Goal: Transaction & Acquisition: Purchase product/service

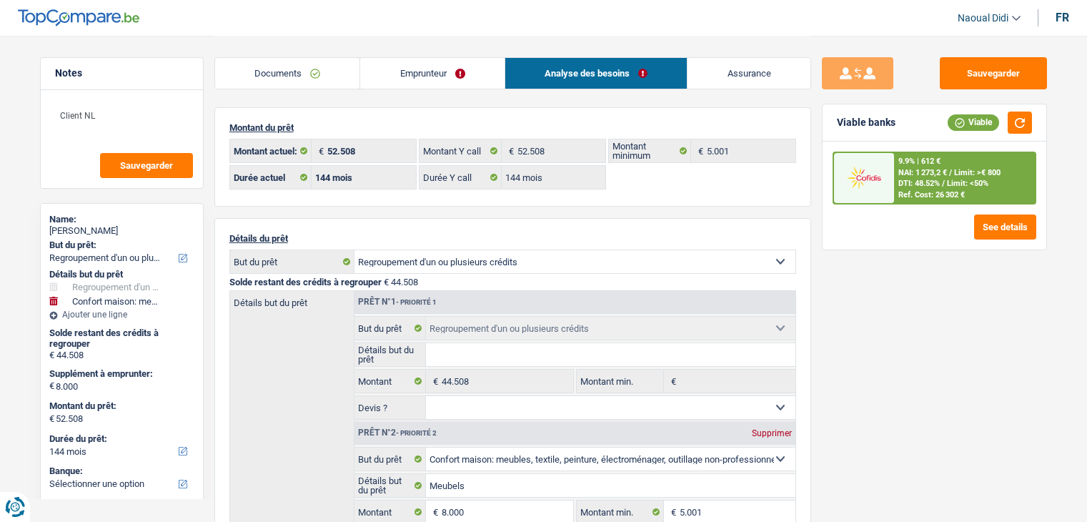
select select "refinancing"
select select "household"
select select "144"
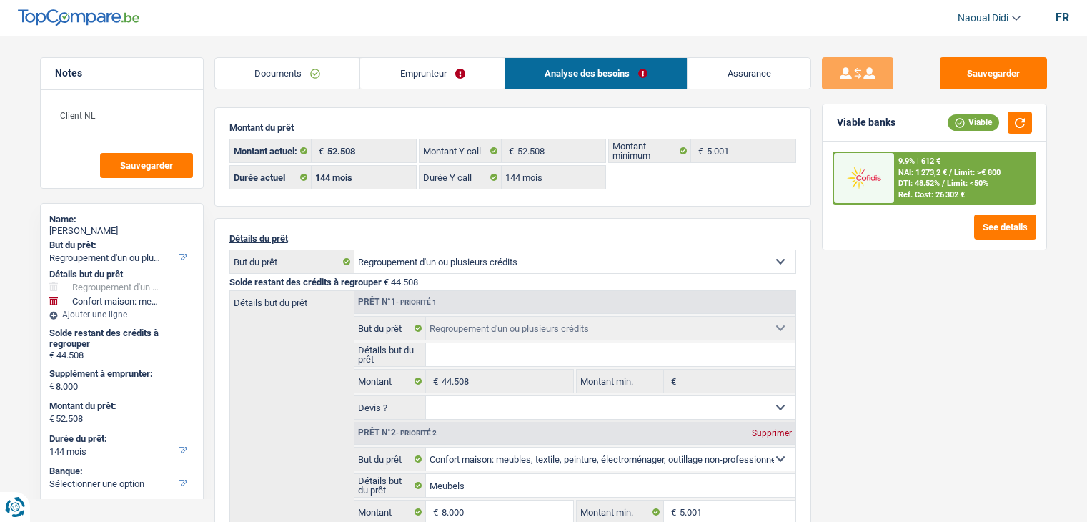
select select "144"
select select "refinancing"
select select "household"
select select "false"
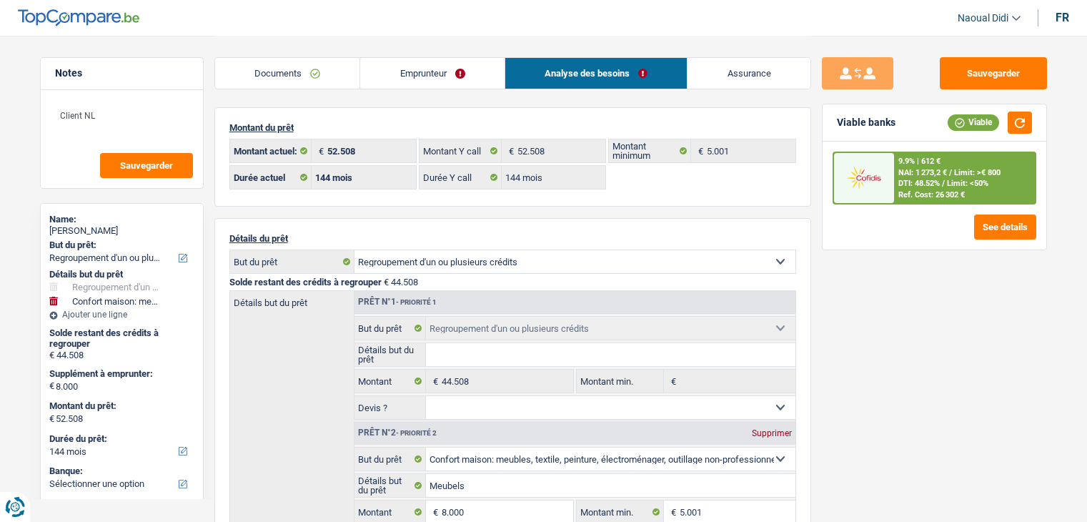
select select "144"
click at [1012, 74] on button "Sauvegarder" at bounding box center [993, 73] width 107 height 32
click at [677, 76] on link "Analyse des besoins" at bounding box center [596, 73] width 182 height 31
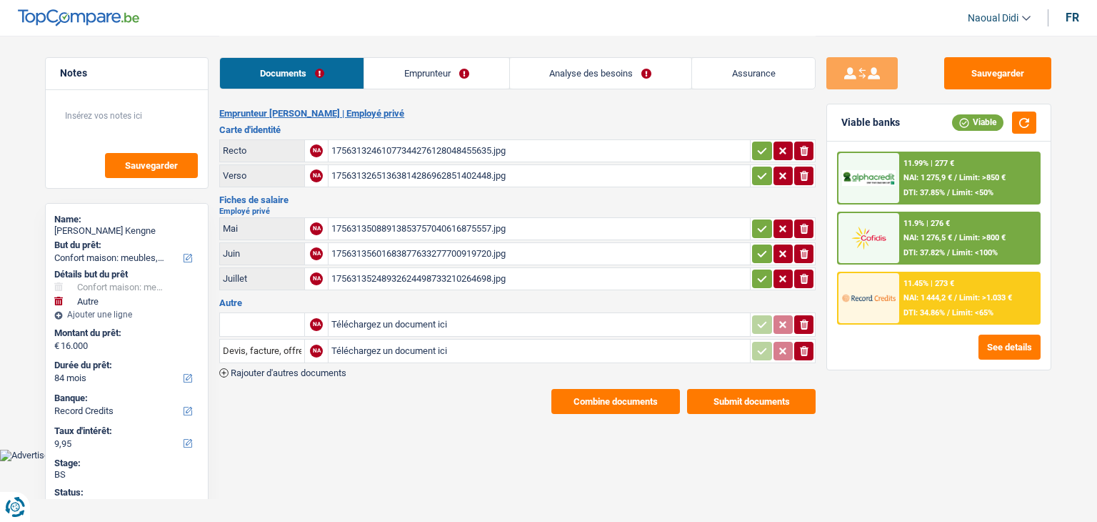
select select "household"
select select "other"
select select "84"
select select "record credits"
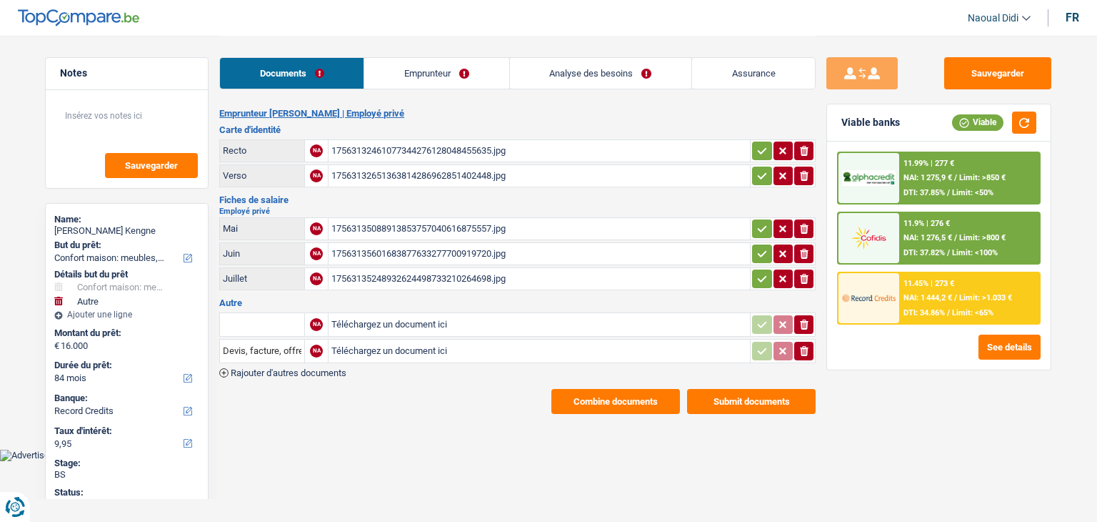
select select "84"
select select "60"
select select "household"
select select "other"
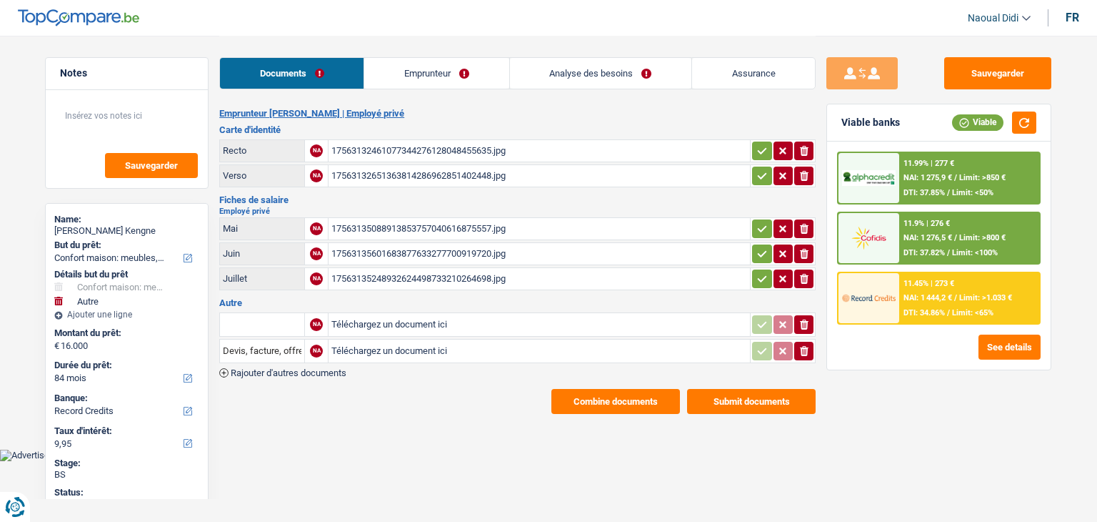
select select "false"
select select "84"
click at [423, 64] on link "Emprunteur" at bounding box center [436, 73] width 144 height 31
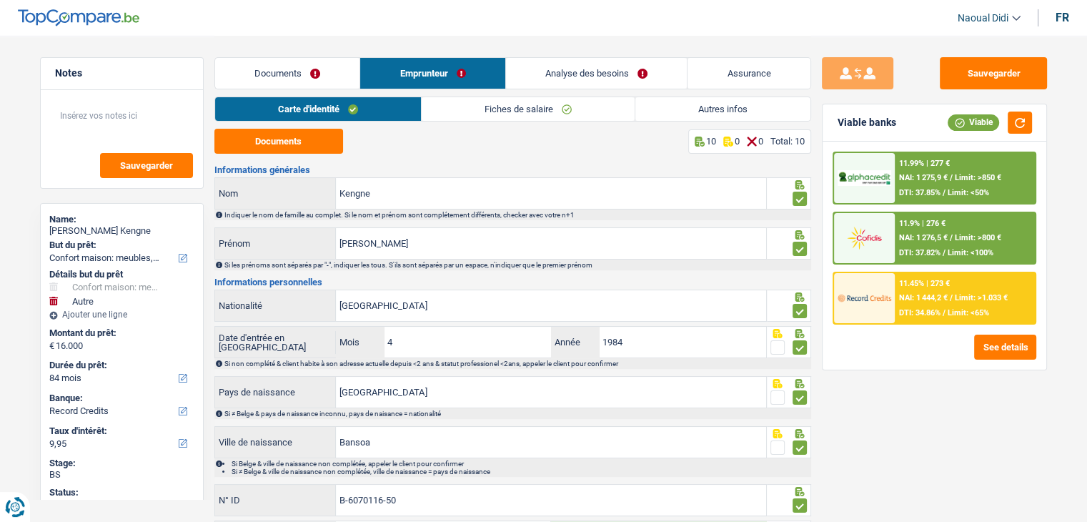
click at [558, 75] on link "Analyse des besoins" at bounding box center [596, 73] width 181 height 31
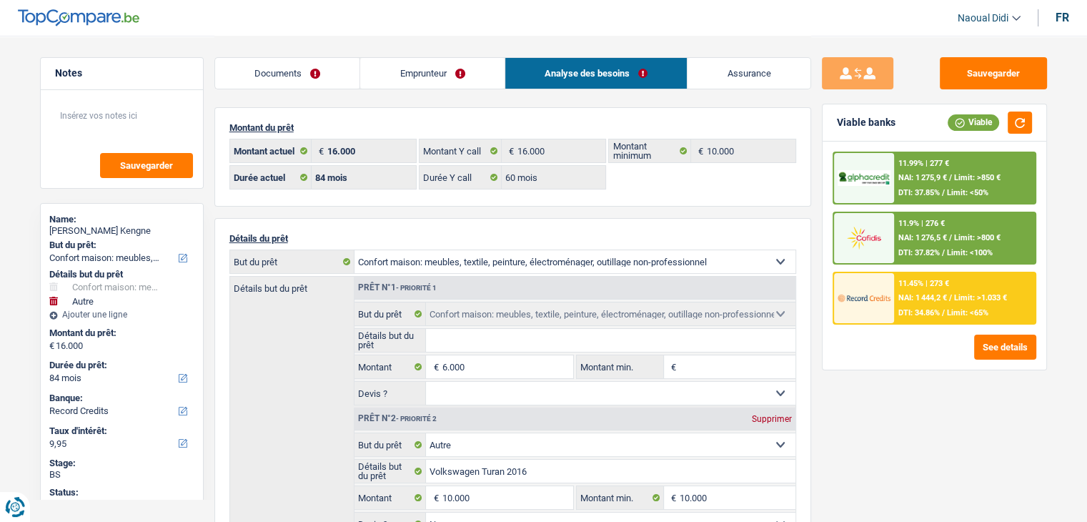
click at [276, 14] on header "Naoual Didi Se déconnecter fr" at bounding box center [543, 18] width 1087 height 36
click at [301, 66] on link "Documents" at bounding box center [287, 73] width 145 height 31
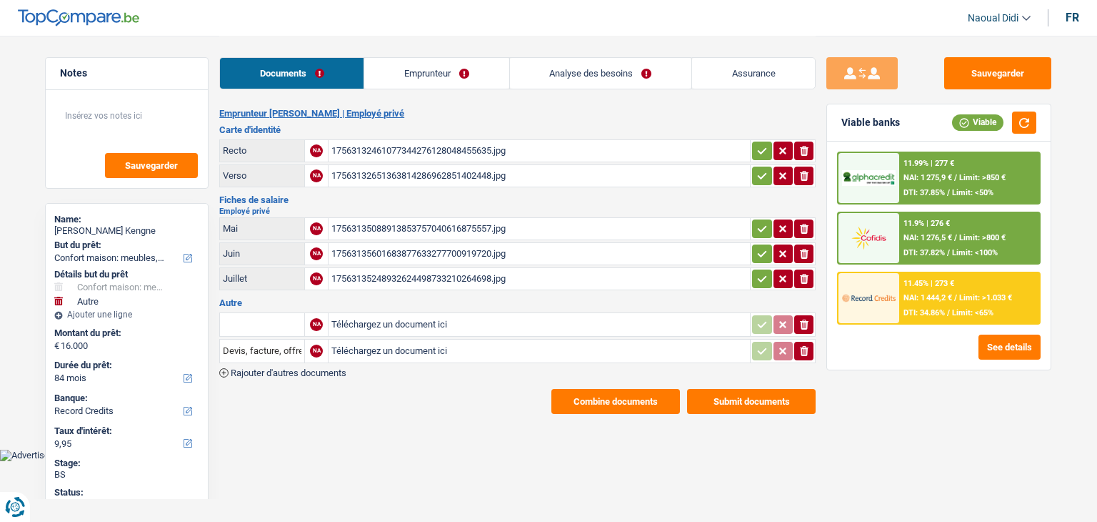
click at [436, 149] on div "17563132461077344276128048455635.jpg" at bounding box center [540, 150] width 416 height 21
click at [359, 175] on div "17563132651363814286962851402448.jpg" at bounding box center [540, 175] width 416 height 21
click at [406, 63] on link "Emprunteur" at bounding box center [436, 73] width 144 height 31
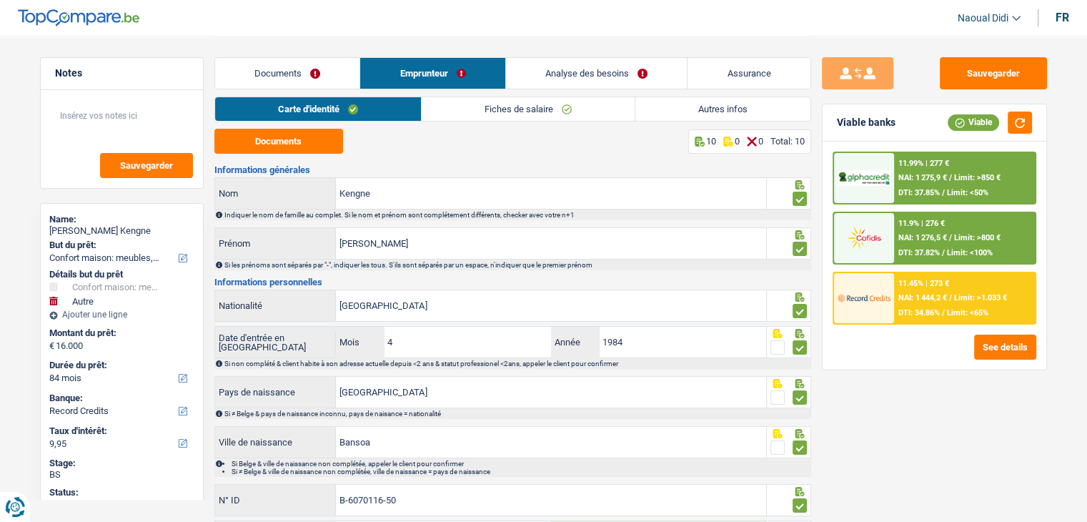
click at [499, 106] on link "Fiches de salaire" at bounding box center [528, 109] width 213 height 24
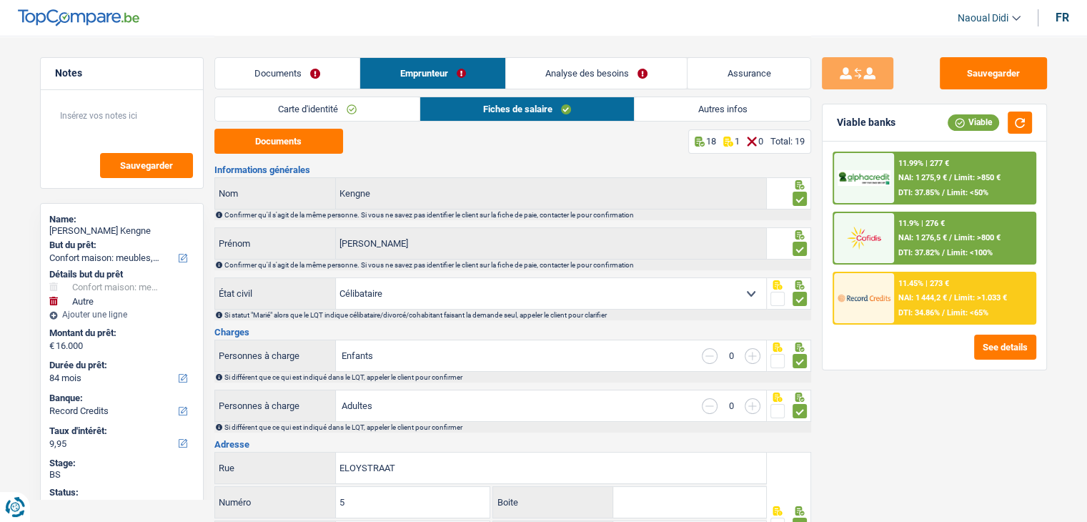
click at [724, 112] on link "Autres infos" at bounding box center [721, 109] width 175 height 24
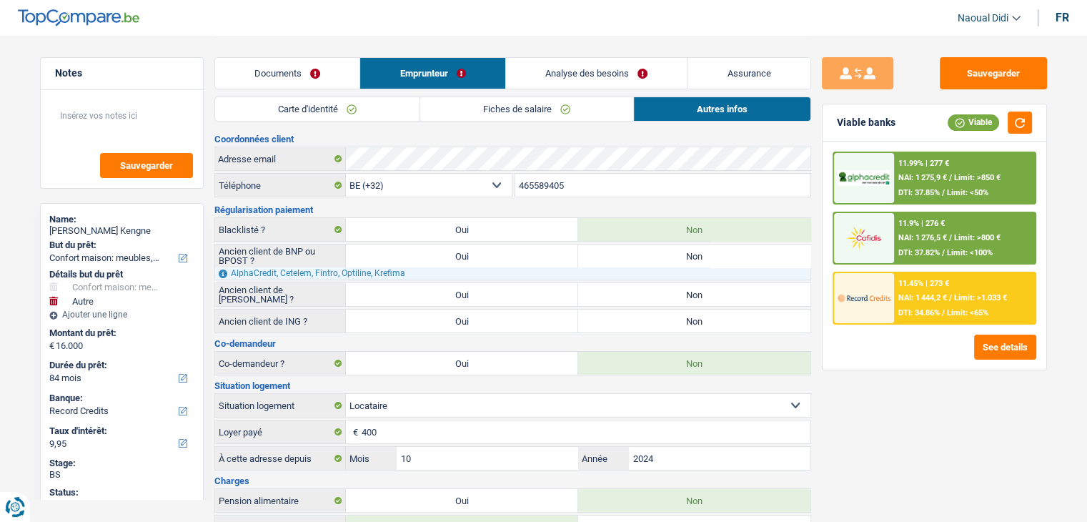
click at [583, 66] on link "Analyse des besoins" at bounding box center [596, 73] width 181 height 31
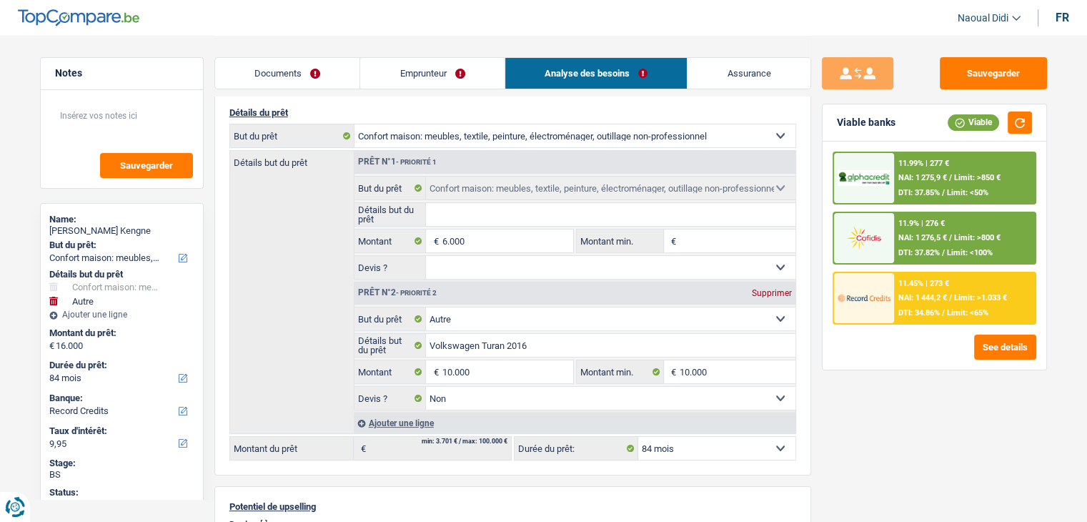
scroll to position [143, 0]
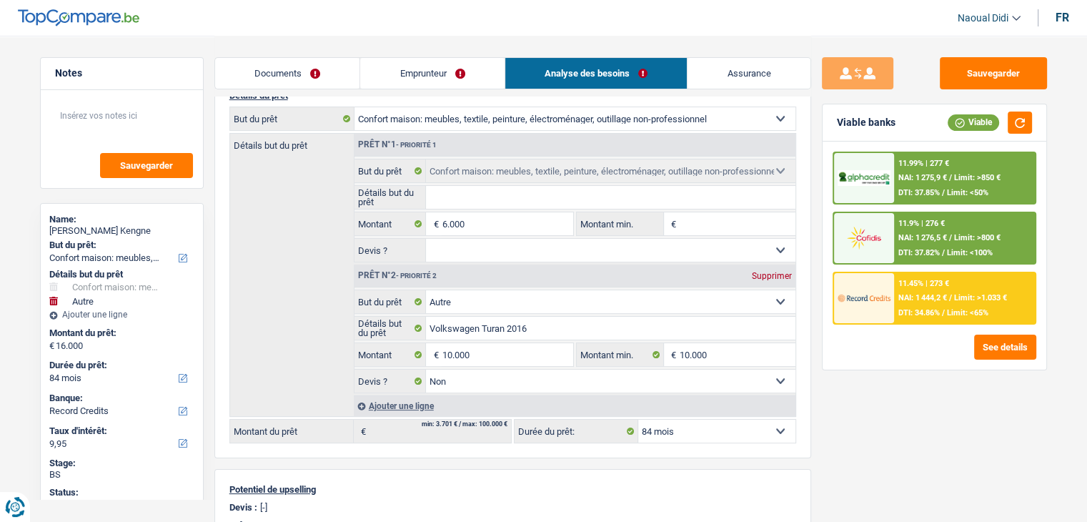
click at [254, 72] on link "Documents" at bounding box center [287, 73] width 145 height 31
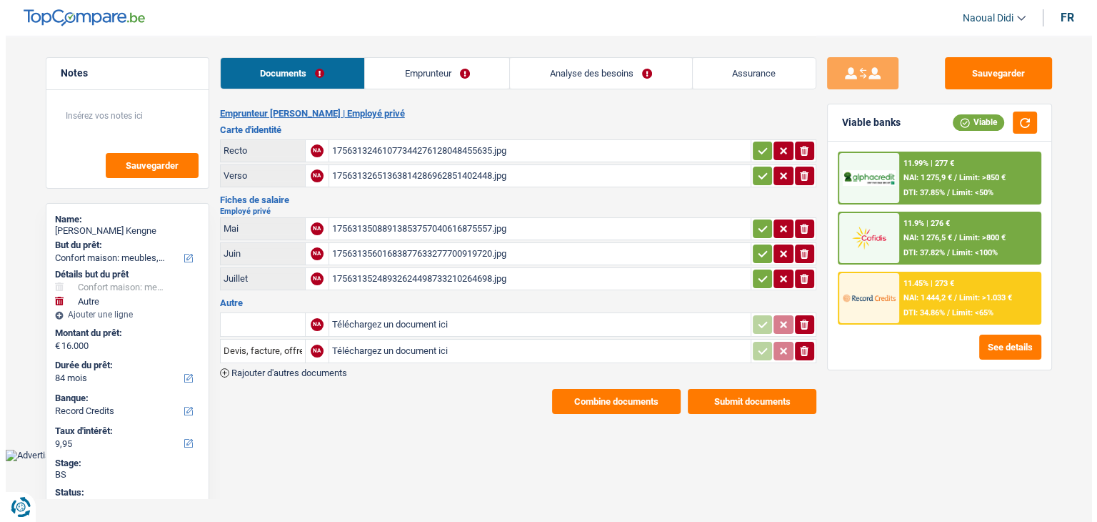
scroll to position [0, 0]
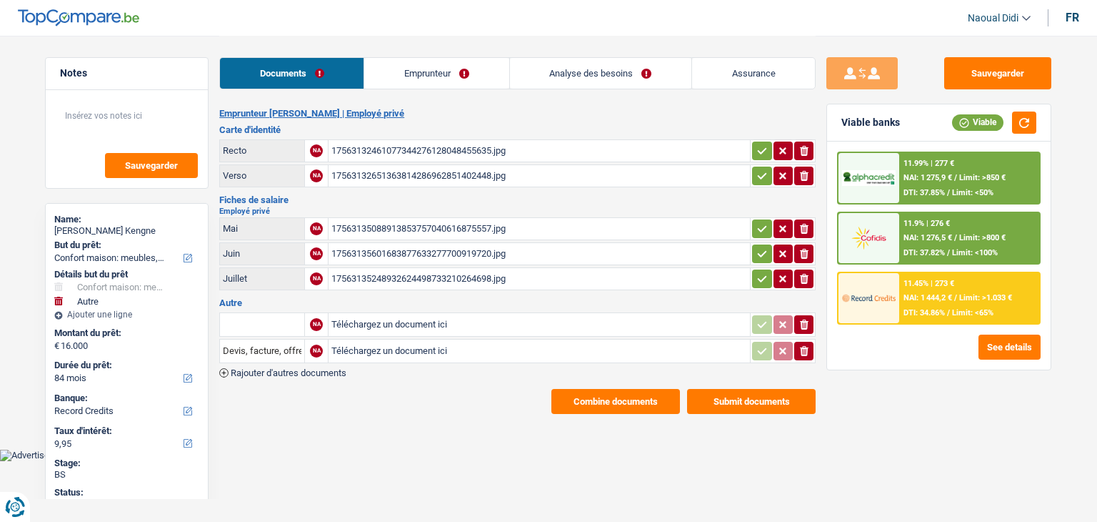
click at [607, 75] on link "Analyse des besoins" at bounding box center [600, 73] width 181 height 31
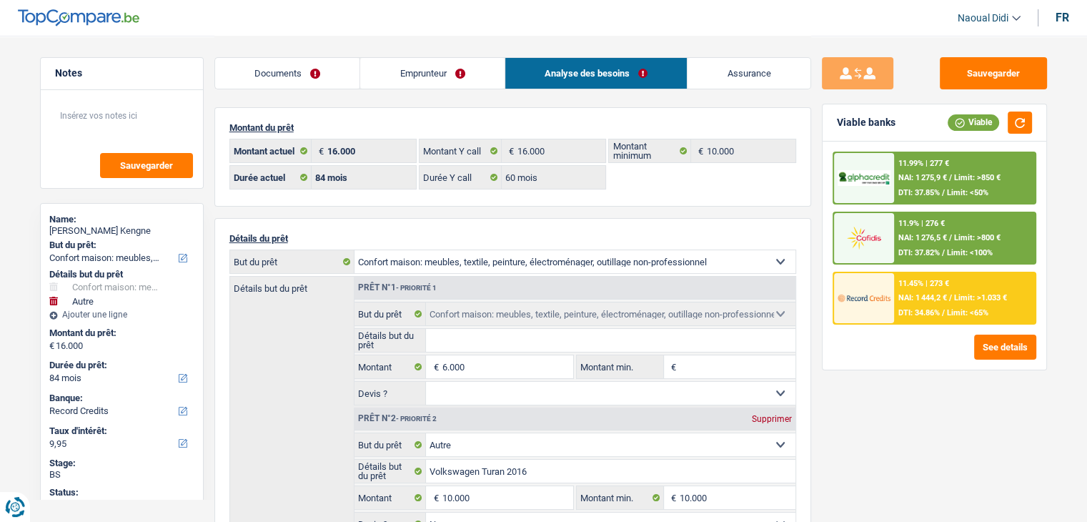
click at [947, 302] on div "11.45% | 273 € NAI: 1 444,2 € / Limit: >1.033 € DTI: 34.86% / Limit: <65%" at bounding box center [964, 298] width 141 height 50
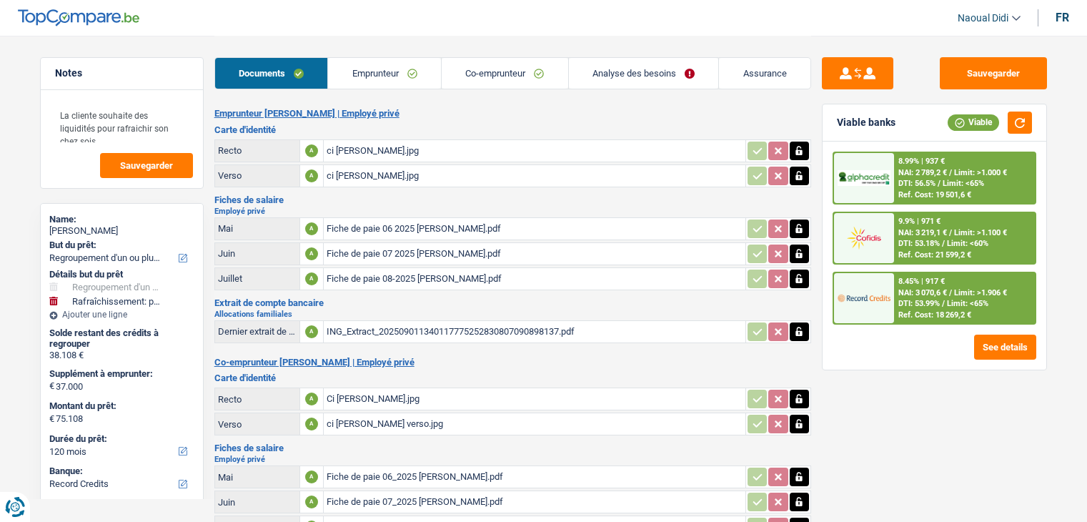
select select "refinancing"
select select "houseOrGarden"
select select "120"
select select "record credits"
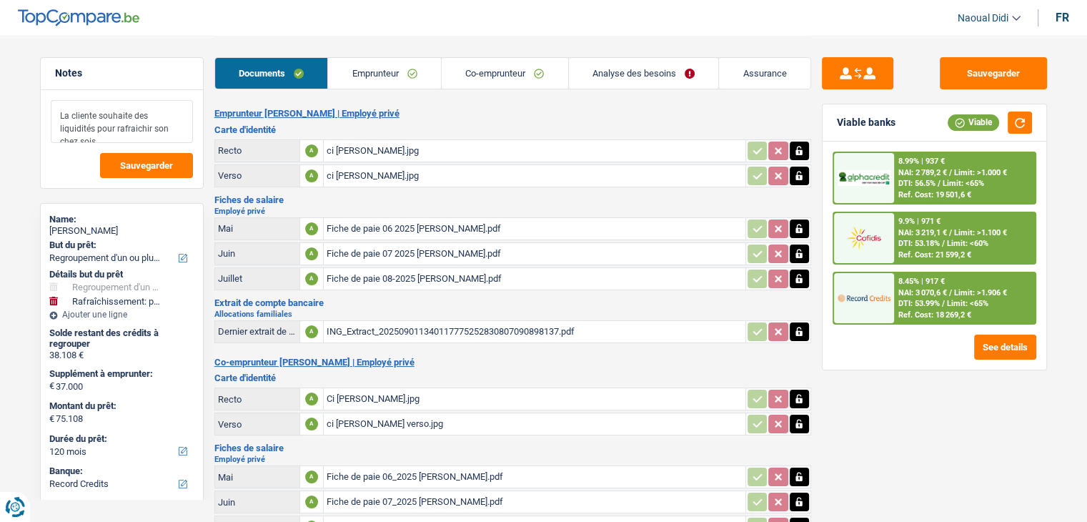
click at [143, 136] on textarea "La cliente souhaite des liquidités pour rafraichir son chez sois" at bounding box center [122, 121] width 142 height 43
click at [364, 71] on link "Emprunteur" at bounding box center [384, 73] width 113 height 31
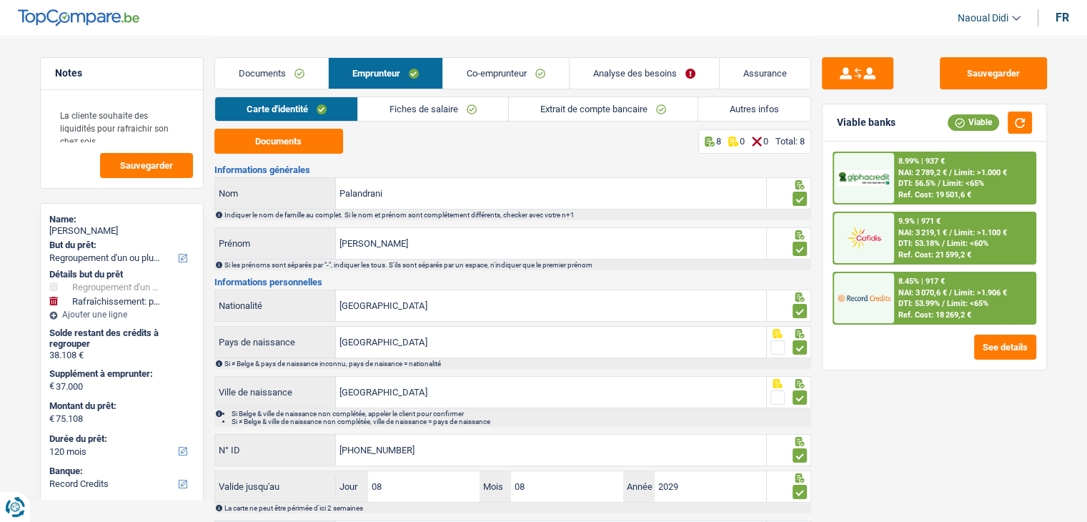
click at [283, 78] on link "Documents" at bounding box center [271, 73] width 113 height 31
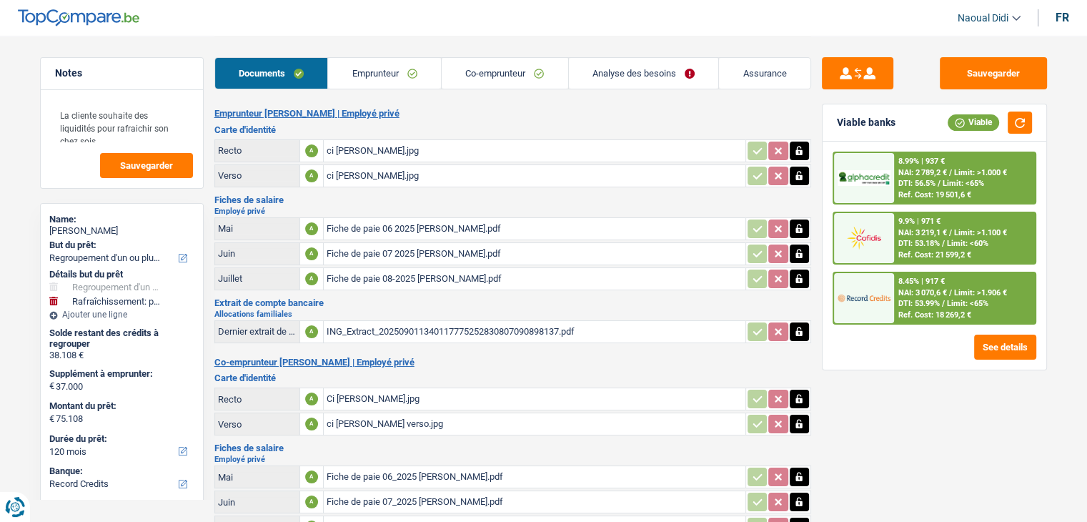
click at [372, 147] on div "ci Jessica recto.jpg" at bounding box center [535, 150] width 416 height 21
click at [342, 172] on div "ci Jessica Verso.jpg" at bounding box center [535, 175] width 416 height 21
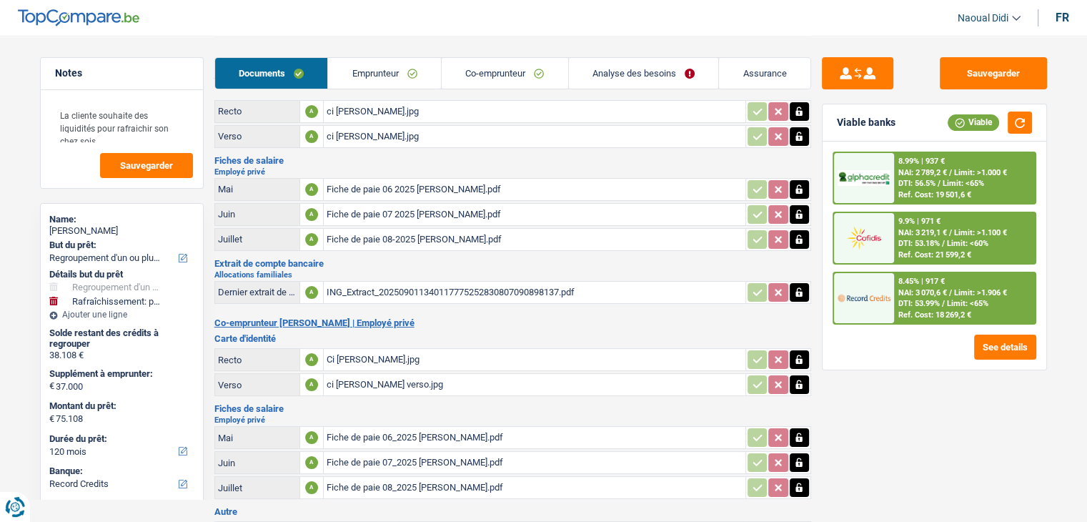
scroll to position [71, 0]
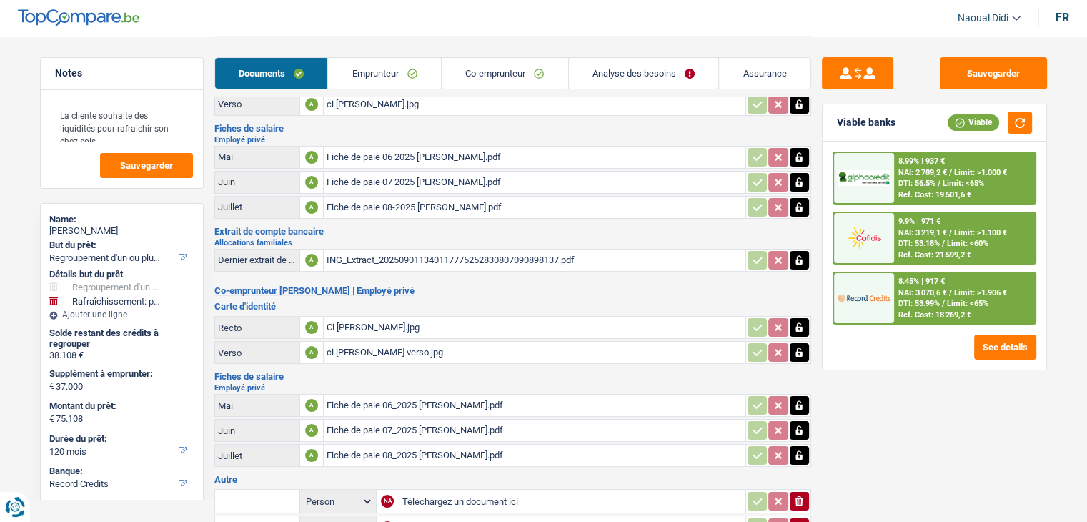
click at [349, 325] on div "Ci Marc recto.jpg" at bounding box center [535, 327] width 416 height 21
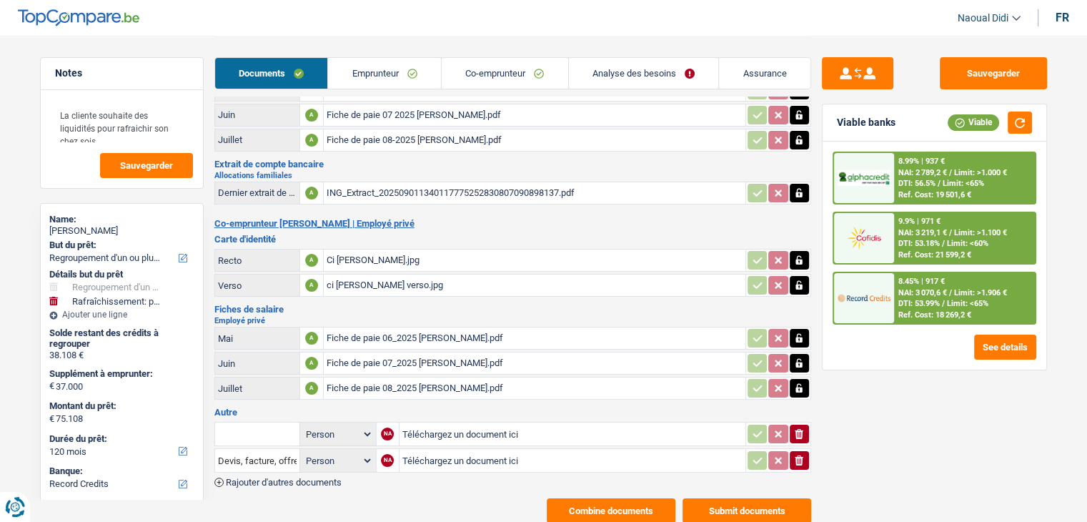
scroll to position [0, 0]
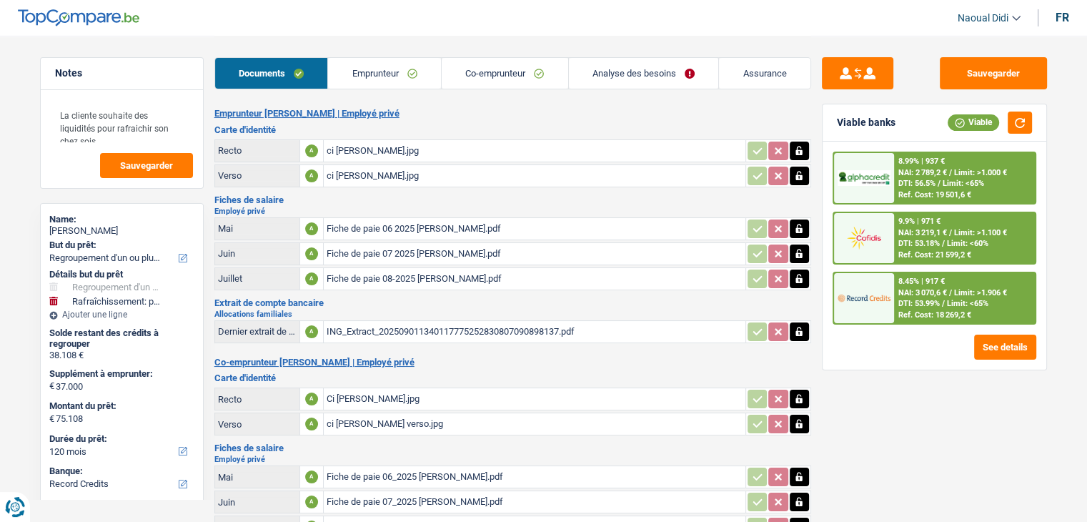
click at [622, 74] on link "Analyse des besoins" at bounding box center [644, 73] width 150 height 31
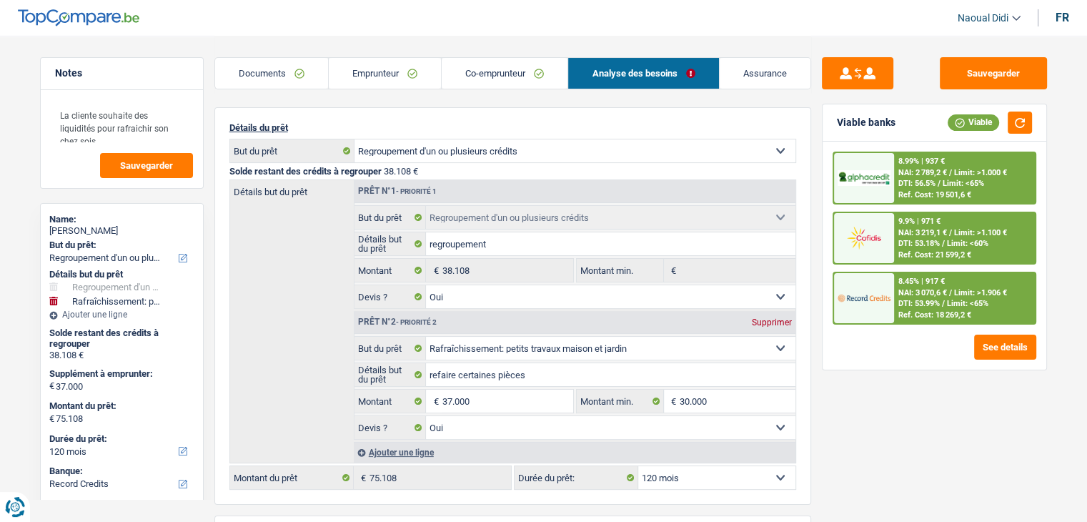
scroll to position [143, 0]
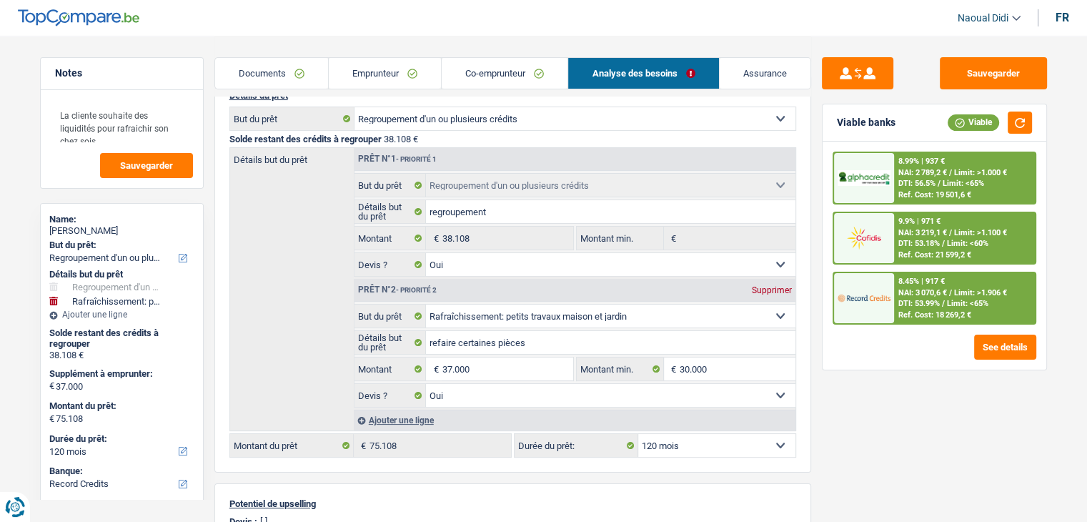
click at [357, 68] on link "Emprunteur" at bounding box center [385, 73] width 112 height 31
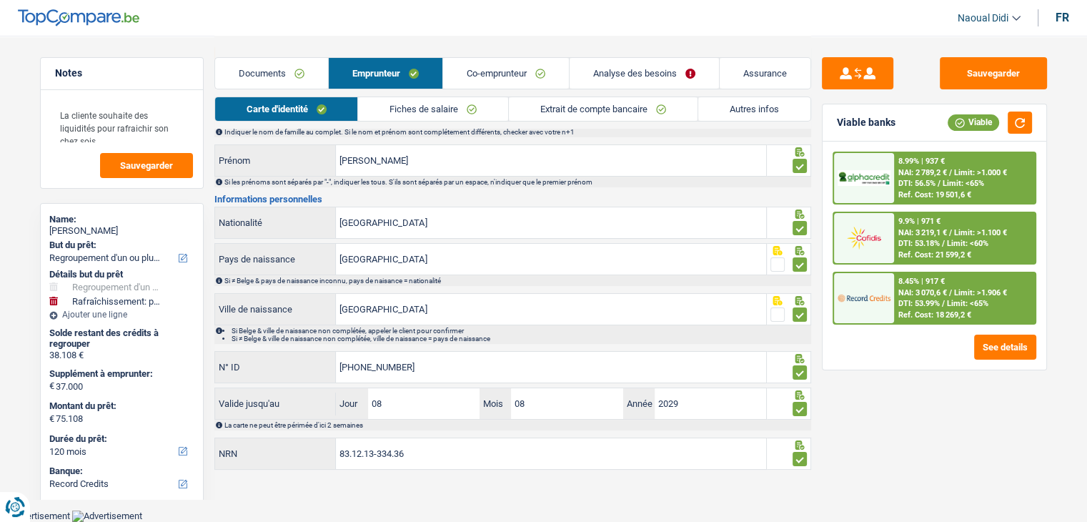
scroll to position [79, 0]
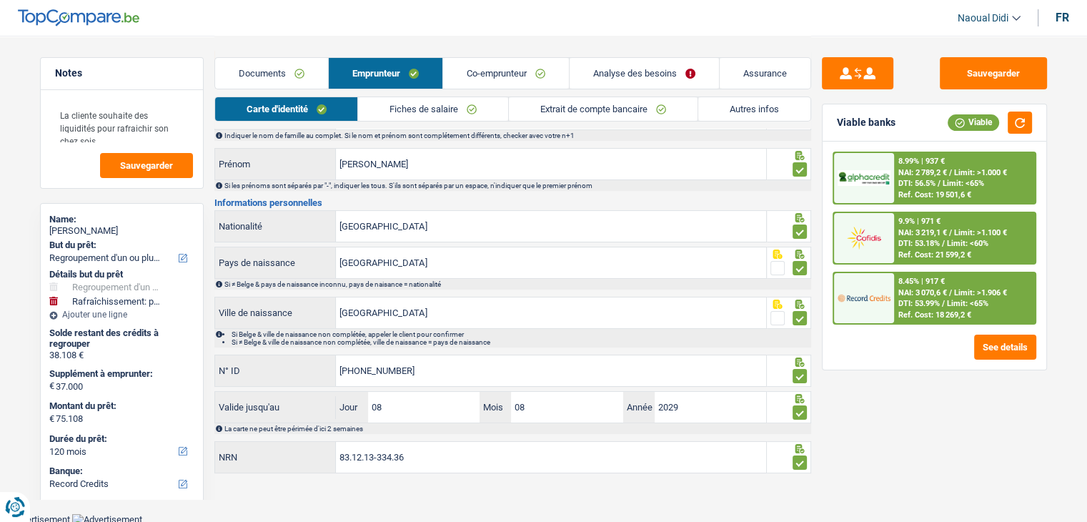
click at [739, 115] on link "Autres infos" at bounding box center [754, 109] width 112 height 24
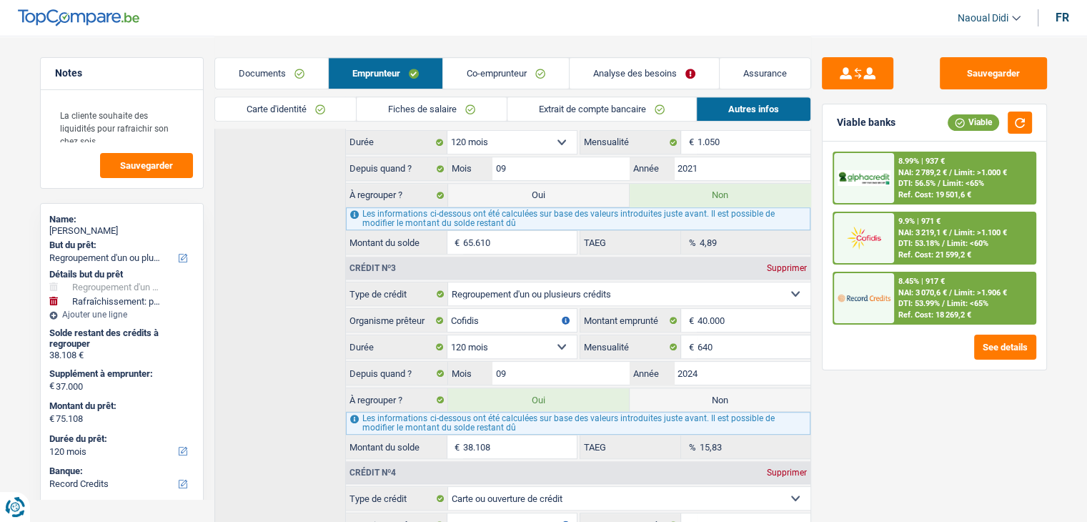
scroll to position [762, 0]
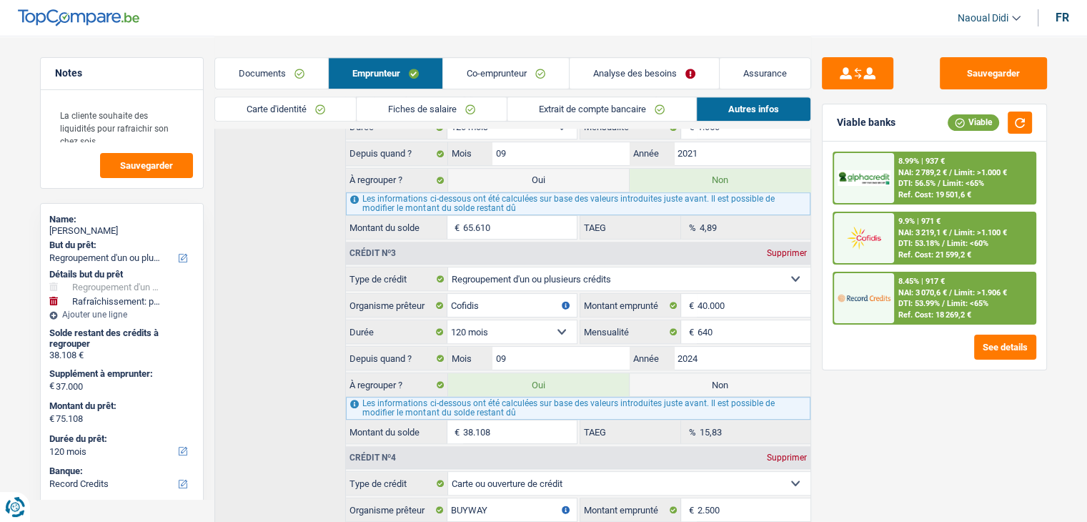
click at [917, 269] on div "8.99% | 937 € NAI: 2 789,2 € / Limit: >1.000 € DTI: 56.5% / Limit: <65% Ref. Co…" at bounding box center [934, 237] width 204 height 173
click at [910, 278] on div "8.45% | 917 €" at bounding box center [921, 280] width 46 height 9
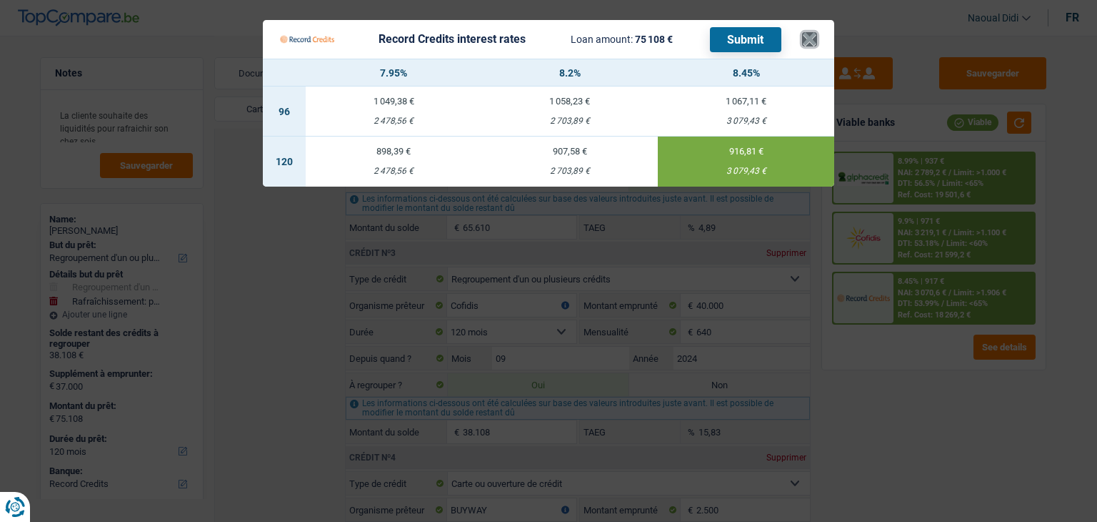
click at [809, 36] on button "×" at bounding box center [809, 39] width 15 height 14
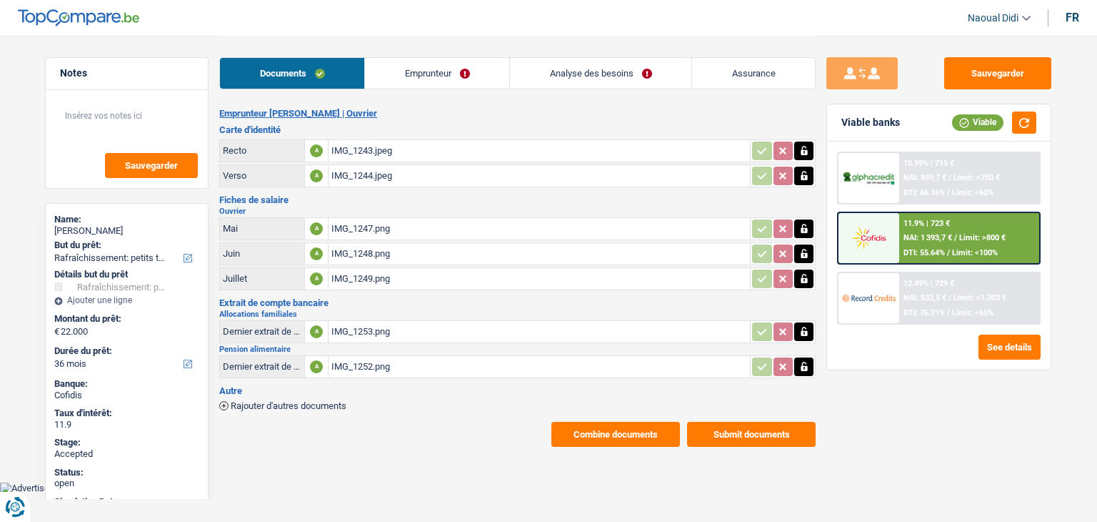
select select "houseOrGarden"
select select "36"
click at [345, 359] on div "IMG_1252.png" at bounding box center [540, 366] width 416 height 21
click at [340, 327] on div "IMG_1253.png" at bounding box center [540, 331] width 416 height 21
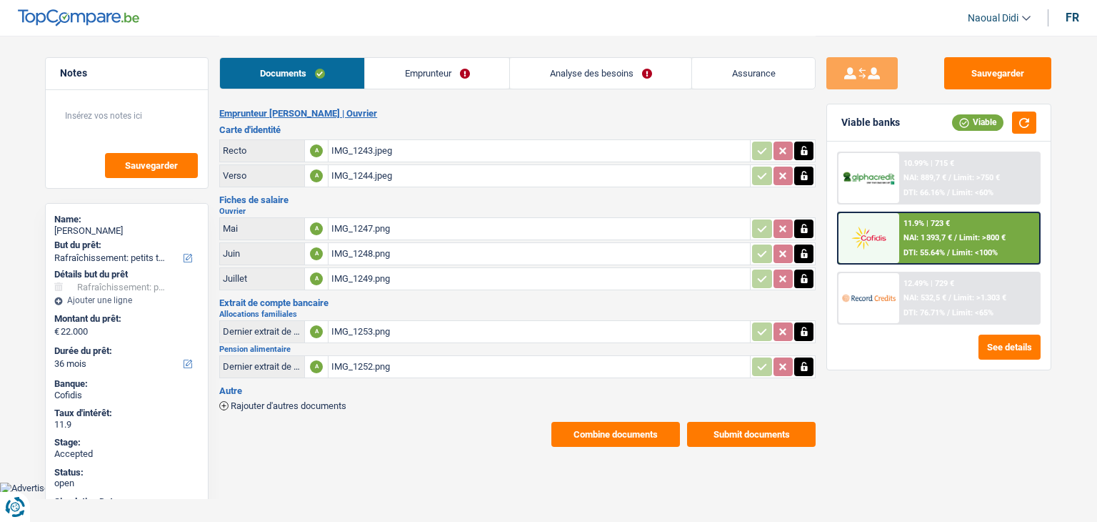
click at [587, 78] on link "Analyse des besoins" at bounding box center [600, 73] width 181 height 31
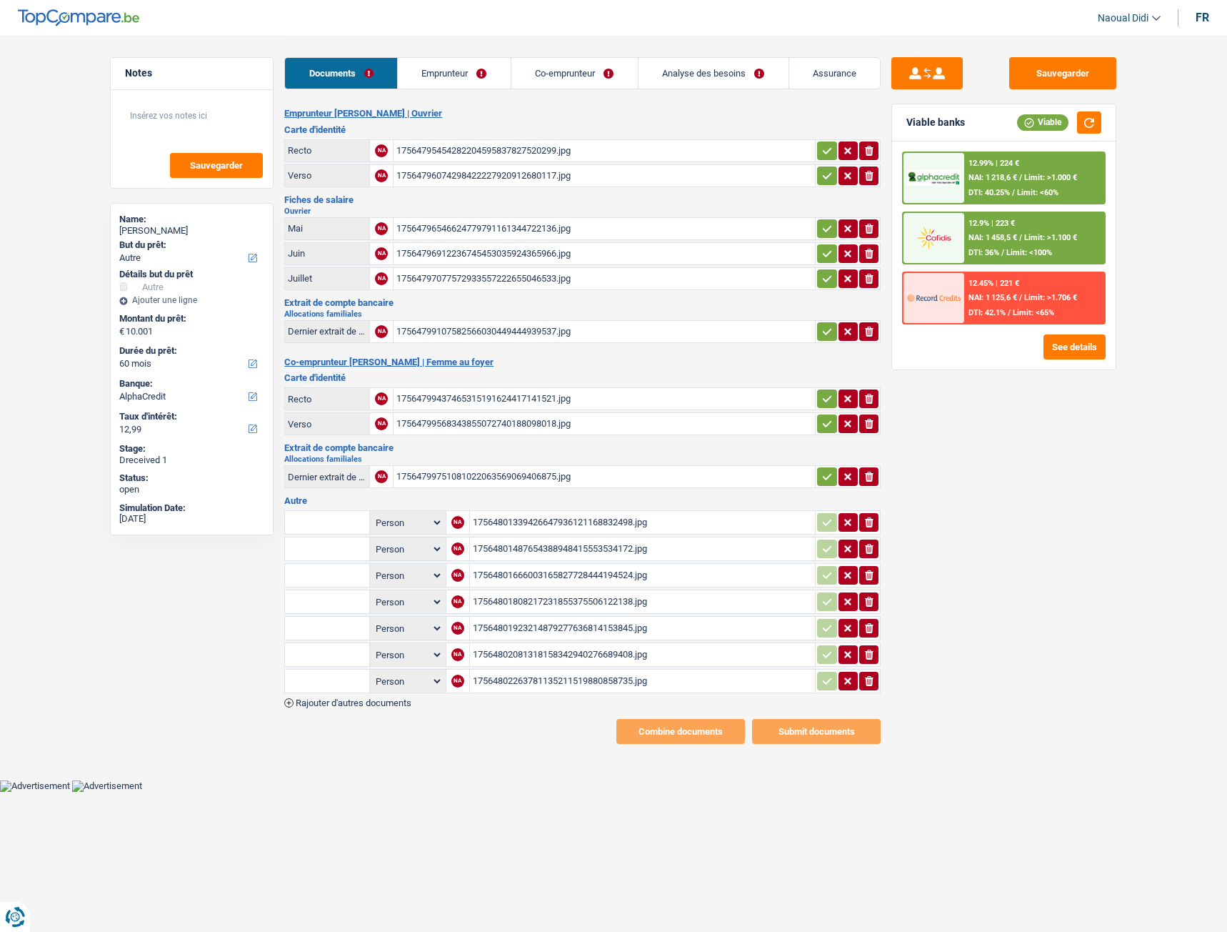
select select "other"
select select "60"
select select "alphacredit"
click at [453, 152] on div "17564795454282204595837827520299.jpg" at bounding box center [605, 150] width 416 height 21
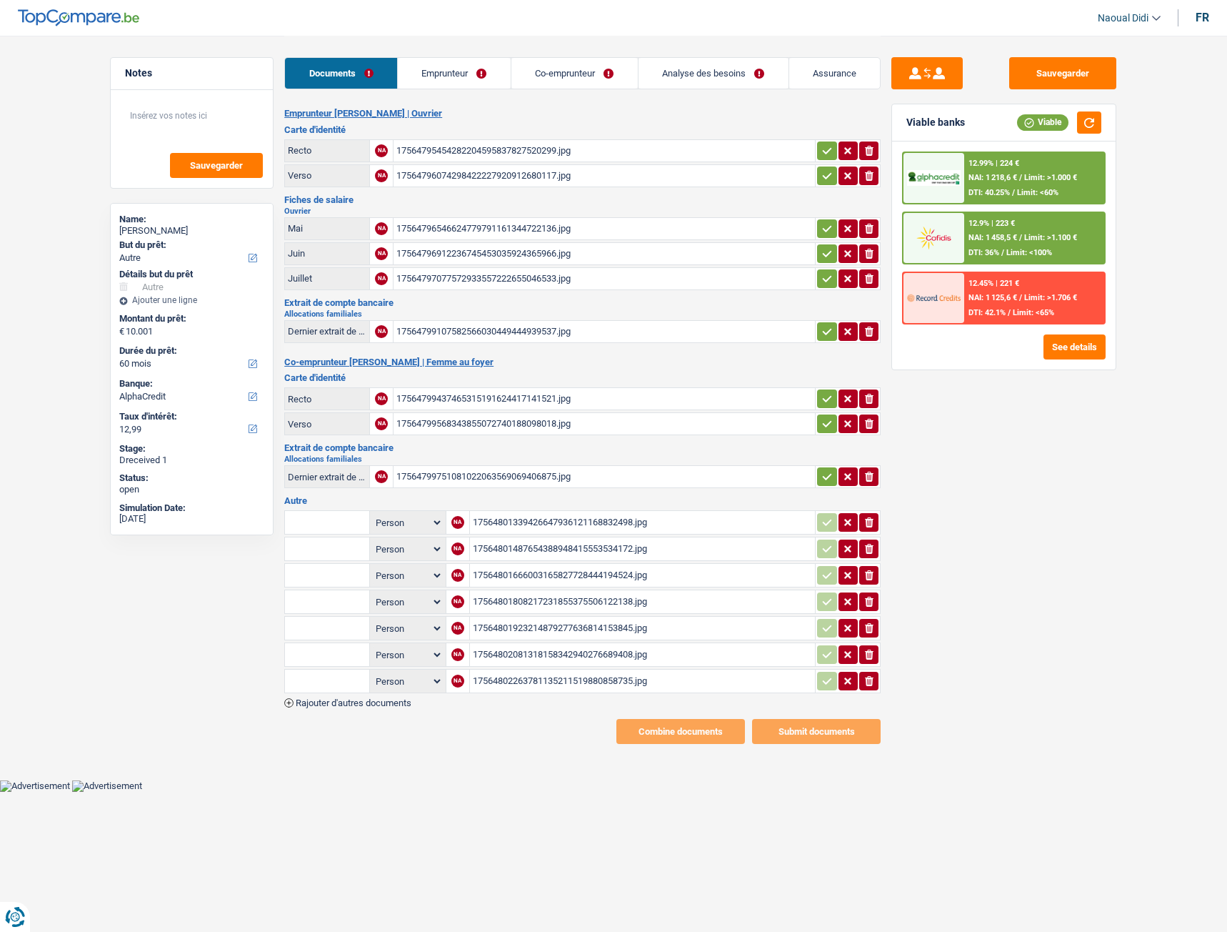
click at [444, 174] on div "17564796074298422227920912680117.jpg" at bounding box center [605, 175] width 416 height 21
click at [446, 224] on div "17564796546624779791161344722136.jpg" at bounding box center [605, 228] width 416 height 21
click at [477, 249] on div "17564796912236745453035924365966.jpg" at bounding box center [605, 253] width 416 height 21
click at [479, 271] on div "17564797077572933557222655046533.jpg" at bounding box center [605, 278] width 416 height 21
click at [472, 327] on div "17564799107582566030449444939537.jpg" at bounding box center [605, 331] width 416 height 21
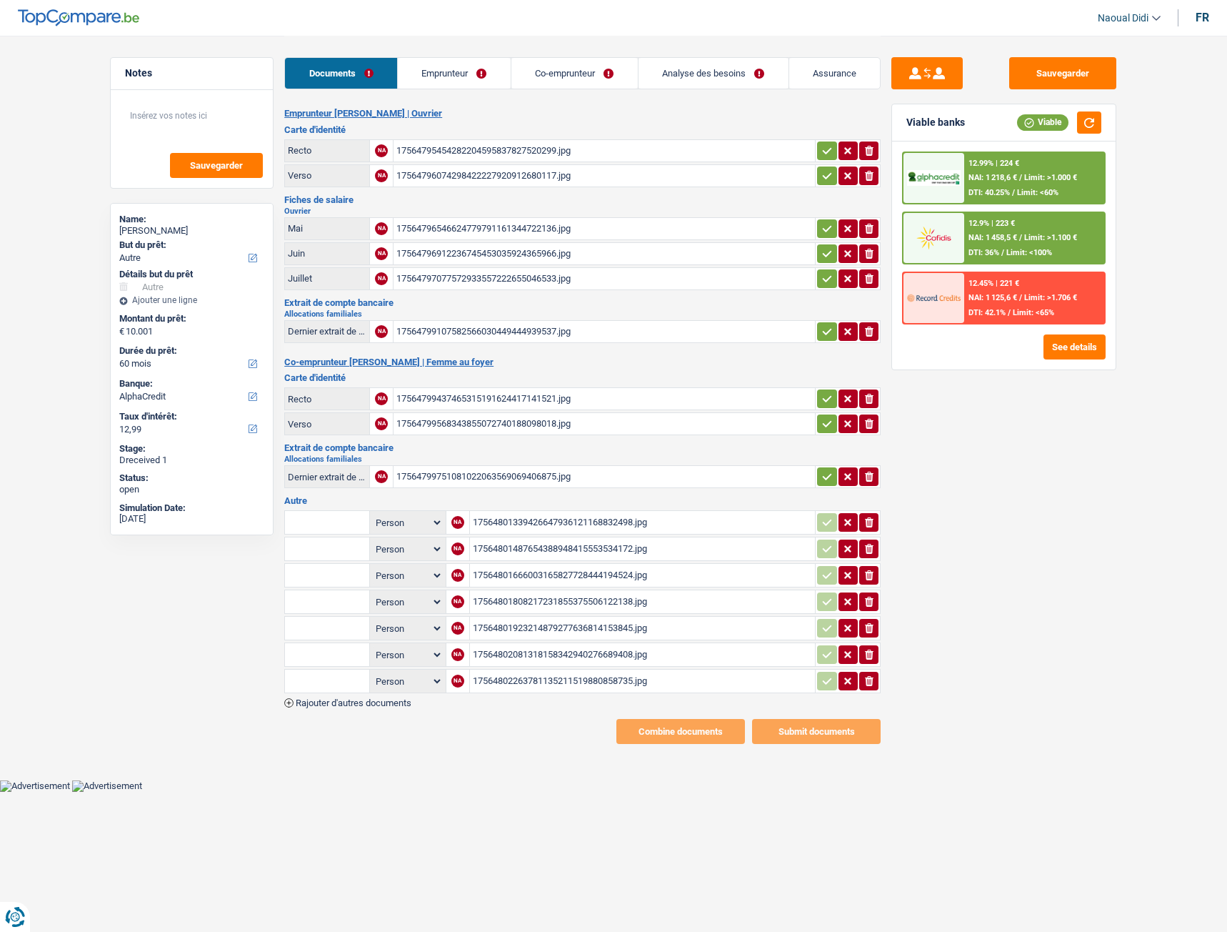
click at [486, 397] on div "17564799437465315191624417141521.jpg" at bounding box center [605, 398] width 416 height 21
click at [489, 429] on div "17564799568343855072740188098018.jpg" at bounding box center [605, 423] width 416 height 21
click at [543, 479] on div "17564799751081022063569069406875.jpg" at bounding box center [605, 476] width 416 height 21
click at [472, 330] on div "17564799107582566030449444939537.jpg" at bounding box center [605, 331] width 416 height 21
click at [540, 473] on div "17564799751081022063569069406875.jpg" at bounding box center [605, 476] width 416 height 21
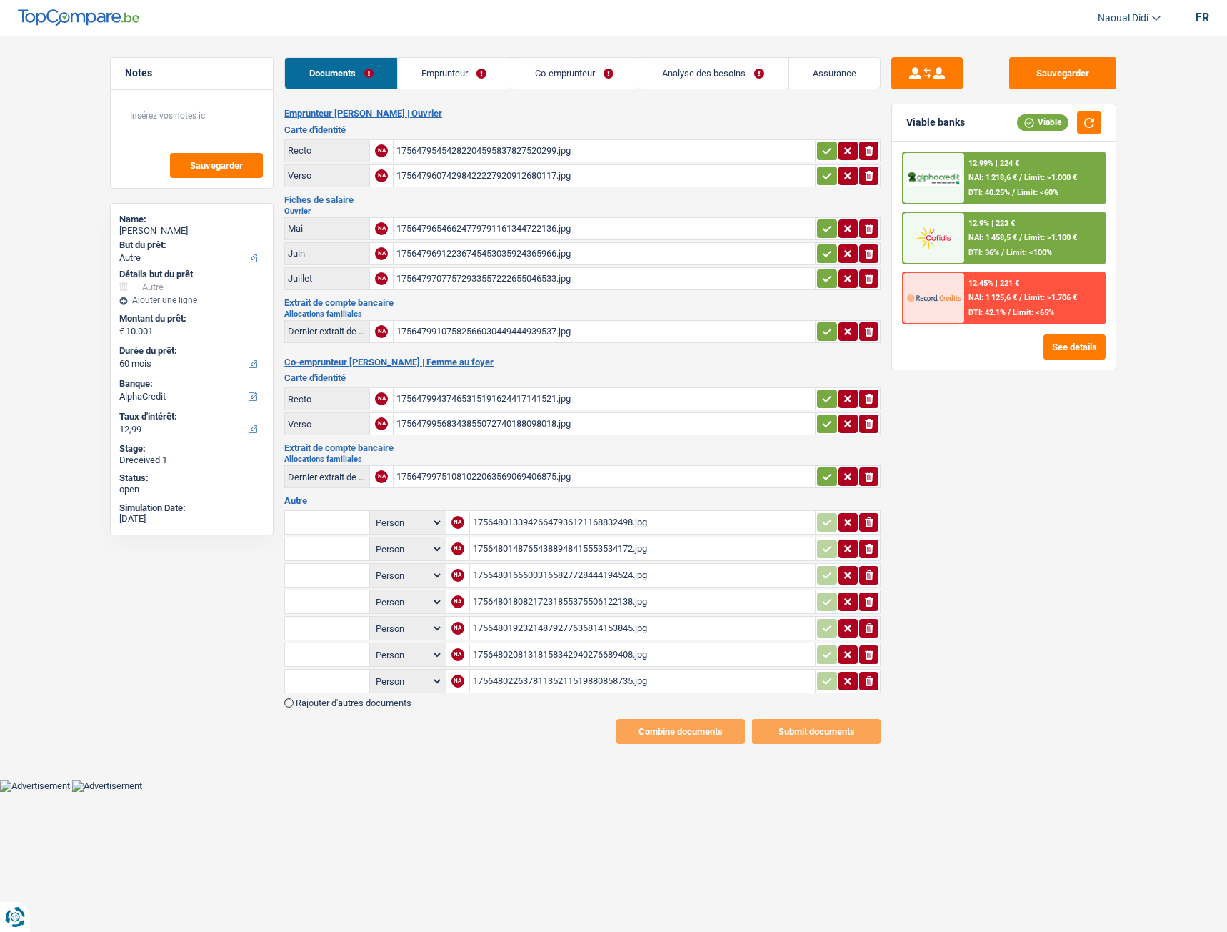
click at [864, 334] on icon "ionicons-v5-e" at bounding box center [869, 331] width 11 height 14
click at [572, 522] on div "17564801339426647936121168832498.jpg" at bounding box center [643, 522] width 340 height 21
click at [570, 554] on div "17564801487654388948415553534172.jpg" at bounding box center [643, 548] width 340 height 21
click at [524, 574] on div "17564801666003165827728444194524.jpg" at bounding box center [643, 574] width 340 height 21
click at [558, 522] on div "17564801339426647936121168832498.jpg" at bounding box center [643, 522] width 340 height 21
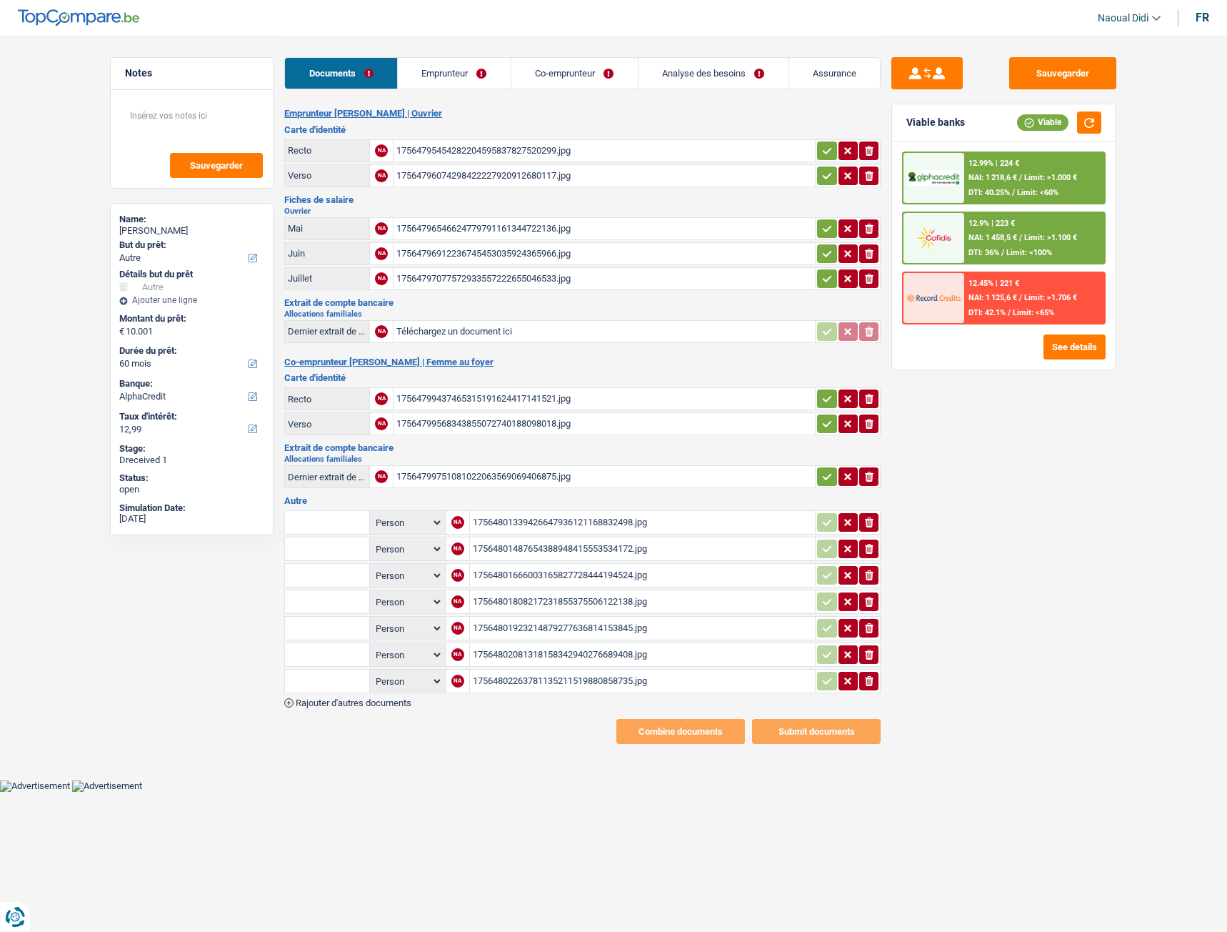
click at [538, 632] on div "17564801923214879277636814153845.jpg" at bounding box center [643, 627] width 340 height 21
click at [528, 543] on div "17564801487654388948415553534172.jpg" at bounding box center [643, 548] width 340 height 21
click at [597, 575] on div "17564801666003165827728444194524.jpg" at bounding box center [643, 574] width 340 height 21
click at [462, 74] on link "Emprunteur" at bounding box center [454, 73] width 113 height 31
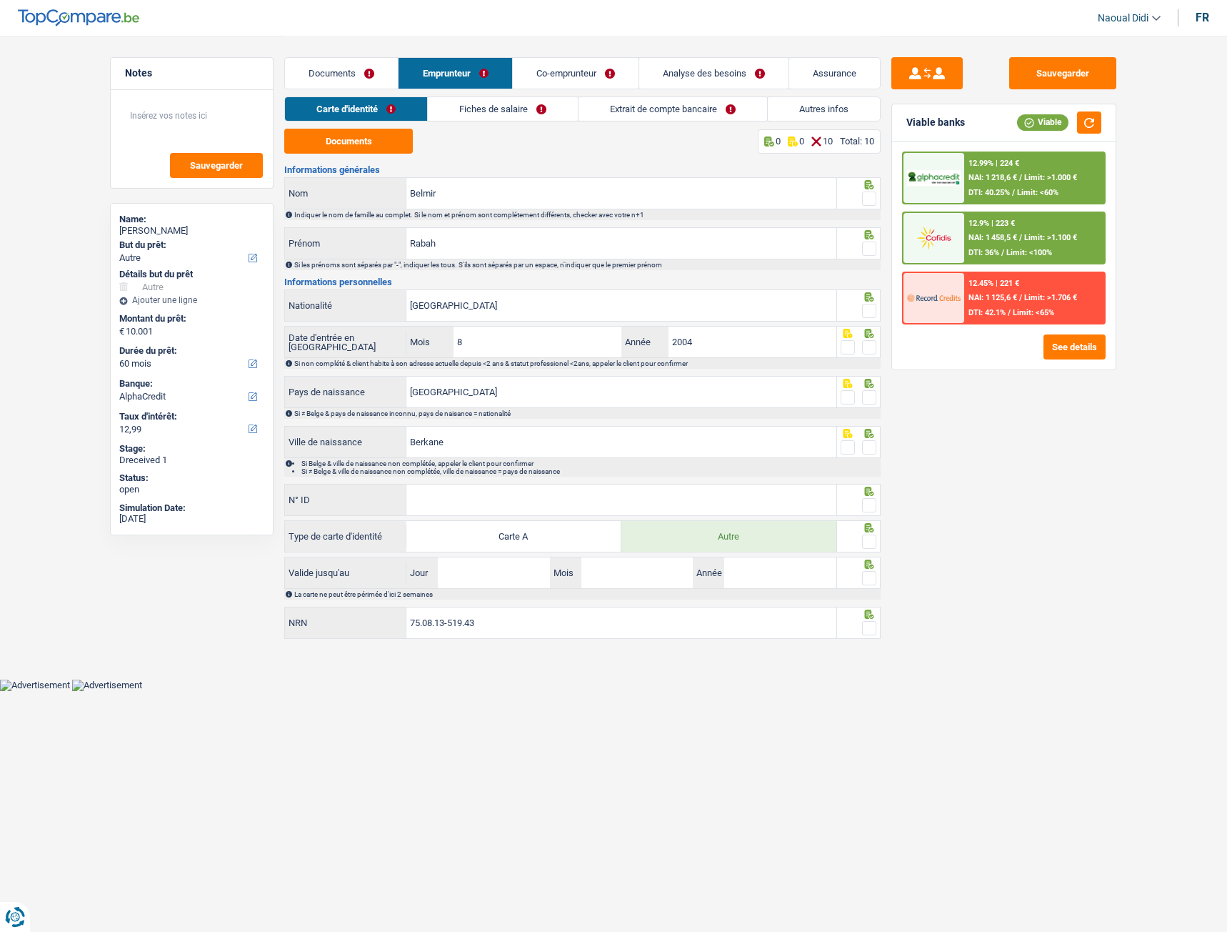
click at [496, 119] on link "Fiches de salaire" at bounding box center [503, 109] width 150 height 24
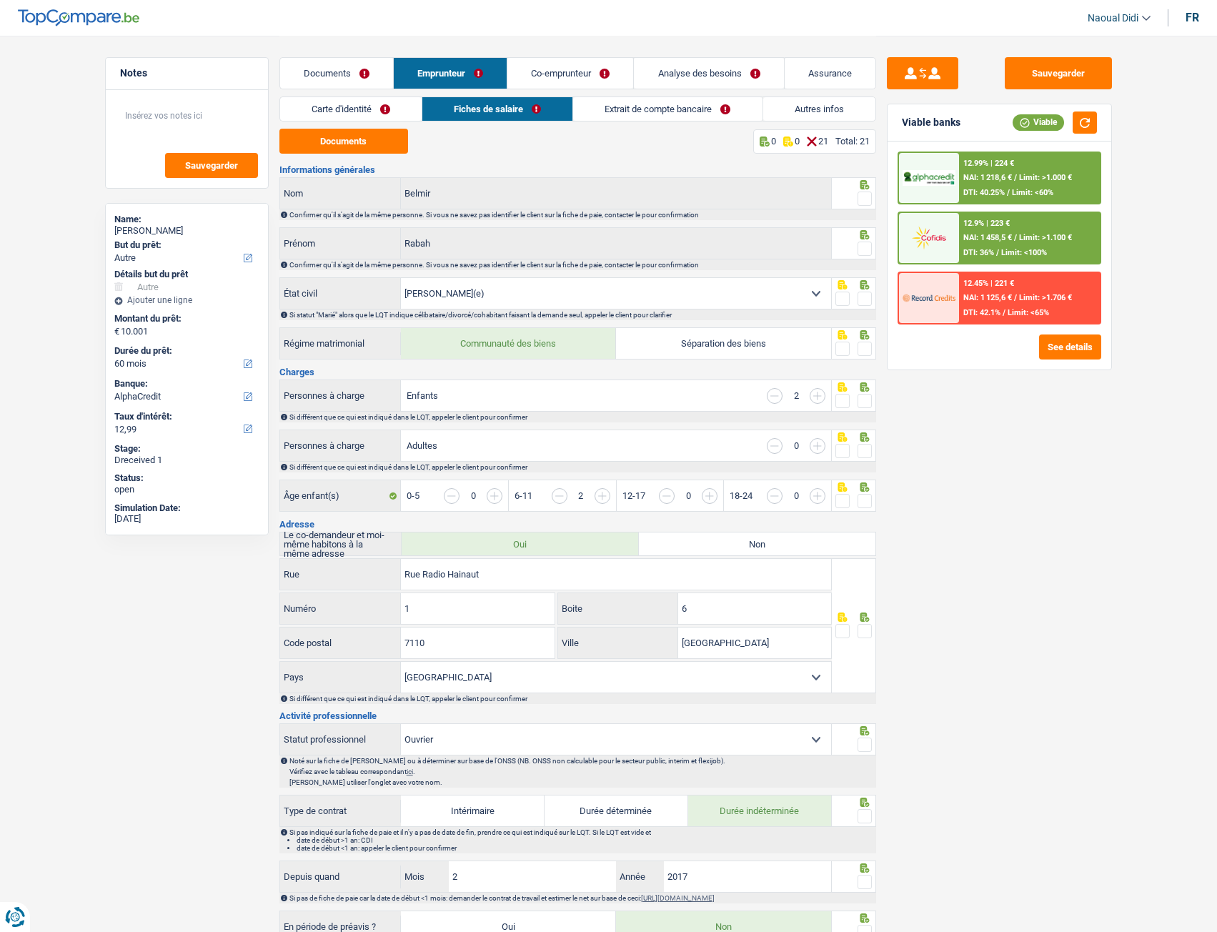
click at [618, 108] on link "Extrait de compte bancaire" at bounding box center [667, 109] width 189 height 24
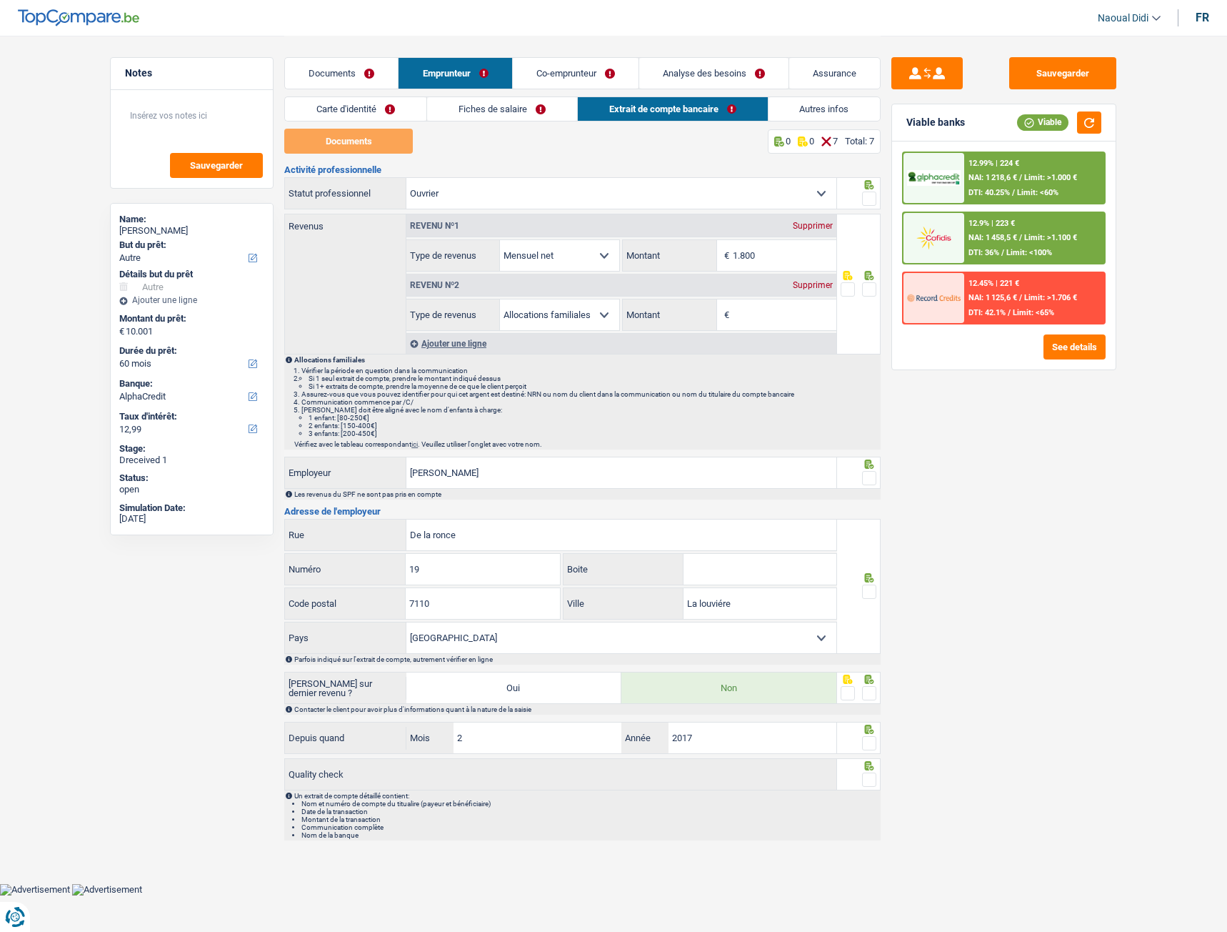
click at [557, 71] on link "Co-emprunteur" at bounding box center [576, 73] width 126 height 31
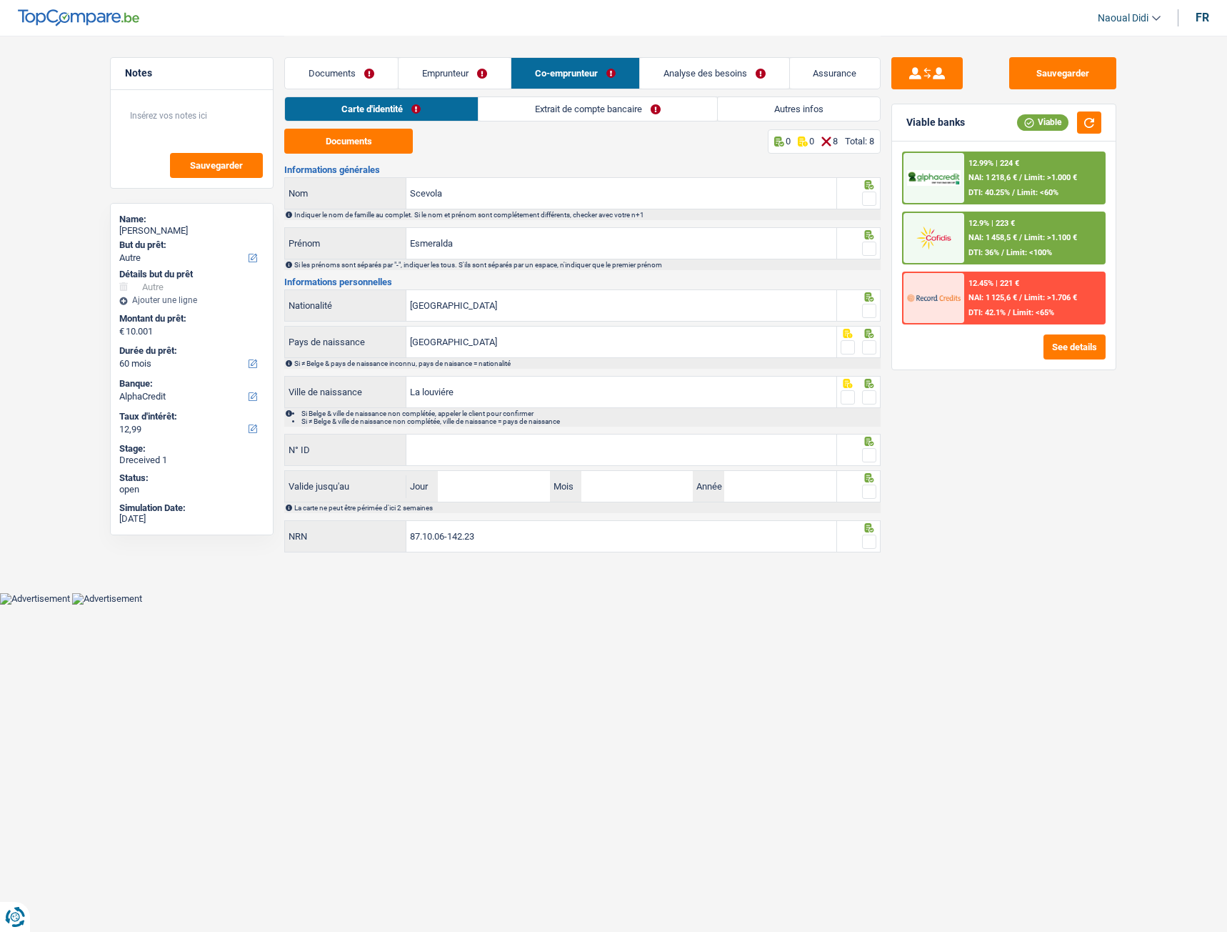
click at [542, 111] on link "Extrait de compte bancaire" at bounding box center [598, 109] width 239 height 24
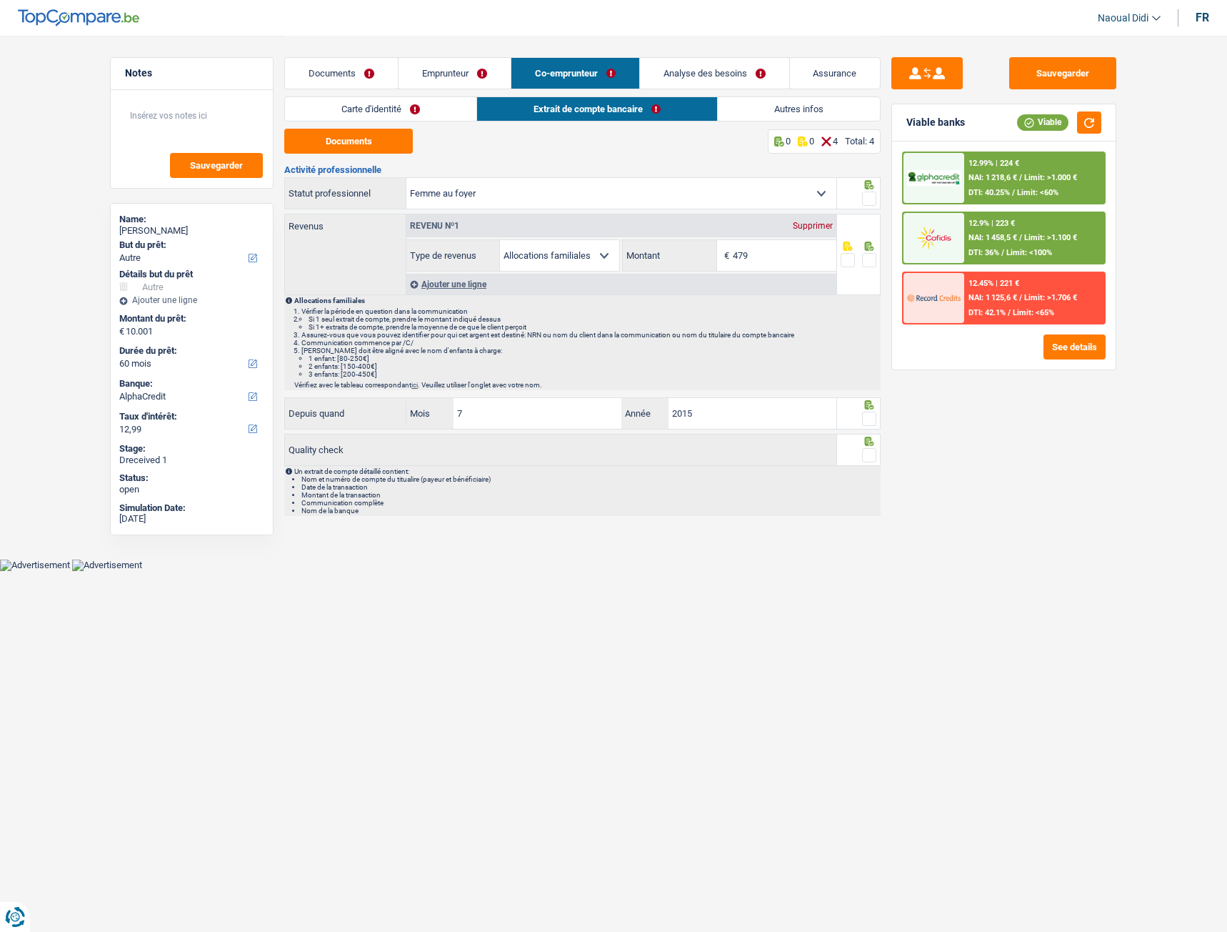
click at [316, 71] on link "Documents" at bounding box center [341, 73] width 113 height 31
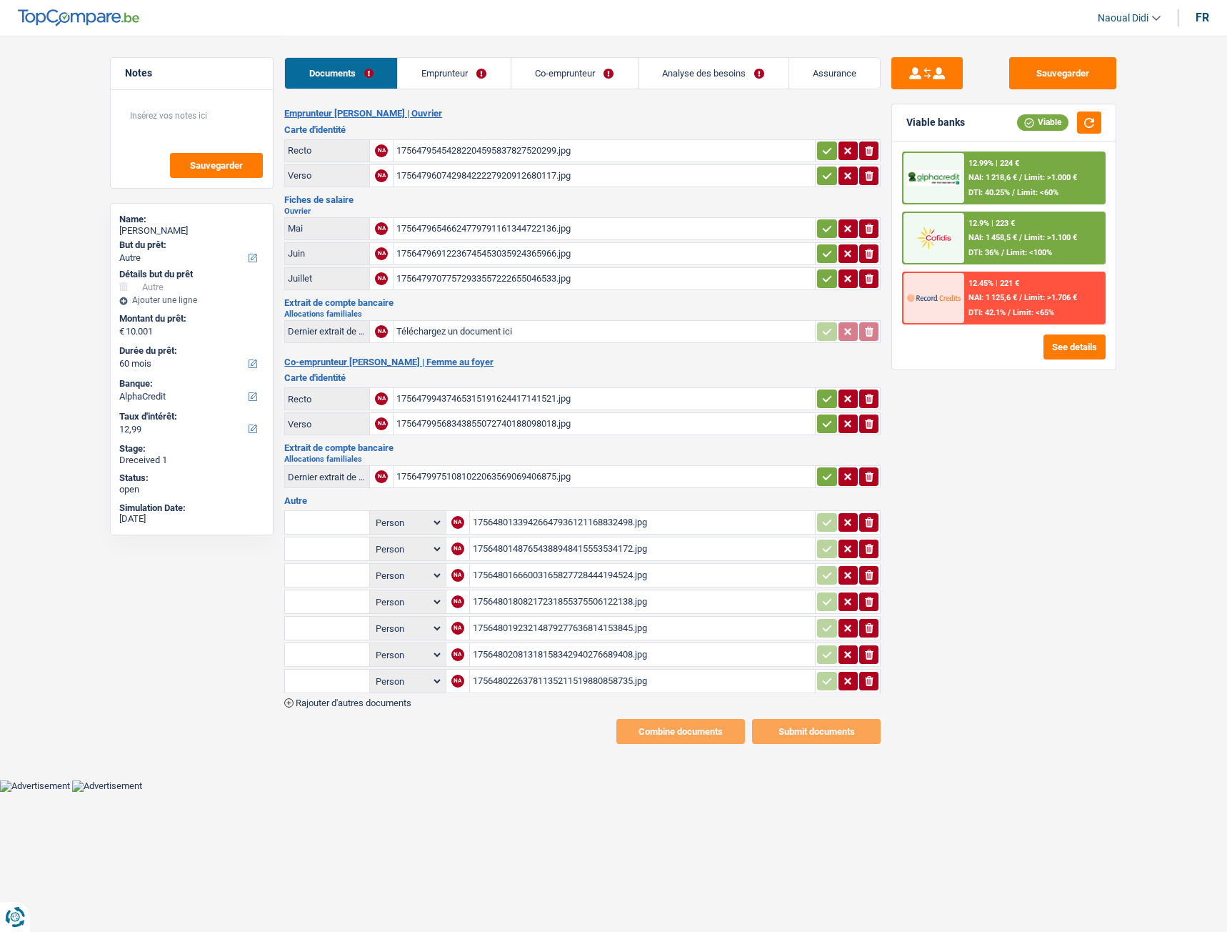
click at [612, 687] on div "17564802263781135211519880858735.jpg" at bounding box center [643, 680] width 340 height 21
click at [515, 519] on div "17564801339426647936121168832498.jpg" at bounding box center [643, 522] width 340 height 21
click at [456, 229] on div "17564796546624779791161344722136.jpg" at bounding box center [605, 228] width 416 height 21
click at [827, 156] on icon "button" at bounding box center [827, 151] width 11 height 14
click at [827, 178] on icon "button" at bounding box center [827, 176] width 11 height 14
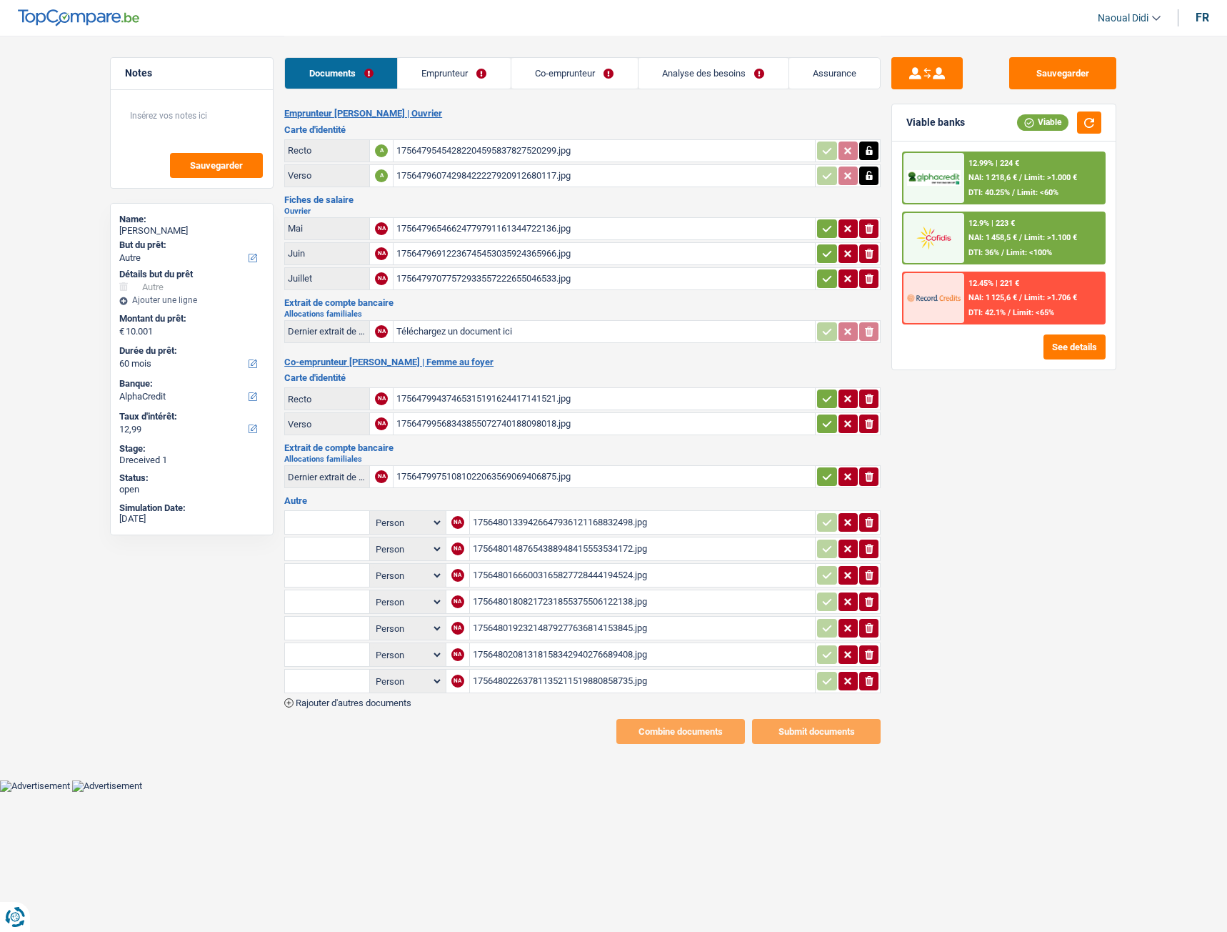
click at [827, 224] on icon "button" at bounding box center [827, 228] width 11 height 14
click at [827, 254] on icon "button" at bounding box center [827, 253] width 9 height 6
click at [826, 278] on icon "button" at bounding box center [827, 278] width 11 height 14
click at [828, 399] on icon "button" at bounding box center [827, 399] width 9 height 6
click at [824, 426] on icon "button" at bounding box center [827, 424] width 9 height 6
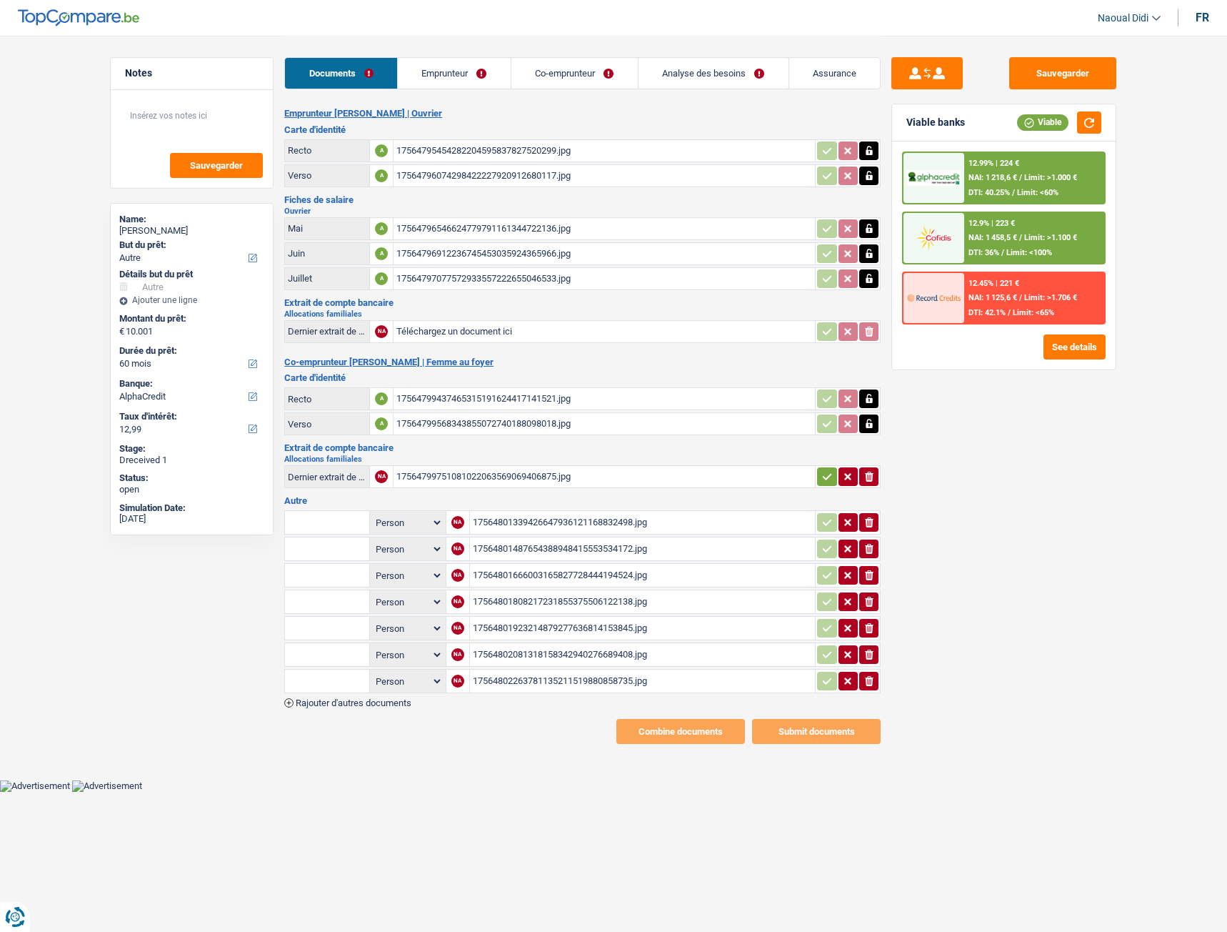
click at [829, 475] on icon "button" at bounding box center [827, 477] width 9 height 6
click at [1054, 65] on button "Sauvegarder" at bounding box center [1063, 73] width 107 height 32
click at [469, 75] on link "Emprunteur" at bounding box center [454, 73] width 113 height 31
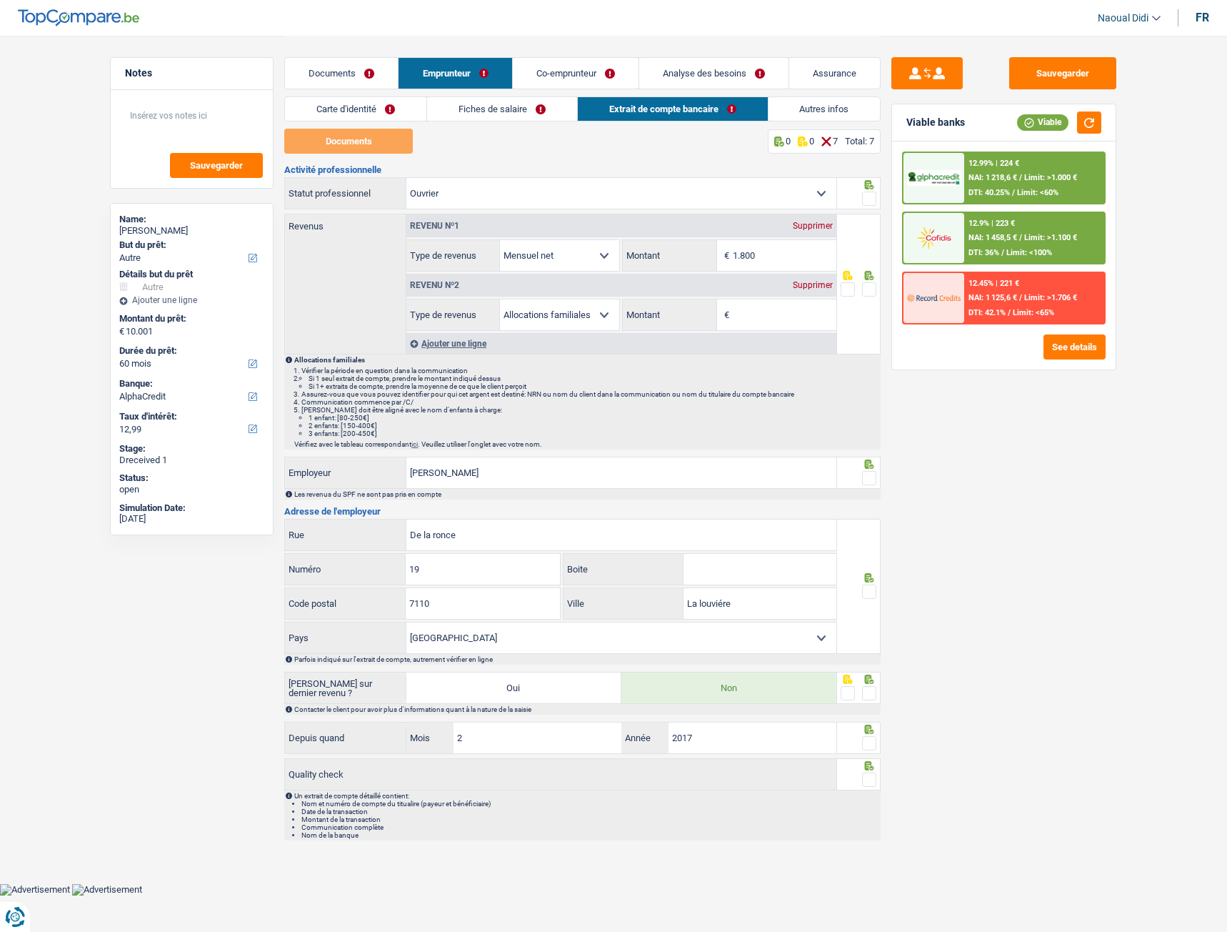
click at [354, 118] on link "Carte d'identité" at bounding box center [355, 109] width 141 height 24
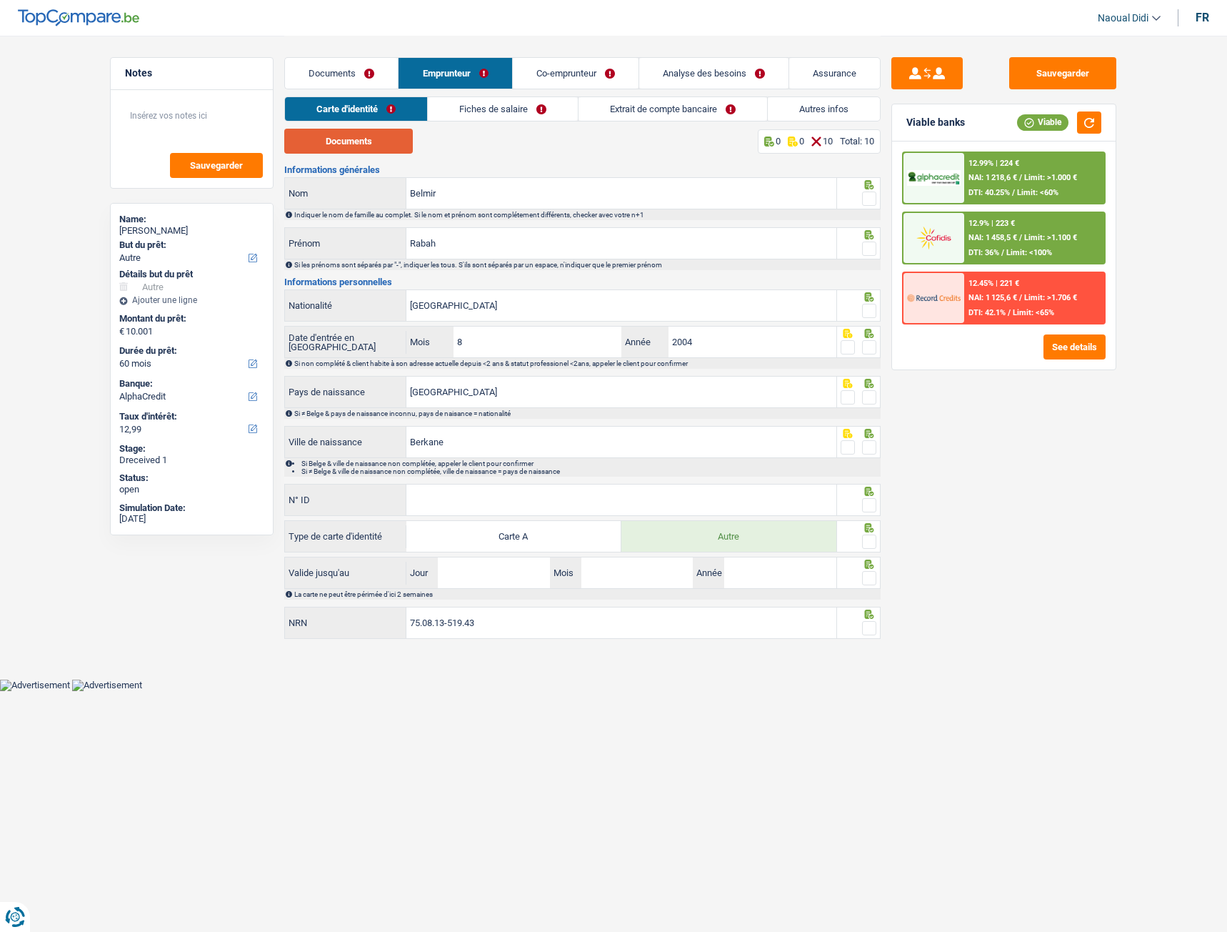
click at [354, 149] on button "Documents" at bounding box center [348, 141] width 129 height 25
click at [869, 199] on span at bounding box center [869, 198] width 14 height 14
click at [0, 0] on input "radio" at bounding box center [0, 0] width 0 height 0
click at [869, 254] on span at bounding box center [869, 248] width 14 height 14
click at [0, 0] on input "radio" at bounding box center [0, 0] width 0 height 0
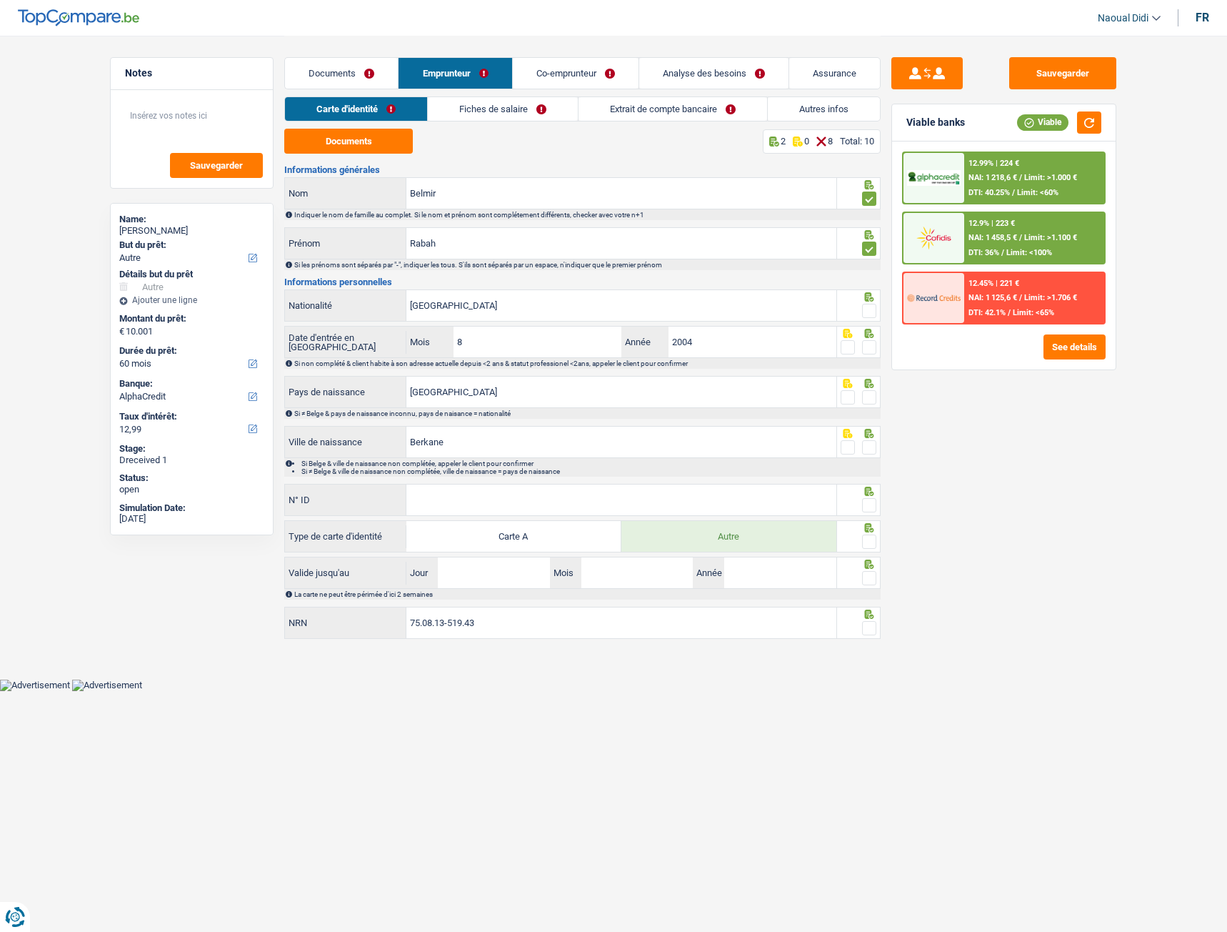
click at [870, 399] on span at bounding box center [869, 397] width 14 height 14
click at [0, 0] on input "radio" at bounding box center [0, 0] width 0 height 0
click at [862, 343] on span at bounding box center [869, 347] width 14 height 14
click at [0, 0] on input "radio" at bounding box center [0, 0] width 0 height 0
click at [864, 307] on span at bounding box center [869, 311] width 14 height 14
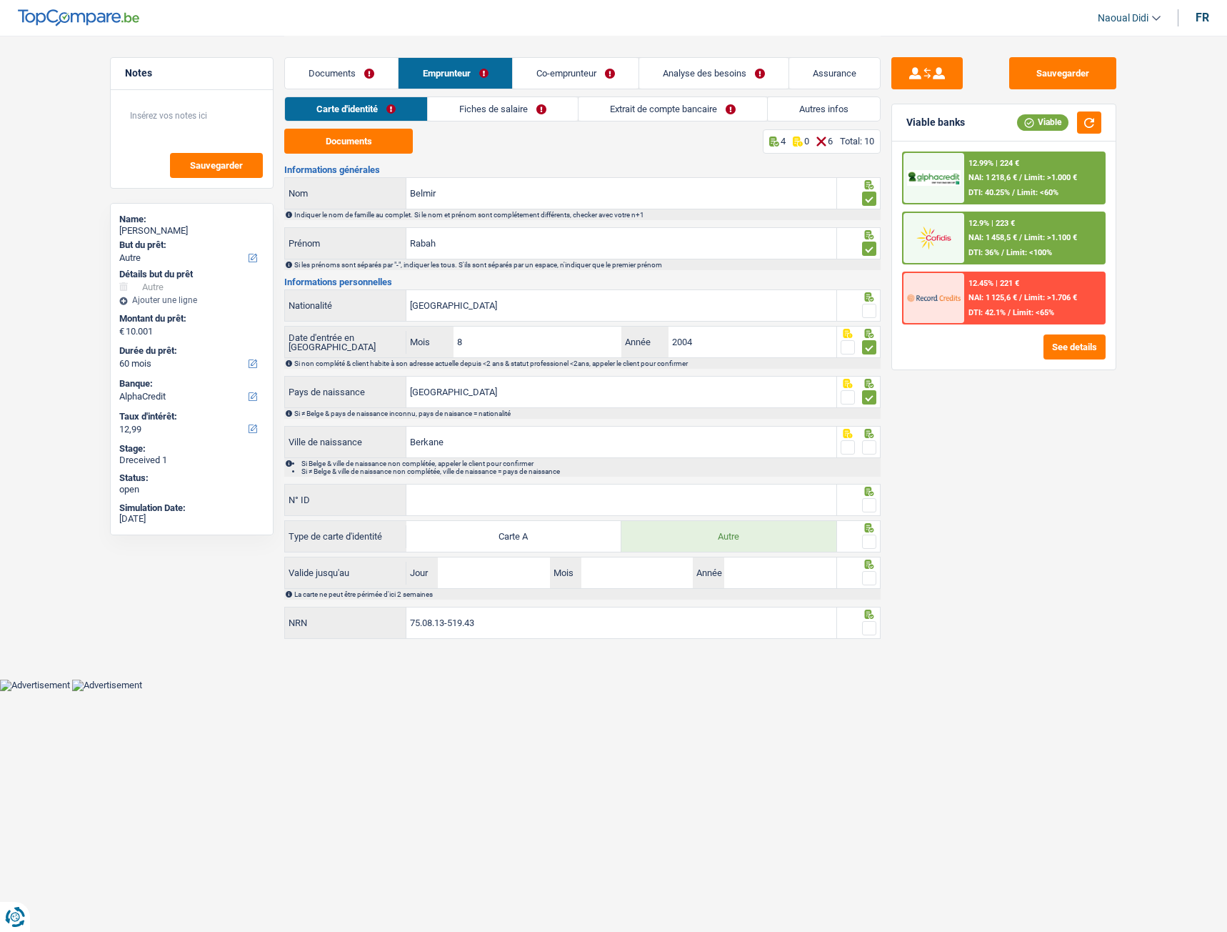
click at [0, 0] on input "radio" at bounding box center [0, 0] width 0 height 0
click at [865, 444] on span at bounding box center [869, 447] width 14 height 14
click at [0, 0] on input "radio" at bounding box center [0, 0] width 0 height 0
click at [684, 505] on input "N° ID" at bounding box center [622, 499] width 430 height 31
click at [505, 499] on input "N° ID" at bounding box center [622, 499] width 430 height 31
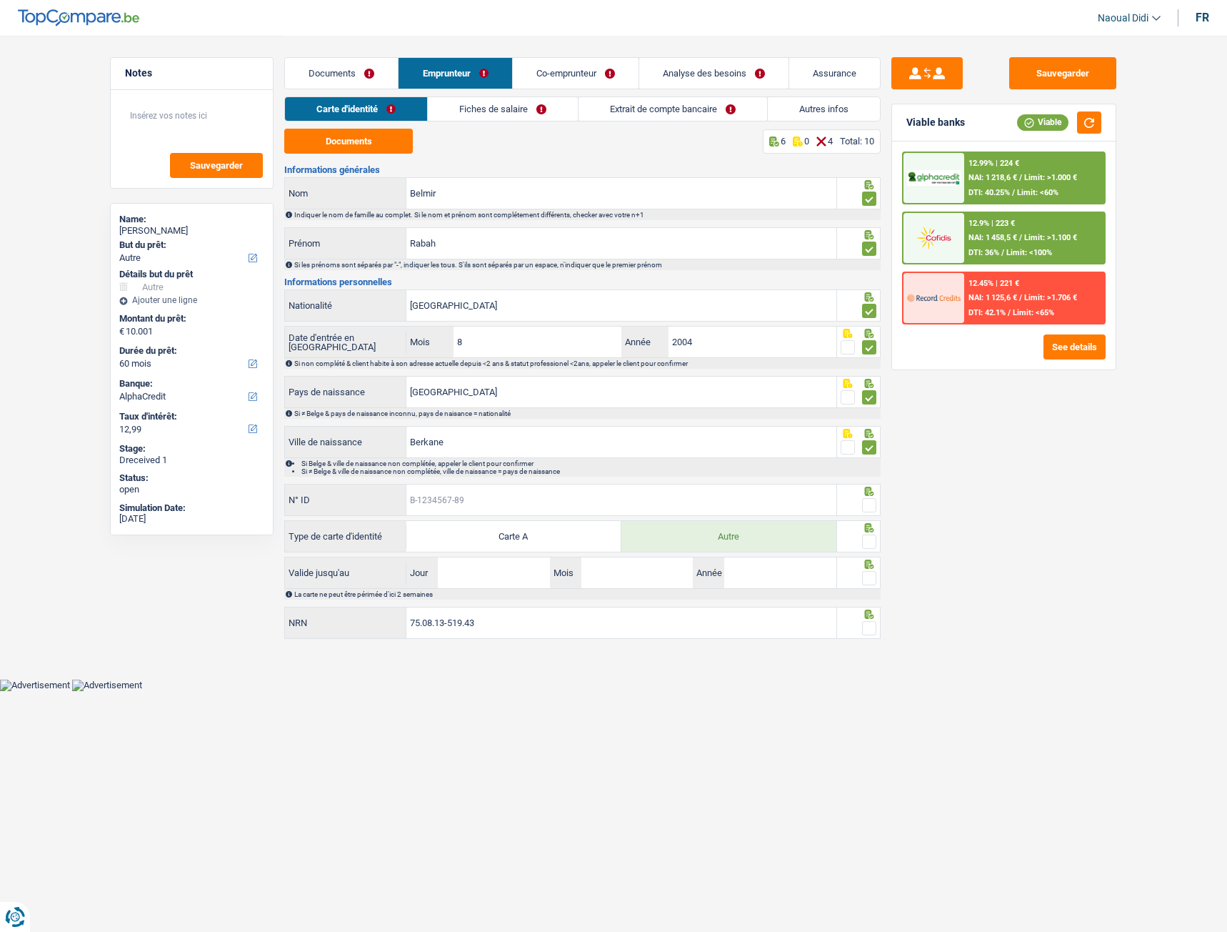
paste input "B-4470465-26"
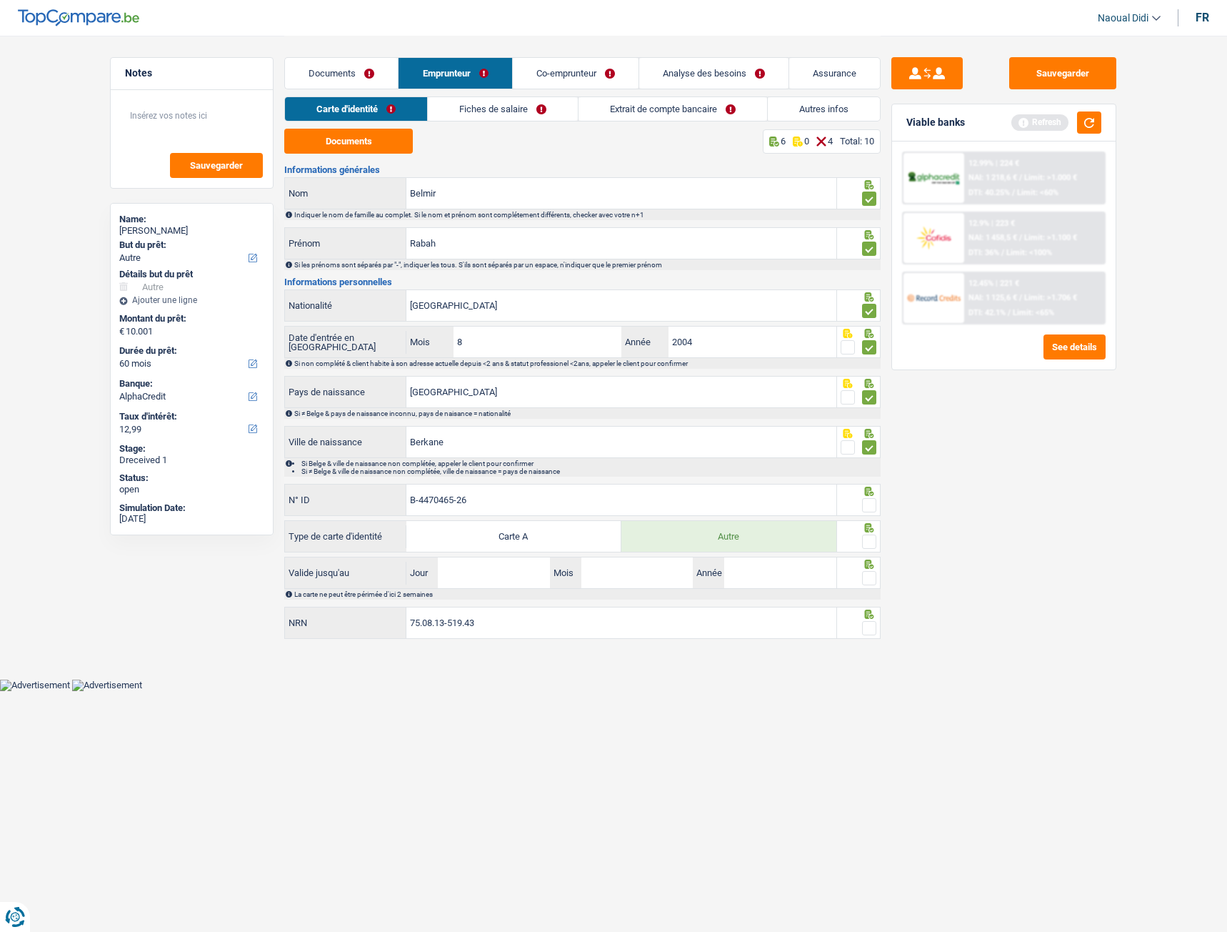
type input "B-4470465-26"
click at [869, 510] on span at bounding box center [869, 505] width 14 height 14
click at [0, 0] on input "radio" at bounding box center [0, 0] width 0 height 0
click at [869, 551] on div at bounding box center [859, 536] width 44 height 32
click at [869, 543] on span at bounding box center [869, 541] width 14 height 14
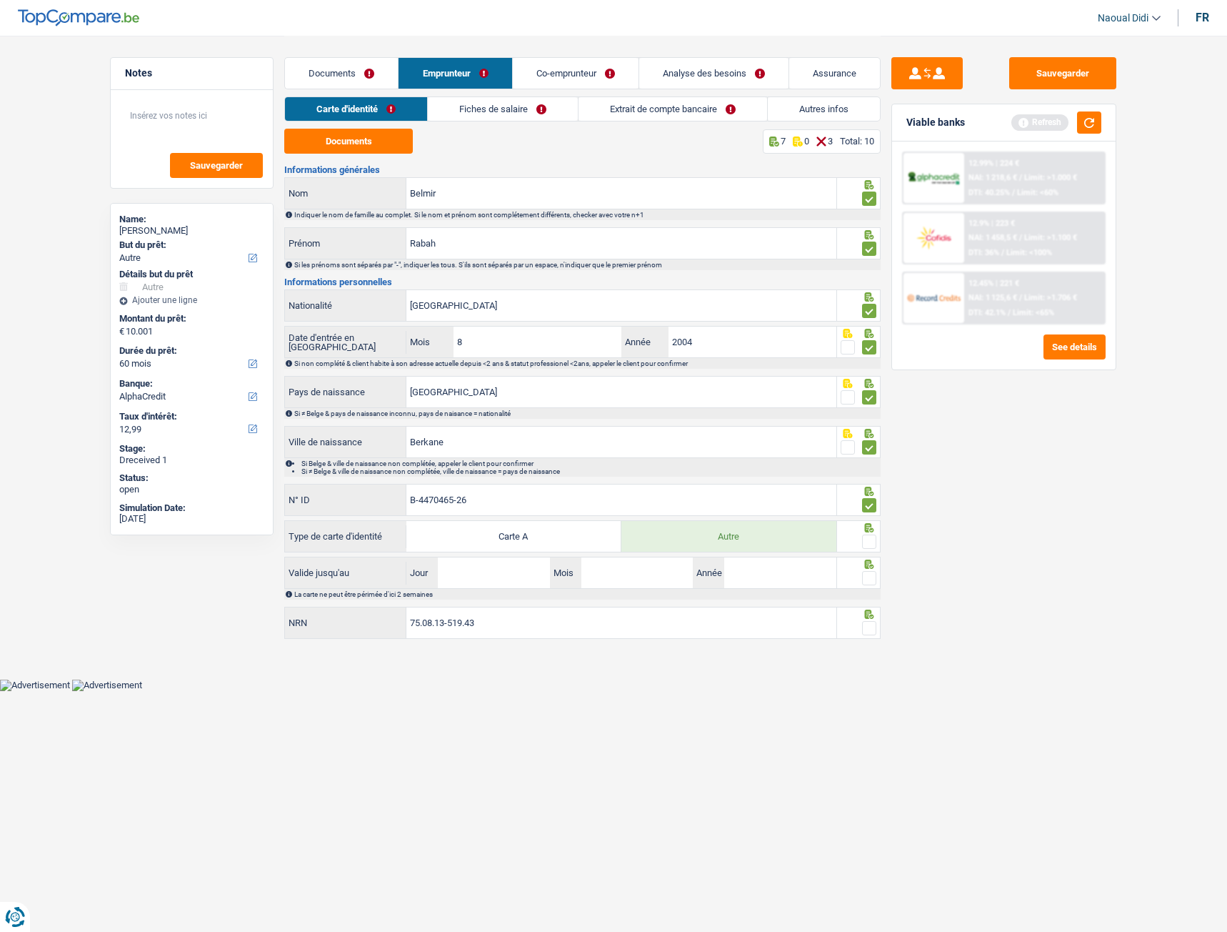
click at [0, 0] on input "radio" at bounding box center [0, 0] width 0 height 0
click at [487, 571] on input "Jour" at bounding box center [493, 572] width 111 height 31
type input "22"
type input "03"
type input "2026"
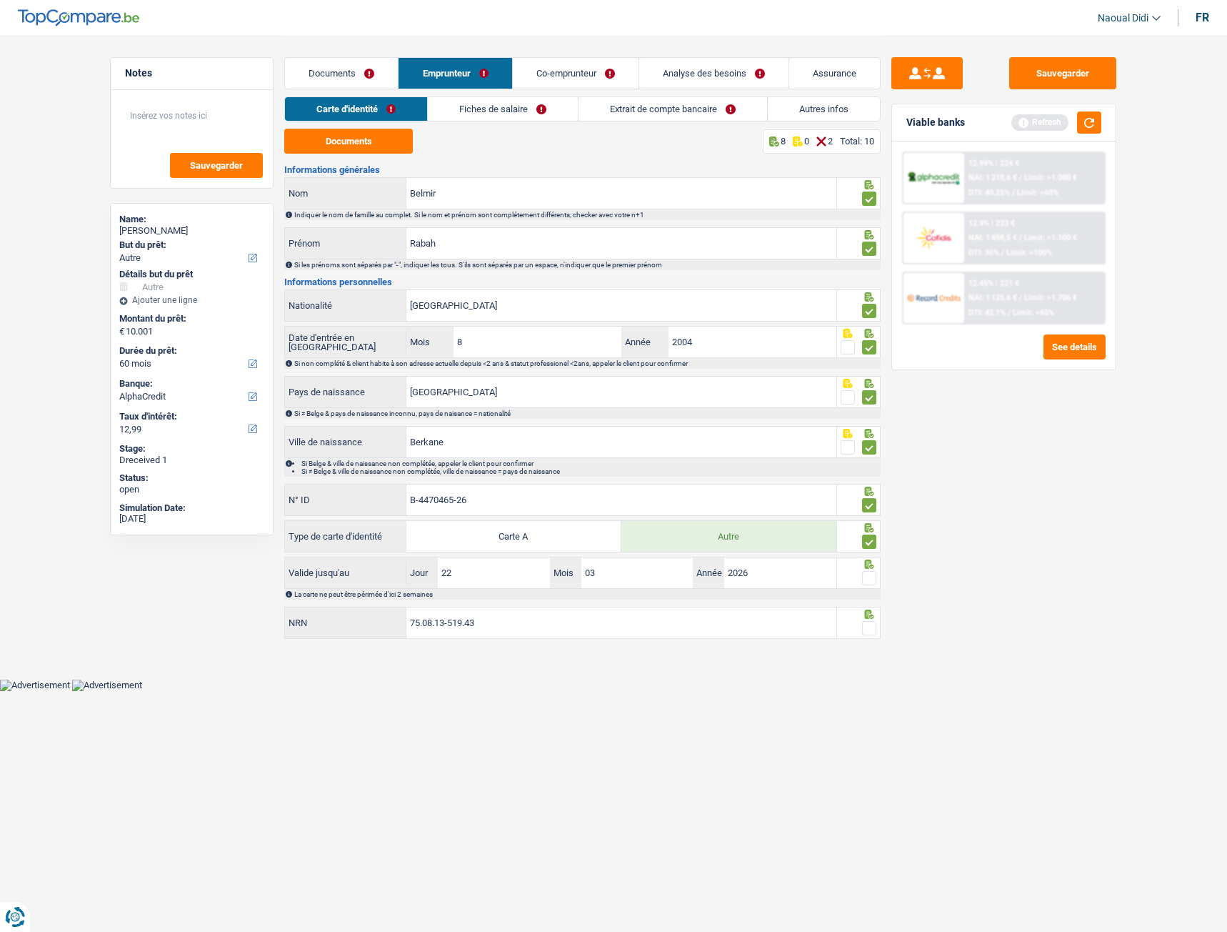
click at [869, 579] on span at bounding box center [869, 578] width 14 height 14
click at [0, 0] on input "radio" at bounding box center [0, 0] width 0 height 0
click at [873, 632] on span at bounding box center [869, 628] width 14 height 14
click at [0, 0] on input "radio" at bounding box center [0, 0] width 0 height 0
click at [1068, 81] on button "Sauvegarder" at bounding box center [1063, 73] width 107 height 32
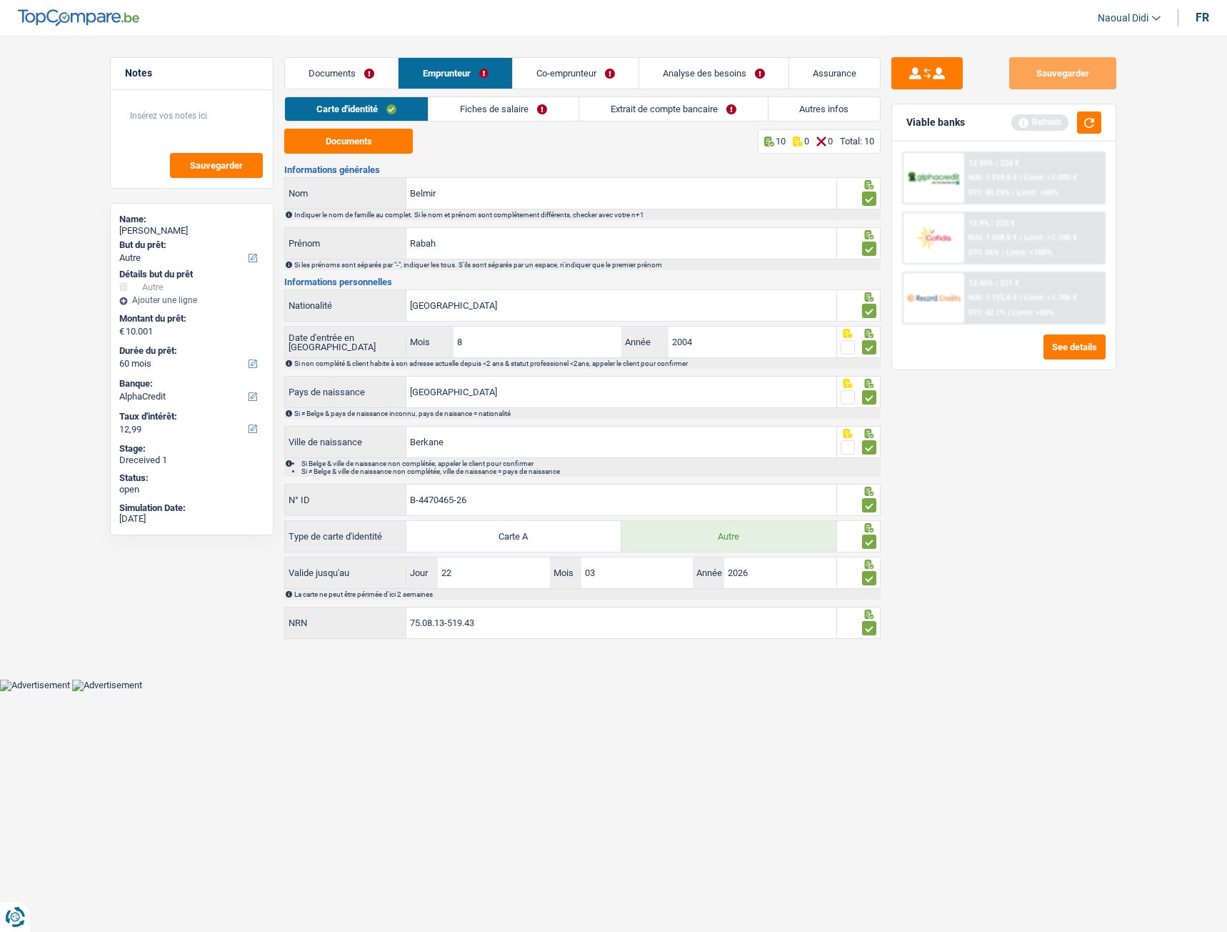
click at [512, 107] on link "Fiches de salaire" at bounding box center [504, 109] width 150 height 24
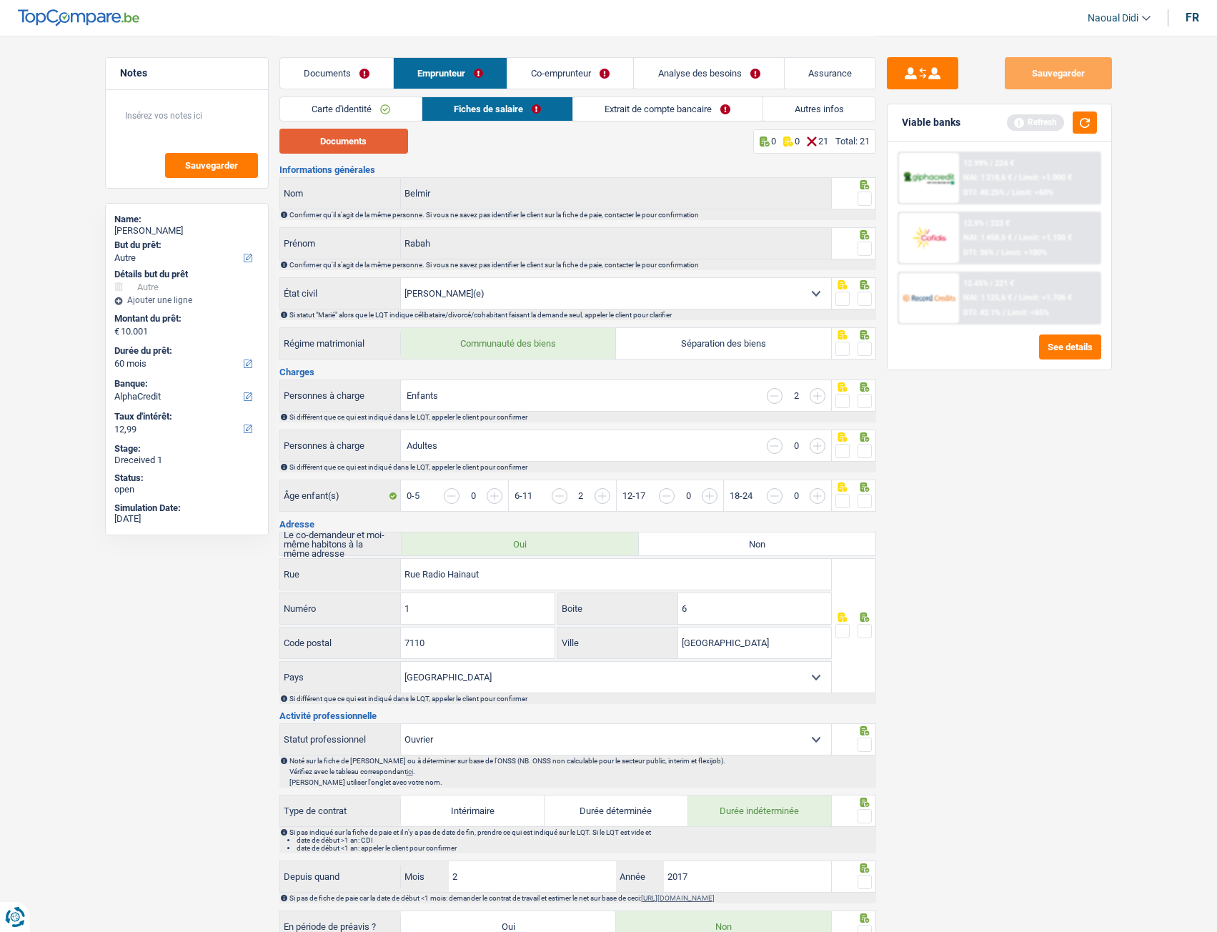
click at [362, 140] on button "Documents" at bounding box center [343, 141] width 129 height 25
click at [864, 199] on span at bounding box center [864, 198] width 14 height 14
click at [0, 0] on input "radio" at bounding box center [0, 0] width 0 height 0
click at [865, 252] on span at bounding box center [864, 248] width 14 height 14
click at [0, 0] on input "radio" at bounding box center [0, 0] width 0 height 0
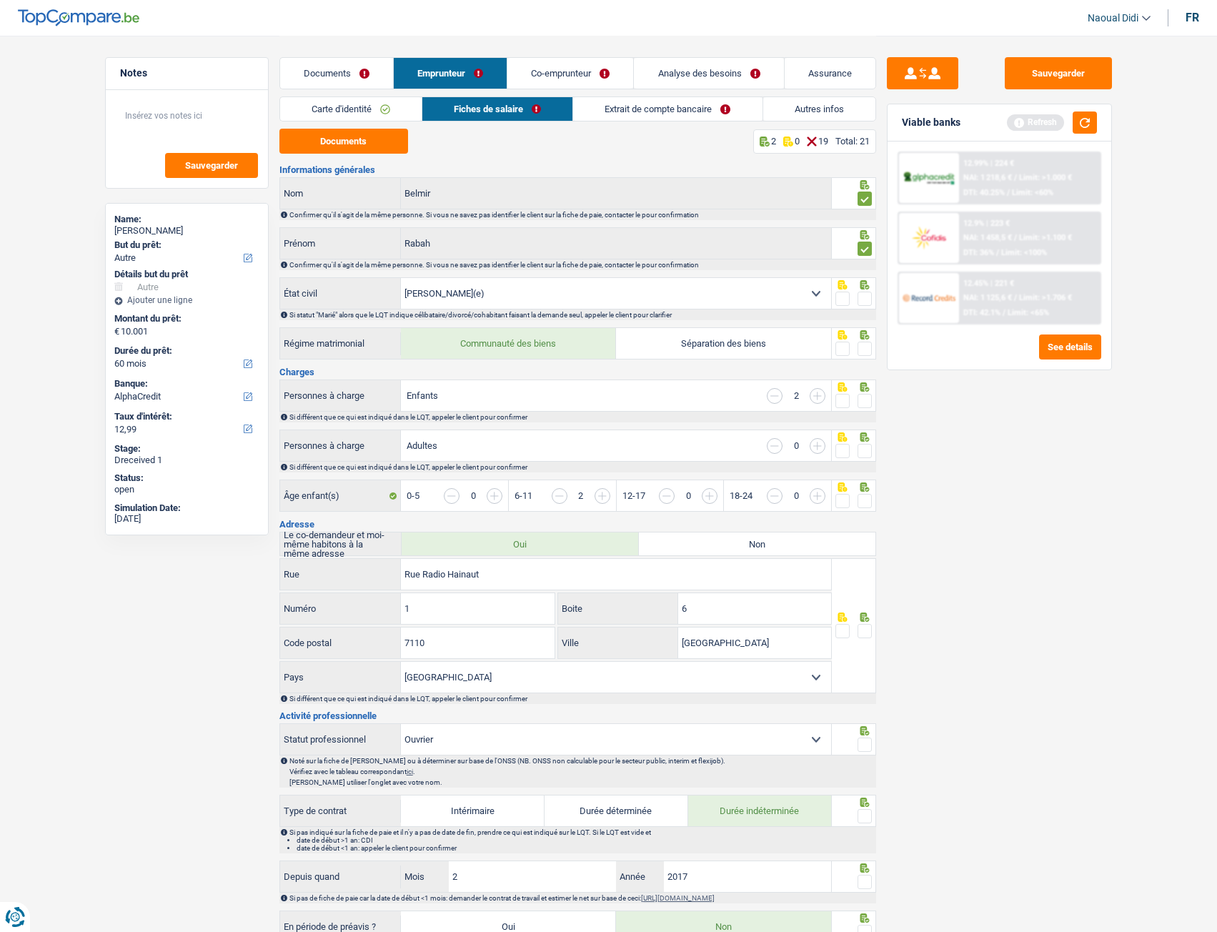
click at [865, 299] on span at bounding box center [864, 298] width 14 height 14
click at [0, 0] on input "radio" at bounding box center [0, 0] width 0 height 0
click at [864, 352] on span at bounding box center [864, 349] width 14 height 14
click at [0, 0] on input "radio" at bounding box center [0, 0] width 0 height 0
click at [867, 403] on span at bounding box center [864, 401] width 14 height 14
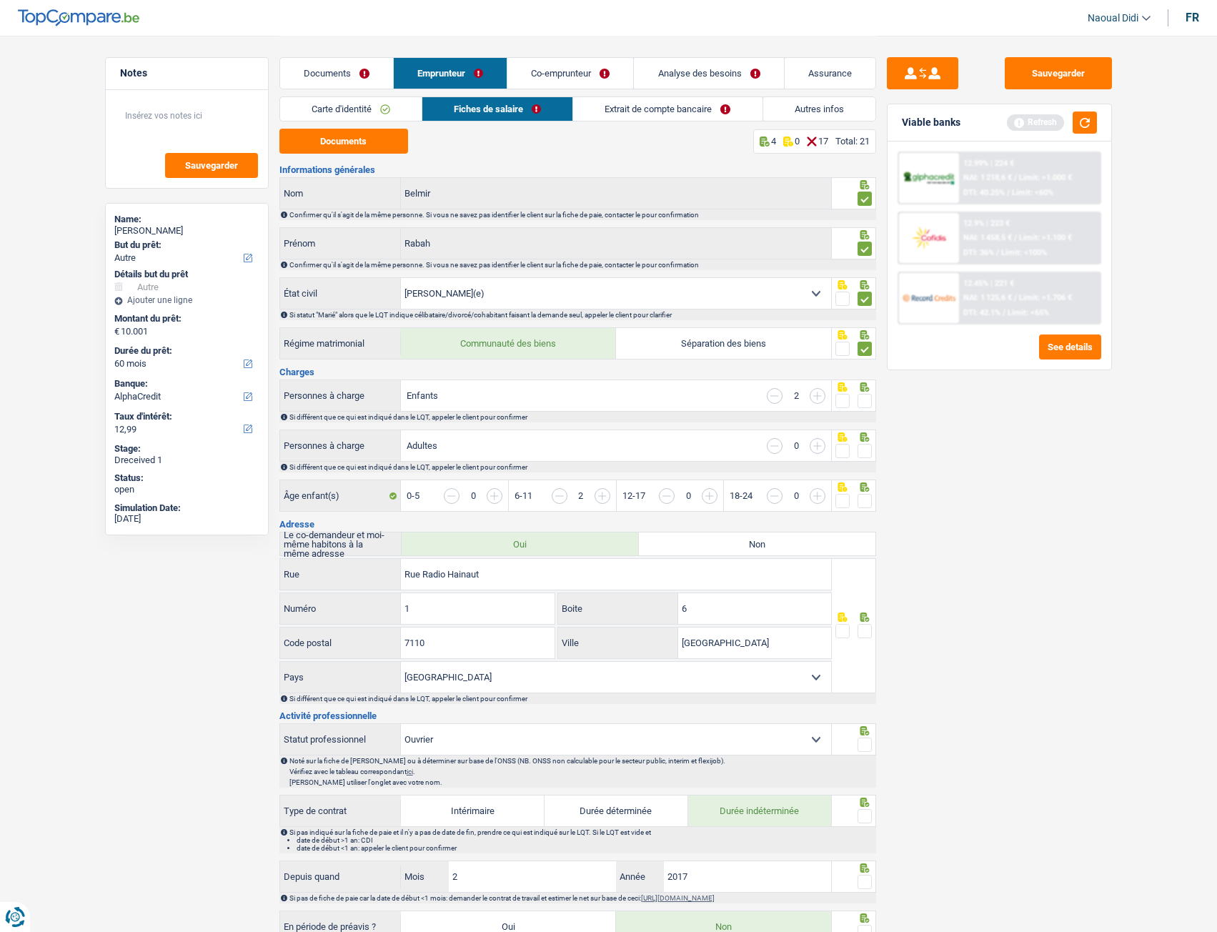
click at [0, 0] on input "radio" at bounding box center [0, 0] width 0 height 0
click at [867, 451] on span at bounding box center [864, 451] width 14 height 14
click at [0, 0] on input "radio" at bounding box center [0, 0] width 0 height 0
click at [864, 502] on span at bounding box center [864, 501] width 14 height 14
click at [0, 0] on input "radio" at bounding box center [0, 0] width 0 height 0
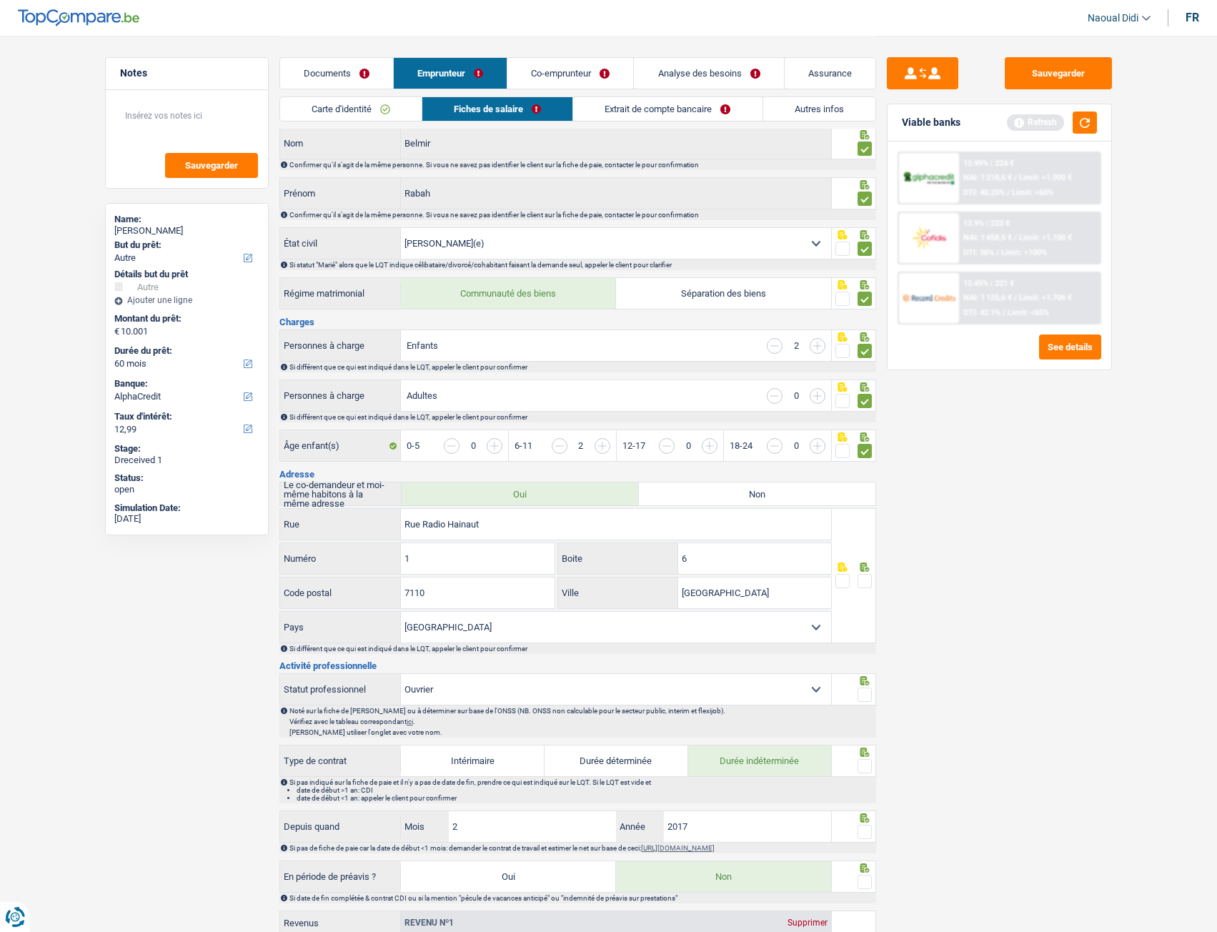
scroll to position [143, 0]
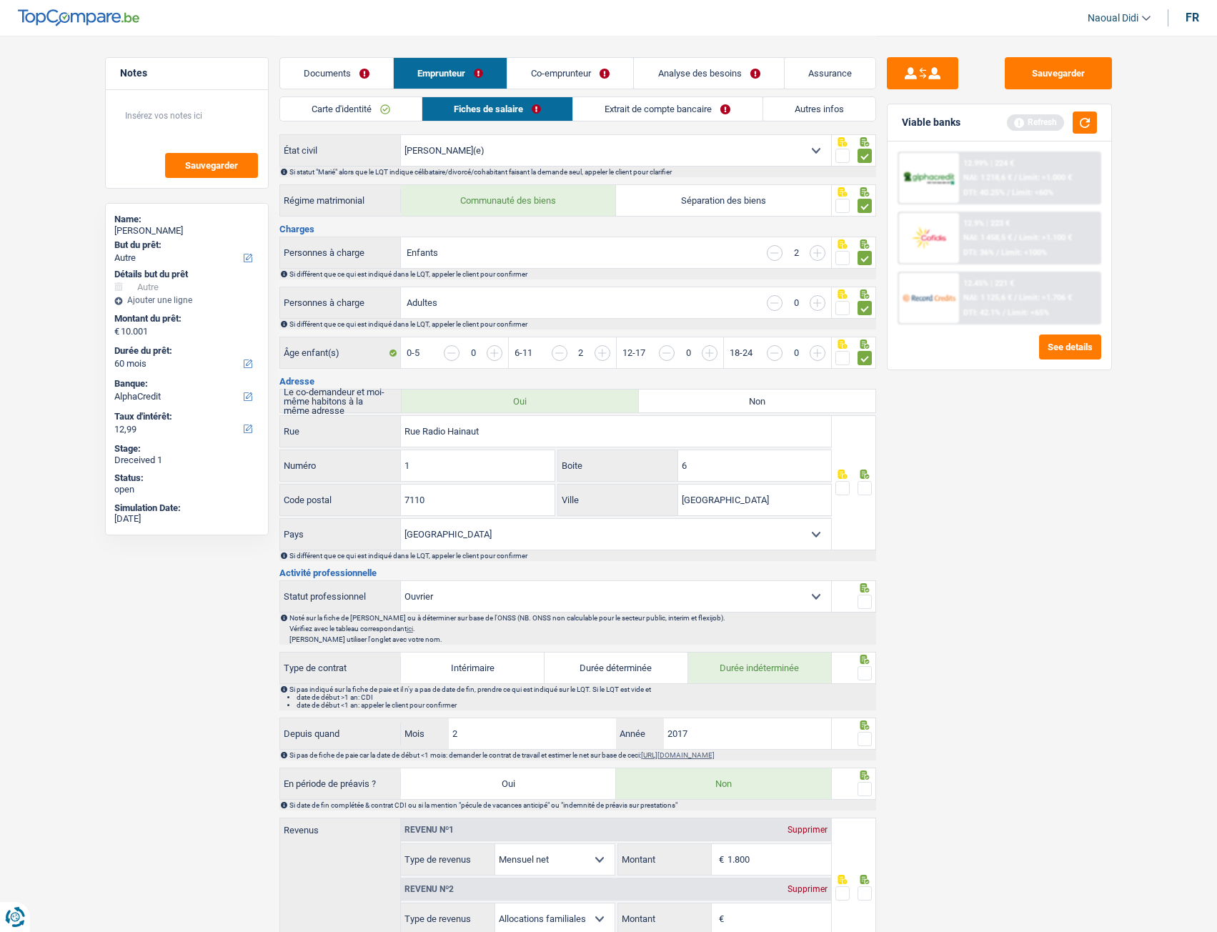
click at [864, 492] on span at bounding box center [864, 488] width 14 height 14
click at [0, 0] on input "radio" at bounding box center [0, 0] width 0 height 0
click at [532, 433] on input "Rue Radio Hainaut" at bounding box center [616, 431] width 430 height 31
paste input "H"
type input "Rue Radio Hainaut"
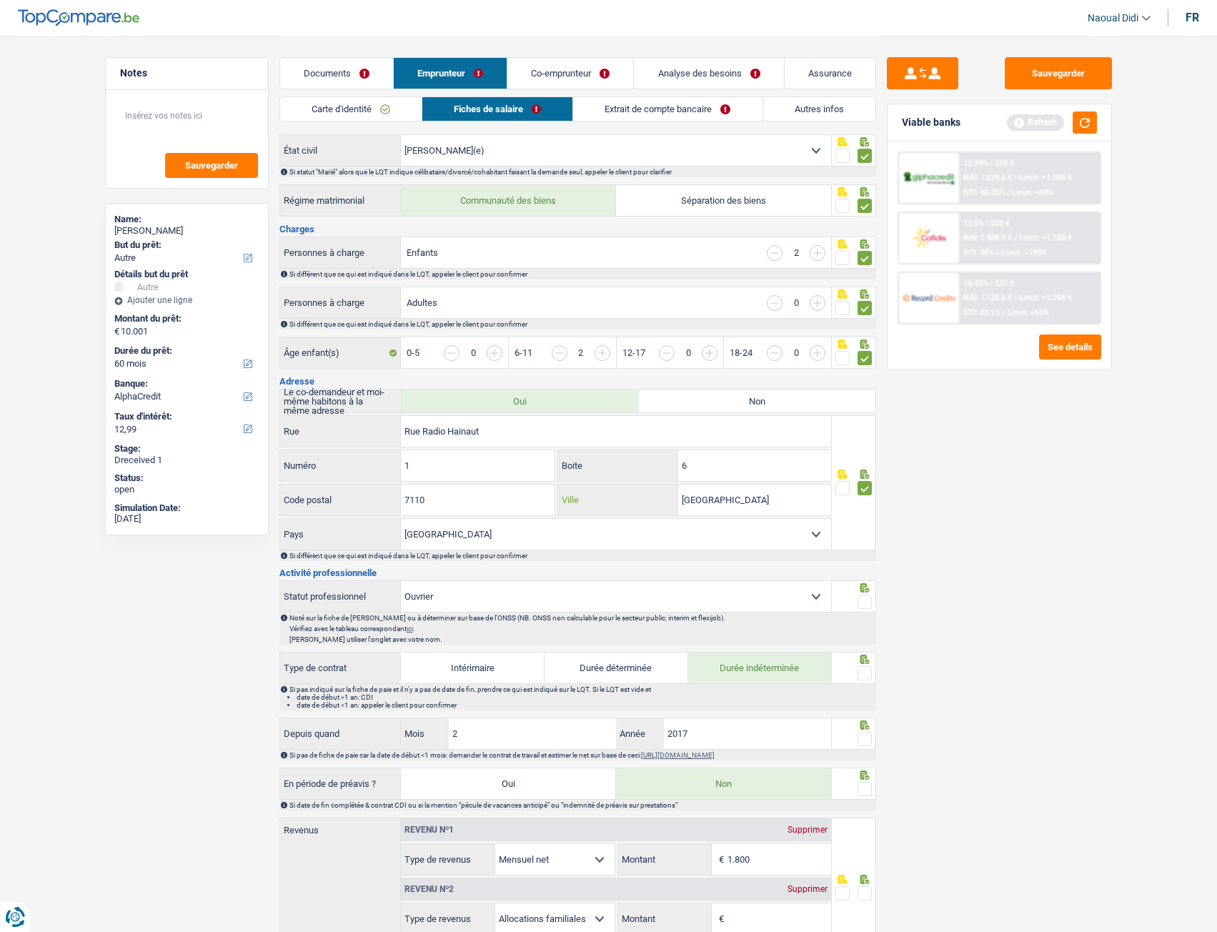
click at [753, 499] on input "La Louvière" at bounding box center [754, 499] width 153 height 31
type input "L"
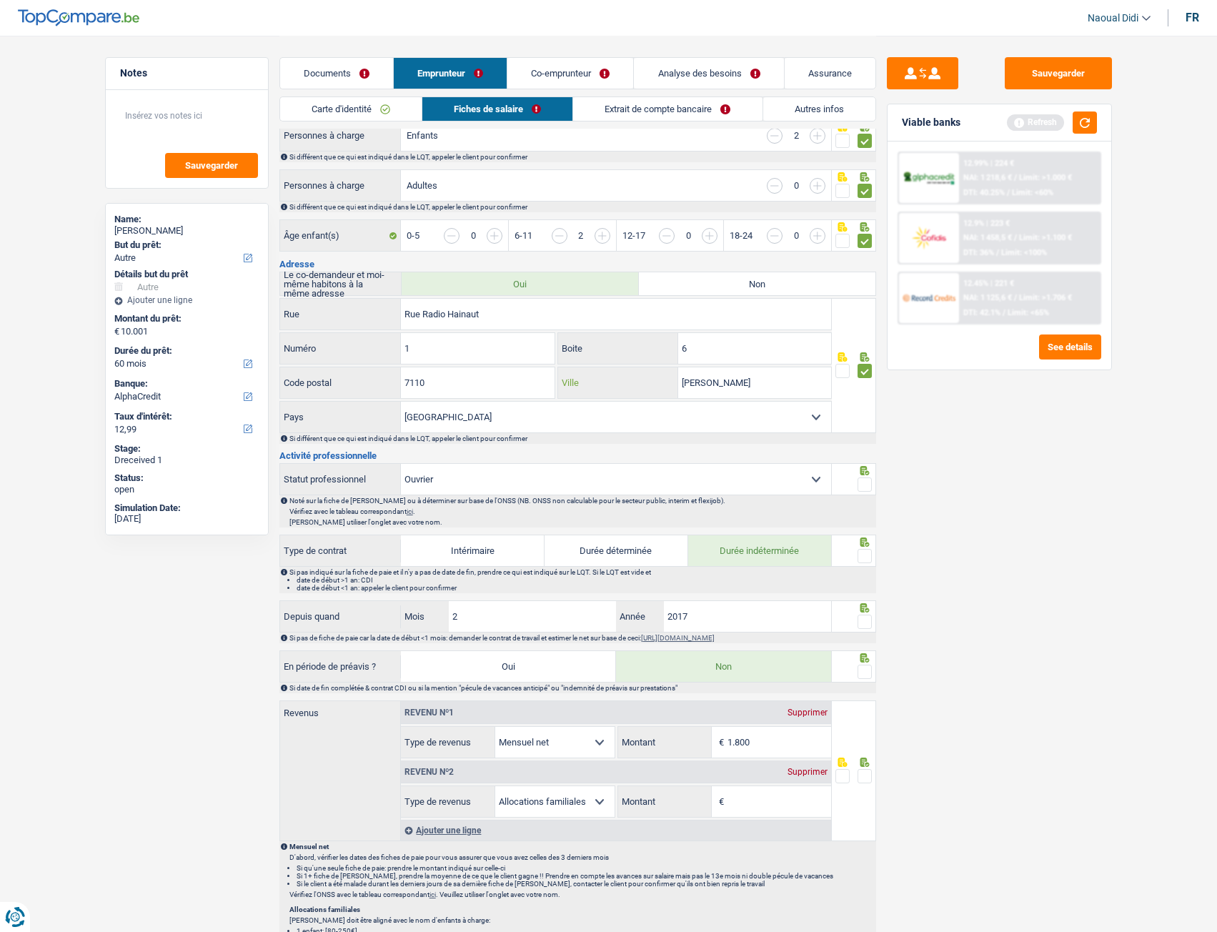
scroll to position [286, 0]
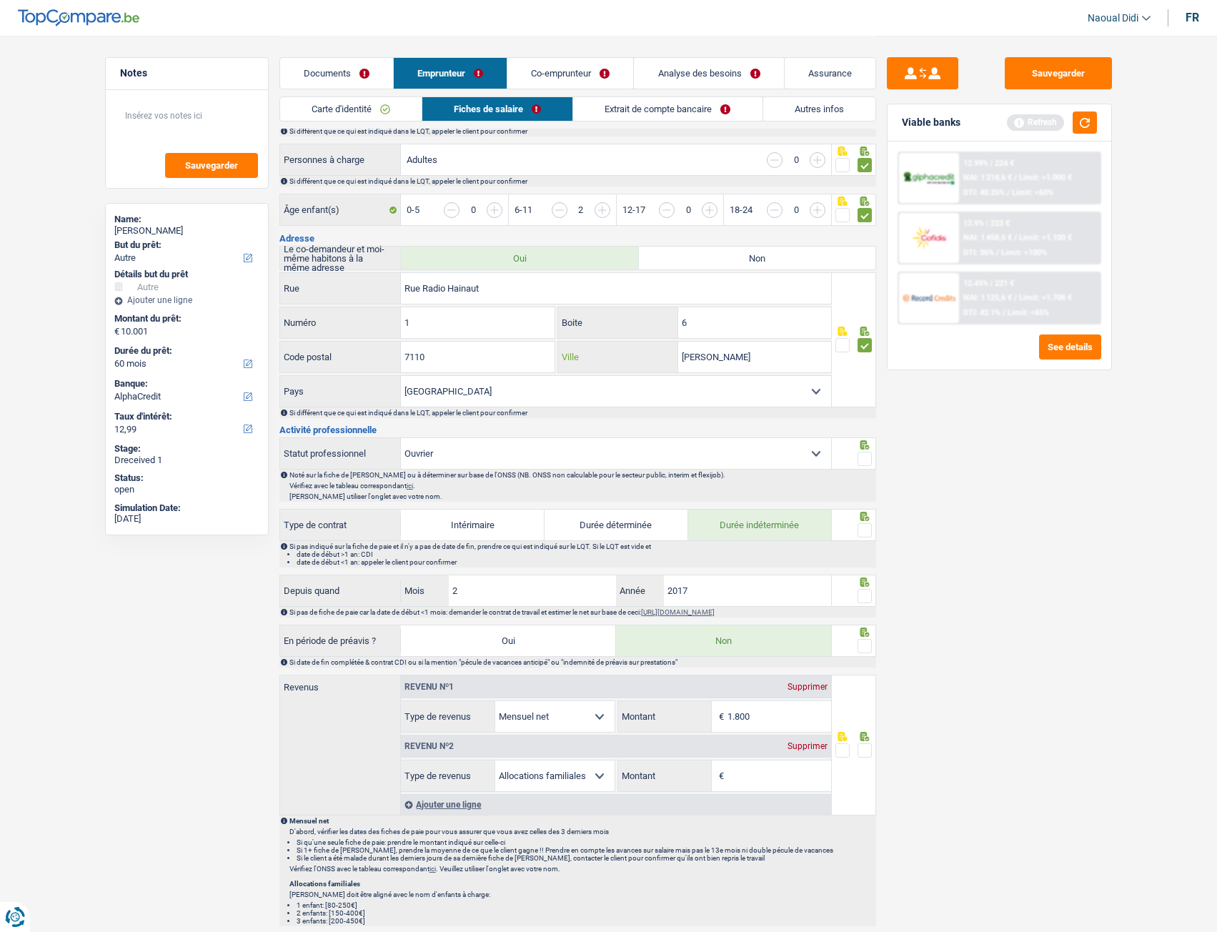
type input "Houdeng Aimeries"
click at [867, 460] on span at bounding box center [864, 459] width 14 height 14
click at [0, 0] on input "radio" at bounding box center [0, 0] width 0 height 0
click at [866, 529] on span at bounding box center [864, 530] width 14 height 14
click at [0, 0] on input "radio" at bounding box center [0, 0] width 0 height 0
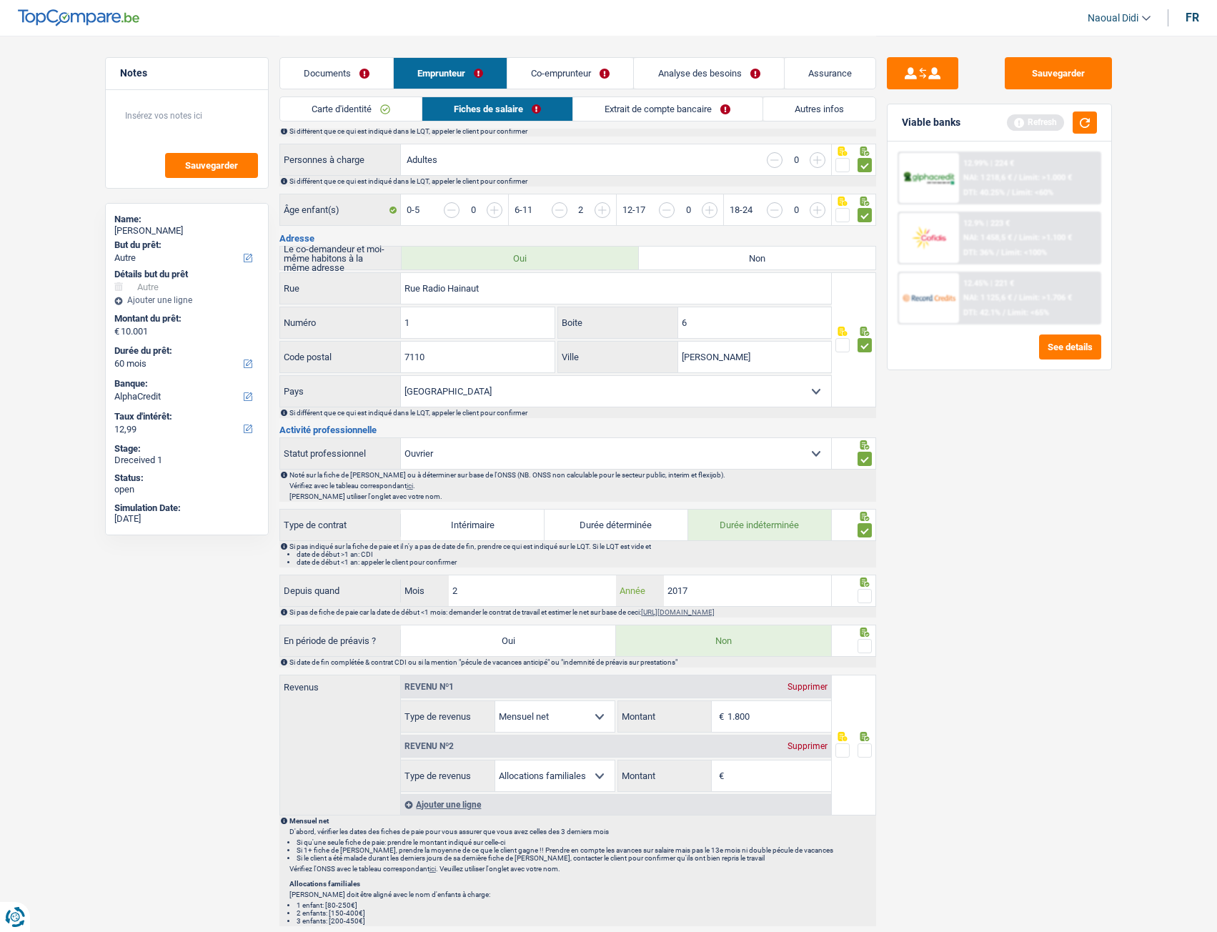
click at [714, 597] on input "2017" at bounding box center [748, 590] width 168 height 31
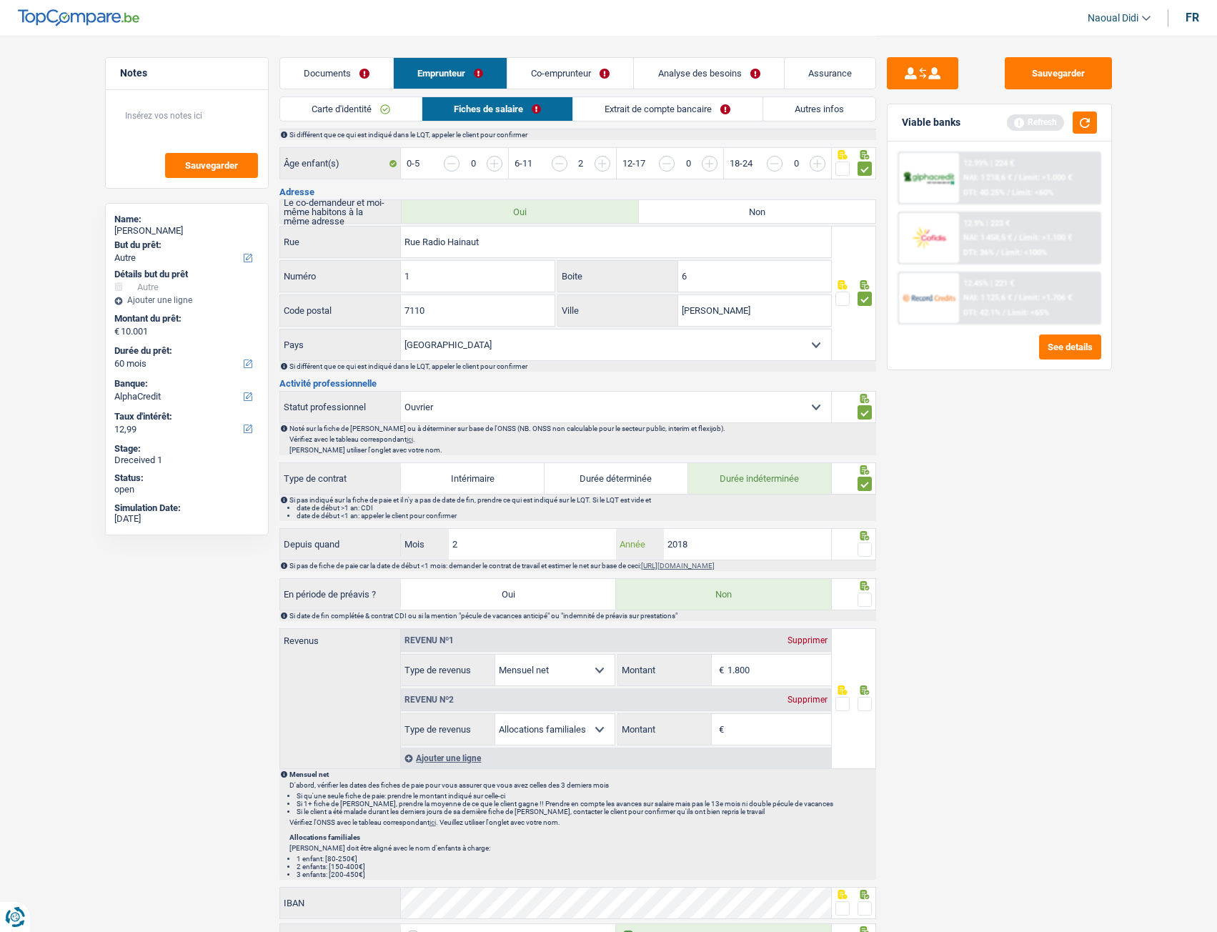
scroll to position [357, 0]
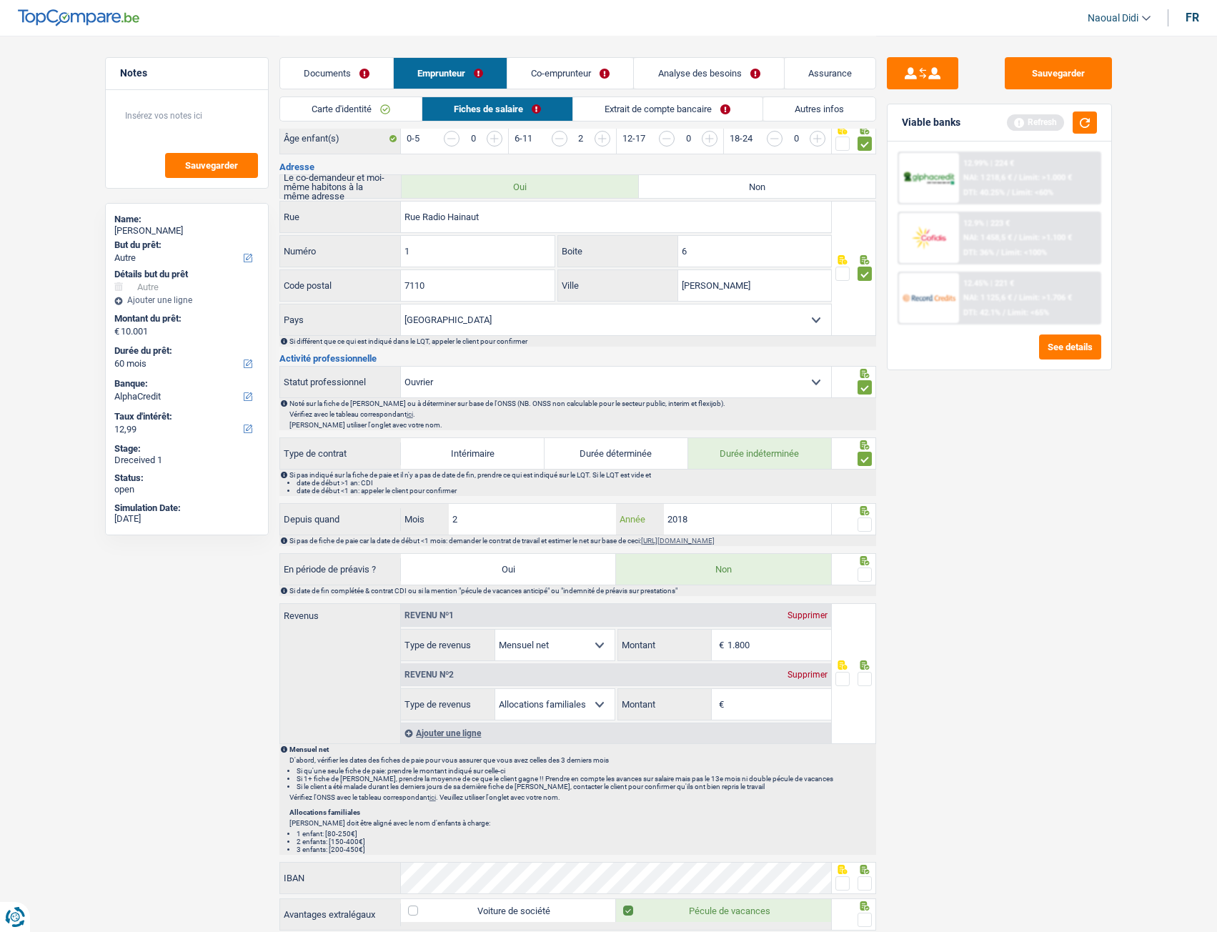
type input "2018"
click at [862, 574] on span at bounding box center [864, 574] width 14 height 14
click at [0, 0] on input "radio" at bounding box center [0, 0] width 0 height 0
click at [866, 523] on span at bounding box center [864, 524] width 14 height 14
click at [0, 0] on input "radio" at bounding box center [0, 0] width 0 height 0
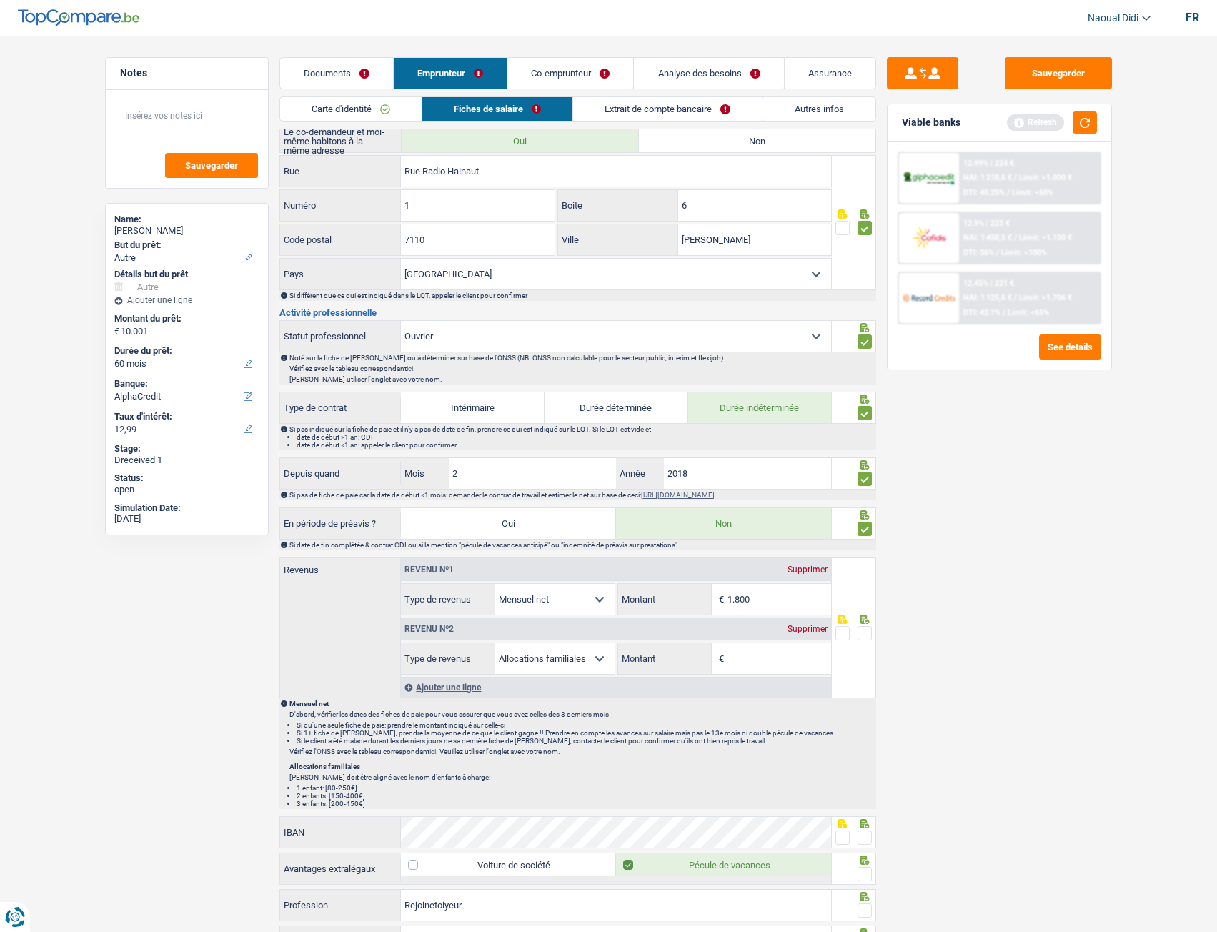
scroll to position [500, 0]
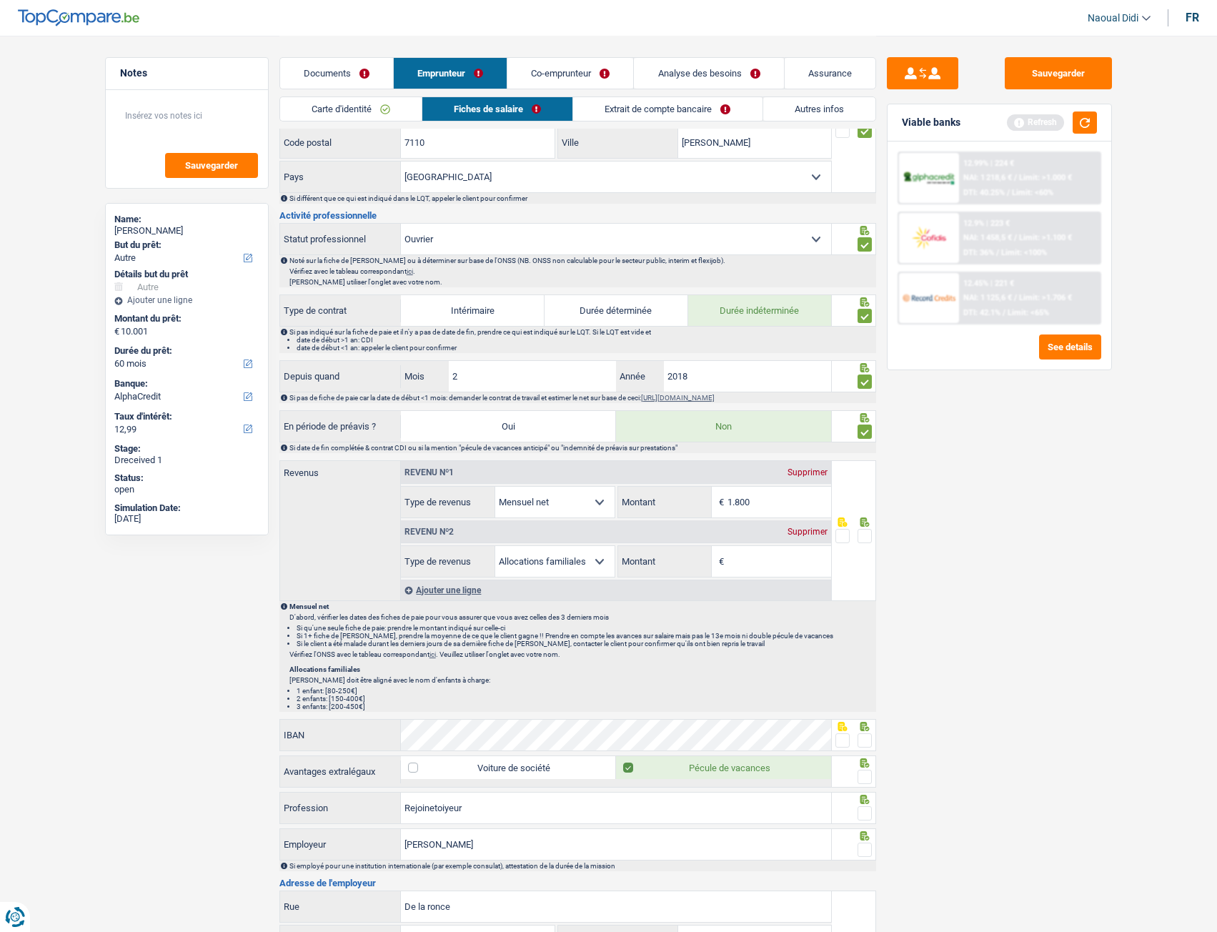
click at [345, 82] on link "Documents" at bounding box center [336, 73] width 113 height 31
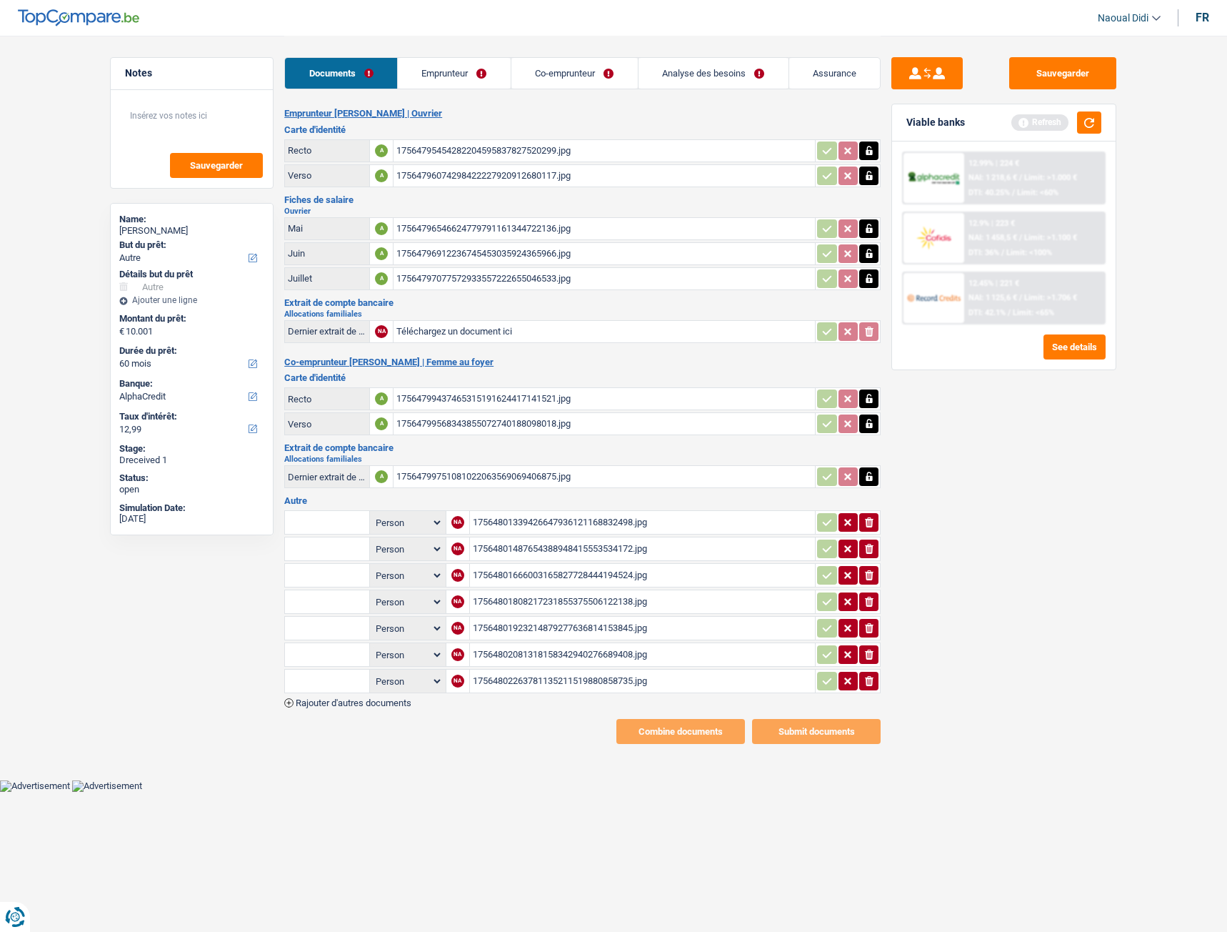
click at [562, 520] on div "17564801339426647936121168832498.jpg" at bounding box center [643, 522] width 340 height 21
click at [574, 546] on div "17564801487654388948415553534172.jpg" at bounding box center [643, 548] width 340 height 21
click at [514, 570] on div "17564801666003165827728444194524.jpg" at bounding box center [643, 574] width 340 height 21
click at [543, 604] on div "17564801808217231855375506122138.jpg" at bounding box center [643, 601] width 340 height 21
click at [543, 629] on div "17564801923214879277636814153845.jpg" at bounding box center [643, 627] width 340 height 21
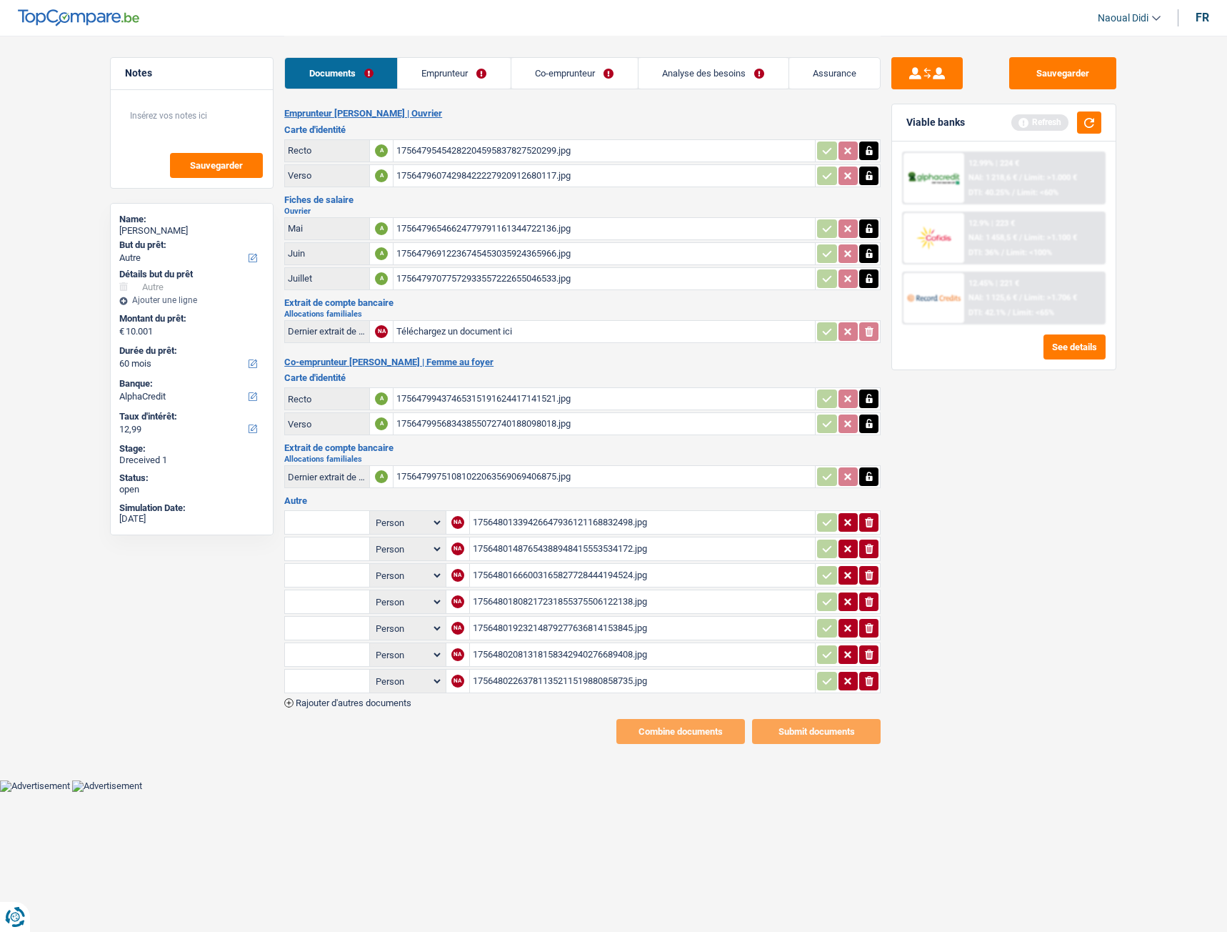
click at [564, 677] on div "17564802263781135211519880858735.jpg" at bounding box center [643, 680] width 340 height 21
click at [592, 657] on div "17564802081318158342940276689408.jpg" at bounding box center [643, 654] width 340 height 21
click at [583, 674] on div "17564802263781135211519880858735.jpg" at bounding box center [643, 680] width 340 height 21
click at [447, 79] on link "Emprunteur" at bounding box center [454, 73] width 113 height 31
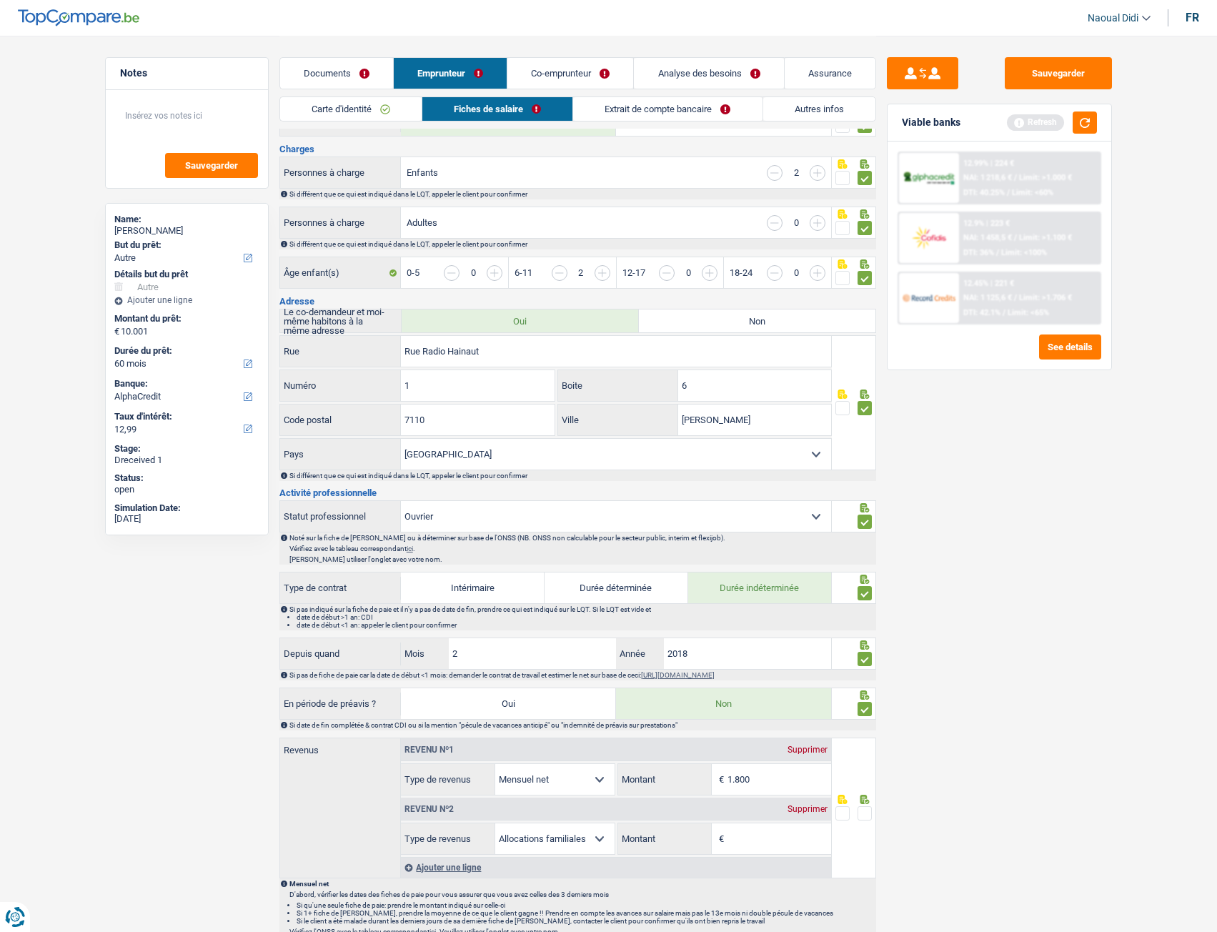
scroll to position [286, 0]
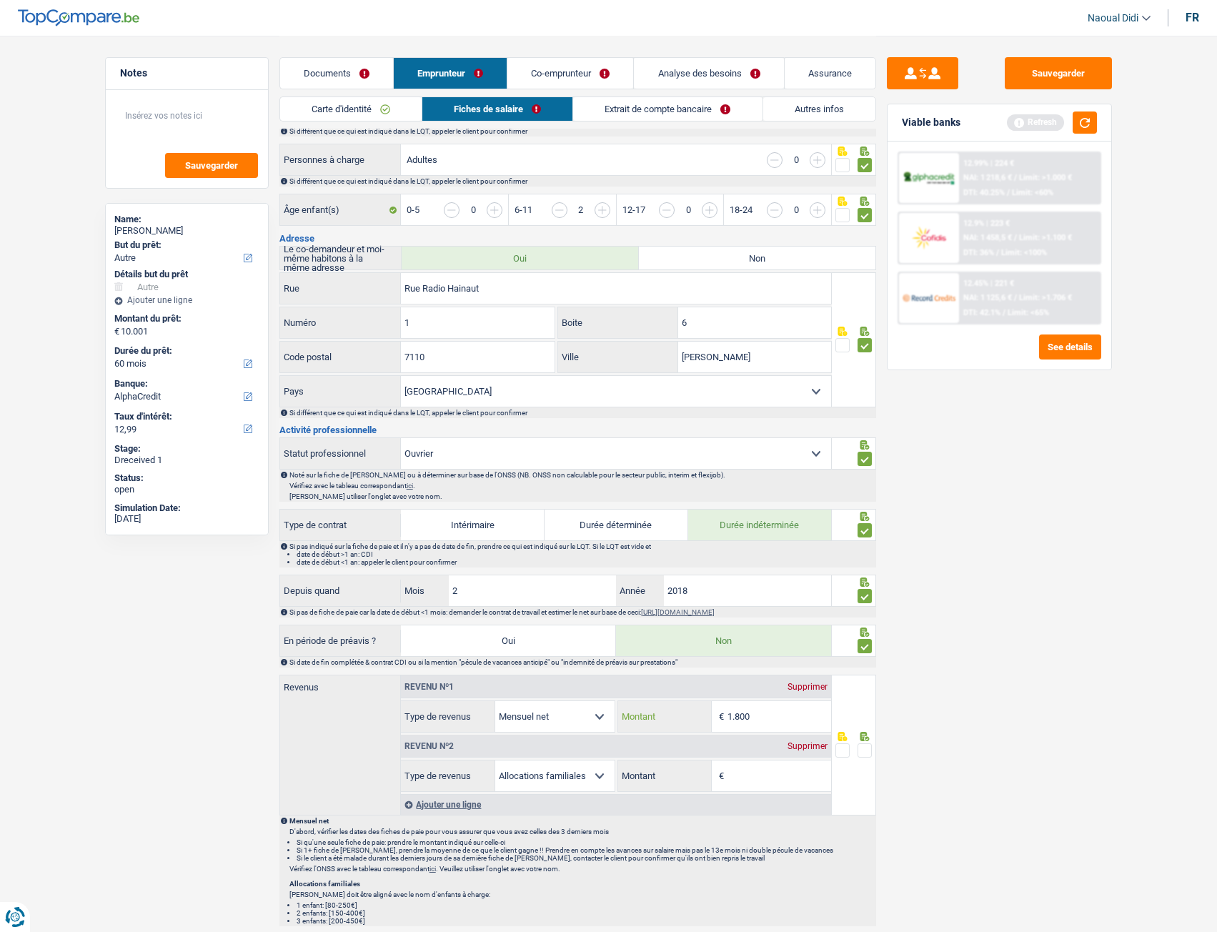
click at [760, 711] on input "1.800" at bounding box center [779, 716] width 104 height 31
drag, startPoint x: 760, startPoint y: 711, endPoint x: 592, endPoint y: 708, distance: 168.6
click at [592, 708] on div "Allocation d'handicap Allocations chômage Allocations familiales Chèques repas …" at bounding box center [616, 716] width 430 height 32
type input "823"
click at [746, 773] on input "Montant" at bounding box center [779, 775] width 104 height 31
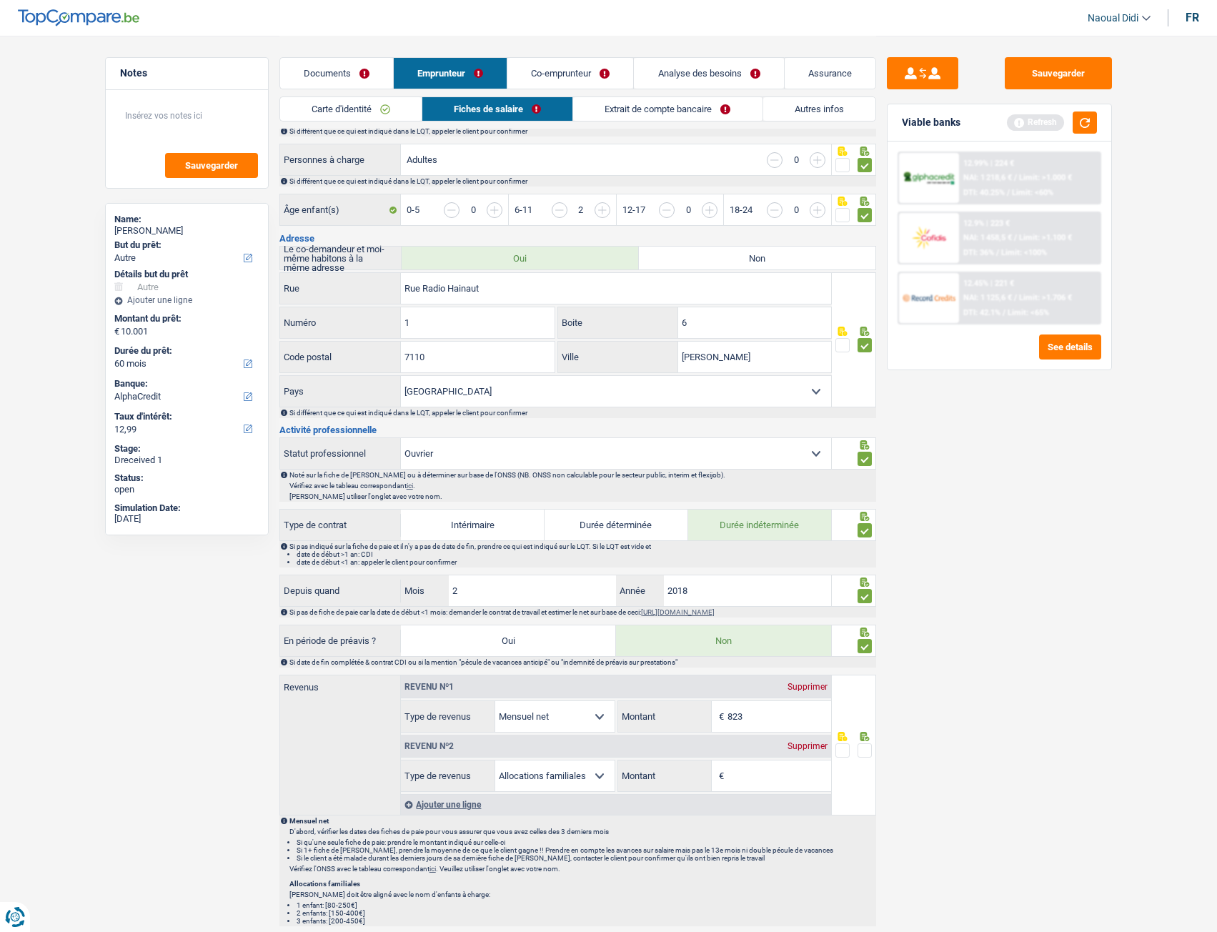
click at [573, 74] on link "Co-emprunteur" at bounding box center [570, 73] width 126 height 31
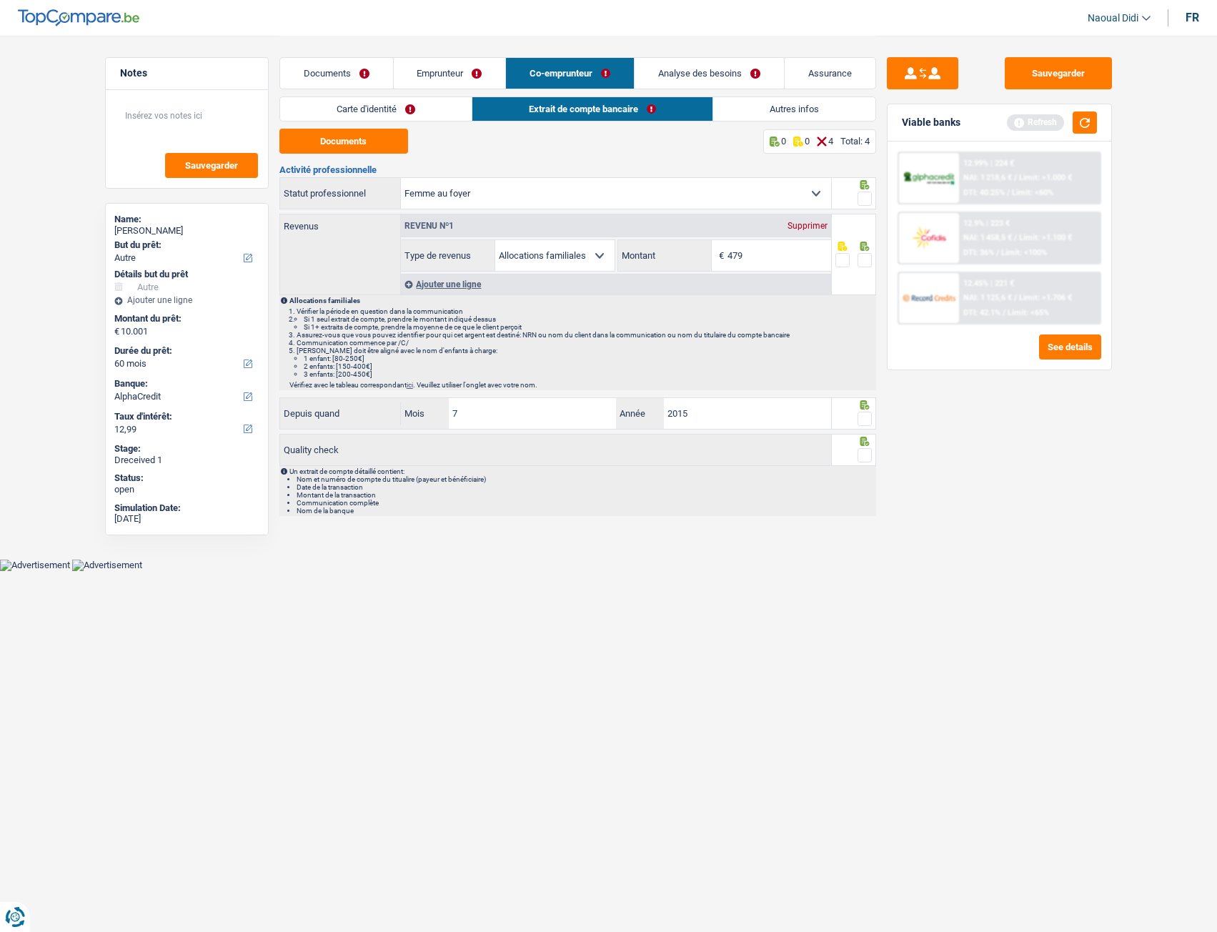
scroll to position [0, 0]
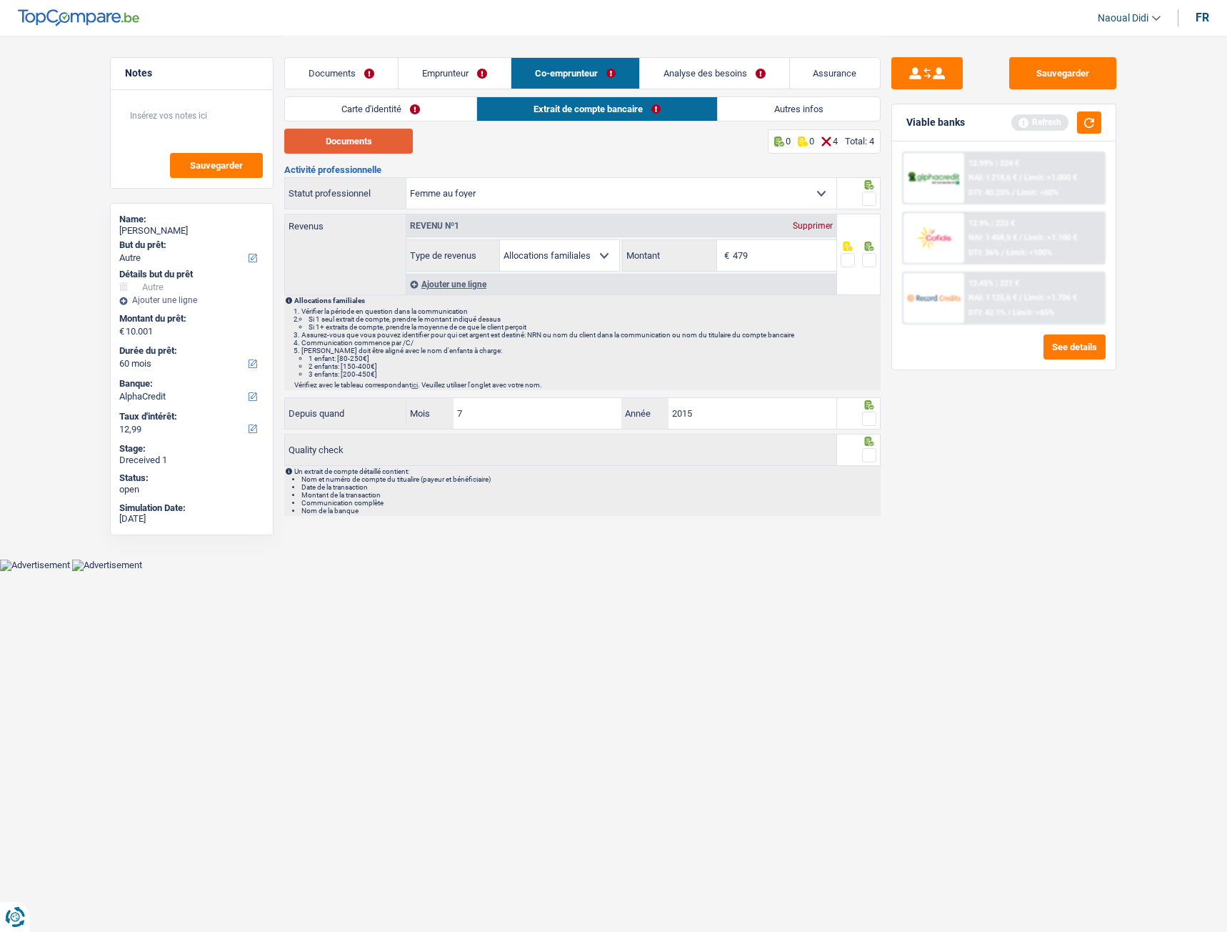
click at [304, 142] on button "Documents" at bounding box center [348, 141] width 129 height 25
click at [431, 72] on link "Emprunteur" at bounding box center [455, 73] width 112 height 31
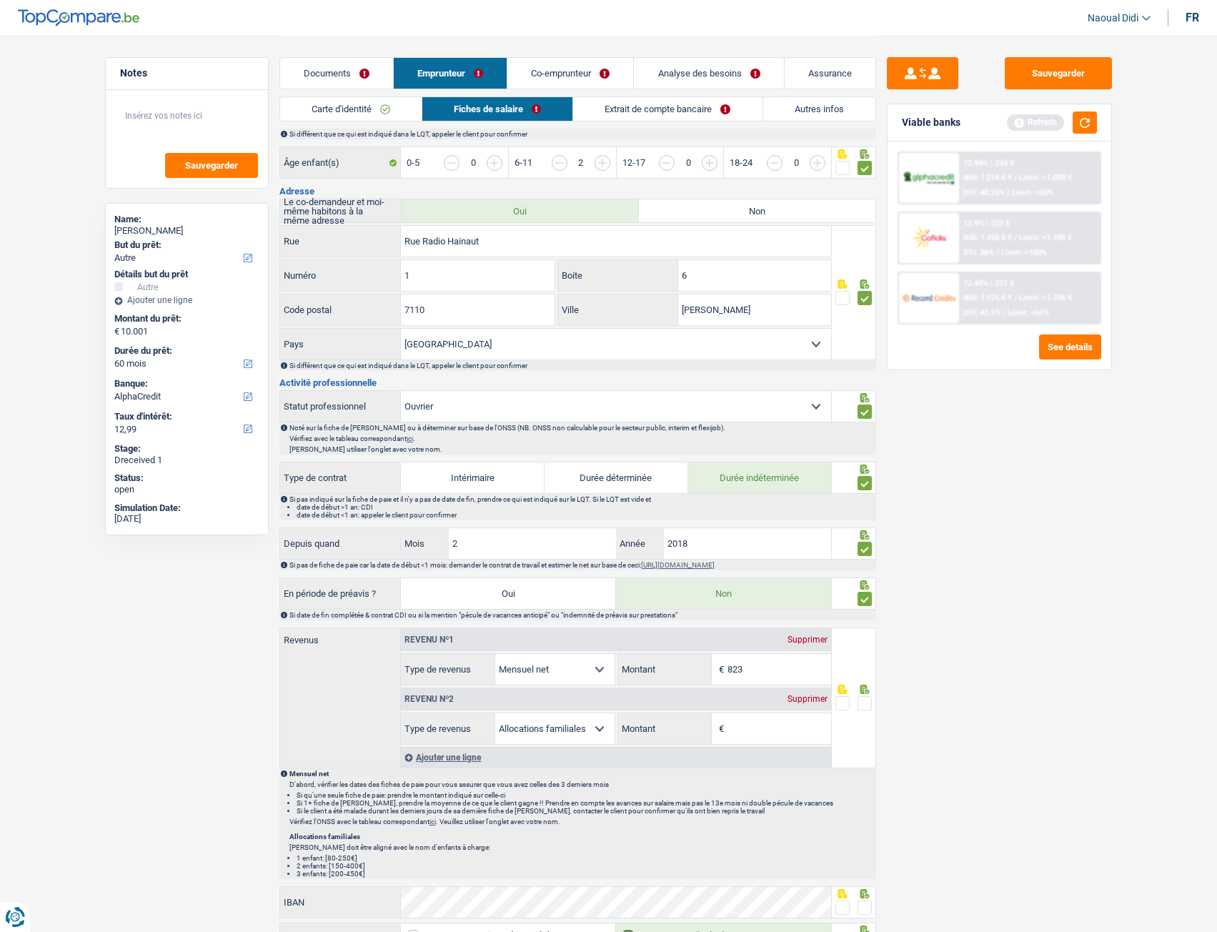
scroll to position [357, 0]
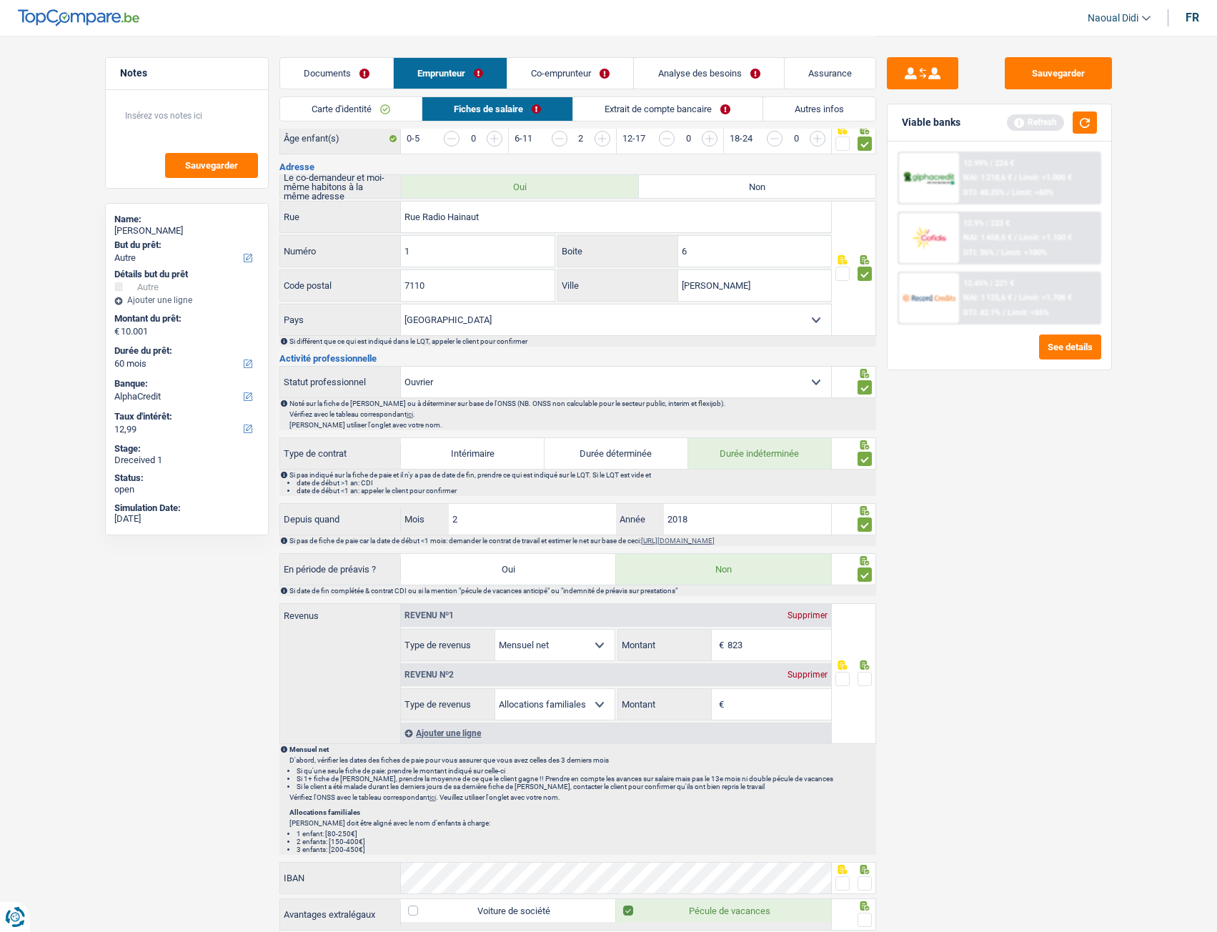
click at [748, 706] on input "Montant" at bounding box center [779, 704] width 104 height 31
type input "479"
click at [867, 677] on span at bounding box center [864, 679] width 14 height 14
click at [0, 0] on input "radio" at bounding box center [0, 0] width 0 height 0
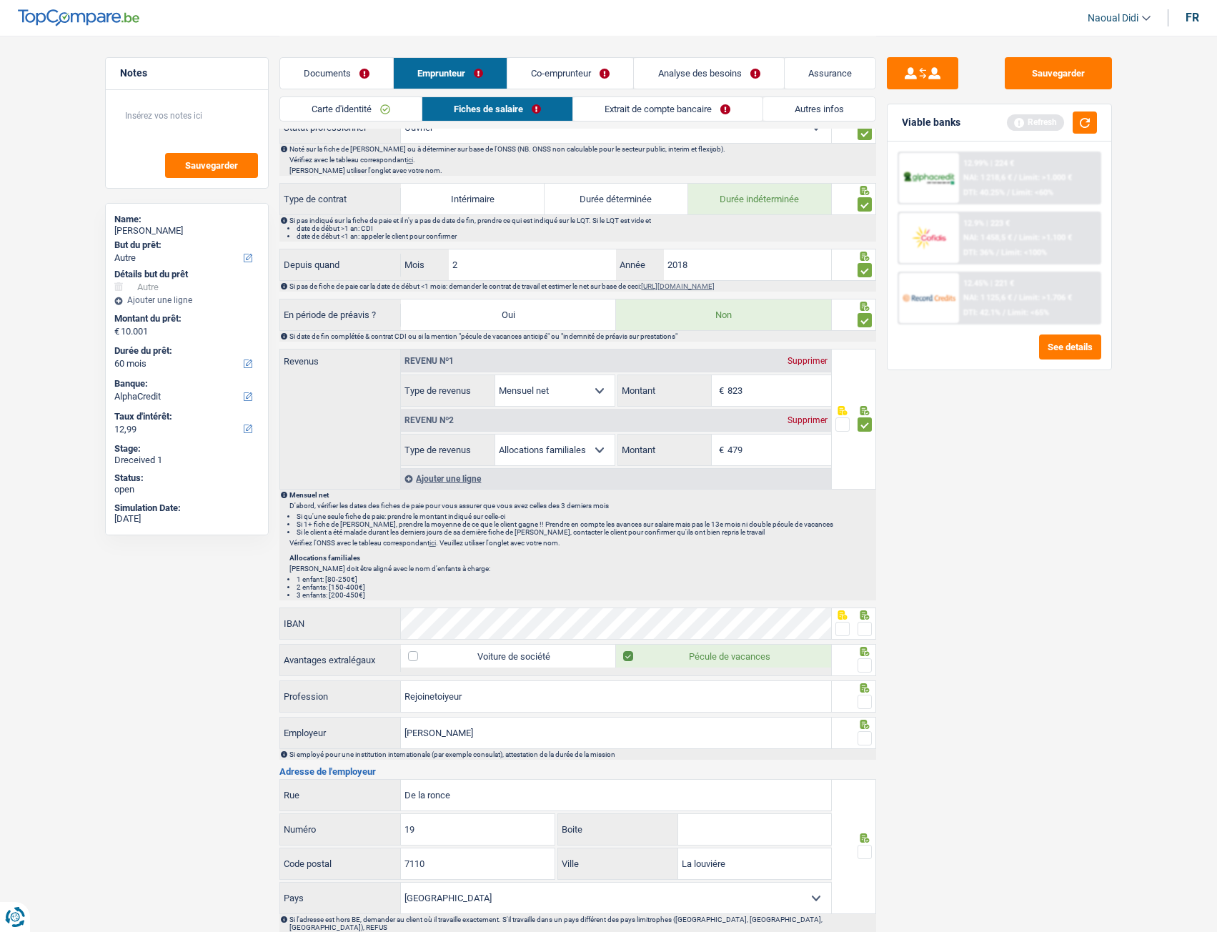
scroll to position [643, 0]
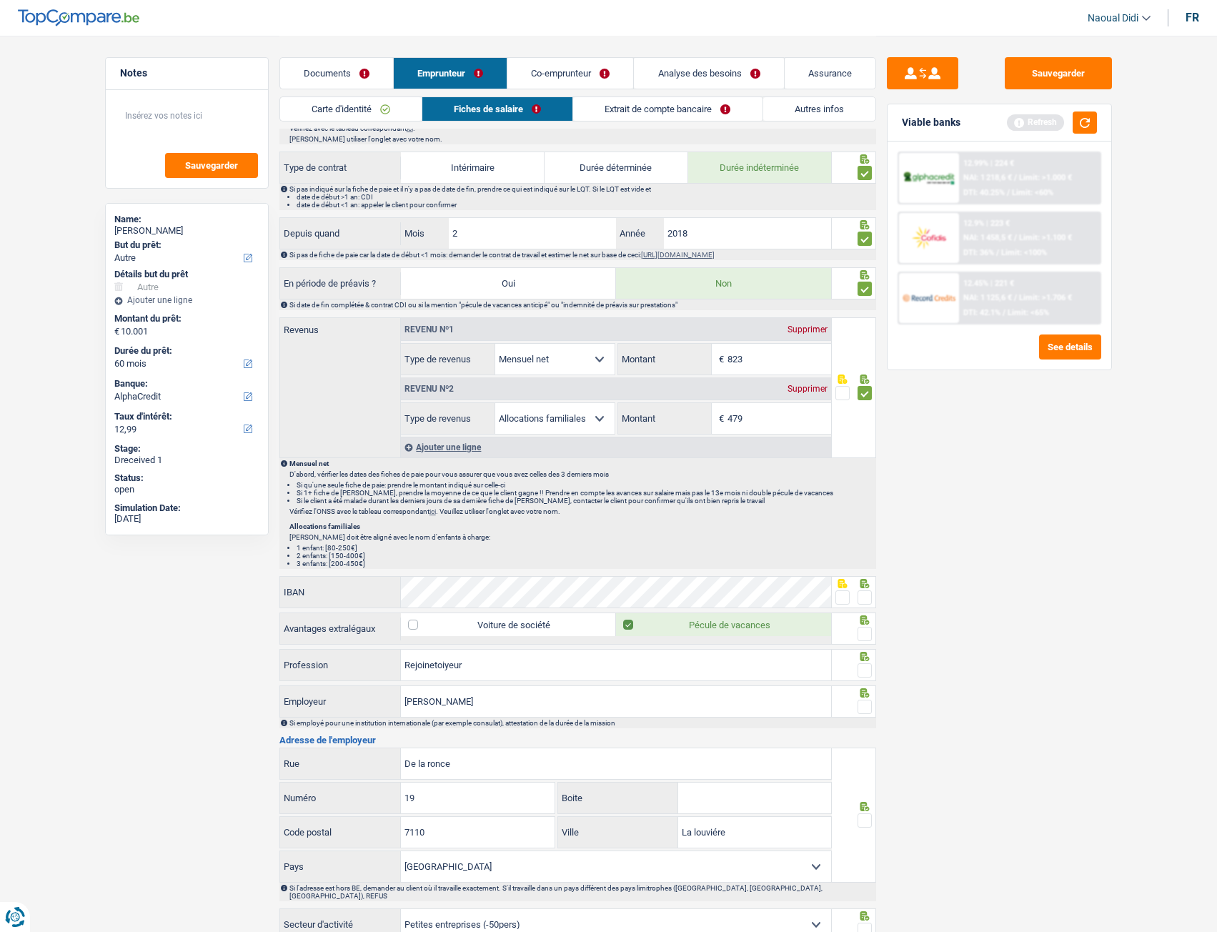
click at [842, 599] on span at bounding box center [842, 597] width 14 height 14
click at [0, 0] on input "radio" at bounding box center [0, 0] width 0 height 0
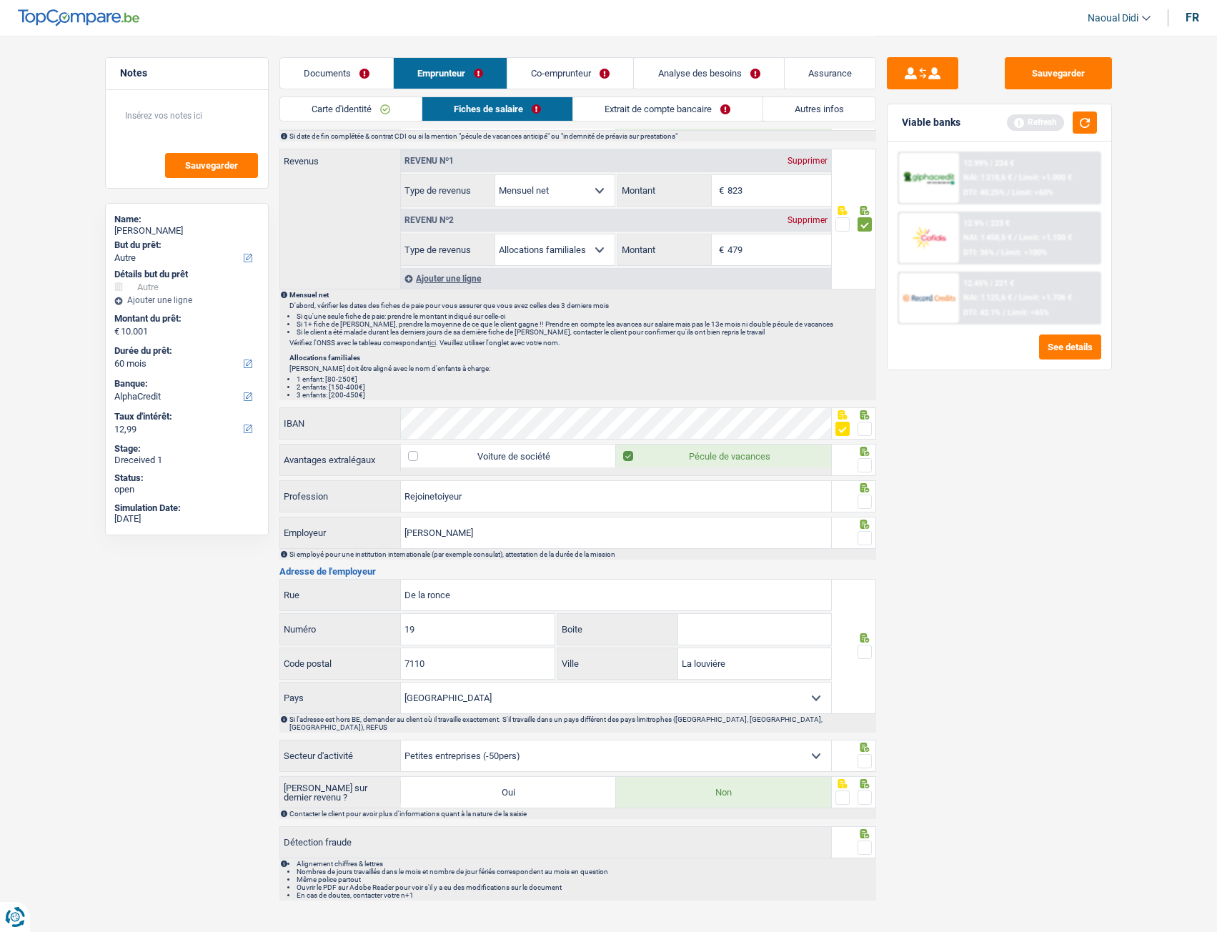
scroll to position [826, 0]
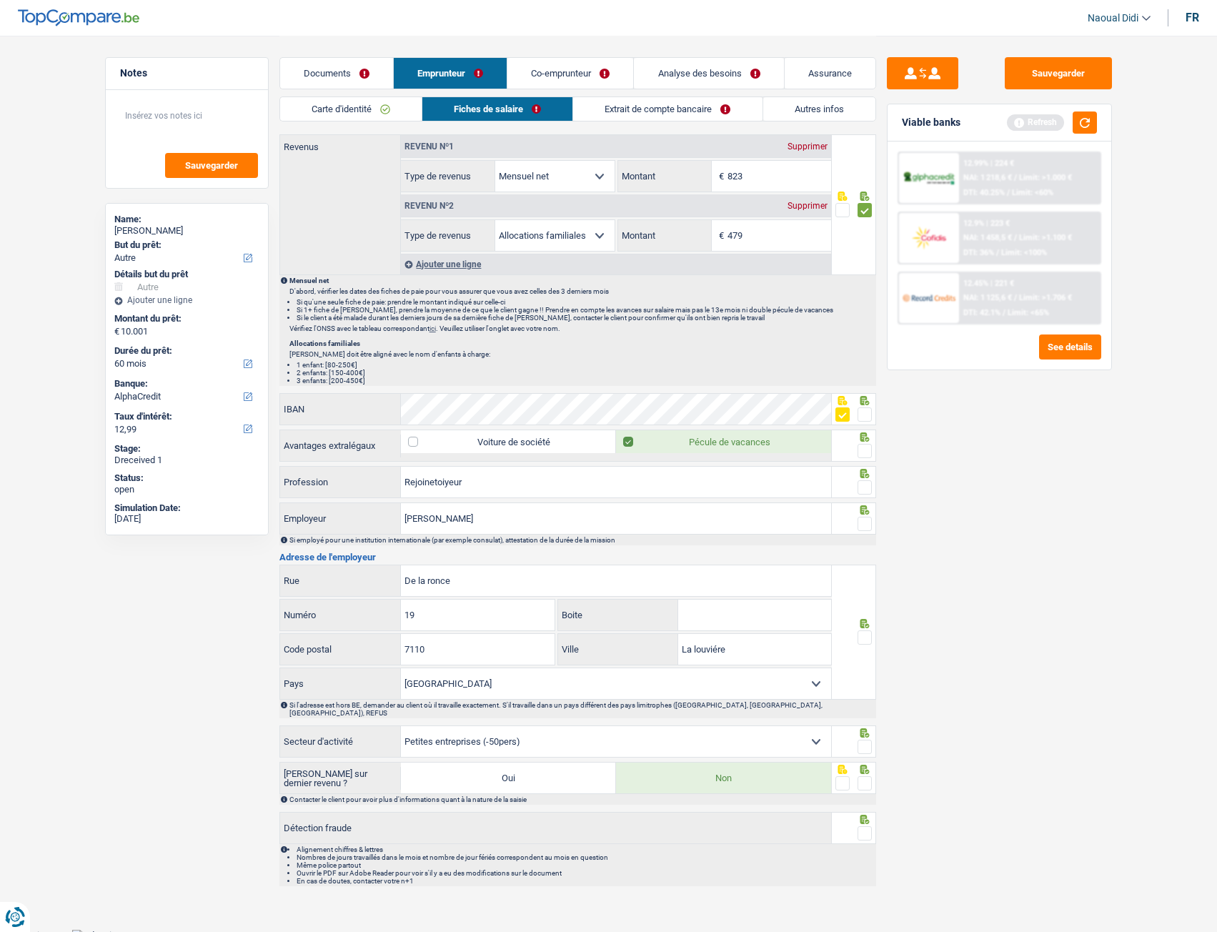
click at [867, 482] on span at bounding box center [864, 487] width 14 height 14
click at [0, 0] on input "radio" at bounding box center [0, 0] width 0 height 0
click at [867, 464] on div "Informations générales Belmir Nom Confirmer qu'il s'agit de la même personne. S…" at bounding box center [577, 112] width 597 height 1547
click at [867, 449] on span at bounding box center [864, 451] width 14 height 14
click at [0, 0] on input "radio" at bounding box center [0, 0] width 0 height 0
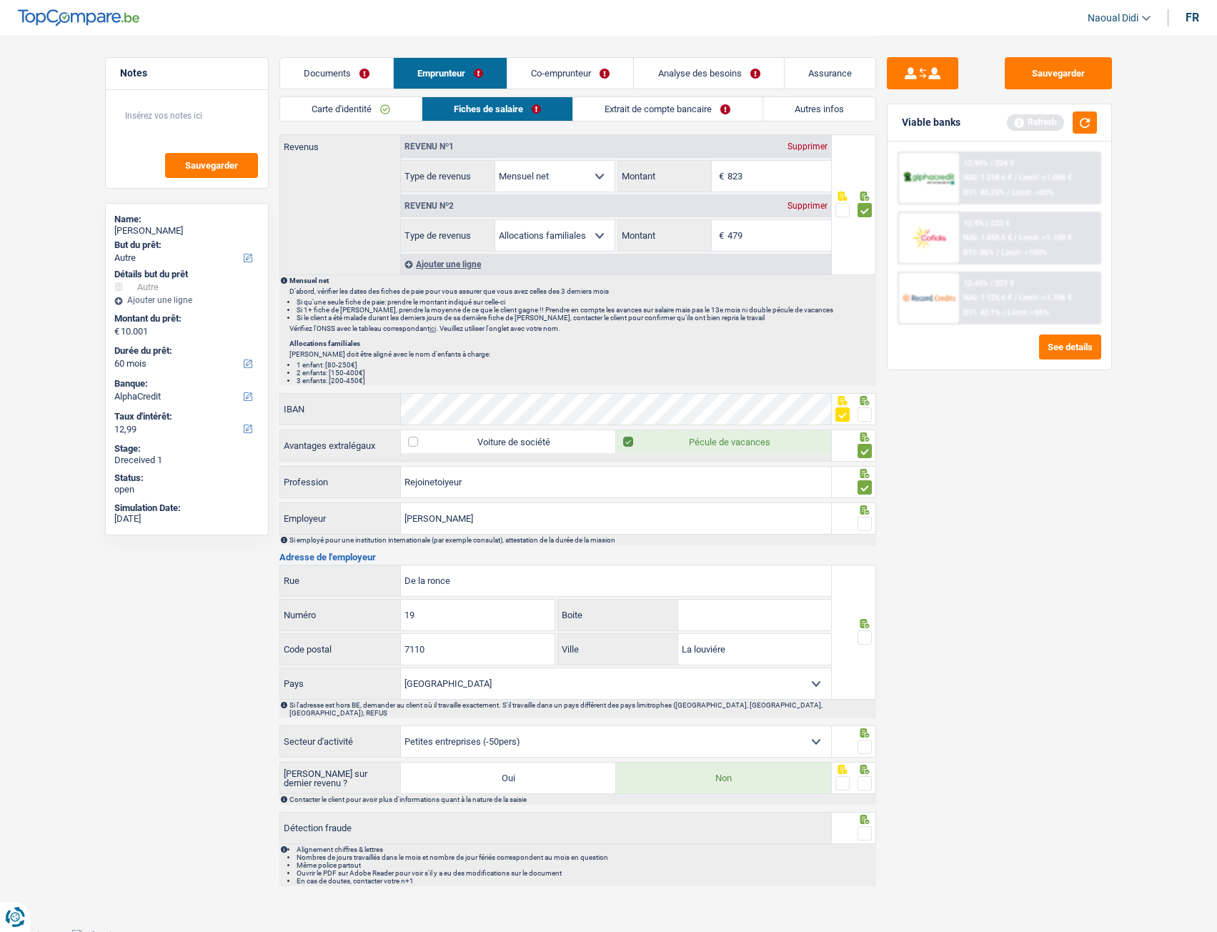
click at [862, 524] on span at bounding box center [864, 524] width 14 height 14
click at [0, 0] on input "radio" at bounding box center [0, 0] width 0 height 0
click at [467, 519] on input "Meo fabrice" at bounding box center [616, 518] width 430 height 31
click at [464, 586] on input "De la ronce" at bounding box center [616, 580] width 430 height 31
click at [862, 634] on span at bounding box center [864, 637] width 14 height 14
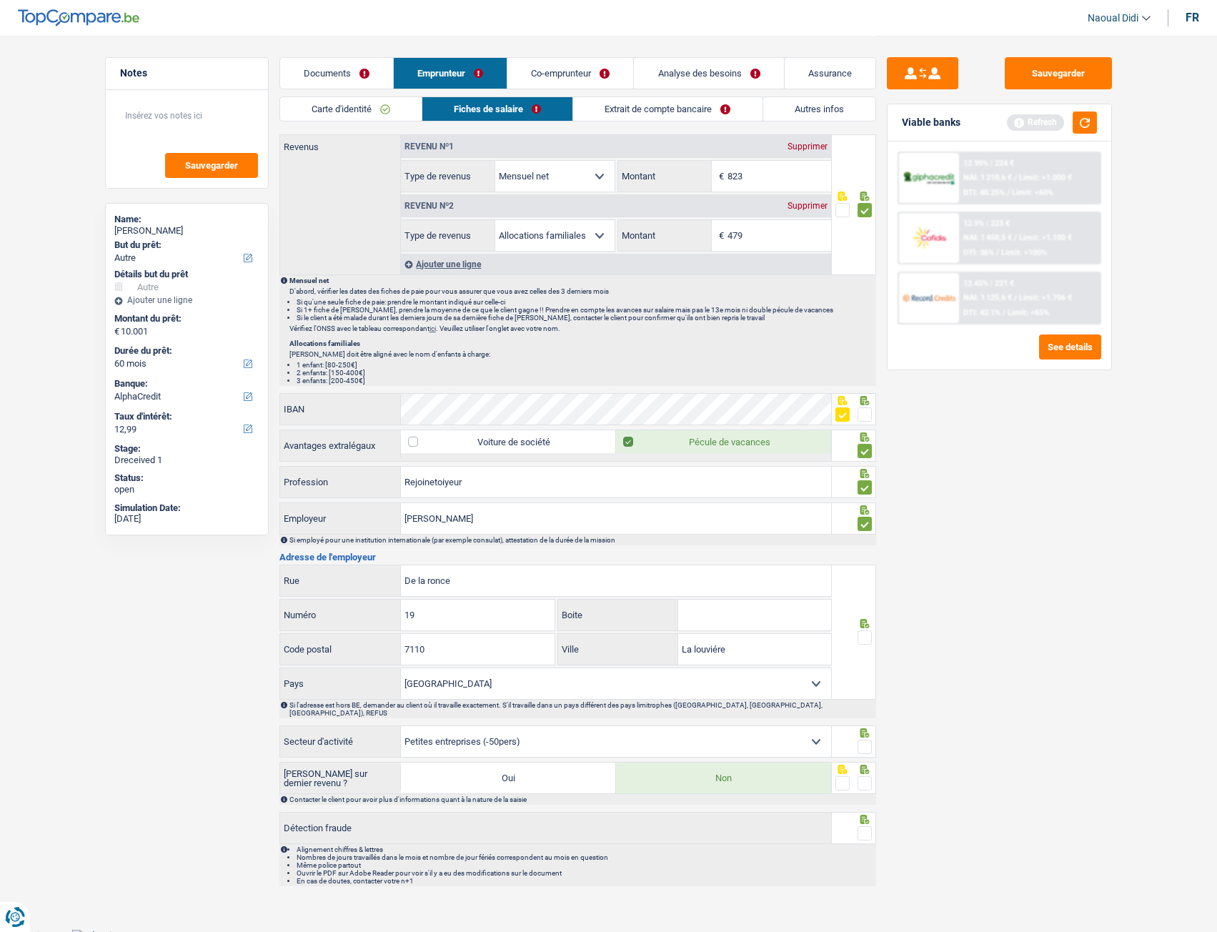
click at [0, 0] on input "radio" at bounding box center [0, 0] width 0 height 0
click at [863, 744] on span at bounding box center [864, 746] width 14 height 14
click at [0, 0] on input "radio" at bounding box center [0, 0] width 0 height 0
click at [863, 777] on span at bounding box center [864, 783] width 14 height 14
click at [0, 0] on input "radio" at bounding box center [0, 0] width 0 height 0
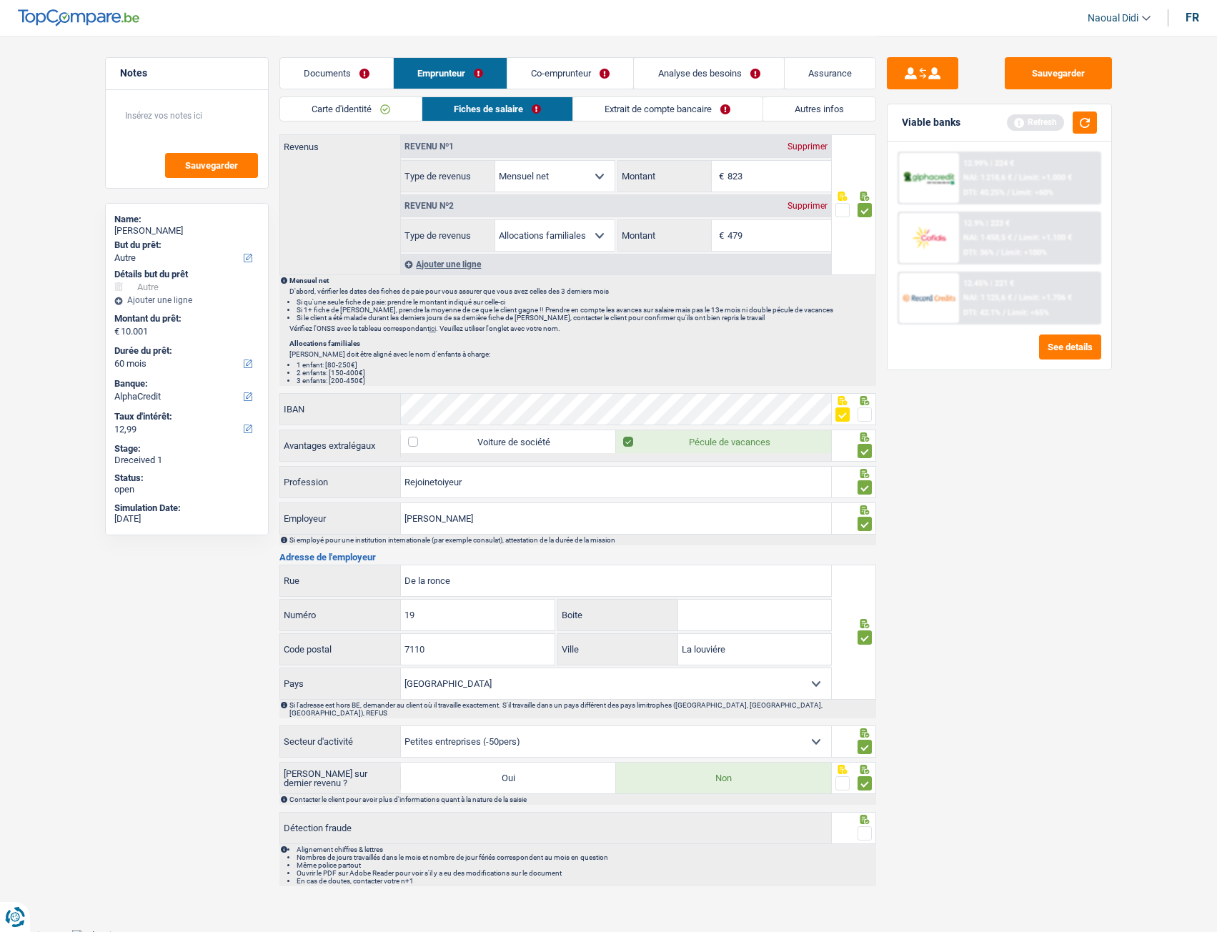
click at [863, 826] on span at bounding box center [864, 833] width 14 height 14
click at [0, 0] on input "radio" at bounding box center [0, 0] width 0 height 0
click at [1047, 86] on button "Sauvegarder" at bounding box center [1058, 73] width 107 height 32
click at [652, 116] on link "Extrait de compte bancaire" at bounding box center [668, 109] width 189 height 24
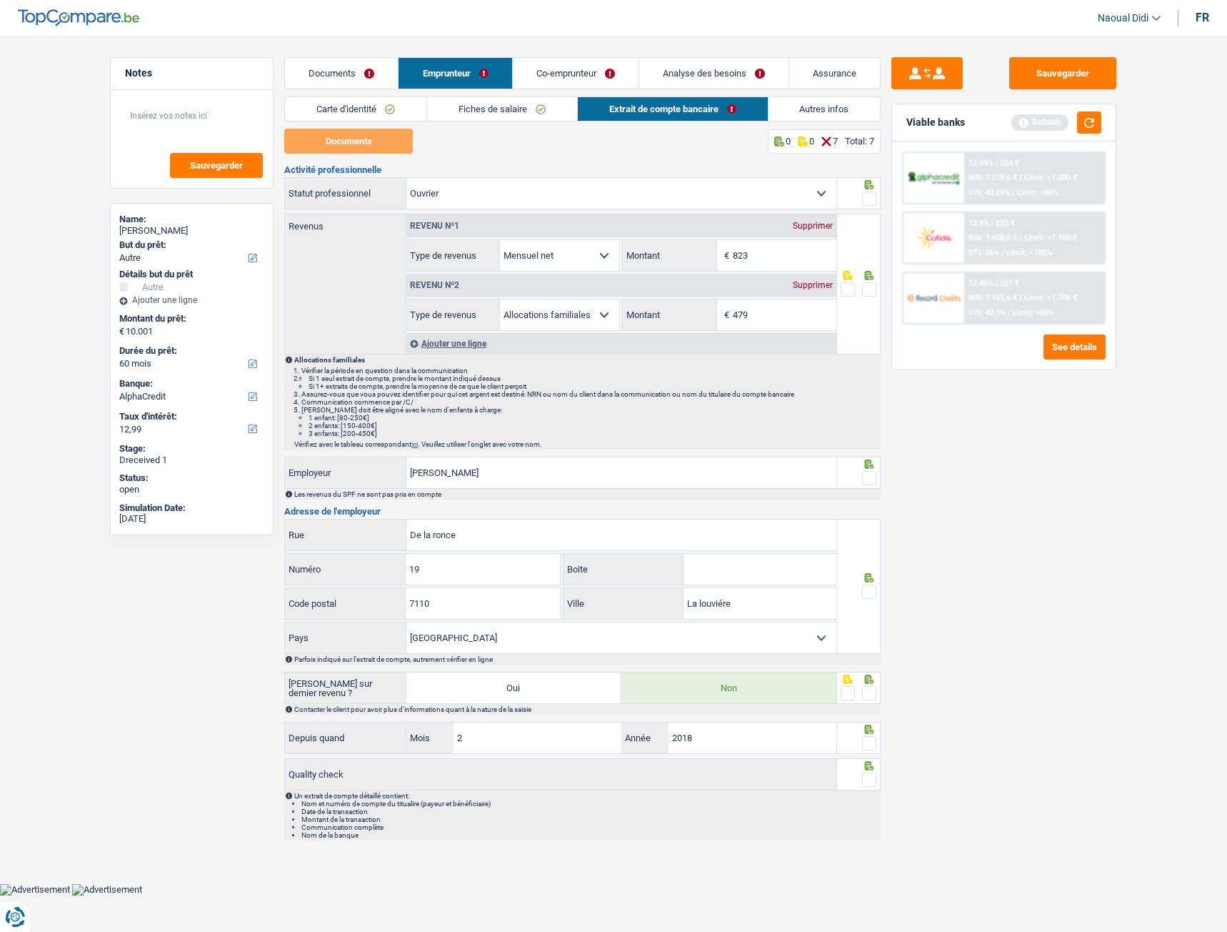
click at [870, 199] on span at bounding box center [869, 198] width 14 height 14
click at [0, 0] on input "radio" at bounding box center [0, 0] width 0 height 0
click at [872, 289] on span at bounding box center [869, 289] width 14 height 14
click at [0, 0] on input "radio" at bounding box center [0, 0] width 0 height 0
click at [870, 477] on span at bounding box center [869, 478] width 14 height 14
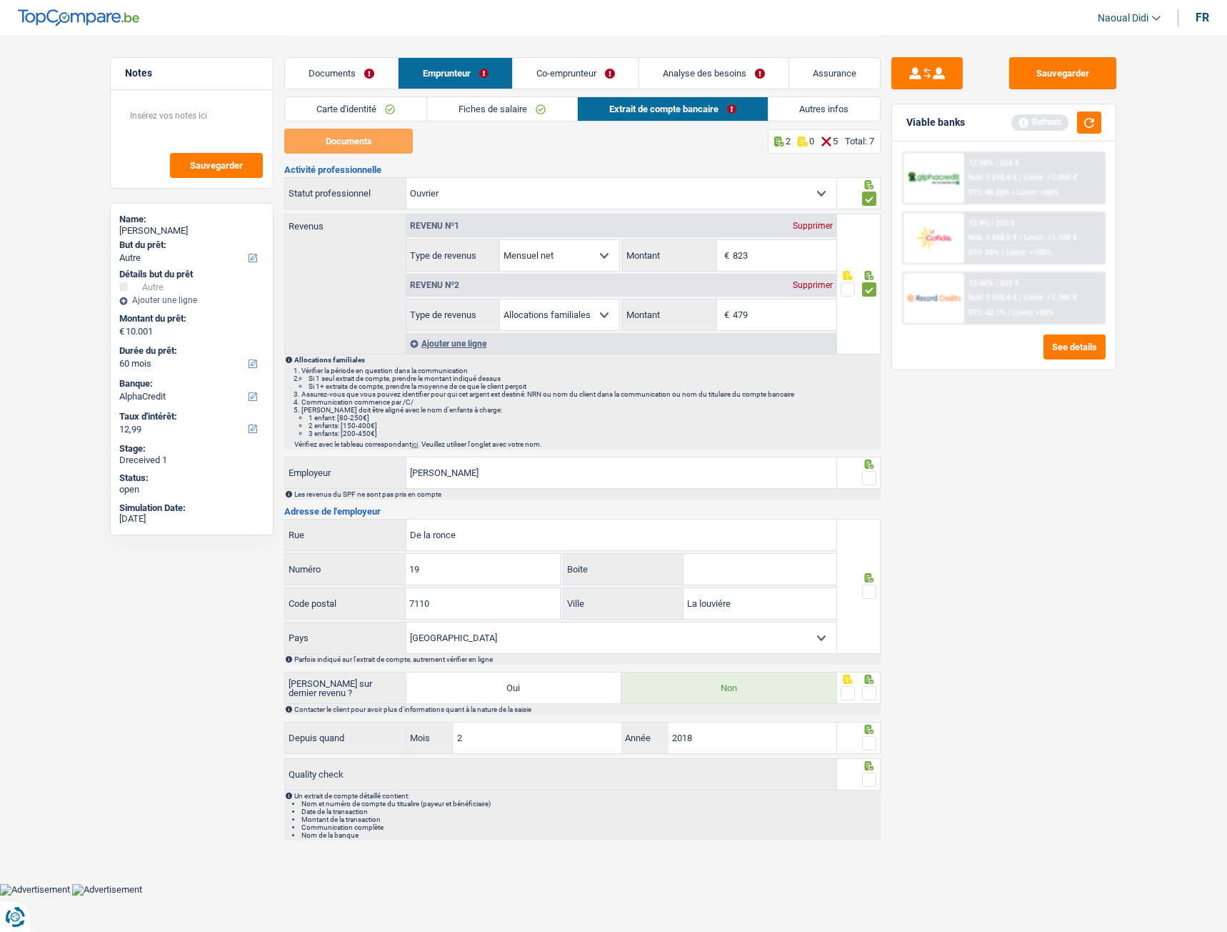
click at [0, 0] on input "radio" at bounding box center [0, 0] width 0 height 0
click at [869, 597] on span at bounding box center [869, 591] width 14 height 14
click at [0, 0] on input "radio" at bounding box center [0, 0] width 0 height 0
click at [867, 697] on span at bounding box center [869, 693] width 14 height 14
click at [0, 0] on input "radio" at bounding box center [0, 0] width 0 height 0
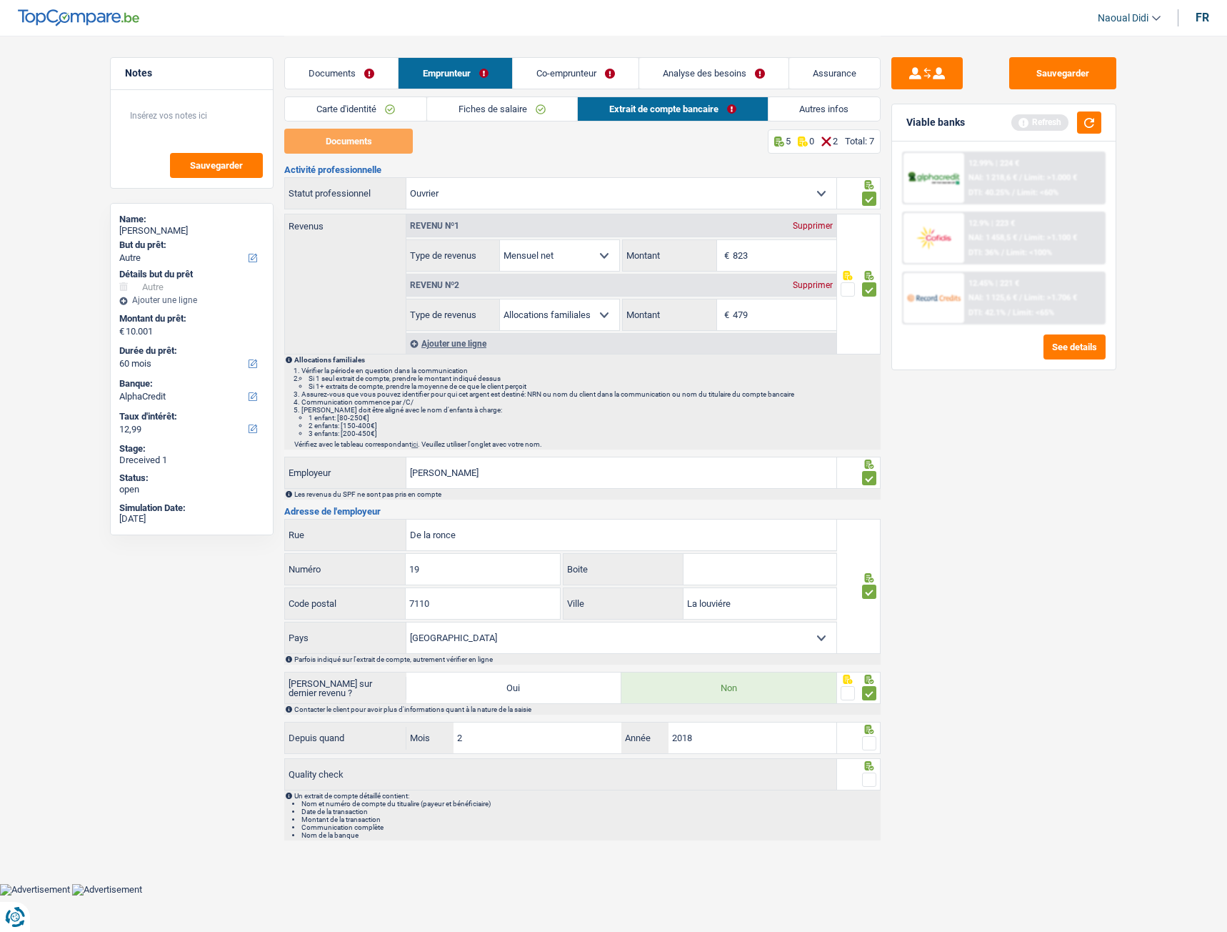
click at [870, 748] on span at bounding box center [869, 743] width 14 height 14
click at [0, 0] on input "radio" at bounding box center [0, 0] width 0 height 0
click at [872, 781] on span at bounding box center [869, 779] width 14 height 14
click at [0, 0] on input "radio" at bounding box center [0, 0] width 0 height 0
click at [1053, 71] on button "Sauvegarder" at bounding box center [1063, 73] width 107 height 32
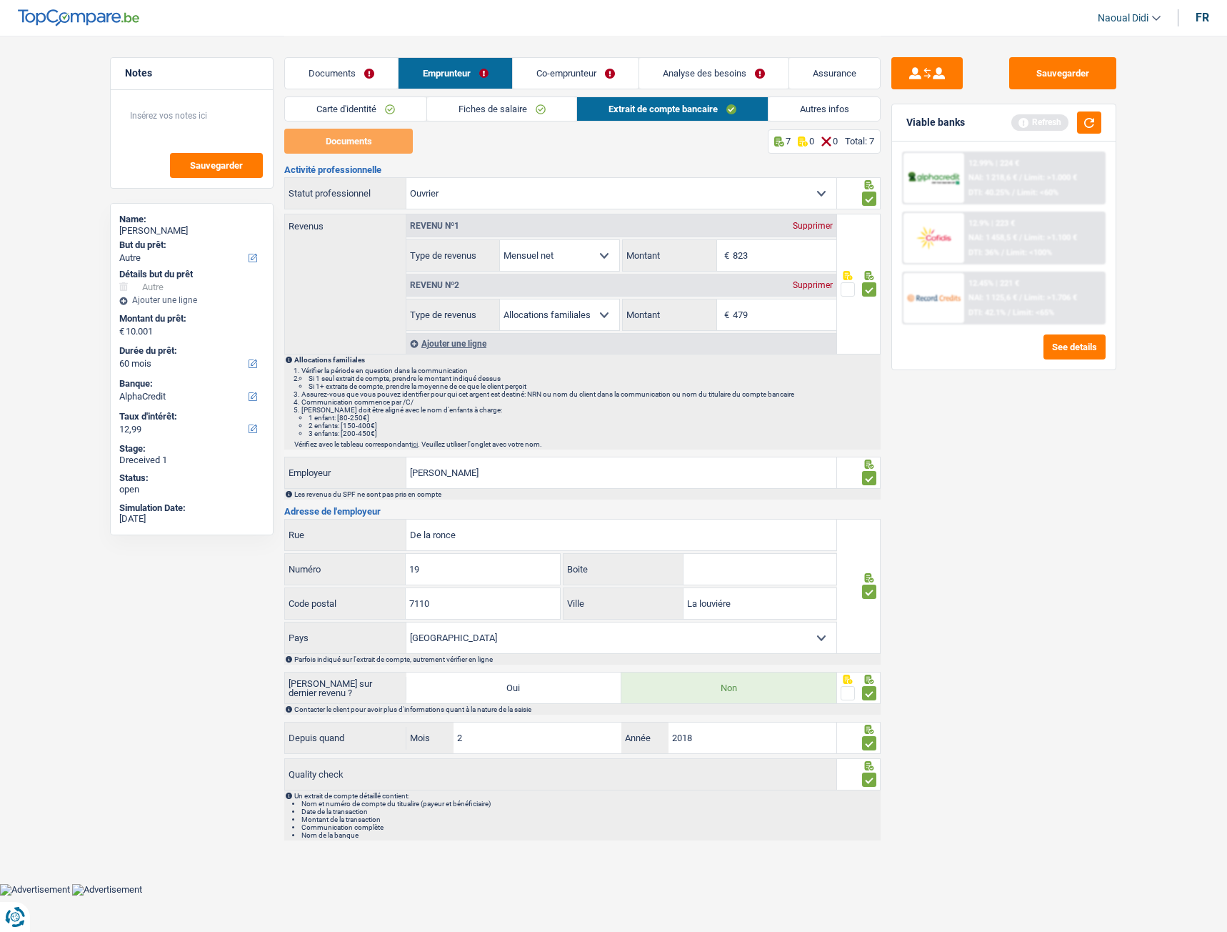
click at [839, 106] on link "Autres infos" at bounding box center [825, 109] width 112 height 24
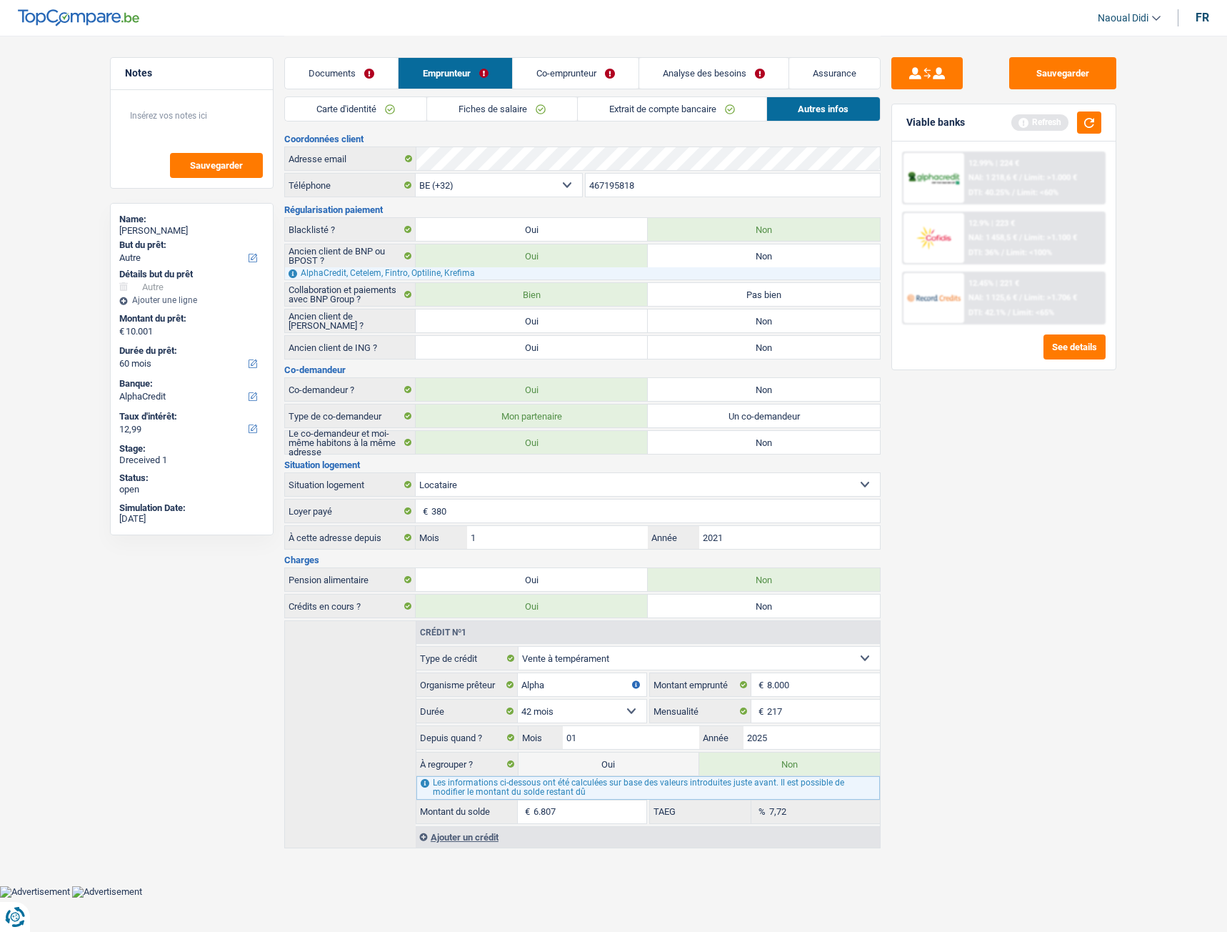
click at [492, 102] on link "Fiches de salaire" at bounding box center [502, 109] width 150 height 24
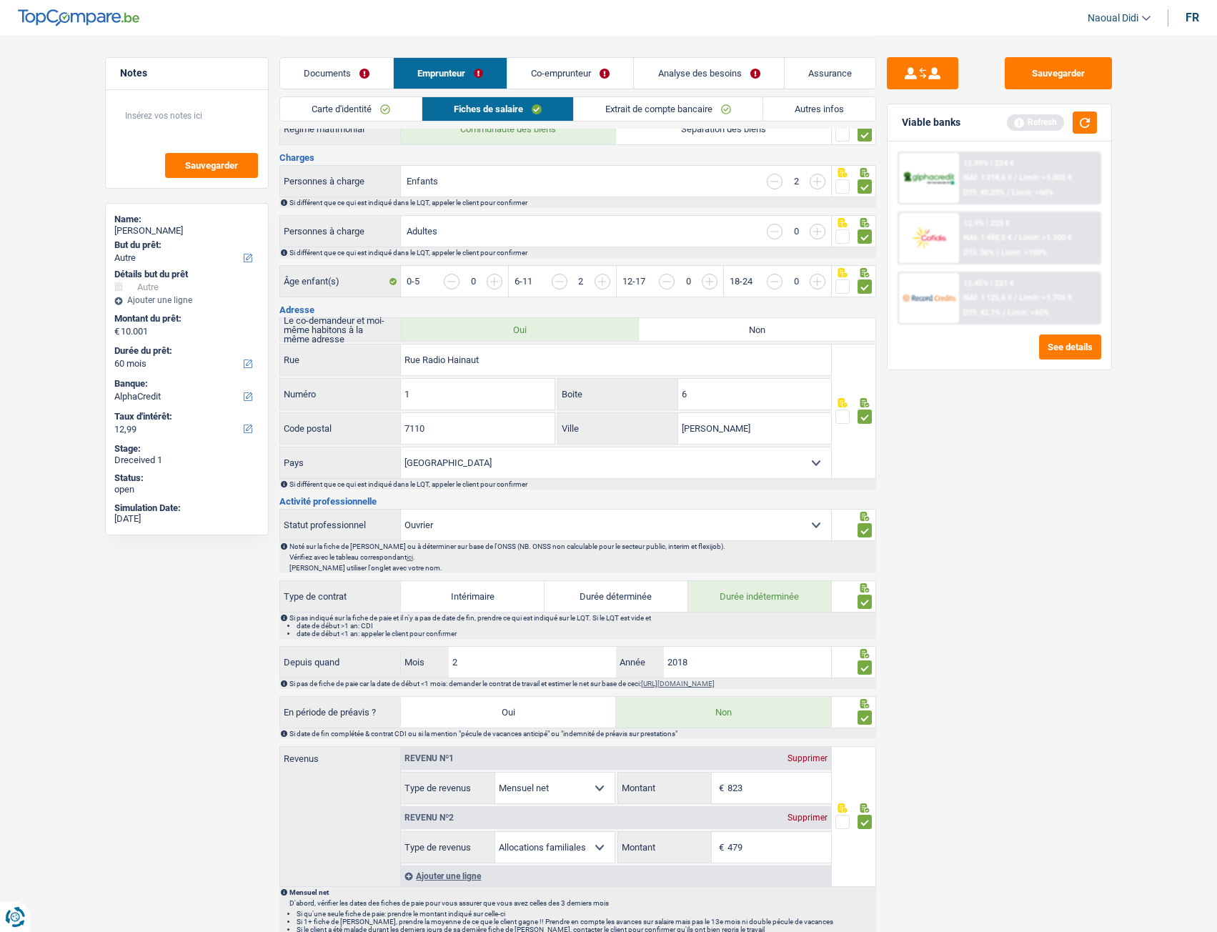
scroll to position [572, 0]
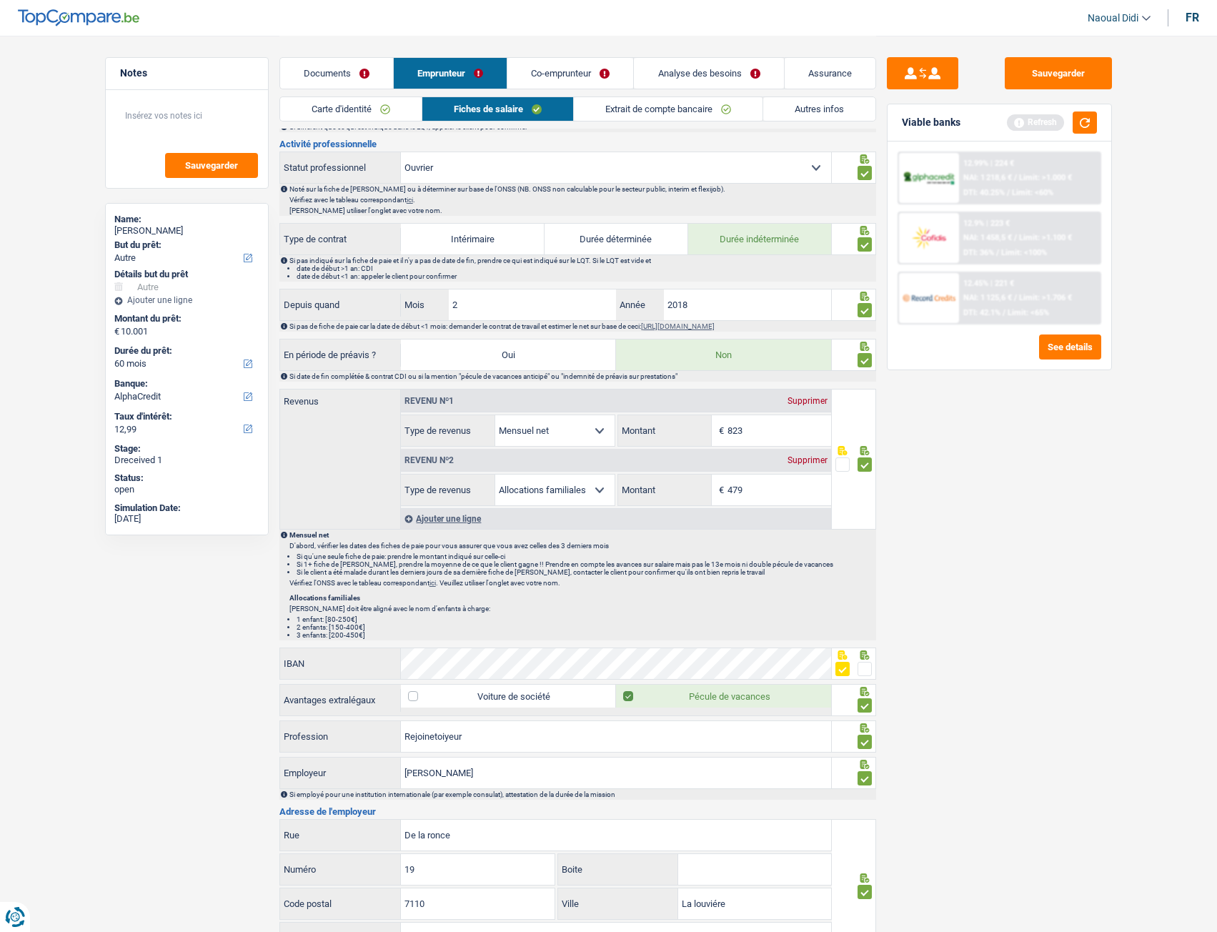
drag, startPoint x: 587, startPoint y: 71, endPoint x: 574, endPoint y: 76, distance: 14.7
click at [585, 70] on link "Co-emprunteur" at bounding box center [570, 73] width 126 height 31
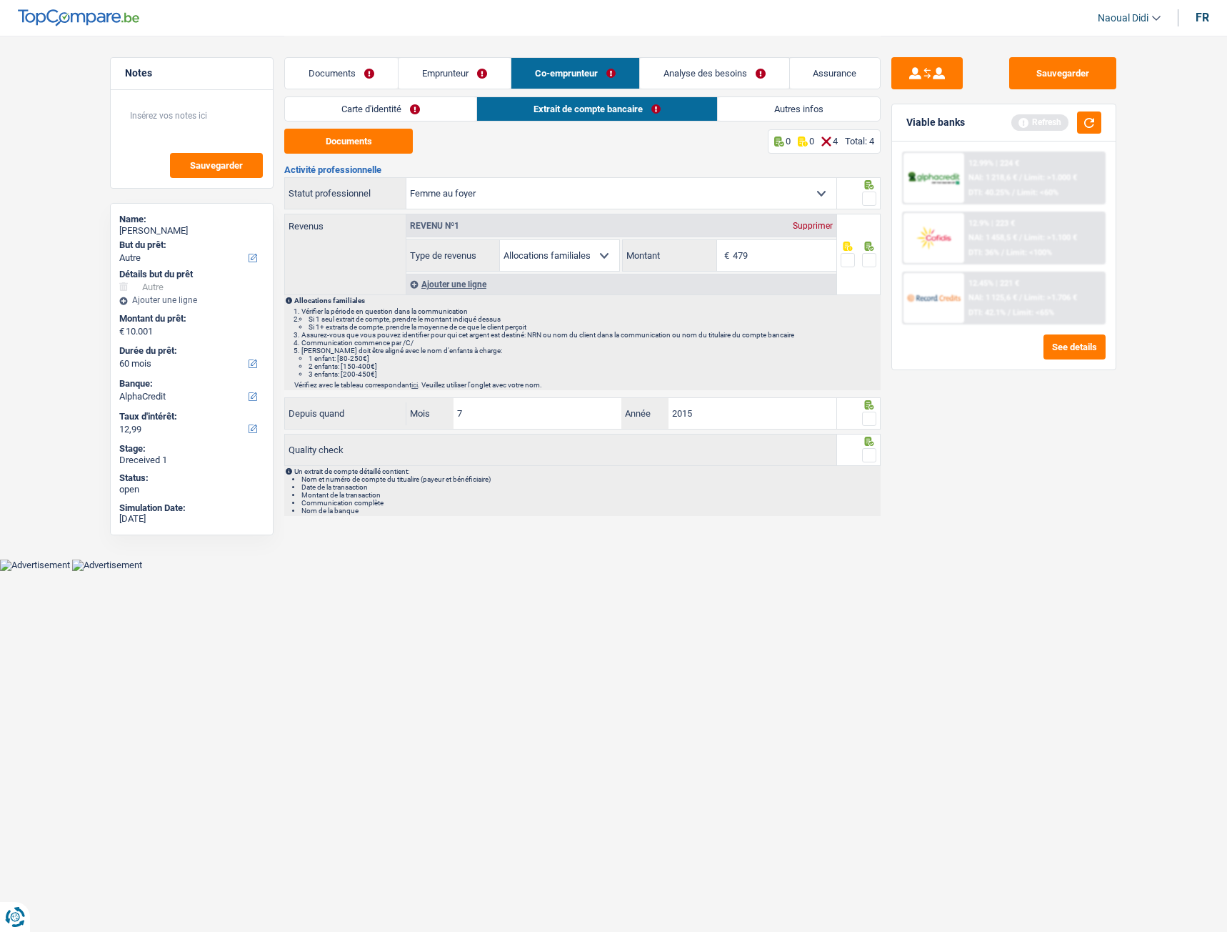
click at [468, 67] on link "Emprunteur" at bounding box center [455, 73] width 112 height 31
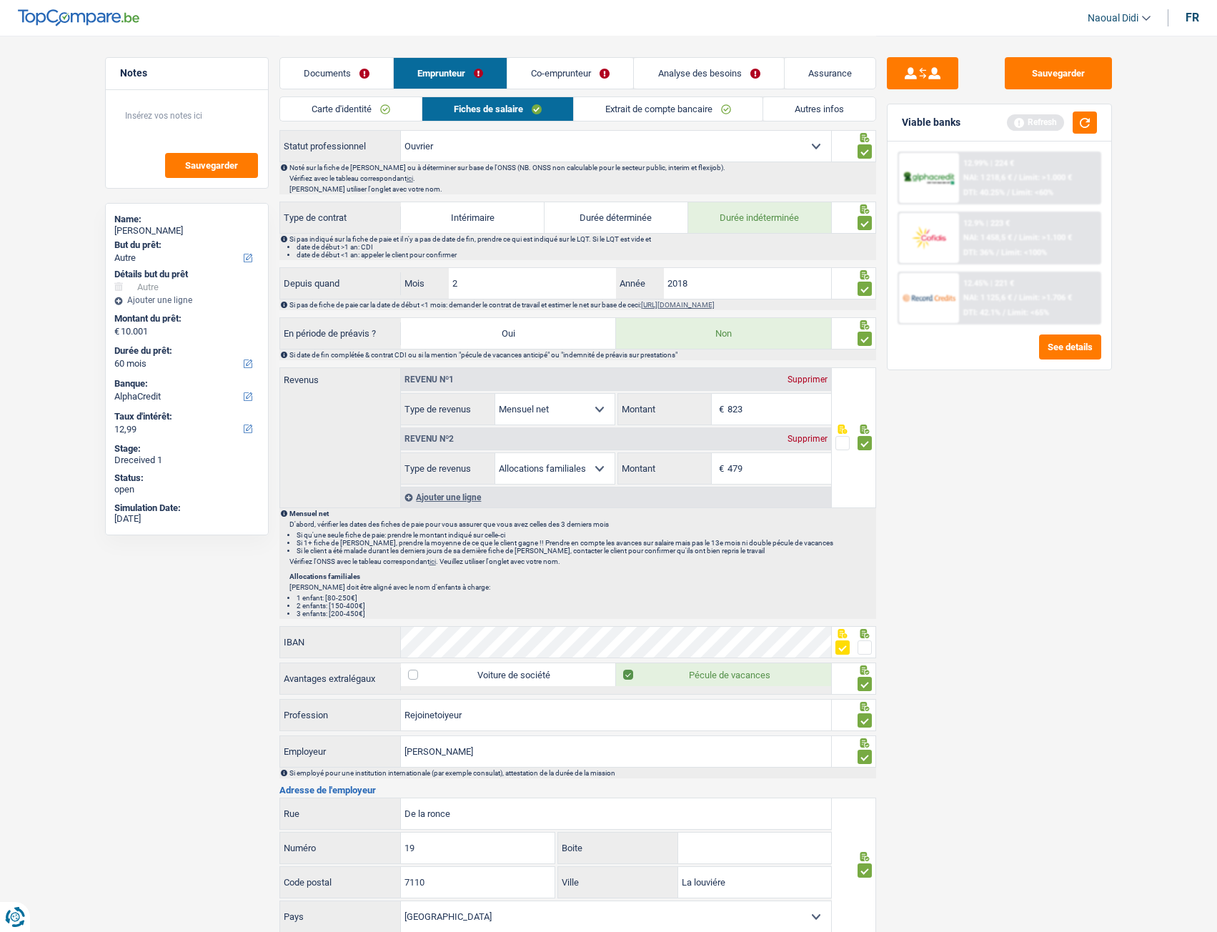
scroll to position [786, 0]
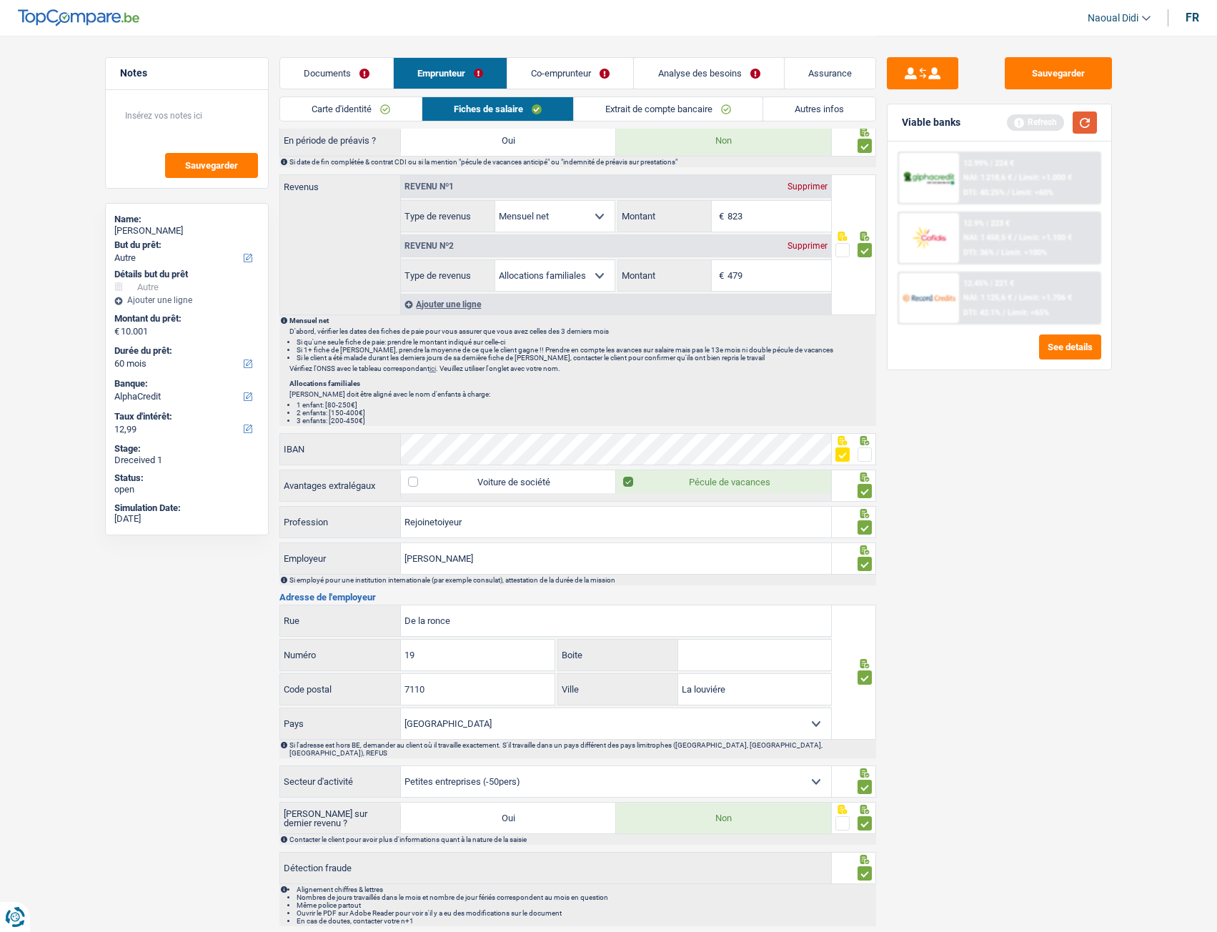
click at [1089, 120] on button "button" at bounding box center [1084, 122] width 24 height 22
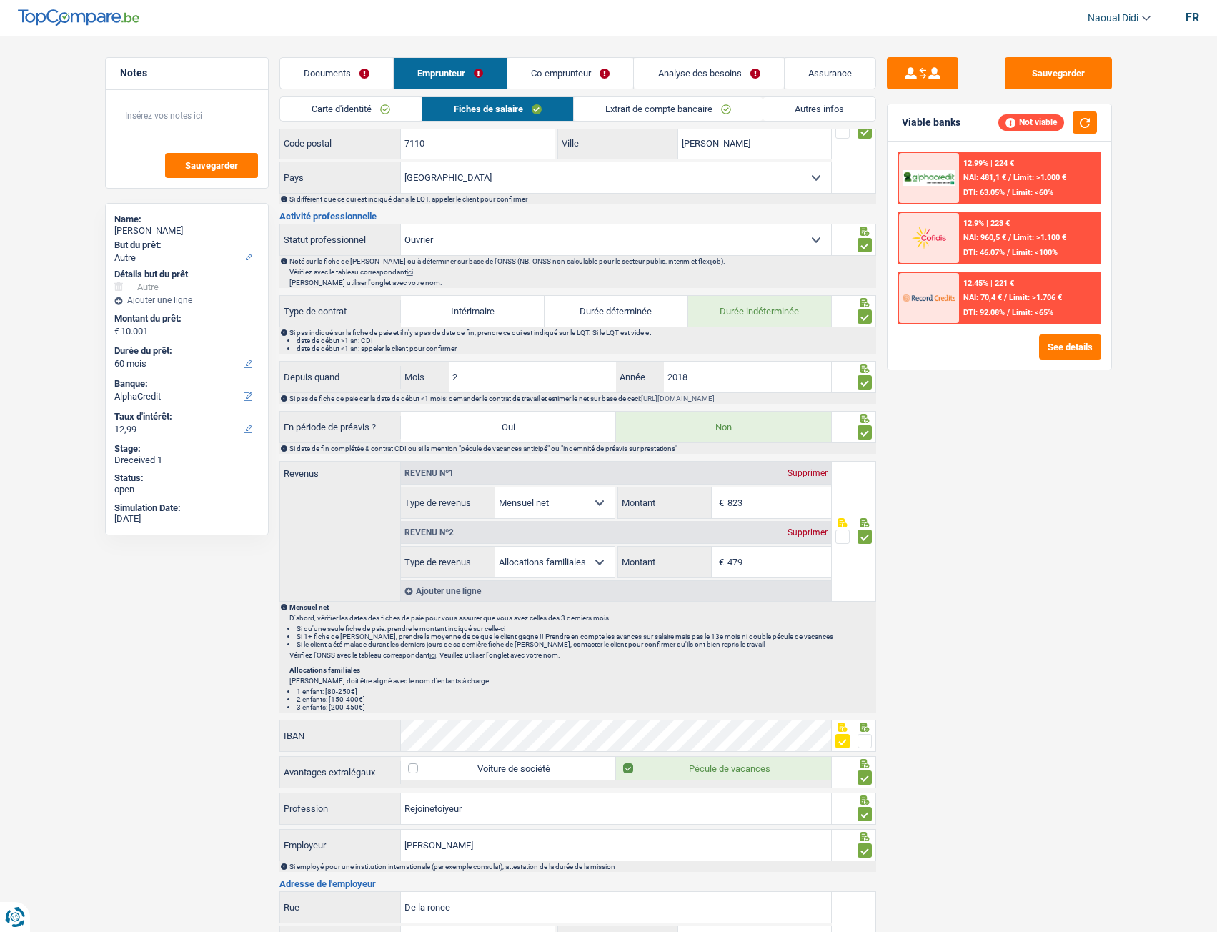
scroll to position [500, 0]
click at [472, 593] on div "Ajouter une ligne" at bounding box center [616, 589] width 430 height 21
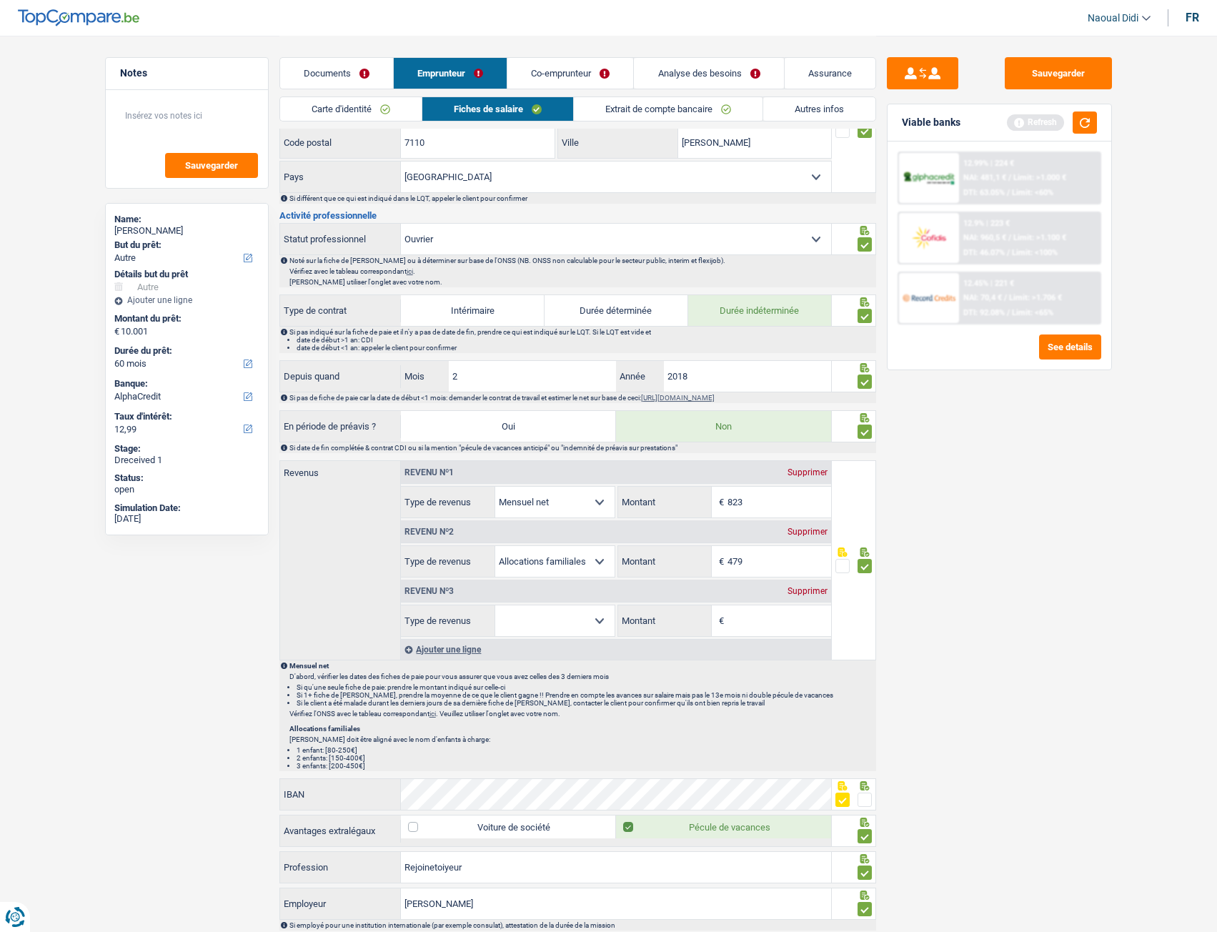
drag, startPoint x: 528, startPoint y: 621, endPoint x: 531, endPoint y: 630, distance: 9.7
click at [528, 622] on select "Allocation d'handicap Allocations chômage Allocations familiales Chèques repas …" at bounding box center [554, 620] width 119 height 31
select select "unemployment"
click at [495, 605] on select "Allocation d'handicap Allocations chômage Allocations familiales Chèques repas …" at bounding box center [554, 620] width 119 height 31
drag, startPoint x: 760, startPoint y: 616, endPoint x: 740, endPoint y: 637, distance: 28.8
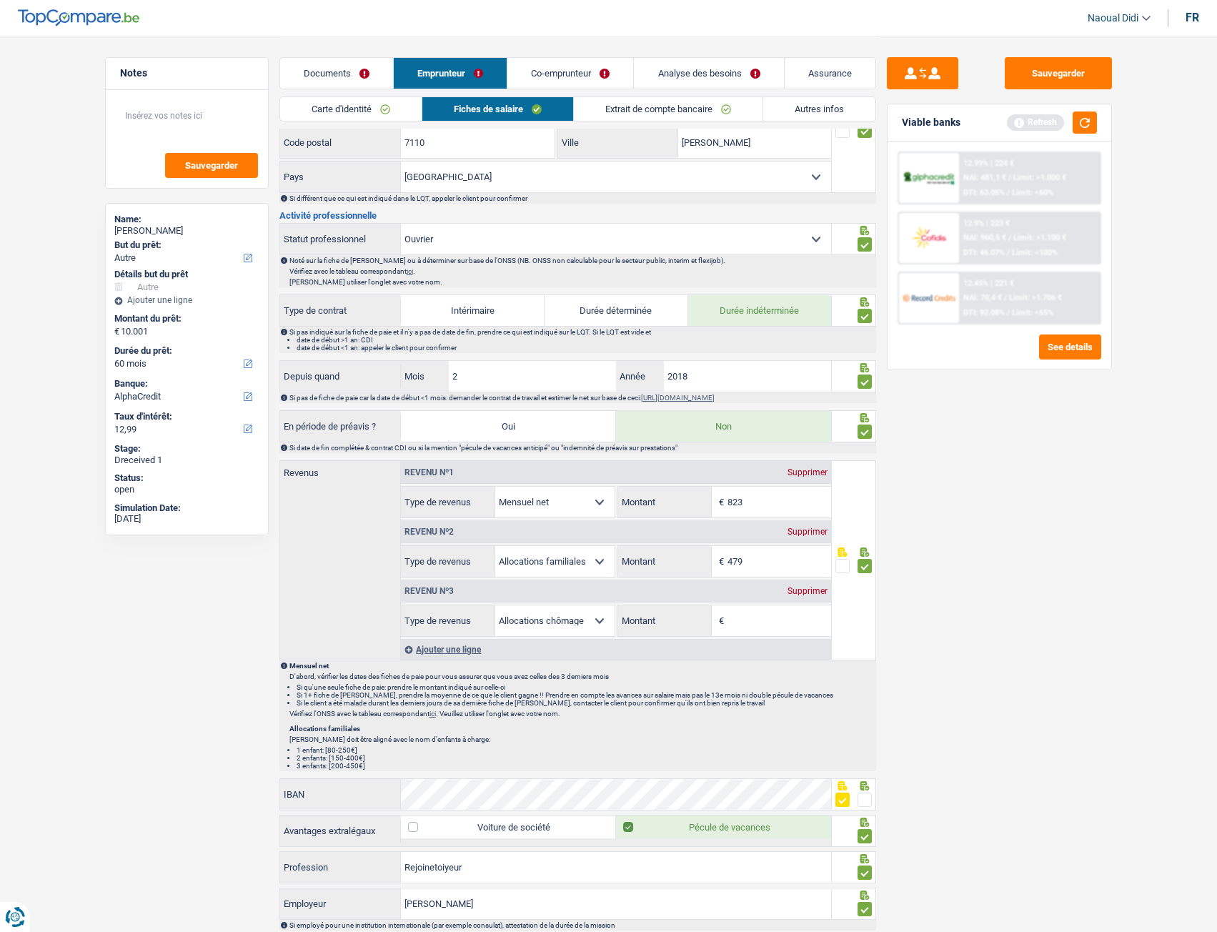
click at [760, 616] on input "Montant" at bounding box center [779, 620] width 104 height 31
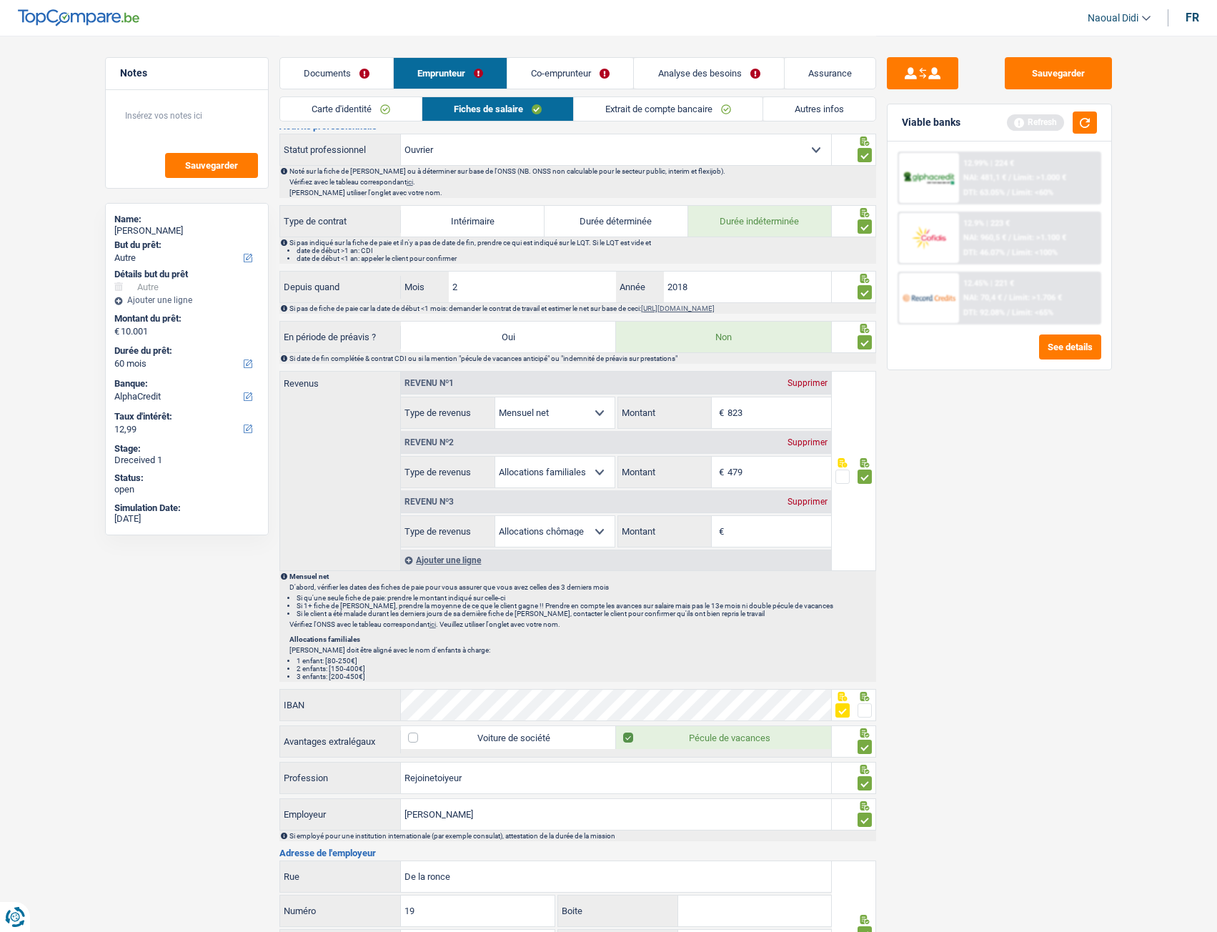
scroll to position [714, 0]
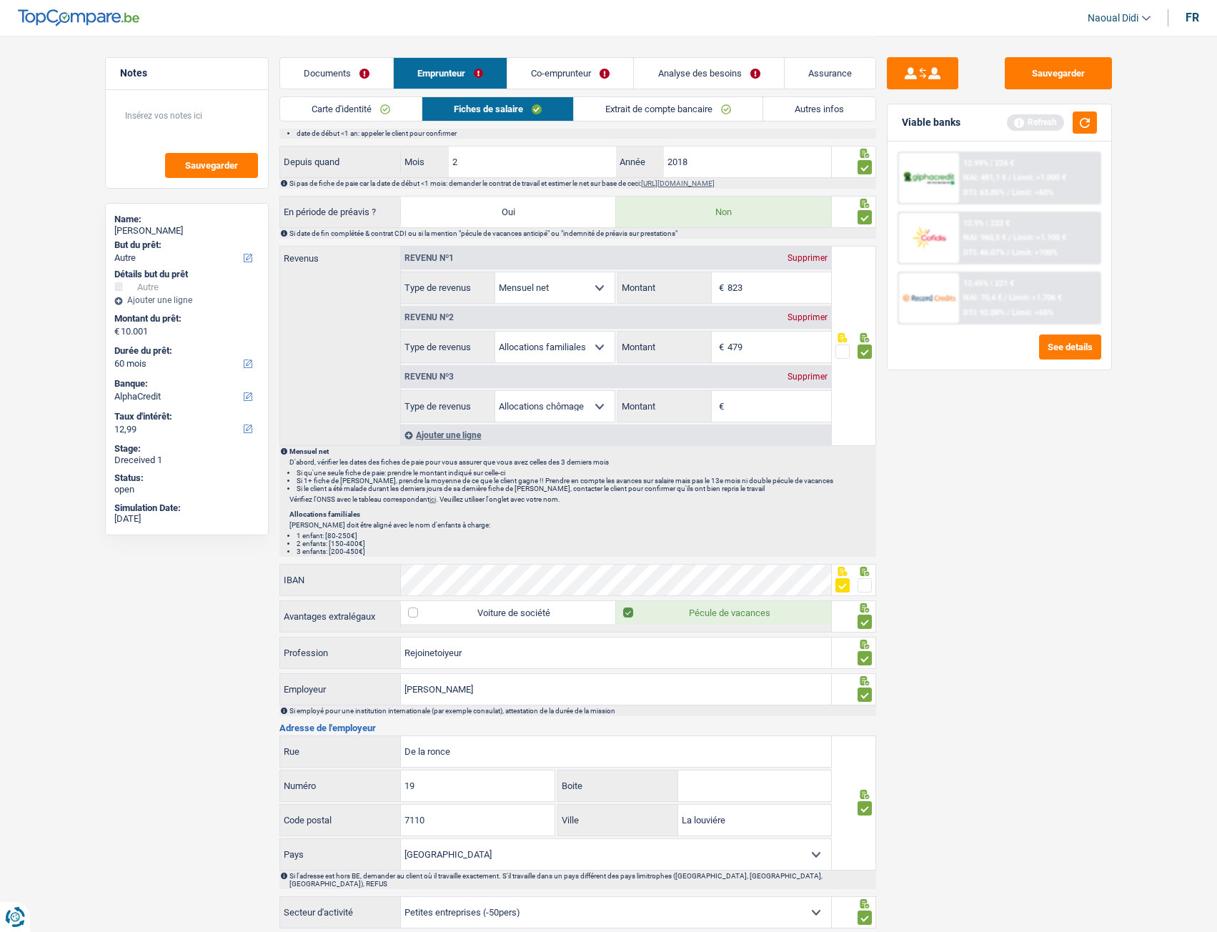
click at [804, 314] on div "Supprimer" at bounding box center [807, 317] width 47 height 9
select select "unemployment"
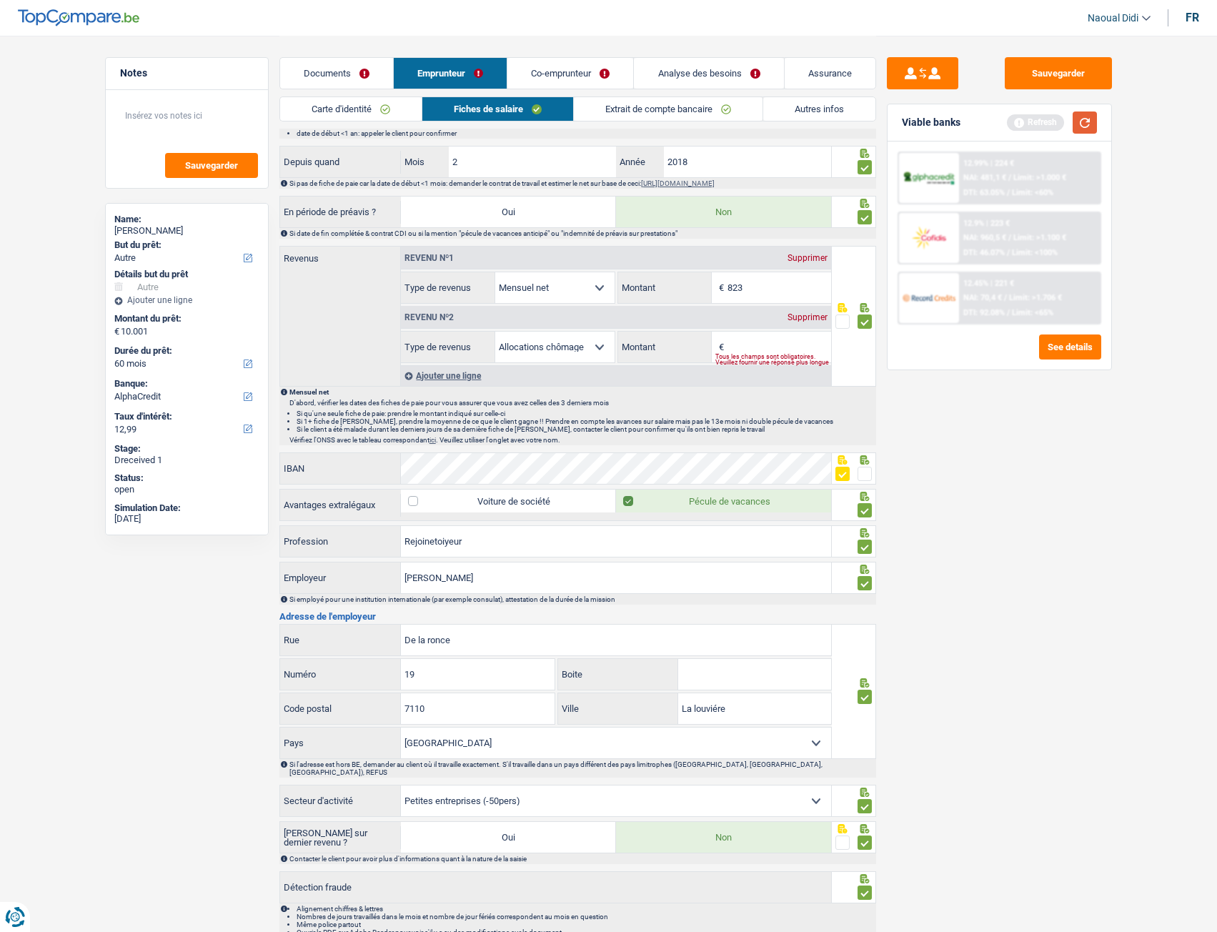
drag, startPoint x: 1089, startPoint y: 123, endPoint x: 888, endPoint y: 315, distance: 277.9
click at [1089, 124] on button "button" at bounding box center [1084, 122] width 24 height 22
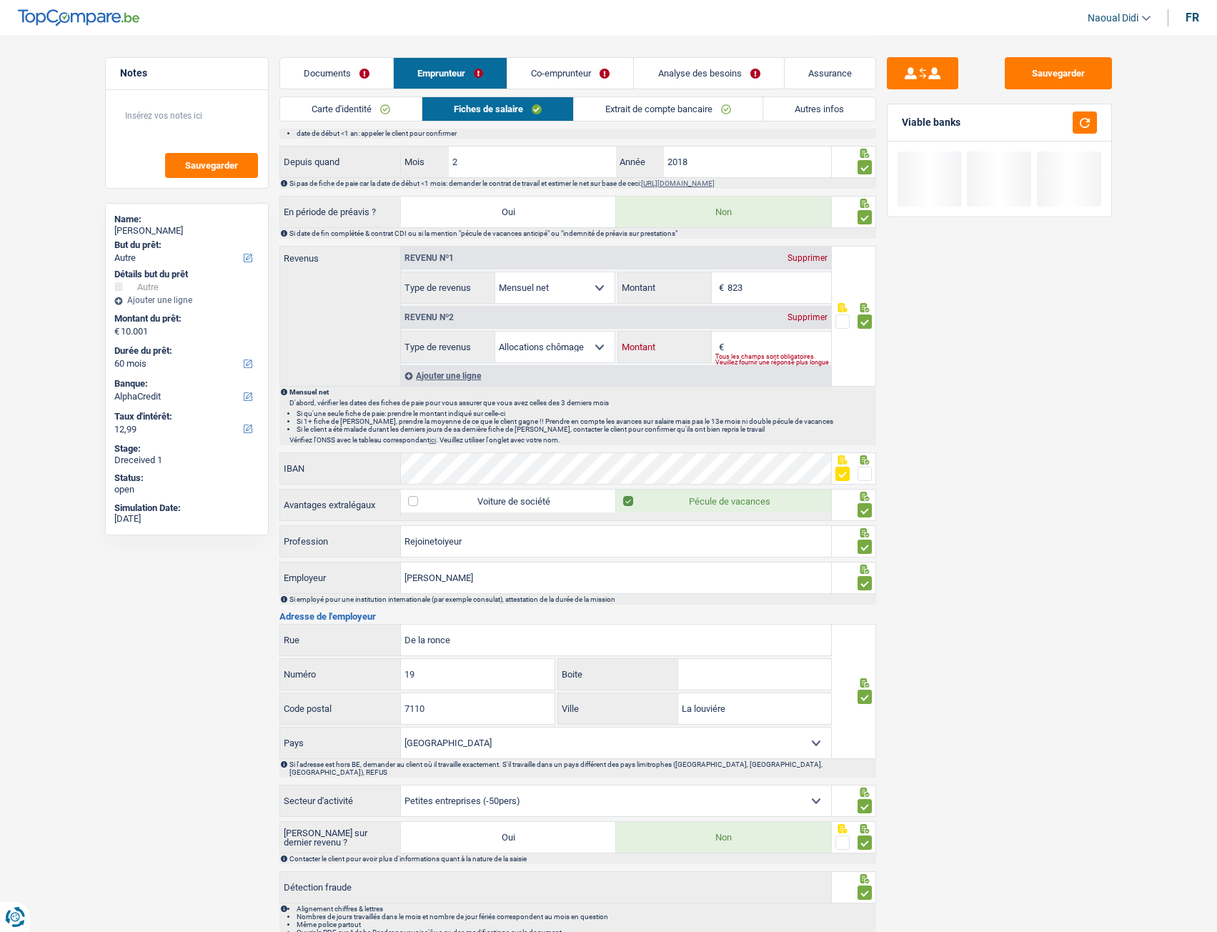
click at [747, 341] on input "Montant" at bounding box center [779, 347] width 104 height 31
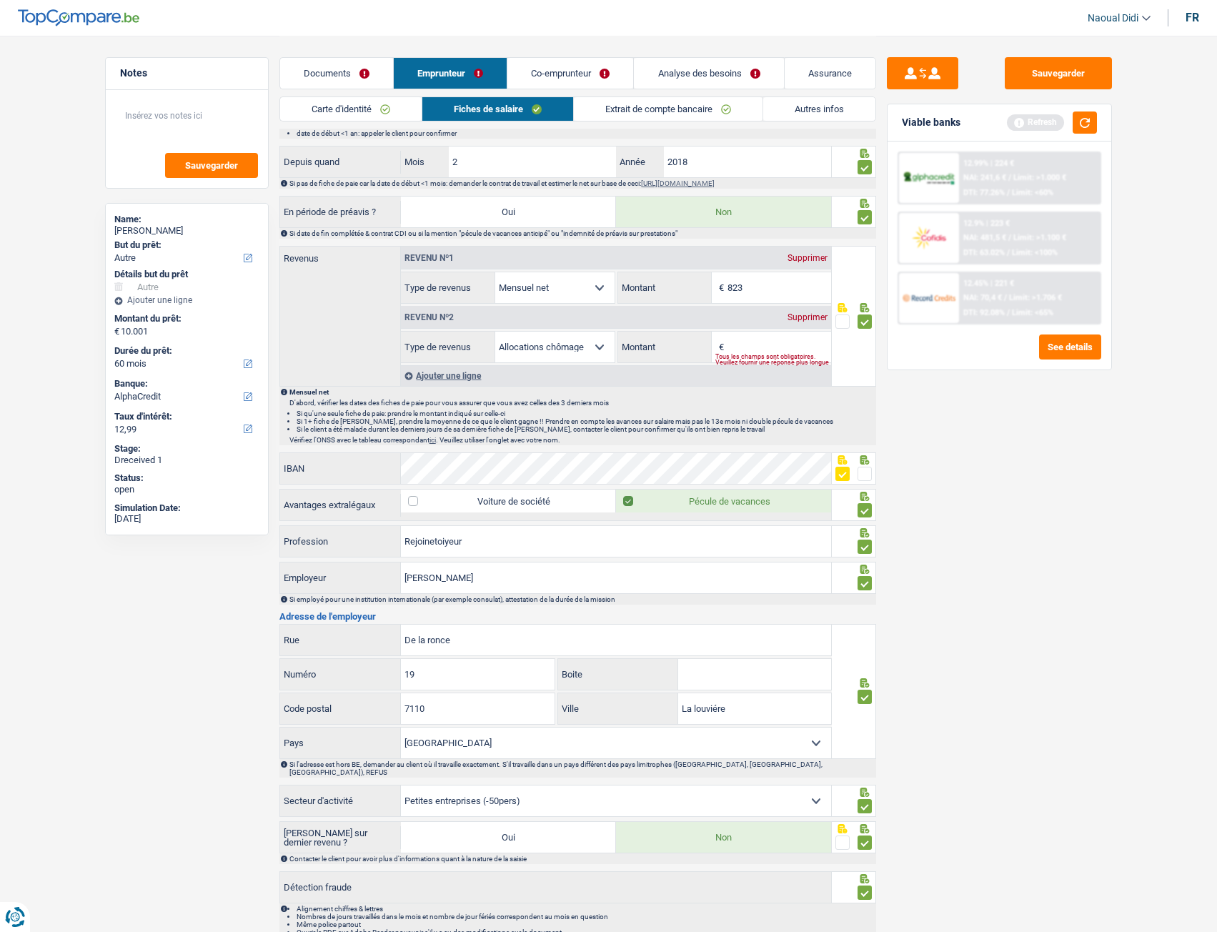
click at [865, 471] on span at bounding box center [864, 474] width 14 height 14
click at [0, 0] on input "radio" at bounding box center [0, 0] width 0 height 0
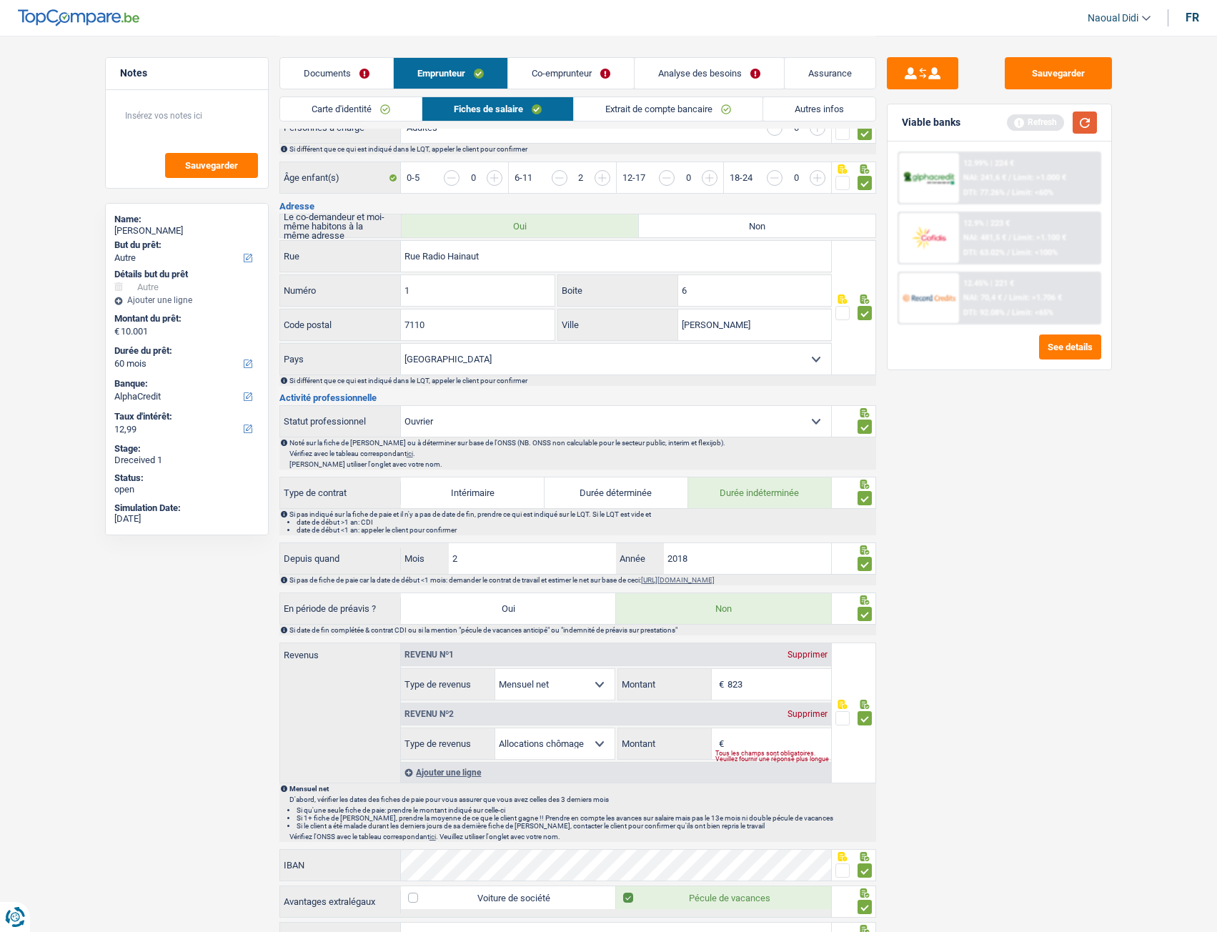
scroll to position [202, 0]
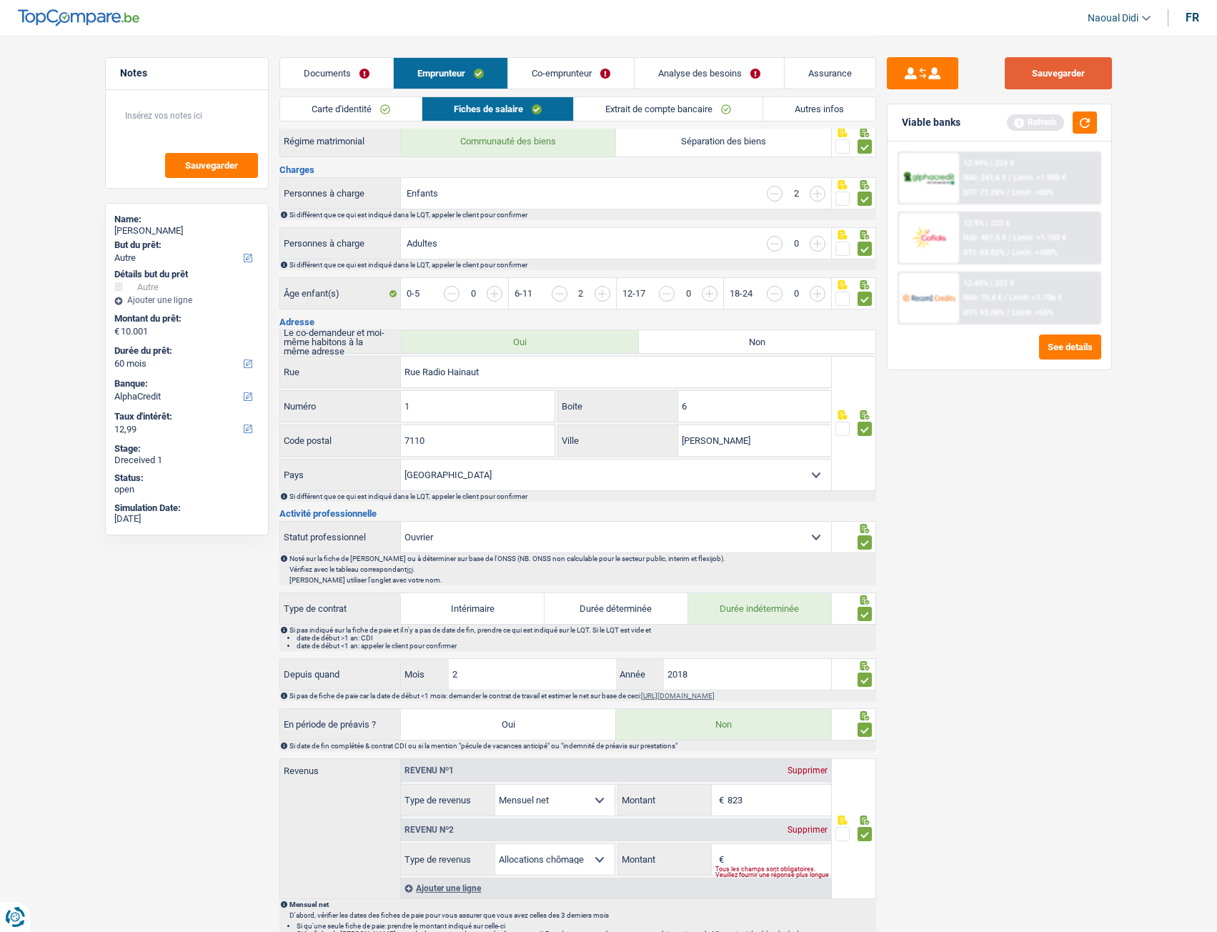
click at [1071, 77] on button "Sauvegarder" at bounding box center [1058, 73] width 107 height 32
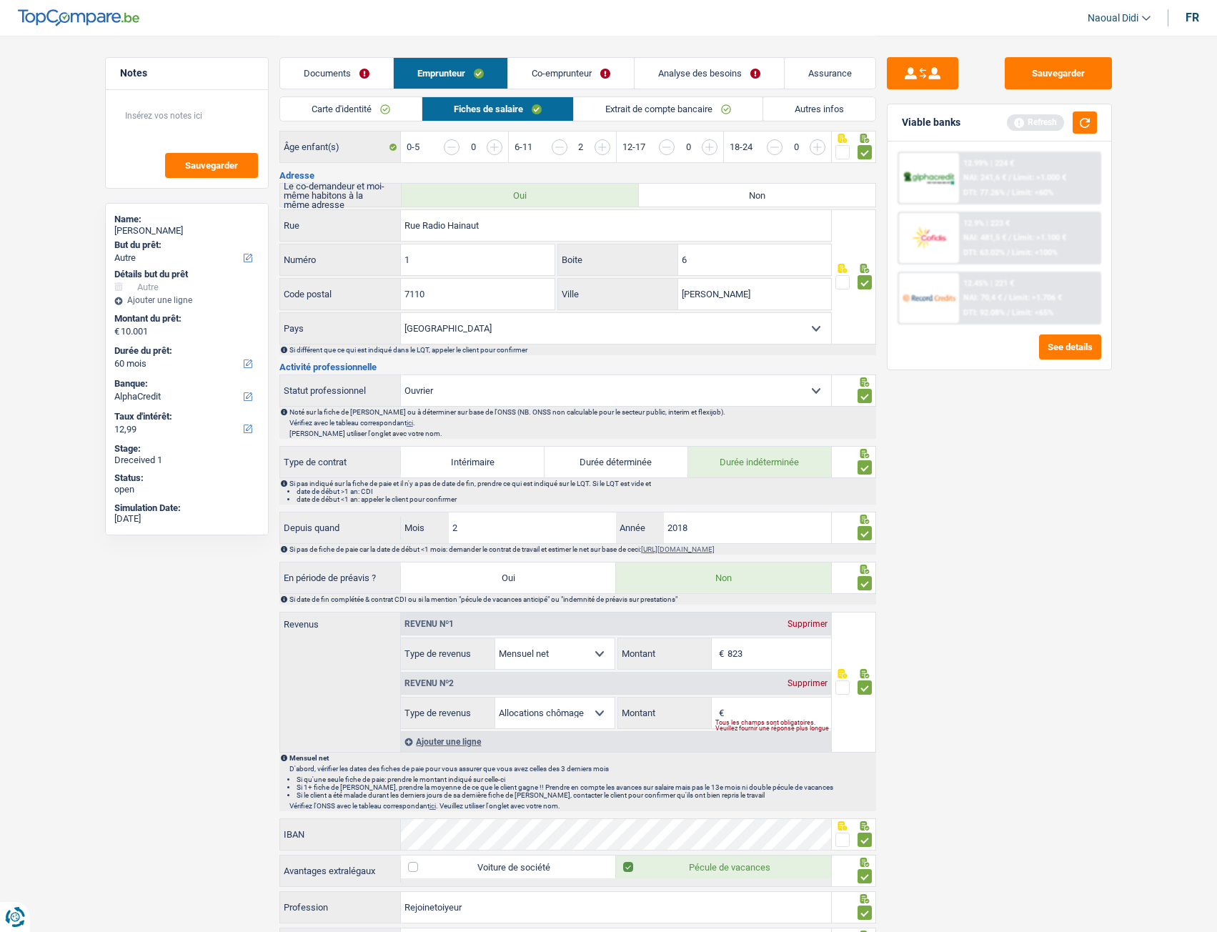
scroll to position [488, 0]
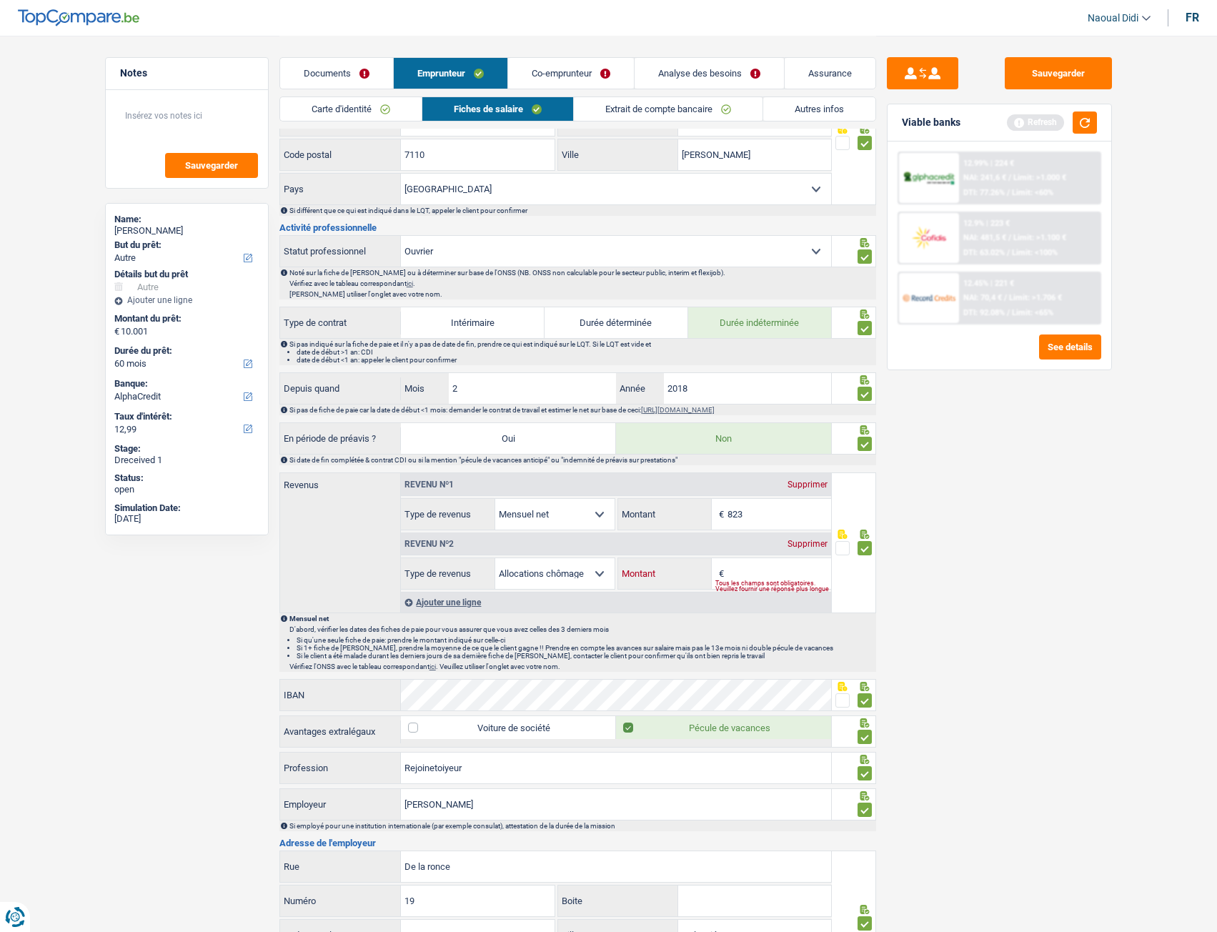
click at [753, 573] on input "Montant" at bounding box center [779, 573] width 104 height 31
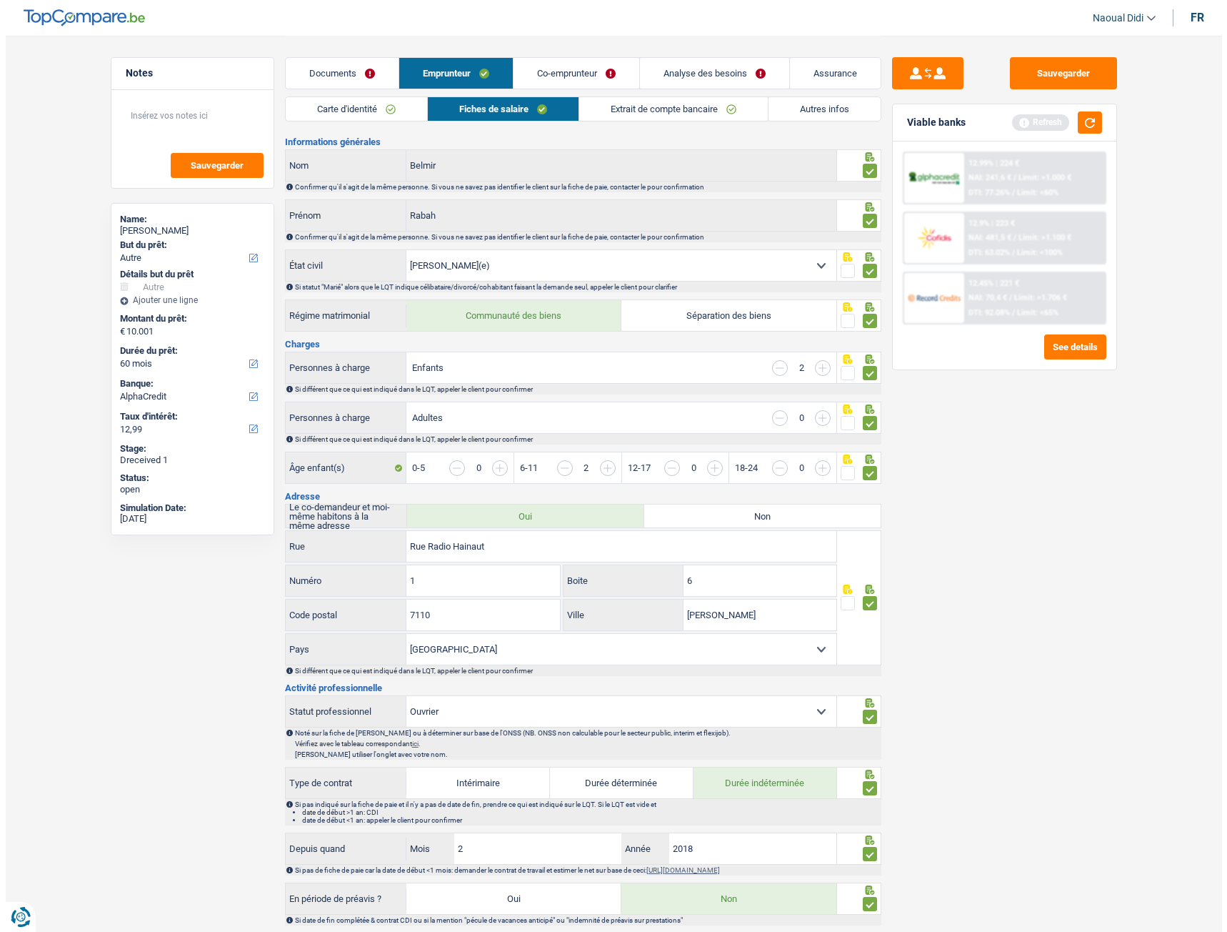
scroll to position [0, 0]
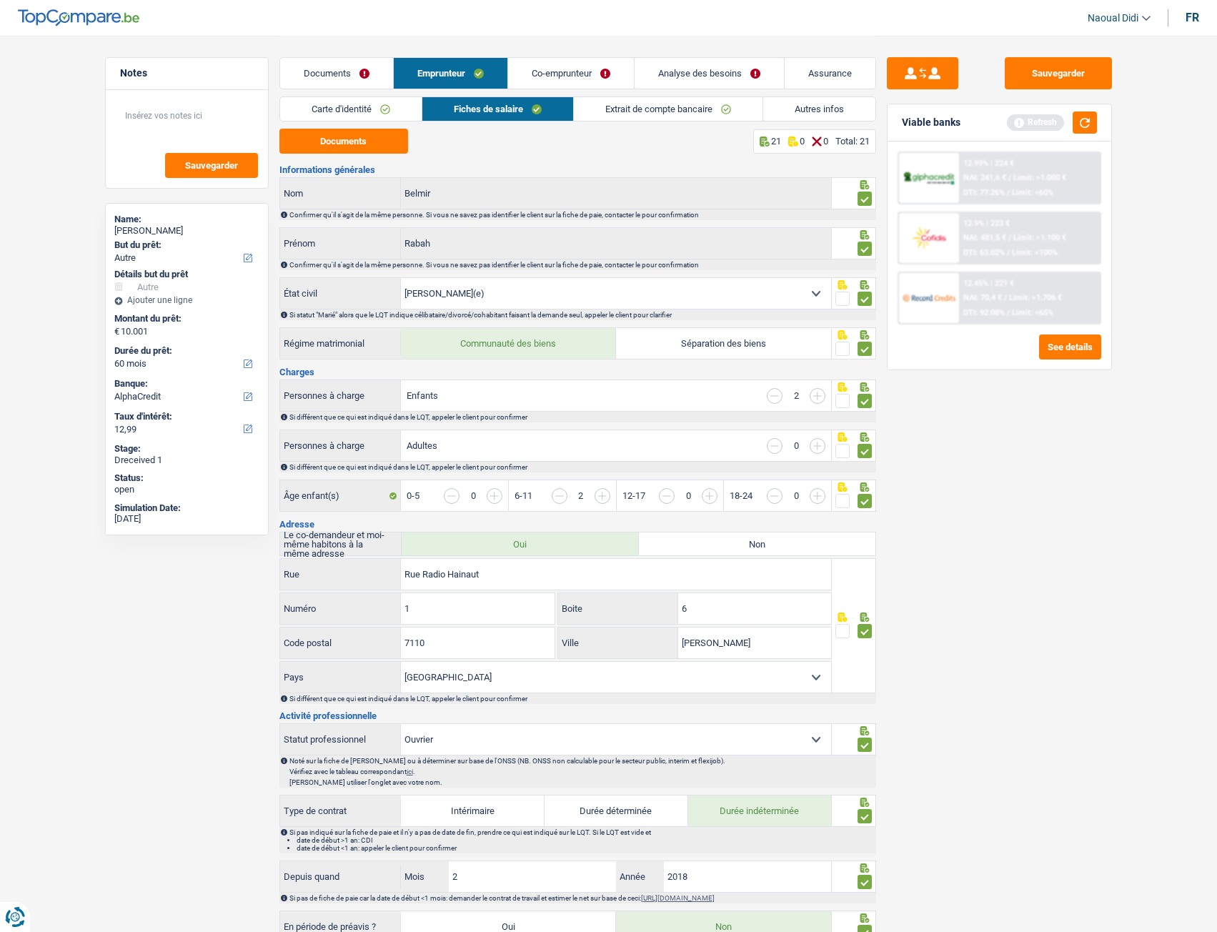
type input "619"
click at [562, 71] on link "Co-emprunteur" at bounding box center [571, 73] width 126 height 31
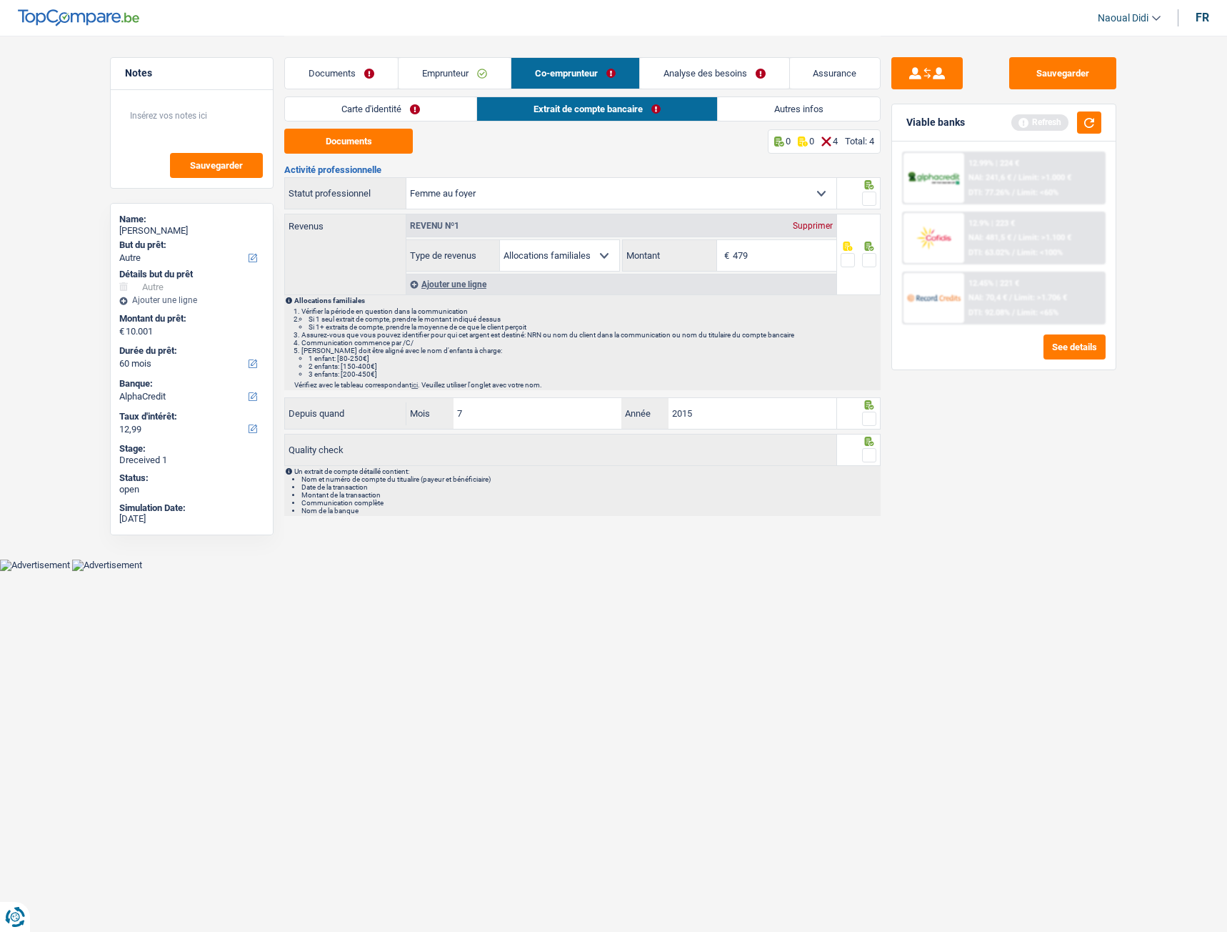
click at [430, 77] on link "Emprunteur" at bounding box center [455, 73] width 112 height 31
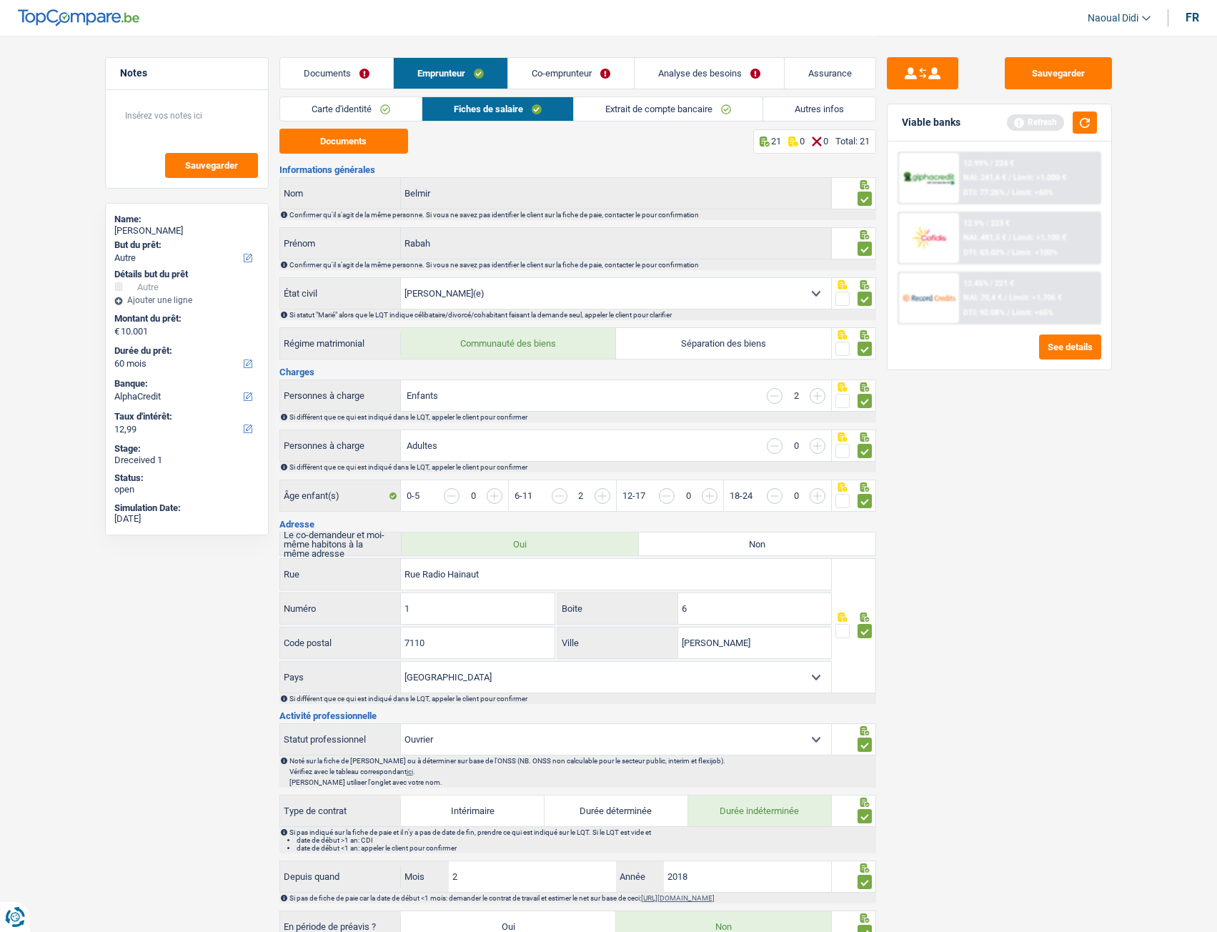
click at [579, 71] on link "Co-emprunteur" at bounding box center [571, 73] width 126 height 31
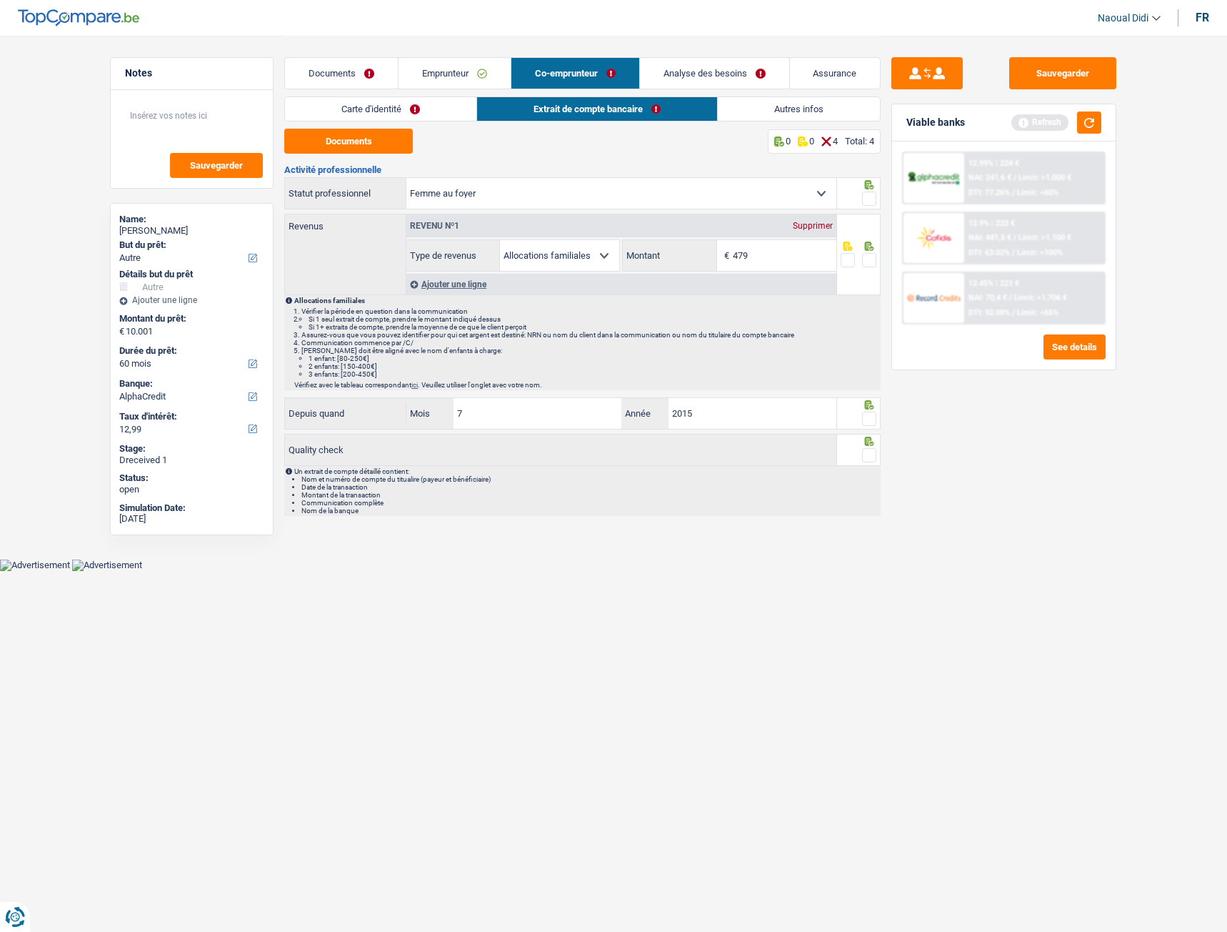
click at [404, 114] on link "Carte d'identité" at bounding box center [380, 109] width 191 height 24
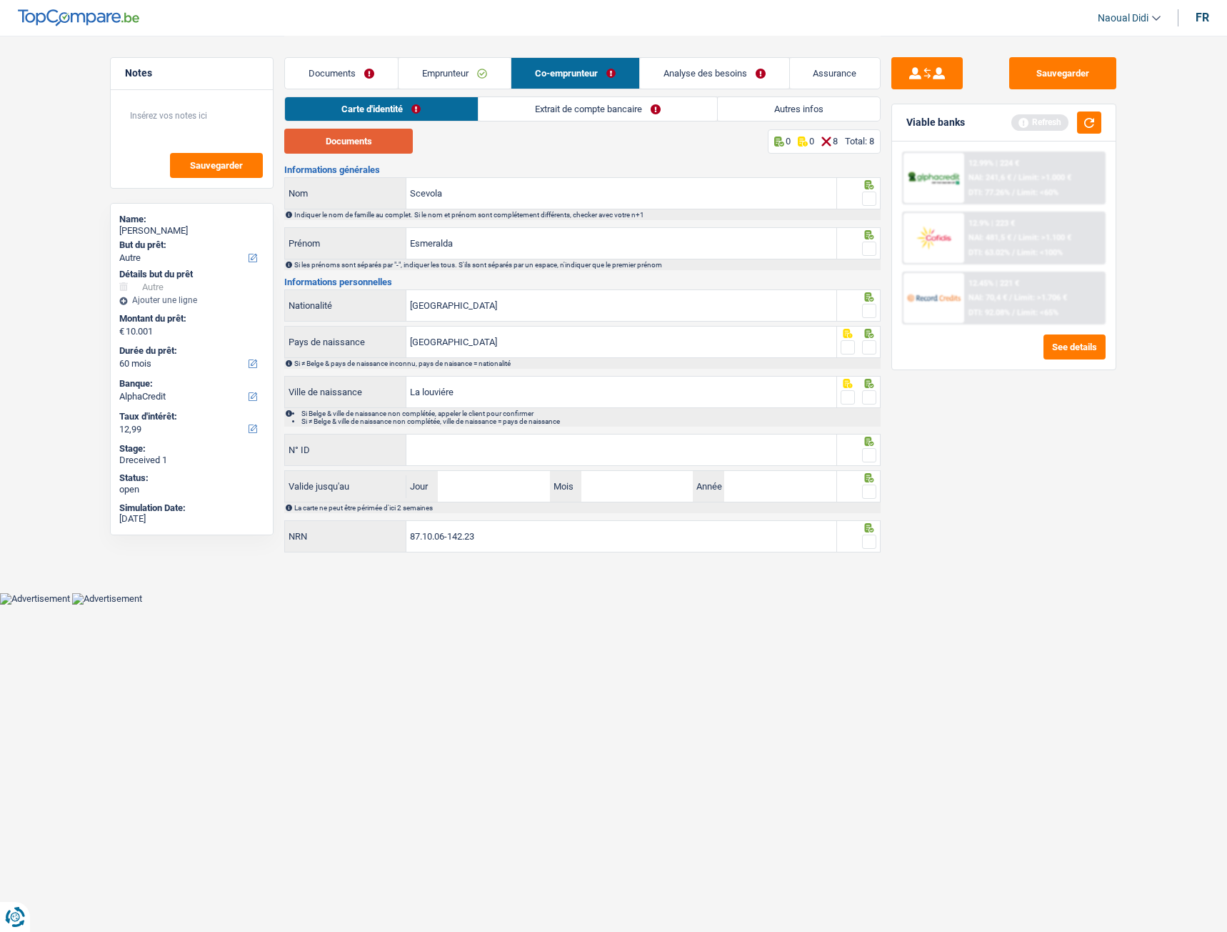
click at [352, 142] on button "Documents" at bounding box center [348, 141] width 129 height 25
click at [868, 204] on span at bounding box center [869, 198] width 14 height 14
click at [0, 0] on input "radio" at bounding box center [0, 0] width 0 height 0
click at [869, 246] on span at bounding box center [869, 248] width 14 height 14
click at [0, 0] on input "radio" at bounding box center [0, 0] width 0 height 0
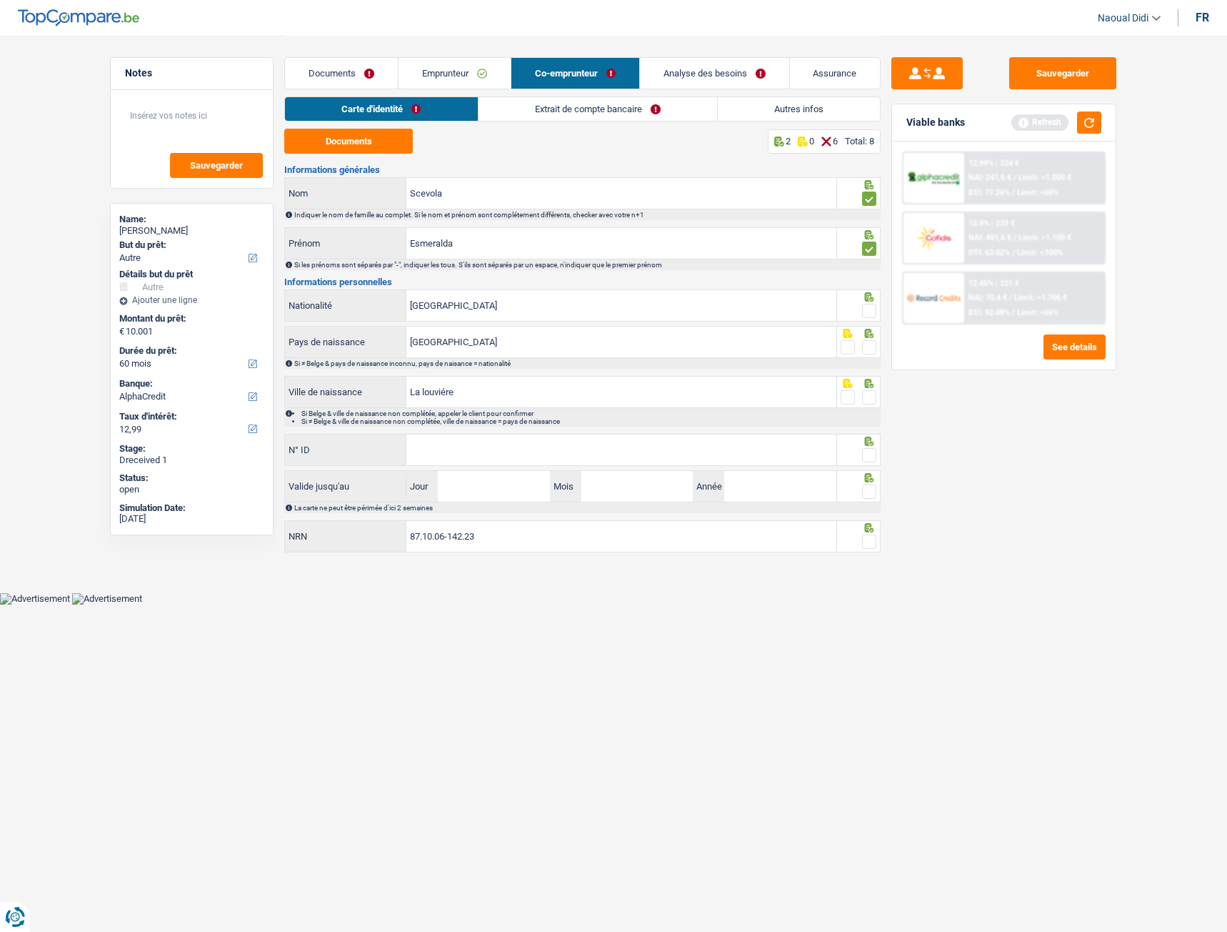
click at [872, 312] on span at bounding box center [869, 311] width 14 height 14
click at [0, 0] on input "radio" at bounding box center [0, 0] width 0 height 0
click at [867, 347] on span at bounding box center [869, 347] width 14 height 14
click at [0, 0] on input "radio" at bounding box center [0, 0] width 0 height 0
click at [872, 399] on span at bounding box center [869, 397] width 14 height 14
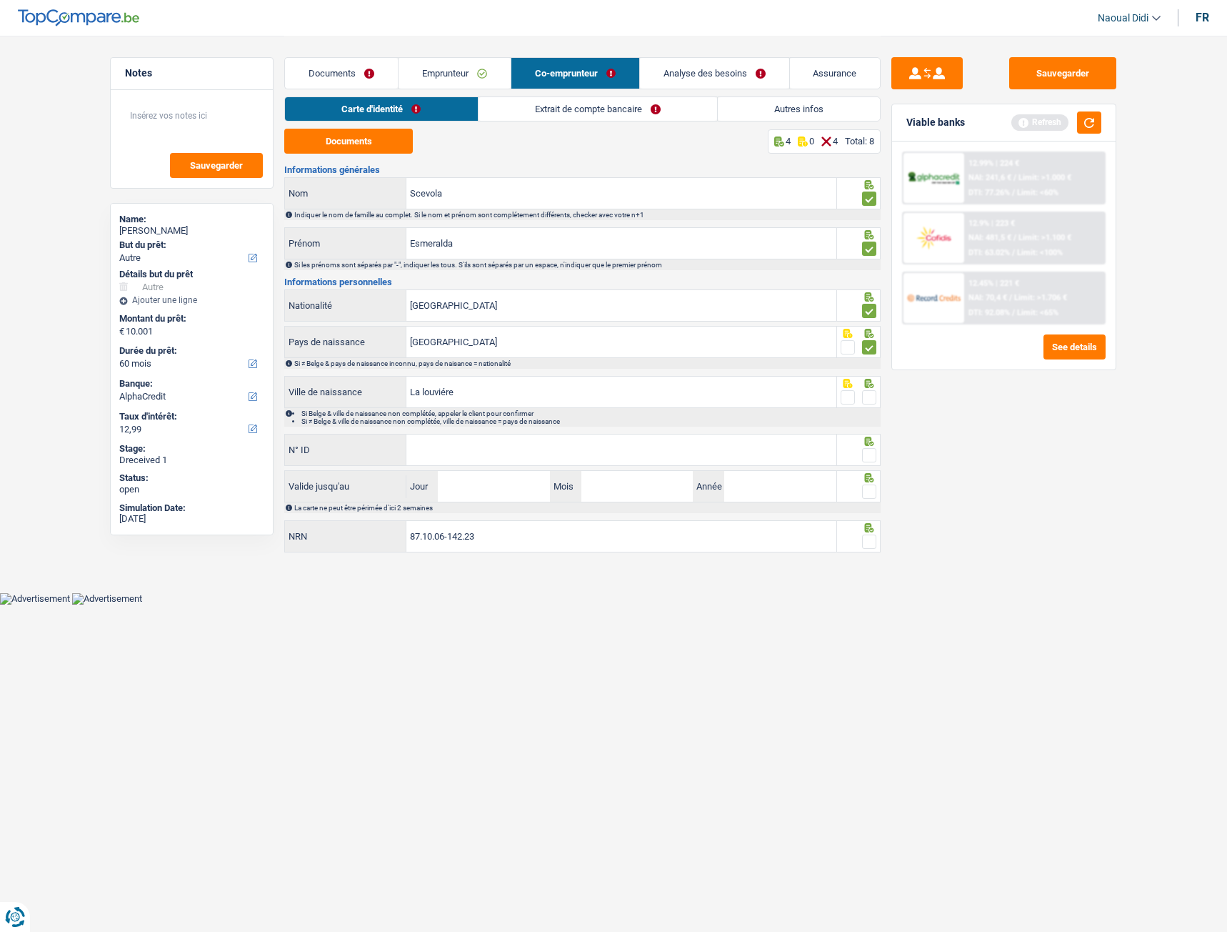
click at [0, 0] on input "radio" at bounding box center [0, 0] width 0 height 0
click at [532, 454] on input "N° ID" at bounding box center [622, 449] width 430 height 31
click at [569, 447] on input "N° ID" at bounding box center [622, 449] width 430 height 31
paste input "592-4671513-74"
type input "592-4671513-74"
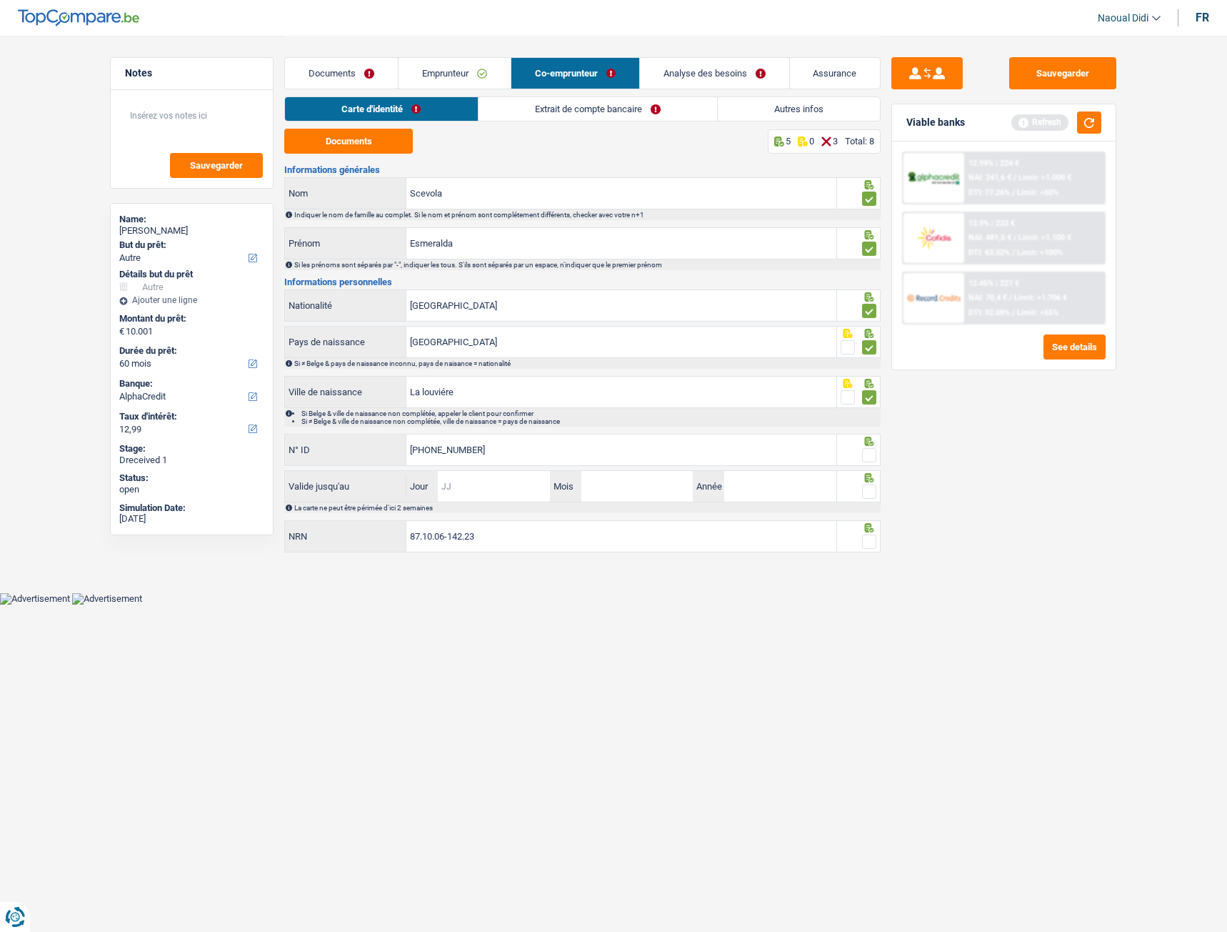
click at [481, 489] on input "Jour" at bounding box center [493, 486] width 111 height 31
type input "11"
type input "10"
type input "2026"
click at [503, 545] on input "87.10.06-142.23" at bounding box center [622, 536] width 430 height 31
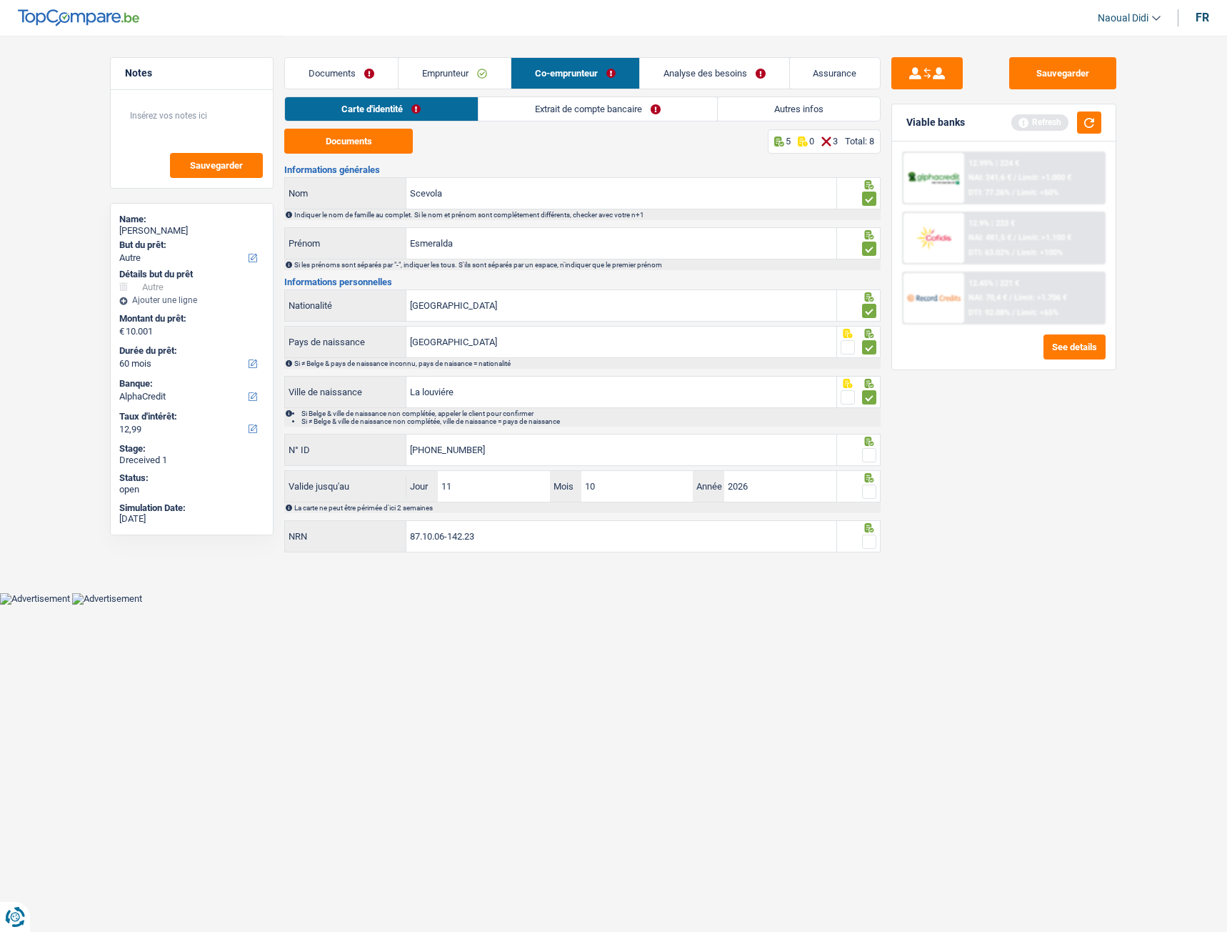
click at [874, 492] on span at bounding box center [869, 491] width 14 height 14
click at [0, 0] on input "radio" at bounding box center [0, 0] width 0 height 0
click at [874, 452] on span at bounding box center [869, 455] width 14 height 14
click at [0, 0] on input "radio" at bounding box center [0, 0] width 0 height 0
click at [872, 537] on span at bounding box center [869, 541] width 14 height 14
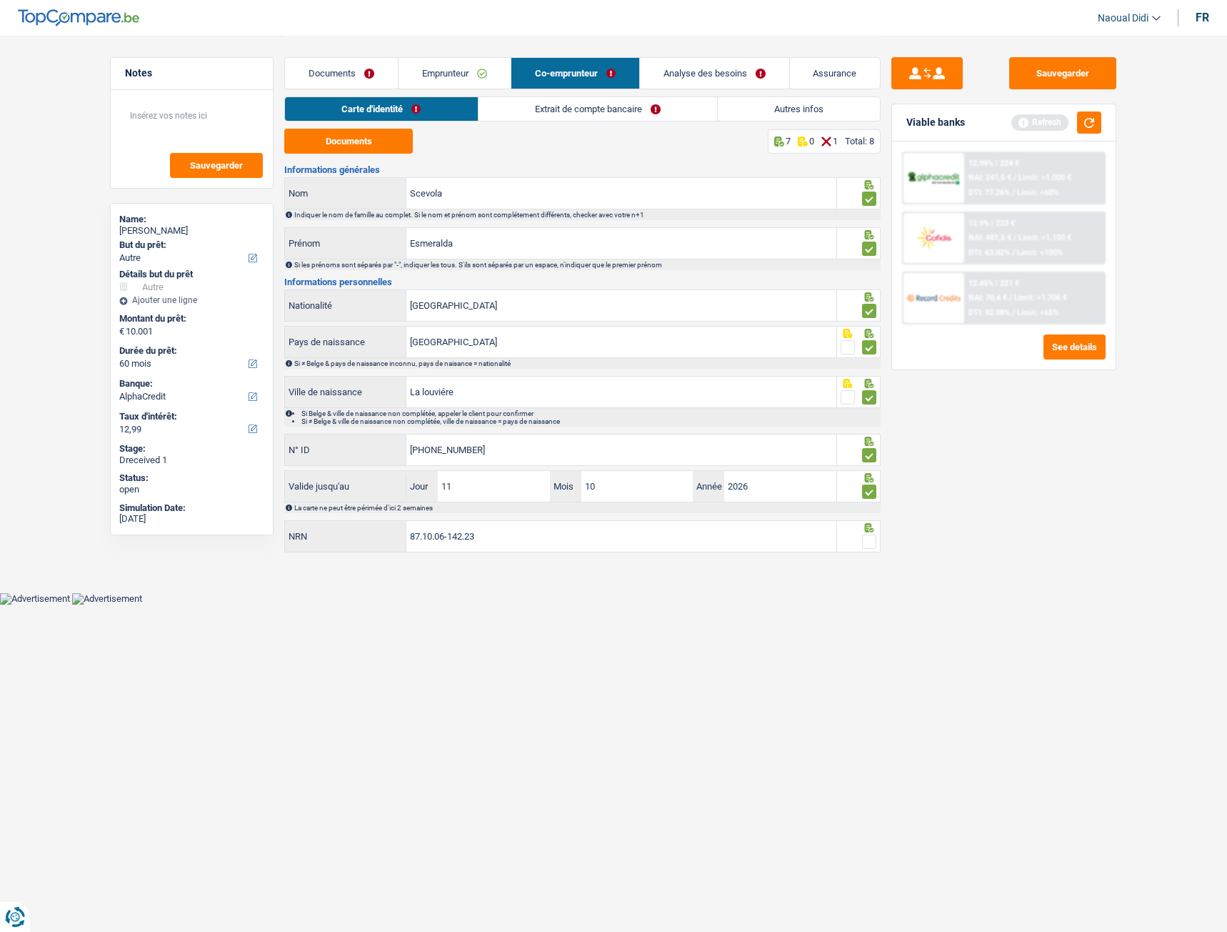
click at [0, 0] on input "radio" at bounding box center [0, 0] width 0 height 0
click at [1068, 79] on button "Sauvegarder" at bounding box center [1063, 73] width 107 height 32
click at [583, 109] on link "Extrait de compte bancaire" at bounding box center [598, 109] width 239 height 24
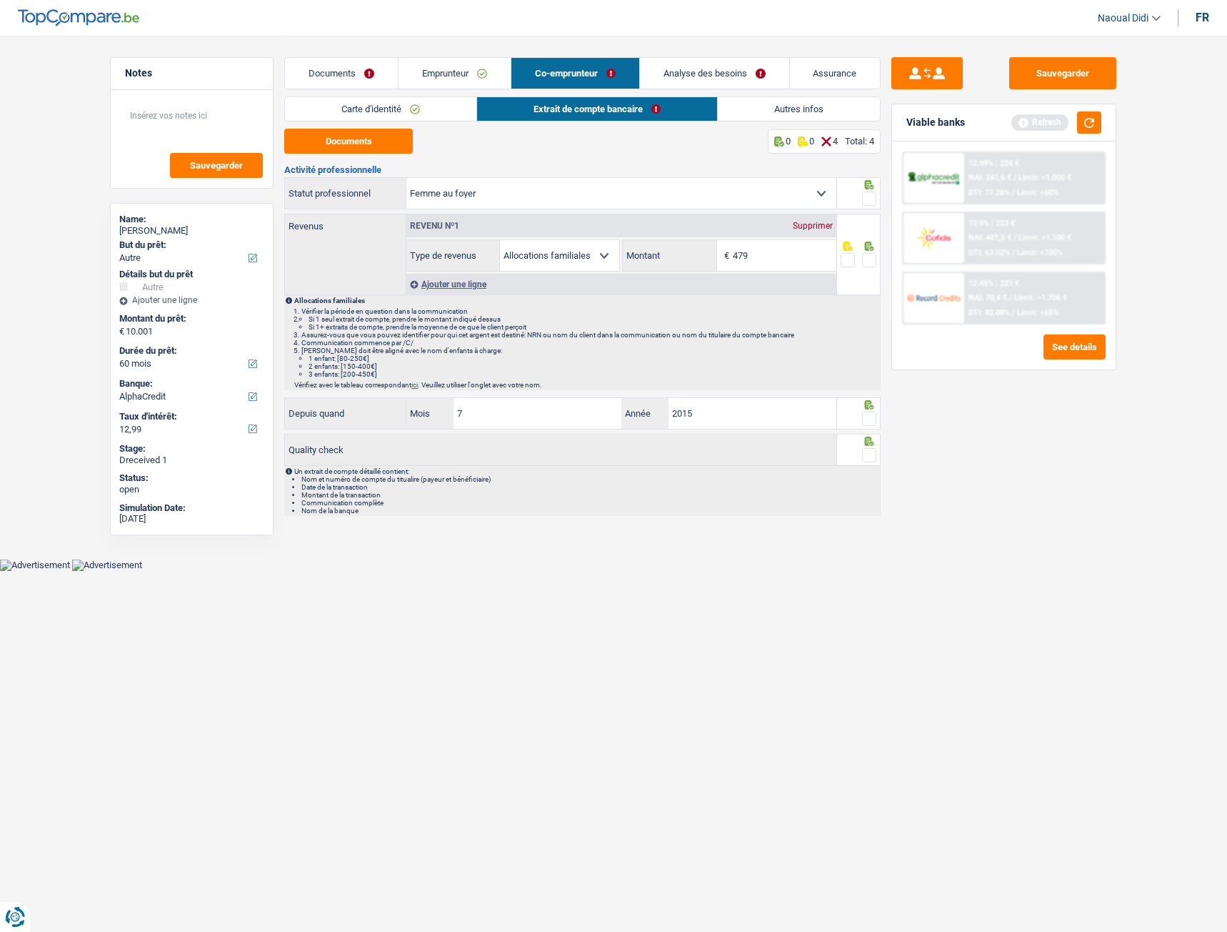
click at [872, 196] on span at bounding box center [869, 198] width 14 height 14
click at [0, 0] on input "radio" at bounding box center [0, 0] width 0 height 0
click at [874, 261] on span at bounding box center [869, 260] width 14 height 14
click at [0, 0] on input "radio" at bounding box center [0, 0] width 0 height 0
click at [869, 423] on span at bounding box center [869, 419] width 14 height 14
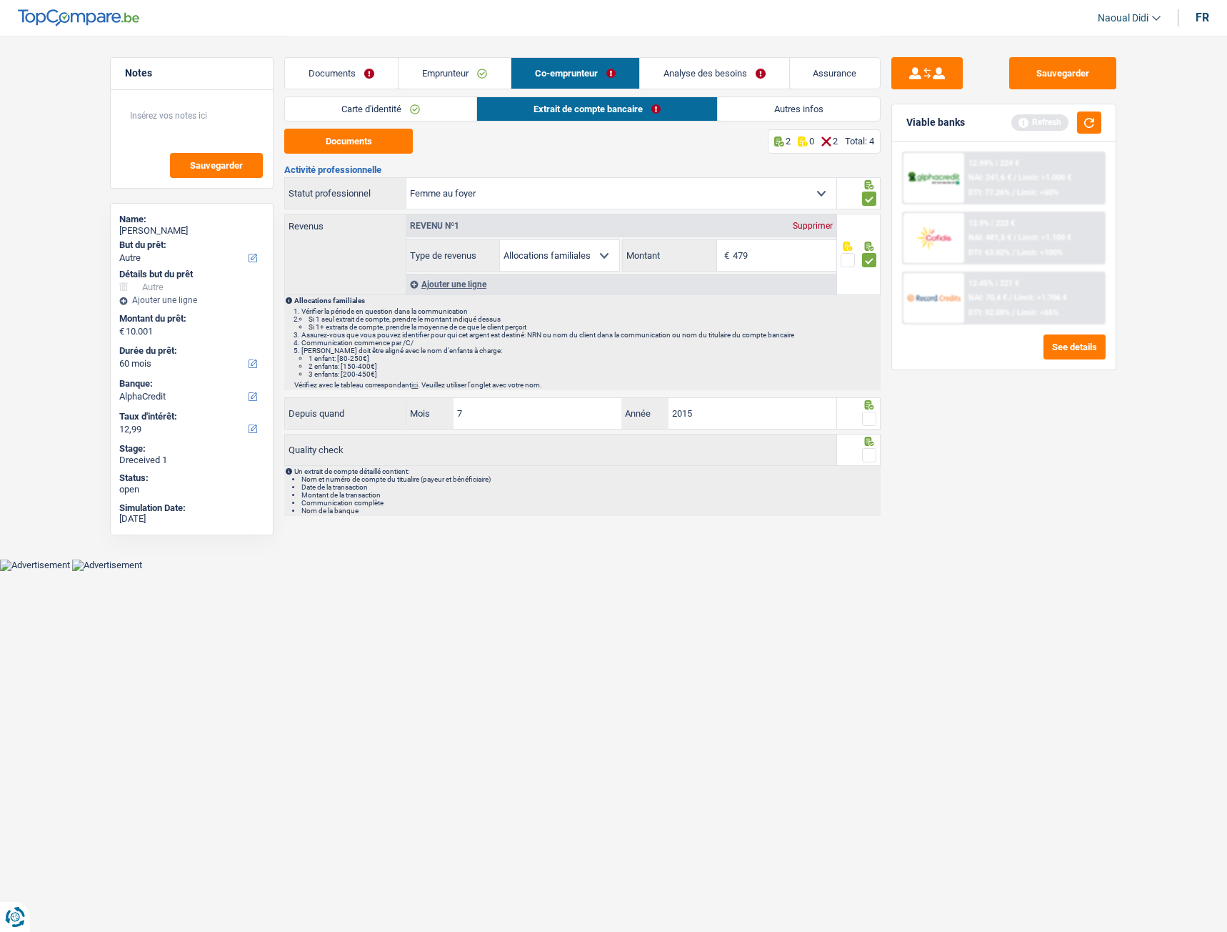
click at [0, 0] on input "radio" at bounding box center [0, 0] width 0 height 0
click at [875, 455] on span at bounding box center [869, 455] width 14 height 14
click at [0, 0] on input "radio" at bounding box center [0, 0] width 0 height 0
click at [796, 101] on link "Autres infos" at bounding box center [800, 109] width 162 height 24
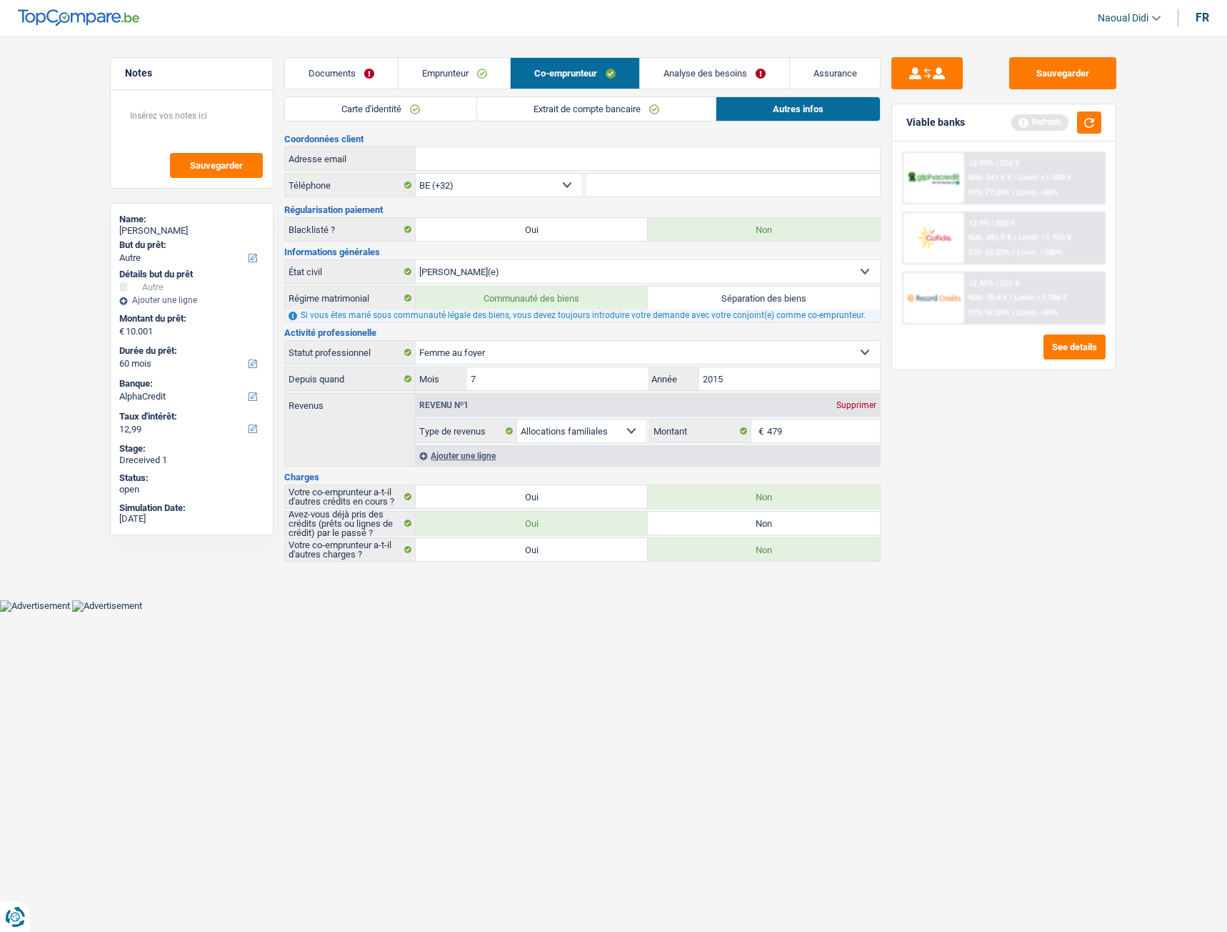
click at [338, 75] on link "Documents" at bounding box center [341, 73] width 113 height 31
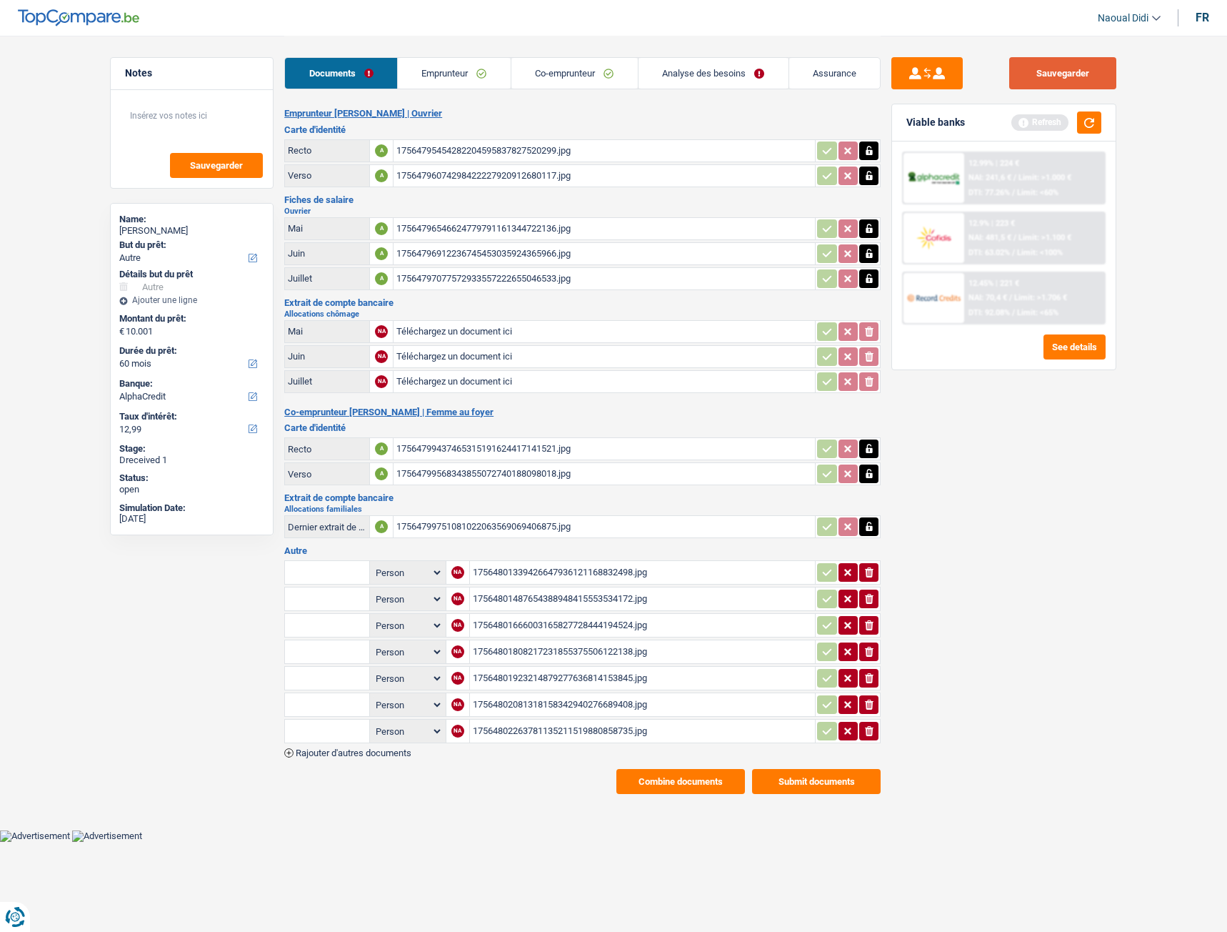
click at [1057, 79] on button "Sauvegarder" at bounding box center [1063, 73] width 107 height 32
click at [555, 624] on div "17564801666003165827728444194524.jpg" at bounding box center [643, 624] width 340 height 21
click at [575, 596] on div "17564801487654388948415553534172.jpg" at bounding box center [643, 598] width 340 height 21
click at [603, 594] on div "17564801487654388948415553534172.jpg" at bounding box center [643, 598] width 340 height 21
click at [864, 602] on icon "ionicons-v5-e" at bounding box center [869, 599] width 11 height 14
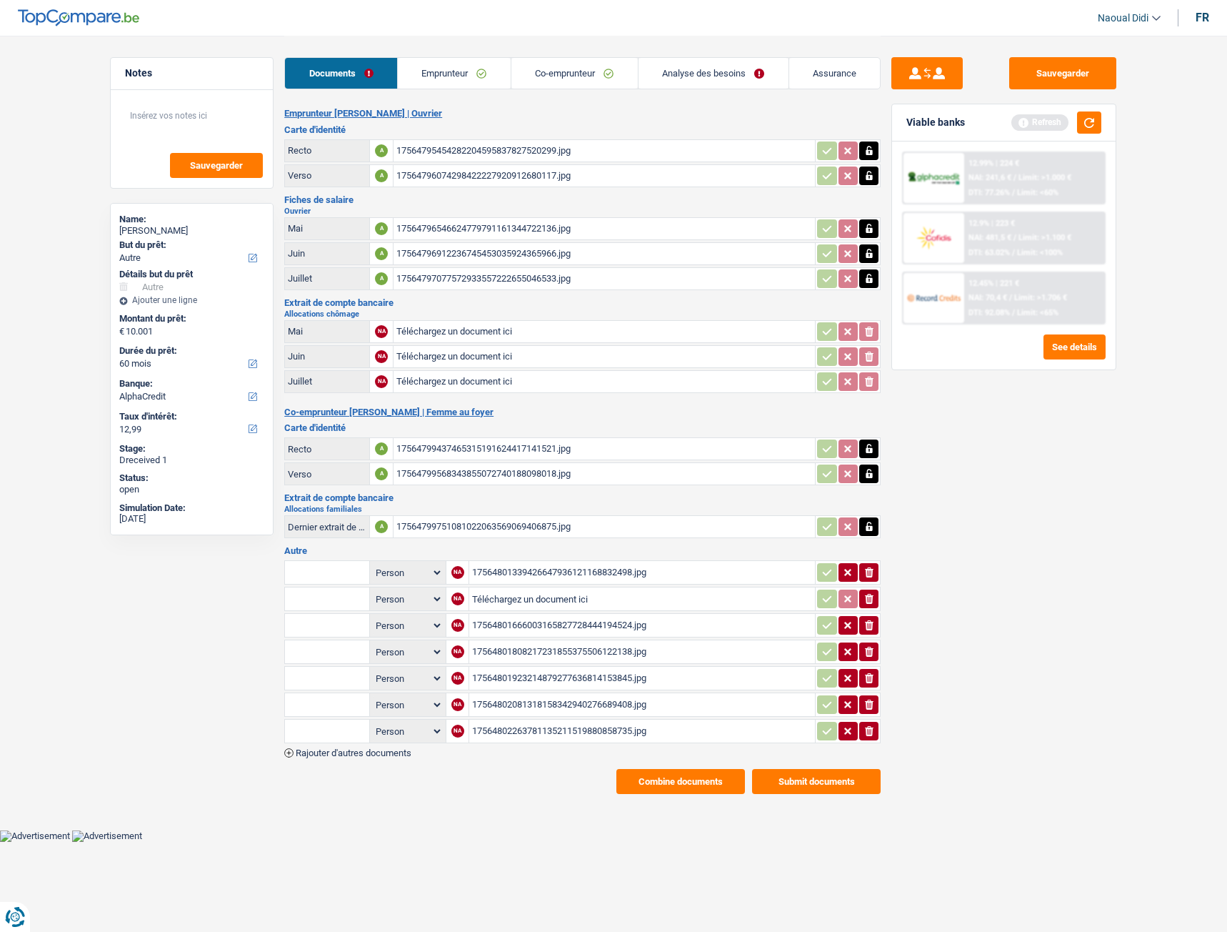
click at [573, 571] on div "17564801339426647936121168832498.jpg" at bounding box center [642, 572] width 340 height 21
click at [533, 627] on div "17564801666003165827728444194524.jpg" at bounding box center [642, 624] width 340 height 21
click at [546, 649] on div "17564801808217231855375506122138.jpg" at bounding box center [642, 651] width 340 height 21
click at [540, 678] on div "17564801923214879277636814153845.jpg" at bounding box center [642, 677] width 340 height 21
click at [517, 674] on div "17564801923214879277636814153845.jpg" at bounding box center [642, 677] width 340 height 21
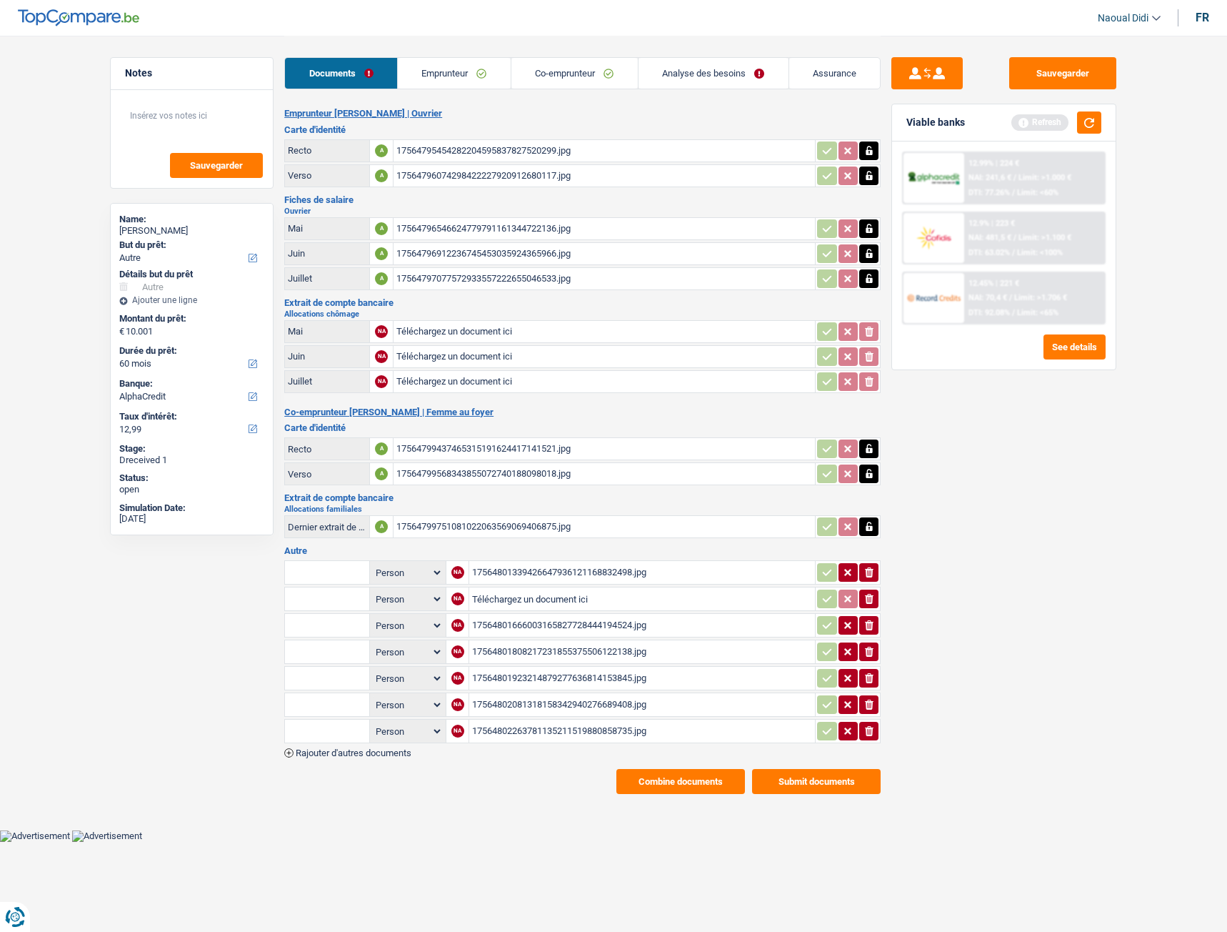
click at [624, 686] on div "17564801923214879277636814153845.jpg" at bounding box center [642, 677] width 340 height 21
click at [589, 699] on div "17564802081318158342940276689408.jpg" at bounding box center [642, 704] width 340 height 21
click at [577, 677] on div "17564801923214879277636814153845.jpg" at bounding box center [642, 677] width 340 height 21
click at [867, 681] on icon "button" at bounding box center [869, 678] width 9 height 10
click at [612, 734] on div "17564802263781135211519880858735.jpg" at bounding box center [642, 730] width 340 height 21
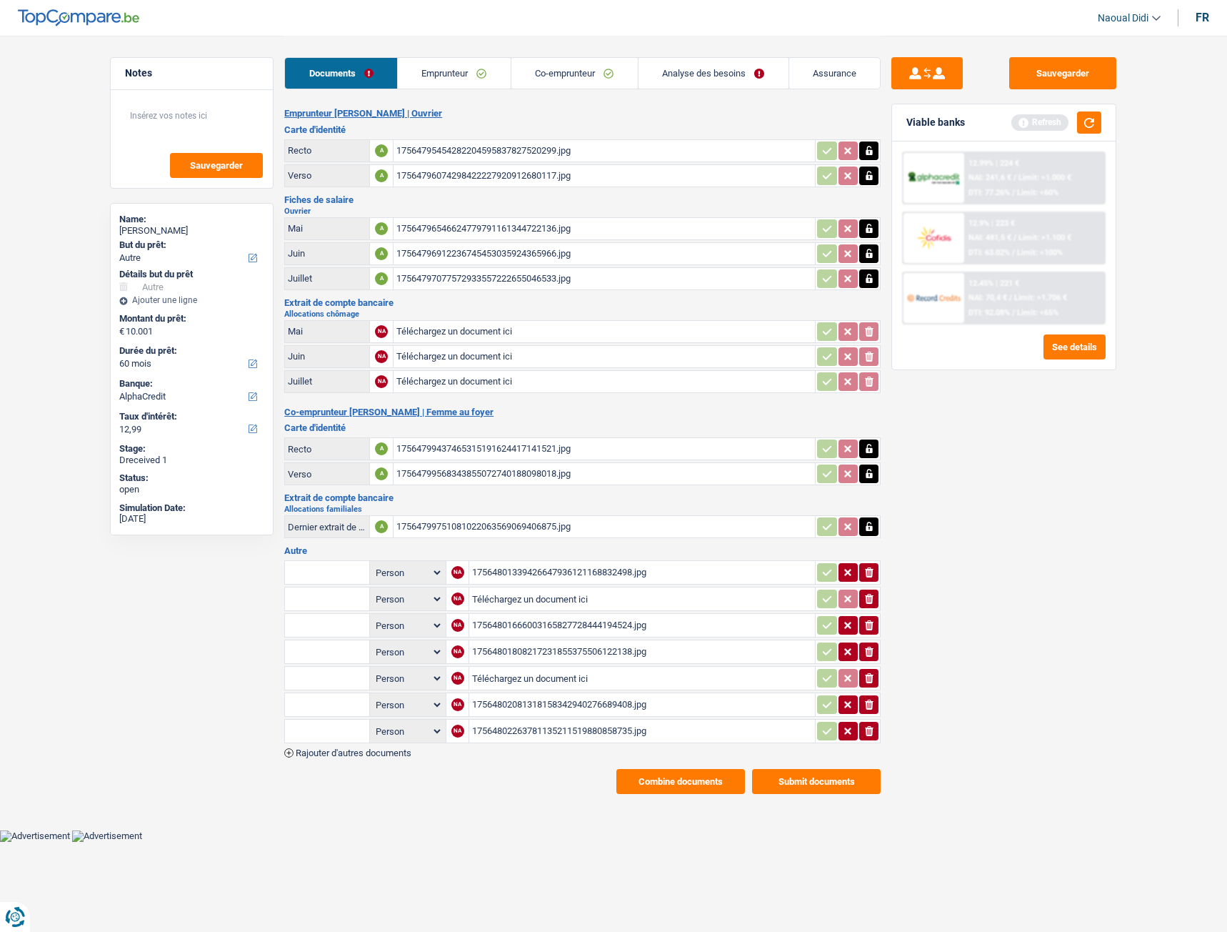
click at [496, 525] on div "17564799751081022063569069406875.jpg" at bounding box center [605, 526] width 416 height 21
click at [862, 727] on button "ionicons-v5-e" at bounding box center [868, 731] width 19 height 19
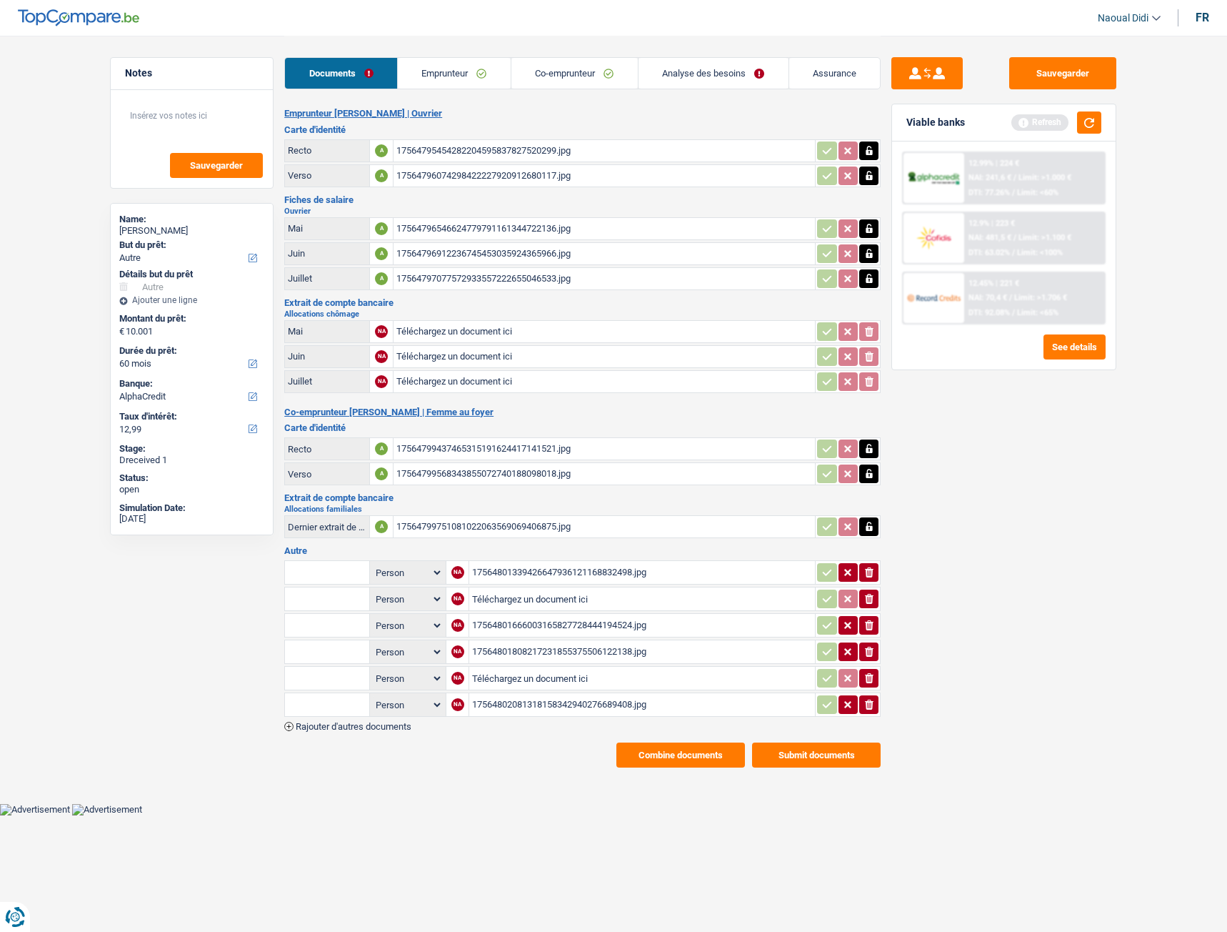
click at [569, 570] on div "17564801339426647936121168832498.jpg" at bounding box center [642, 572] width 340 height 21
click at [1064, 73] on button "Sauvegarder" at bounding box center [1063, 73] width 107 height 32
click at [711, 75] on link "Analyse des besoins" at bounding box center [714, 73] width 150 height 31
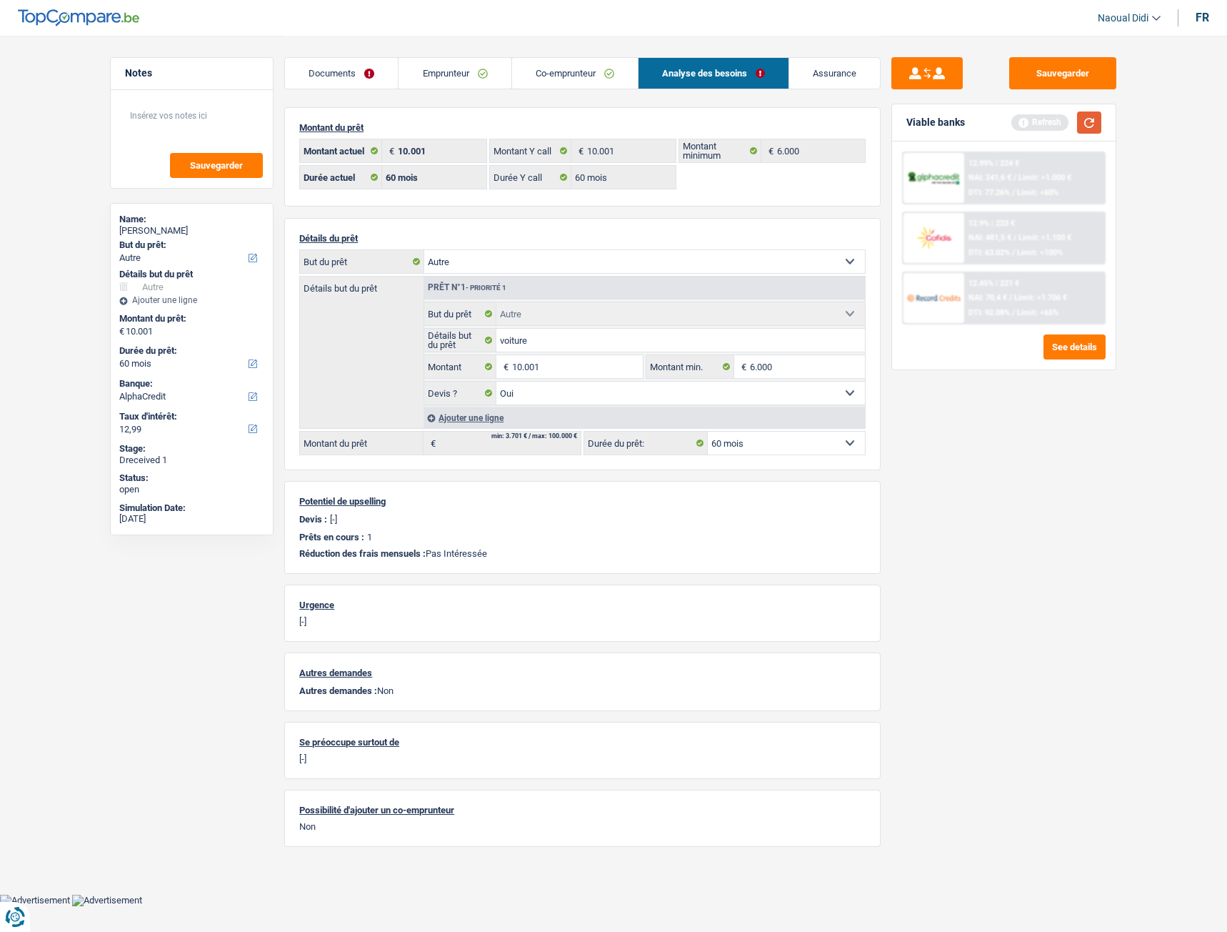
click at [1093, 124] on button "button" at bounding box center [1089, 122] width 24 height 22
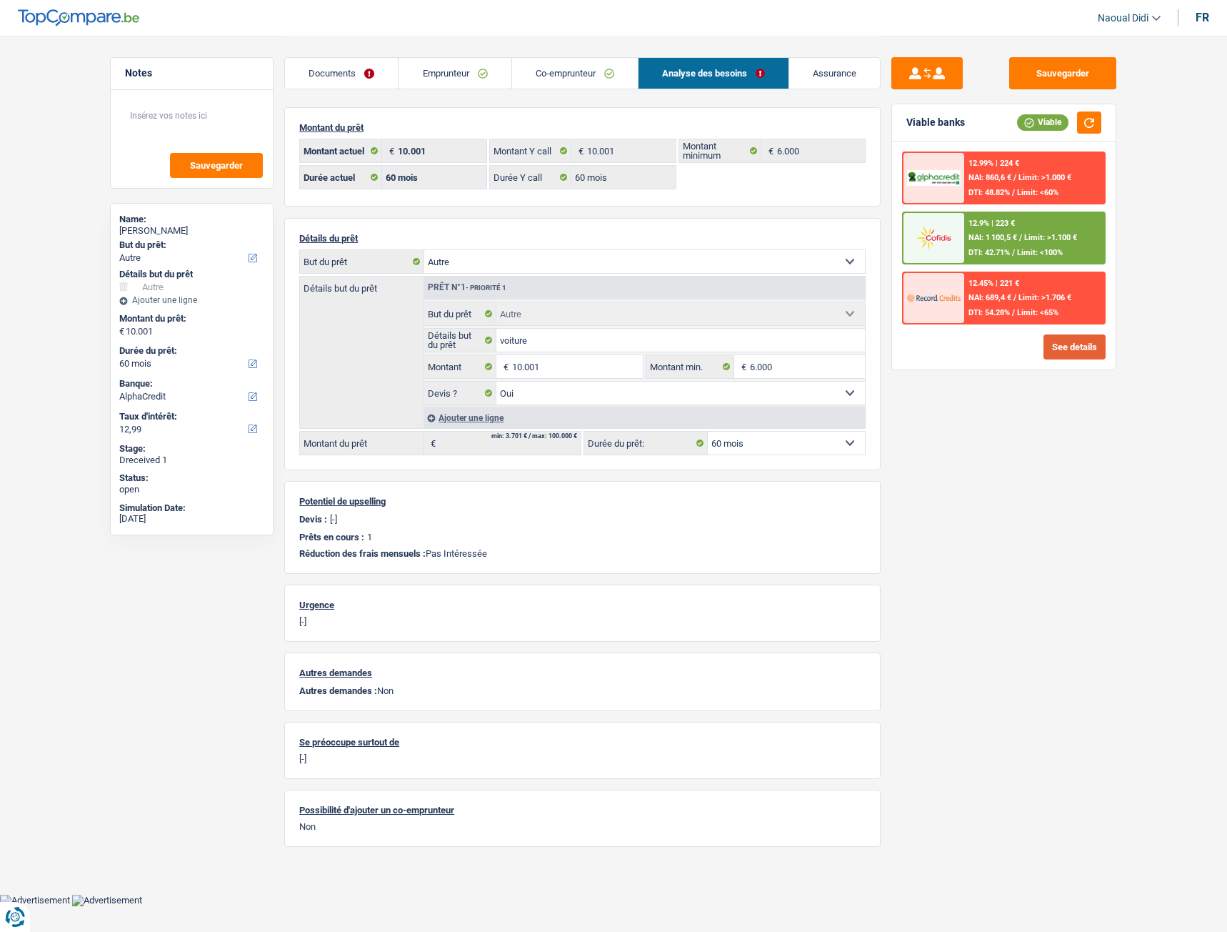
click at [1069, 352] on button "See details" at bounding box center [1075, 346] width 62 height 25
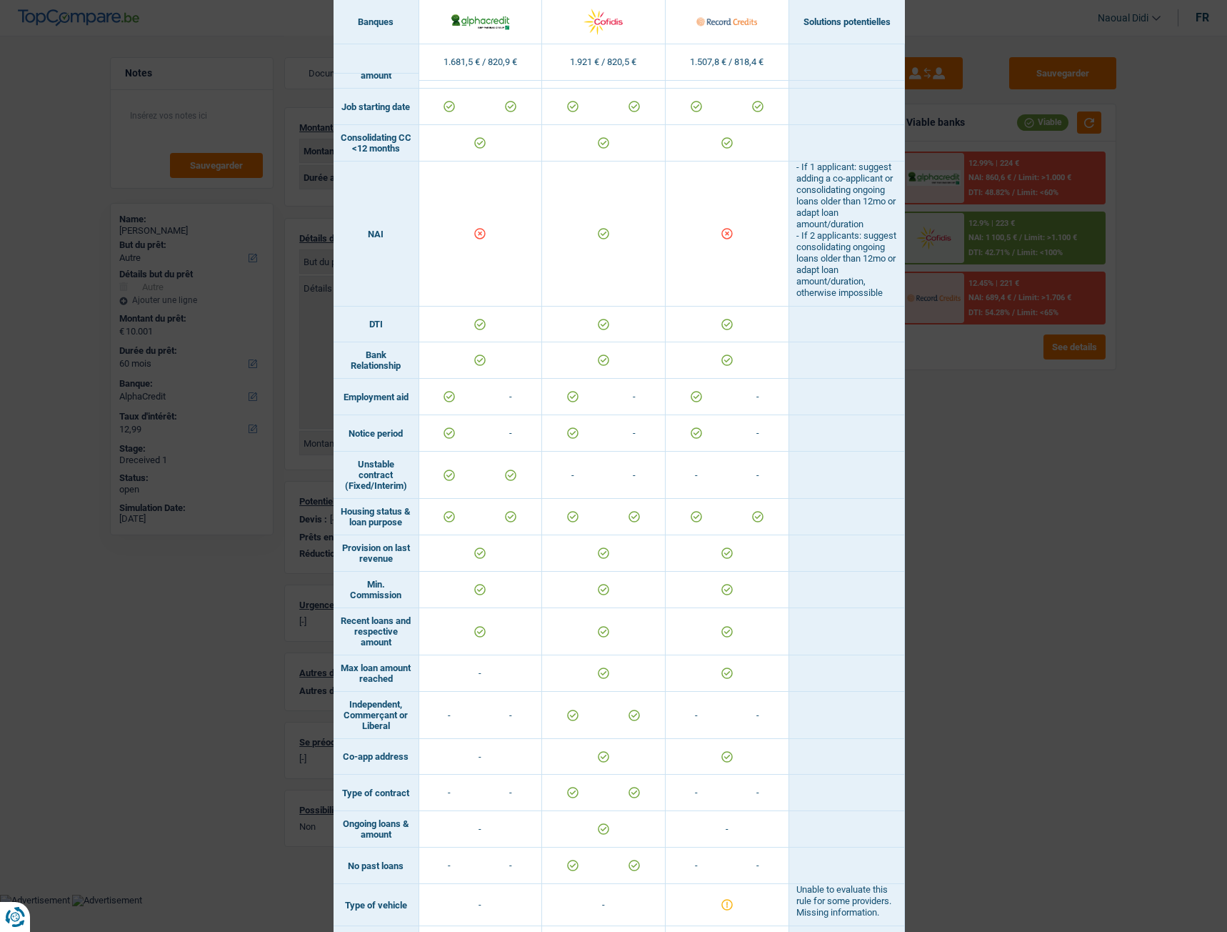
scroll to position [629, 0]
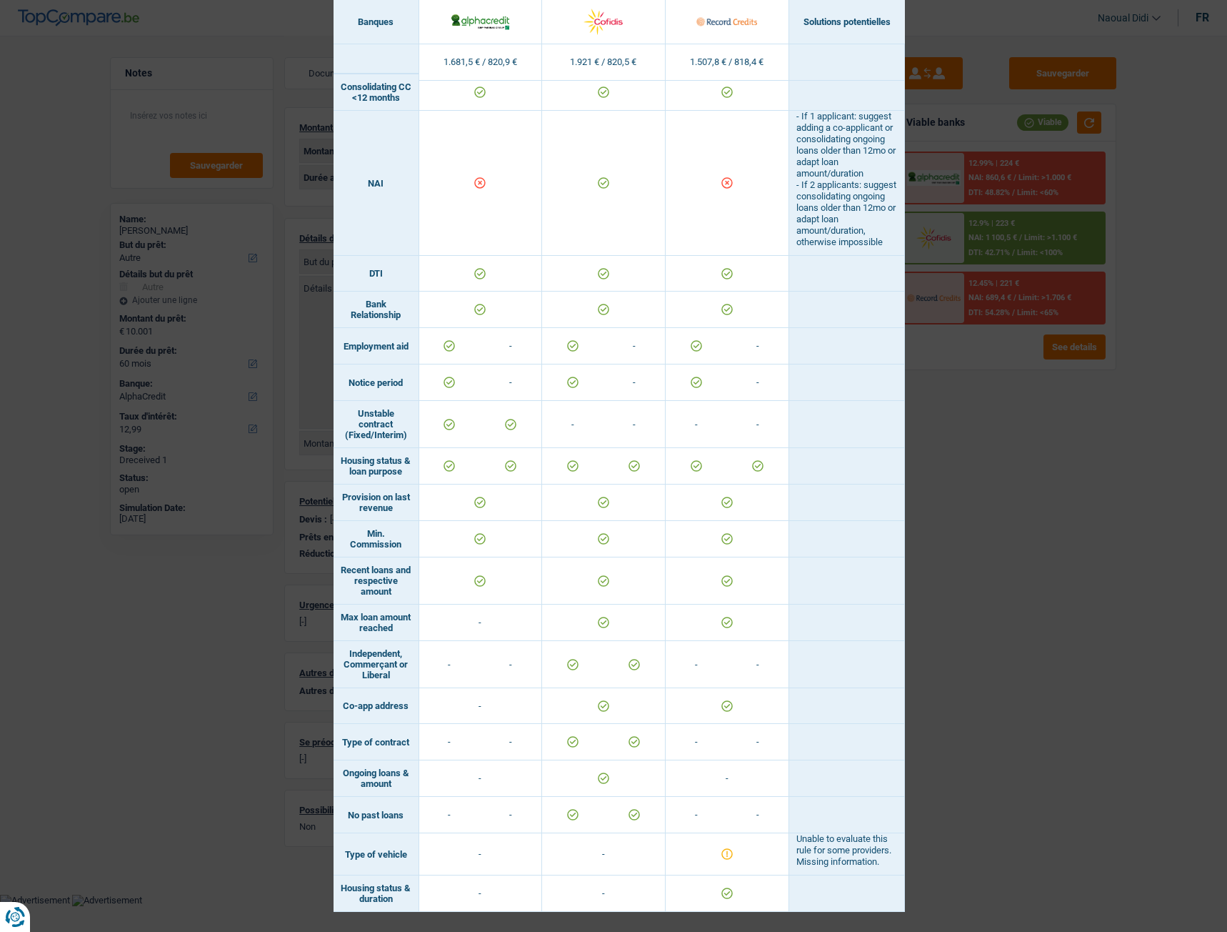
click at [1057, 647] on div "Banks conditions × Banques Solutions potentielles Revenus / Charges 1.681,5 € /…" at bounding box center [613, 466] width 1227 height 932
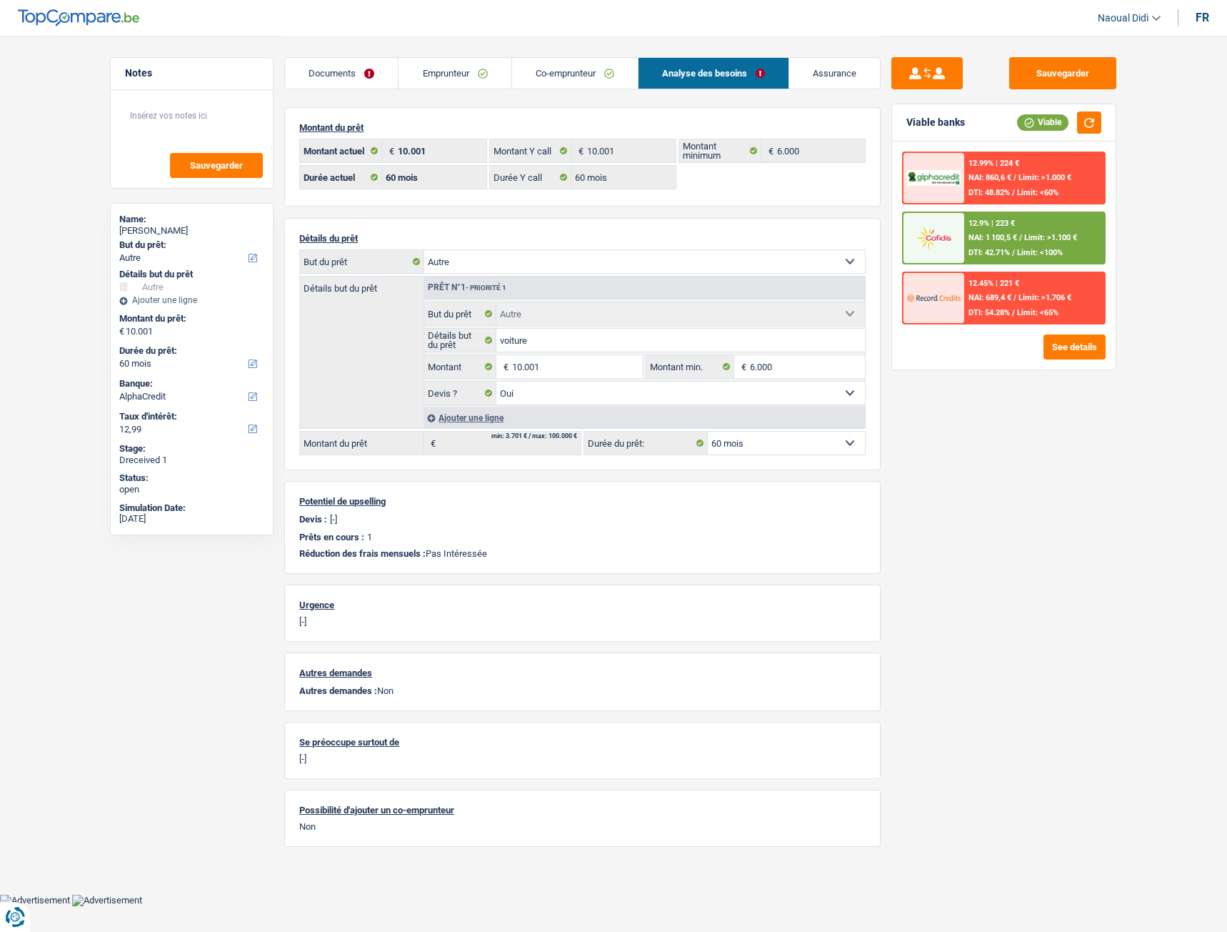
click at [1002, 240] on span "NAI: 1 100,5 €" at bounding box center [993, 237] width 49 height 9
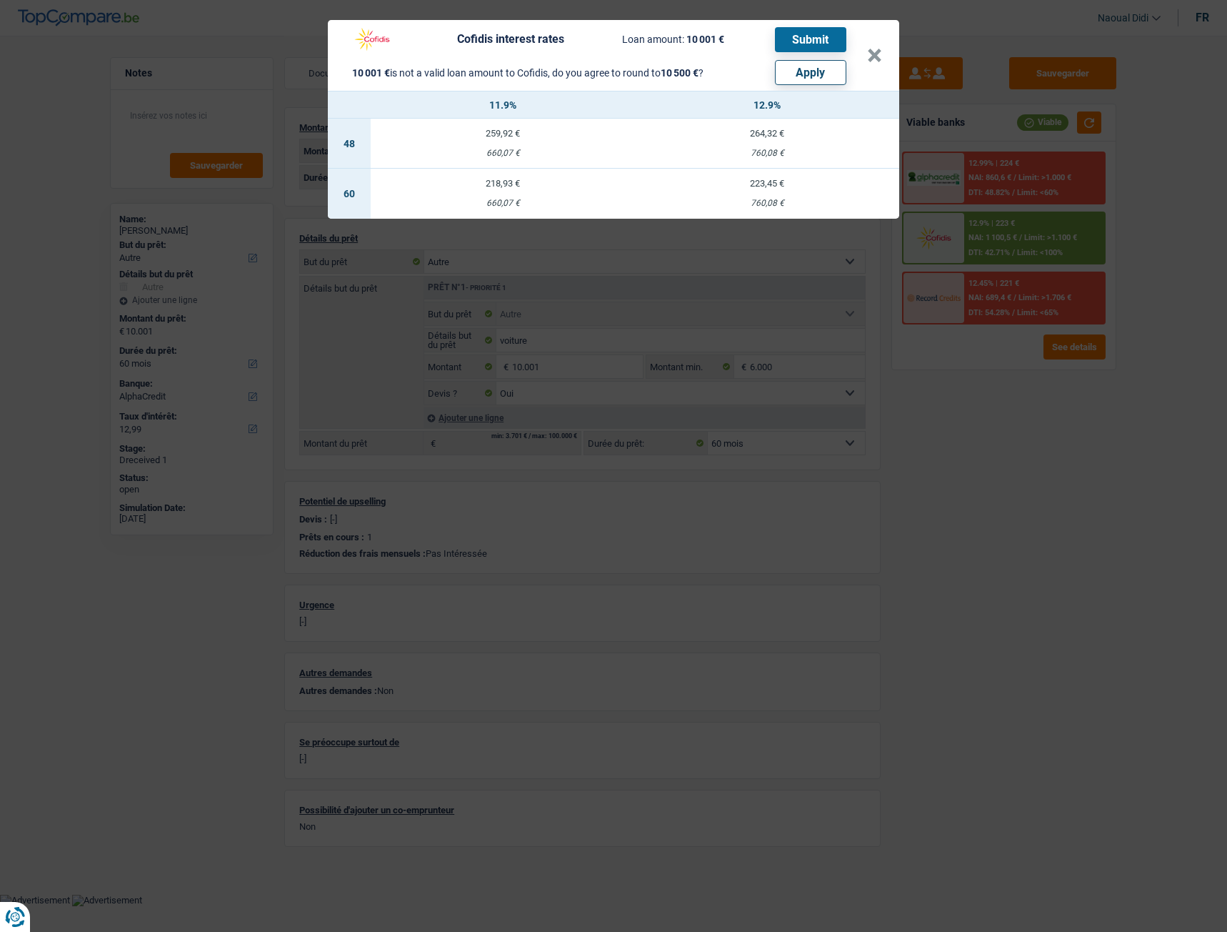
click at [820, 73] on button "Apply" at bounding box center [810, 72] width 71 height 25
type input "10.500"
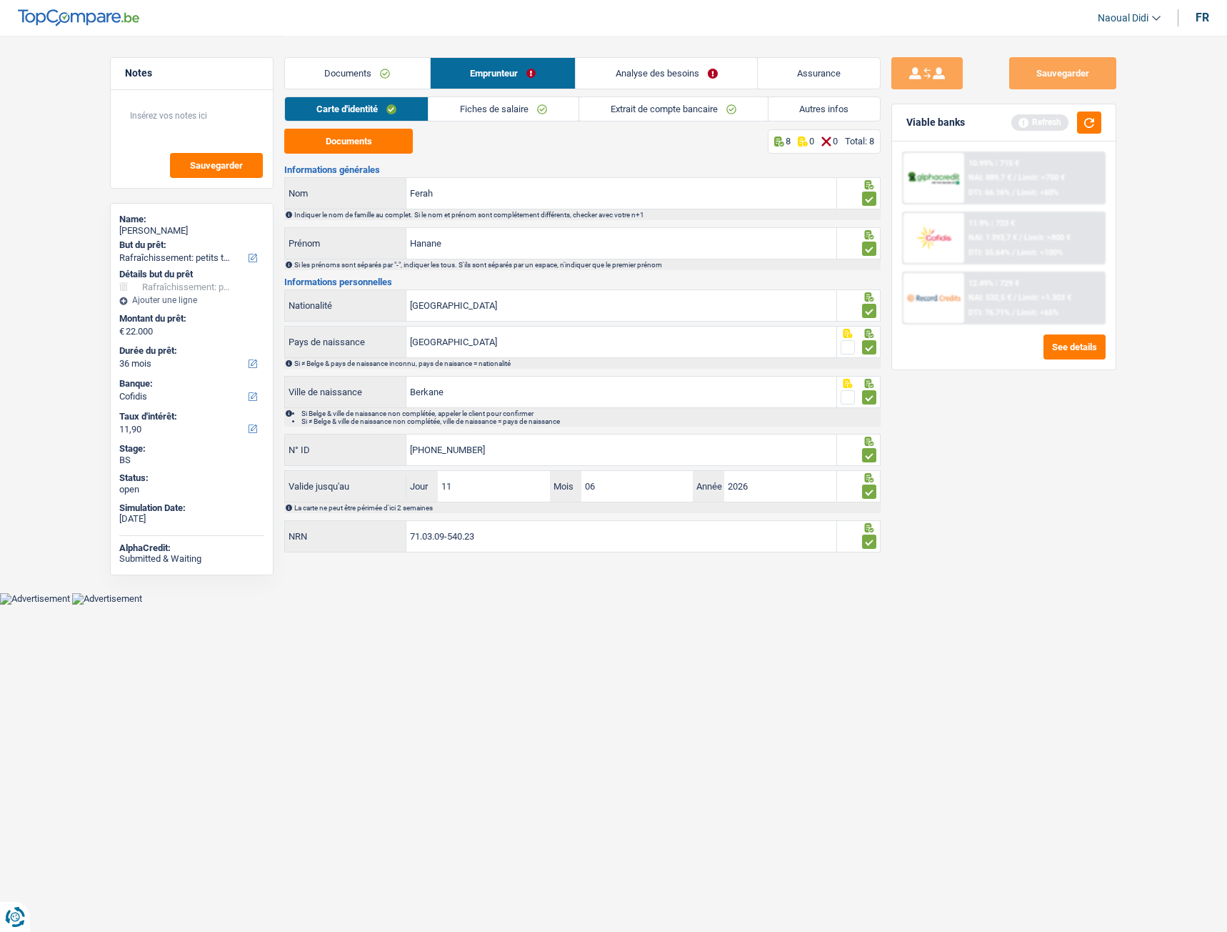
select select "houseOrGarden"
select select "36"
select select "cofidis"
click at [251, 16] on header "Naoual Didi Se déconnecter fr" at bounding box center [613, 18] width 1227 height 36
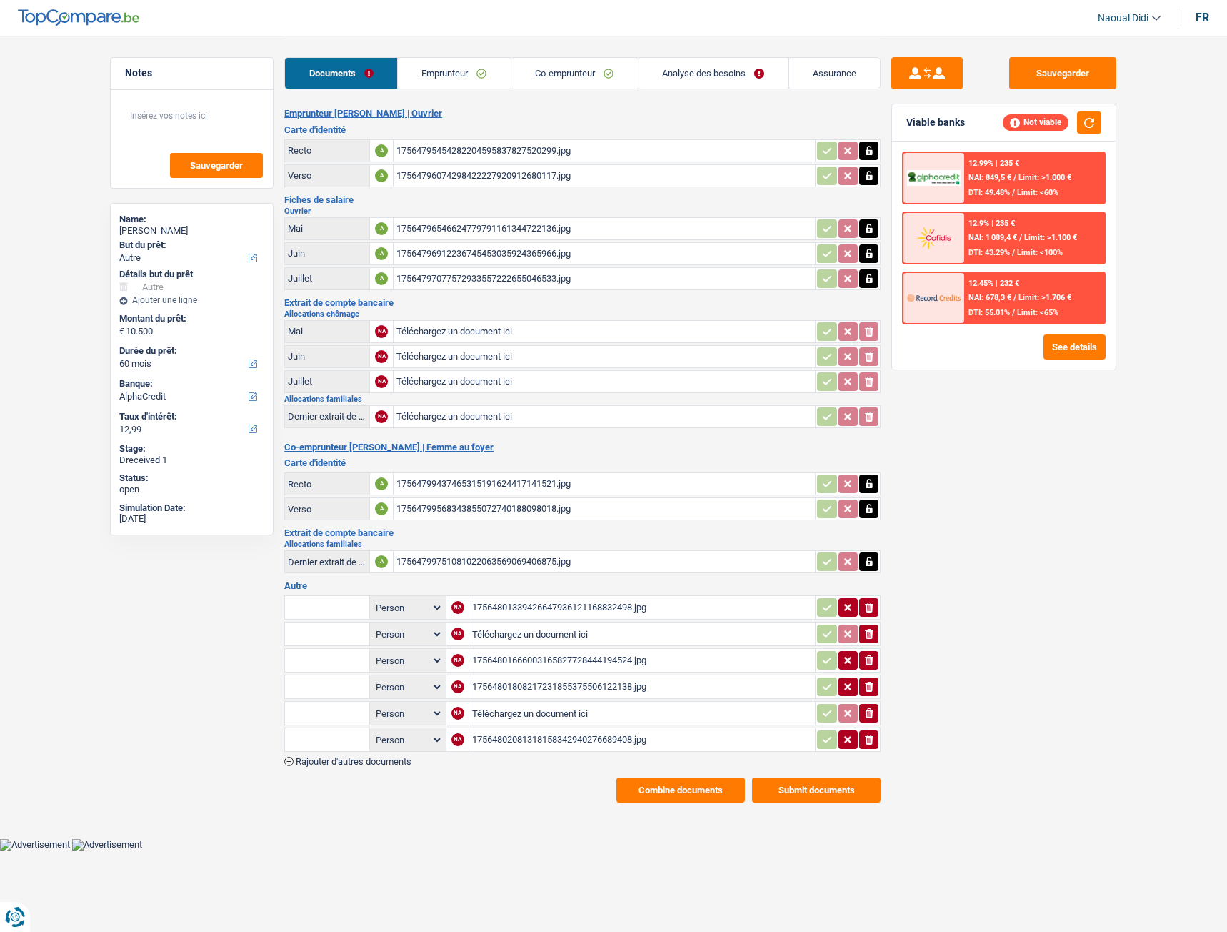
select select "other"
select select "60"
select select "alphacredit"
click at [662, 74] on link "Analyse des besoins" at bounding box center [714, 73] width 150 height 31
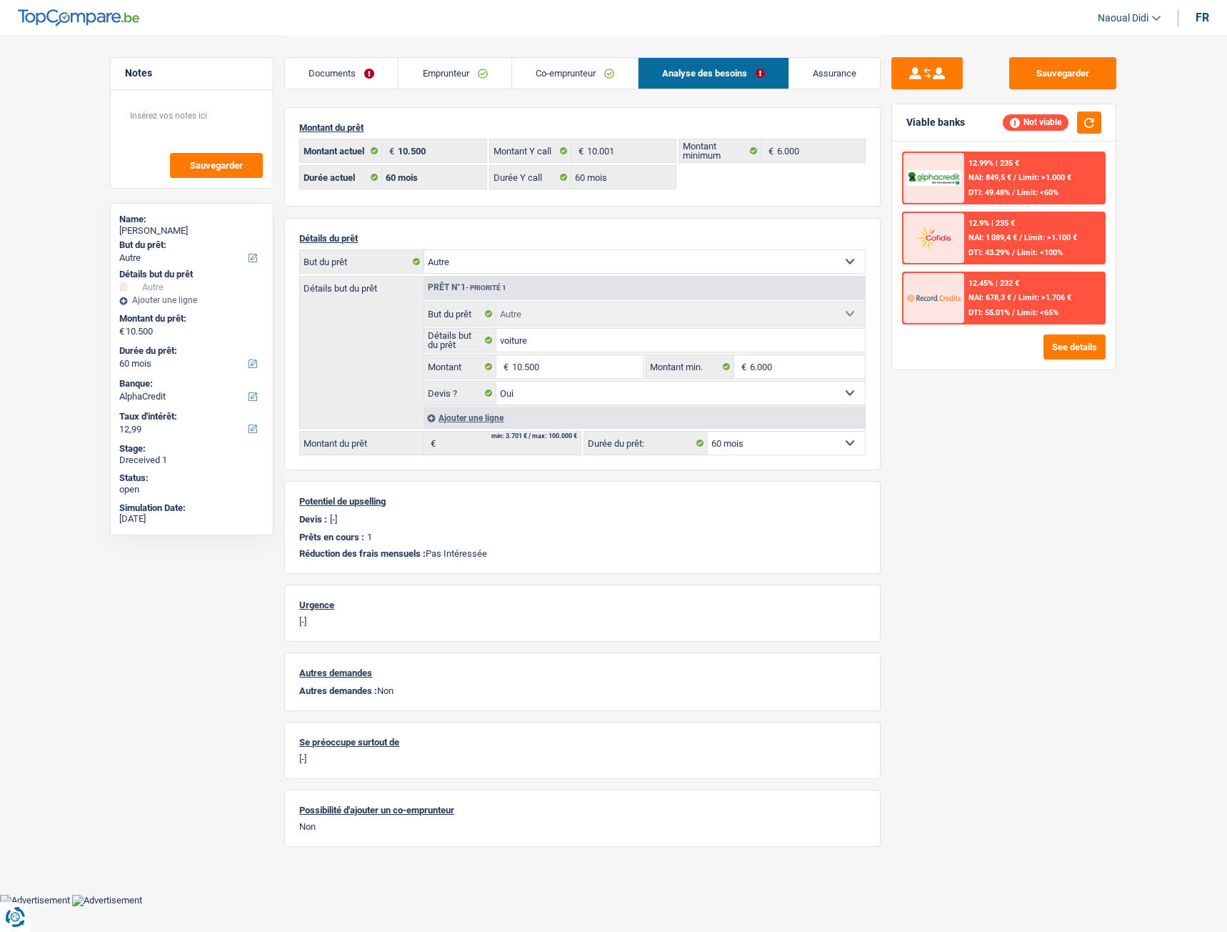
click at [772, 448] on select "12 mois 18 mois 24 mois 30 mois 36 mois 42 mois 48 mois 60 mois Sélectionner un…" at bounding box center [786, 443] width 157 height 23
click at [906, 537] on div "Sauvegarder Viable banks Not viable 12.99% | 235 € NAI: 849,5 € / Limit: >1.000…" at bounding box center [1004, 483] width 246 height 852
click at [554, 364] on input "10.500" at bounding box center [577, 366] width 131 height 23
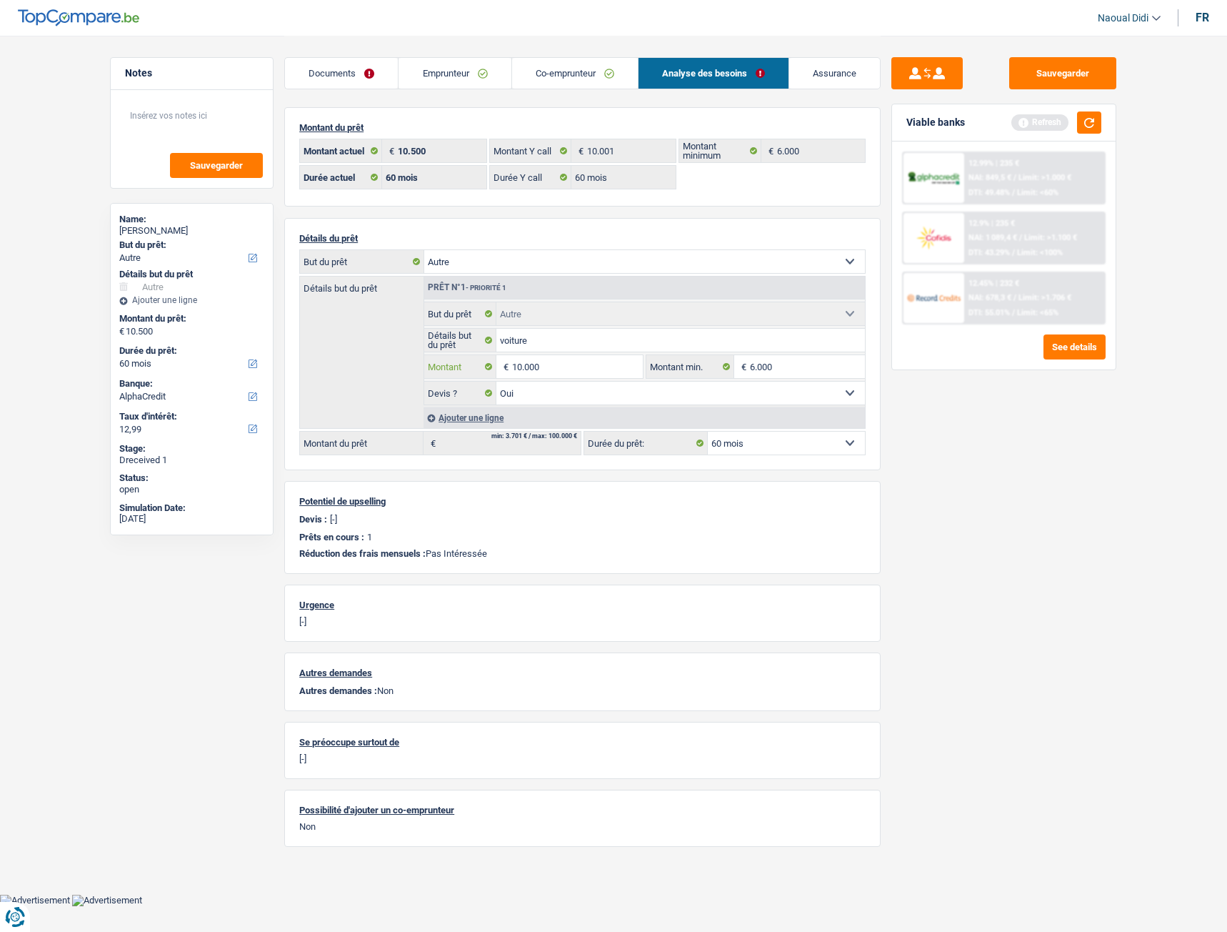
type input "10.000"
select select "48"
type input "10.000"
select select "48"
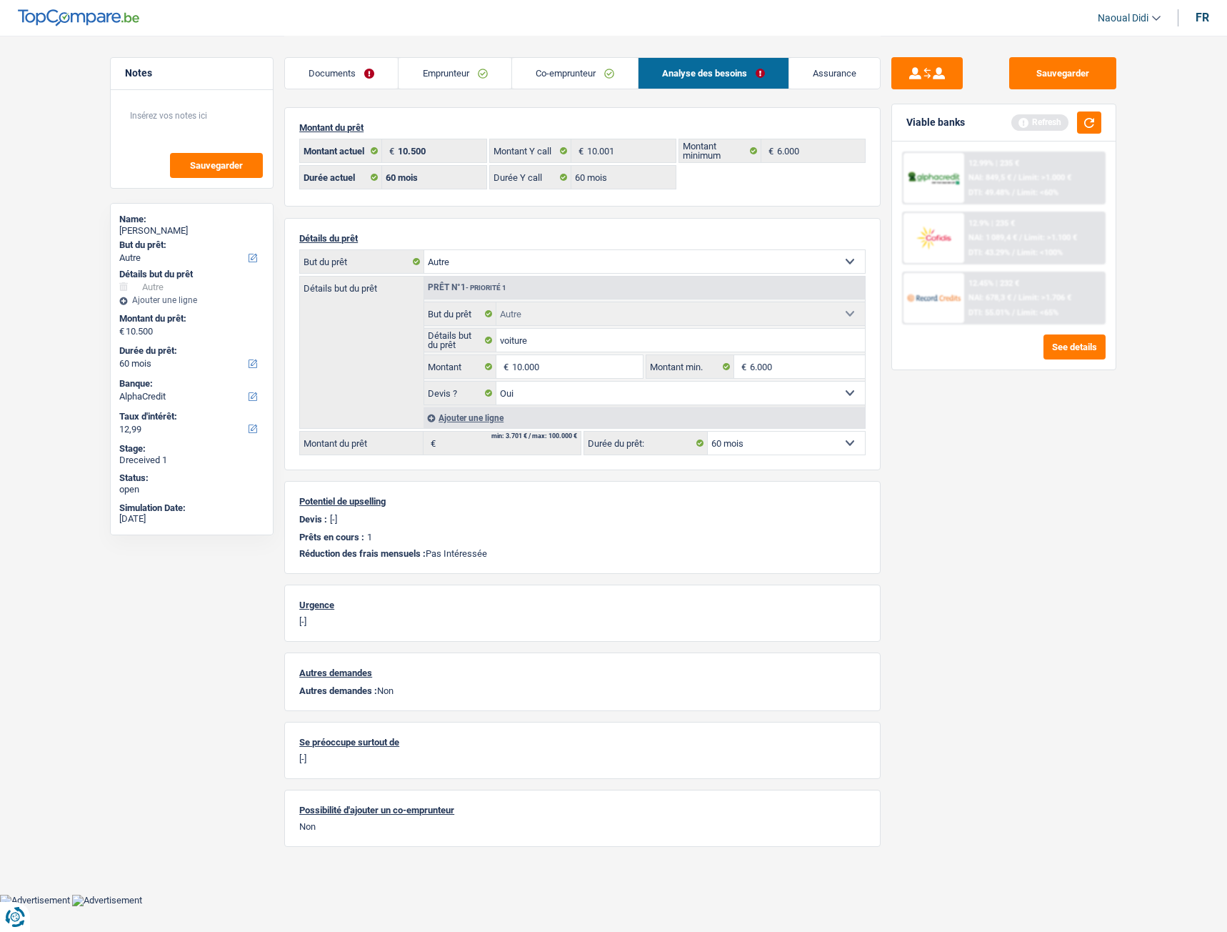
type input "10.000"
select select "48"
click at [974, 547] on div "Sauvegarder Viable banks Refresh 12.99% | 235 € NAI: 849,5 € / Limit: >1.000 € …" at bounding box center [1004, 483] width 246 height 852
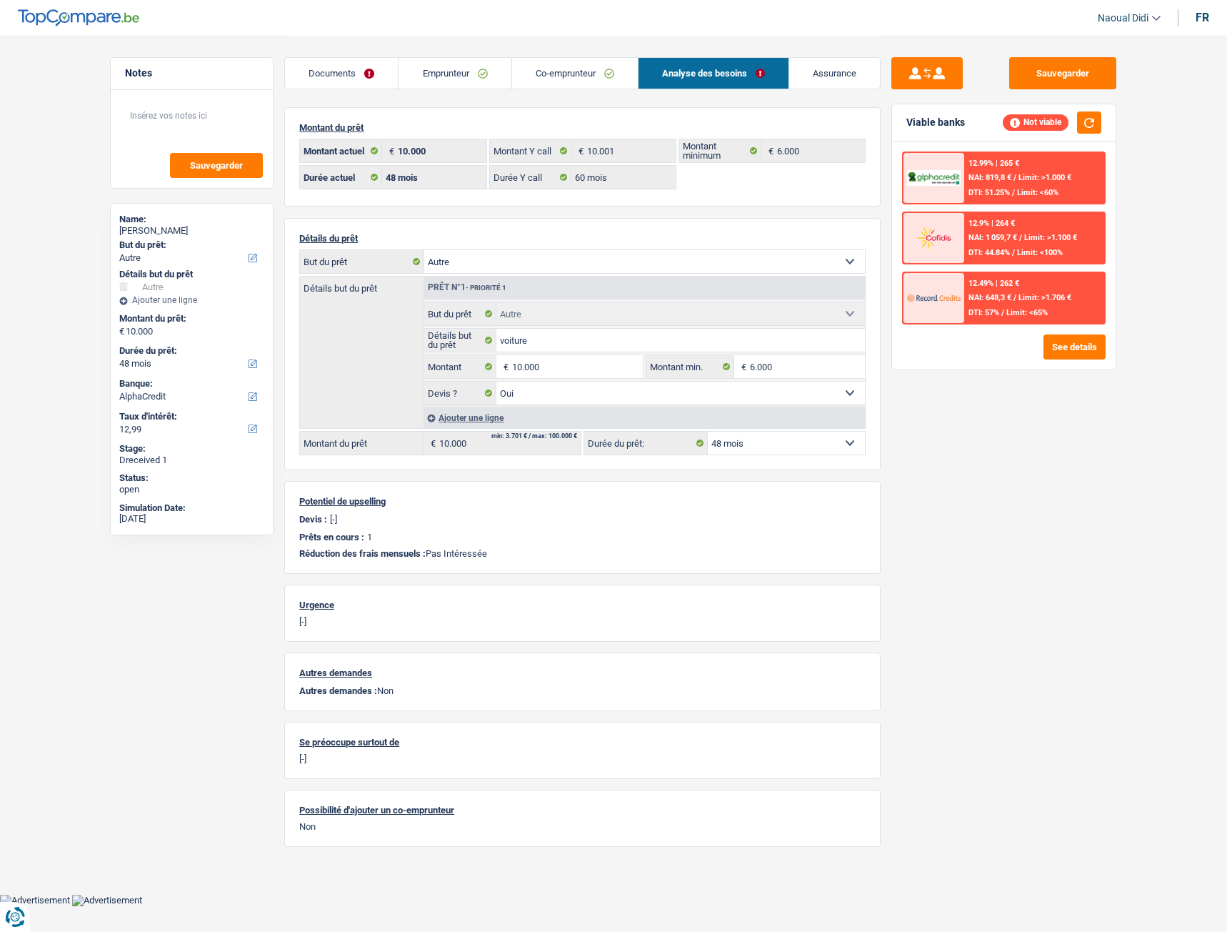
click at [756, 444] on select "12 mois 18 mois 24 mois 30 mois 36 mois 42 mois 48 mois Sélectionner une option" at bounding box center [786, 443] width 157 height 23
click at [557, 362] on input "10.000" at bounding box center [577, 366] width 131 height 23
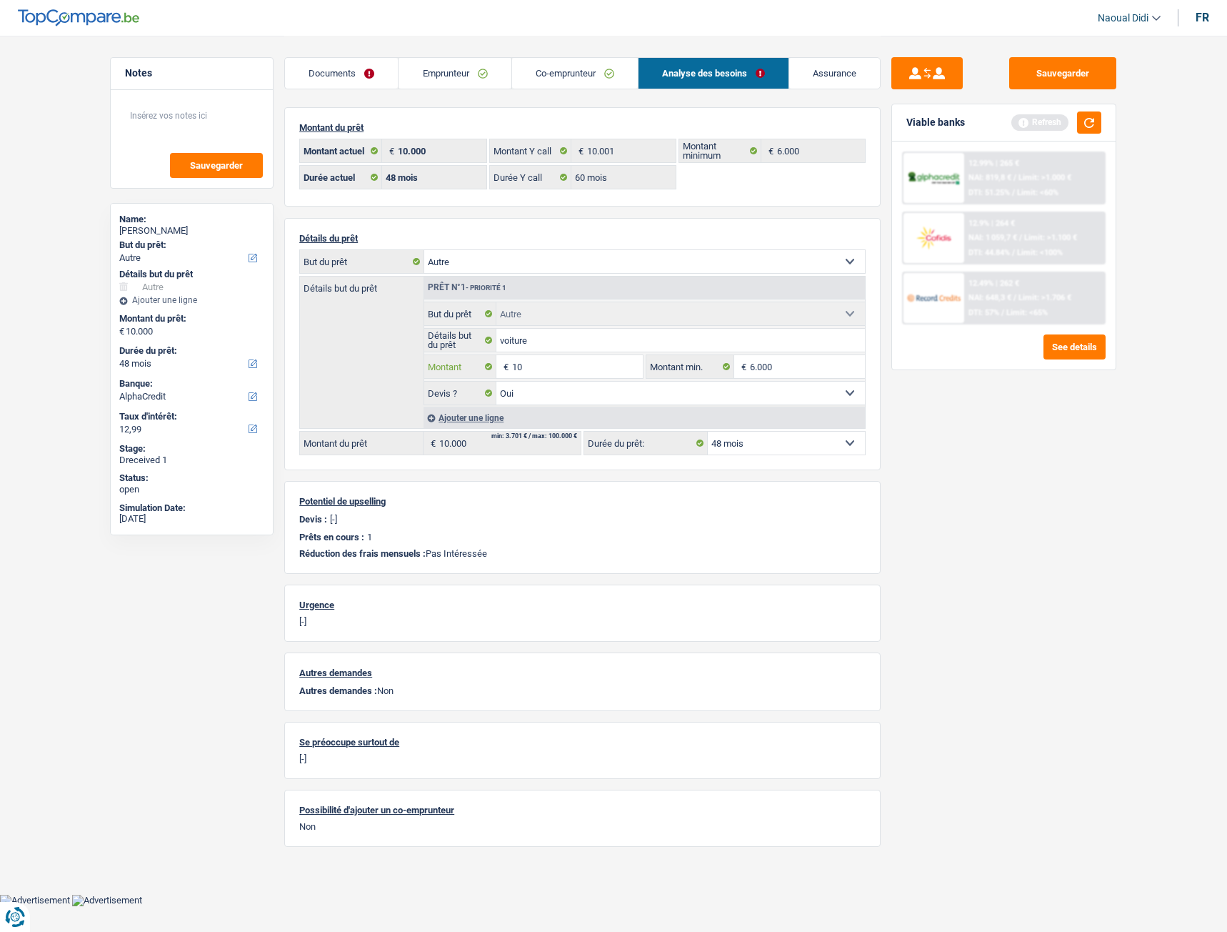
type input "1"
type input "9.001"
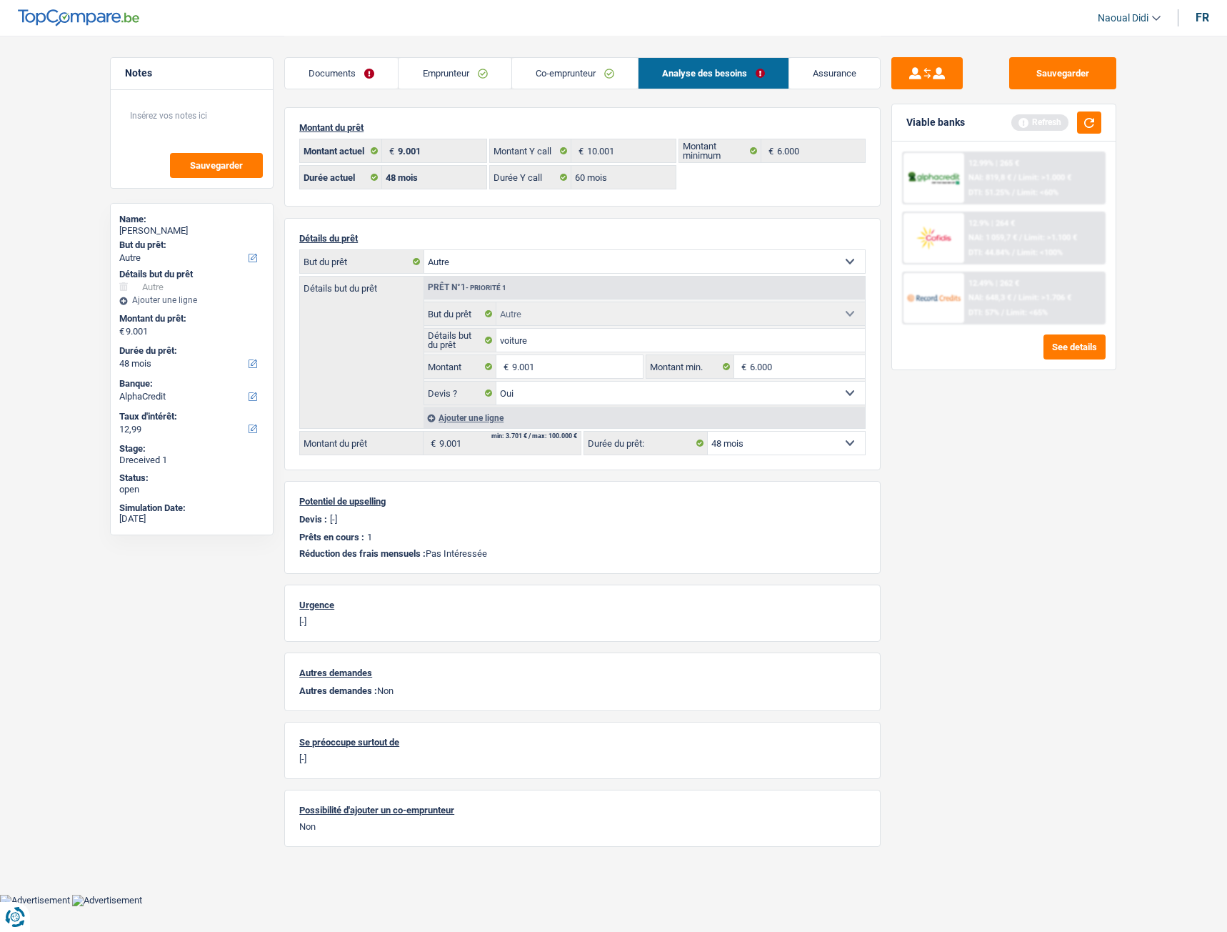
click at [990, 529] on div "Sauvegarder Viable banks Refresh 12.99% | 265 € NAI: 819,8 € / Limit: >1.000 € …" at bounding box center [1004, 483] width 246 height 852
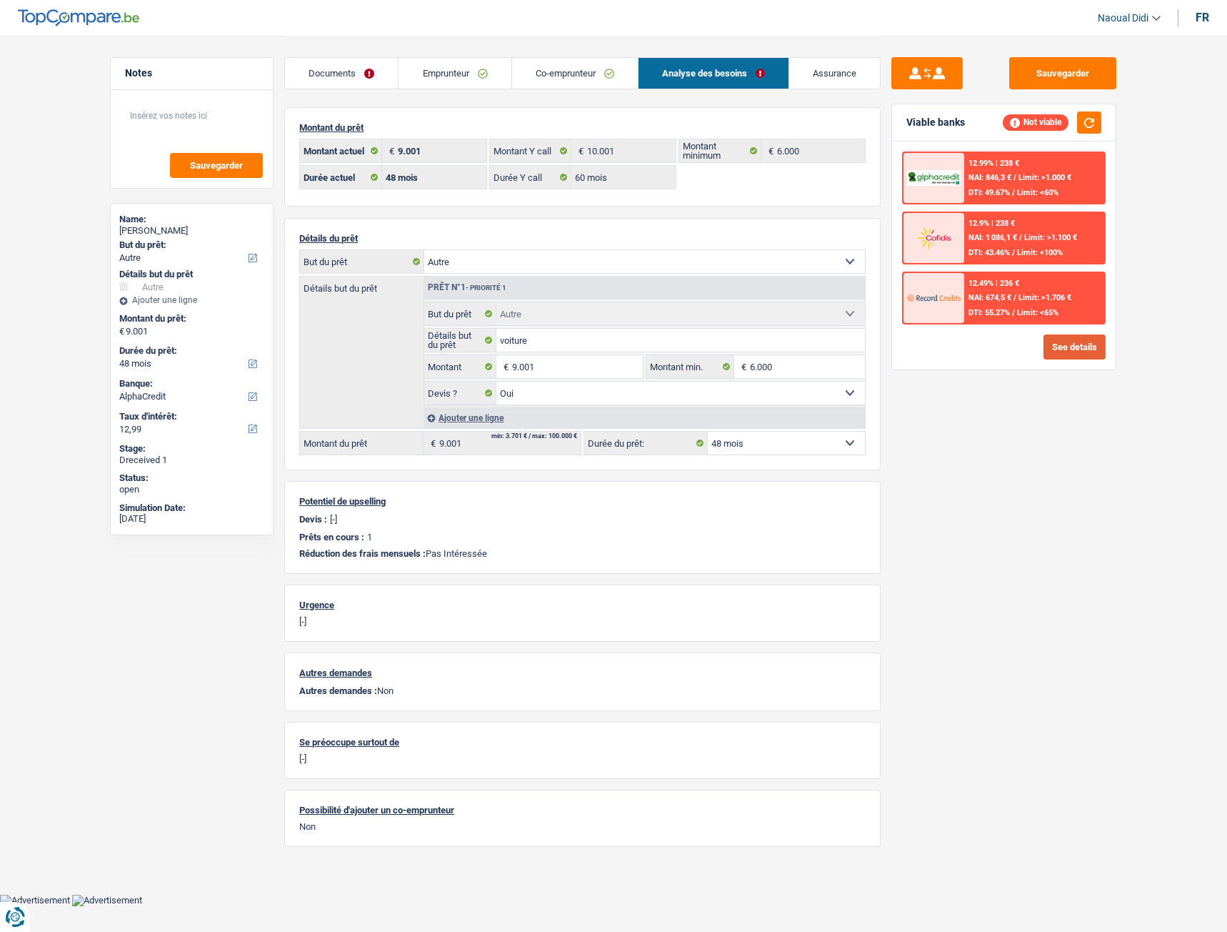
click at [1079, 354] on button "See details" at bounding box center [1075, 346] width 62 height 25
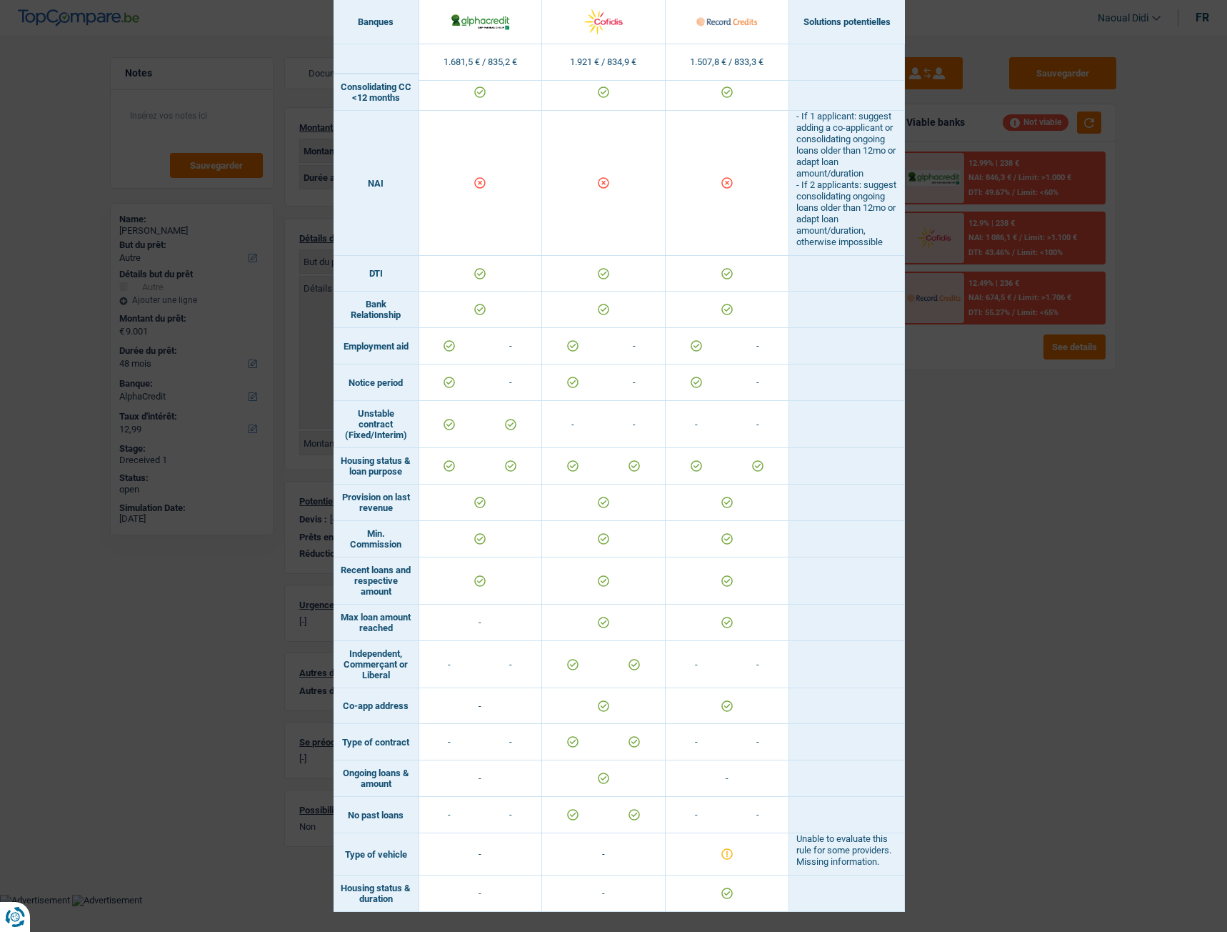
scroll to position [343, 0]
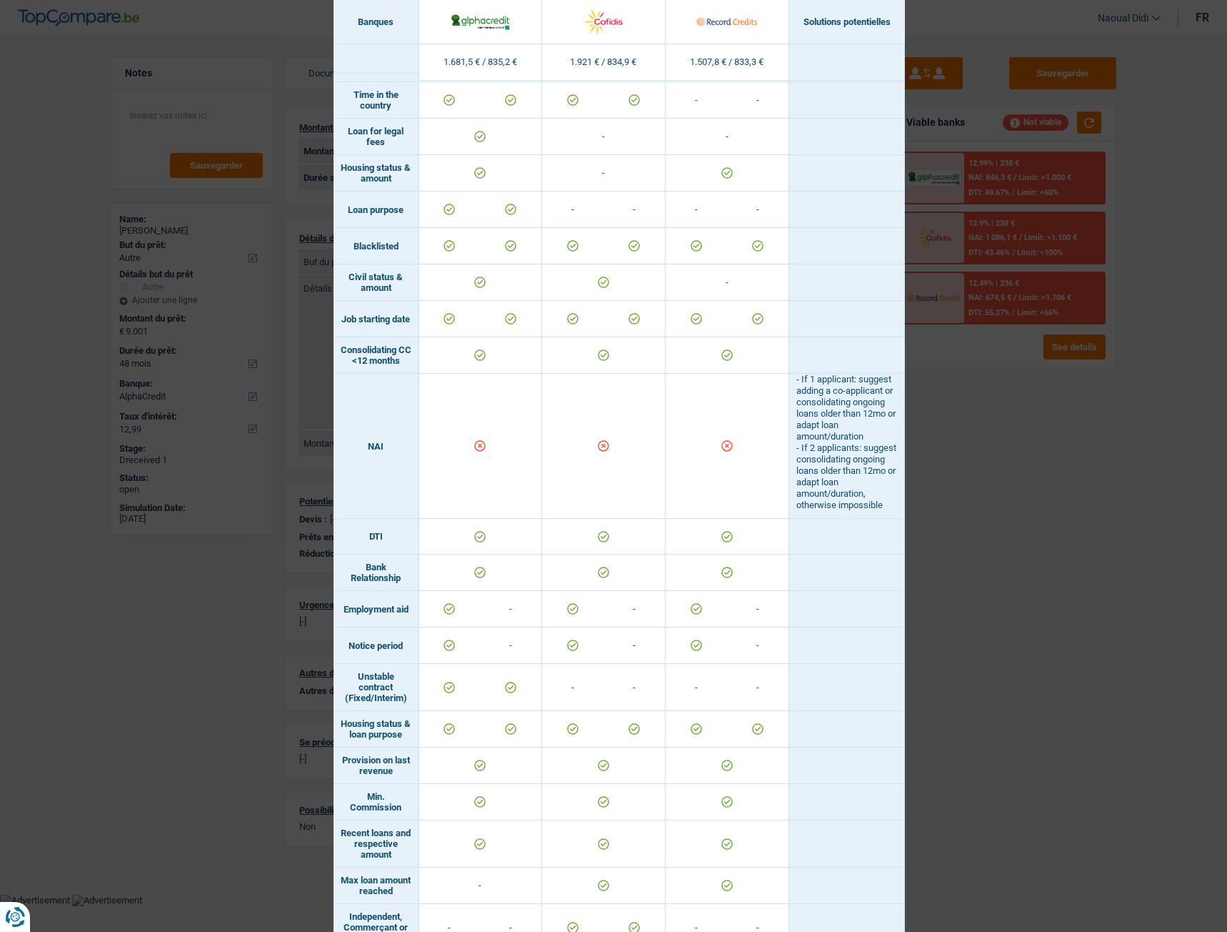
click at [1040, 556] on div "Banks conditions × Banques Solutions potentielles Revenus / Charges 1.681,5 € /…" at bounding box center [613, 466] width 1227 height 932
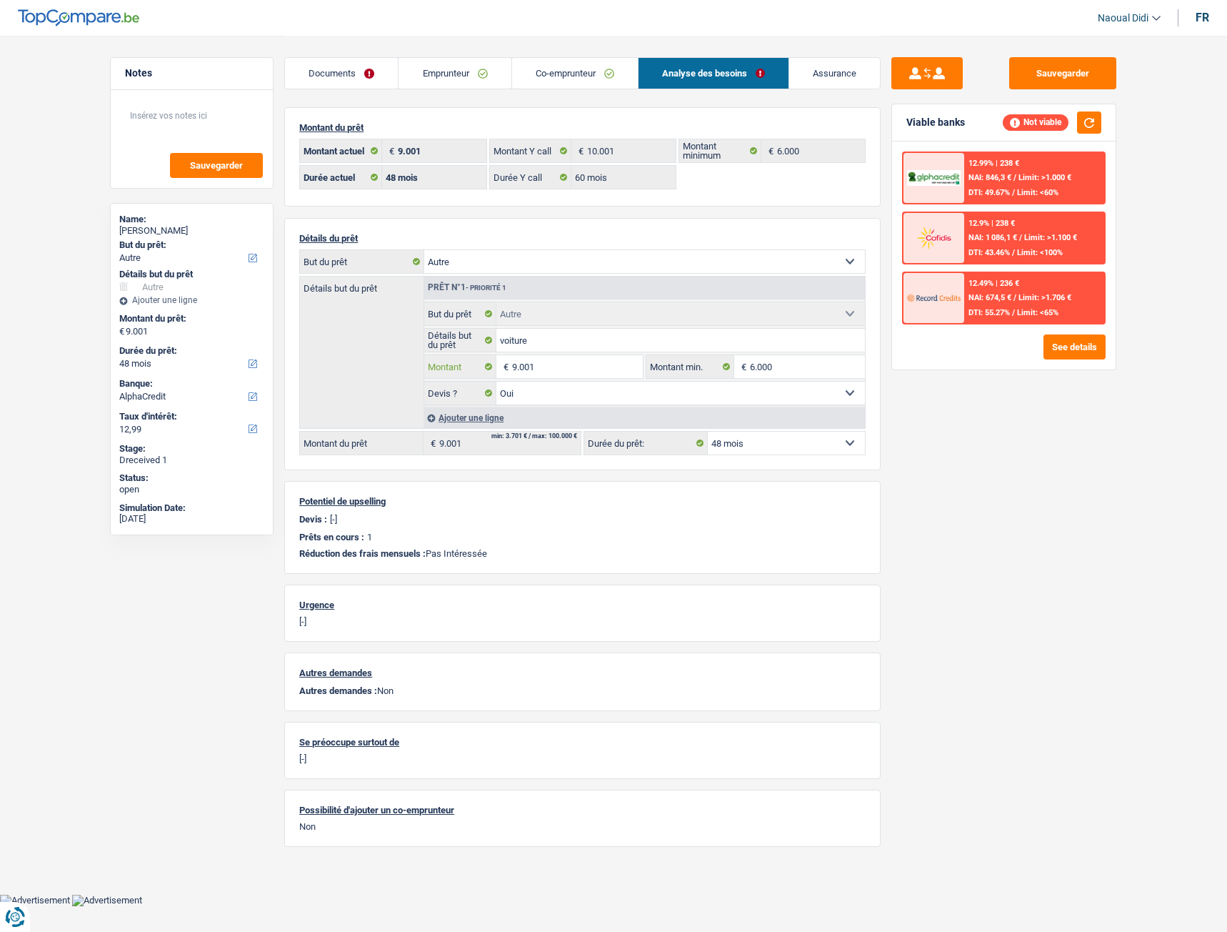
click at [546, 372] on input "9.001" at bounding box center [577, 366] width 131 height 23
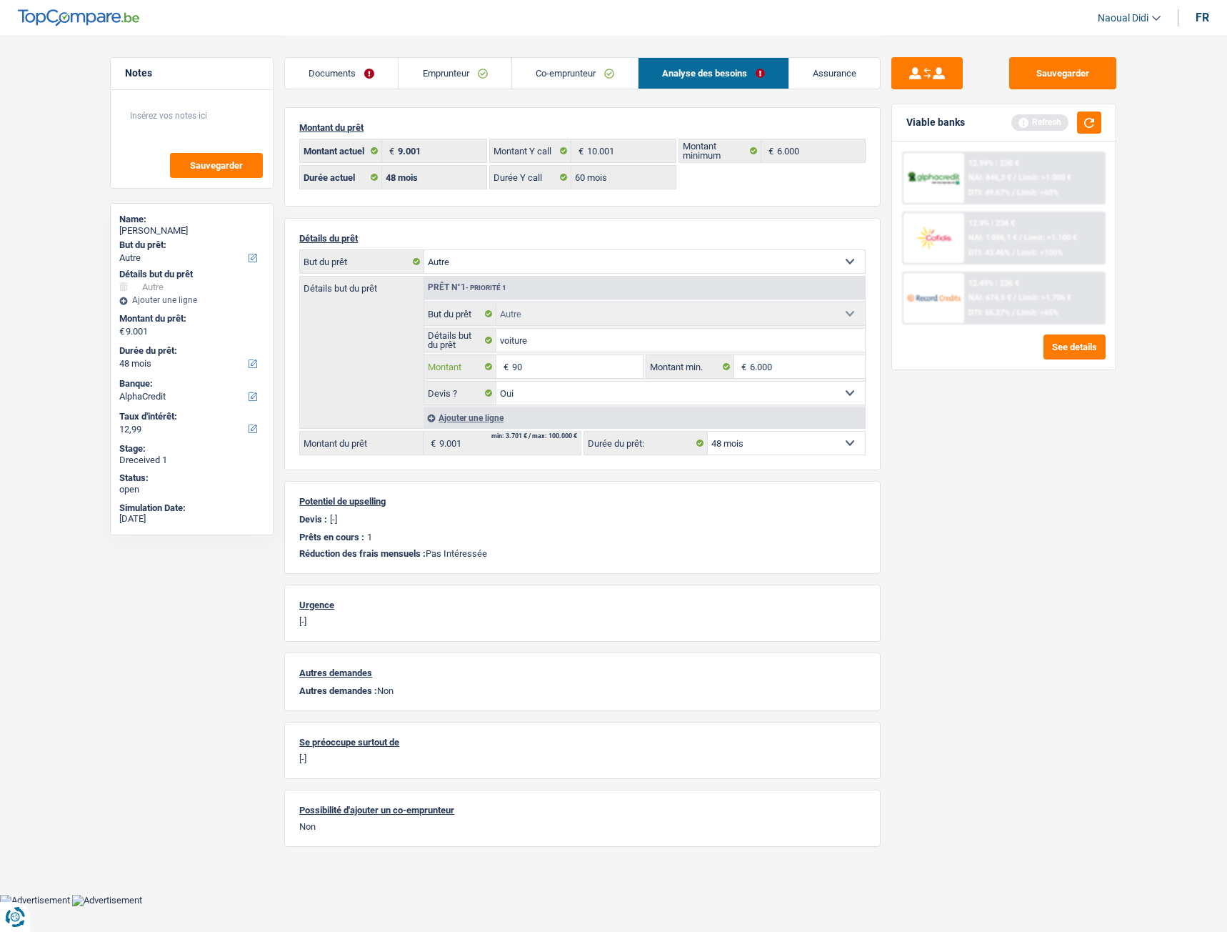
type input "9"
type input "10.001"
select select "60"
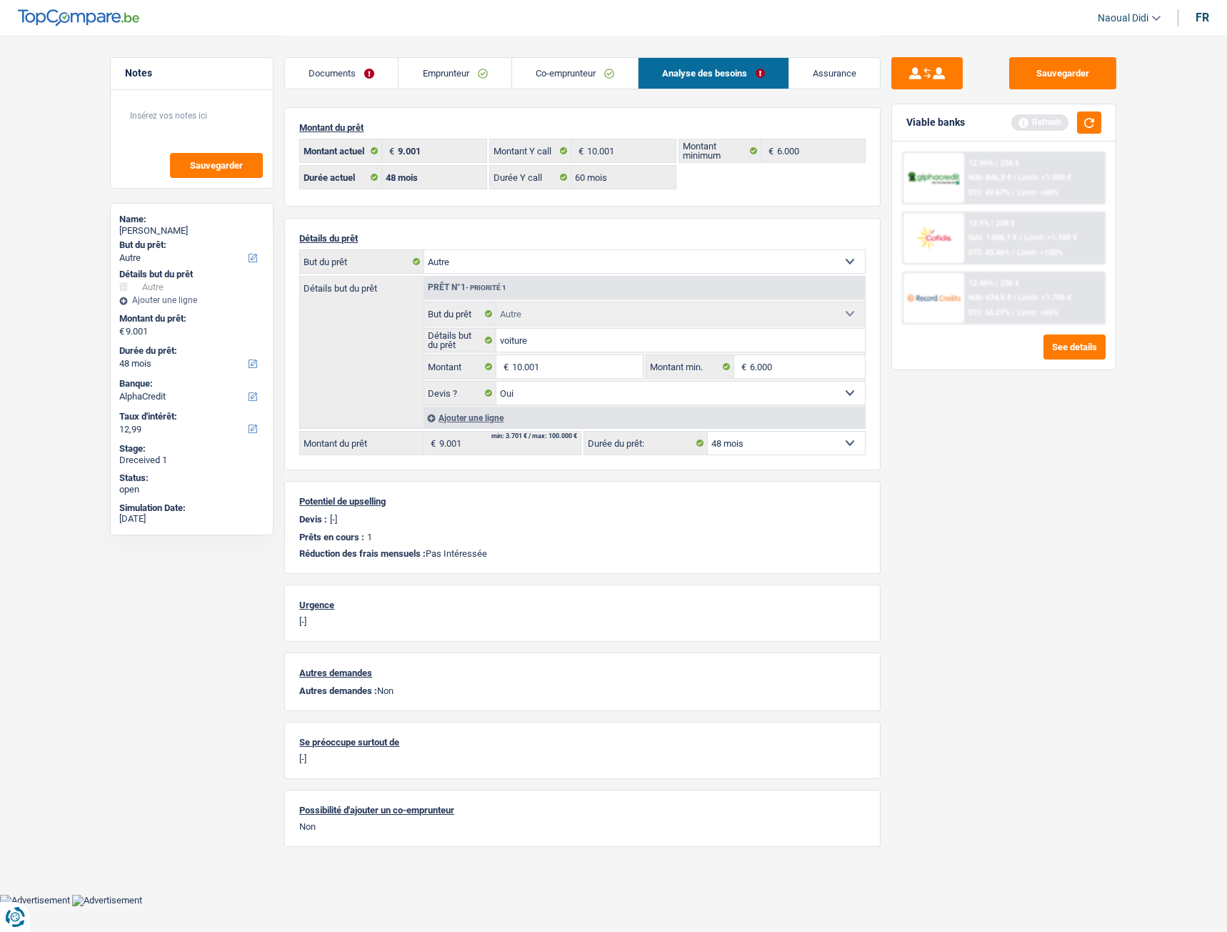
type input "10.001"
click at [979, 507] on div "Sauvegarder Viable banks Refresh 12.99% | 238 € NAI: 846,3 € / Limit: >1.000 € …" at bounding box center [1004, 483] width 246 height 852
select select "60"
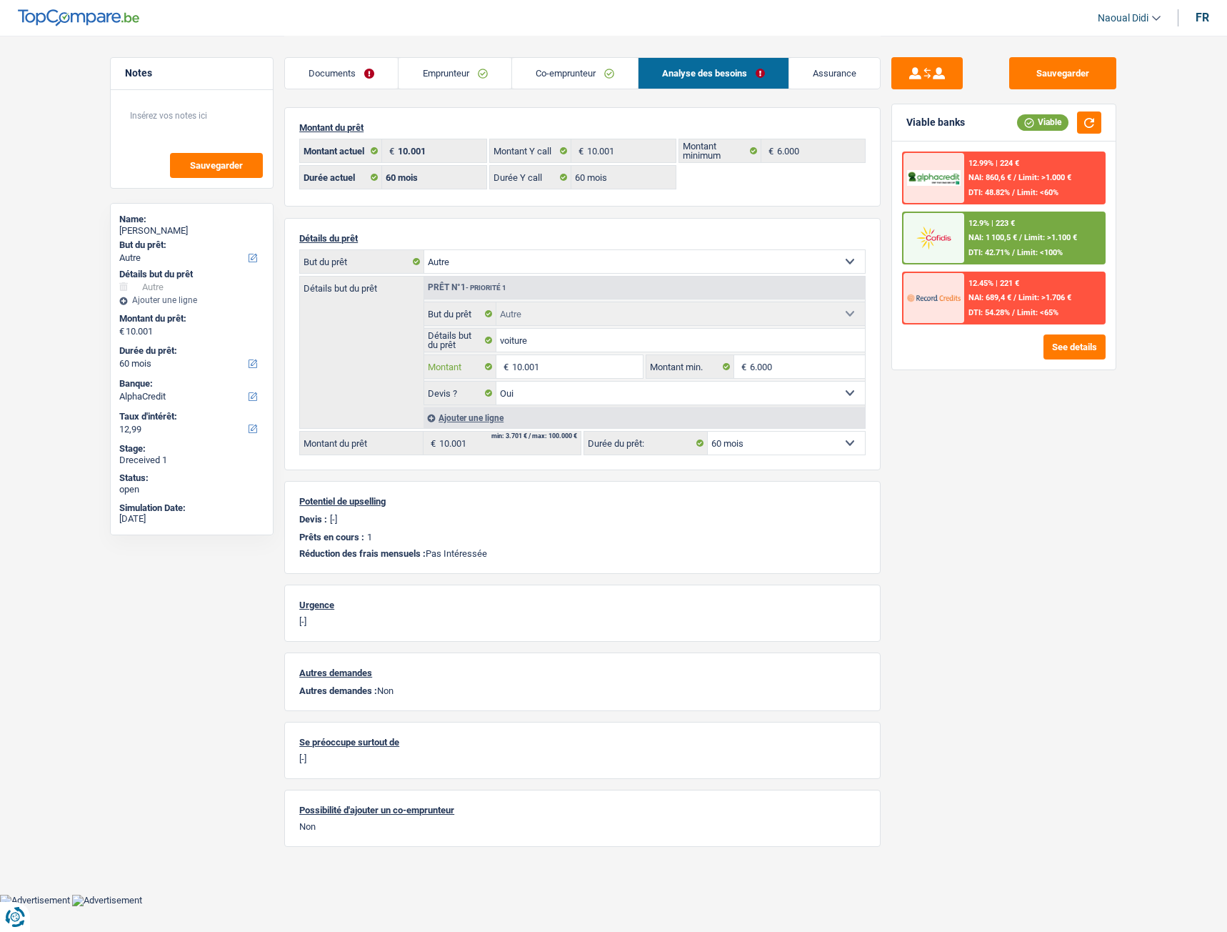
click at [552, 369] on input "10.001" at bounding box center [577, 366] width 131 height 23
click at [971, 243] on div "12.9% | 223 € NAI: 1 100,5 € / Limit: >1.100 € DTI: 42.71% / Limit: <100%" at bounding box center [1035, 238] width 141 height 50
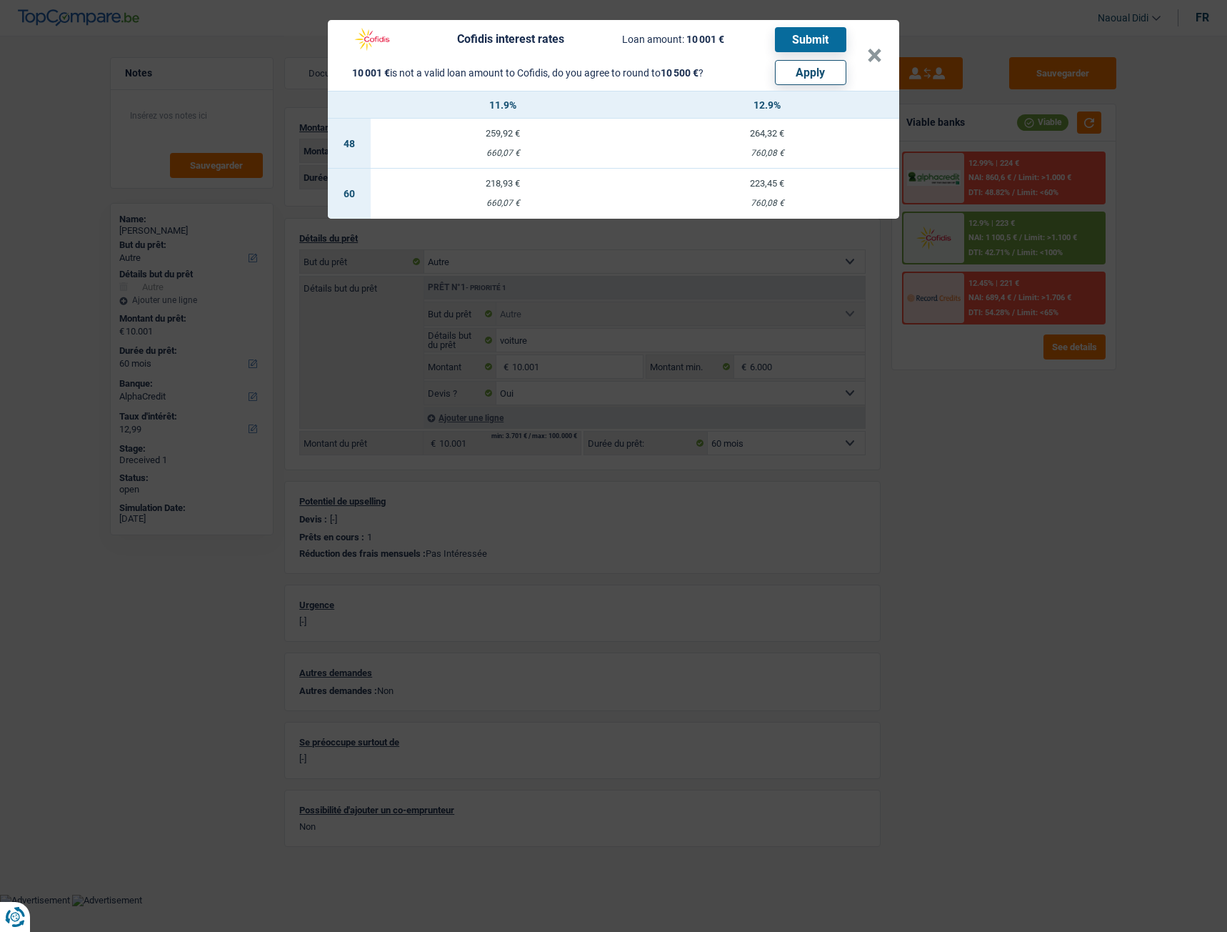
click at [811, 74] on button "Apply" at bounding box center [810, 72] width 71 height 25
type input "10.500"
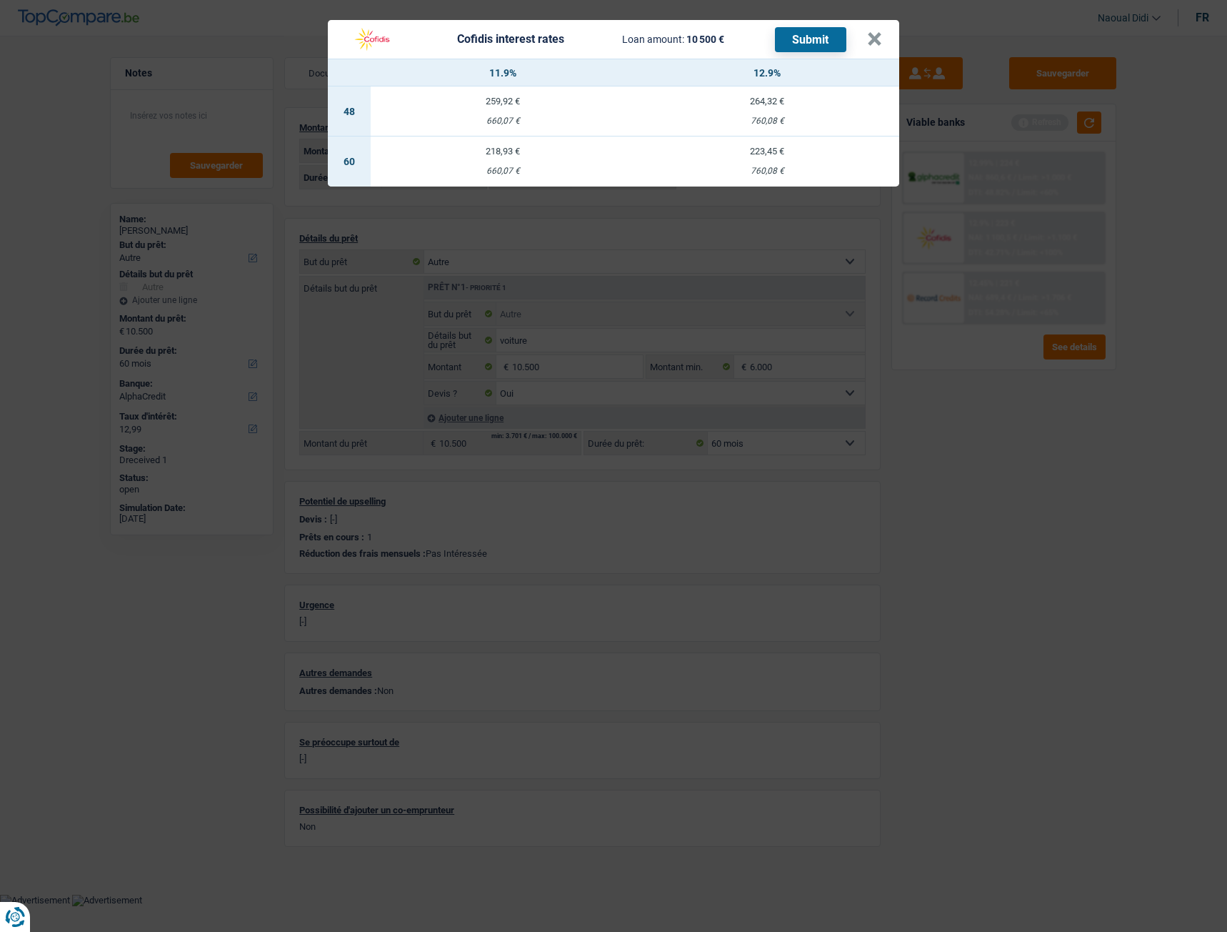
drag, startPoint x: 640, startPoint y: 777, endPoint x: 465, endPoint y: 412, distance: 404.9
click at [597, 667] on div "Cofidis interest rates Loan amount: 10 500 € Submit × 11.9% 12.9% 48 259,92 € 6…" at bounding box center [613, 466] width 1227 height 932
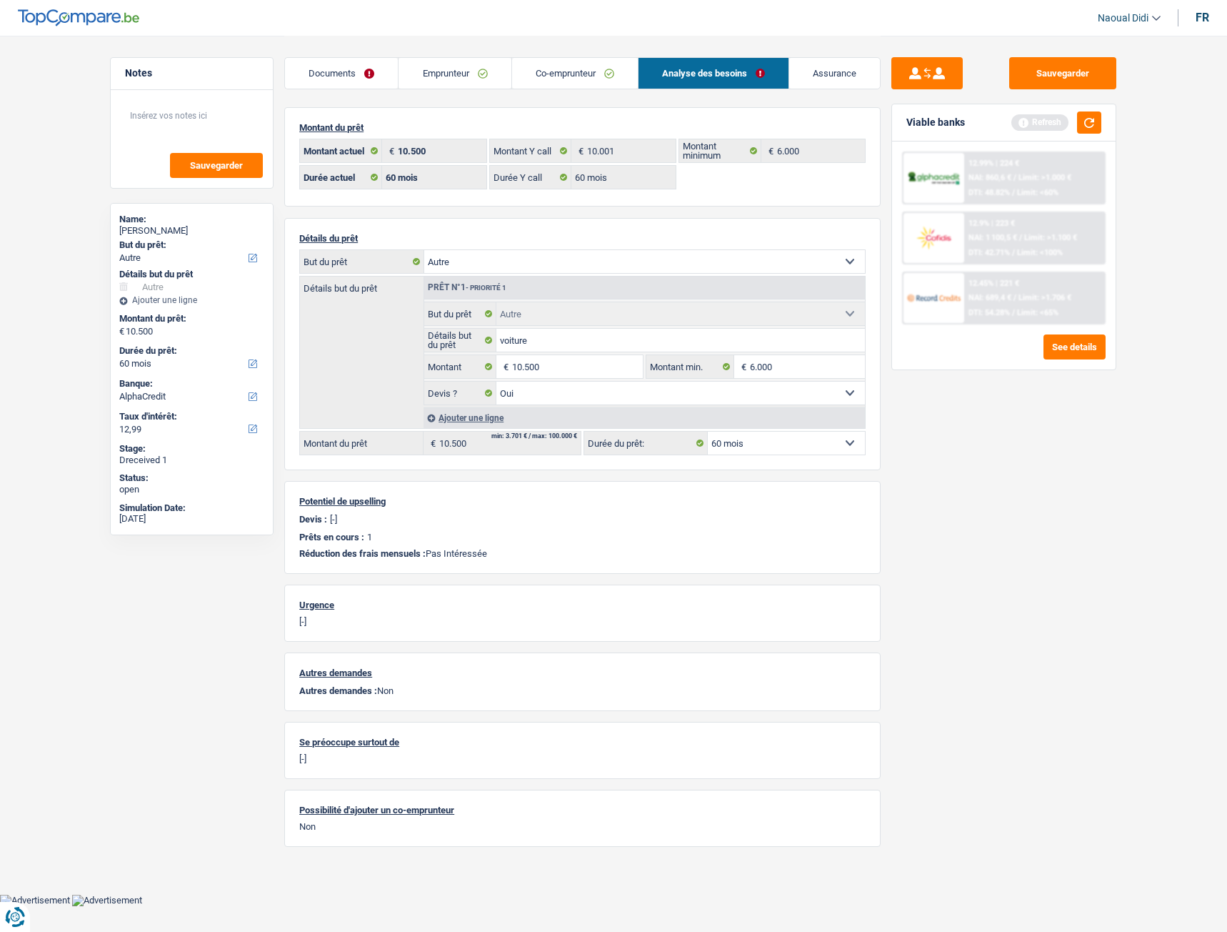
click at [986, 251] on span "DTI: 42.71%" at bounding box center [989, 252] width 41 height 9
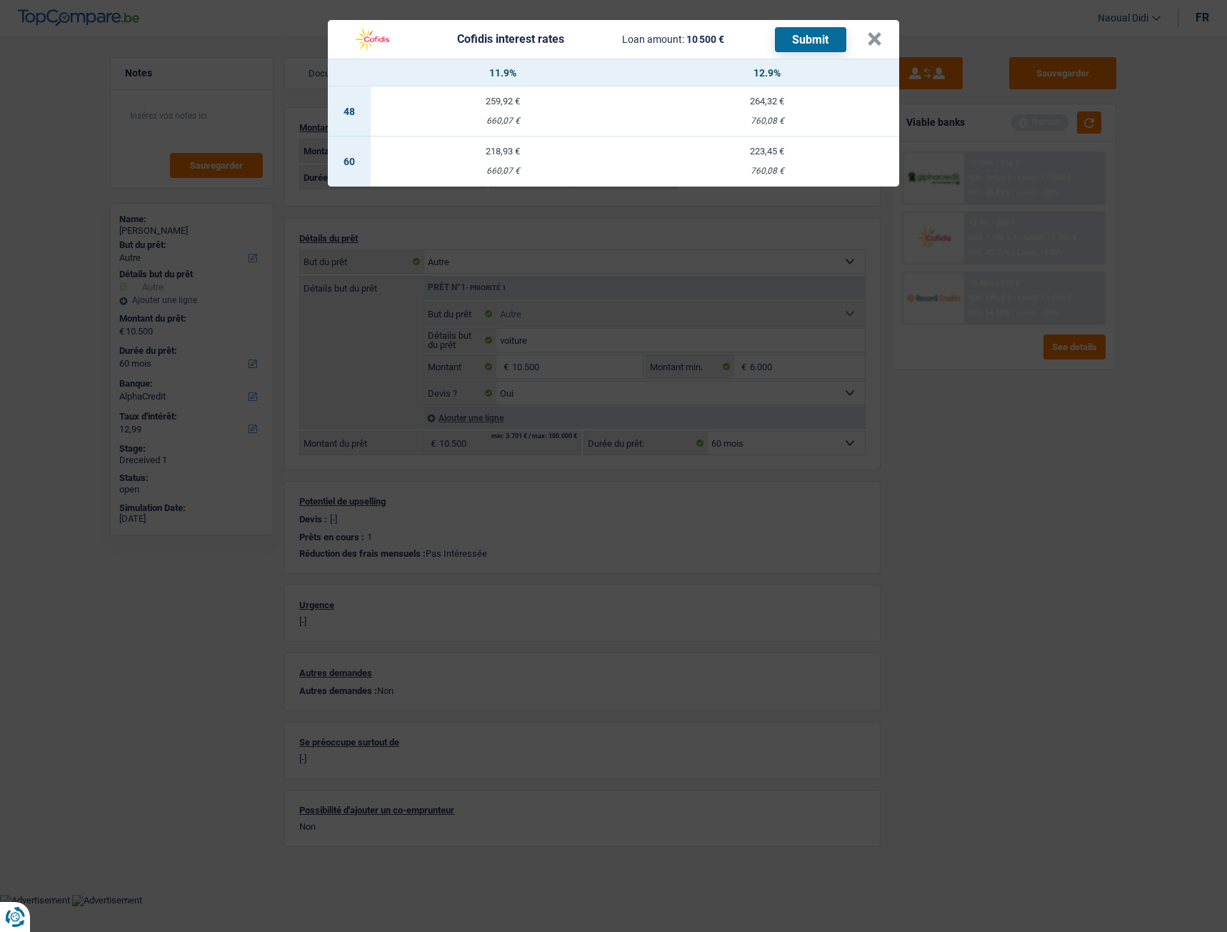
click at [499, 166] on div "660,07 €" at bounding box center [503, 170] width 264 height 9
select select "cofidis"
type input "11,90"
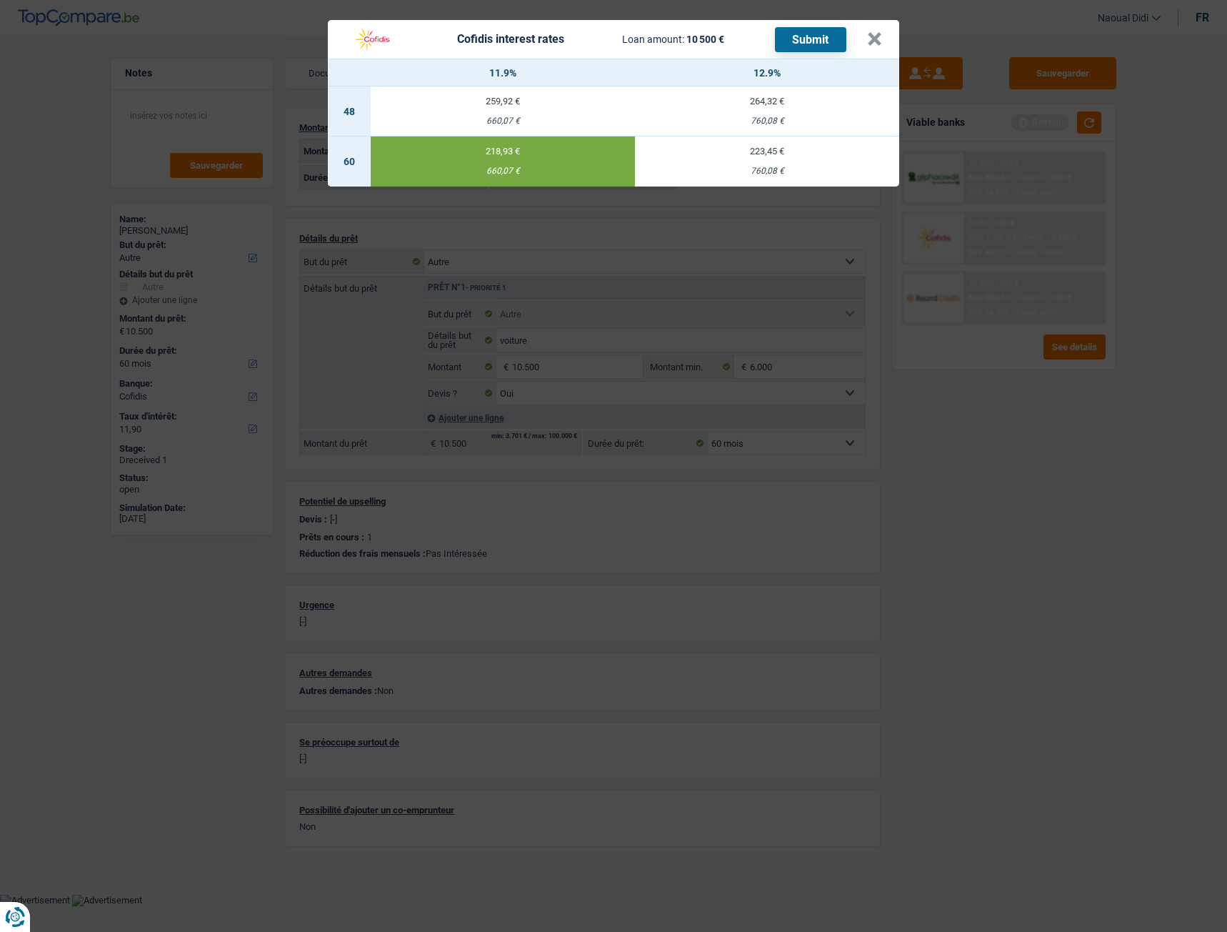
click at [819, 41] on button "Submit" at bounding box center [810, 39] width 71 height 25
click at [714, 54] on header "Cofidis interest rates Loan amount: 10 500 € Submit ×" at bounding box center [614, 39] width 572 height 39
click at [874, 45] on button "×" at bounding box center [874, 39] width 15 height 14
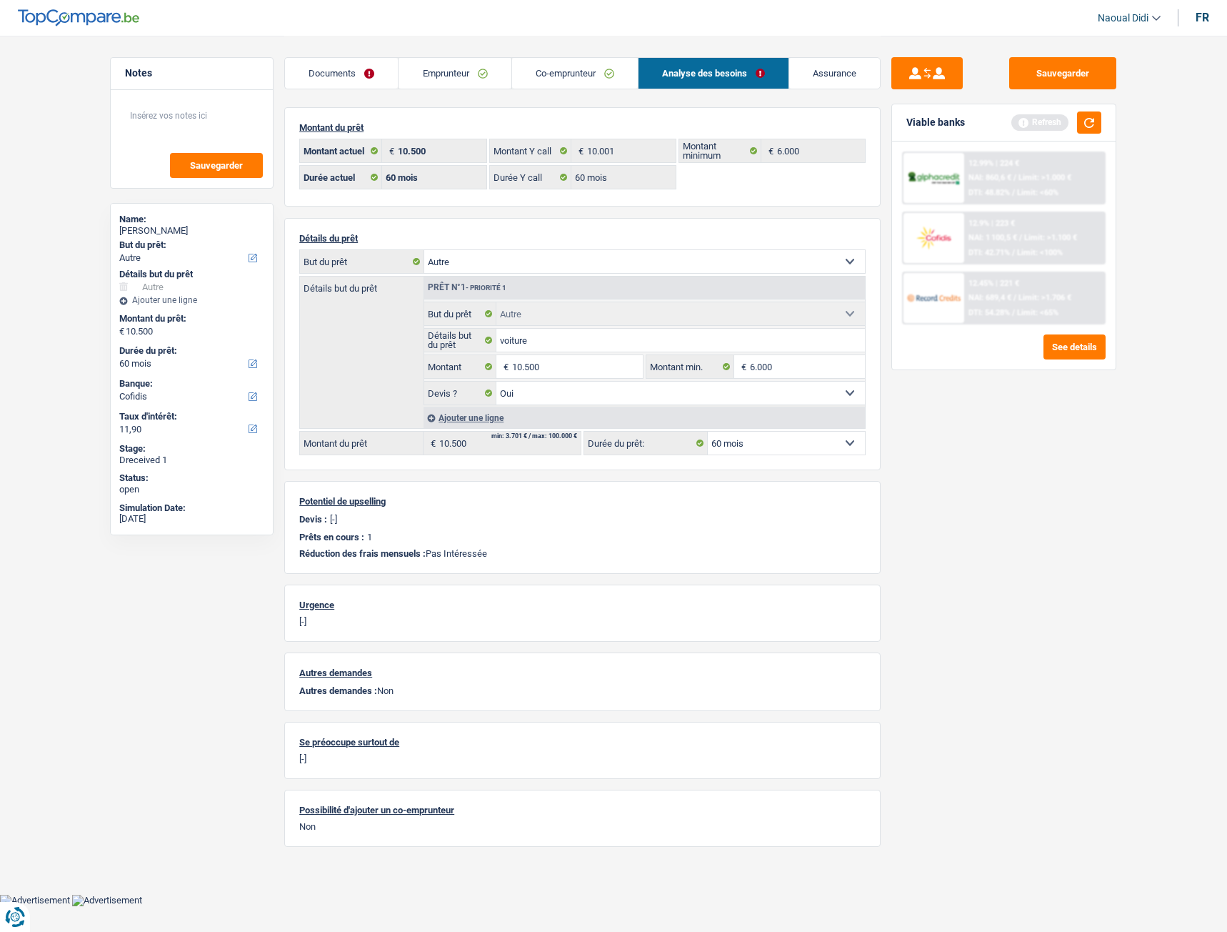
click at [354, 76] on link "Documents" at bounding box center [341, 73] width 113 height 31
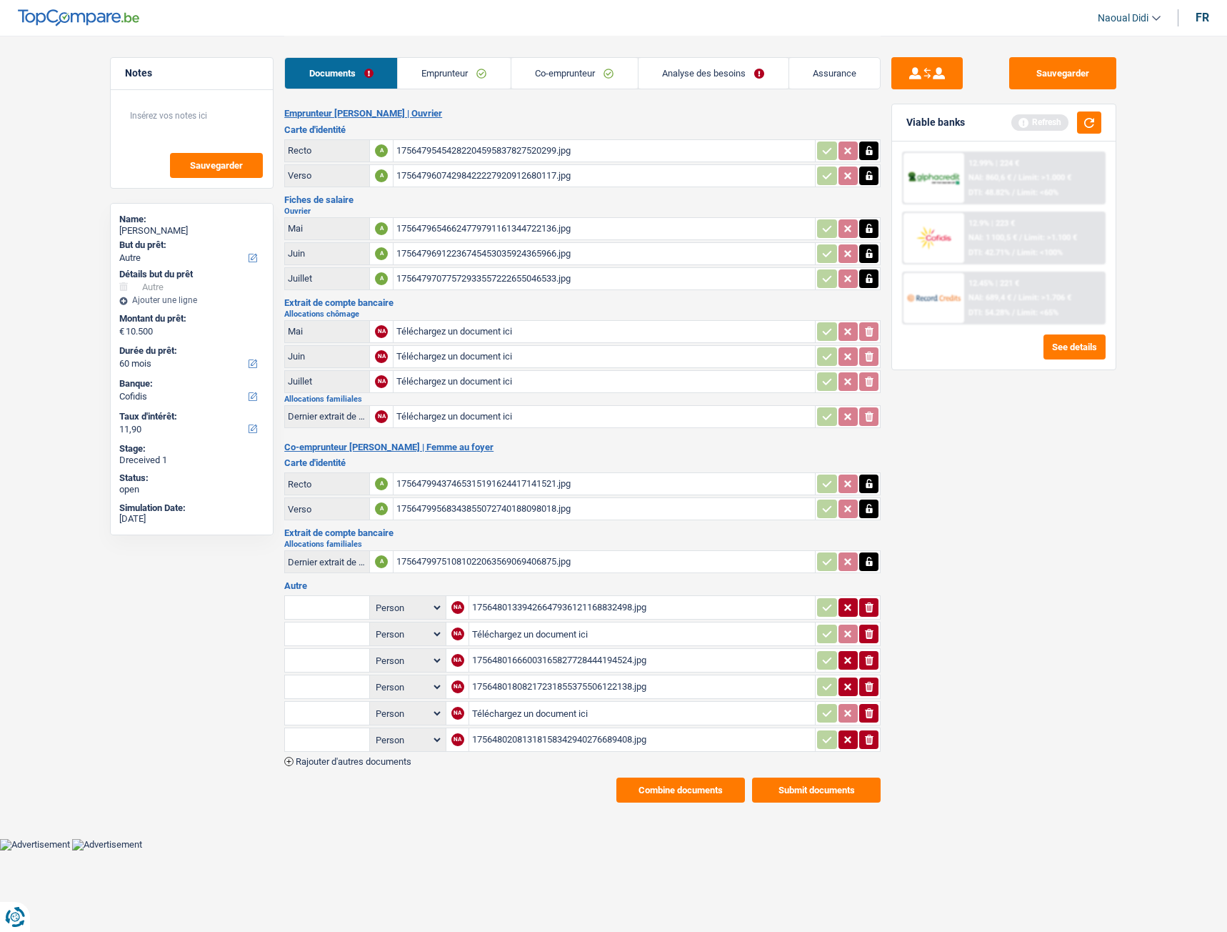
click at [448, 73] on link "Emprunteur" at bounding box center [454, 73] width 113 height 31
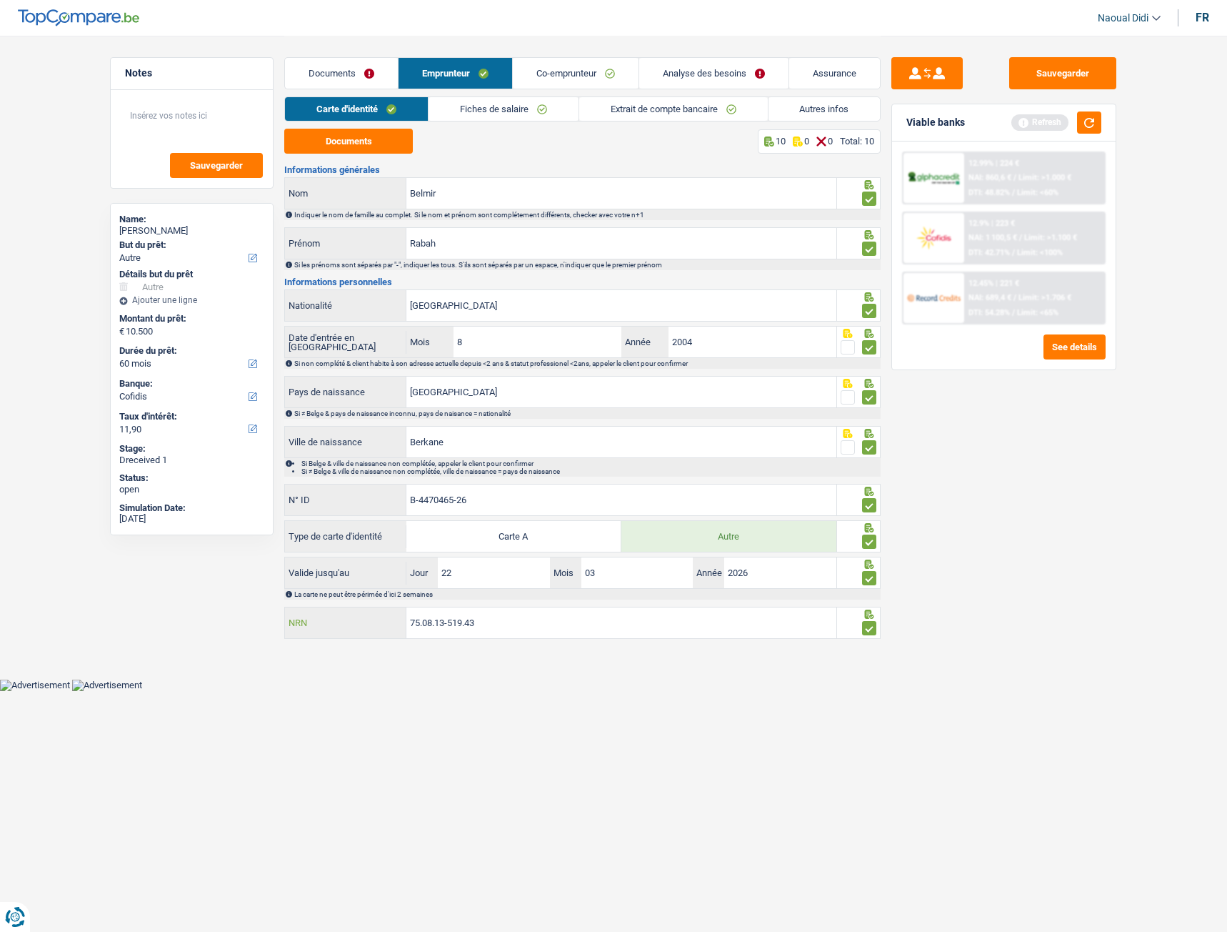
drag, startPoint x: 509, startPoint y: 632, endPoint x: 392, endPoint y: 598, distance: 122.1
click at [392, 598] on div "Informations générales Belmir Nom Indiquer le nom de famille au complet. Si le …" at bounding box center [582, 403] width 597 height 476
click at [714, 78] on link "Analyse des besoins" at bounding box center [713, 73] width 149 height 31
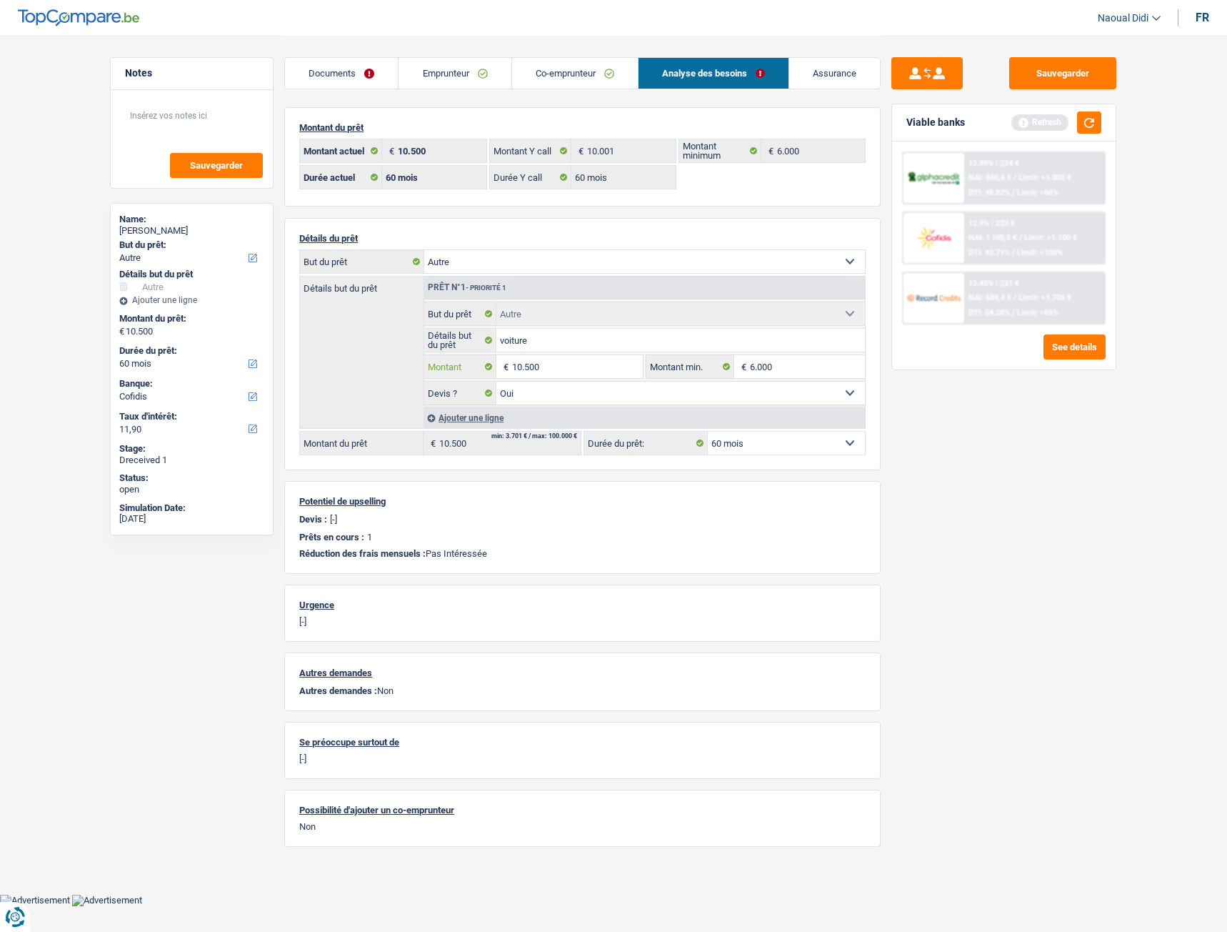
click at [587, 366] on input "10.500" at bounding box center [577, 366] width 131 height 23
type input "10.001"
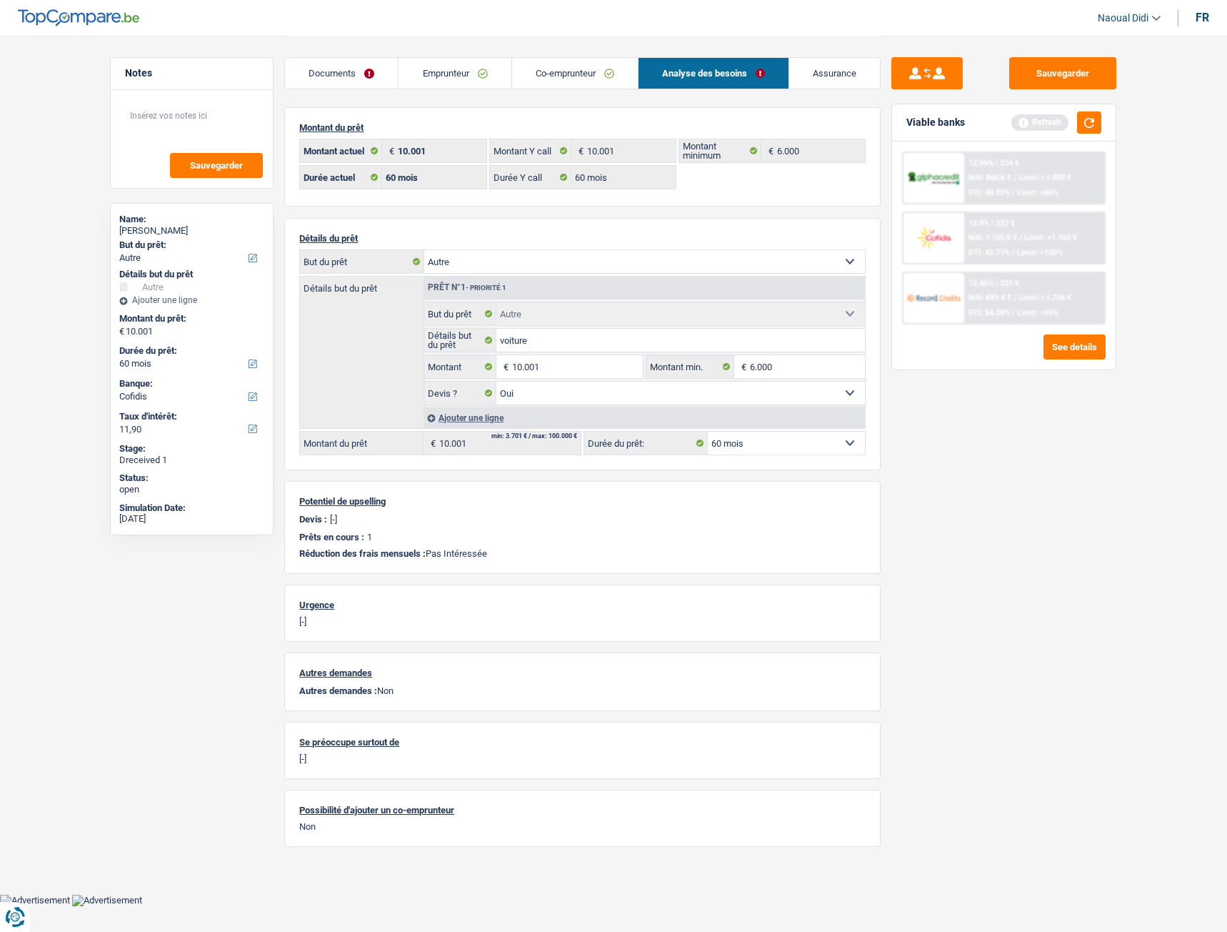
click at [1070, 499] on div "Sauvegarder Viable banks Refresh 12.99% | 224 € NAI: 860,6 € / Limit: >1.000 € …" at bounding box center [1004, 483] width 246 height 852
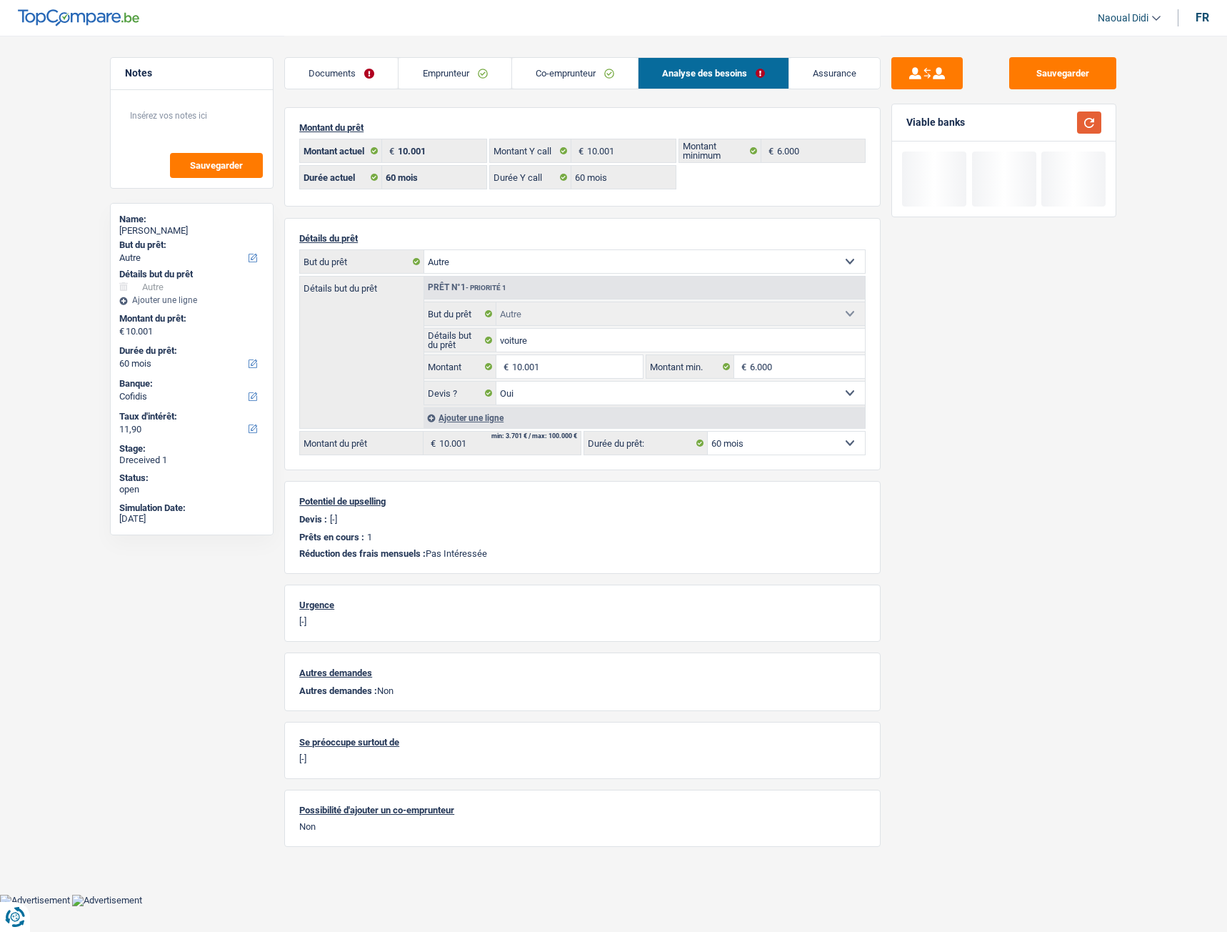
click at [1087, 126] on button "button" at bounding box center [1089, 122] width 24 height 22
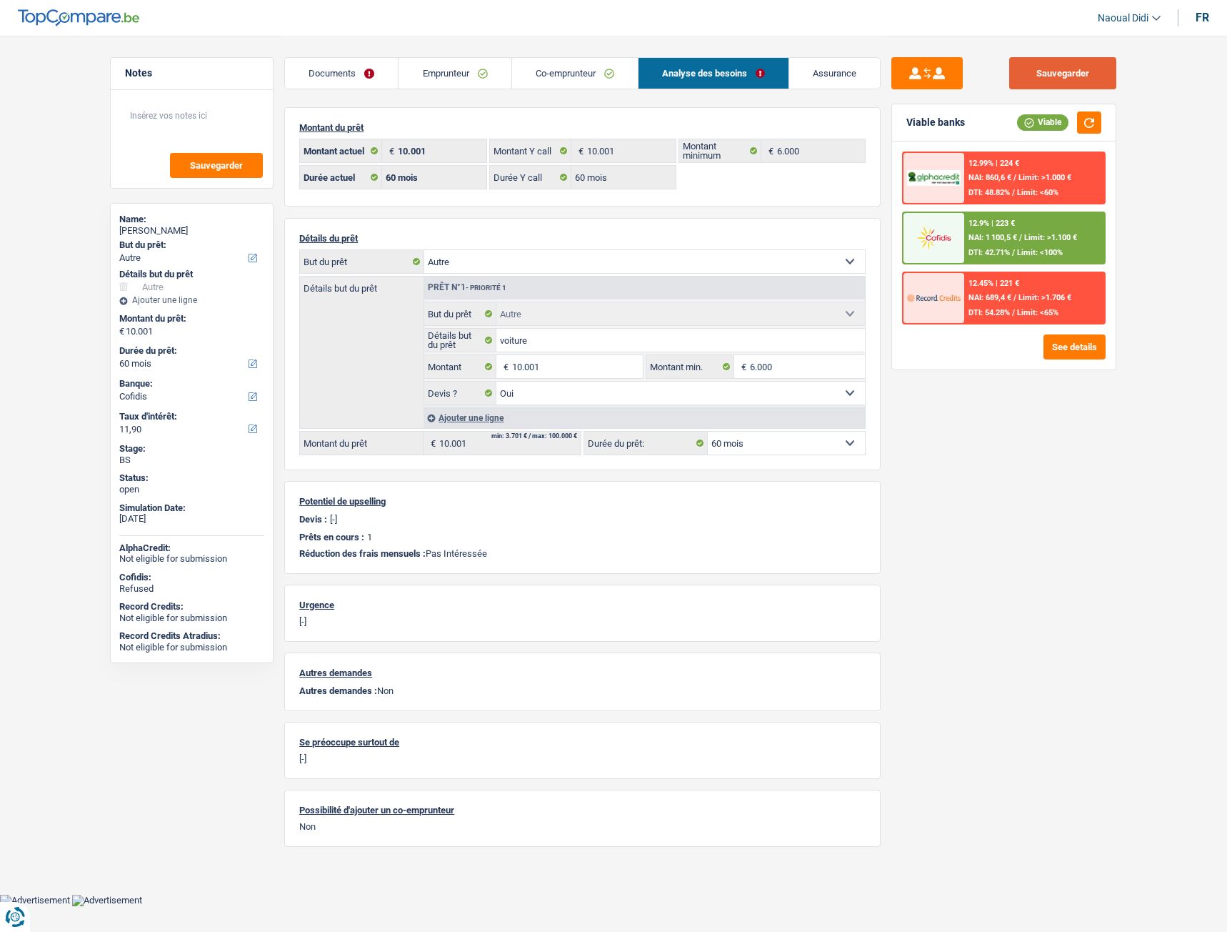
click at [1061, 76] on button "Sauvegarder" at bounding box center [1063, 73] width 107 height 32
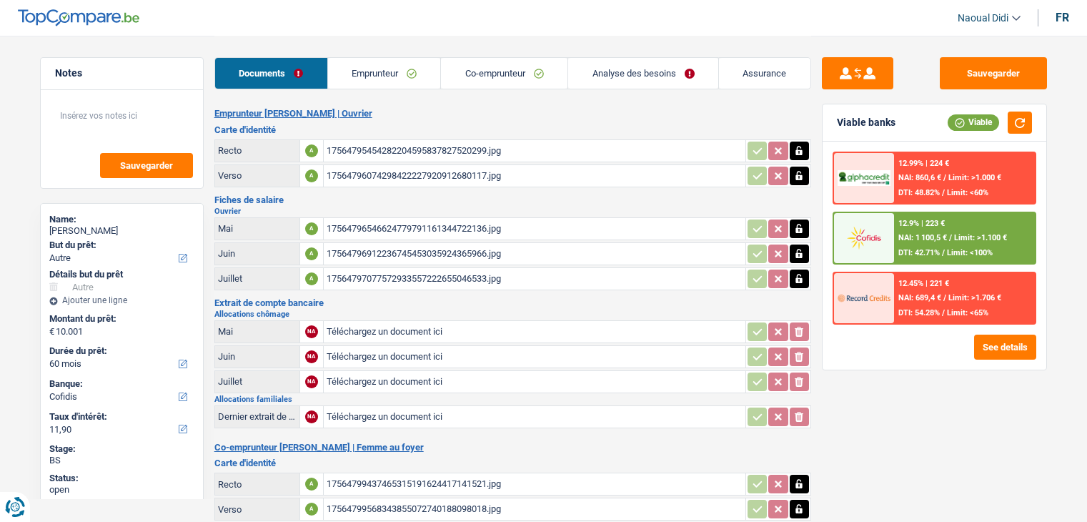
select select "other"
select select "60"
select select "cofidis"
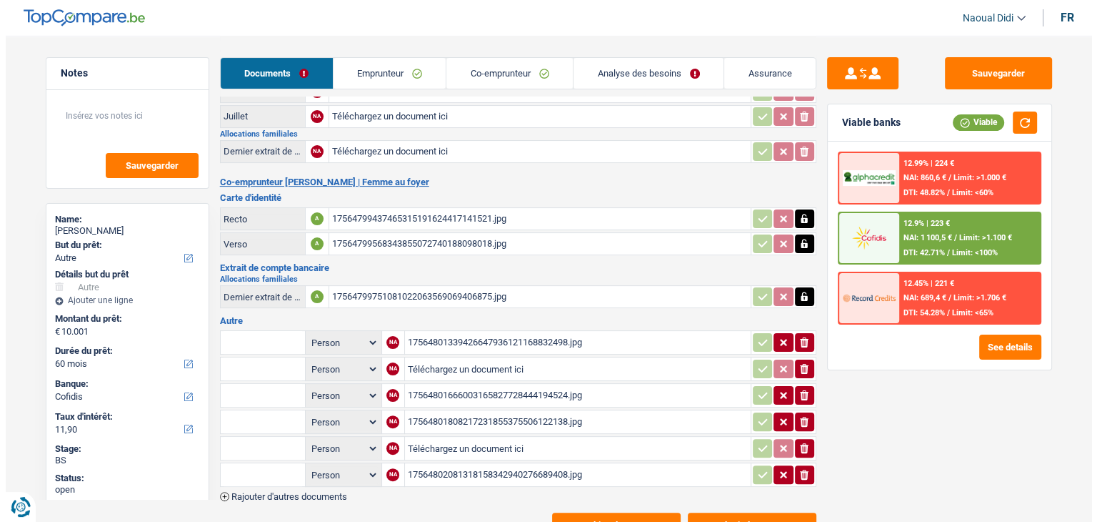
scroll to position [312, 0]
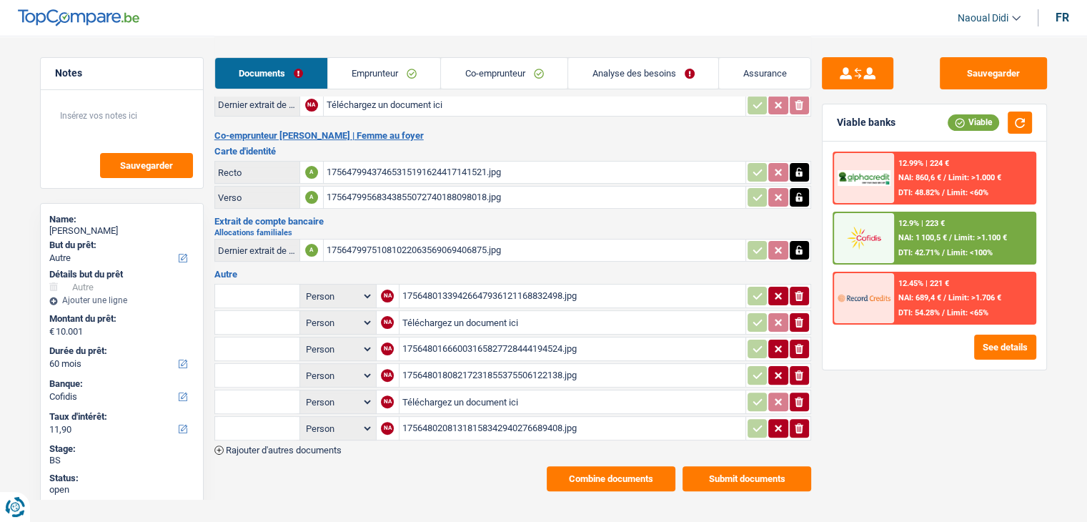
click at [584, 466] on button "Combine documents" at bounding box center [611, 478] width 129 height 25
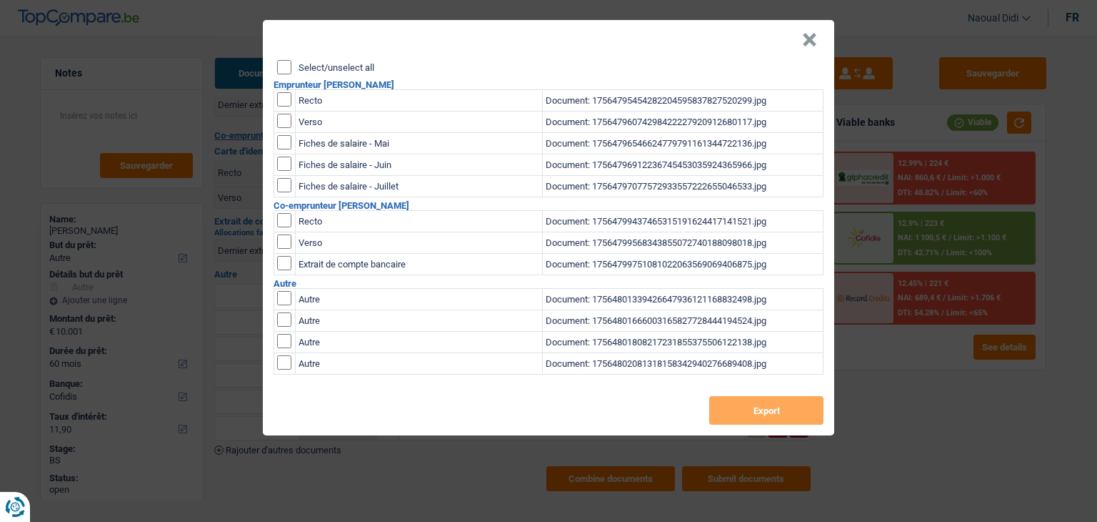
click at [285, 70] on input "Select/unselect all" at bounding box center [284, 67] width 14 height 14
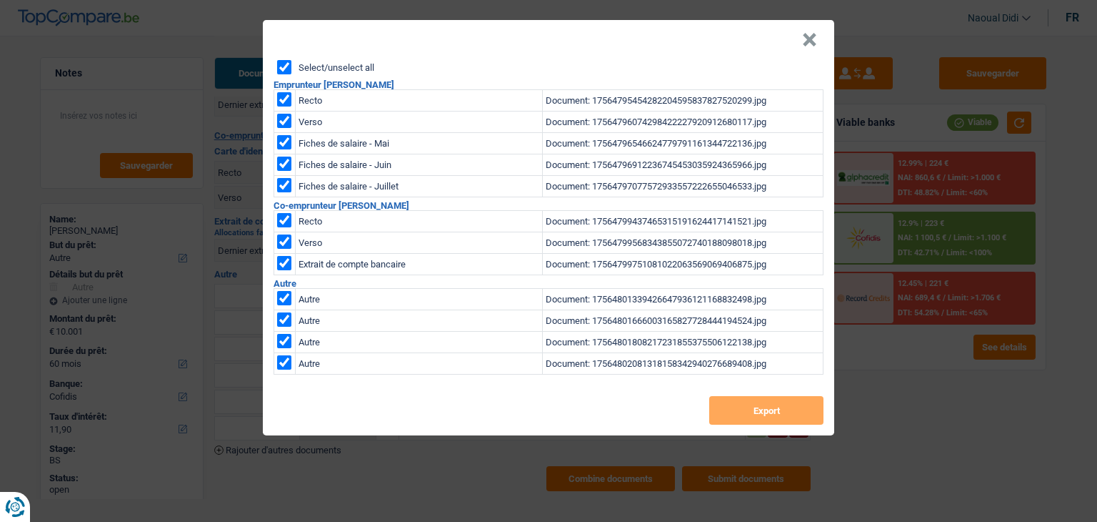
checkbox input "true"
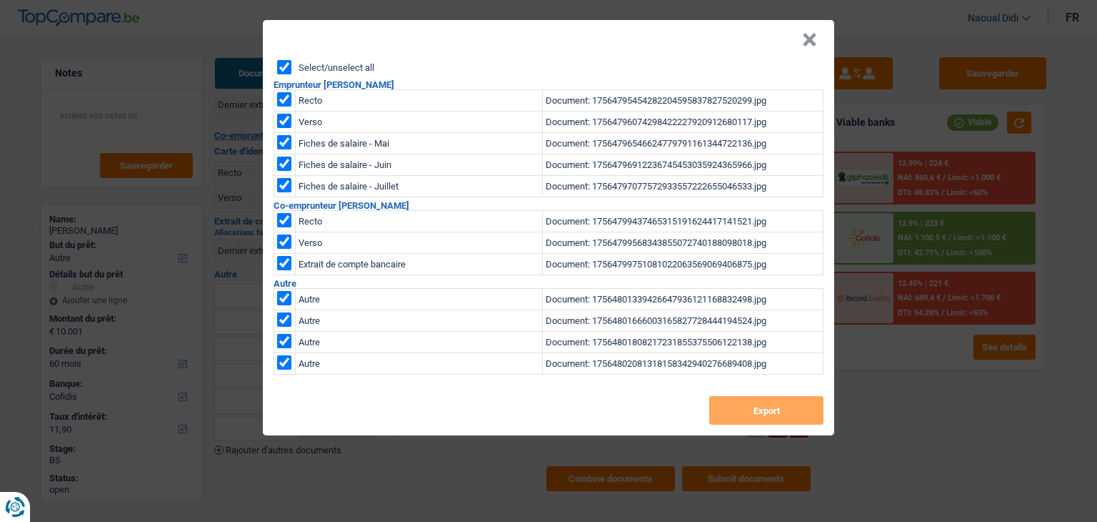
checkbox input "true"
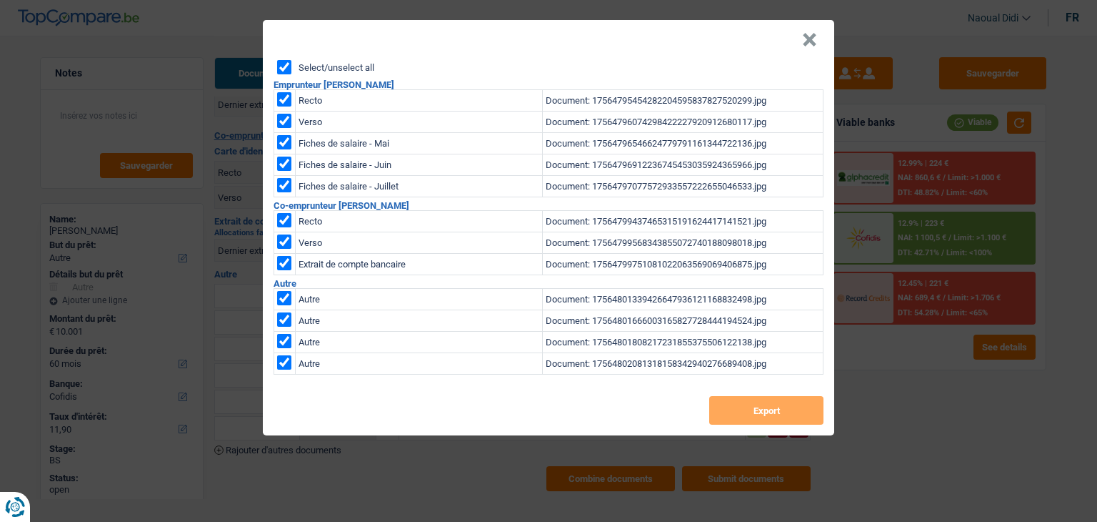
checkbox input "true"
click at [738, 410] on button "Export" at bounding box center [766, 410] width 114 height 29
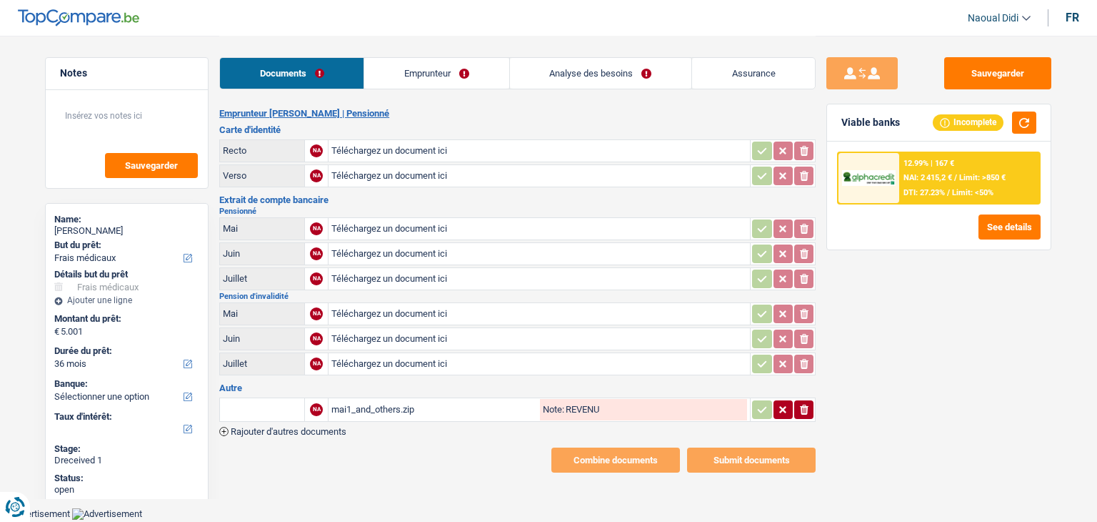
select select "medical"
select select "36"
click at [358, 151] on input "Téléchargez un document ici" at bounding box center [540, 150] width 416 height 21
type input "C:\fakepath\IMG_20250902_131701_542.jpg"
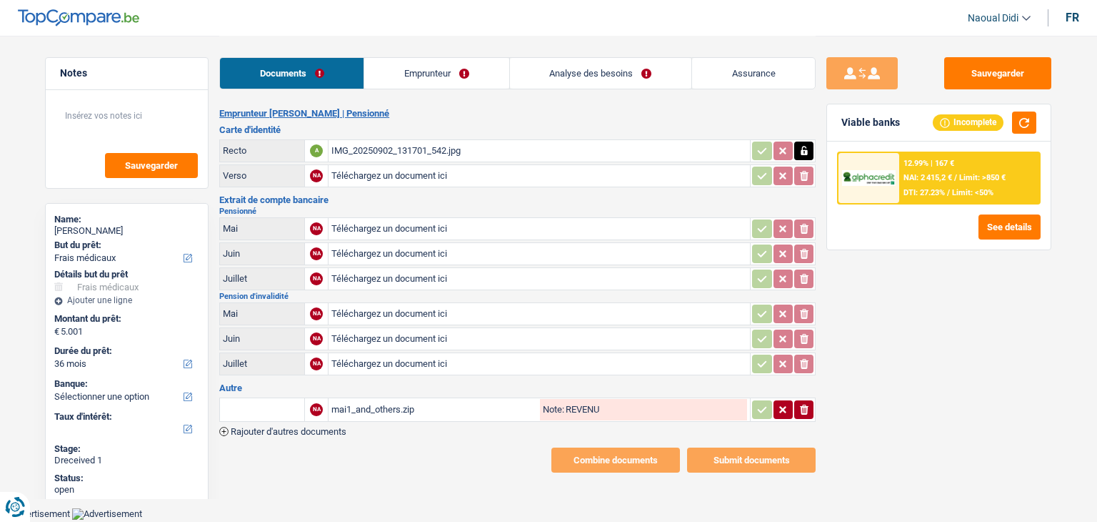
click at [370, 172] on input "Téléchargez un document ici" at bounding box center [540, 175] width 416 height 21
type input "C:\fakepath\IMG_20250902_131735_779.jpg"
click at [392, 229] on input "Téléchargez un document ici" at bounding box center [540, 228] width 416 height 21
click at [395, 232] on input "Téléchargez un document ici" at bounding box center [540, 228] width 416 height 21
type input "C:\fakepath\PENSION mai1.jpeg"
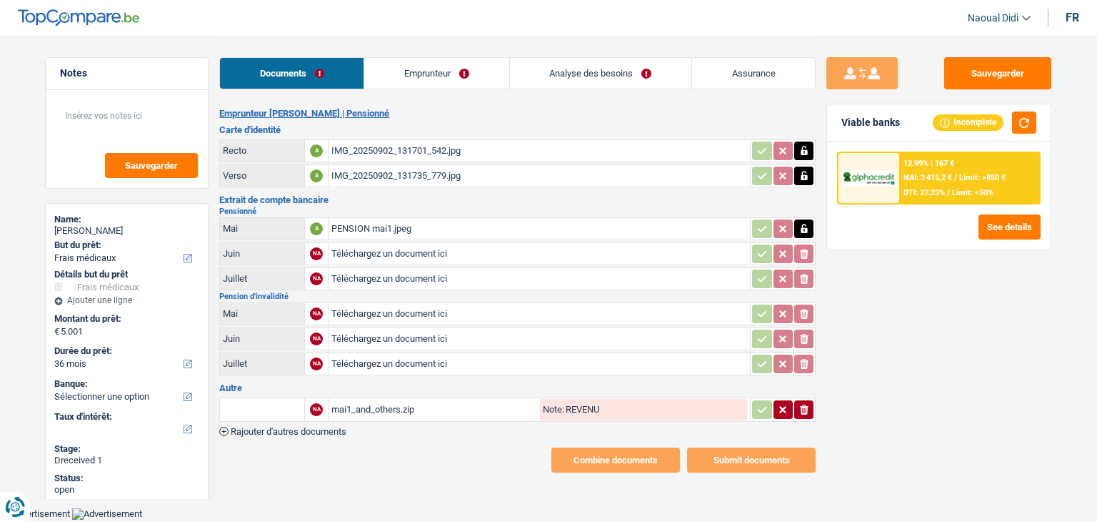
click at [414, 244] on input "Téléchargez un document ici" at bounding box center [540, 253] width 416 height 21
click at [803, 253] on icon "button" at bounding box center [804, 253] width 6 height 9
click at [802, 252] on icon "ionicons-v5-e" at bounding box center [804, 253] width 11 height 14
click at [412, 246] on input "Téléchargez un document ici" at bounding box center [540, 253] width 416 height 21
type input "C:\fakepath\PNSION juin1.jpeg"
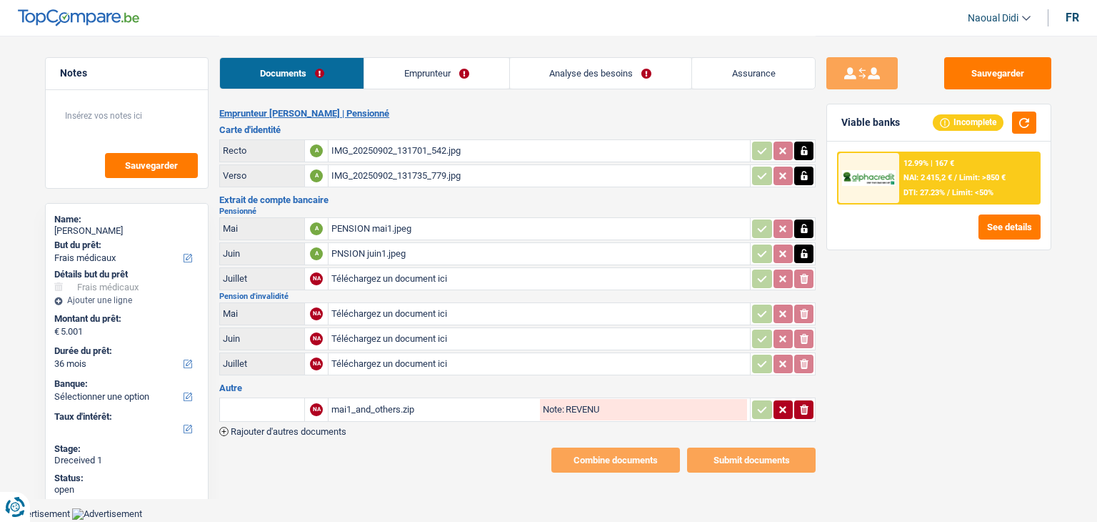
click at [365, 269] on input "Téléchargez un document ici" at bounding box center [540, 278] width 416 height 21
type input "C:\fakepath\PENSION juillet2.jpeg"
click at [392, 307] on input "Téléchargez un document ici" at bounding box center [540, 313] width 416 height 21
type input "C:\fakepath\mai2.jpeg"
click at [362, 332] on input "Téléchargez un document ici" at bounding box center [540, 338] width 416 height 21
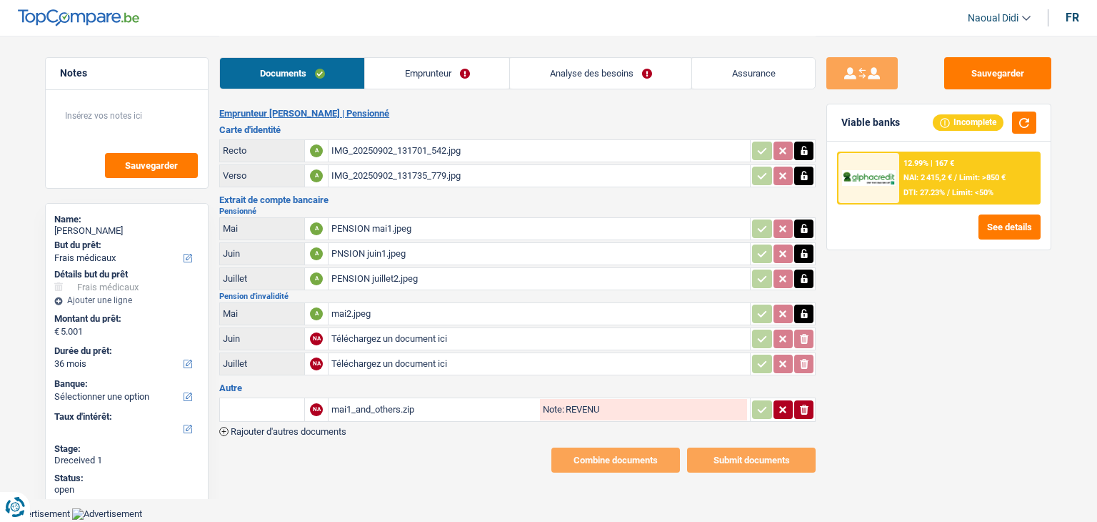
type input "C:\fakepath\juin2.jpeg"
click at [353, 357] on input "Téléchargez un document ici" at bounding box center [540, 363] width 416 height 21
type input "C:\fakepath\juin 3.jpeg"
click at [363, 405] on div "mai1_and_others.zip" at bounding box center [435, 409] width 206 height 21
click at [444, 400] on div "mai1_and_others.zip" at bounding box center [435, 409] width 206 height 21
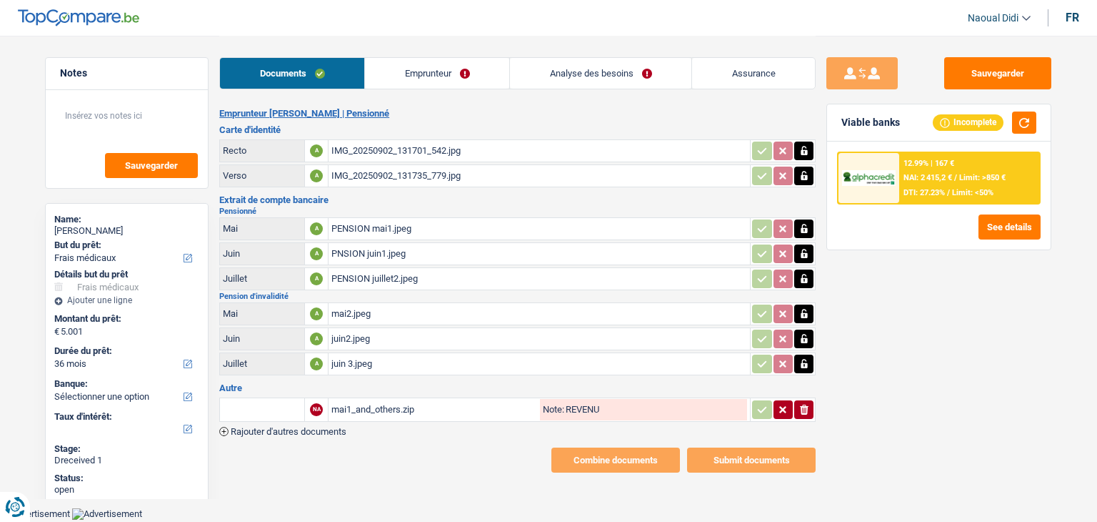
click at [802, 404] on icon "button" at bounding box center [804, 409] width 9 height 10
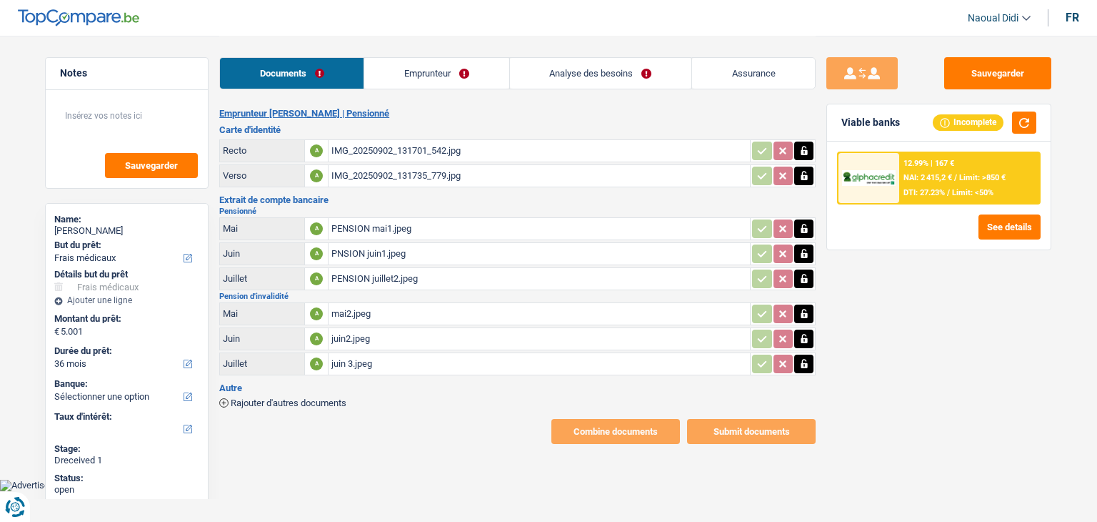
click at [254, 398] on span "Rajouter d'autres documents" at bounding box center [289, 402] width 116 height 9
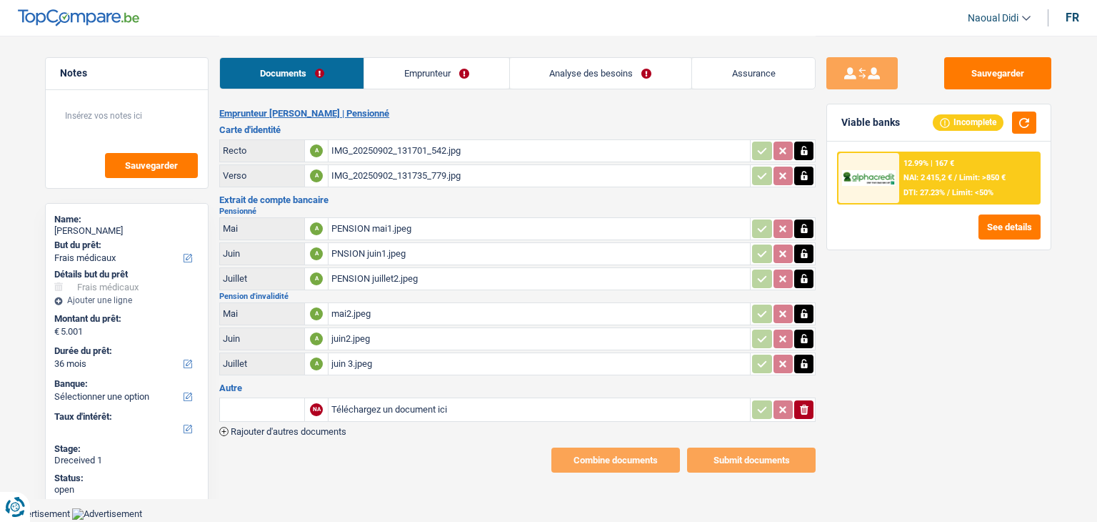
click at [374, 402] on input "Téléchargez un document ici" at bounding box center [540, 409] width 416 height 21
type input "C:\fakepath\juillet1.jpeg"
click at [592, 404] on input "Note:" at bounding box center [655, 409] width 183 height 21
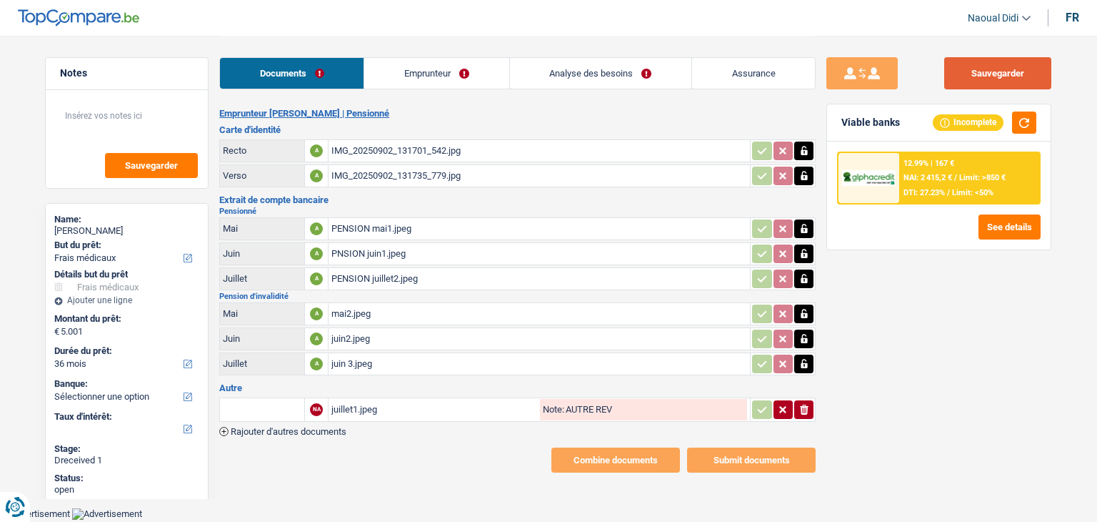
type input "AUTRE REV"
click at [1020, 58] on button "Sauvegarder" at bounding box center [998, 73] width 107 height 32
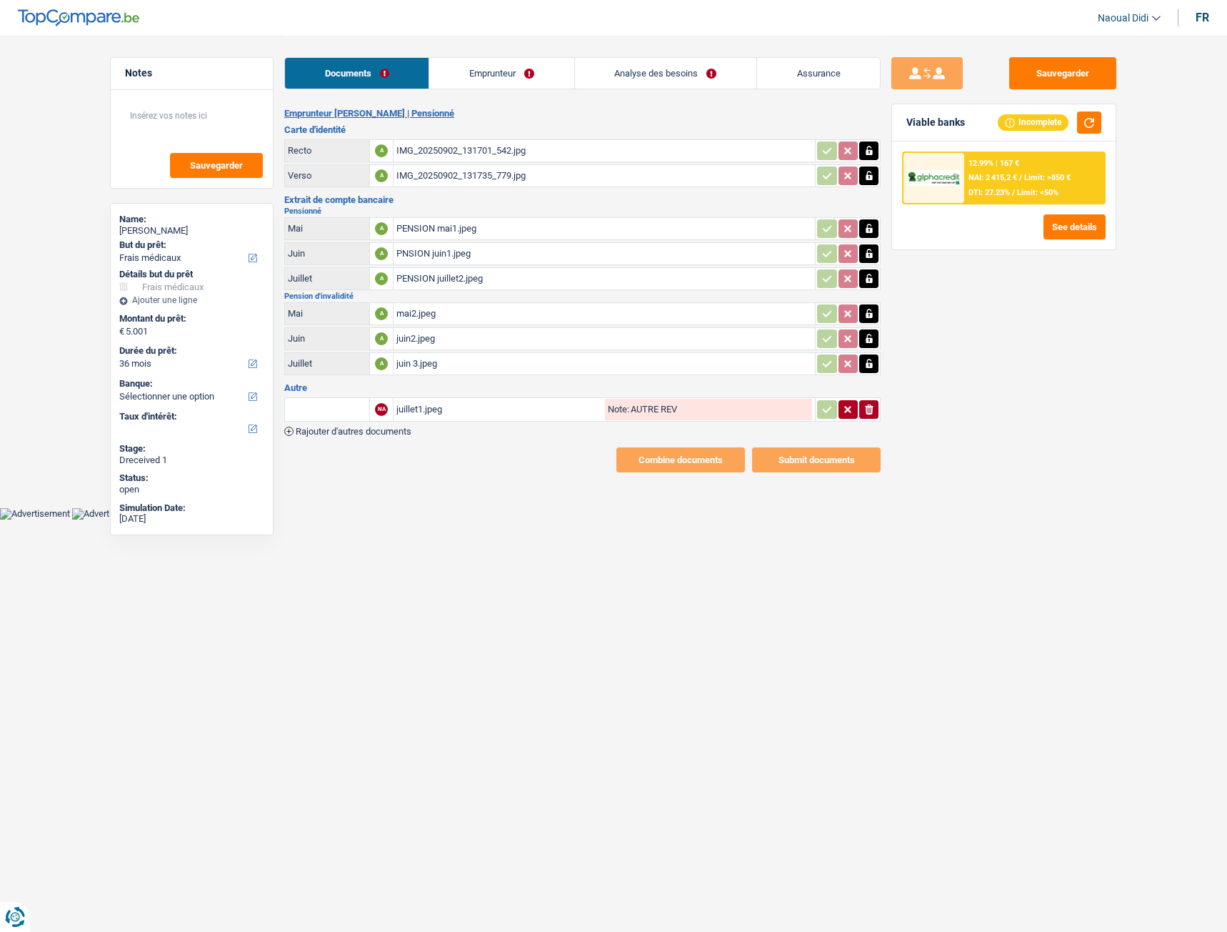
click at [493, 78] on link "Emprunteur" at bounding box center [501, 73] width 144 height 31
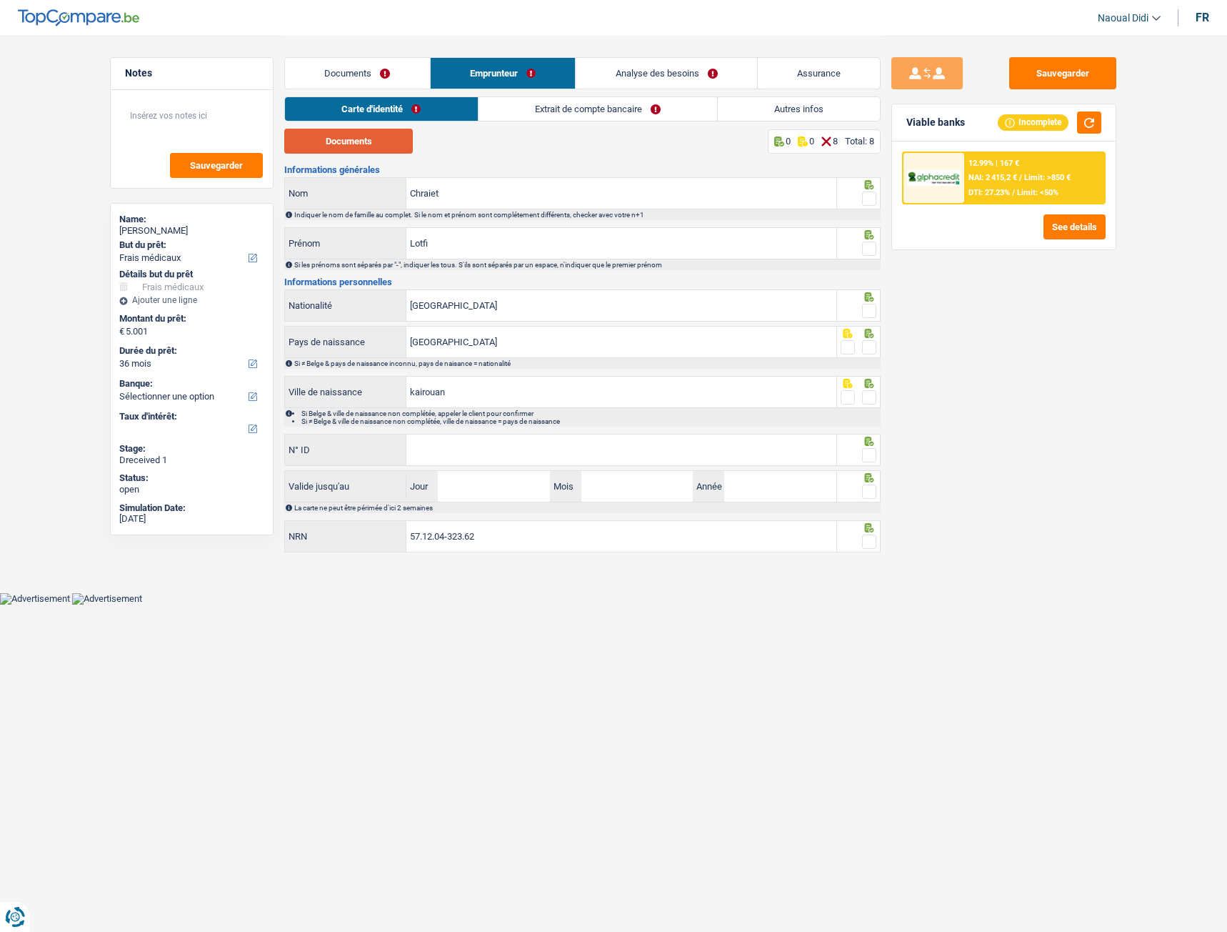
click at [370, 146] on button "Documents" at bounding box center [348, 141] width 129 height 25
click at [869, 198] on span at bounding box center [869, 198] width 14 height 14
click at [0, 0] on input "radio" at bounding box center [0, 0] width 0 height 0
click at [869, 251] on span at bounding box center [869, 248] width 14 height 14
click at [0, 0] on input "radio" at bounding box center [0, 0] width 0 height 0
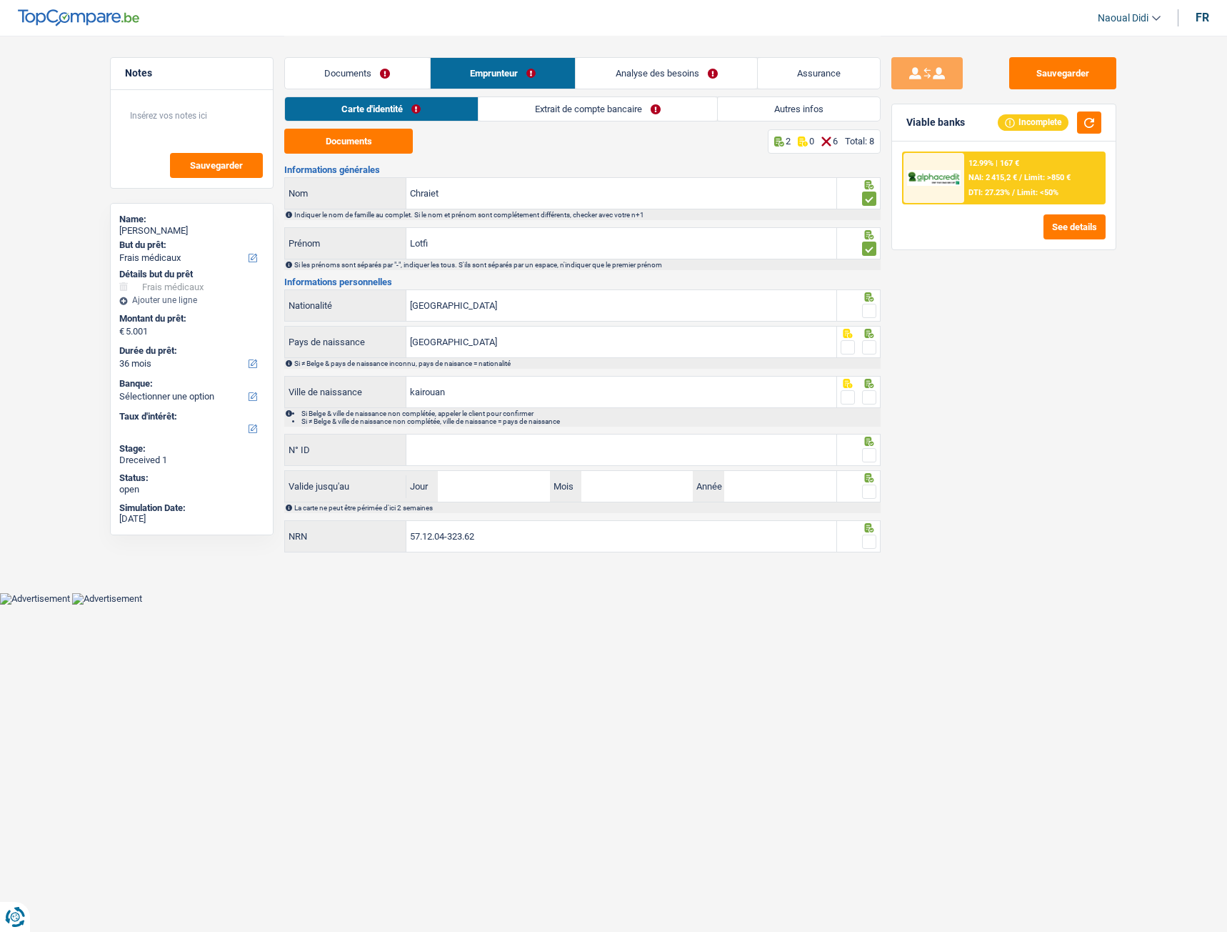
click at [872, 307] on span at bounding box center [869, 311] width 14 height 14
click at [0, 0] on input "radio" at bounding box center [0, 0] width 0 height 0
click at [866, 349] on span at bounding box center [869, 347] width 14 height 14
click at [0, 0] on input "radio" at bounding box center [0, 0] width 0 height 0
click at [872, 397] on span at bounding box center [869, 397] width 14 height 14
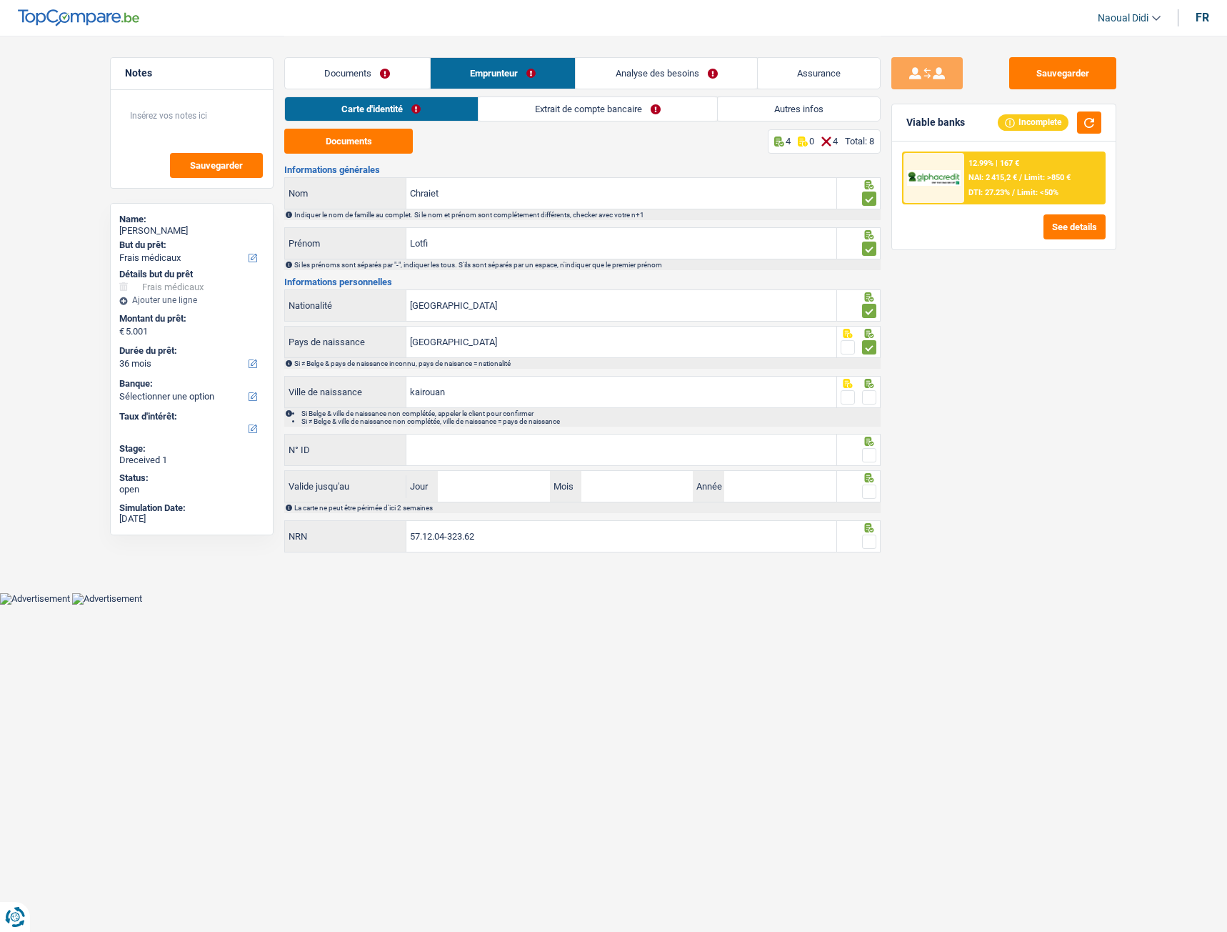
click at [0, 0] on input "radio" at bounding box center [0, 0] width 0 height 0
click at [525, 439] on input "N° ID" at bounding box center [622, 449] width 430 height 31
paste input "592-7320474-62"
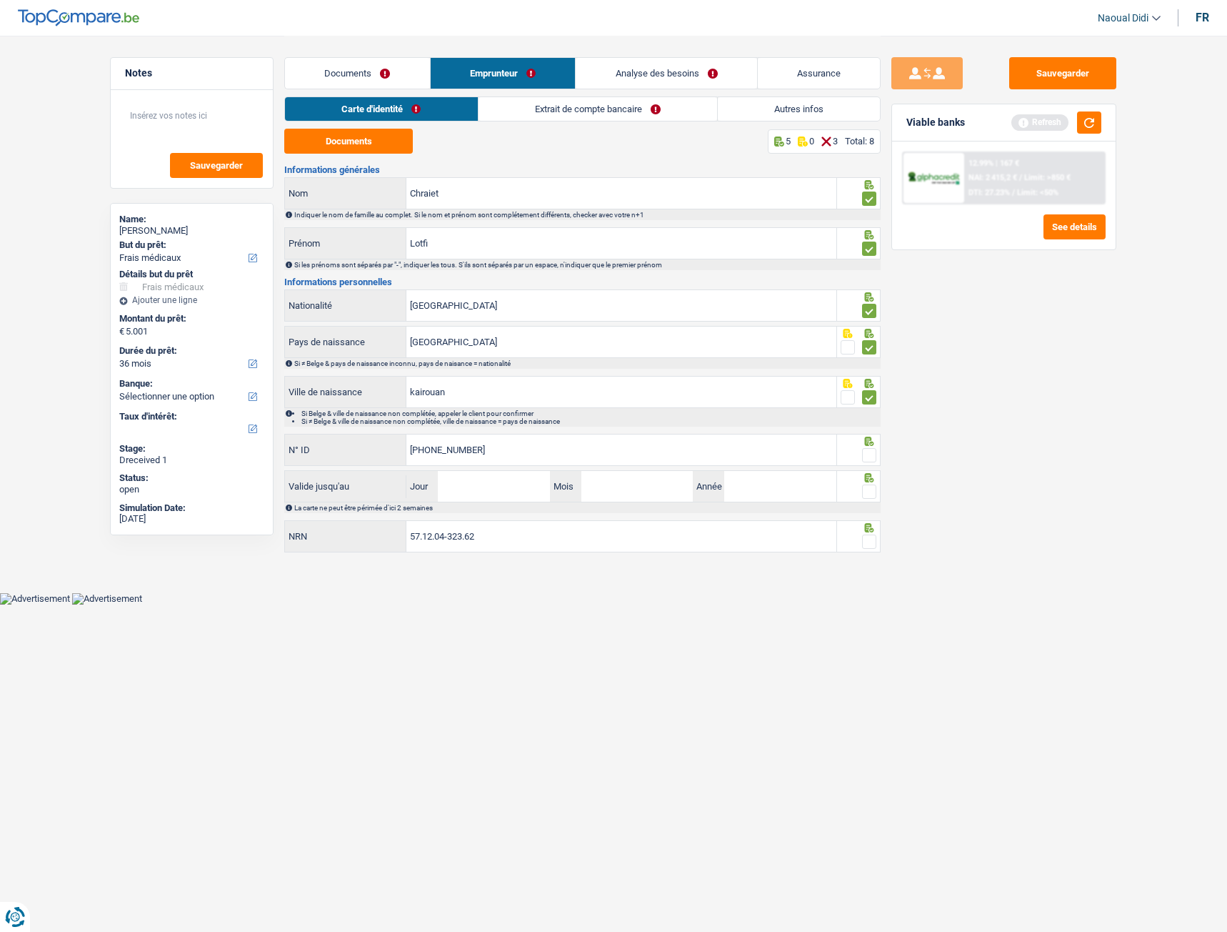
type input "592-7320474-62"
click at [502, 489] on input "Jour" at bounding box center [493, 486] width 111 height 31
type input "15"
type input "01"
type input "2028"
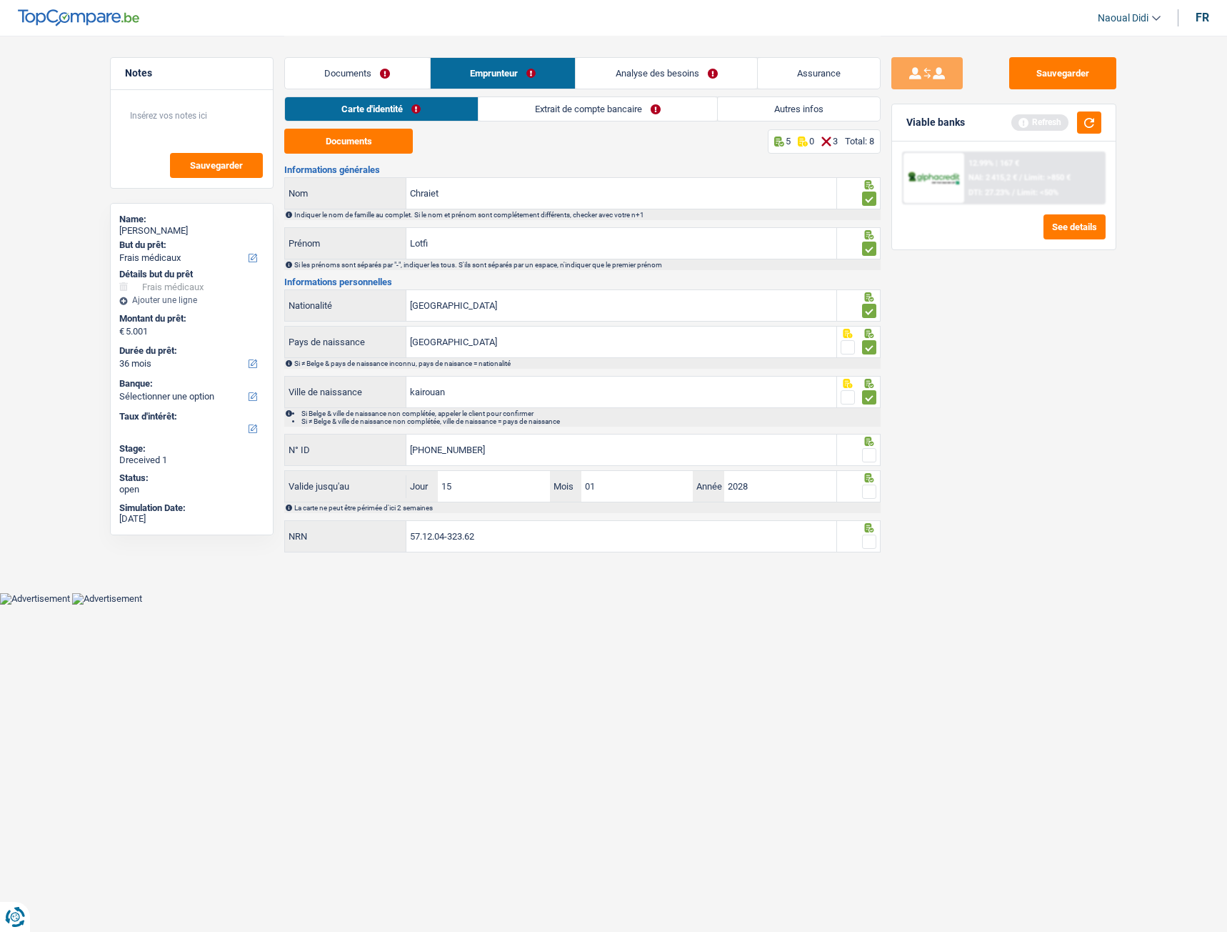
click at [870, 458] on span at bounding box center [869, 455] width 14 height 14
click at [0, 0] on input "radio" at bounding box center [0, 0] width 0 height 0
click at [872, 498] on span at bounding box center [869, 491] width 14 height 14
click at [0, 0] on input "radio" at bounding box center [0, 0] width 0 height 0
click at [869, 521] on span at bounding box center [869, 541] width 14 height 14
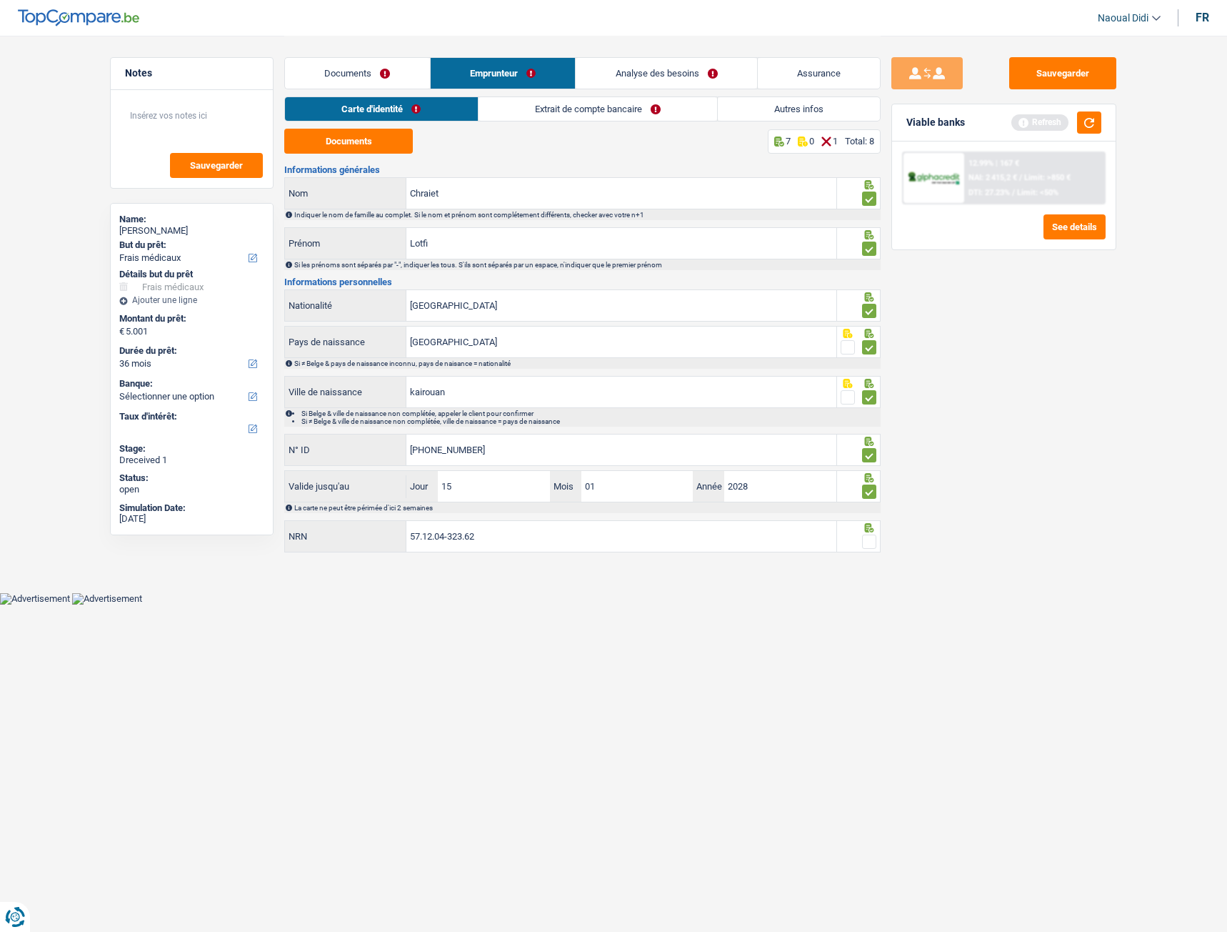
click at [0, 0] on input "radio" at bounding box center [0, 0] width 0 height 0
click at [1075, 65] on button "Sauvegarder" at bounding box center [1063, 73] width 107 height 32
click at [580, 104] on link "Extrait de compte bancaire" at bounding box center [598, 109] width 239 height 24
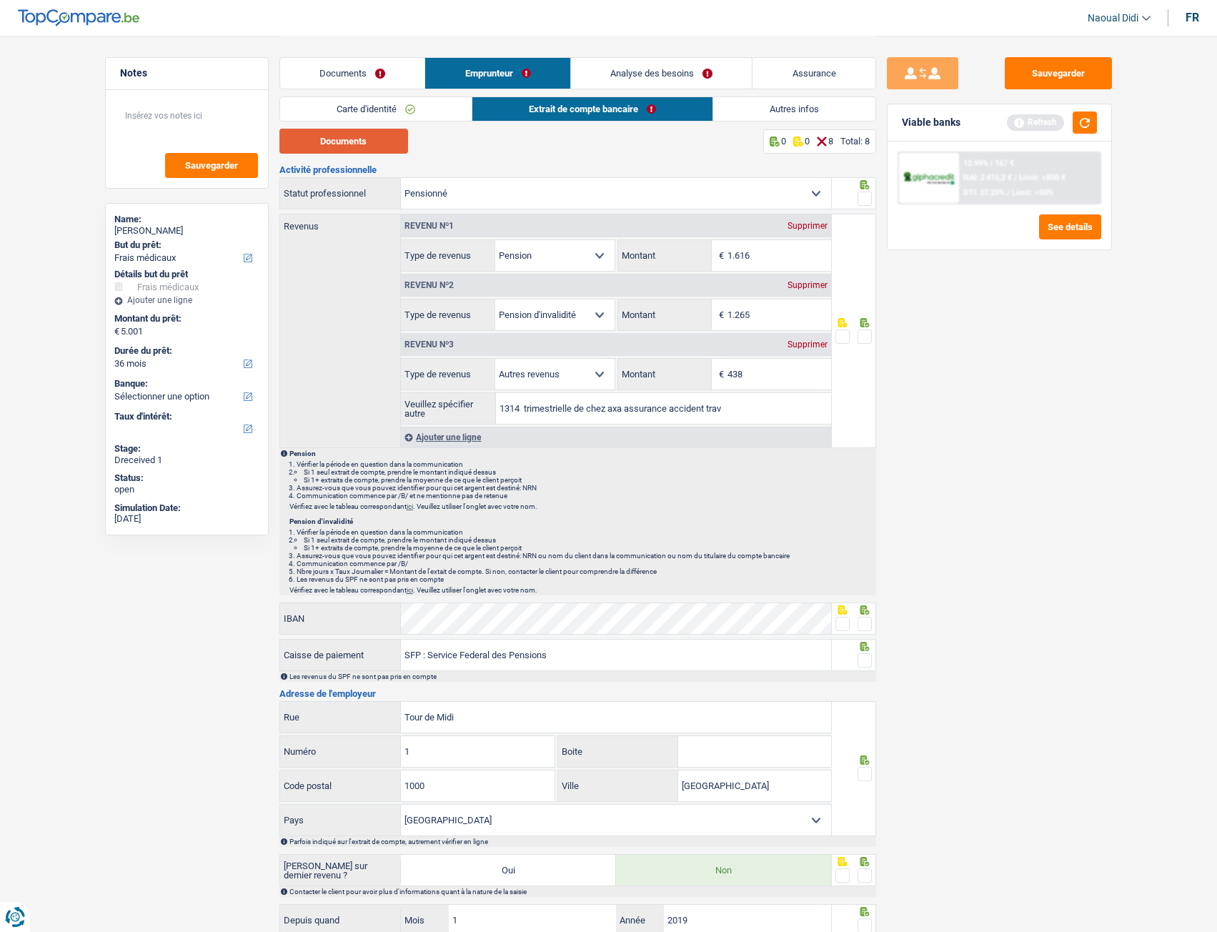
click at [331, 134] on button "Documents" at bounding box center [343, 141] width 129 height 25
click at [794, 259] on input "1.616" at bounding box center [779, 255] width 104 height 31
click at [120, 521] on div "Notes Sauvegarder Name: Lotfi Chraiet But du prêt: Confort maison: meubles, tex…" at bounding box center [186, 483] width 185 height 852
click at [755, 372] on input "438" at bounding box center [779, 374] width 104 height 31
type input "4"
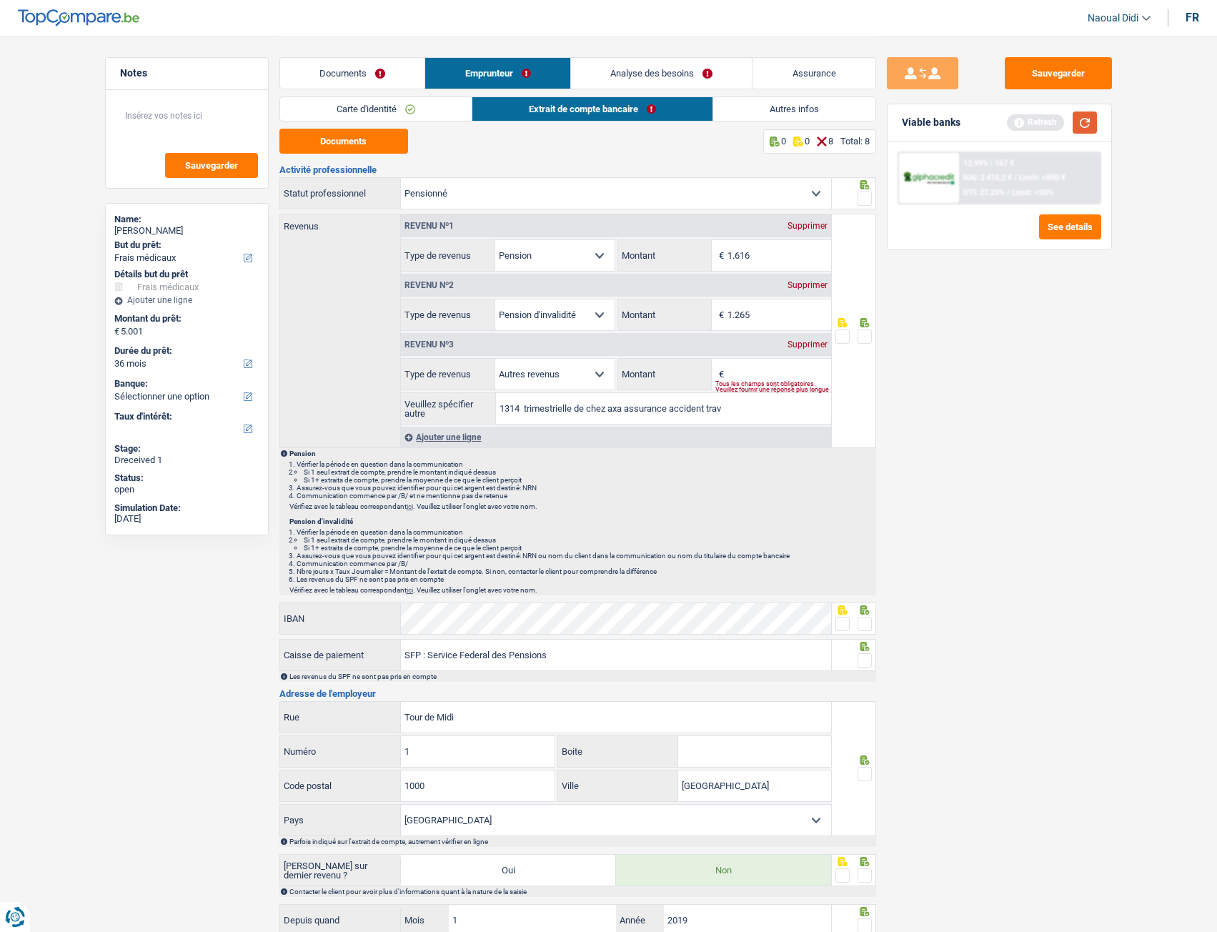
click at [1086, 124] on button "button" at bounding box center [1084, 122] width 24 height 22
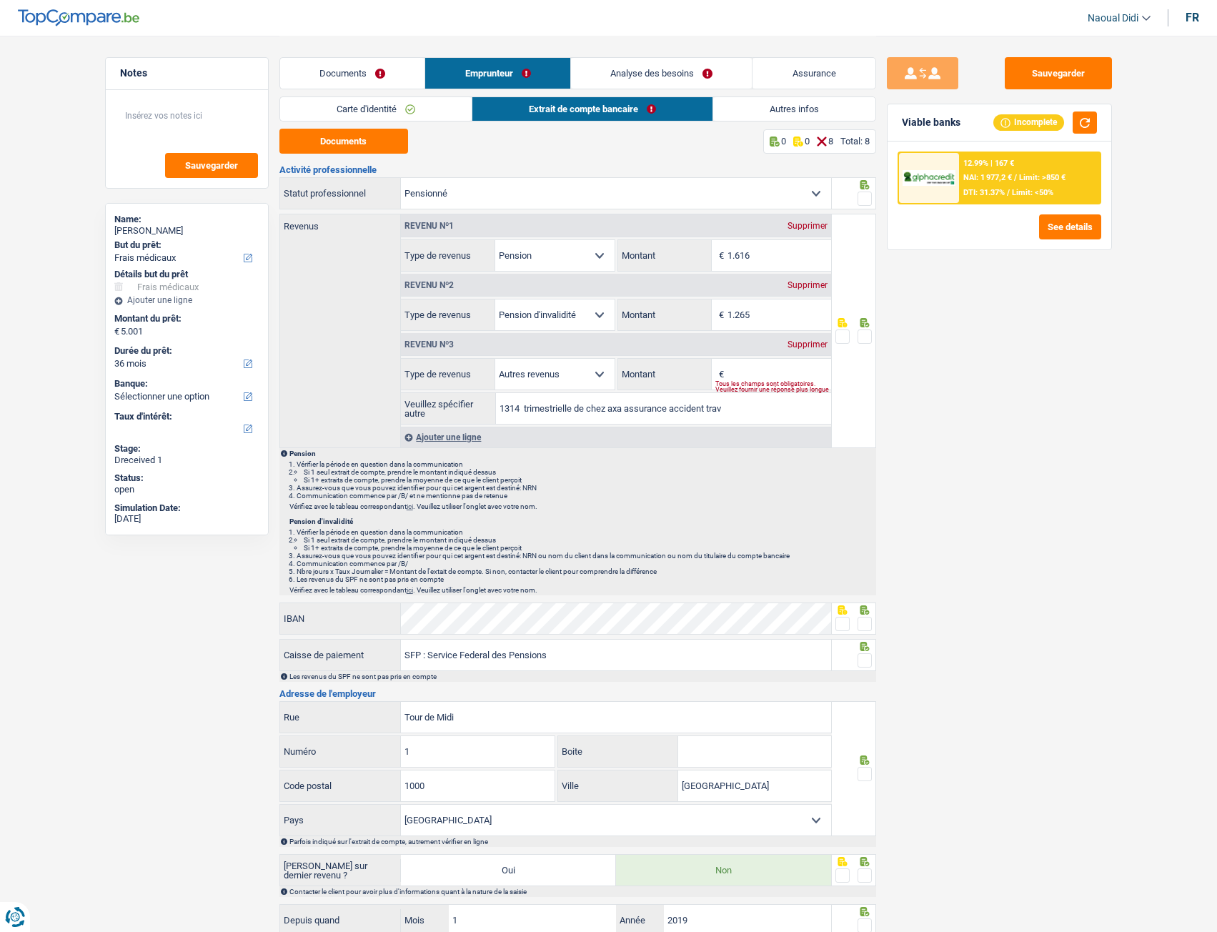
click at [652, 75] on link "Analyse des besoins" at bounding box center [661, 73] width 181 height 31
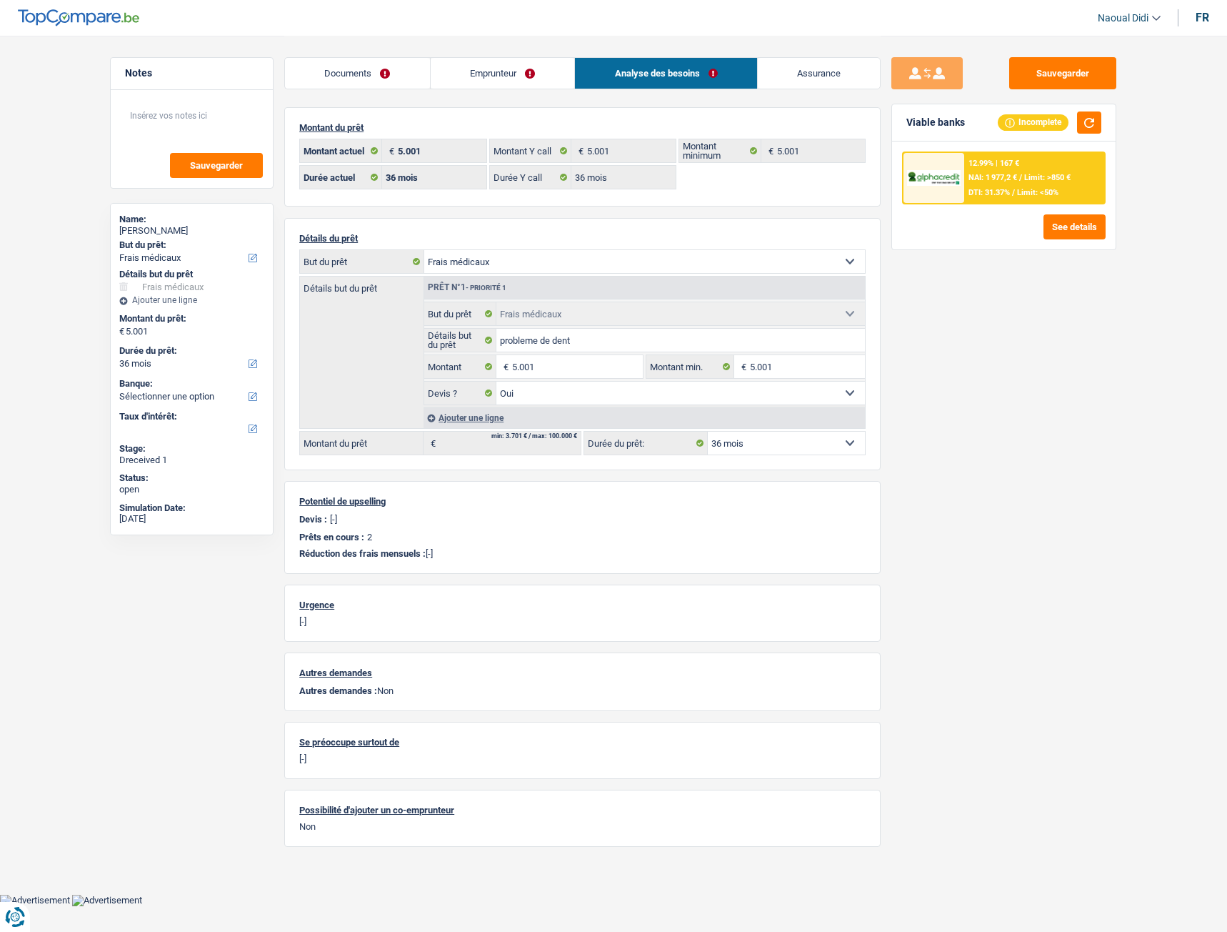
click at [377, 74] on link "Documents" at bounding box center [357, 73] width 145 height 31
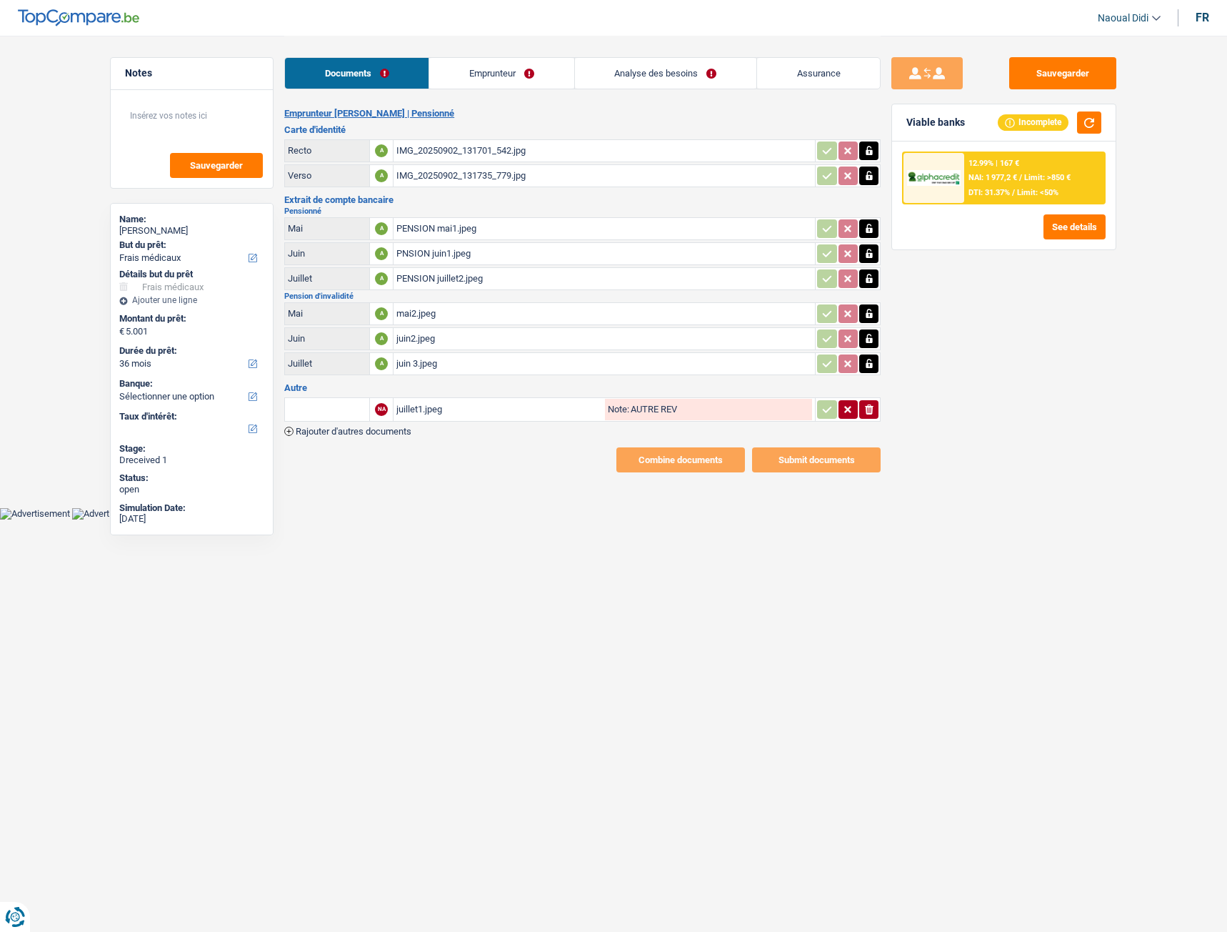
click at [513, 68] on link "Emprunteur" at bounding box center [501, 73] width 144 height 31
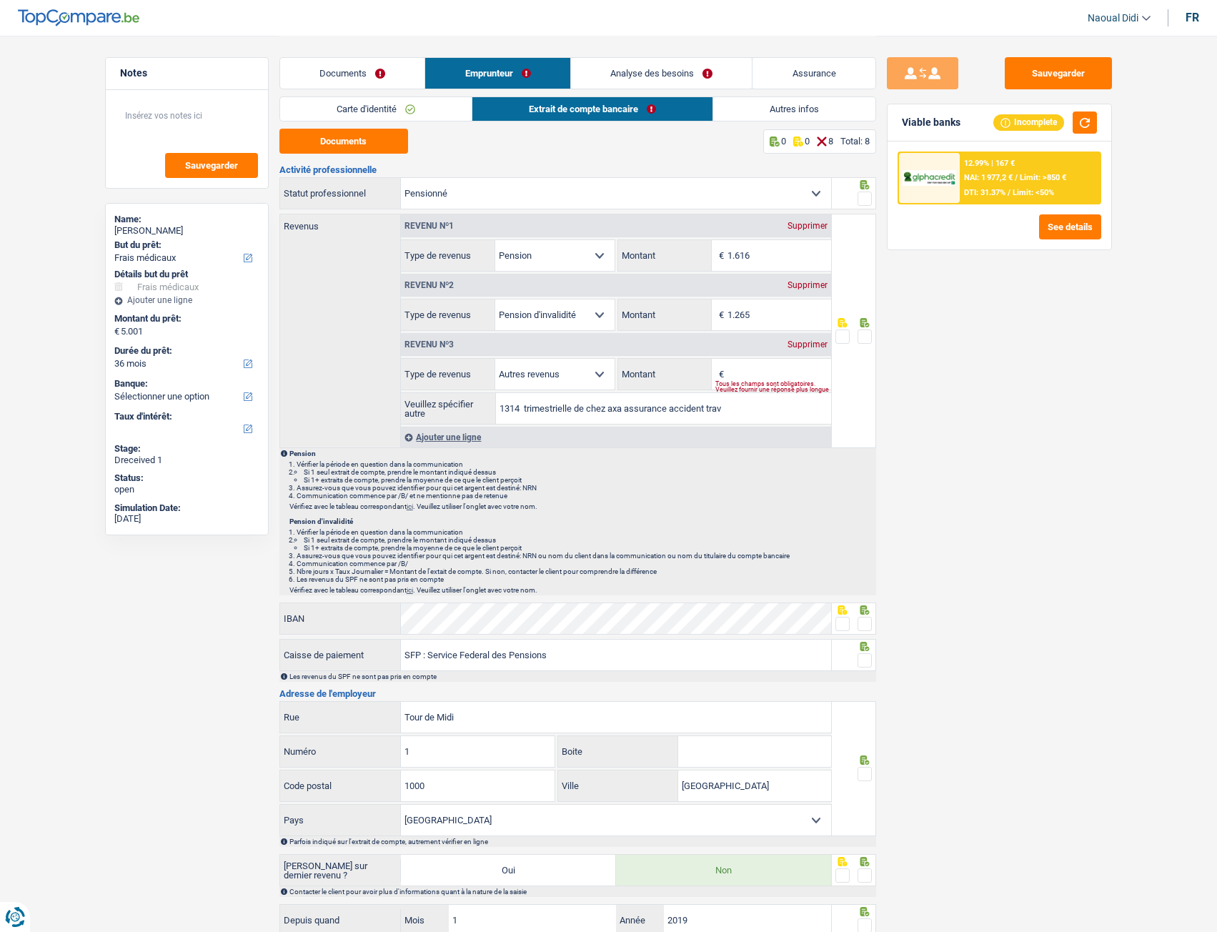
click at [592, 67] on link "Analyse des besoins" at bounding box center [661, 73] width 181 height 31
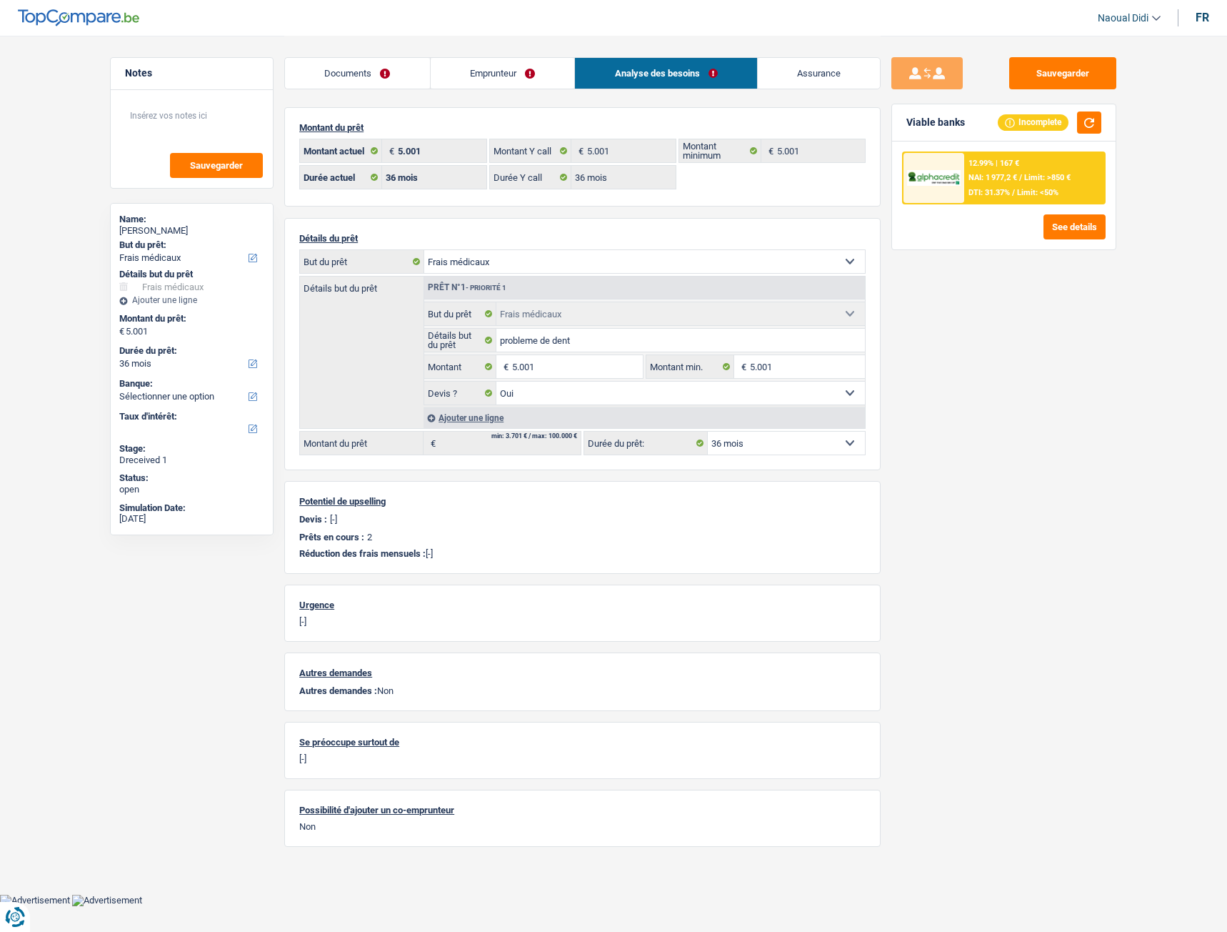
click at [474, 79] on link "Emprunteur" at bounding box center [503, 73] width 144 height 31
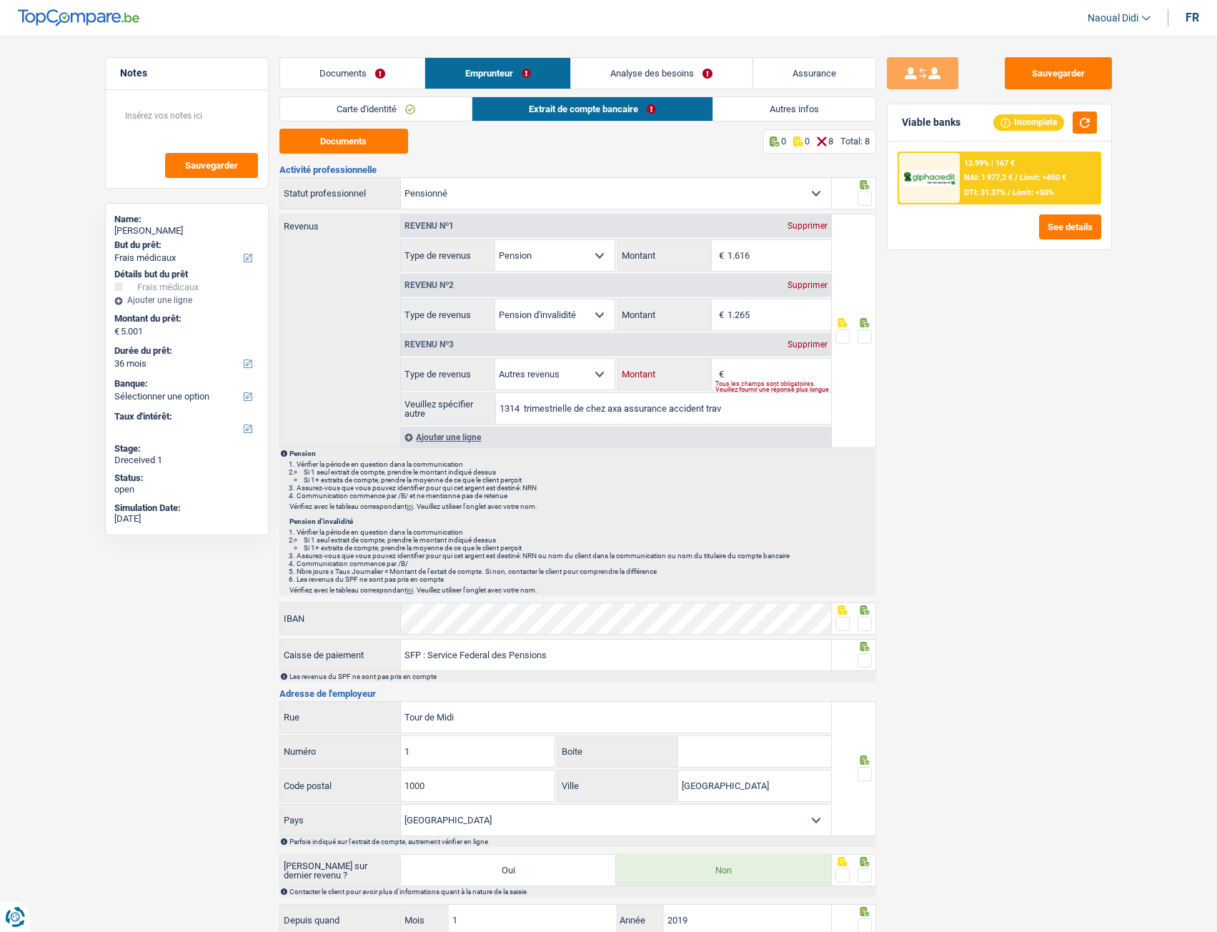
click at [743, 374] on input "Montant" at bounding box center [779, 374] width 104 height 31
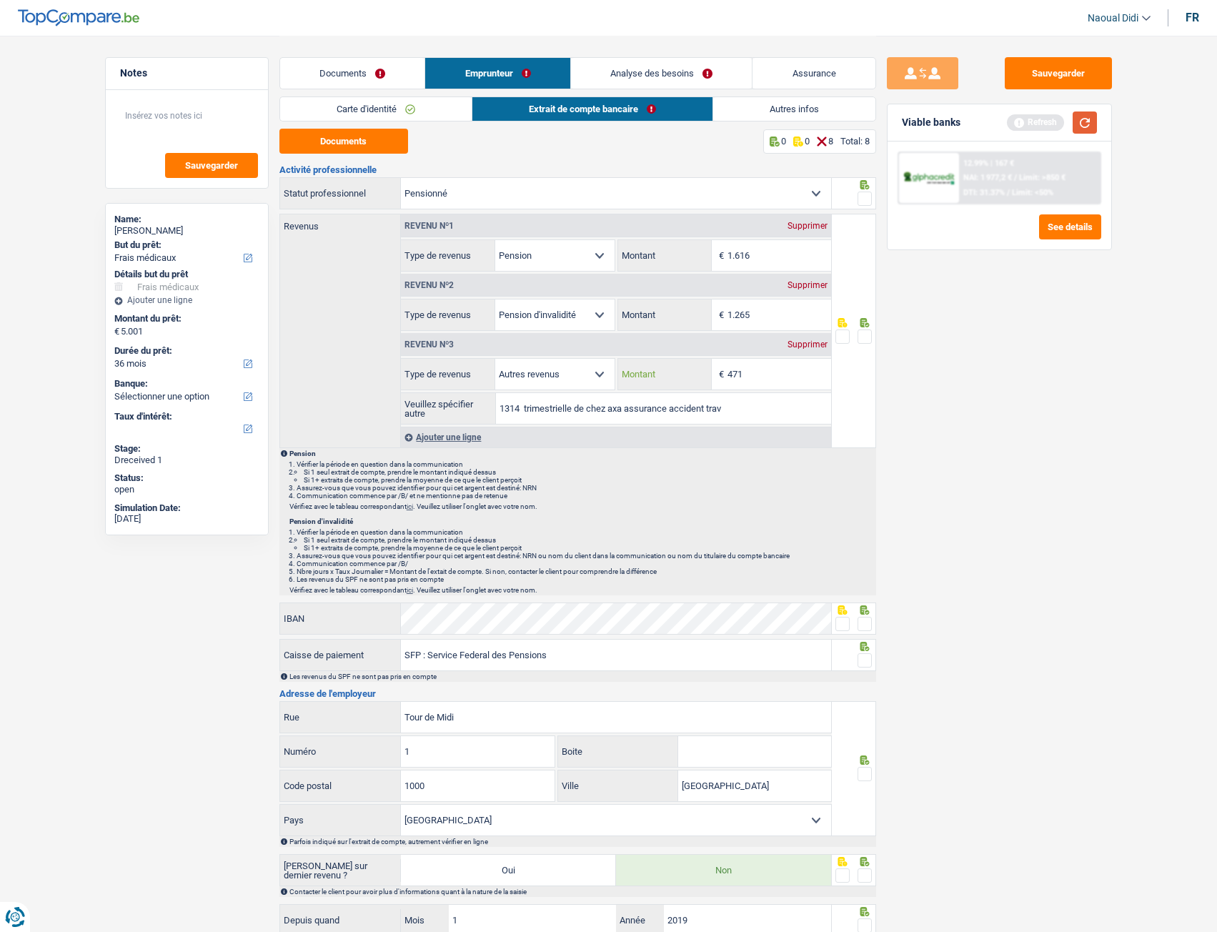
type input "471"
click at [1085, 123] on button "button" at bounding box center [1084, 122] width 24 height 22
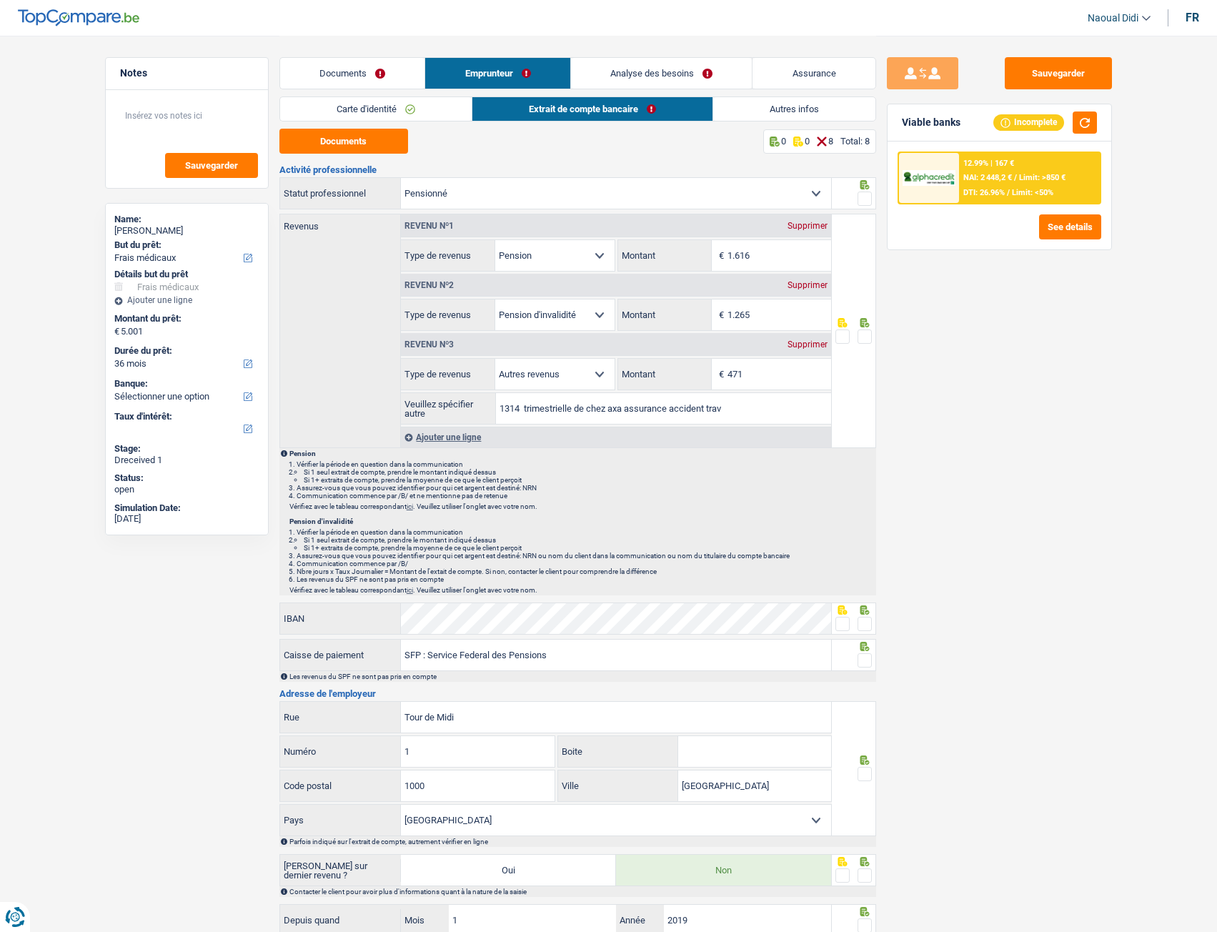
click at [649, 79] on link "Analyse des besoins" at bounding box center [661, 73] width 181 height 31
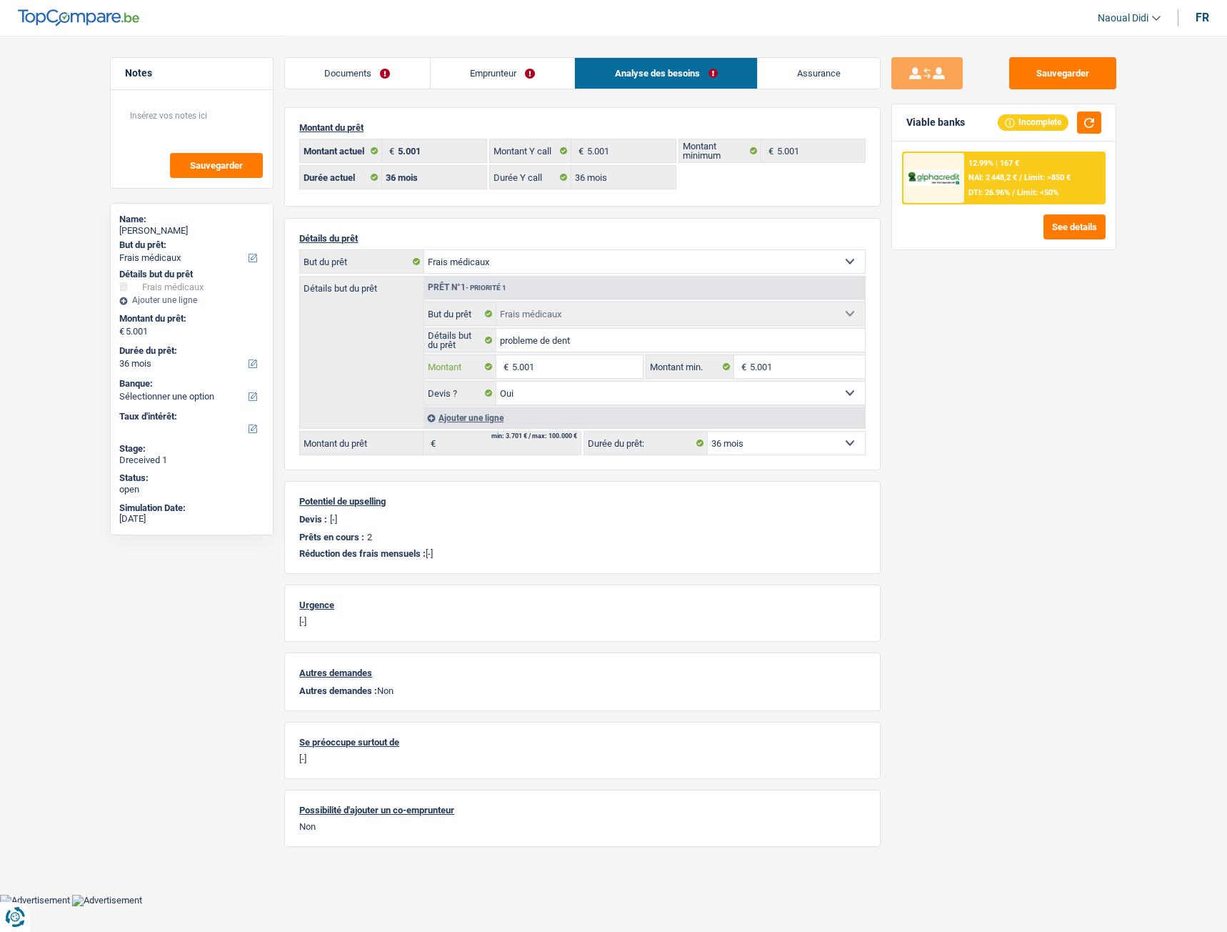
click at [572, 360] on input "5.001" at bounding box center [577, 366] width 131 height 23
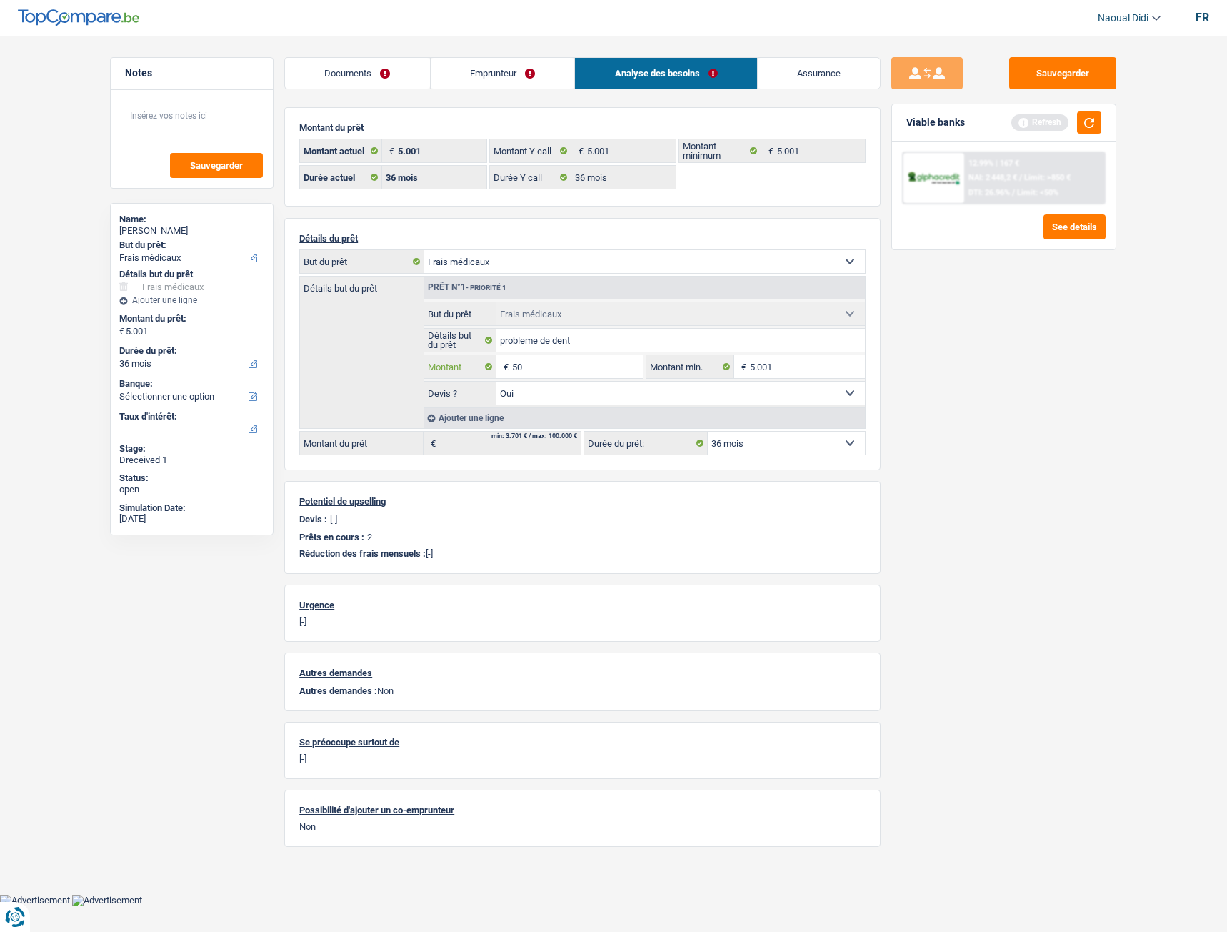
type input "5"
type input "6.005"
select select "42"
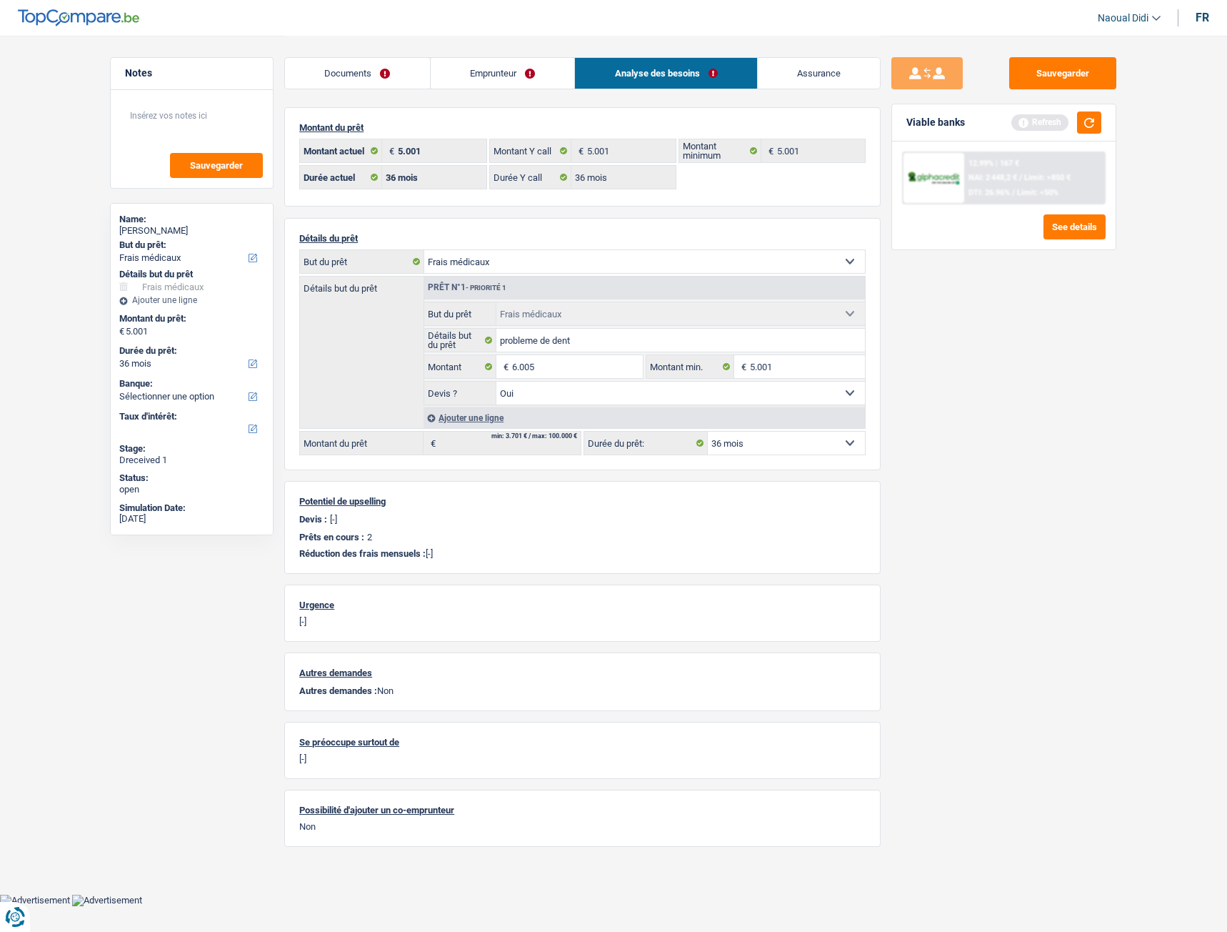
type input "6.005"
click at [960, 367] on div "Sauvegarder Viable banks Refresh 12.99% | 167 € NAI: 2 448,2 € / Limit: >850 € …" at bounding box center [1004, 483] width 246 height 852
select select "42"
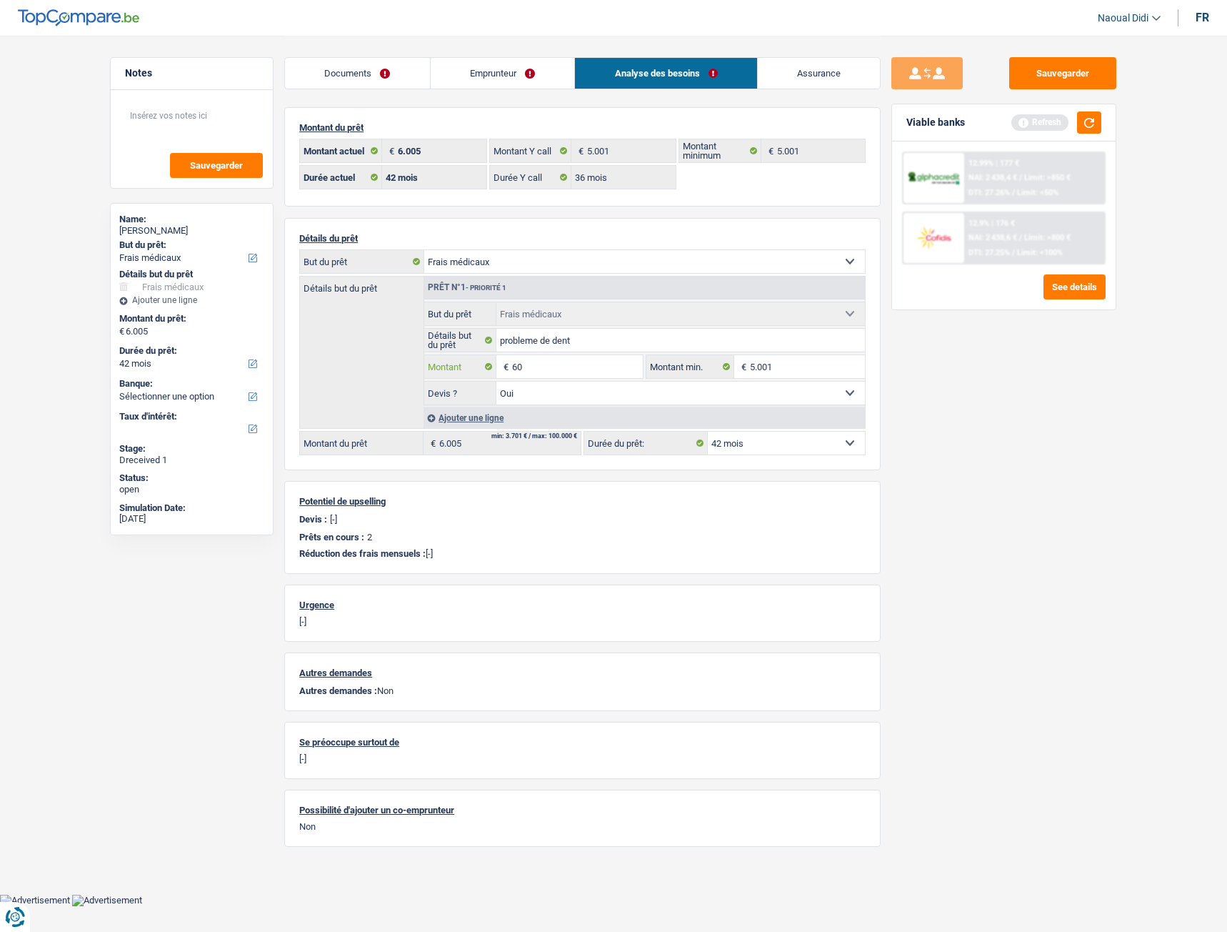
type input "6"
type input "7.005"
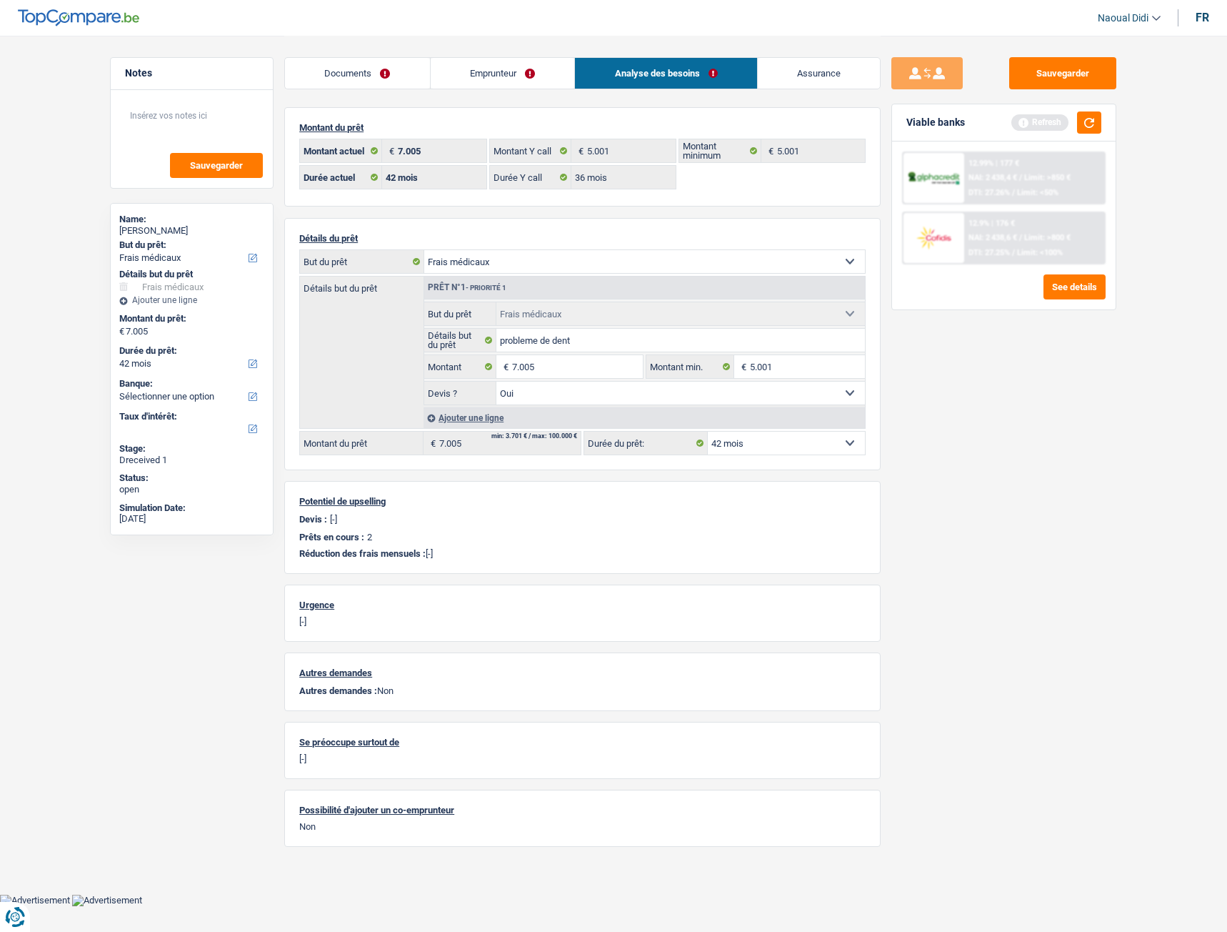
click at [1062, 449] on div "Sauvegarder Viable banks Refresh 12.99% | 177 € NAI: 2 438,4 € / Limit: >850 € …" at bounding box center [1004, 483] width 246 height 852
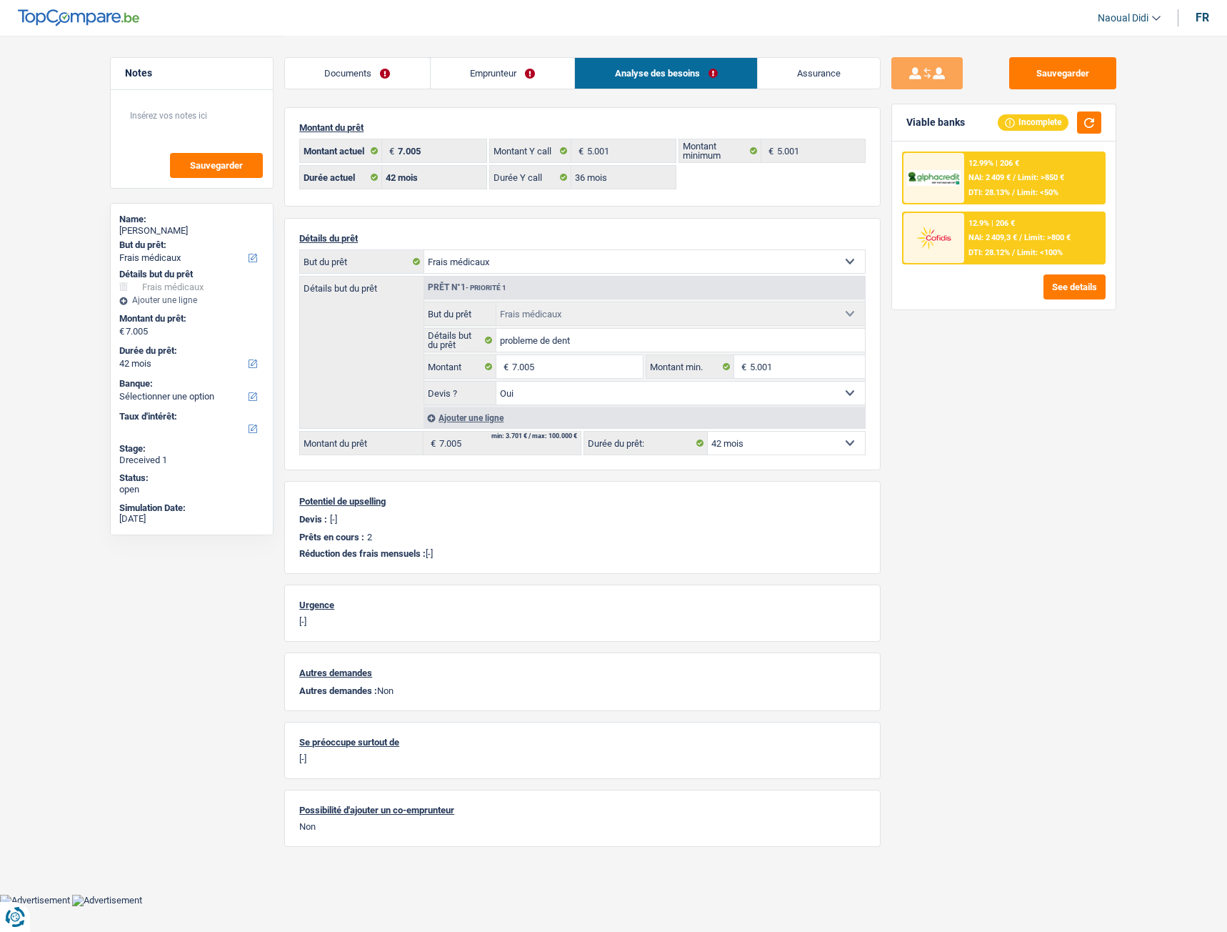
click at [752, 446] on select "12 mois 18 mois 24 mois 30 mois 36 mois 42 mois Sélectionner une option" at bounding box center [786, 443] width 157 height 23
click at [564, 366] on input "7.005" at bounding box center [577, 366] width 131 height 23
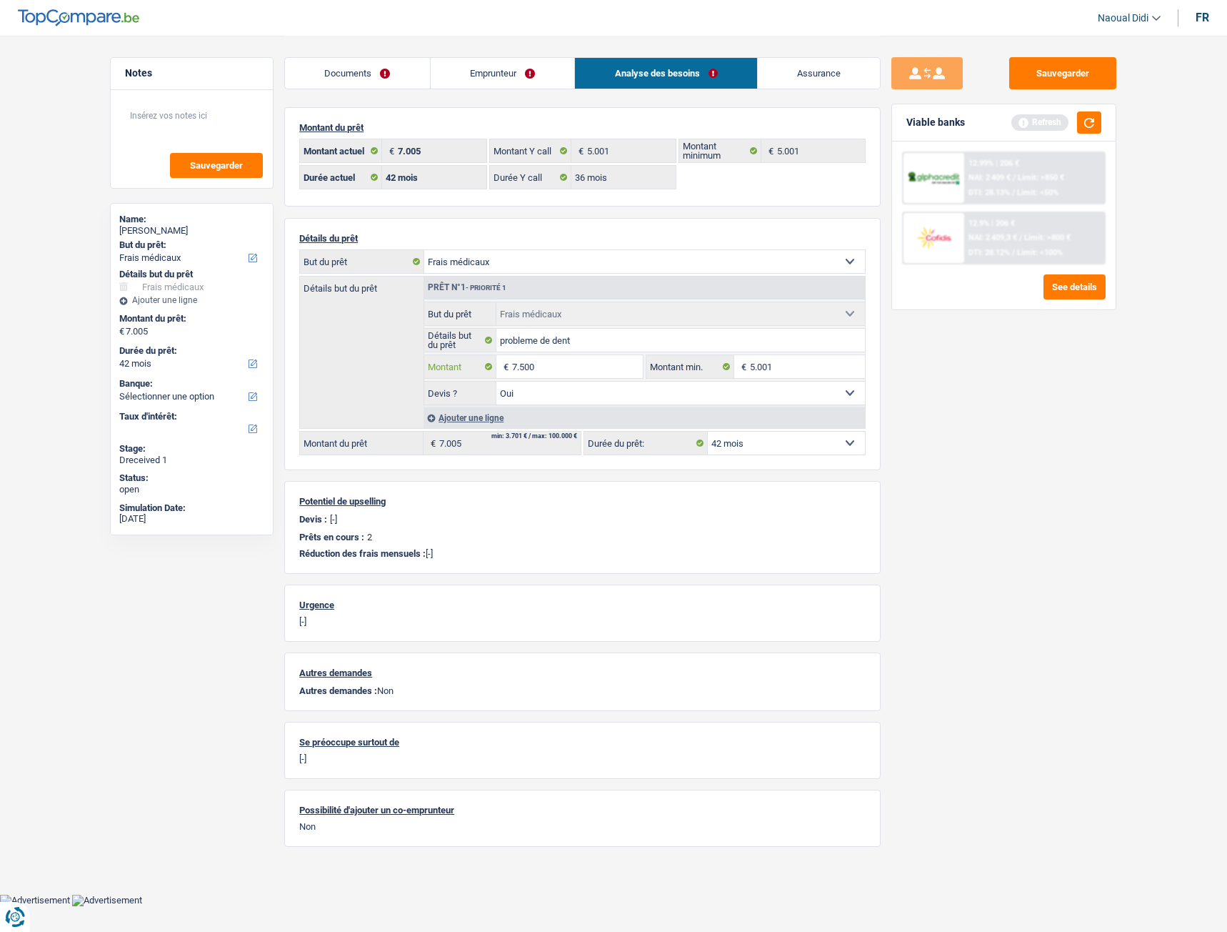
type input "7.500"
click at [930, 444] on div "Sauvegarder Viable banks Refresh 12.99% | 206 € NAI: 2 409 € / Limit: >850 € DT…" at bounding box center [1004, 483] width 246 height 852
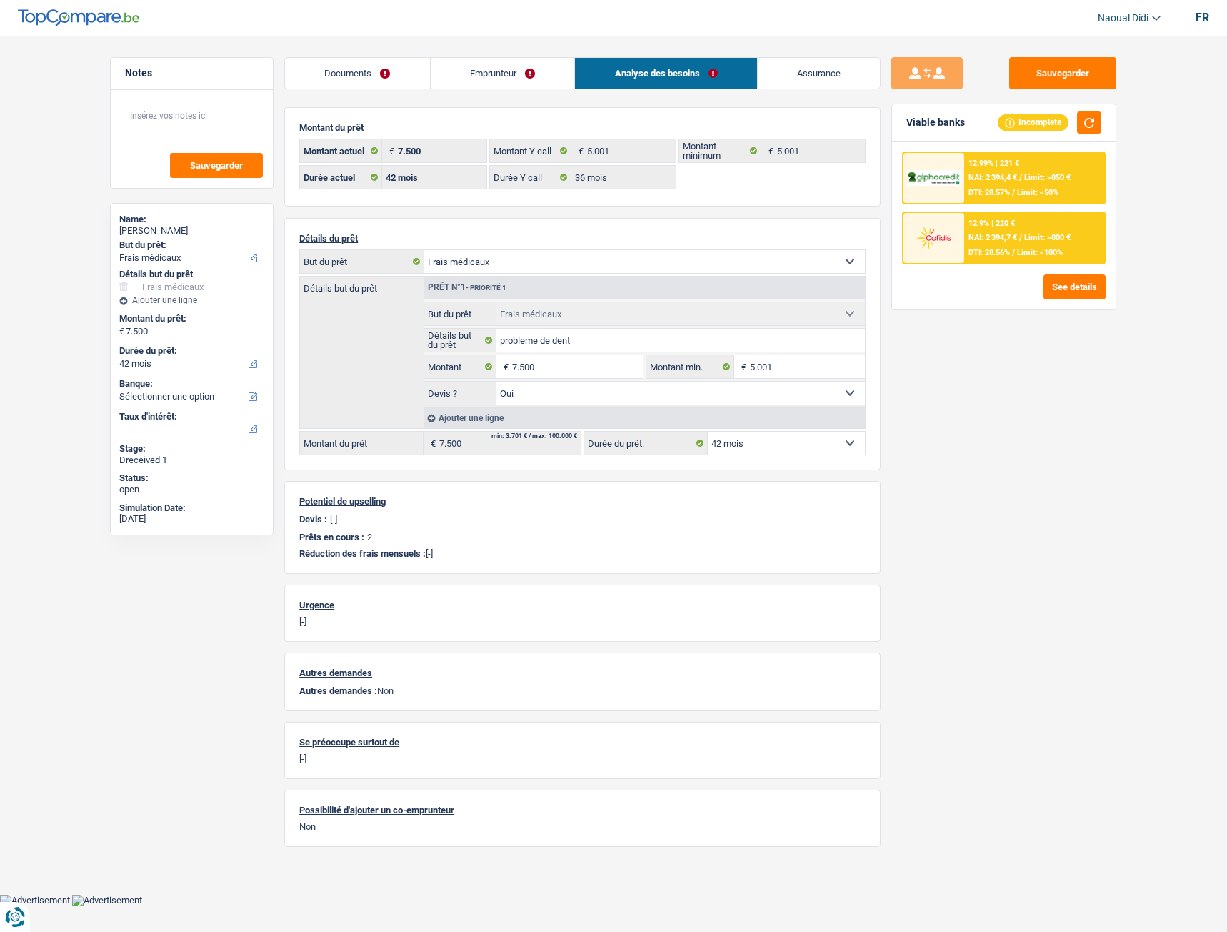
click at [744, 434] on select "12 mois 18 mois 24 mois 30 mois 36 mois 42 mois Sélectionner une option" at bounding box center [786, 443] width 157 height 23
click at [557, 362] on input "7.500" at bounding box center [577, 366] width 131 height 23
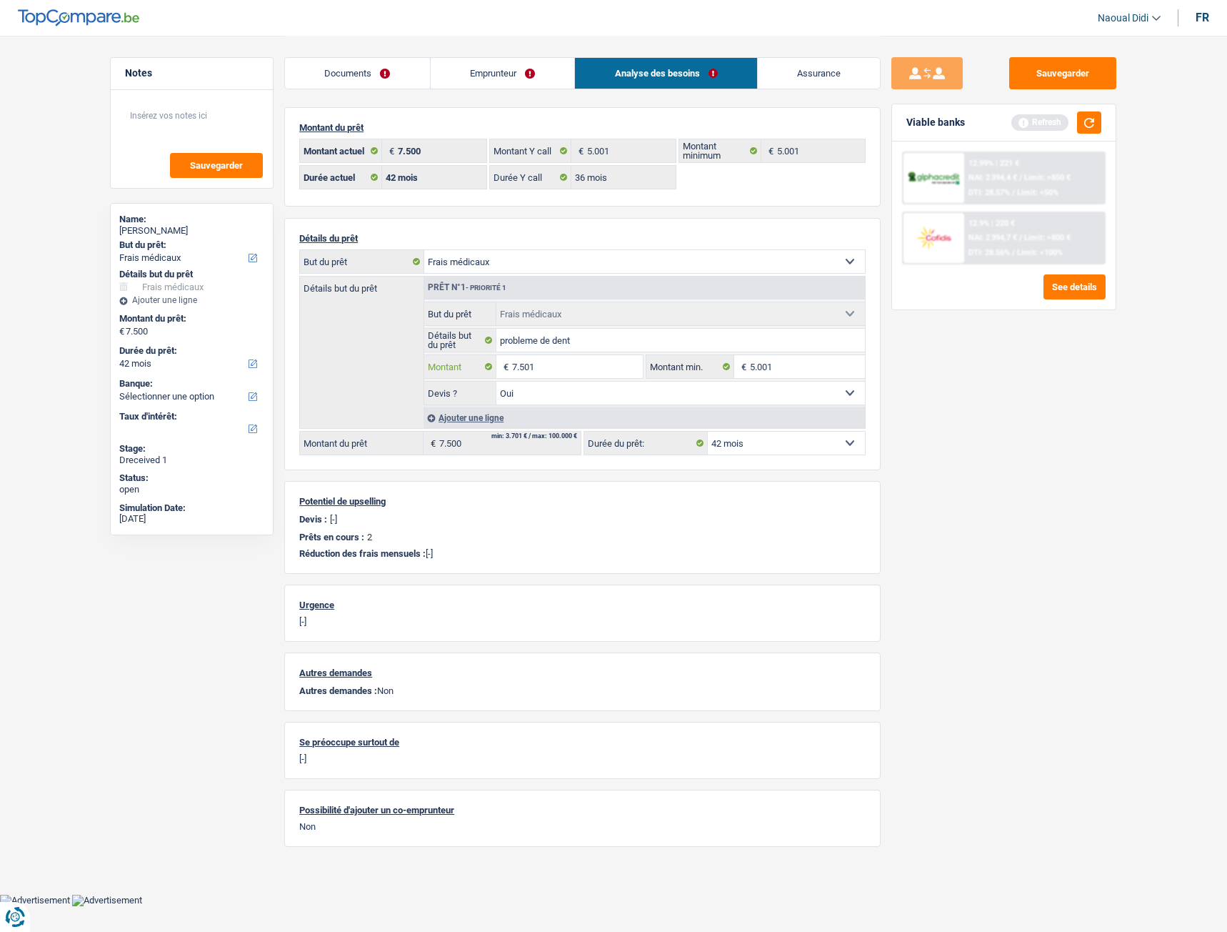
type input "7.501"
select select "48"
type input "7.501"
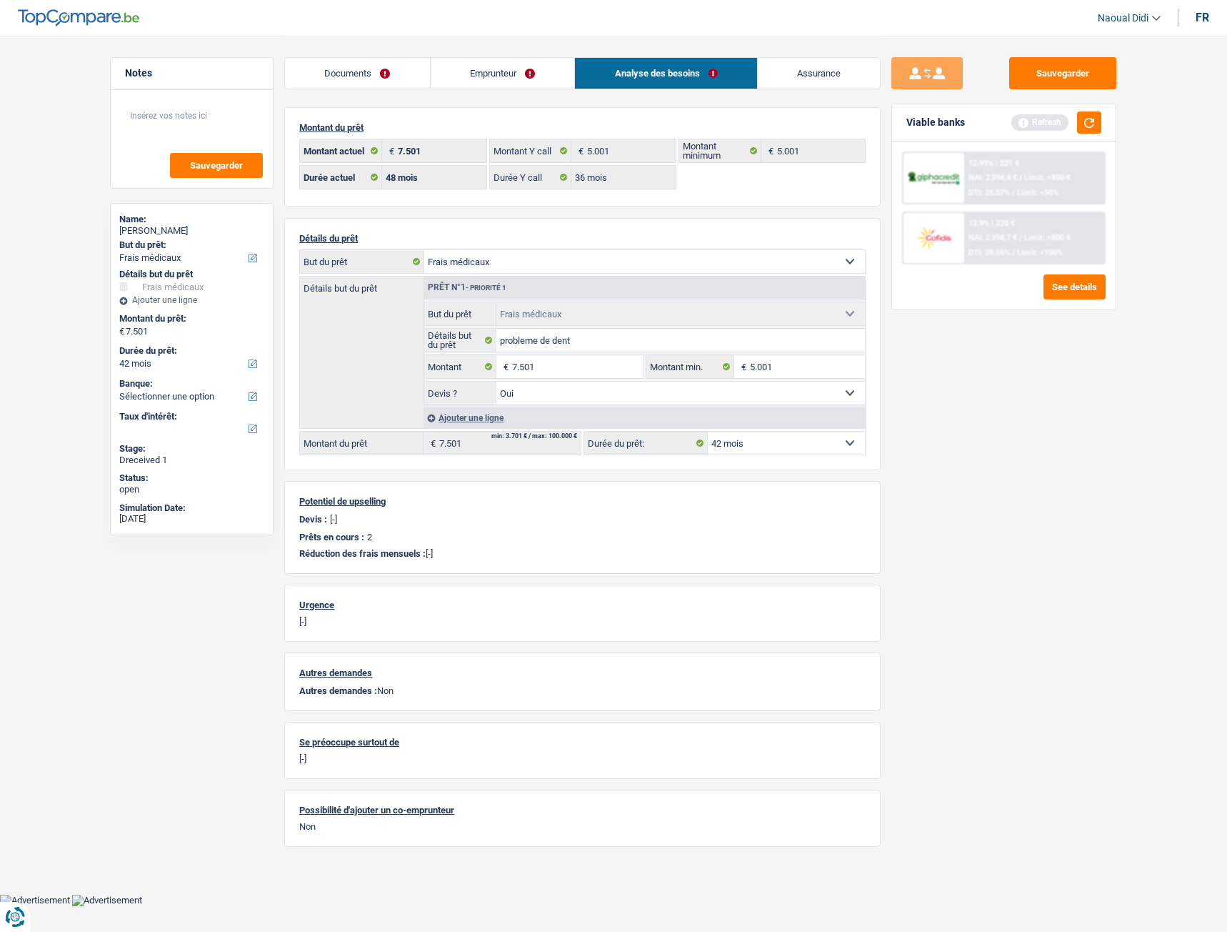
click at [967, 452] on div "Sauvegarder Viable banks Refresh 12.99% | 221 € NAI: 2 394,4 € / Limit: >850 € …" at bounding box center [1004, 483] width 246 height 852
select select "48"
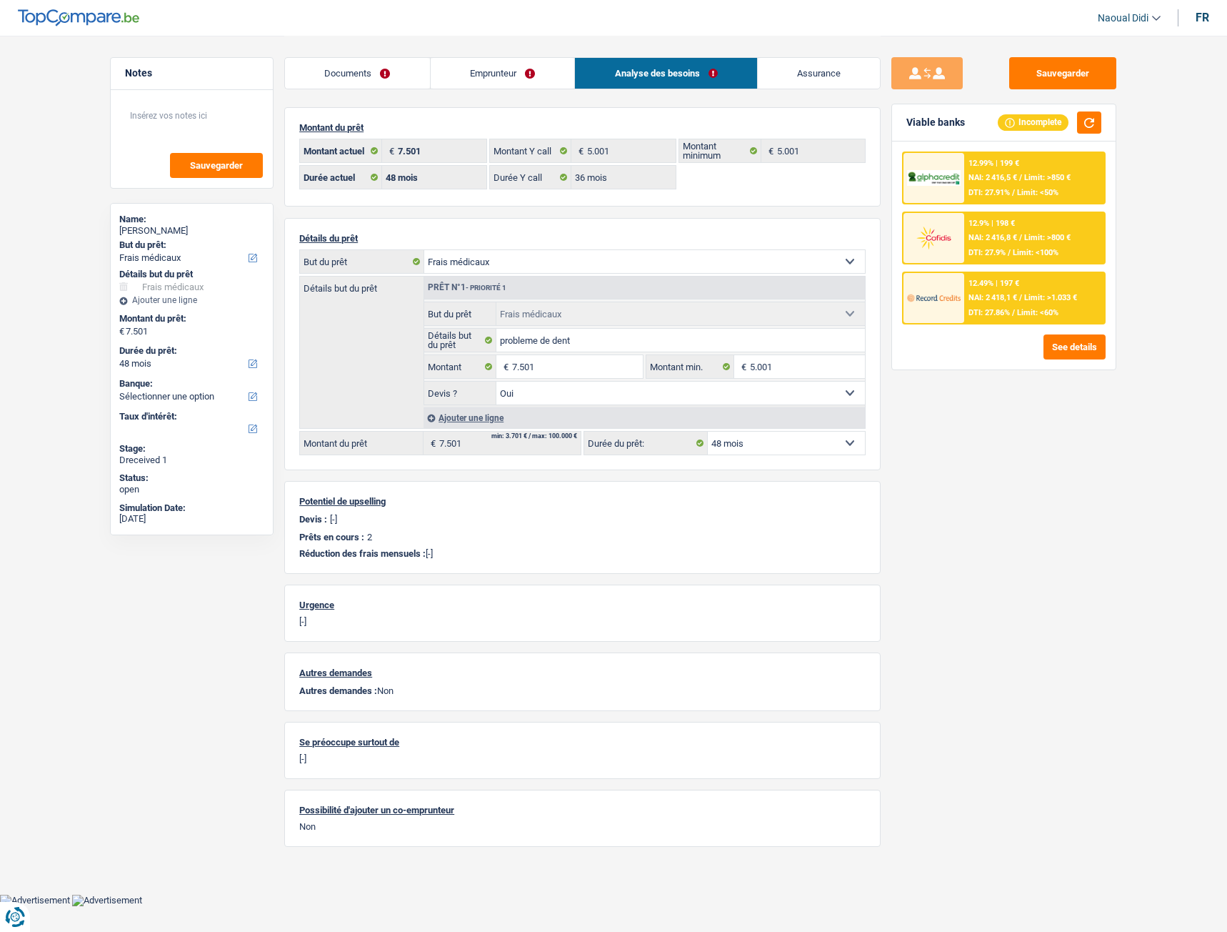
click at [503, 78] on link "Emprunteur" at bounding box center [503, 73] width 144 height 31
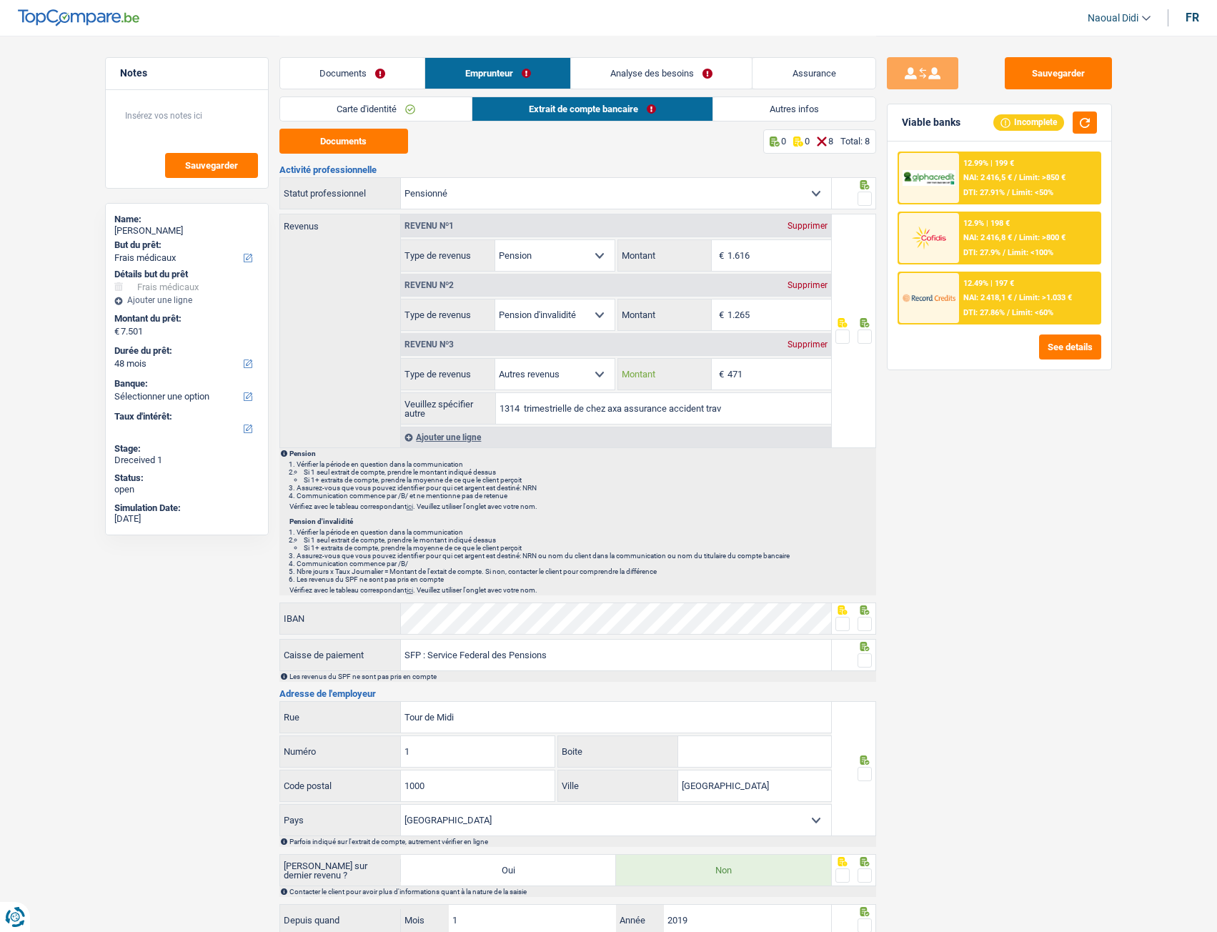
click at [710, 365] on div "471 € Montant" at bounding box center [724, 374] width 213 height 31
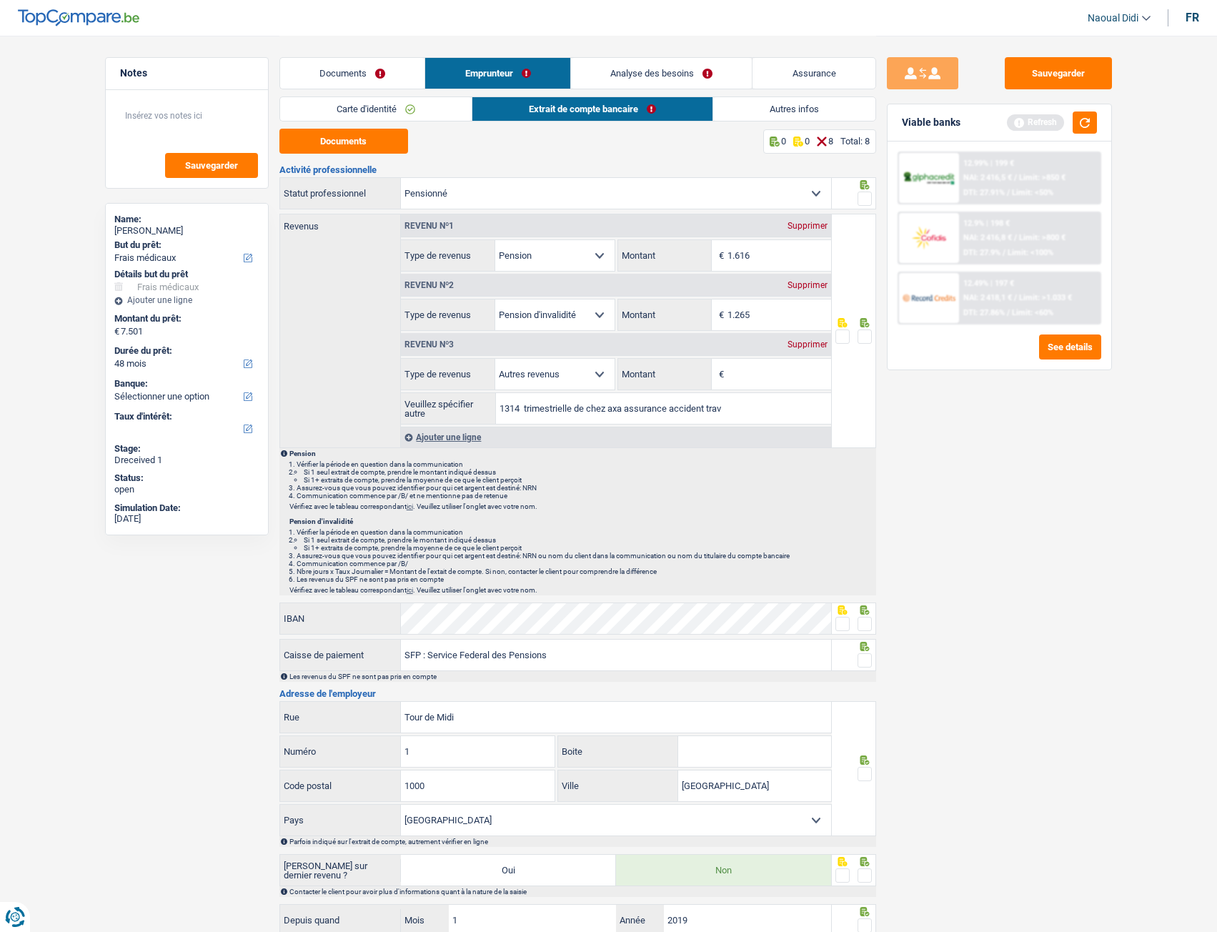
click at [957, 469] on div "Sauvegarder Viable banks Refresh 12.99% | 199 € NAI: 2 416,5 € / Limit: >850 € …" at bounding box center [999, 483] width 246 height 852
click at [1081, 124] on button "button" at bounding box center [1084, 122] width 24 height 22
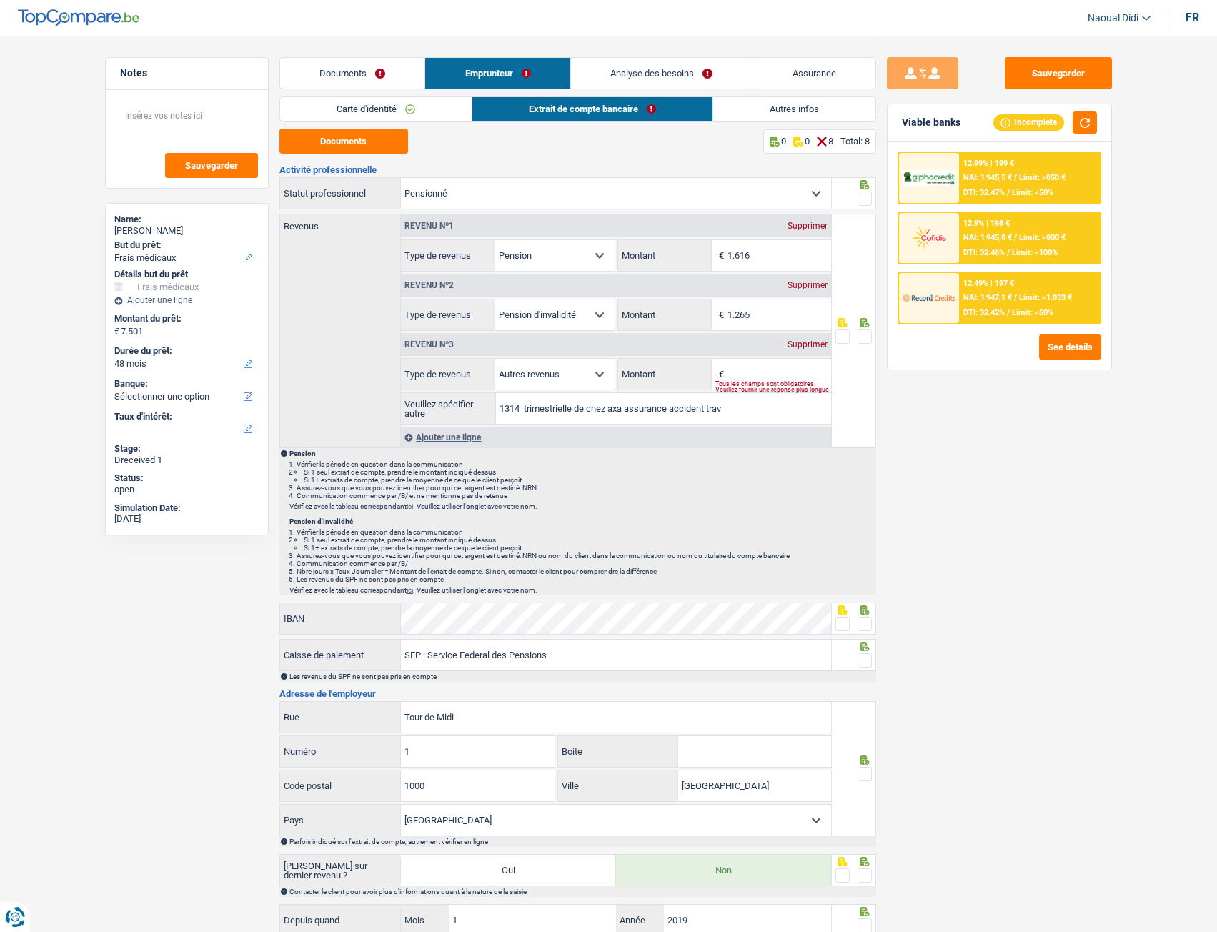
click at [808, 342] on div "Supprimer" at bounding box center [807, 344] width 47 height 9
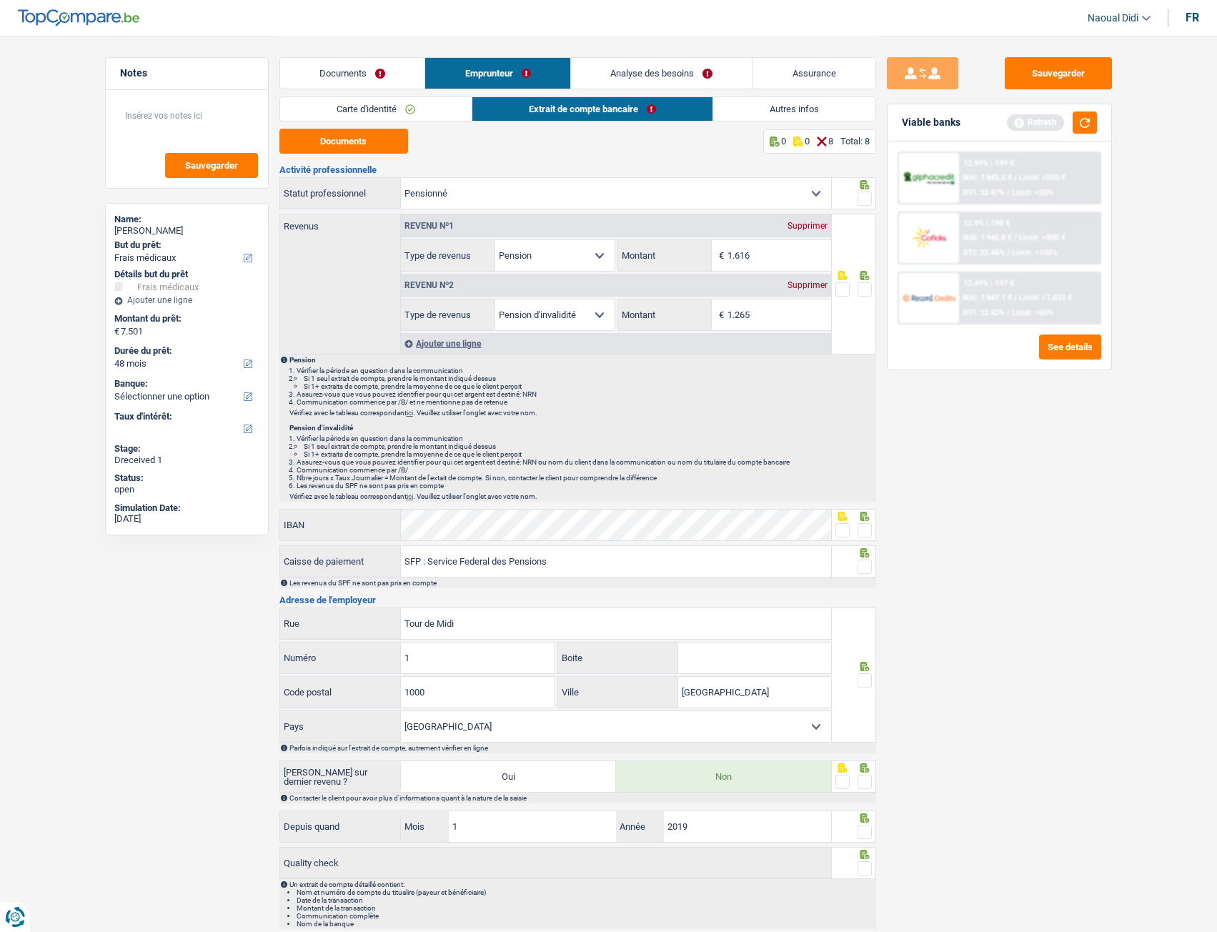
click at [864, 286] on span at bounding box center [864, 289] width 14 height 14
click at [0, 0] on input "radio" at bounding box center [0, 0] width 0 height 0
click at [868, 196] on span at bounding box center [864, 198] width 14 height 14
click at [0, 0] on input "radio" at bounding box center [0, 0] width 0 height 0
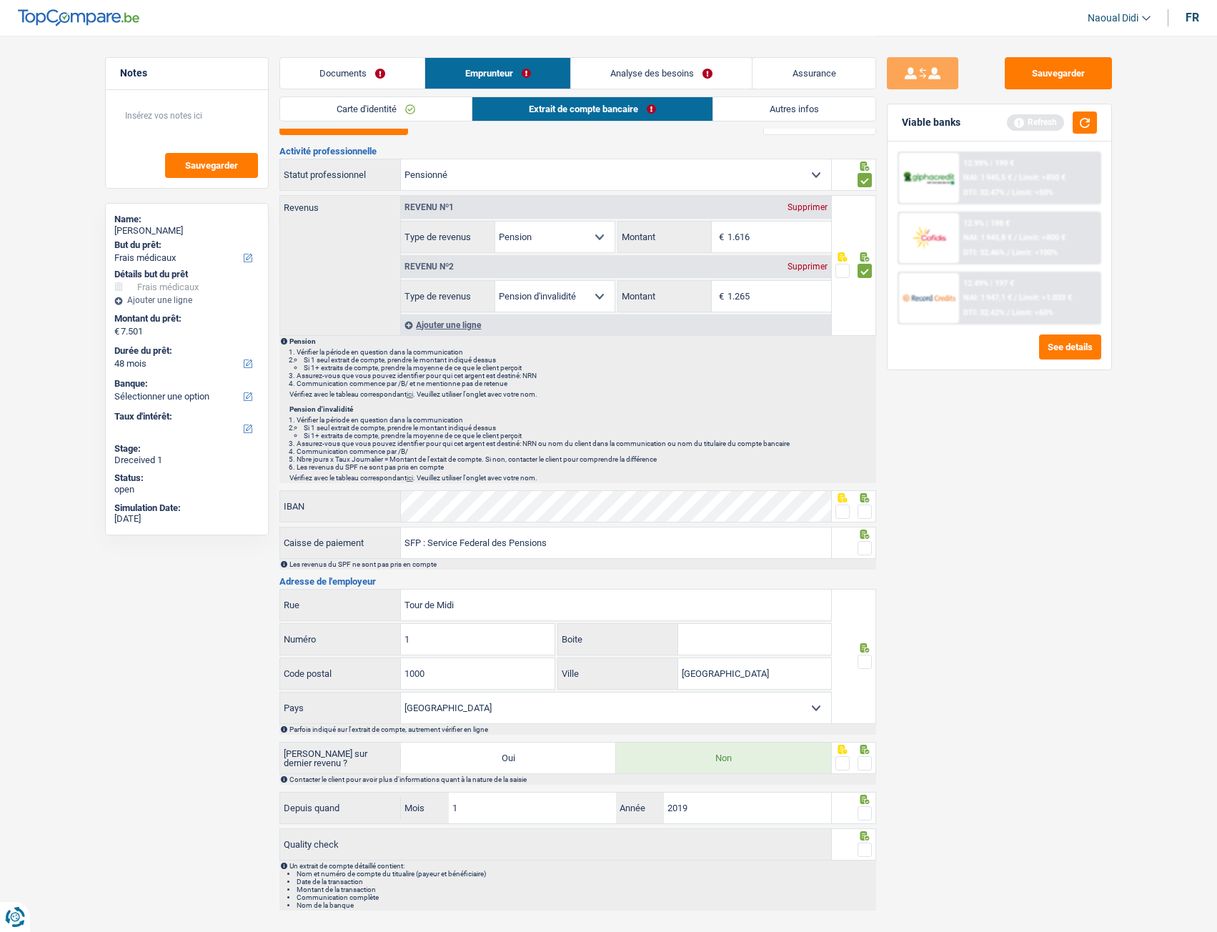
scroll to position [51, 0]
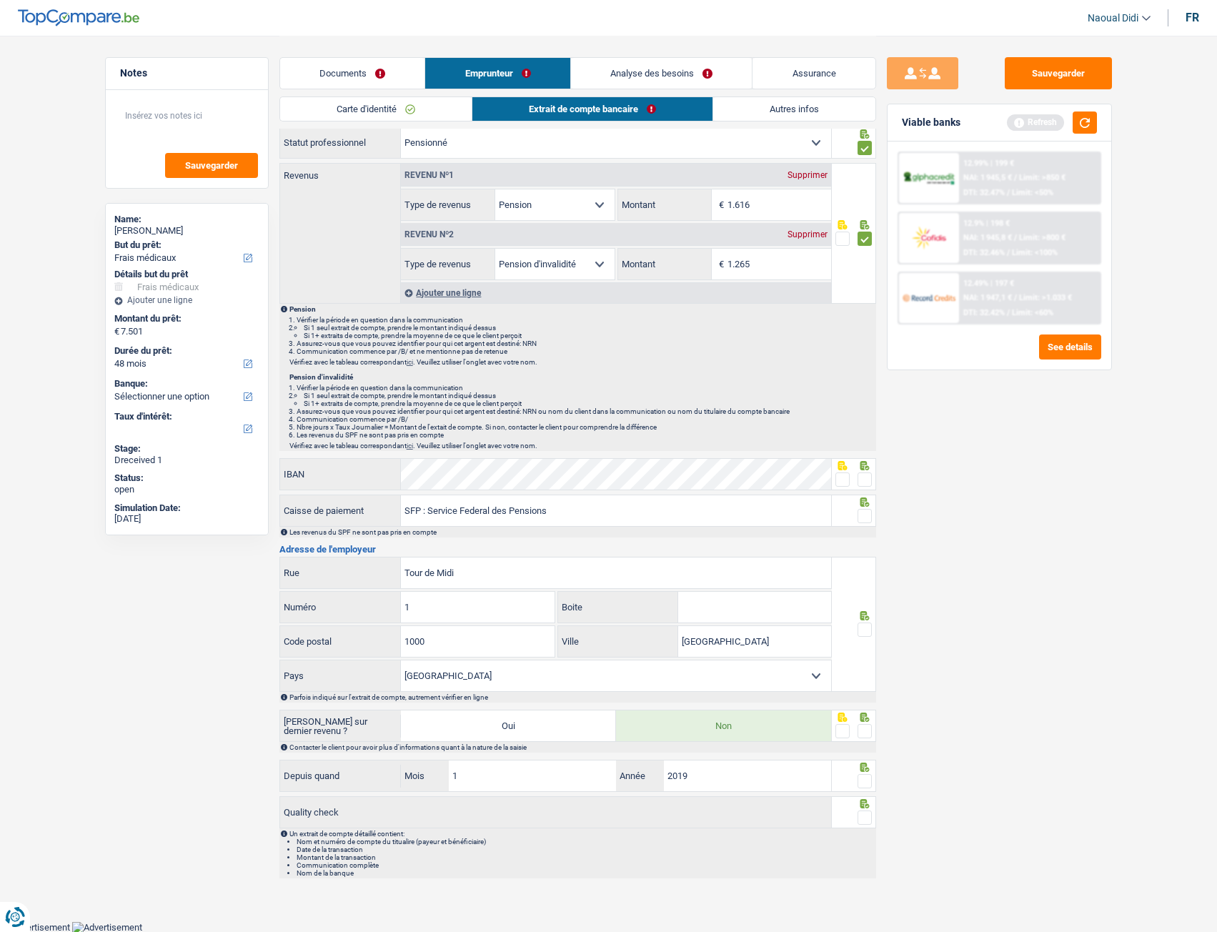
click at [861, 479] on span at bounding box center [864, 479] width 14 height 14
click at [0, 0] on input "radio" at bounding box center [0, 0] width 0 height 0
click at [575, 510] on input "SFP : Service Federal des Pensions" at bounding box center [616, 510] width 430 height 31
click at [864, 517] on span at bounding box center [864, 516] width 14 height 14
click at [0, 0] on input "radio" at bounding box center [0, 0] width 0 height 0
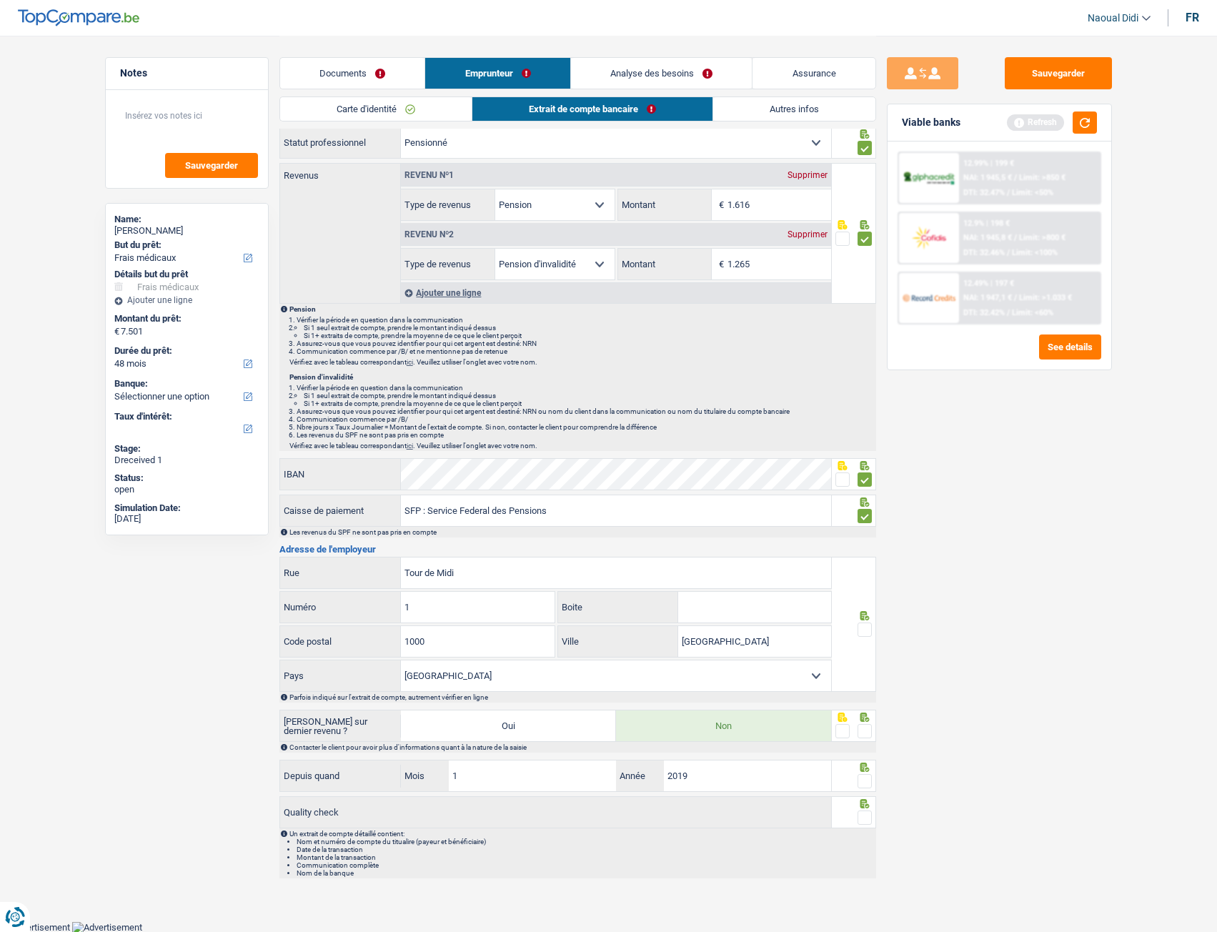
click at [867, 521] on span at bounding box center [864, 629] width 14 height 14
click at [0, 0] on input "radio" at bounding box center [0, 0] width 0 height 0
click at [862, 521] on span at bounding box center [864, 731] width 14 height 14
click at [0, 0] on input "radio" at bounding box center [0, 0] width 0 height 0
click at [867, 521] on span at bounding box center [864, 781] width 14 height 14
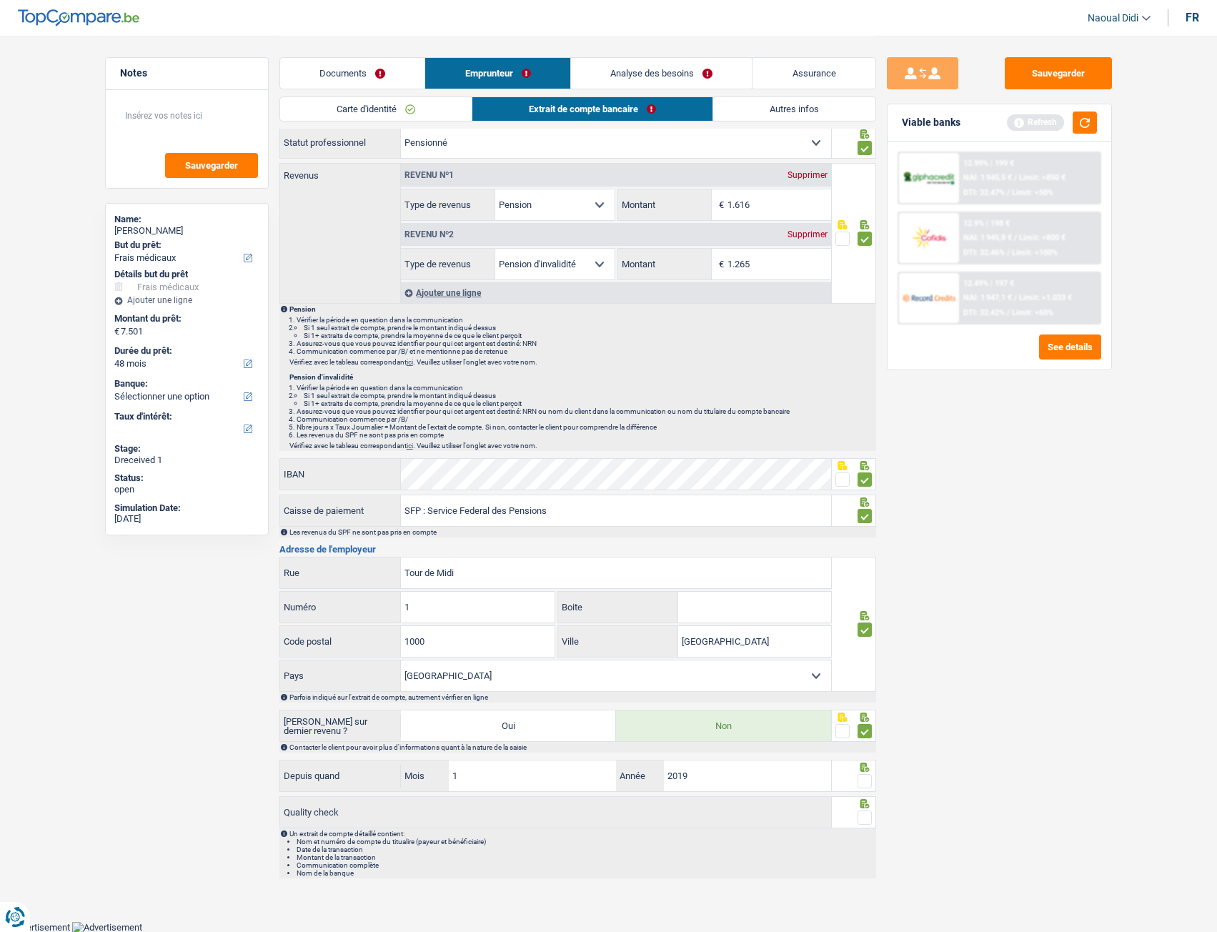
click at [0, 0] on input "radio" at bounding box center [0, 0] width 0 height 0
click at [867, 521] on span at bounding box center [864, 817] width 14 height 14
click at [0, 0] on input "radio" at bounding box center [0, 0] width 0 height 0
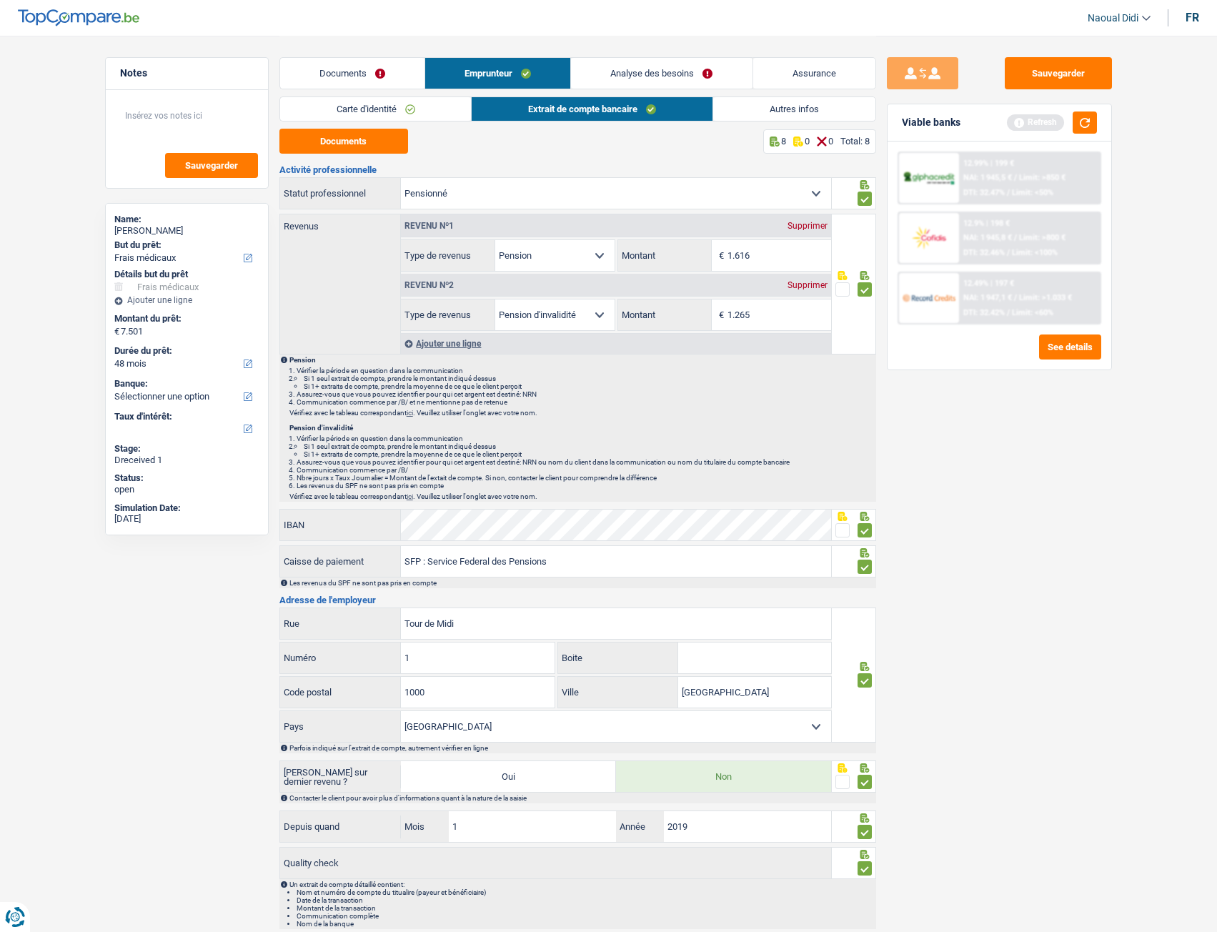
click at [354, 64] on link "Documents" at bounding box center [352, 73] width 144 height 31
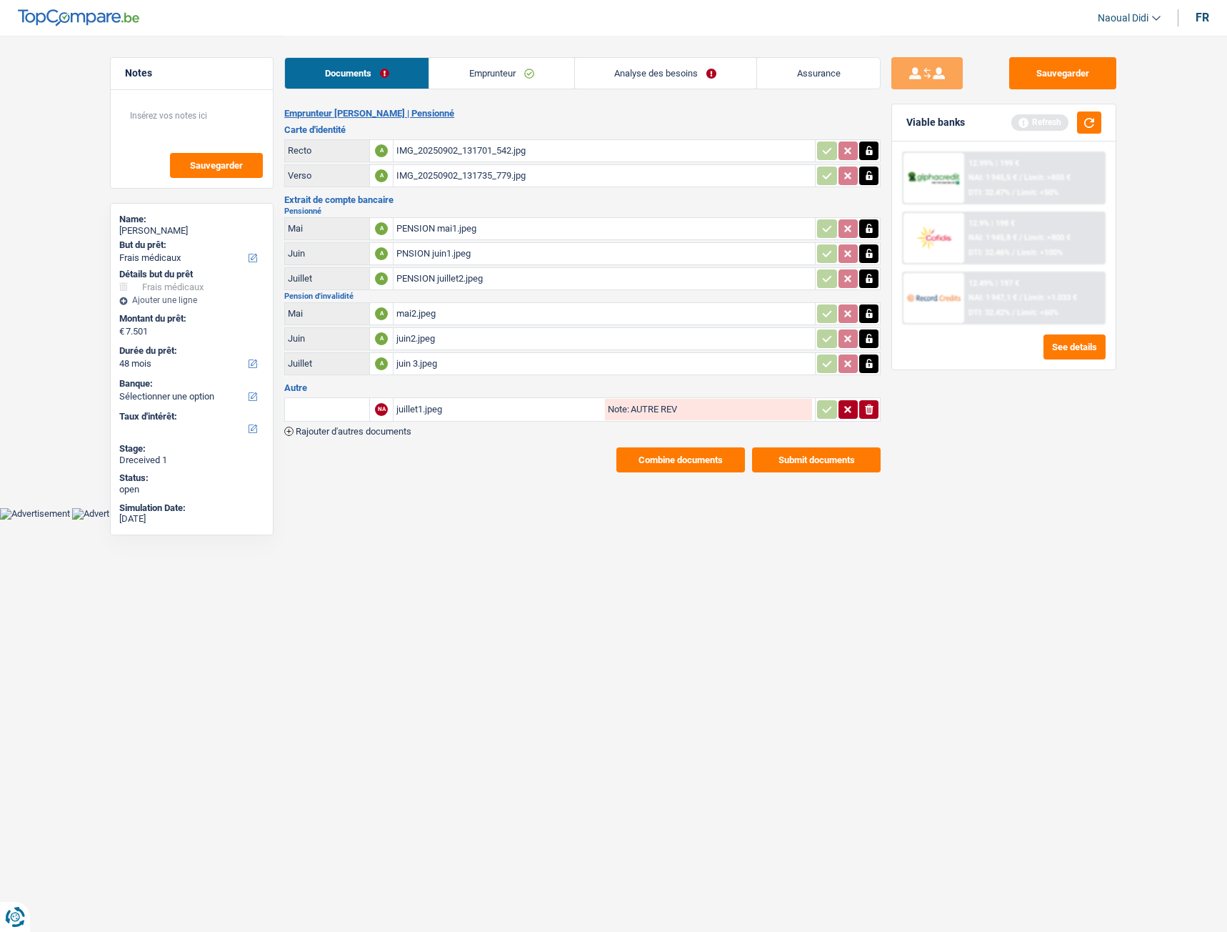
click at [322, 403] on input "text" at bounding box center [327, 409] width 79 height 23
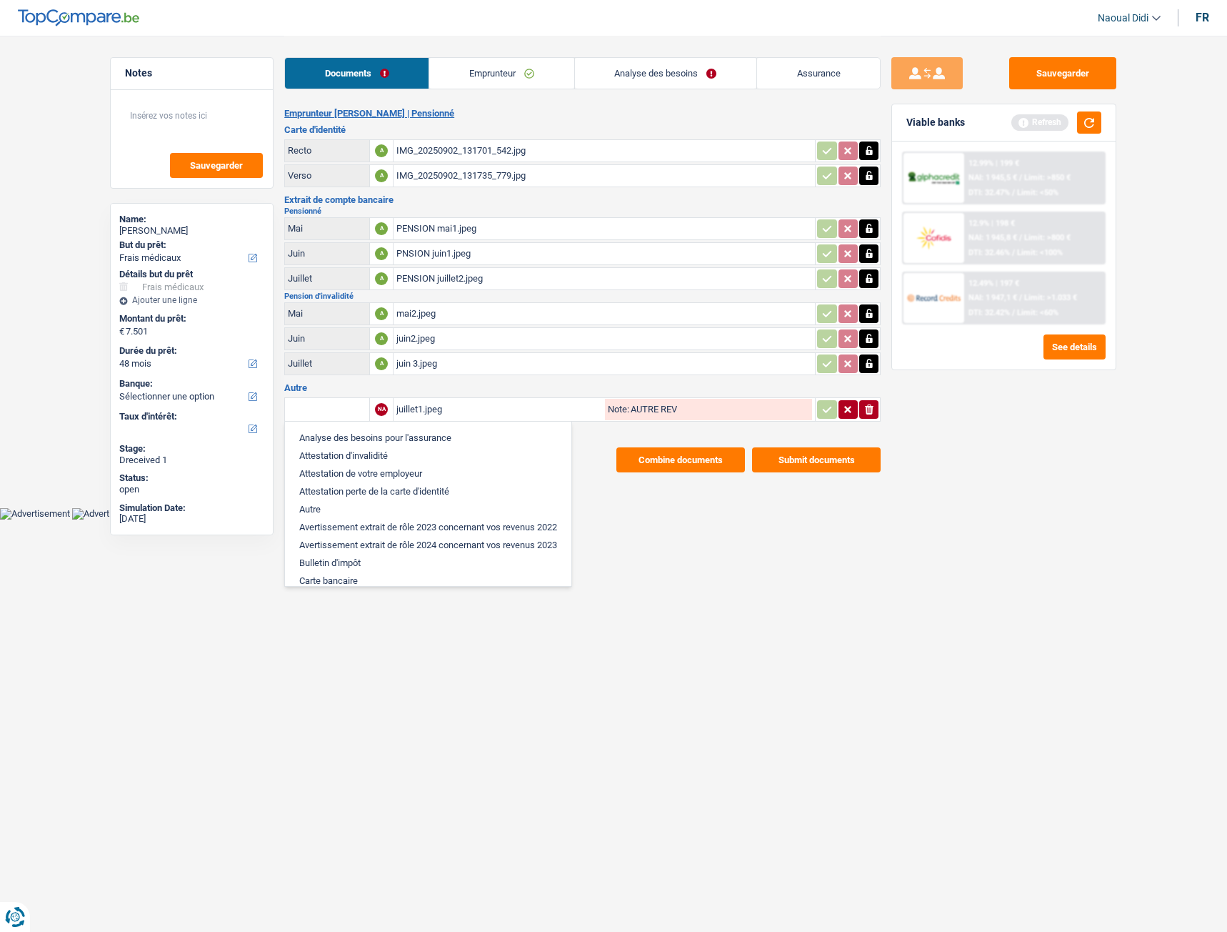
type input "A"
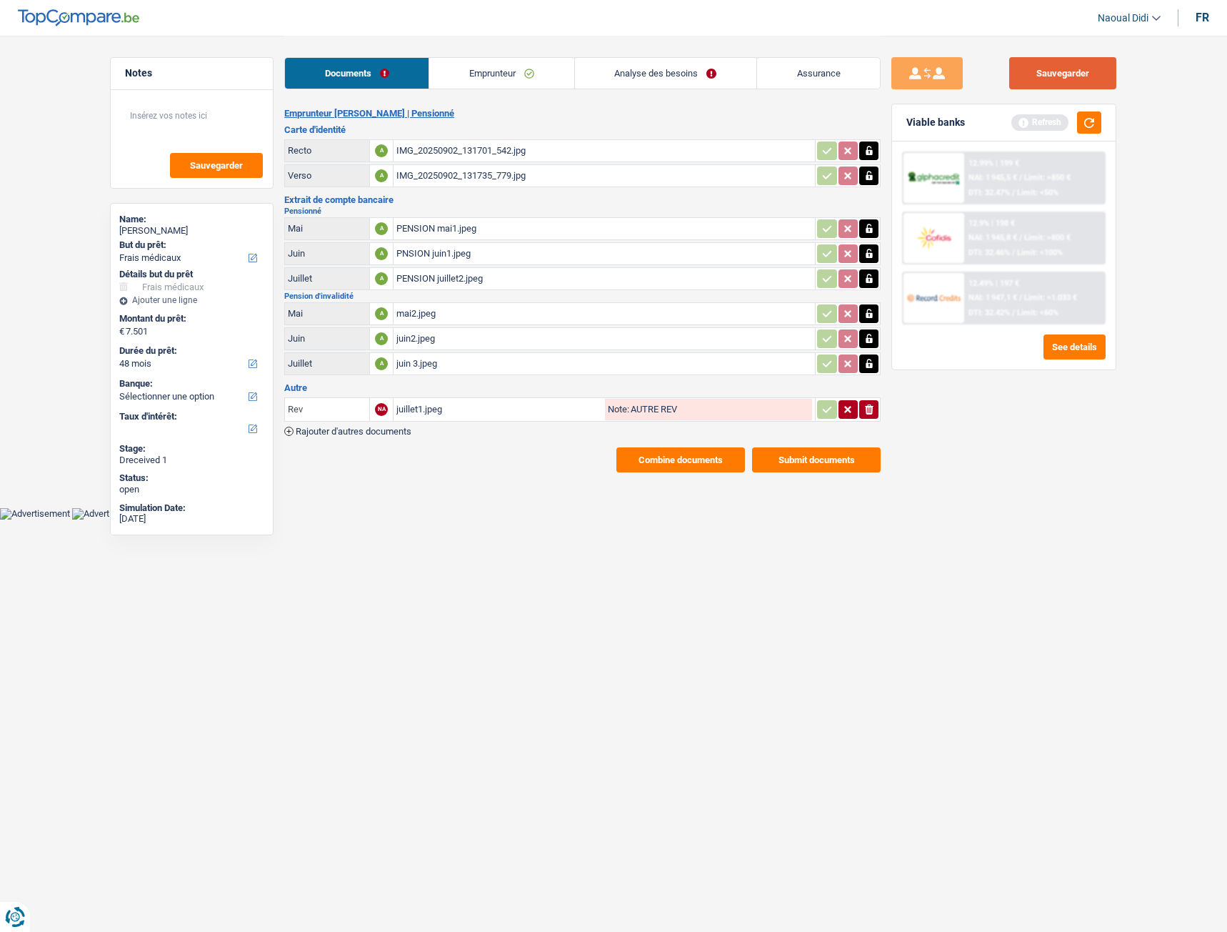
type input "Rev"
click at [1070, 76] on button "Sauvegarder" at bounding box center [1063, 73] width 107 height 32
click at [480, 72] on link "Emprunteur" at bounding box center [501, 73] width 144 height 31
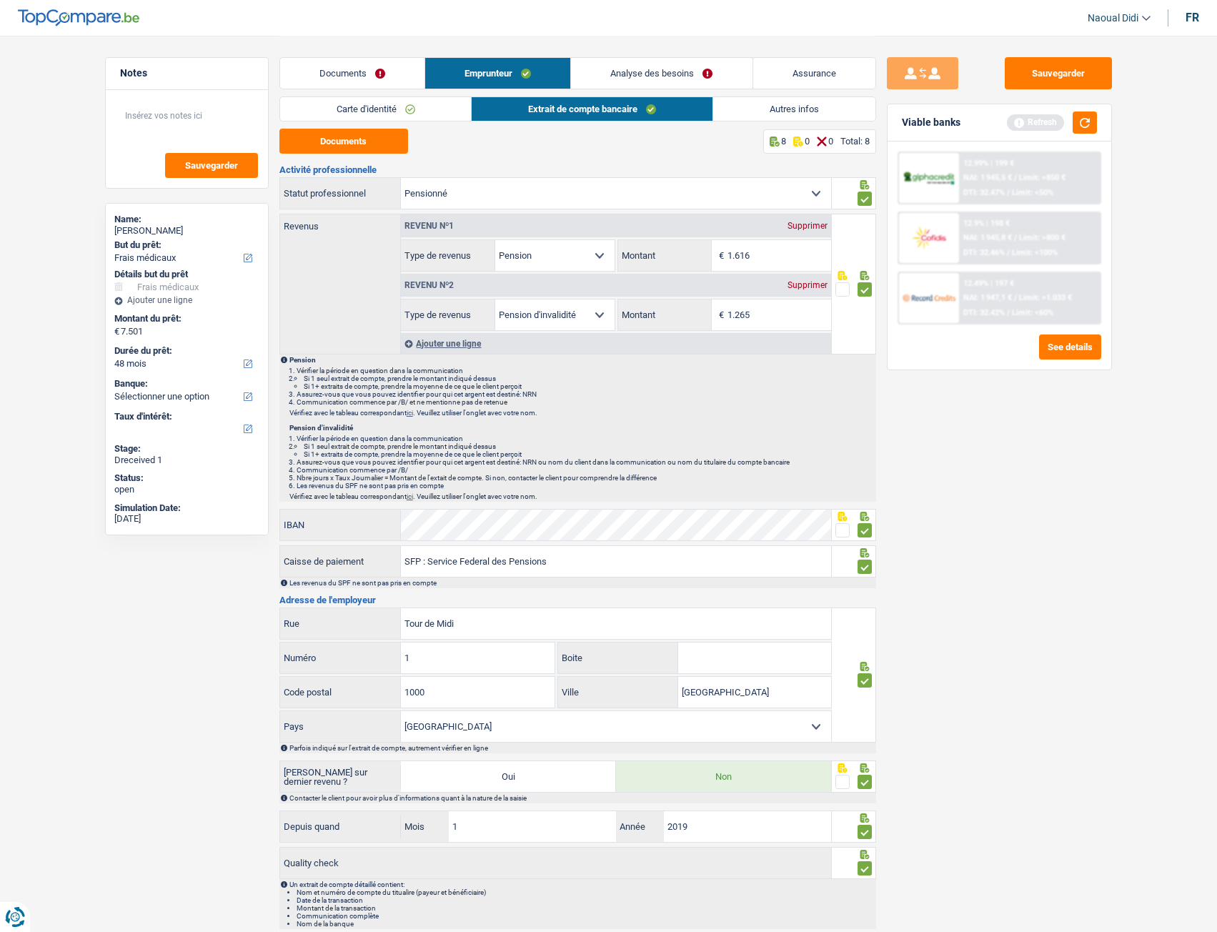
click at [364, 110] on link "Carte d'identité" at bounding box center [375, 109] width 191 height 24
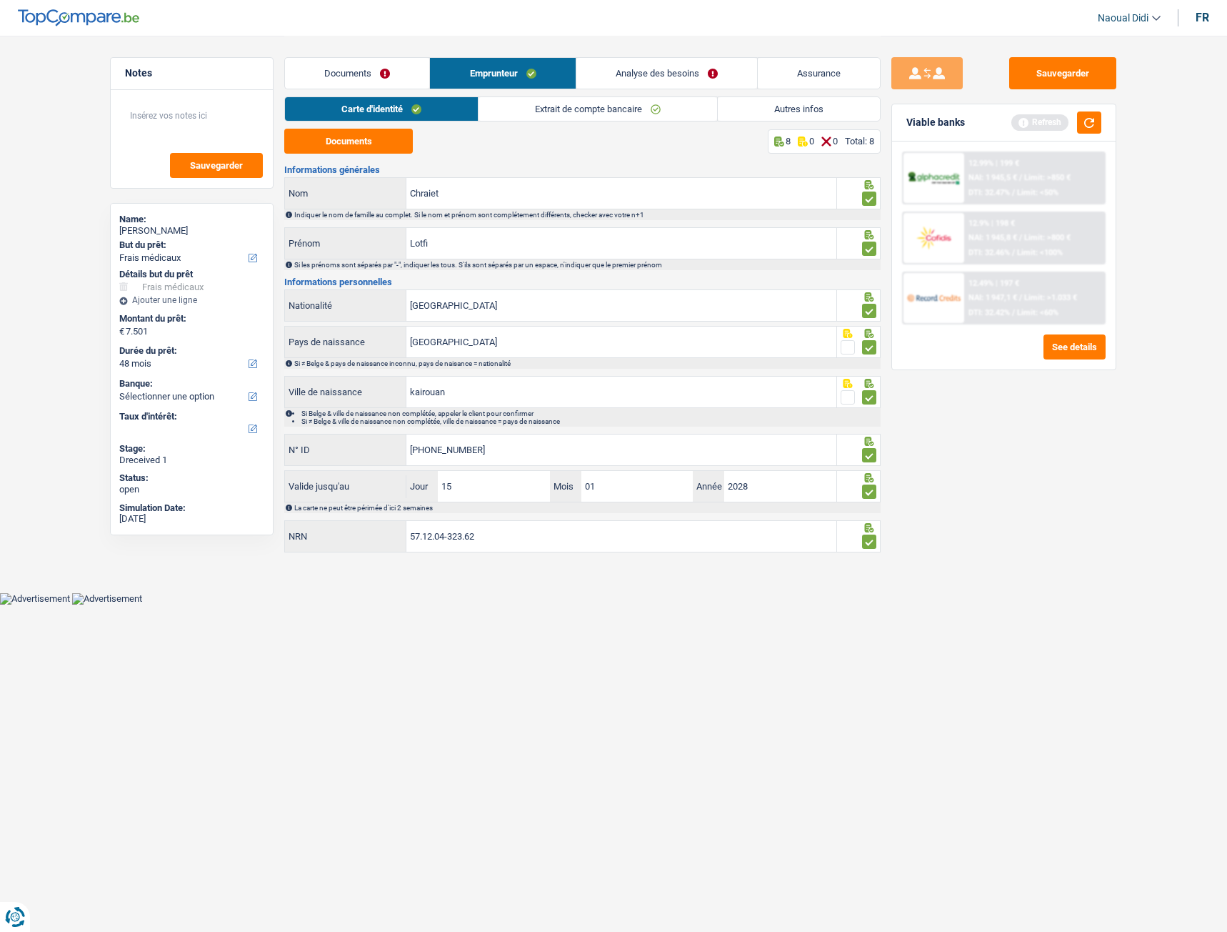
click at [565, 101] on link "Extrait de compte bancaire" at bounding box center [598, 109] width 239 height 24
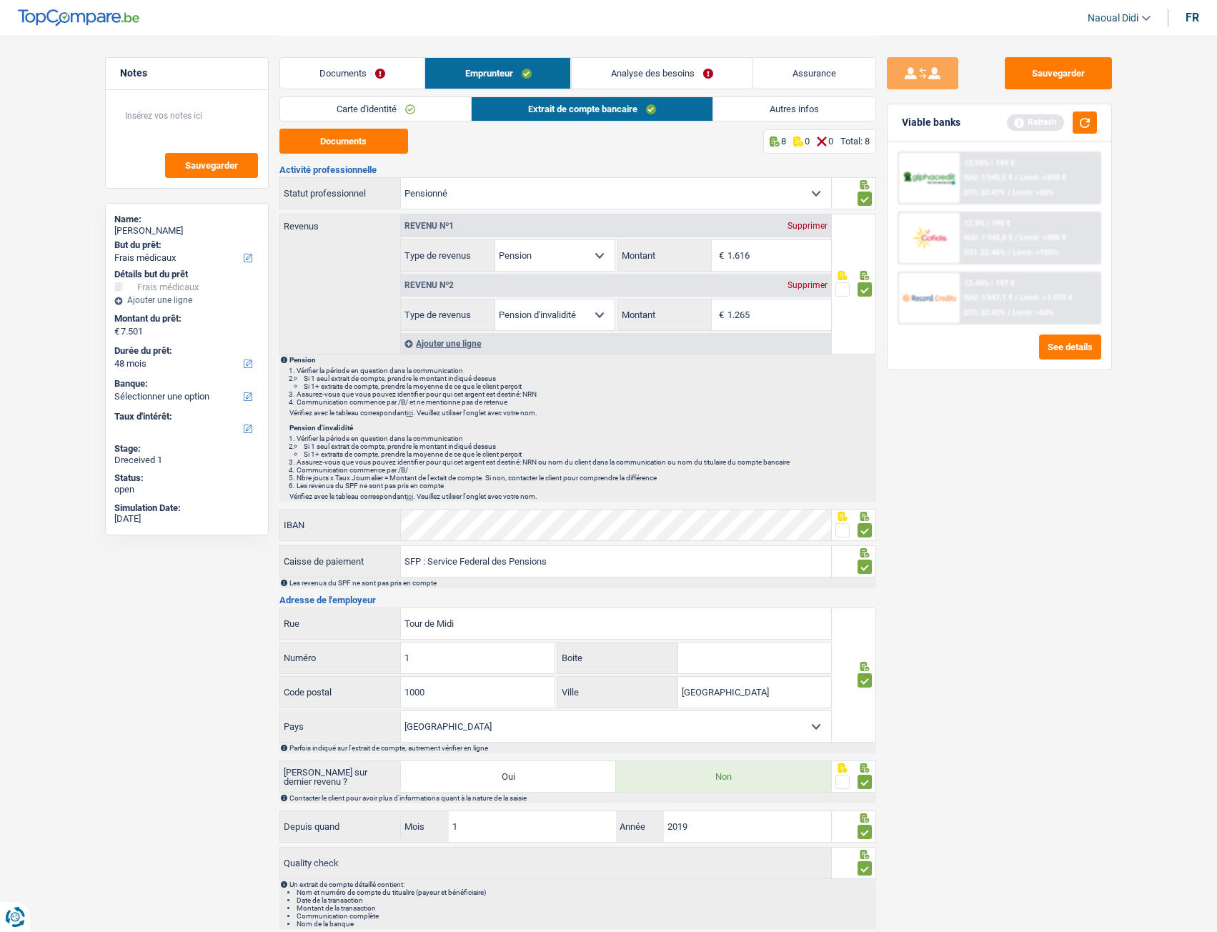
click at [766, 104] on link "Autres infos" at bounding box center [794, 109] width 162 height 24
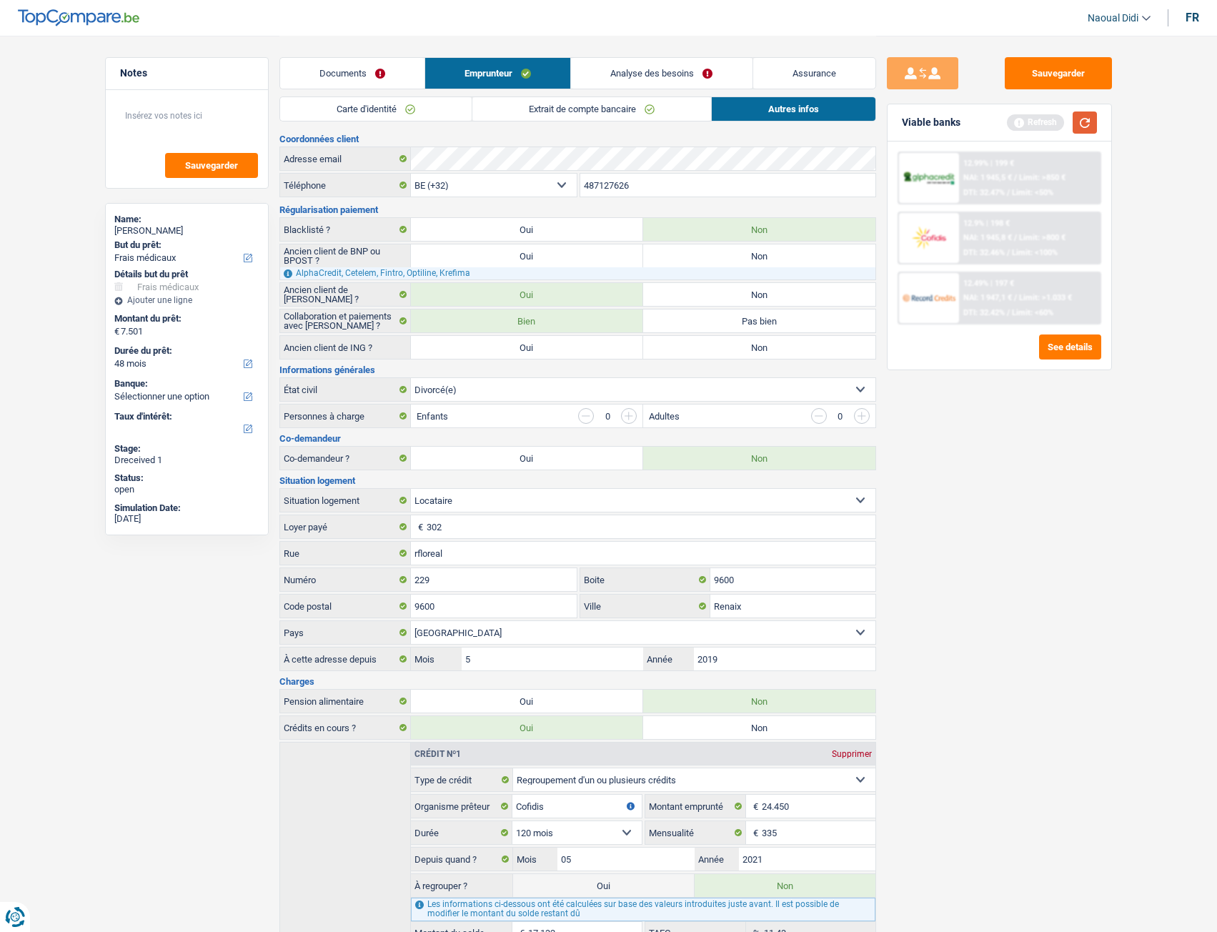
click at [1080, 126] on button "button" at bounding box center [1084, 122] width 24 height 22
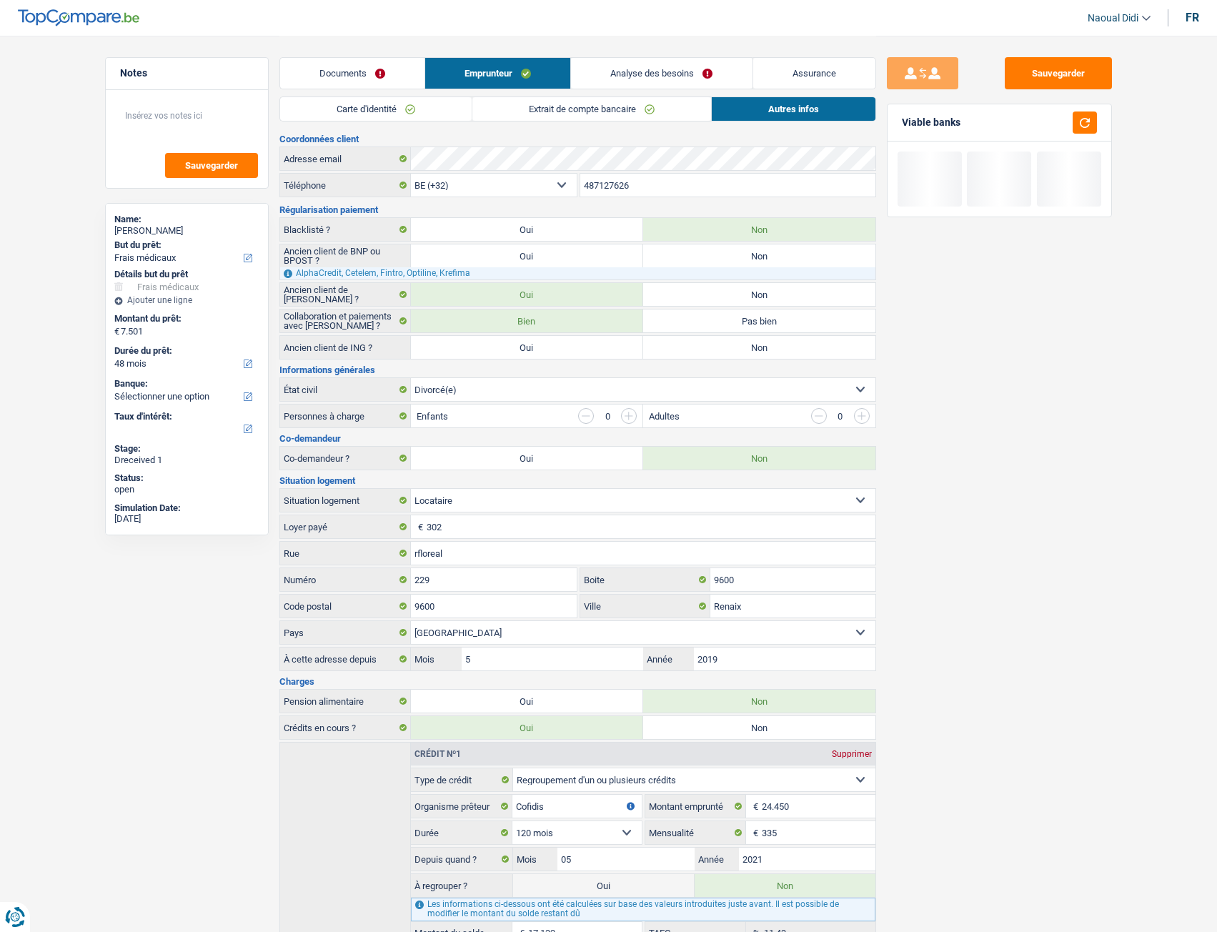
click at [645, 67] on link "Analyse des besoins" at bounding box center [661, 73] width 181 height 31
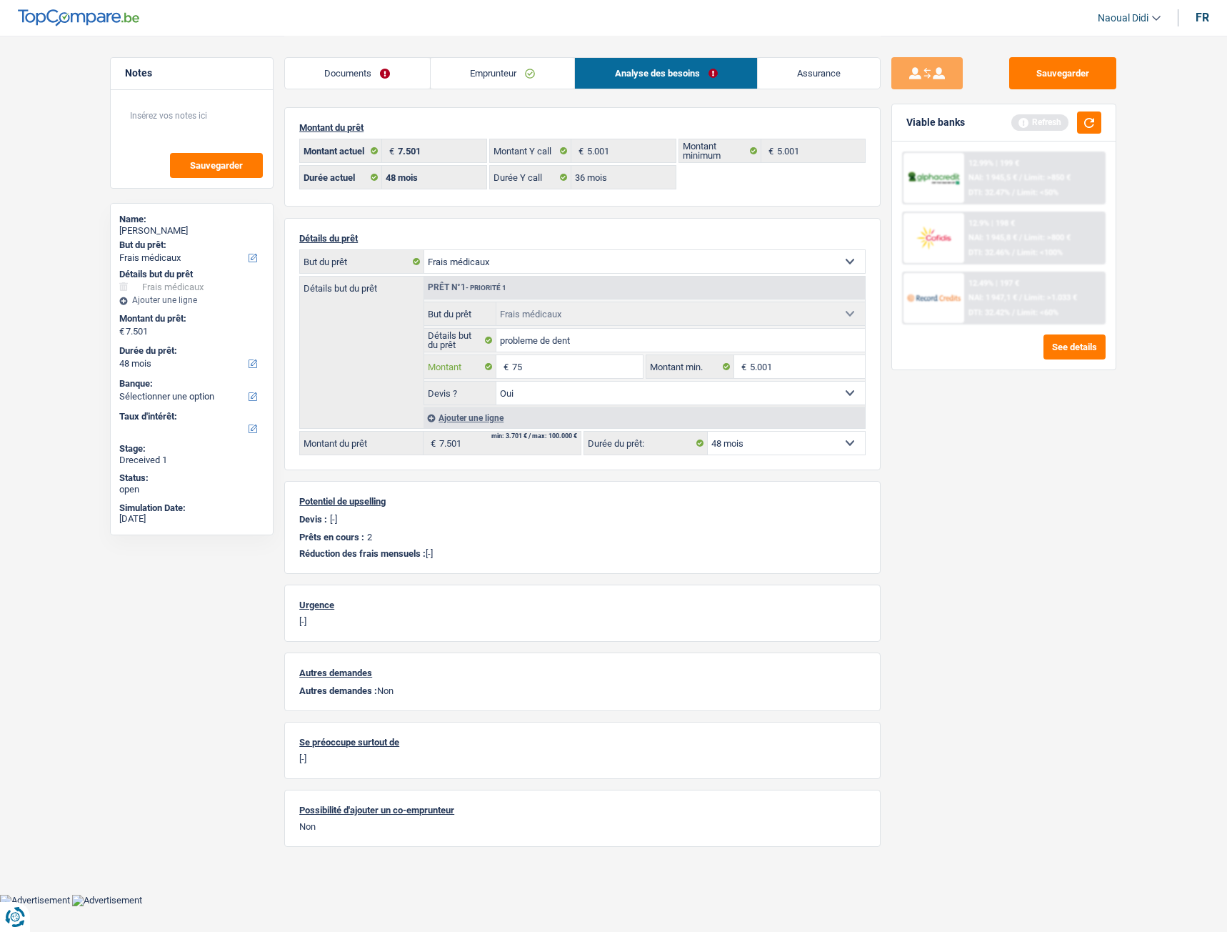
type input "7"
type input "5.001"
select select "36"
type input "5.001"
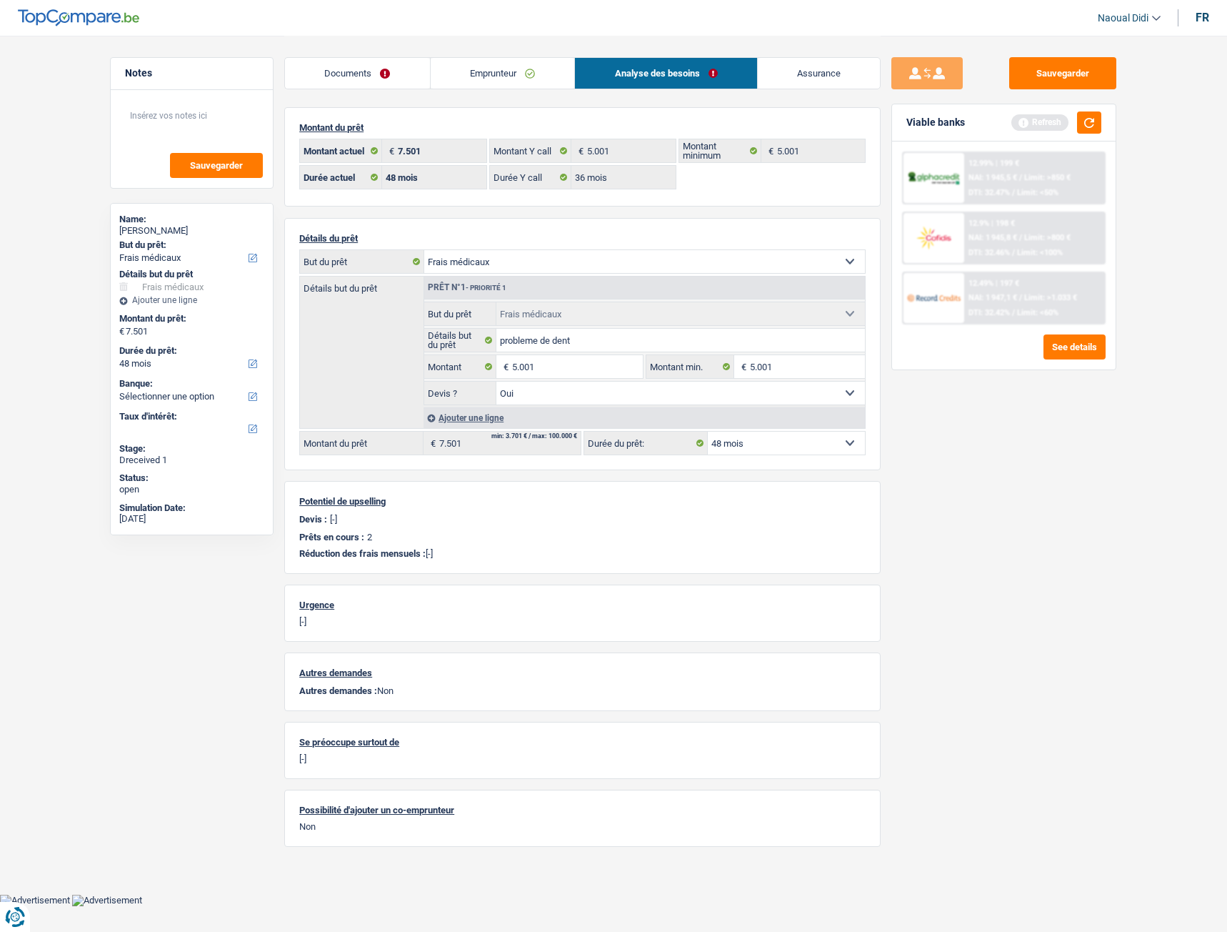
select select "36"
type input "5.001"
select select "36"
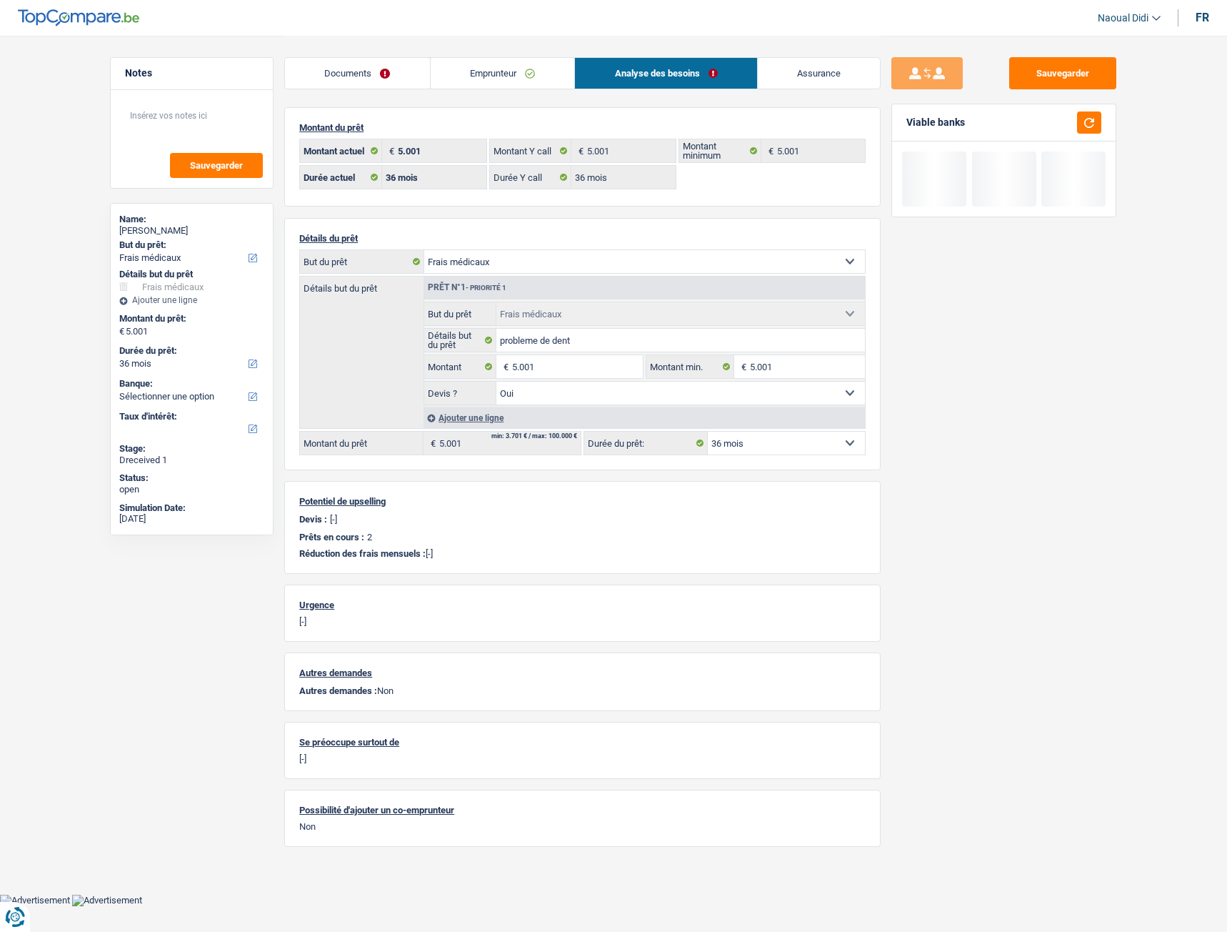
click at [1025, 457] on div "Sauvegarder Viable banks" at bounding box center [1004, 483] width 246 height 852
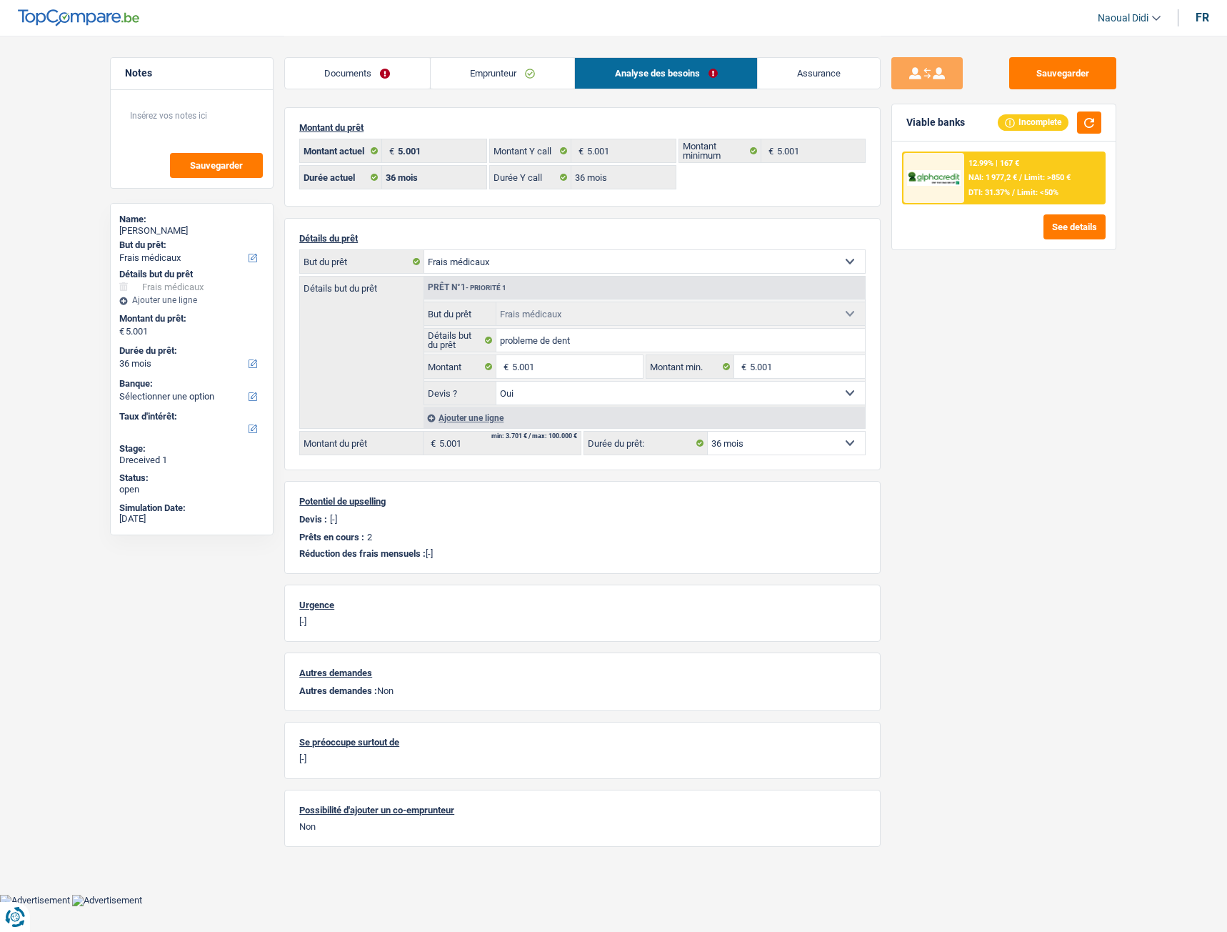
click at [1017, 176] on span "NAI: 1 977,2 €" at bounding box center [993, 177] width 49 height 9
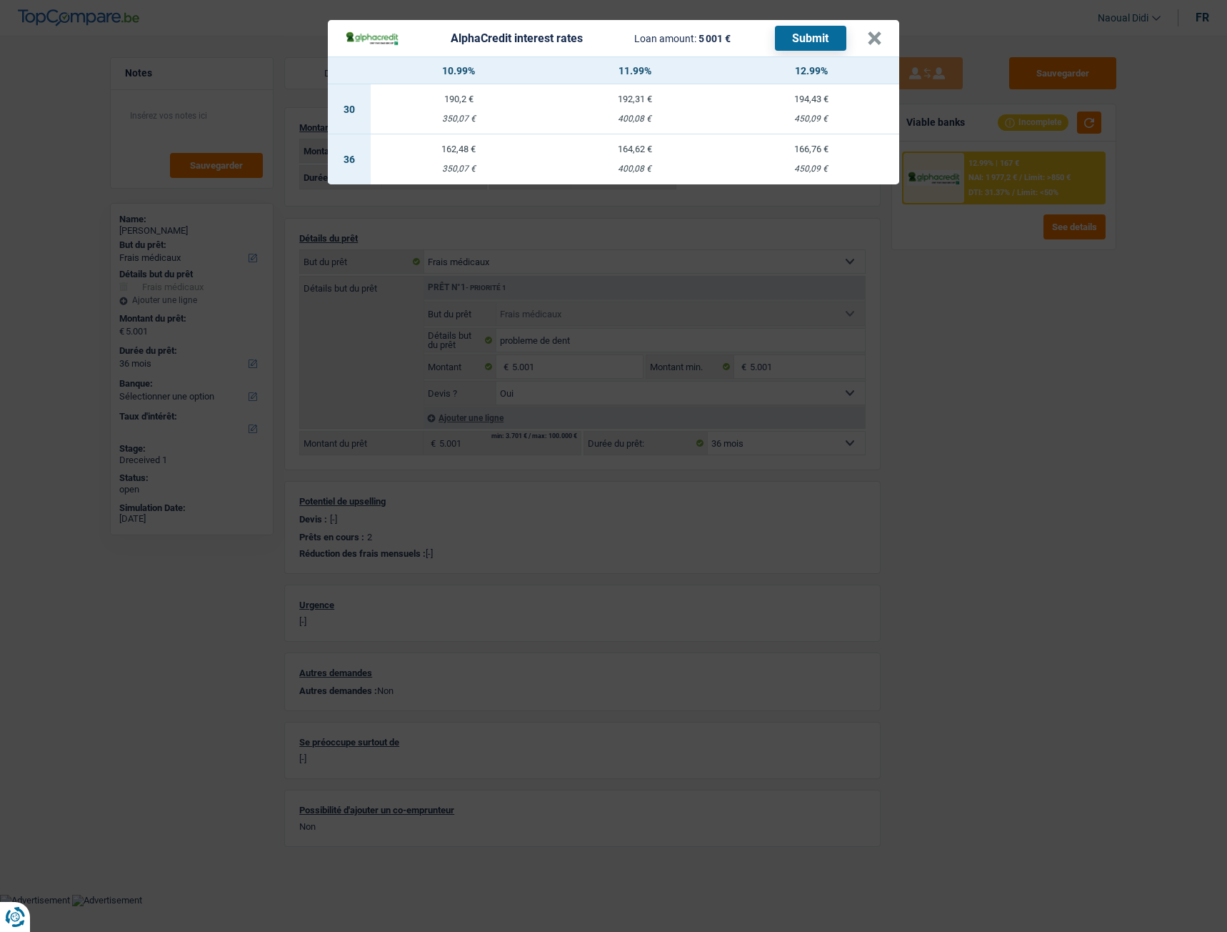
click at [631, 156] on td "164,62 € 400,08 €" at bounding box center [635, 159] width 176 height 50
select select "alphacredit"
type input "11,99"
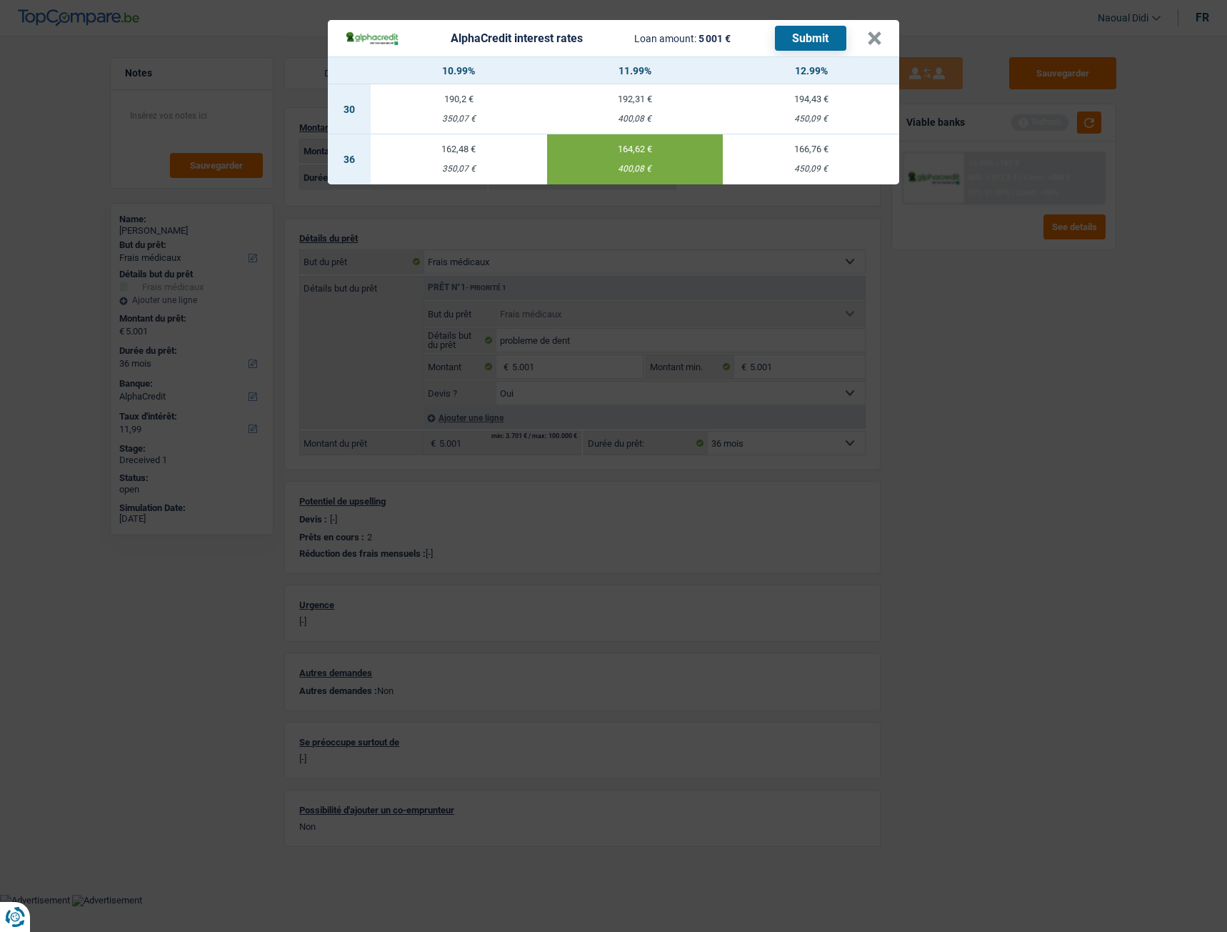
click at [812, 35] on button "Submit" at bounding box center [810, 38] width 71 height 25
click at [877, 38] on button "×" at bounding box center [874, 38] width 15 height 14
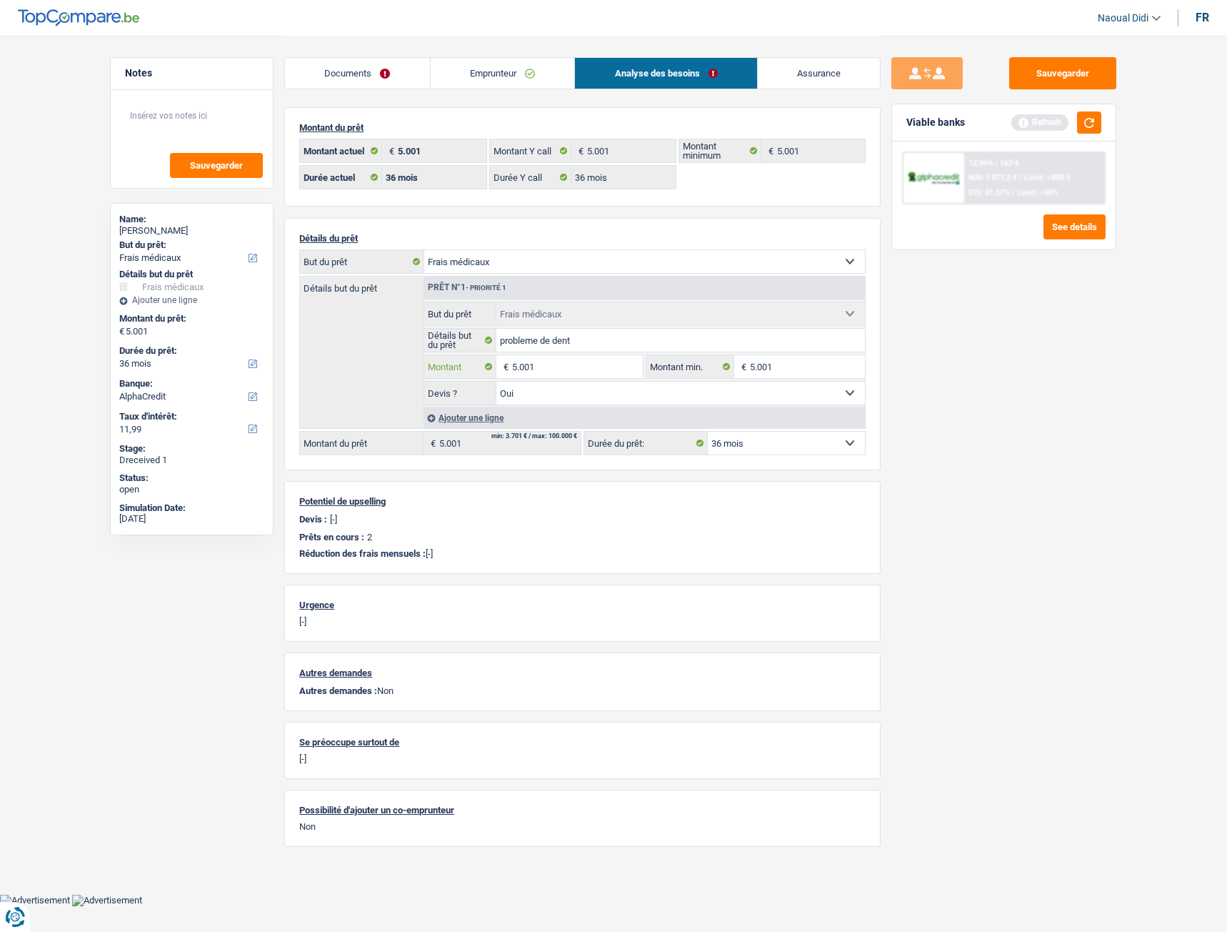
click at [547, 361] on input "5.001" at bounding box center [577, 366] width 131 height 23
type input "5"
type input "6.001"
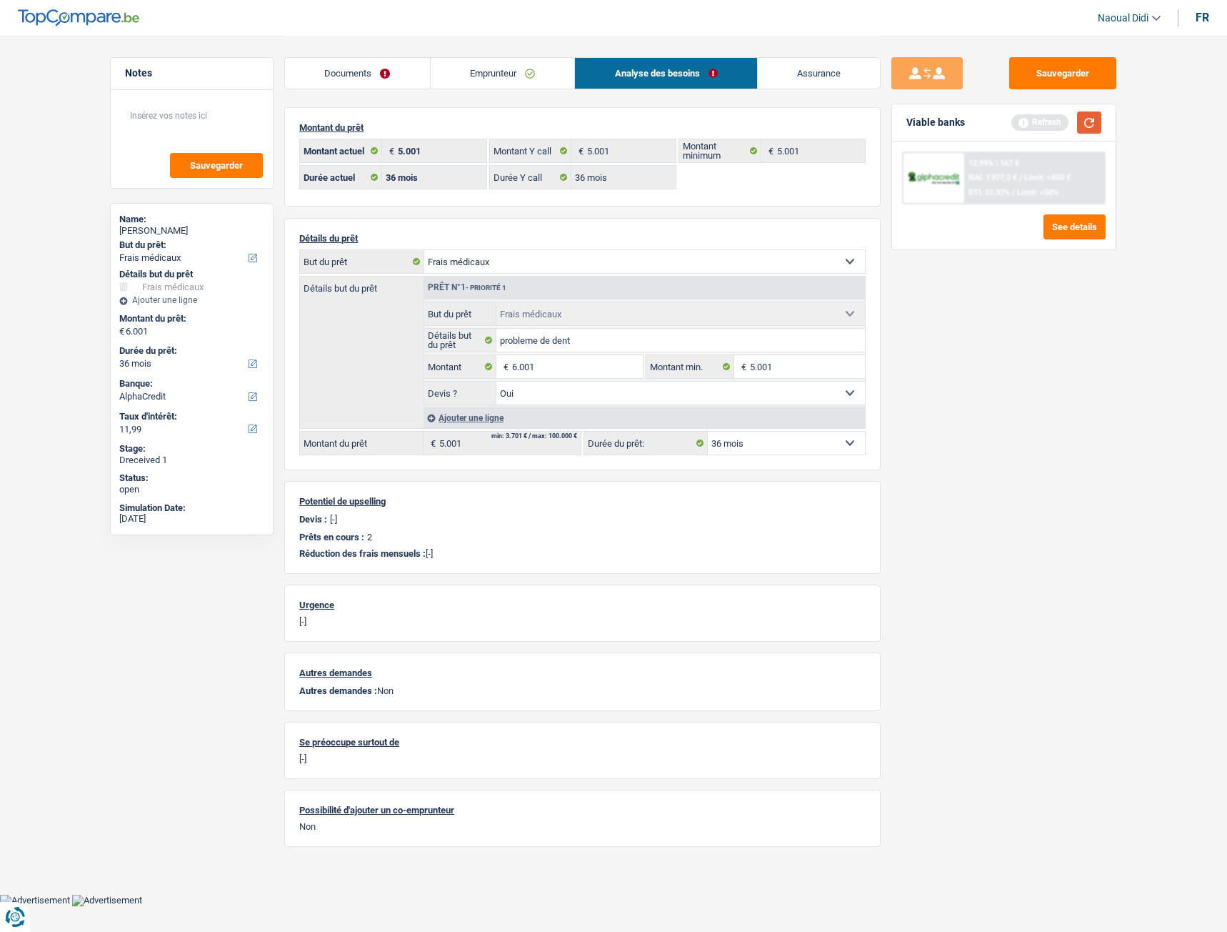
select select "42"
type input "6.001"
click at [1082, 124] on button "button" at bounding box center [1089, 122] width 24 height 22
select select "42"
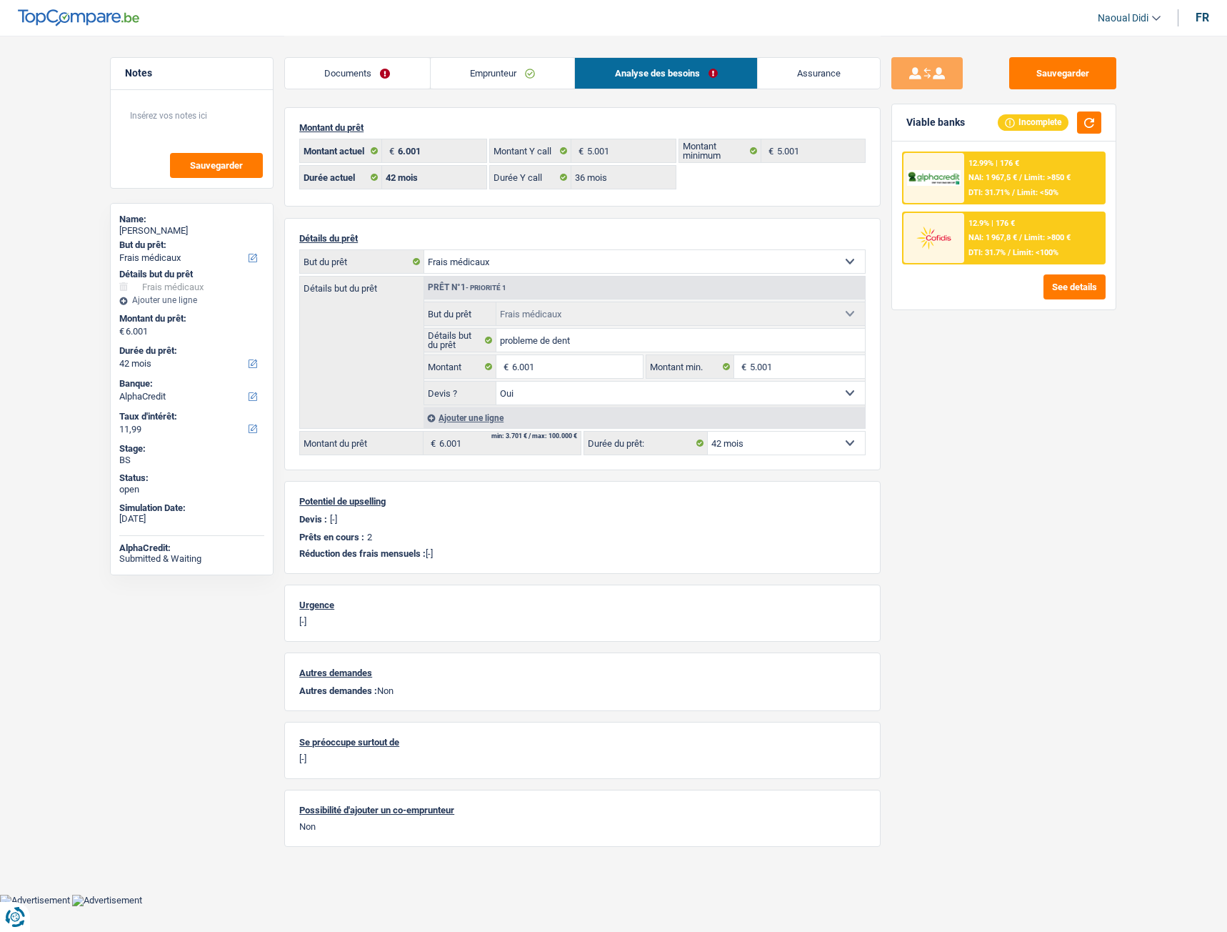
click at [1025, 242] on span "Limit: >800 €" at bounding box center [1048, 237] width 46 height 9
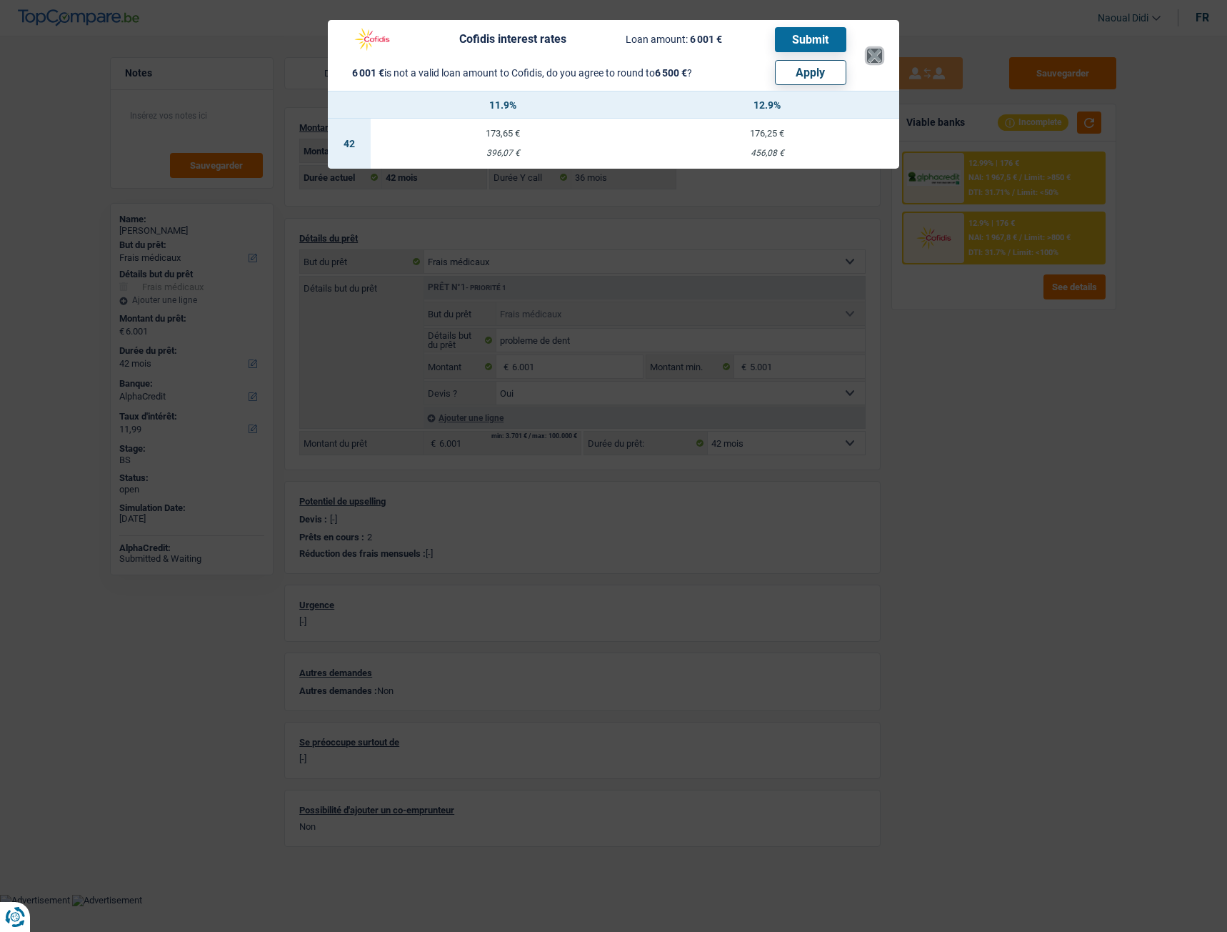
click at [869, 54] on button "×" at bounding box center [874, 56] width 15 height 14
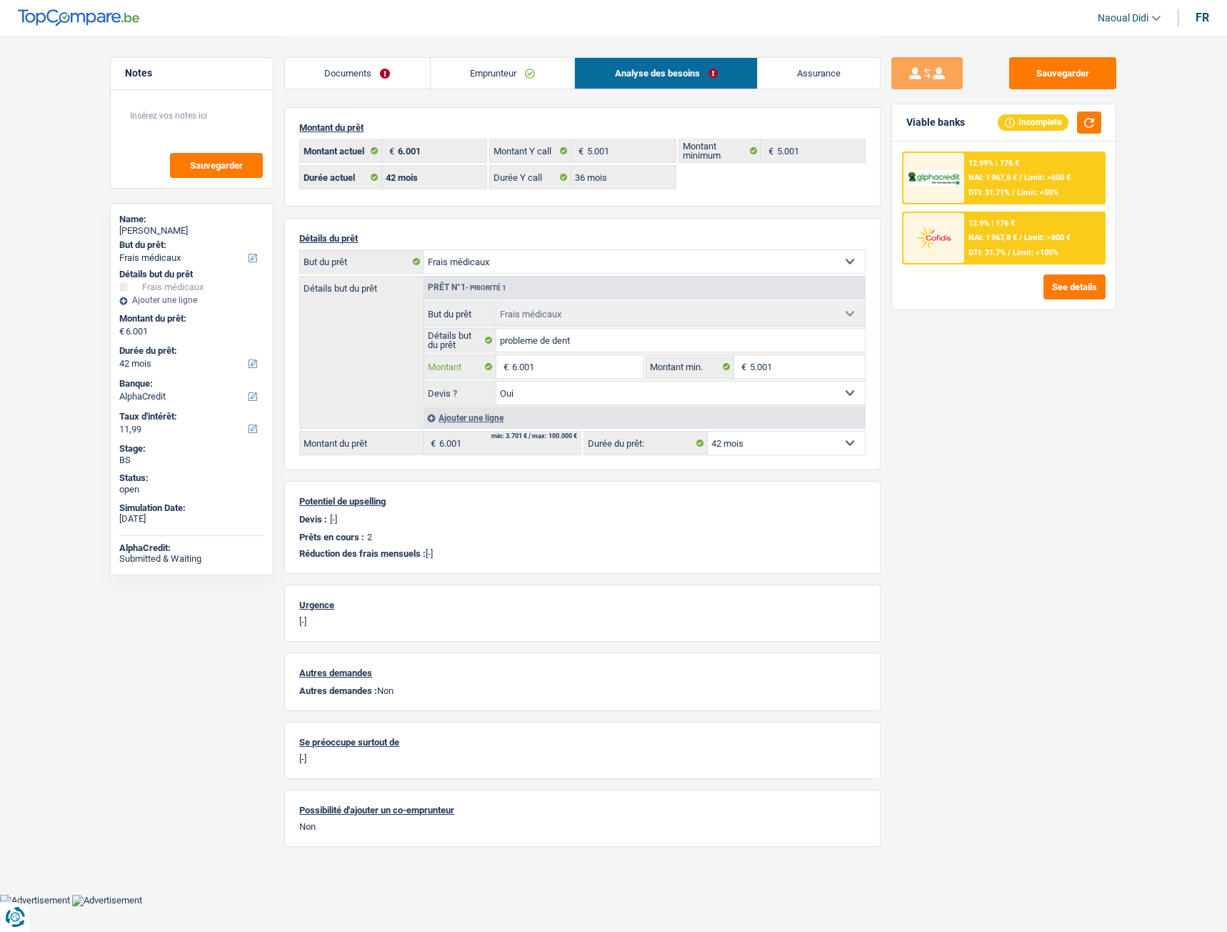
click at [552, 367] on input "6.001" at bounding box center [577, 366] width 131 height 23
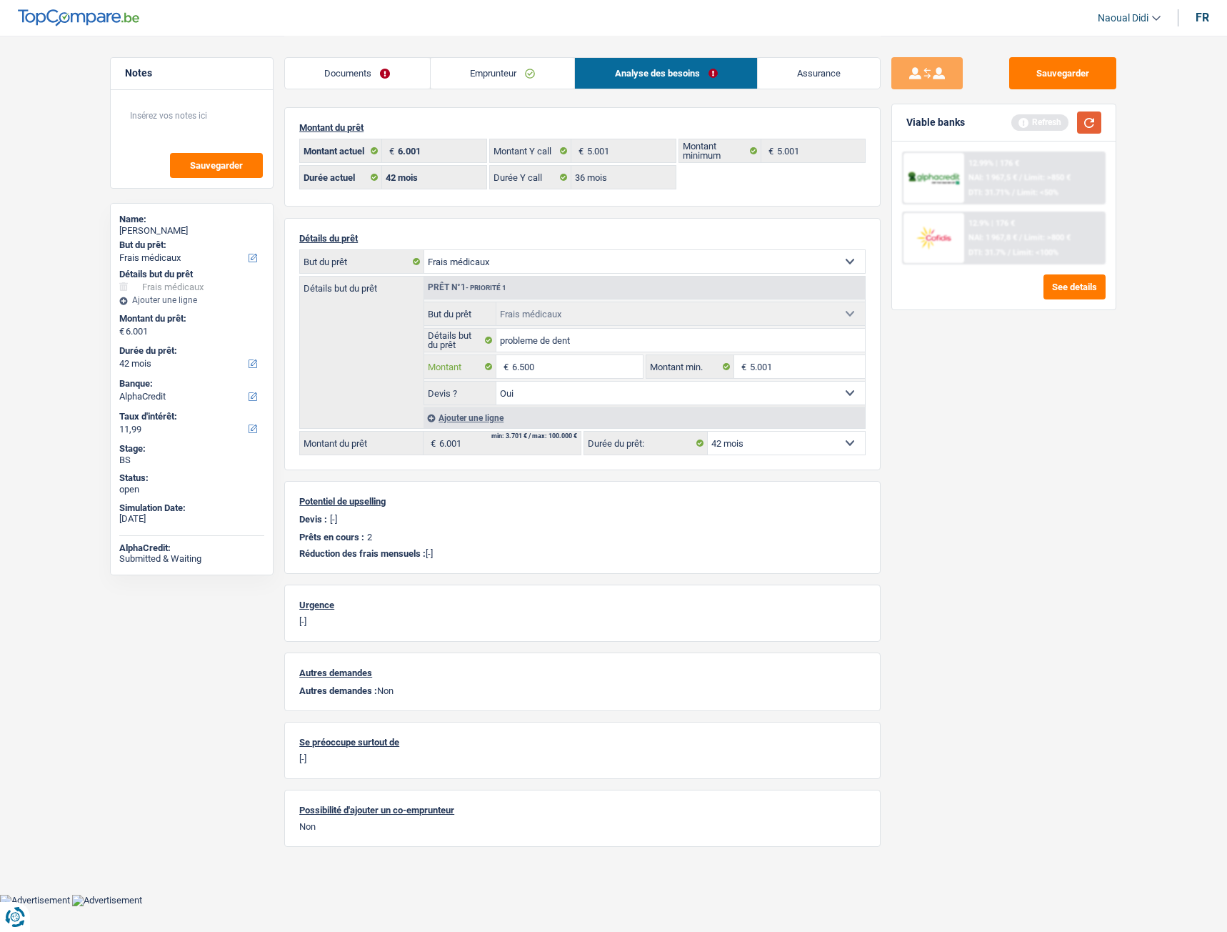
type input "6.500"
click at [1082, 119] on button "button" at bounding box center [1089, 122] width 24 height 22
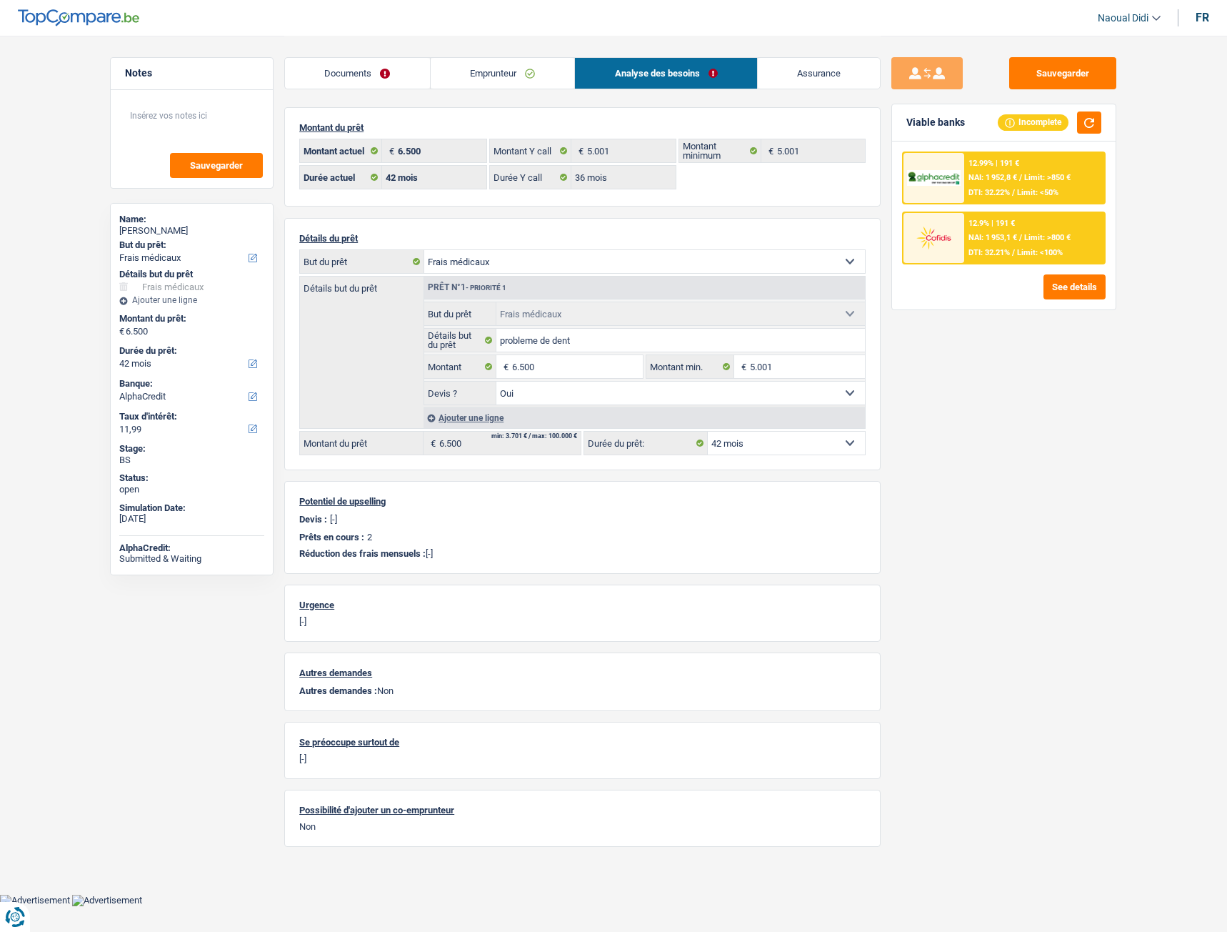
click at [990, 238] on span "NAI: 1 953,1 €" at bounding box center [993, 237] width 49 height 9
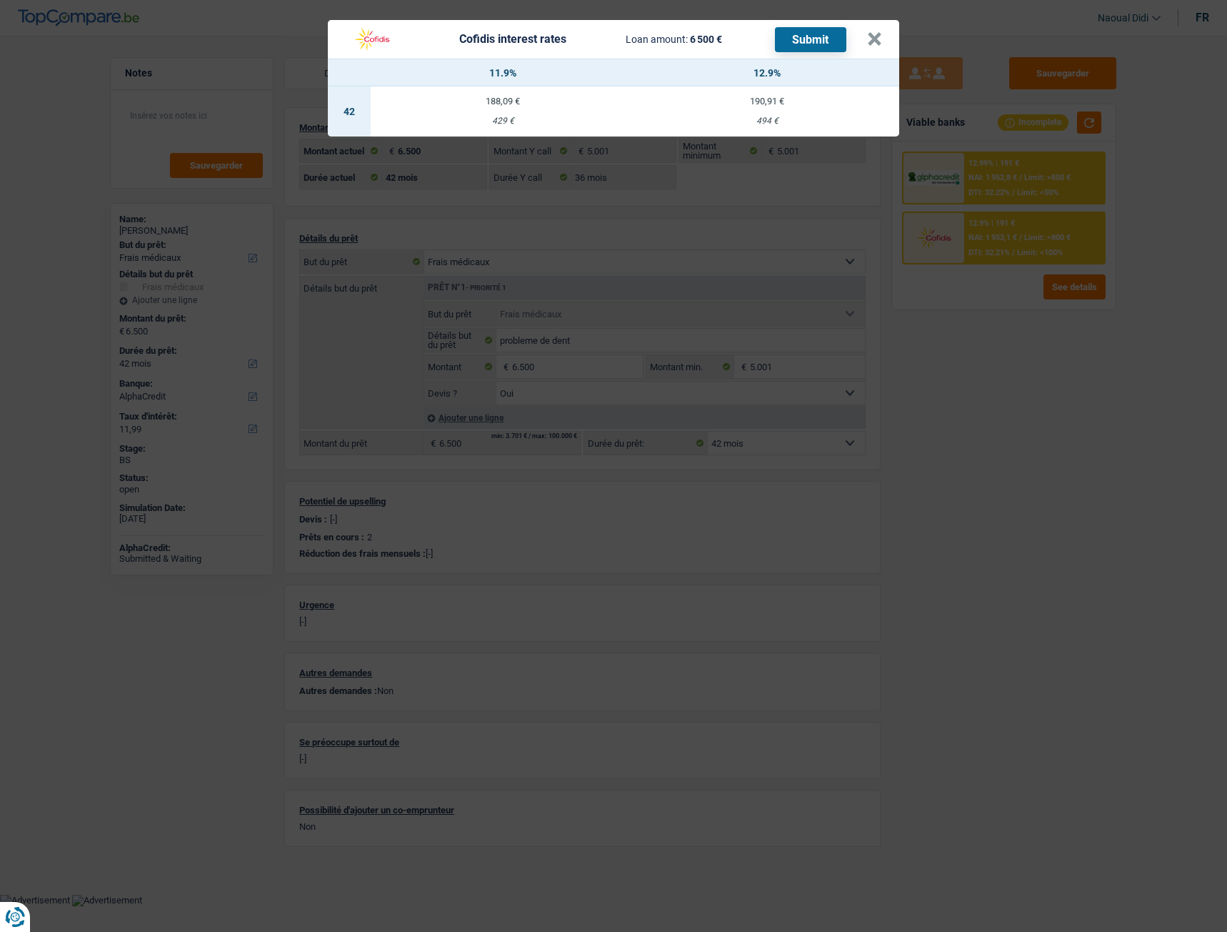
click at [794, 447] on div "Cofidis interest rates Loan amount: 6 500 € Submit × 11.9% 12.9% 42 188,09 € 42…" at bounding box center [613, 466] width 1227 height 932
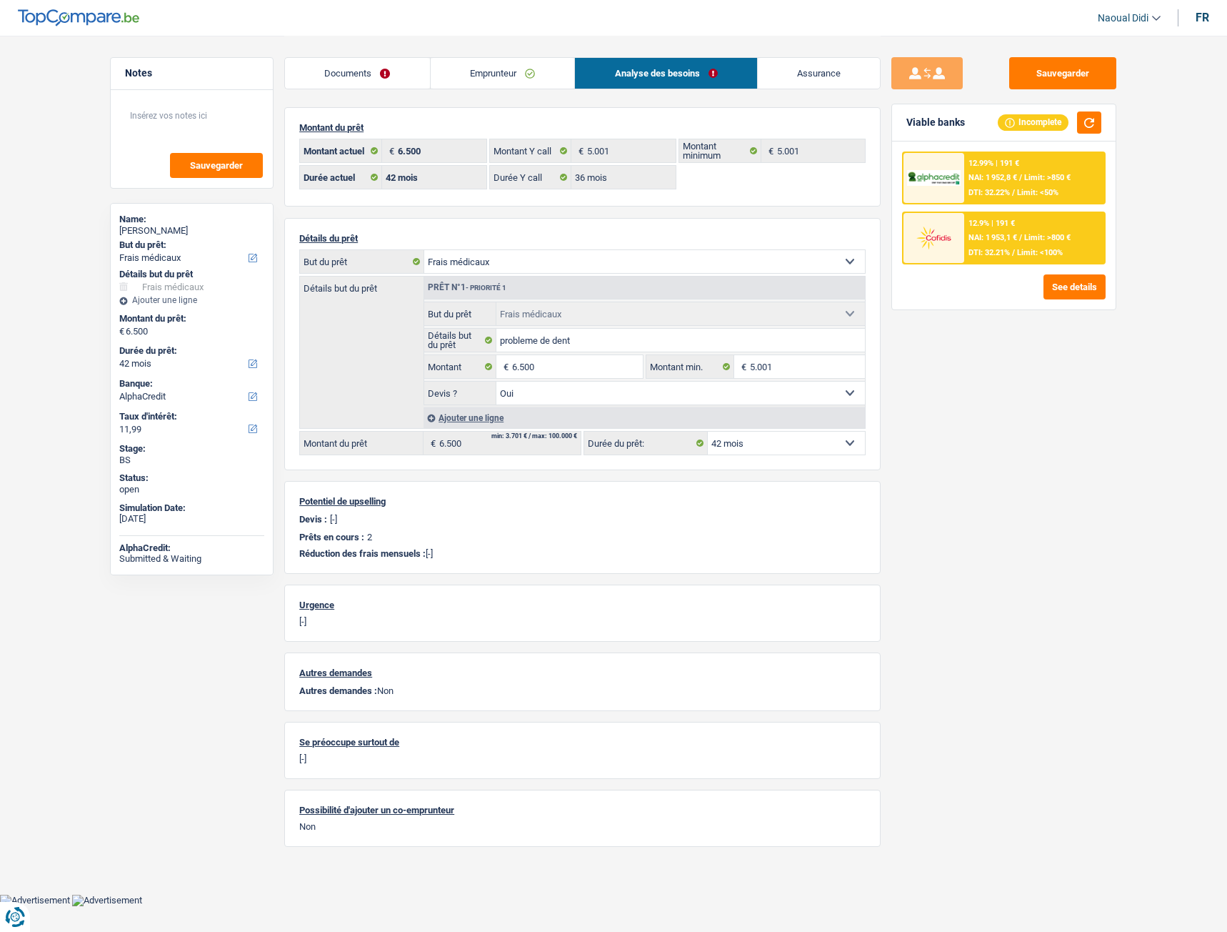
click at [747, 444] on select "12 mois 18 mois 24 mois 30 mois 36 mois 42 mois Sélectionner une option" at bounding box center [786, 443] width 157 height 23
select select "36"
click at [708, 432] on select "12 mois 18 mois 24 mois 30 mois 36 mois 42 mois Sélectionner une option" at bounding box center [786, 443] width 157 height 23
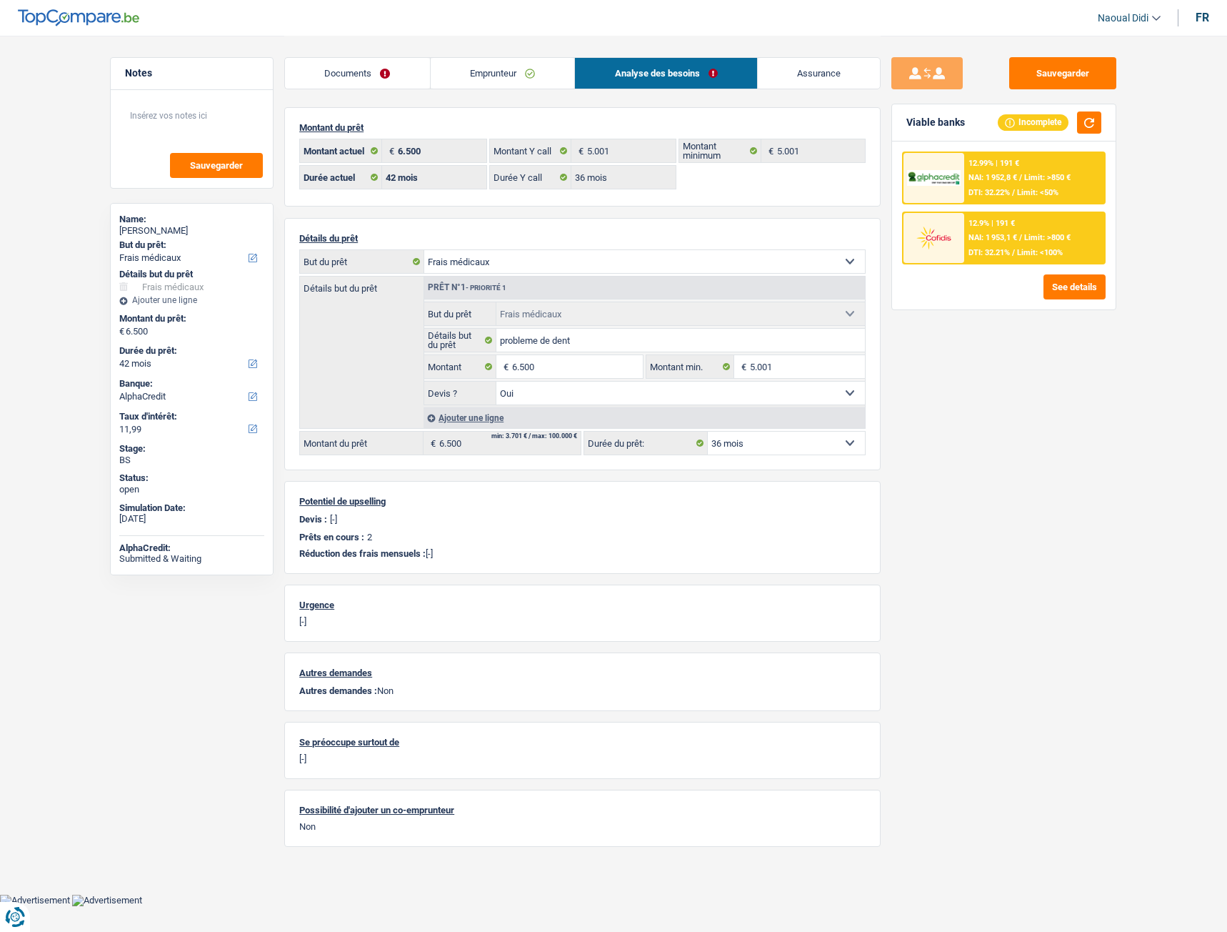
select select "36"
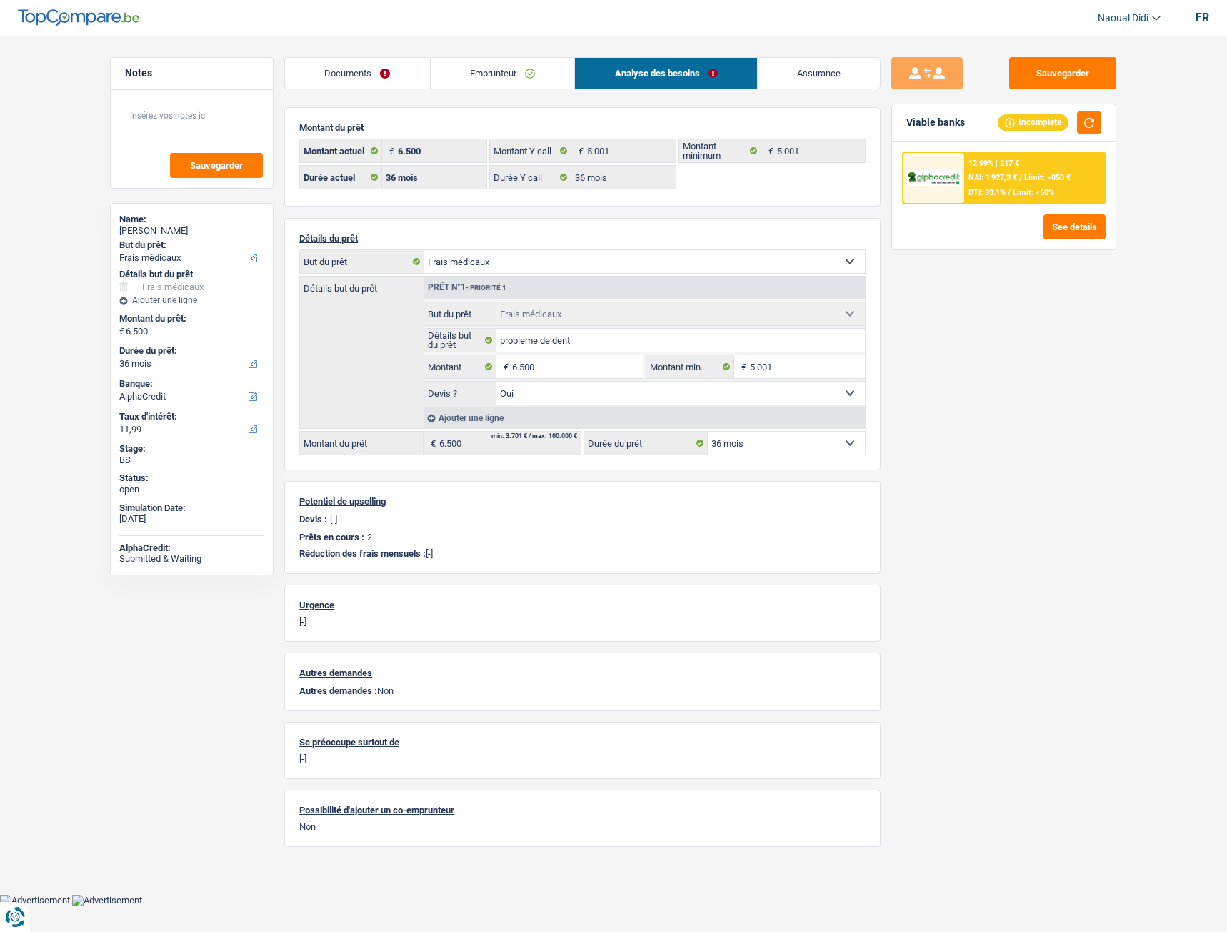
click at [797, 444] on select "12 mois 18 mois 24 mois 30 mois 36 mois 42 mois Sélectionner une option" at bounding box center [786, 443] width 157 height 23
select select "42"
click at [708, 432] on select "12 mois 18 mois 24 mois 30 mois 36 mois 42 mois Sélectionner une option" at bounding box center [786, 443] width 157 height 23
select select "42"
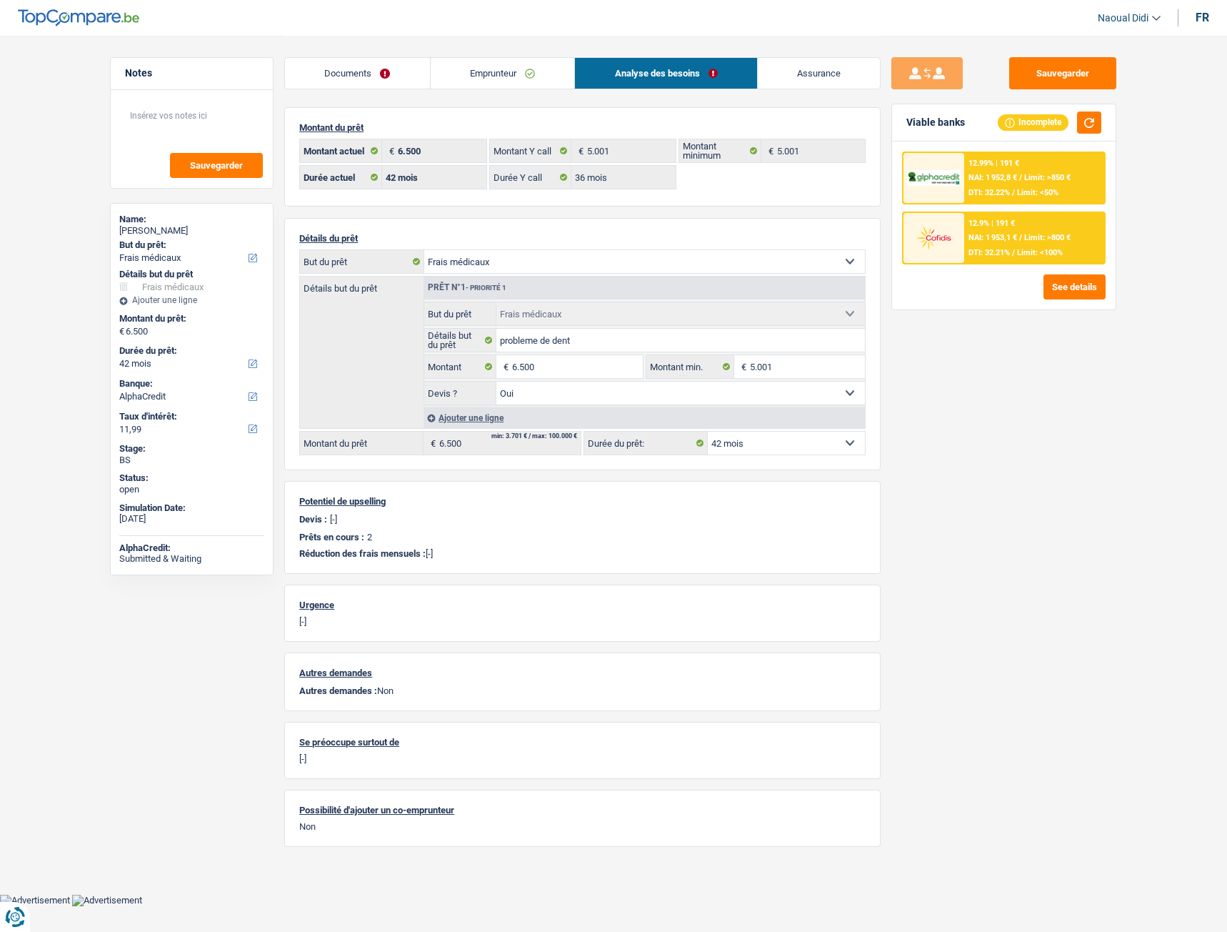
click at [995, 234] on span "NAI: 1 953,1 €" at bounding box center [993, 237] width 49 height 9
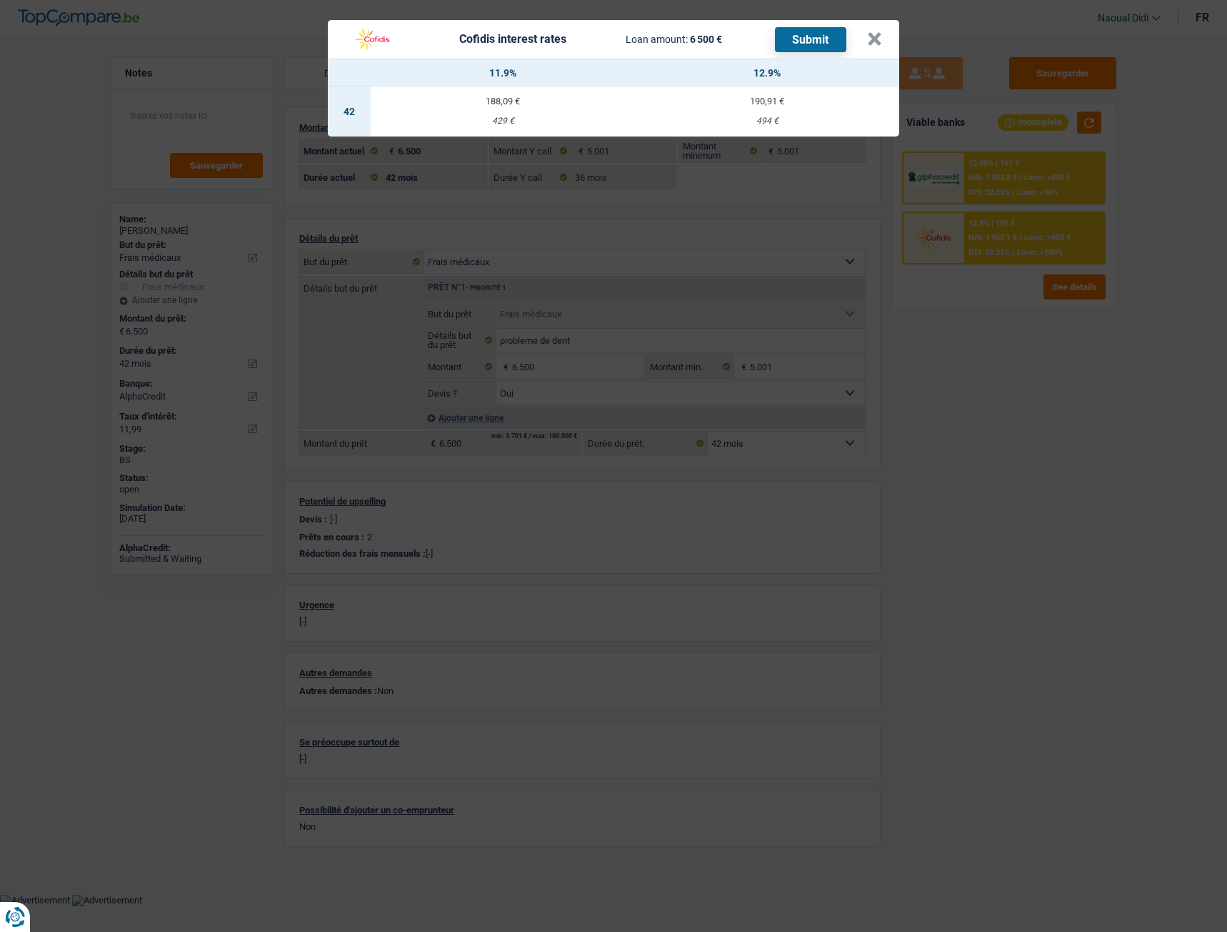
click at [502, 110] on td "188,09 € 429 €" at bounding box center [503, 111] width 264 height 50
select select "cofidis"
type input "11,90"
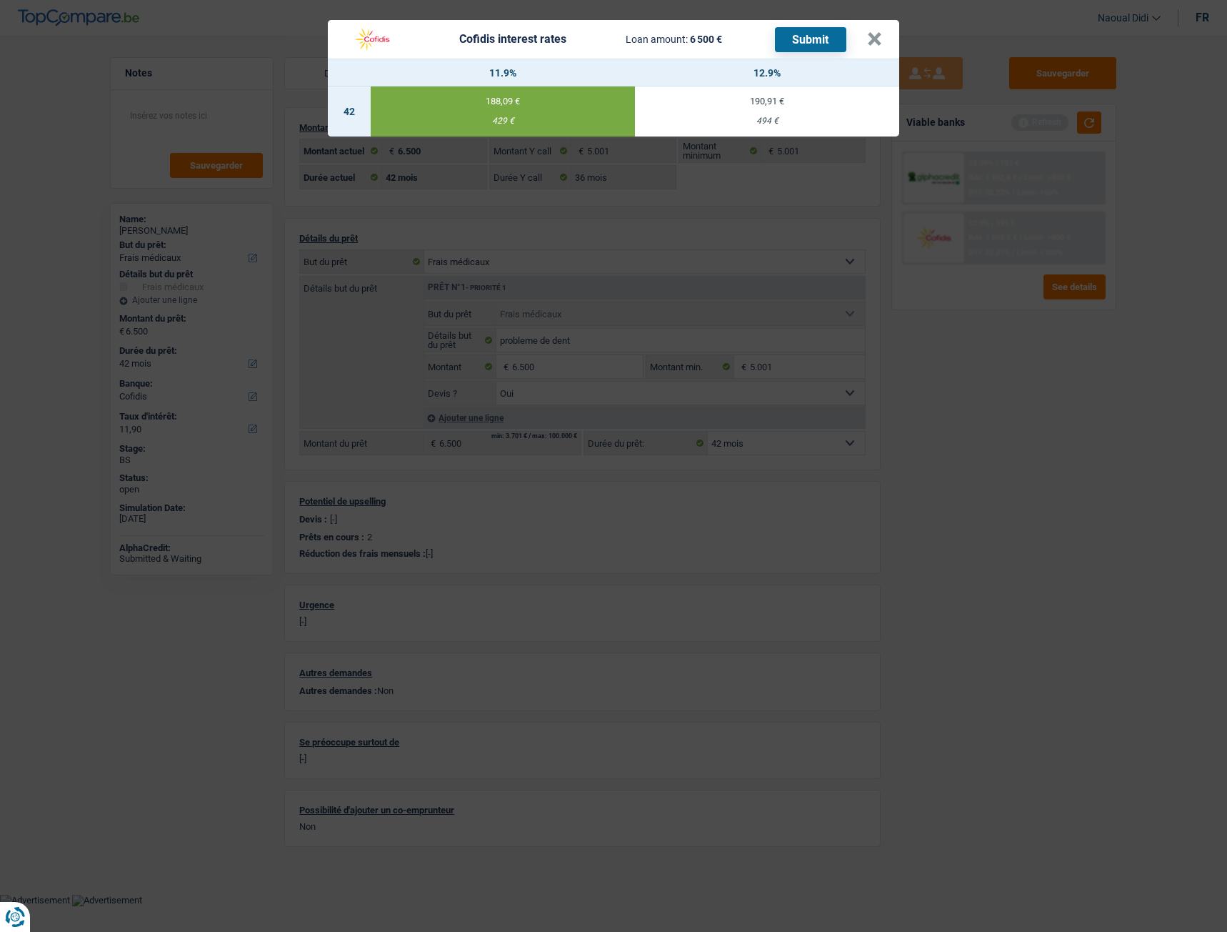
click at [797, 36] on button "Submit" at bounding box center [810, 39] width 71 height 25
click at [876, 38] on button "×" at bounding box center [874, 39] width 15 height 14
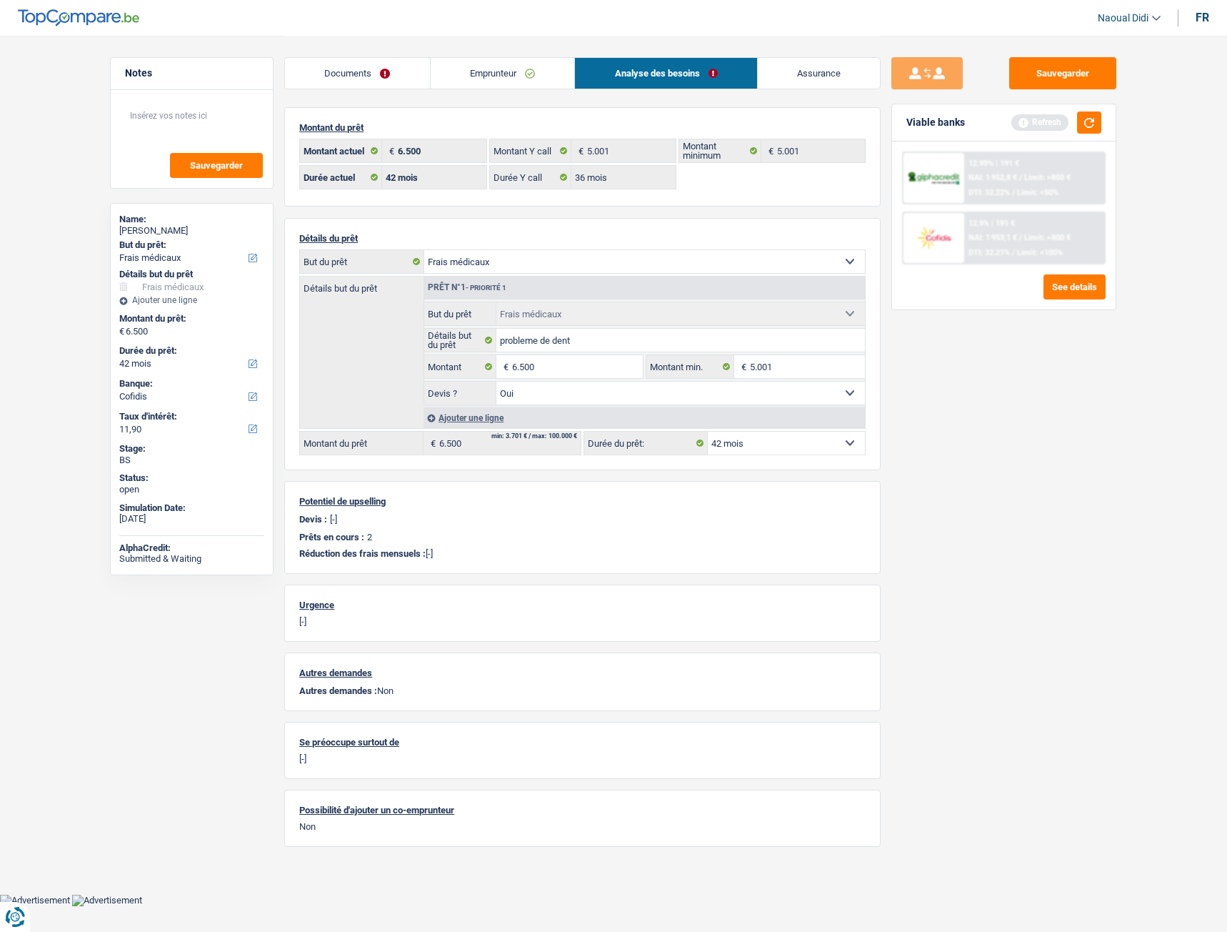
click at [341, 66] on link "Documents" at bounding box center [357, 73] width 145 height 31
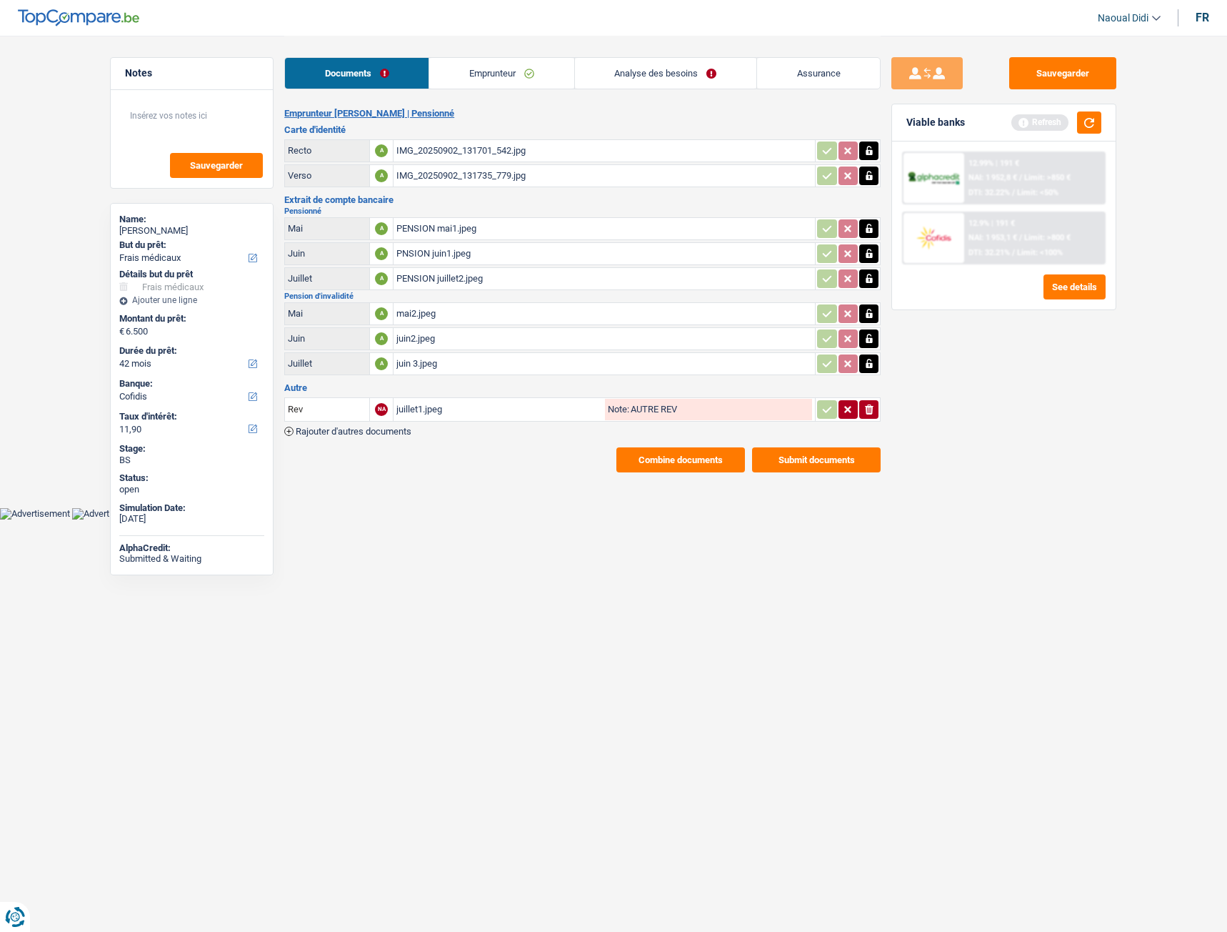
click at [802, 455] on button "Submit documents" at bounding box center [816, 459] width 129 height 25
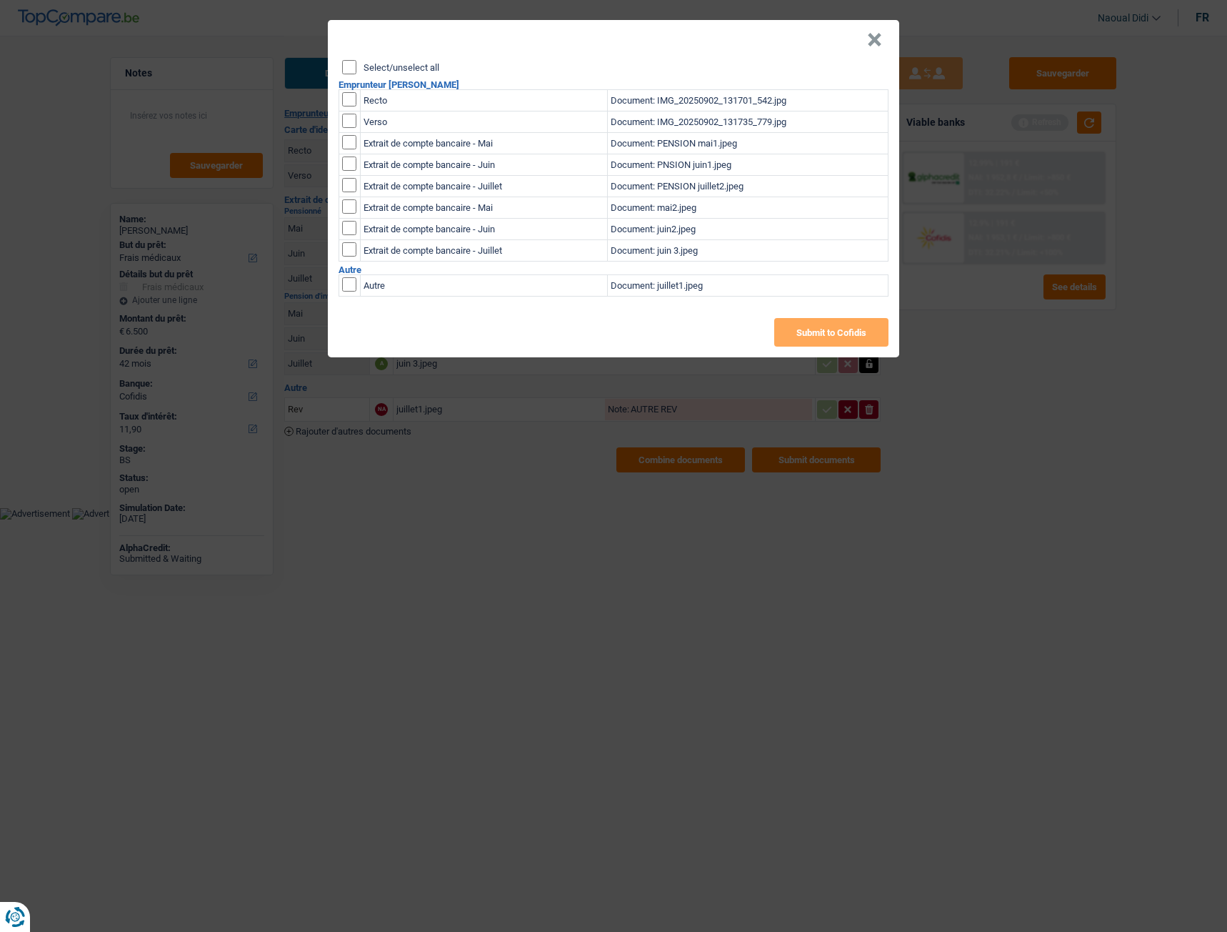
click at [350, 76] on div "Select/unselect all Emprunteur Lotfi Chraiet Recto Document: IMG_20250902_13170…" at bounding box center [614, 208] width 572 height 297
click at [343, 70] on input "Select/unselect all" at bounding box center [349, 67] width 14 height 14
checkbox input "true"
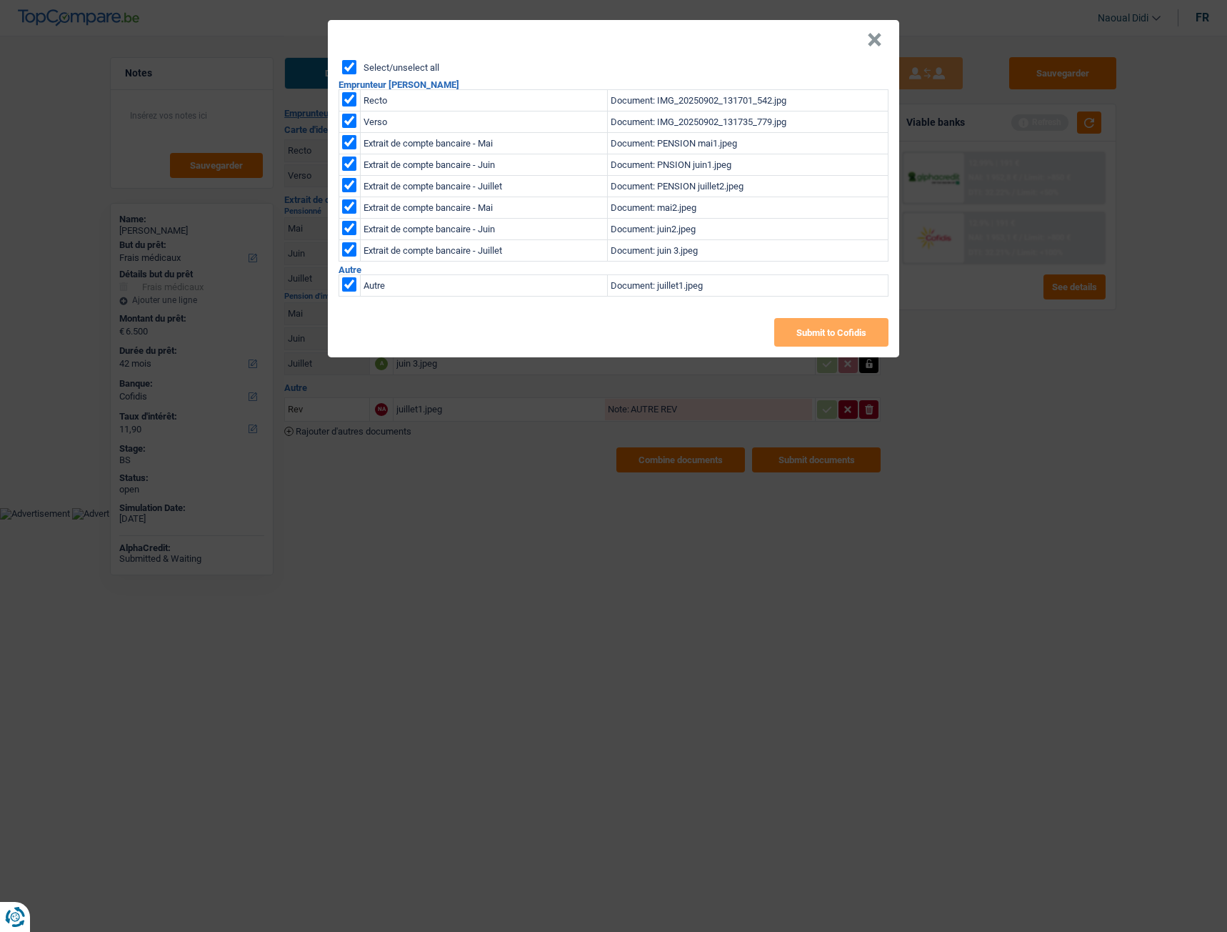
checkbox input "true"
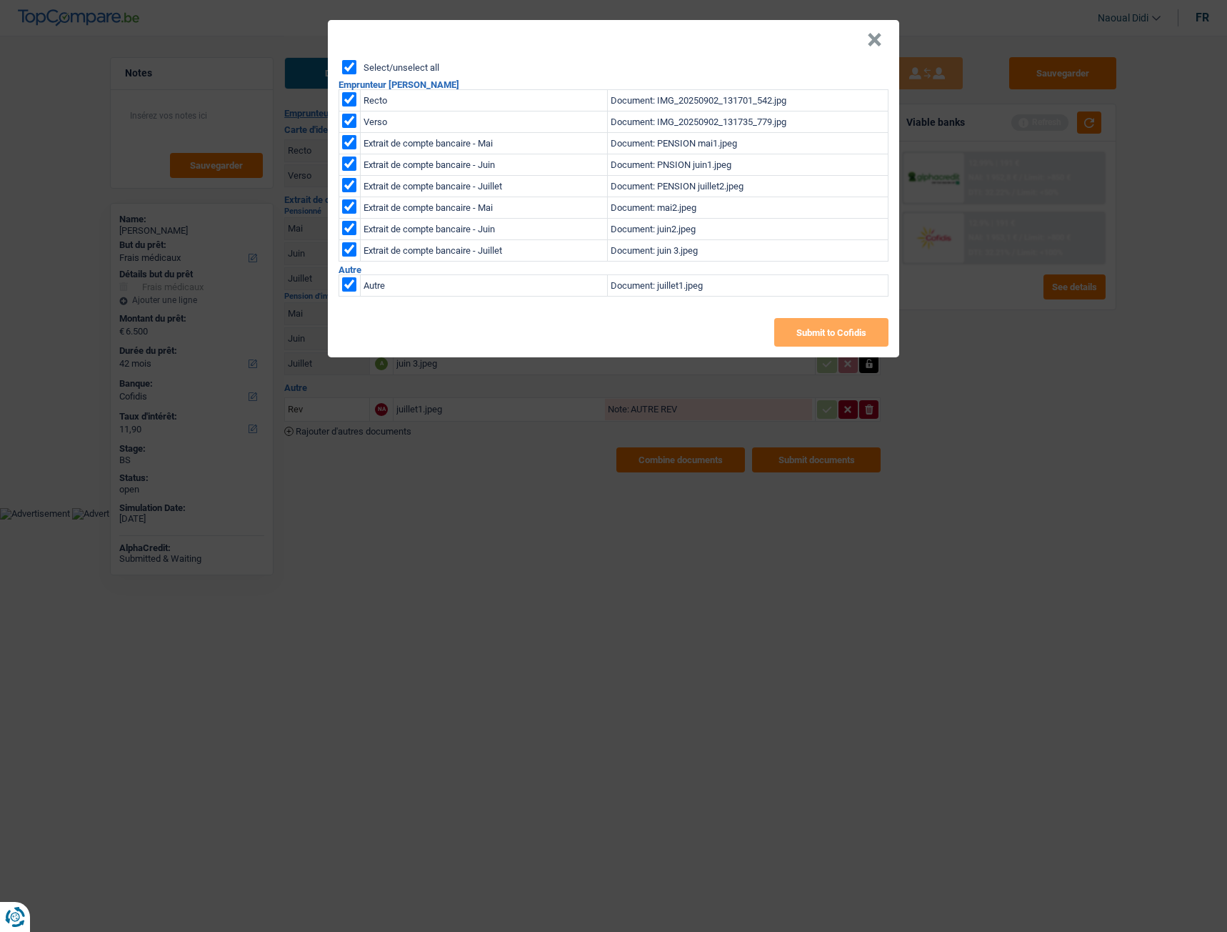
checkbox input "true"
click at [809, 337] on button "Submit to Cofidis" at bounding box center [831, 332] width 114 height 29
click at [875, 42] on button "×" at bounding box center [874, 40] width 15 height 14
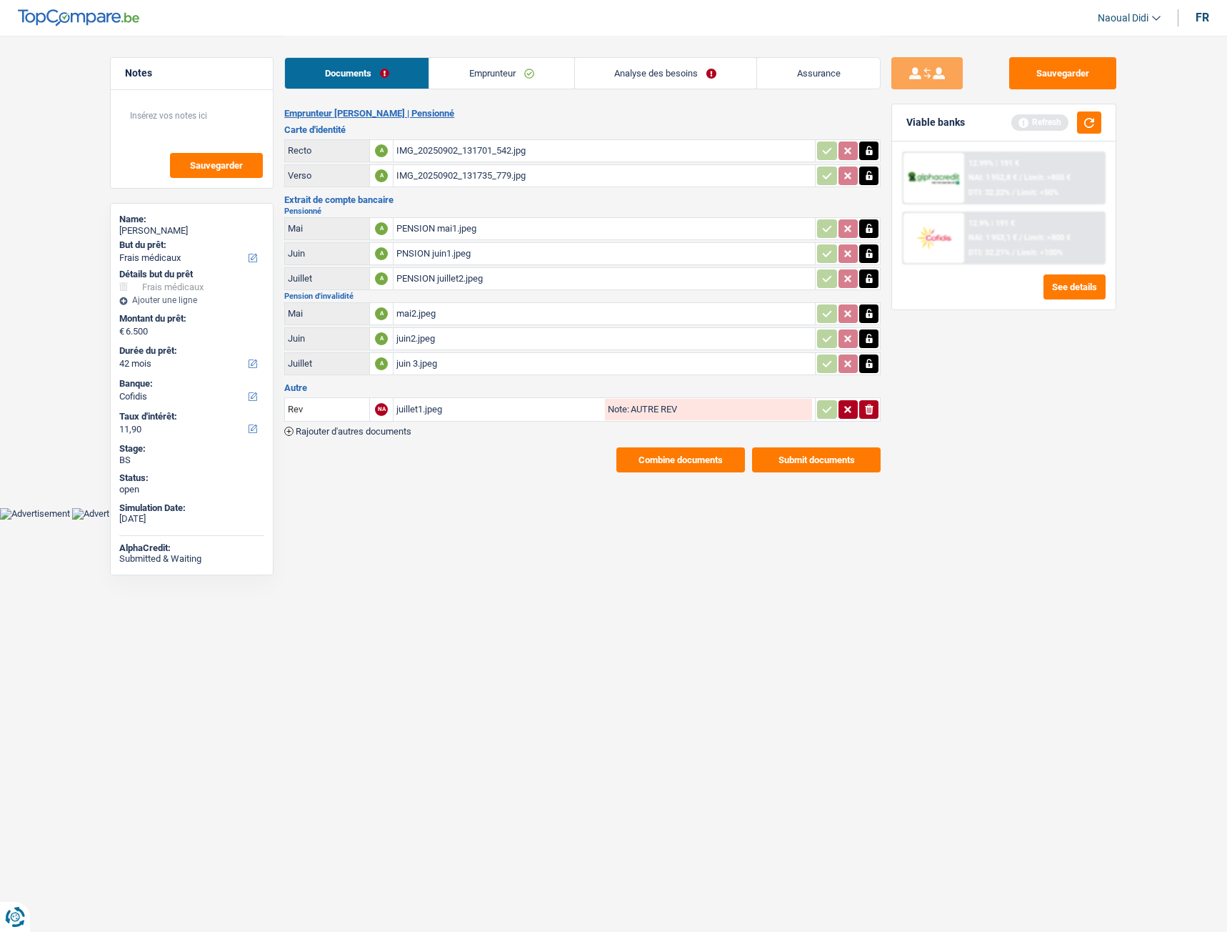
click at [666, 75] on link "Analyse des besoins" at bounding box center [665, 73] width 181 height 31
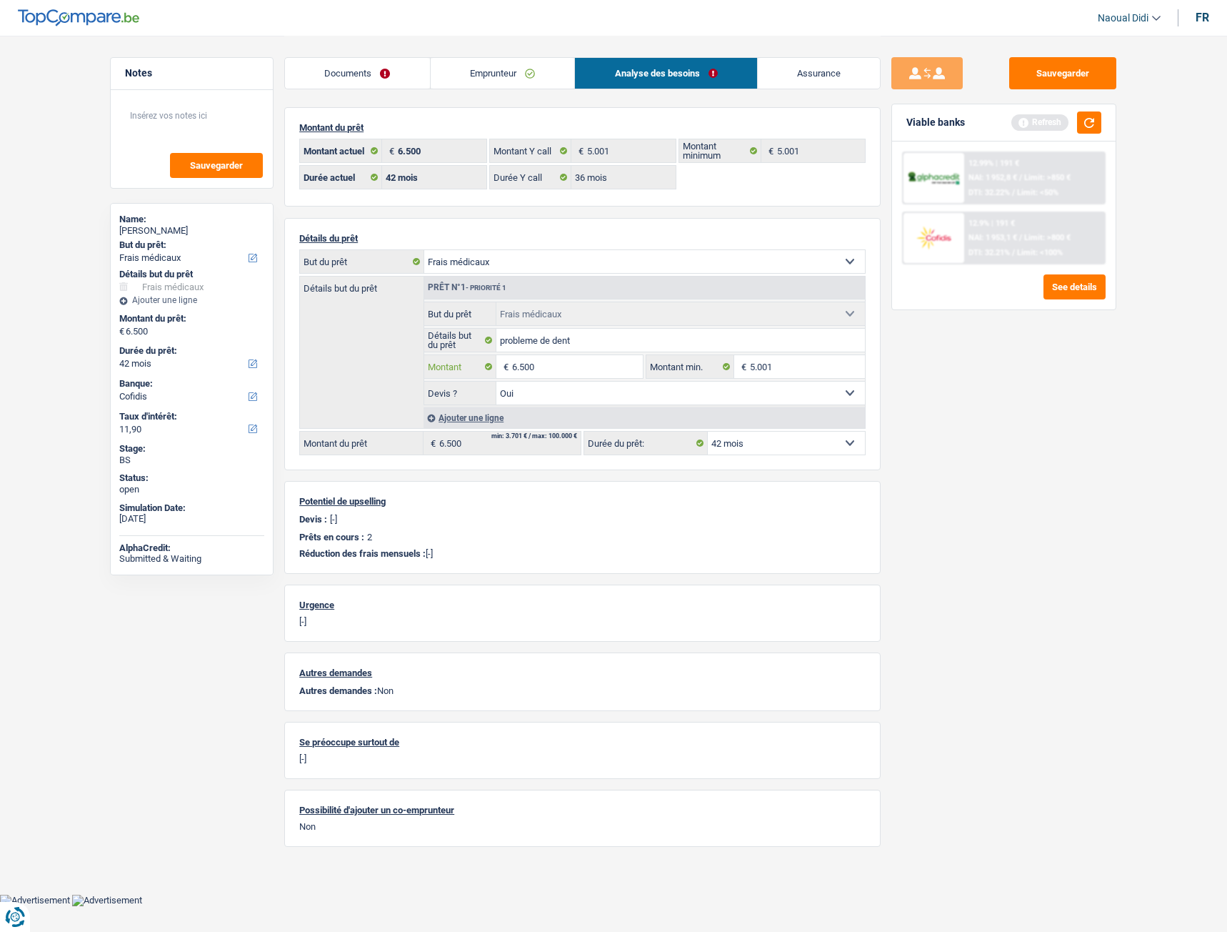
click at [544, 355] on input "6.500" at bounding box center [577, 366] width 131 height 23
type input "6"
type input "7.501"
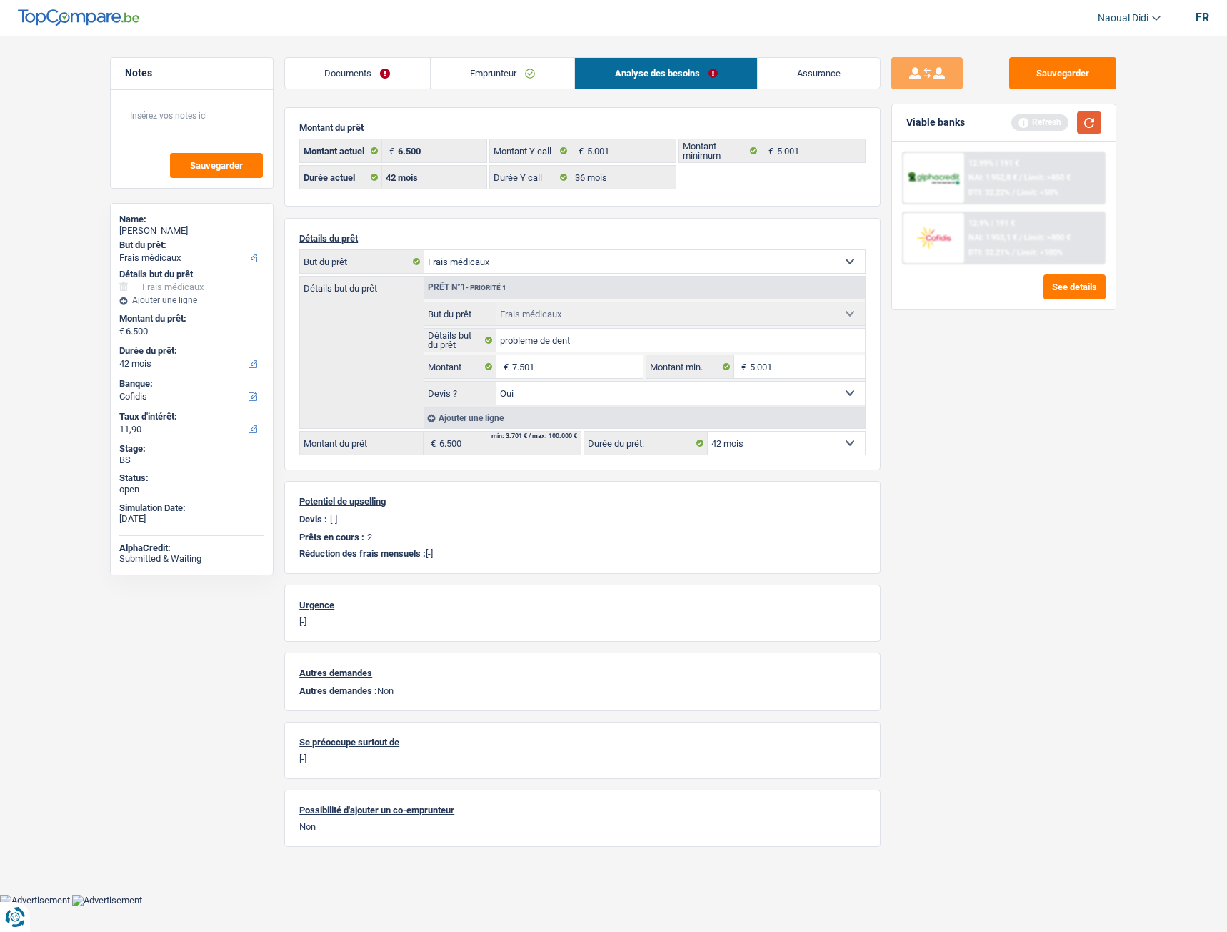
select select "48"
type input "7.501"
select select "48"
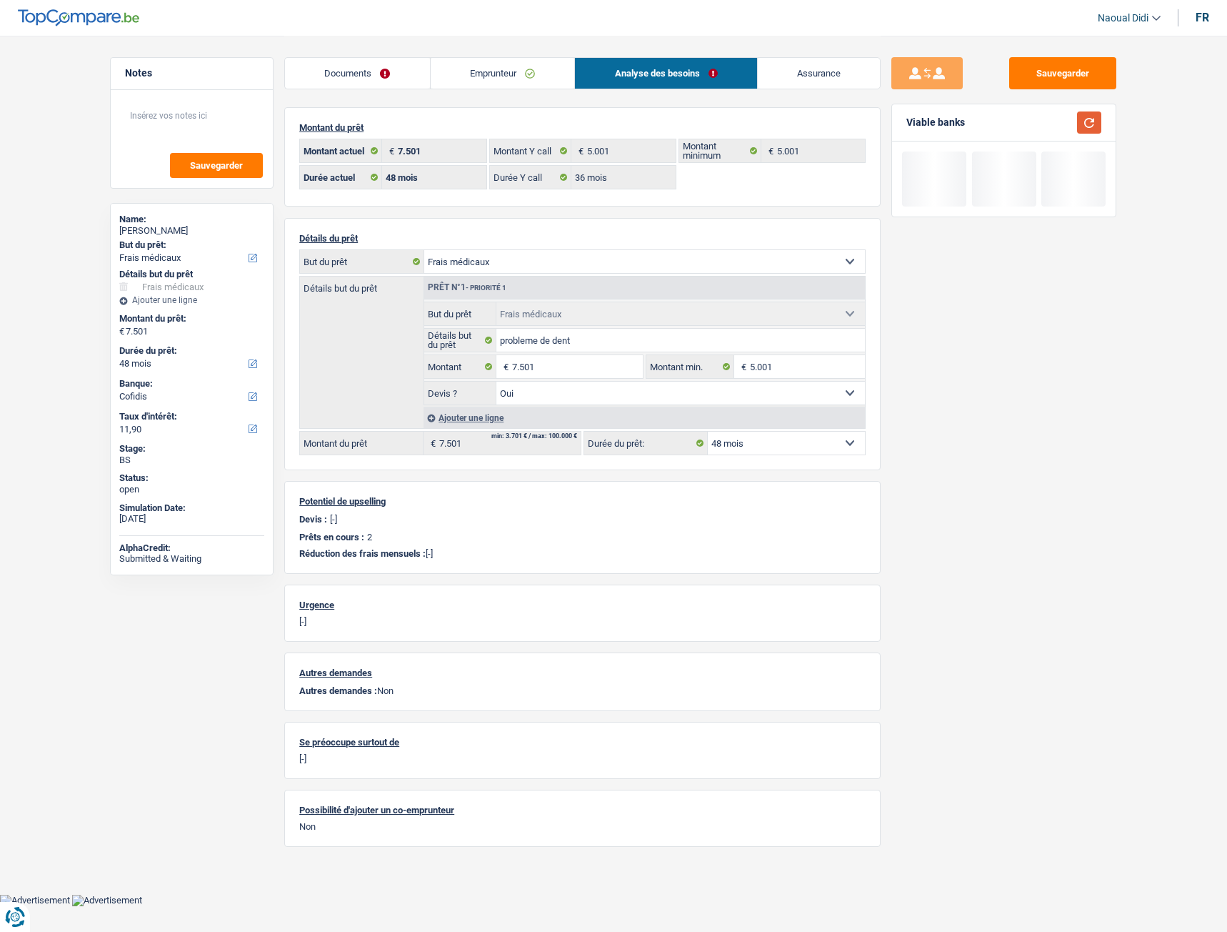
click at [1097, 126] on button "button" at bounding box center [1089, 122] width 24 height 22
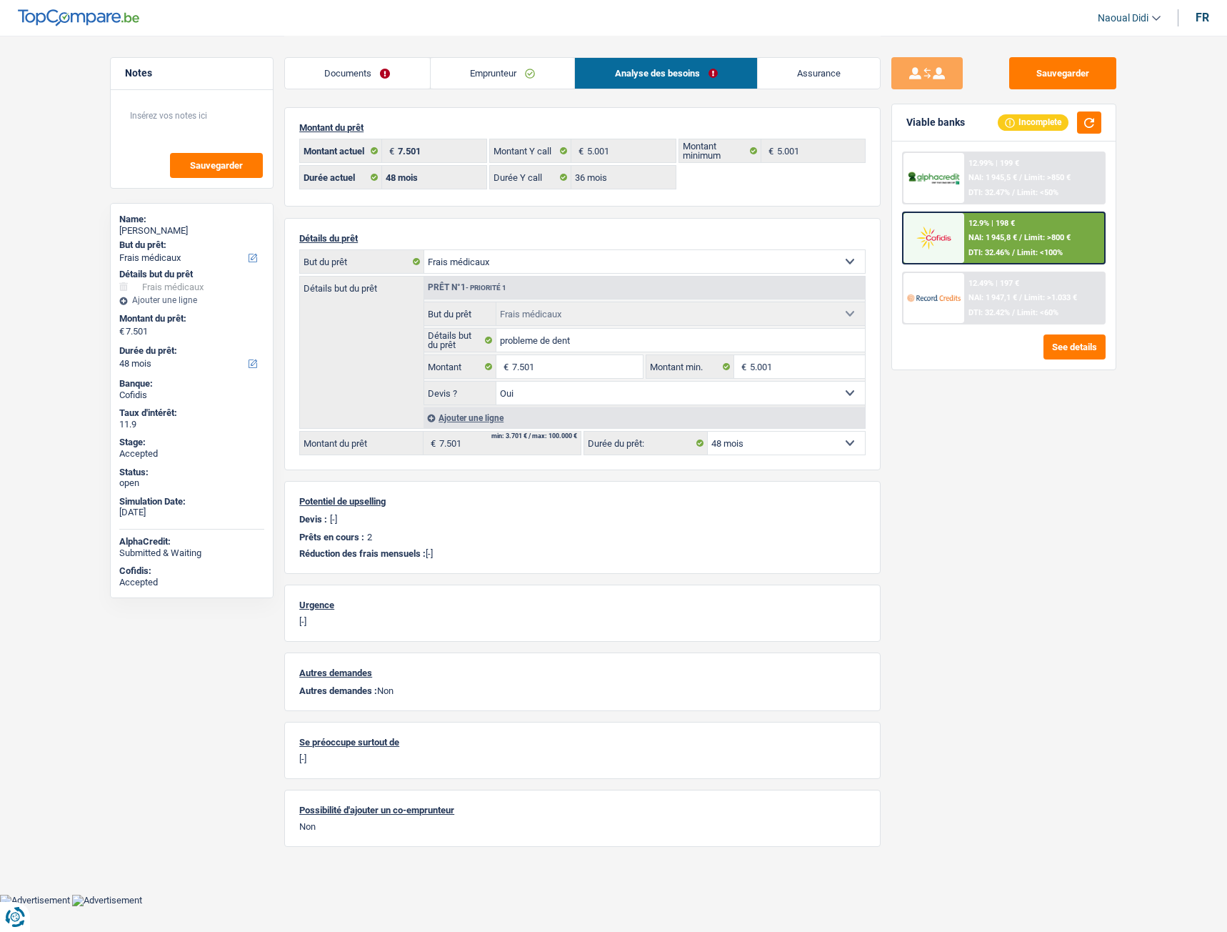
click at [726, 449] on select "12 mois 18 mois 24 mois 30 mois 36 mois 42 mois 48 mois Sélectionner une option" at bounding box center [786, 443] width 157 height 23
drag, startPoint x: 726, startPoint y: 449, endPoint x: 771, endPoint y: 416, distance: 55.7
click at [726, 449] on select "12 mois 18 mois 24 mois 30 mois 36 mois 42 mois 48 mois Sélectionner une option" at bounding box center [786, 443] width 157 height 23
click at [968, 289] on div "12.49% | 197 € NAI: 1 947,1 € / Limit: >1.033 € DTI: 32.42% / Limit: <60%" at bounding box center [1035, 298] width 141 height 50
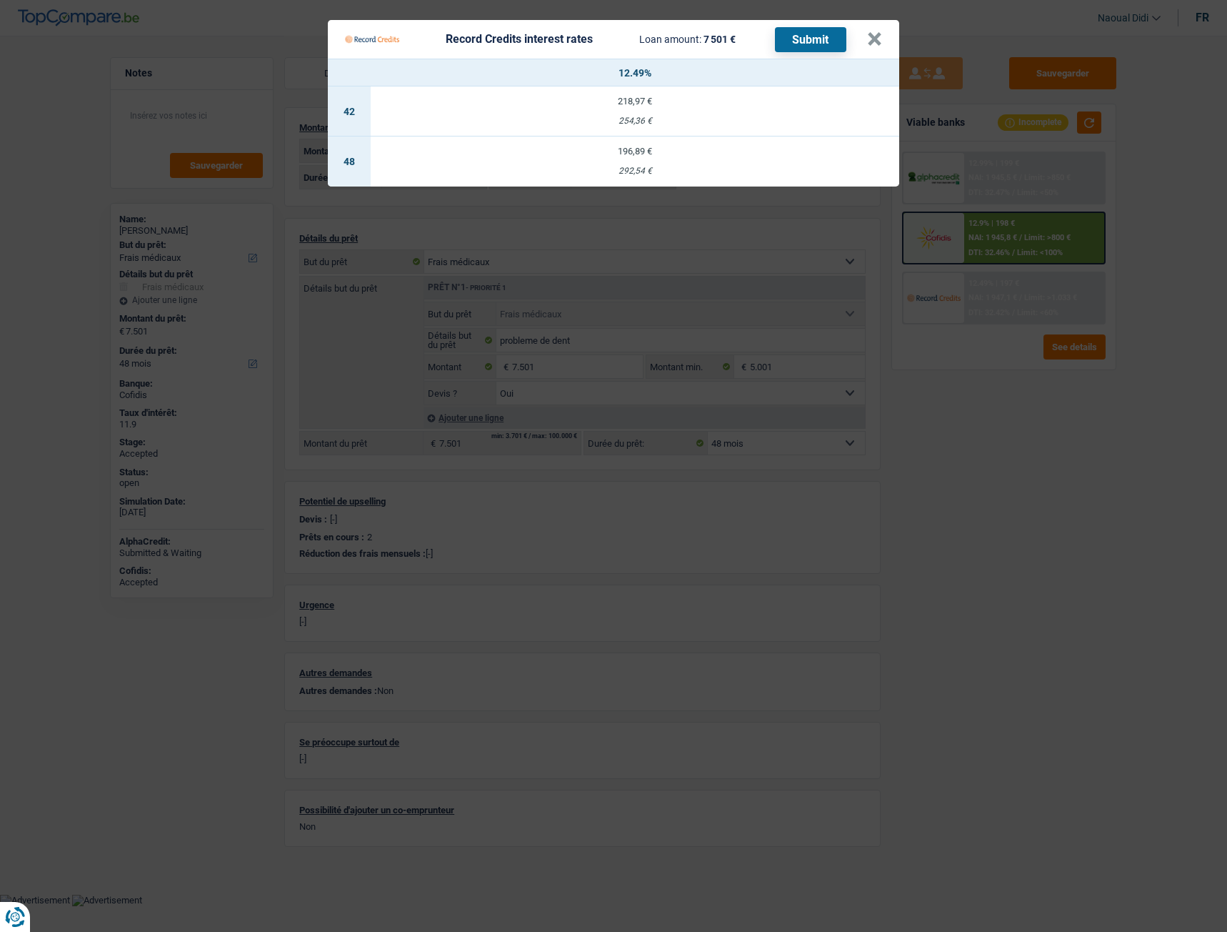
click at [636, 162] on td "196,89 € 292,54 €" at bounding box center [635, 161] width 529 height 50
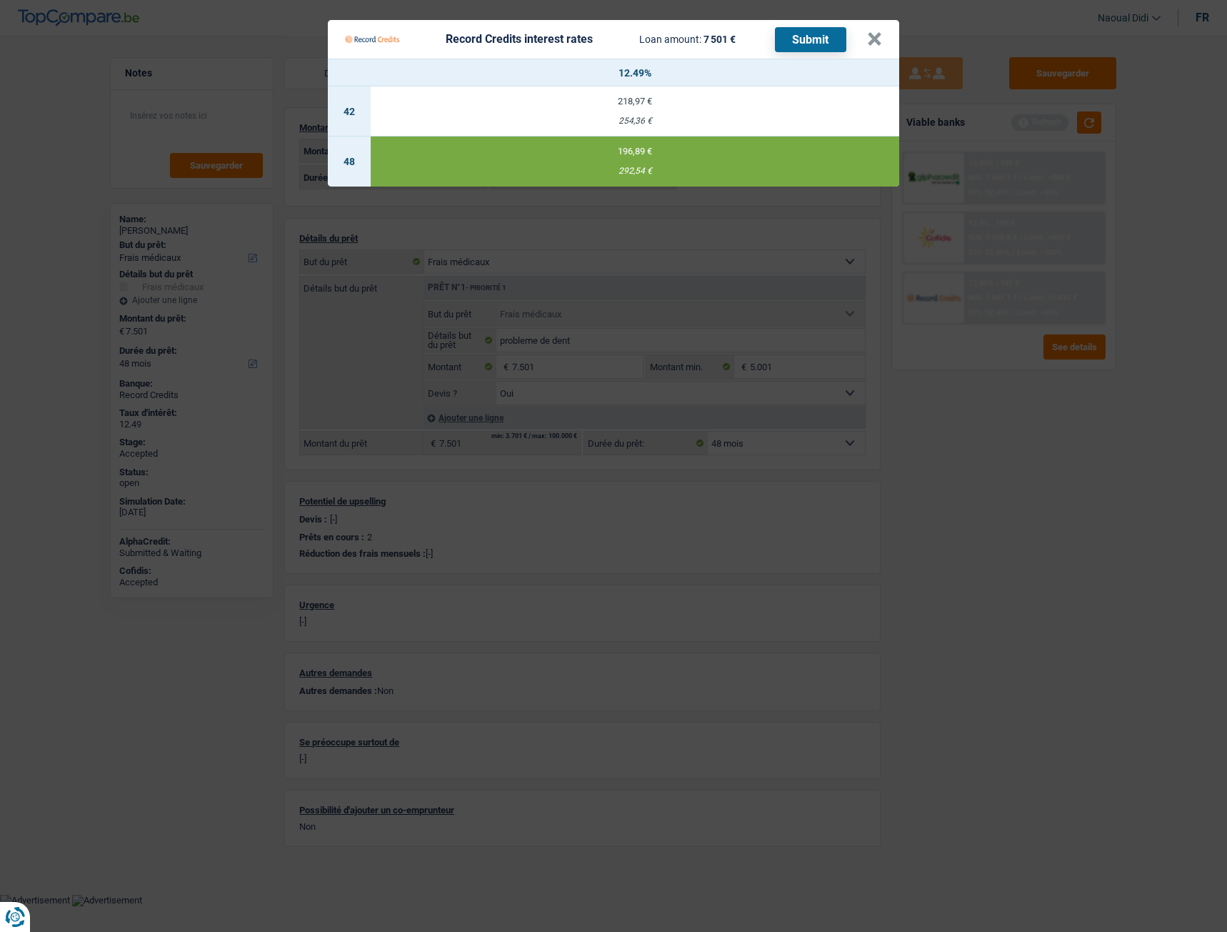
click at [809, 45] on button "Submit" at bounding box center [810, 39] width 71 height 25
click at [877, 39] on button "×" at bounding box center [874, 39] width 15 height 14
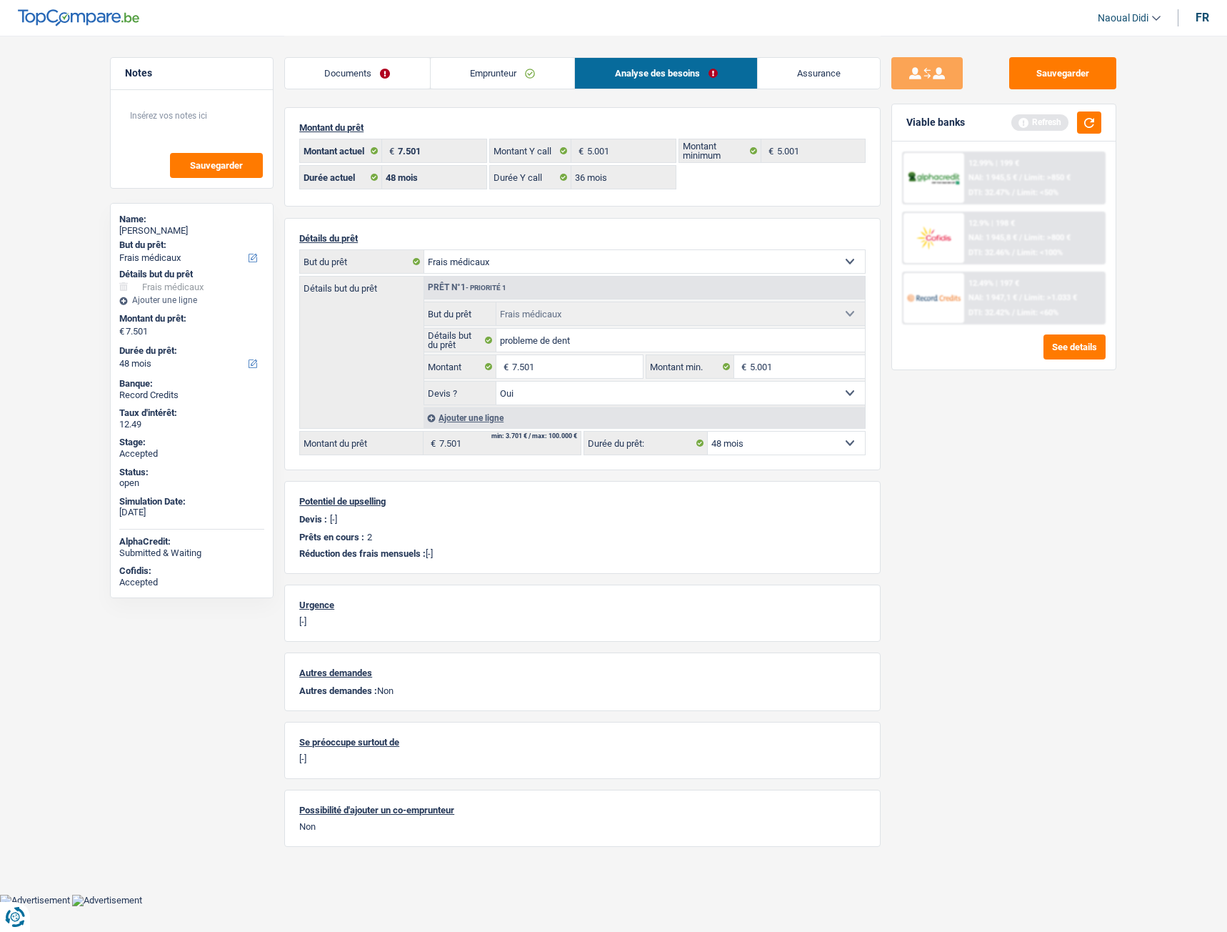
click at [351, 69] on link "Documents" at bounding box center [357, 73] width 145 height 31
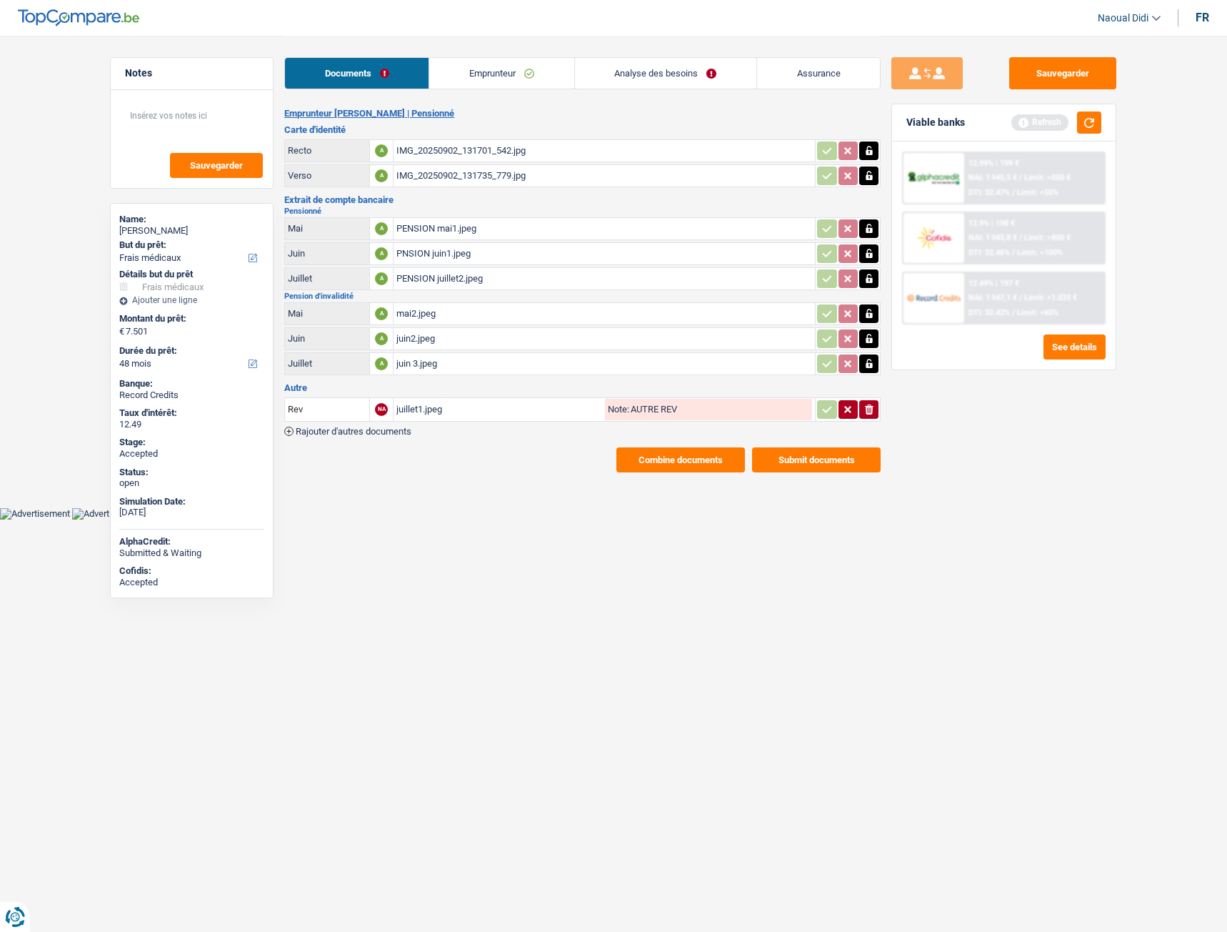
click at [443, 150] on div "IMG_20250902_131701_542.jpg" at bounding box center [605, 150] width 416 height 21
click at [466, 77] on link "Emprunteur" at bounding box center [501, 73] width 144 height 31
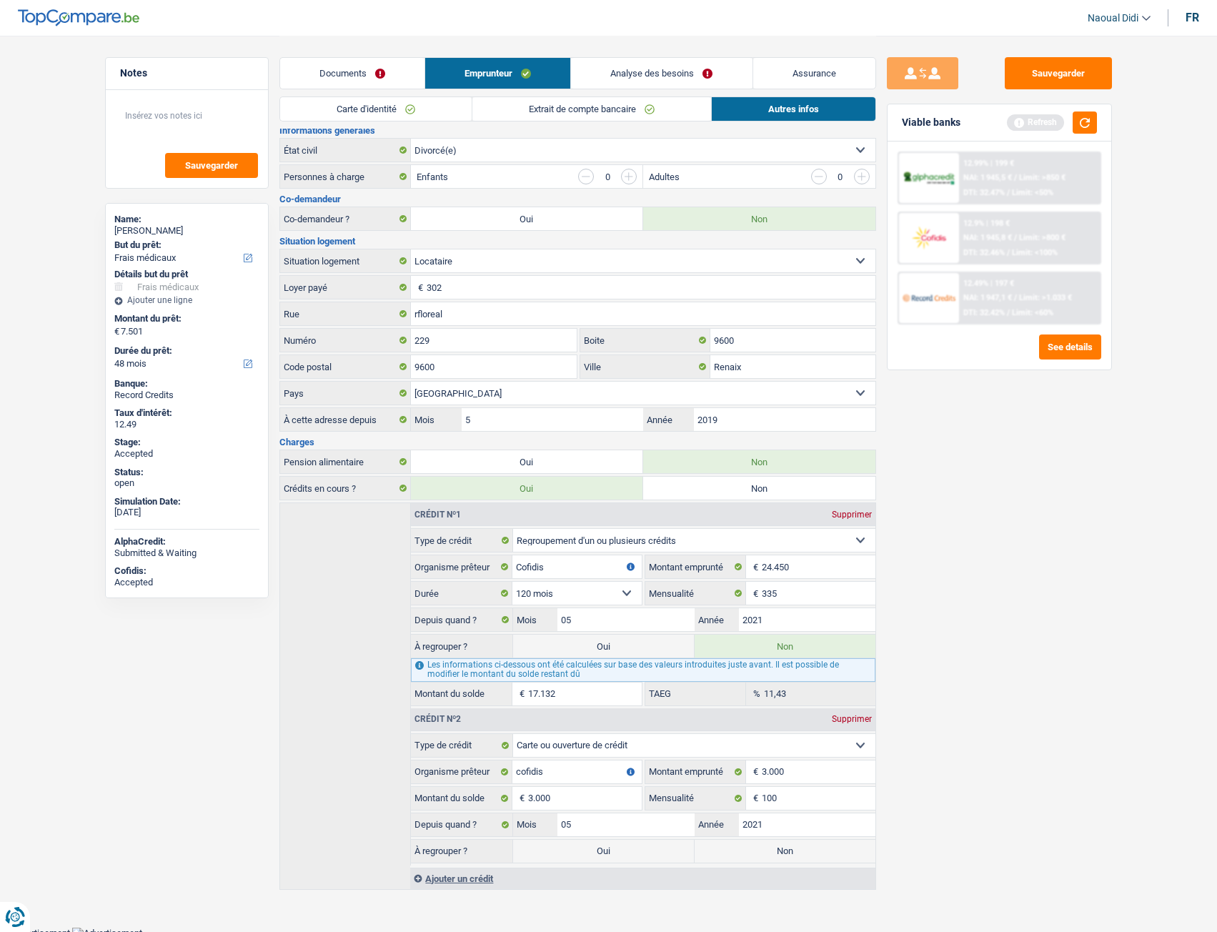
scroll to position [246, 0]
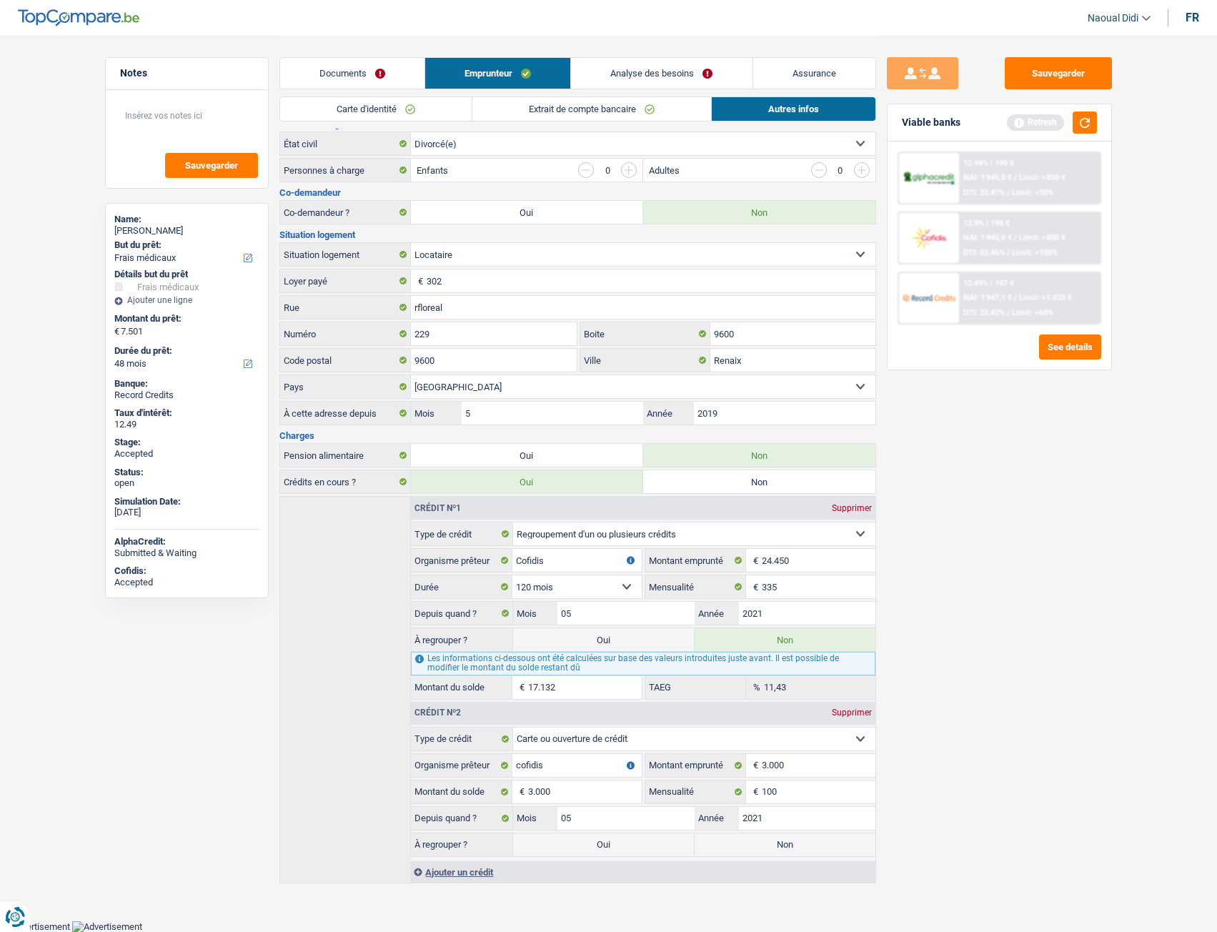
click at [557, 117] on link "Extrait de compte bancaire" at bounding box center [591, 109] width 239 height 24
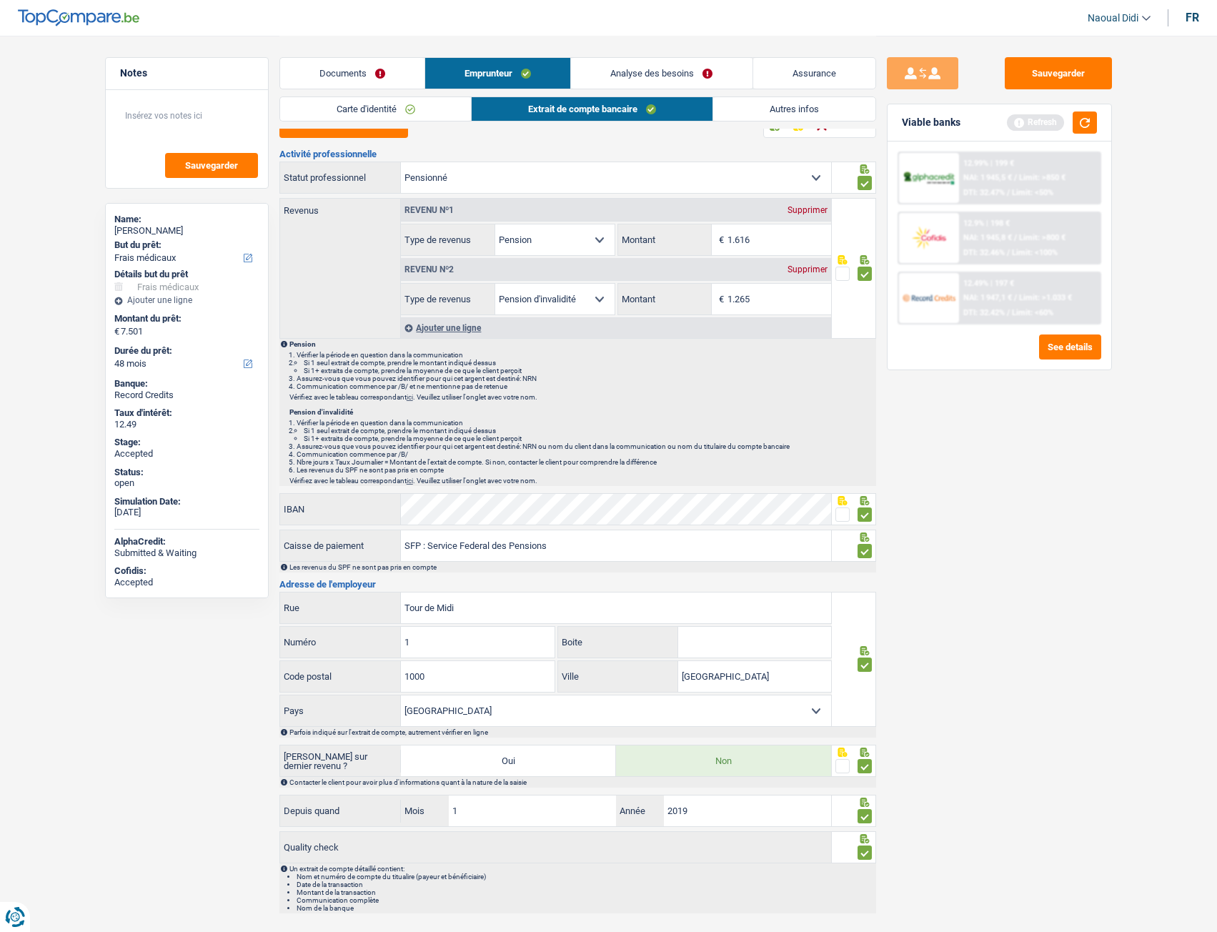
scroll to position [0, 0]
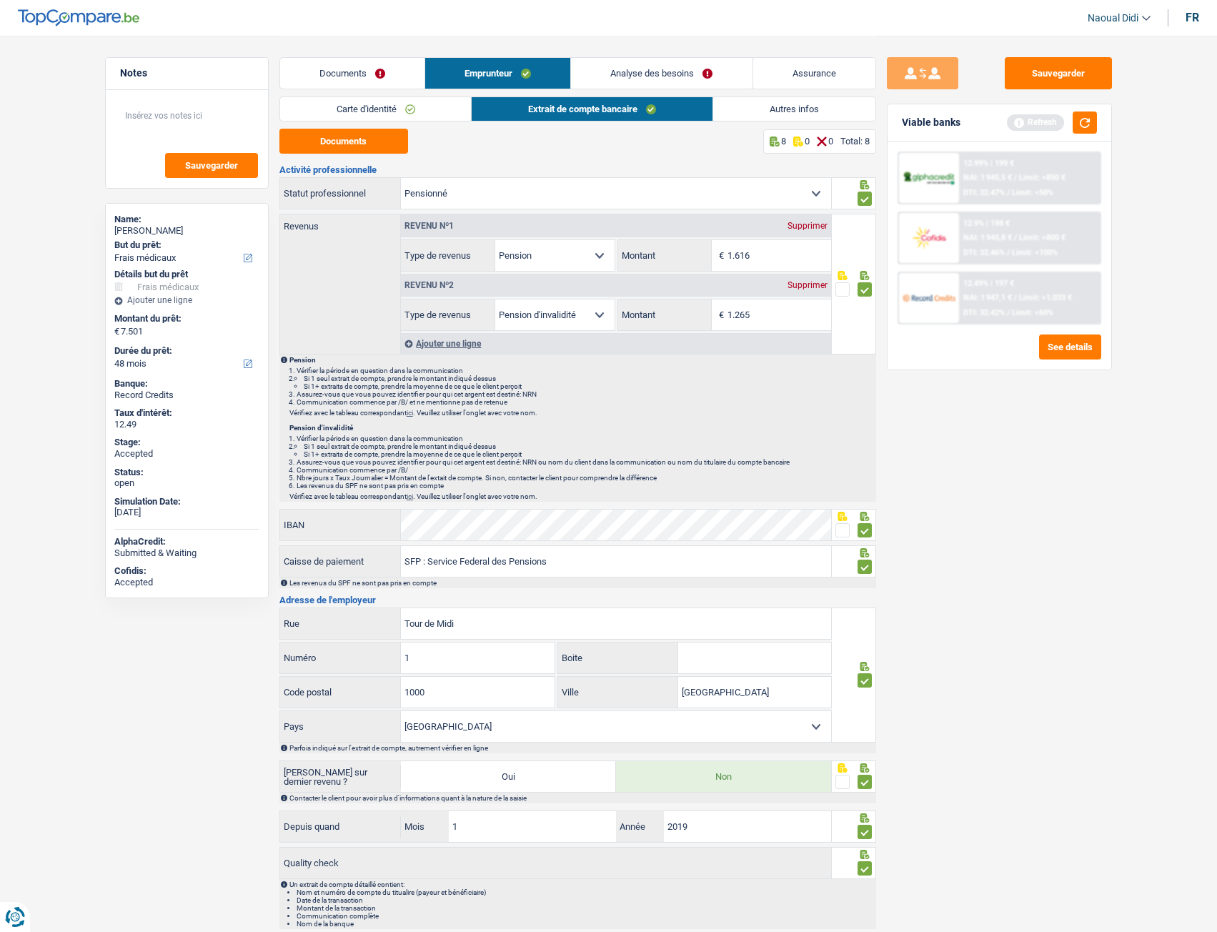
click at [644, 74] on link "Analyse des besoins" at bounding box center [661, 73] width 181 height 31
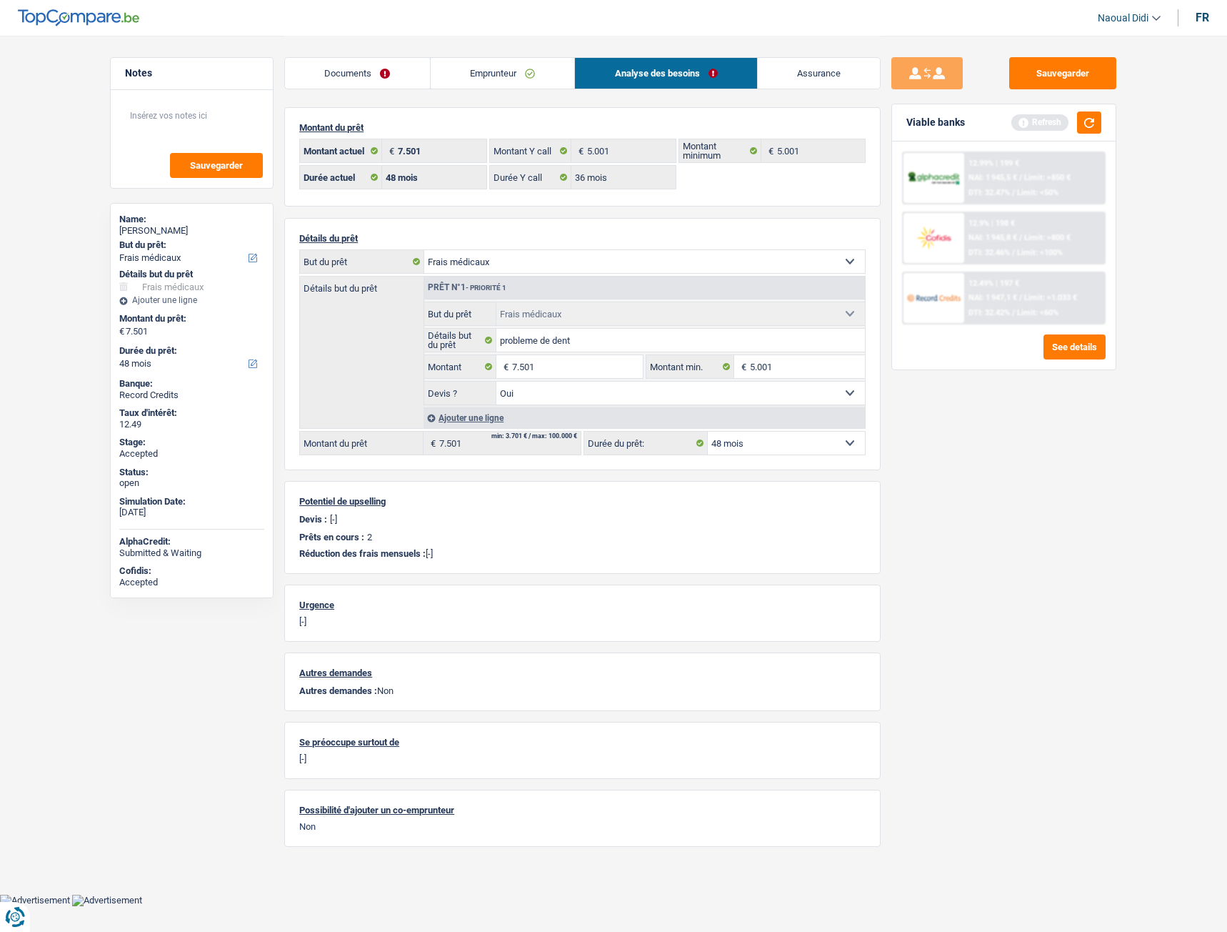
click at [474, 60] on link "Emprunteur" at bounding box center [503, 73] width 144 height 31
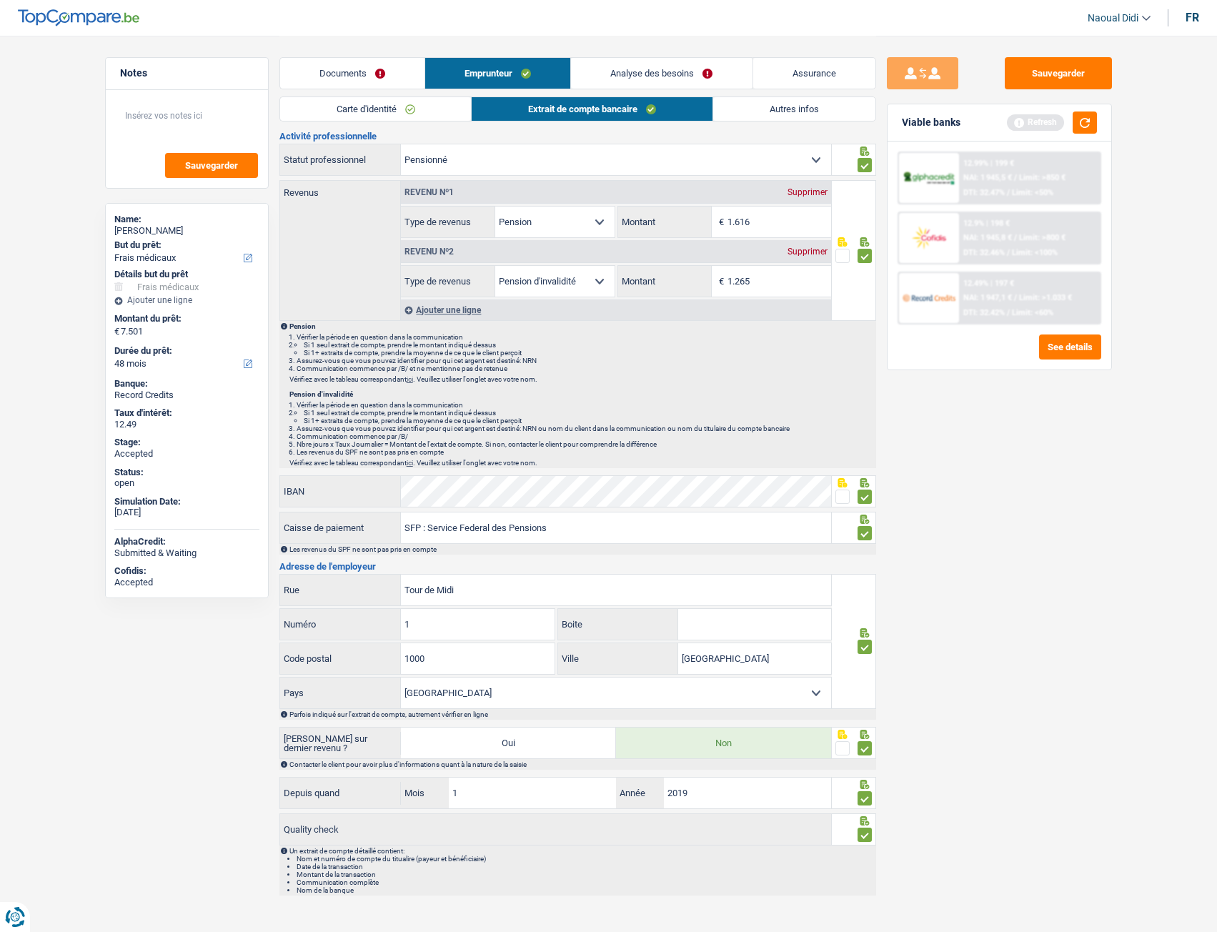
scroll to position [51, 0]
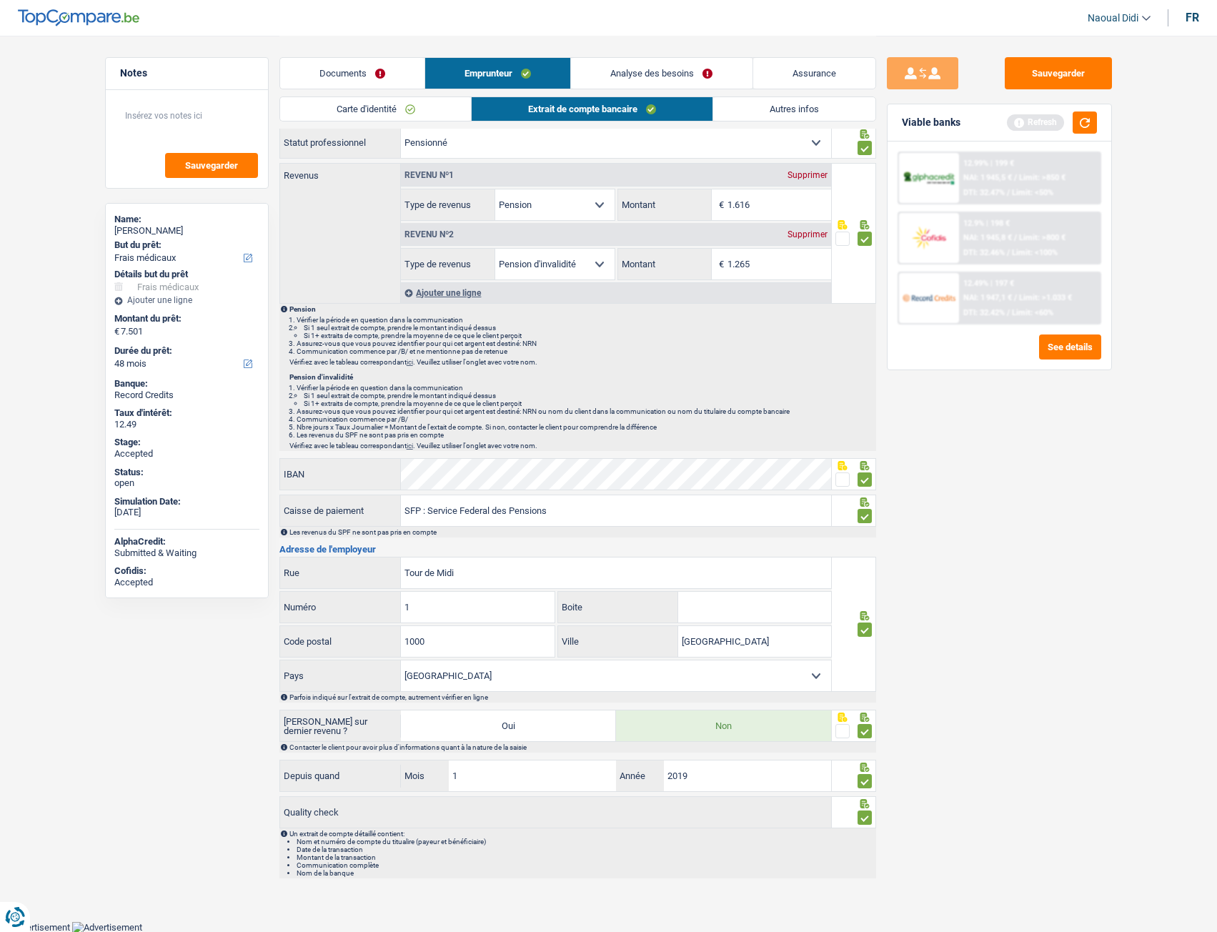
click at [780, 104] on link "Autres infos" at bounding box center [794, 109] width 162 height 24
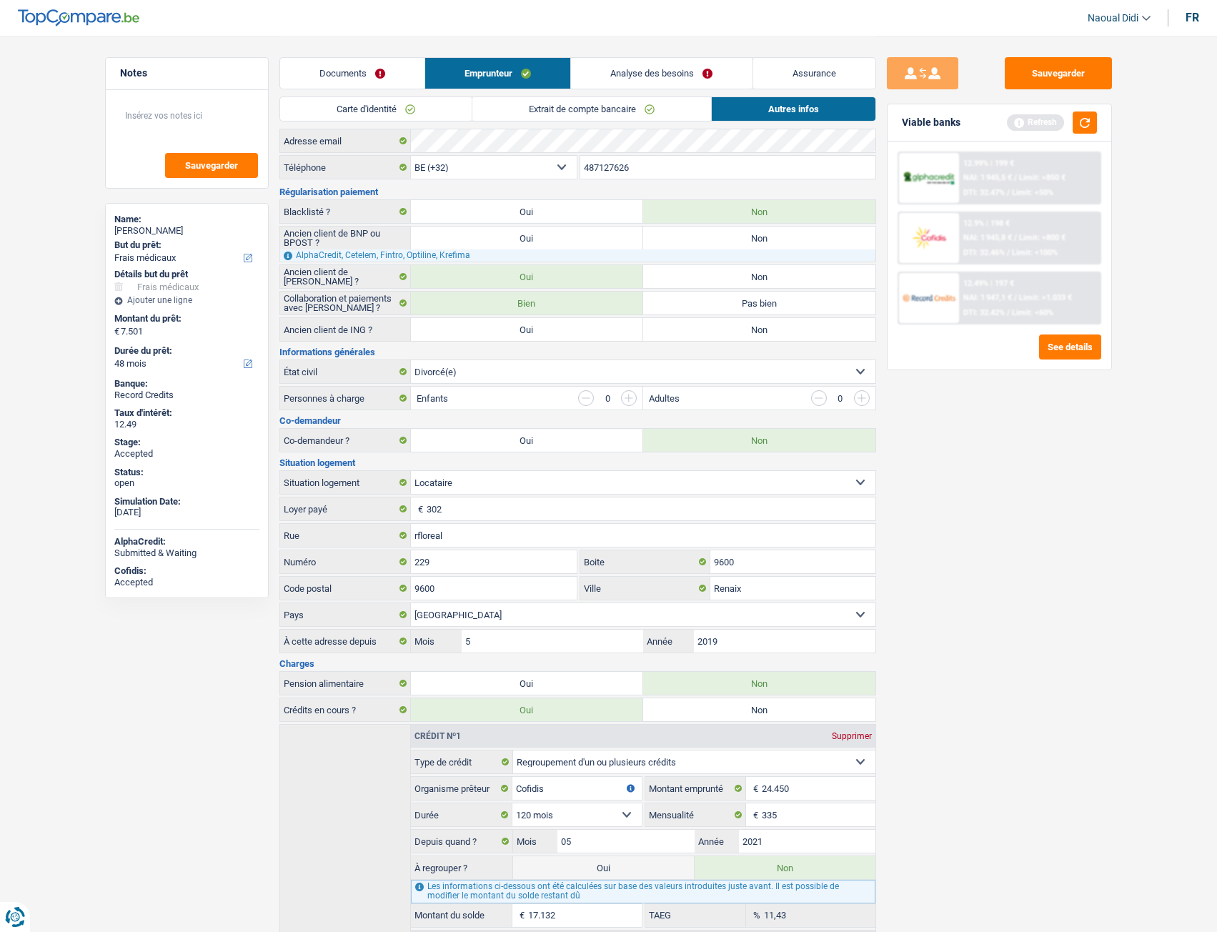
scroll to position [0, 0]
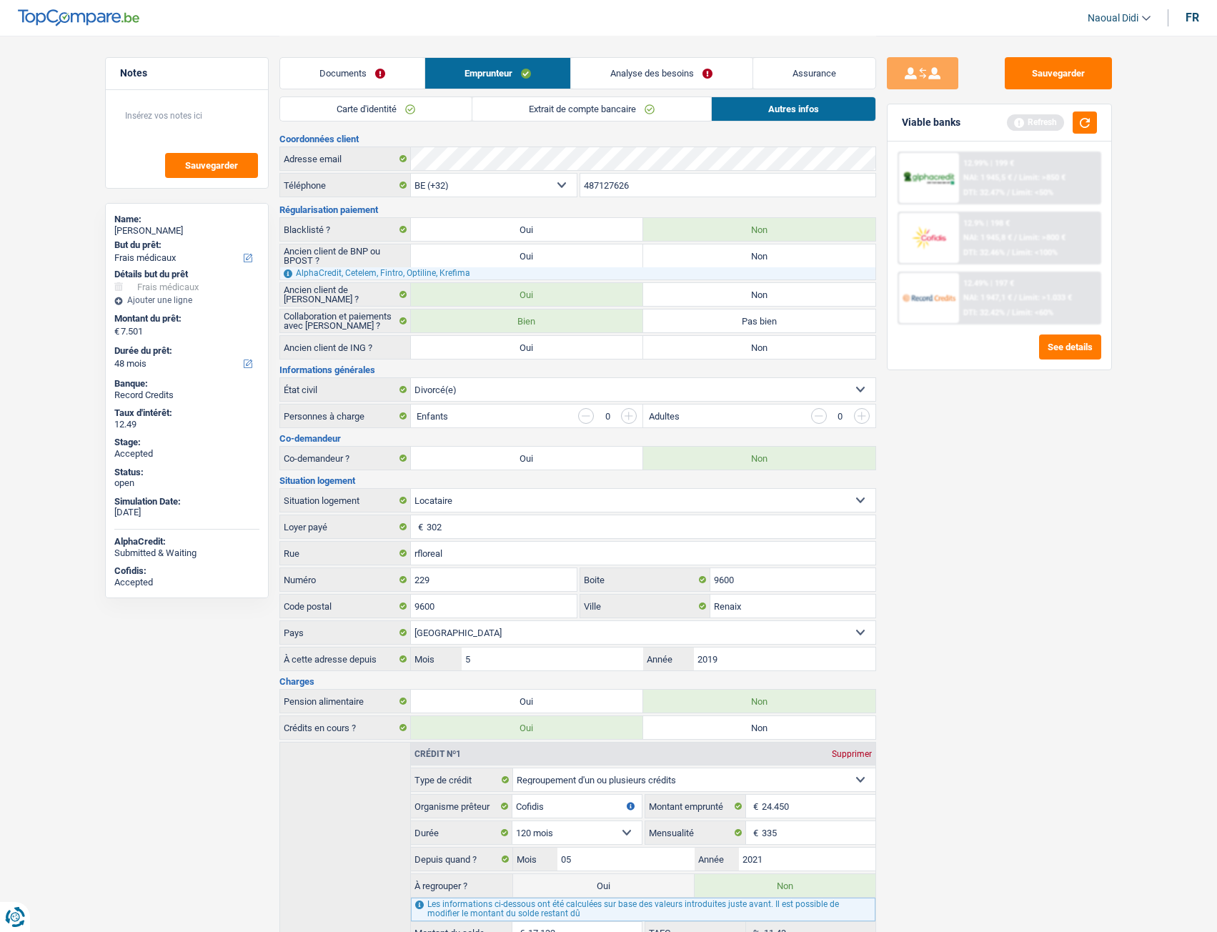
click at [585, 115] on link "Extrait de compte bancaire" at bounding box center [591, 109] width 239 height 24
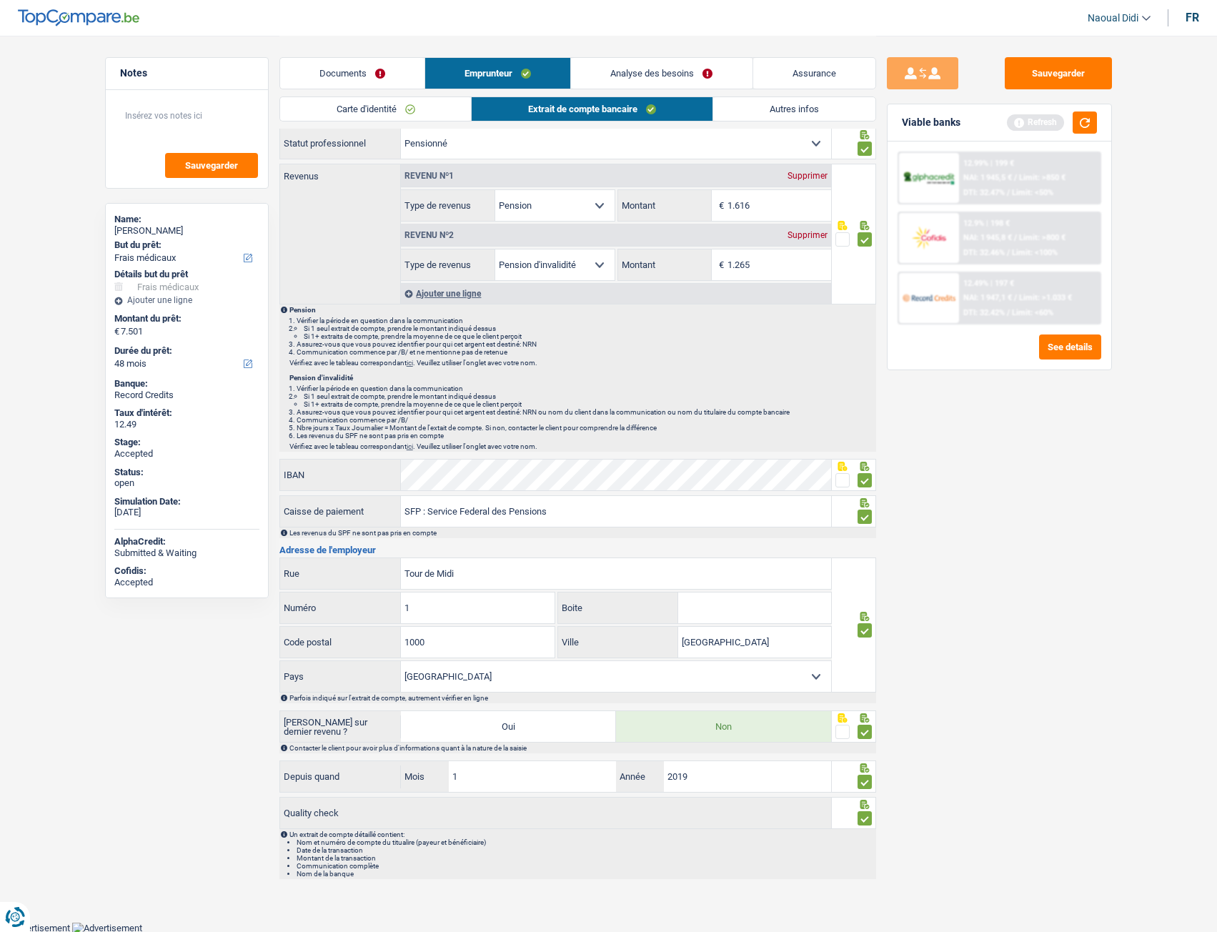
scroll to position [51, 0]
click at [703, 332] on li "Si 1+ extraits de compte, prendre la moyenne de ce que le client perçoit" at bounding box center [589, 336] width 571 height 8
click at [1036, 73] on button "Sauvegarder" at bounding box center [1058, 73] width 107 height 32
click at [320, 79] on link "Documents" at bounding box center [352, 73] width 144 height 31
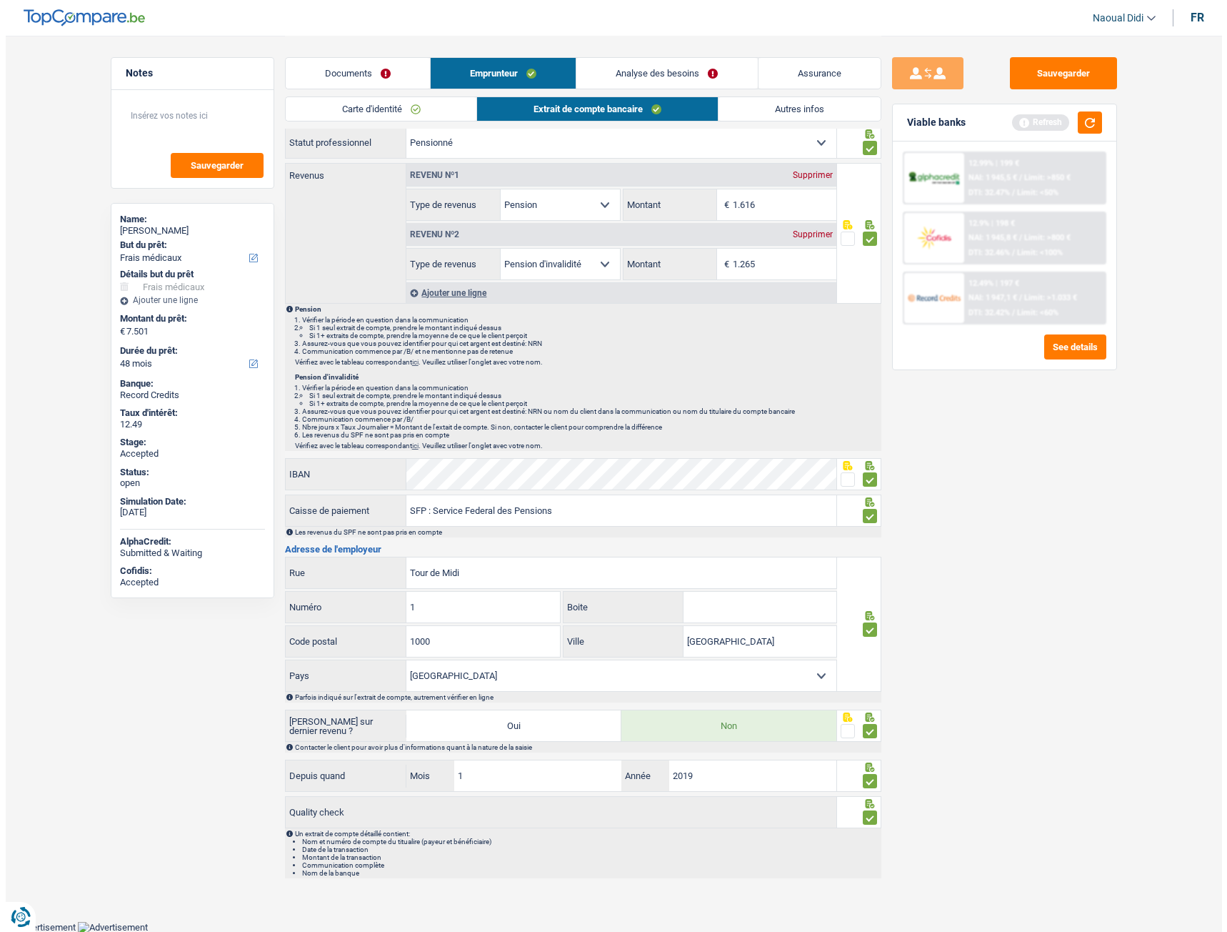
scroll to position [0, 0]
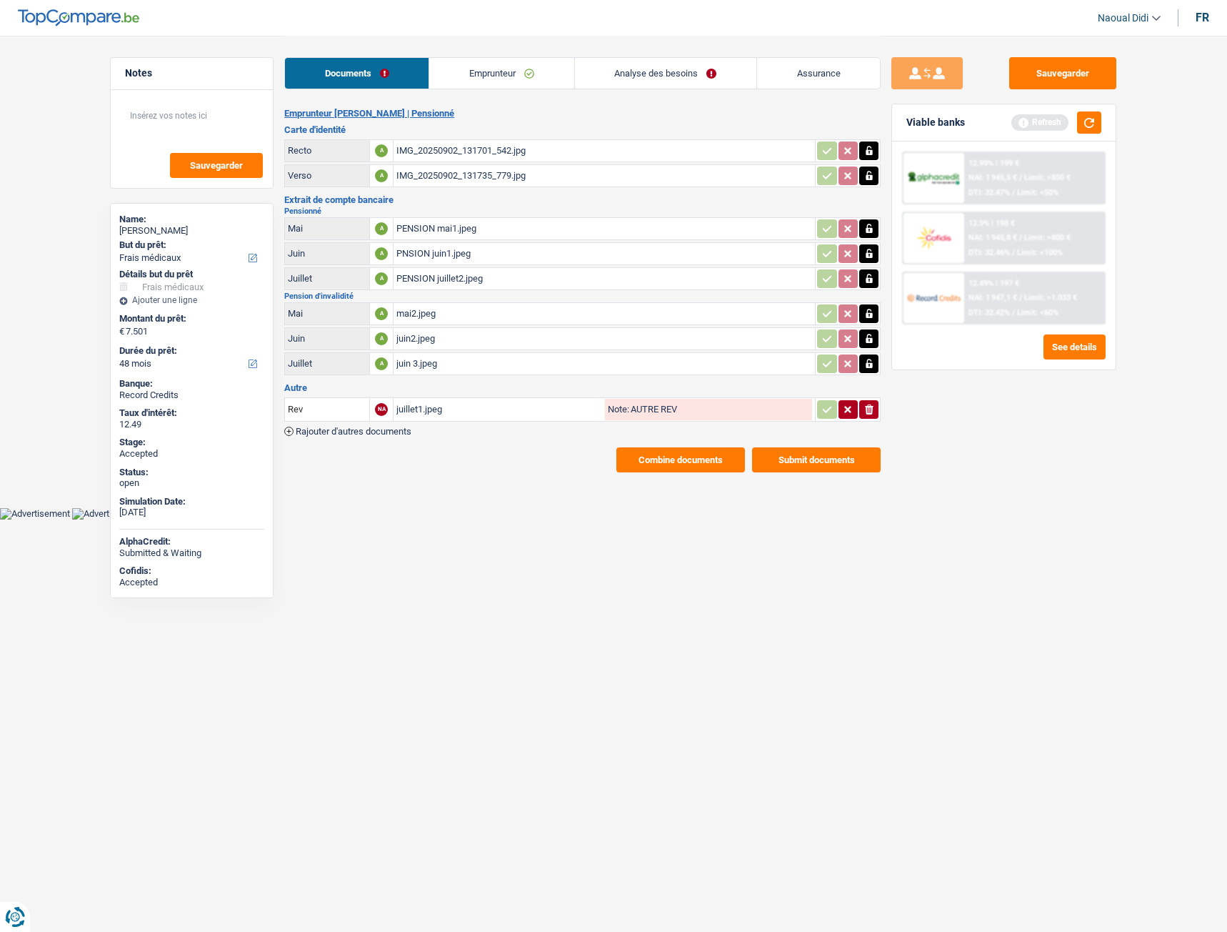
click at [720, 457] on button "Combine documents" at bounding box center [681, 459] width 129 height 25
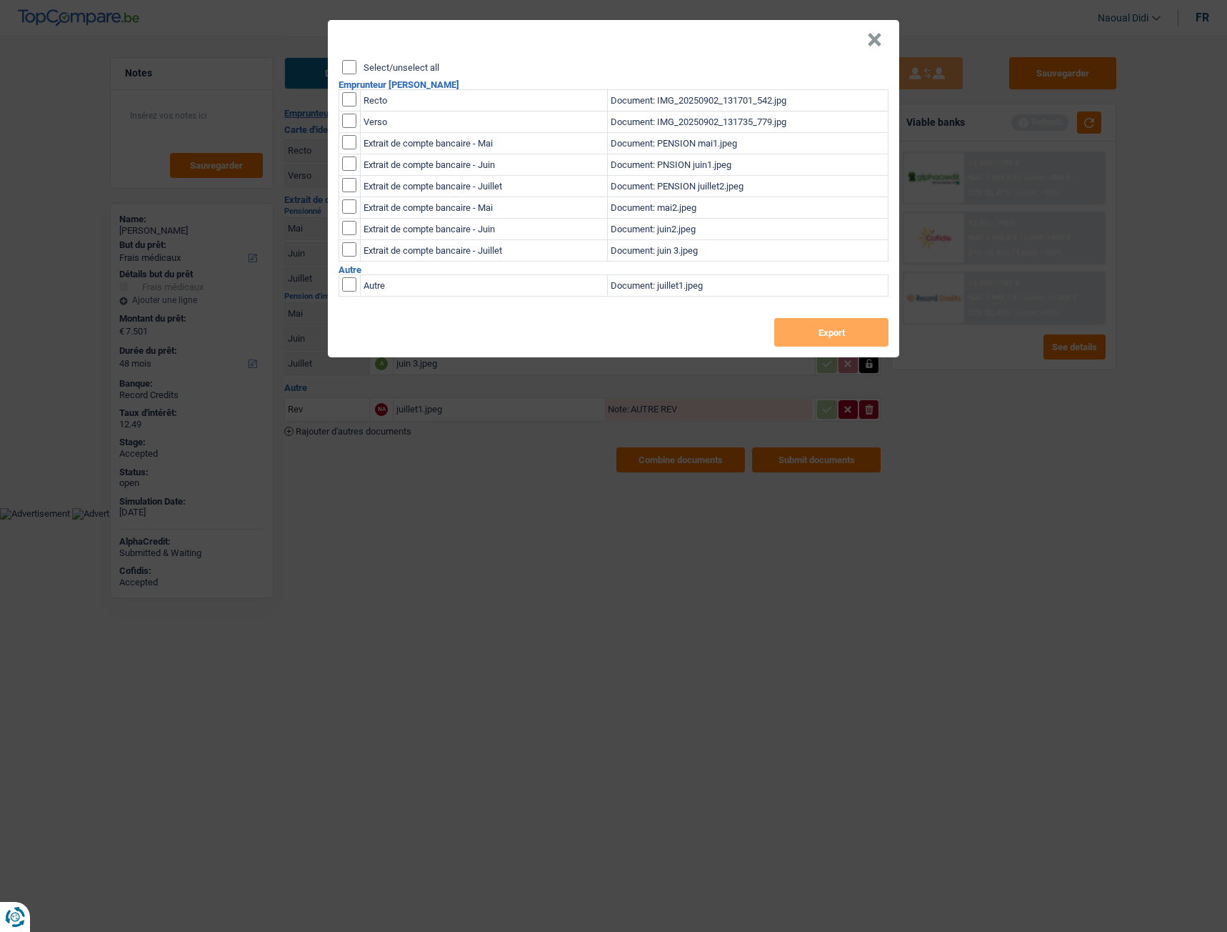
click at [346, 74] on input "Select/unselect all" at bounding box center [349, 67] width 14 height 14
checkbox input "true"
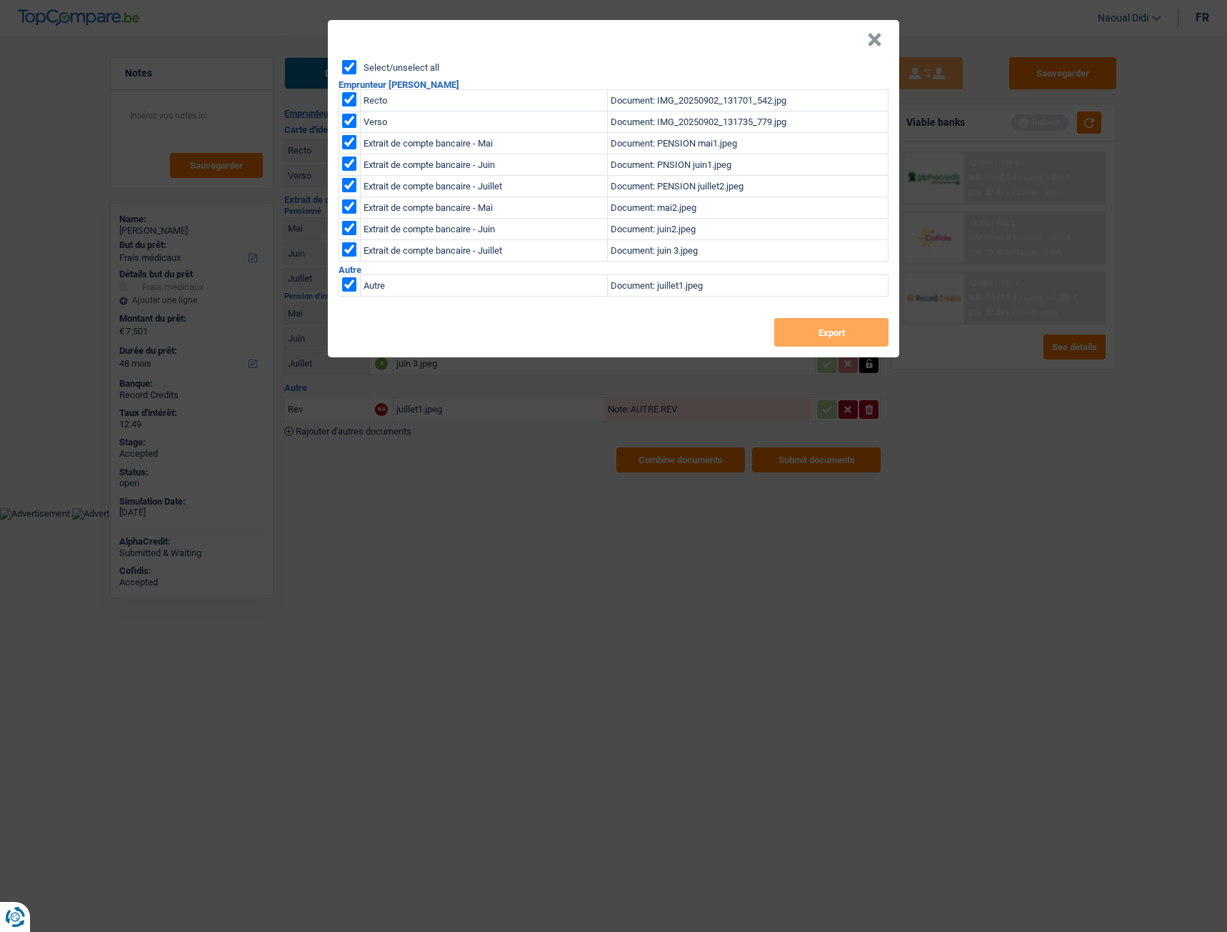
checkbox input "true"
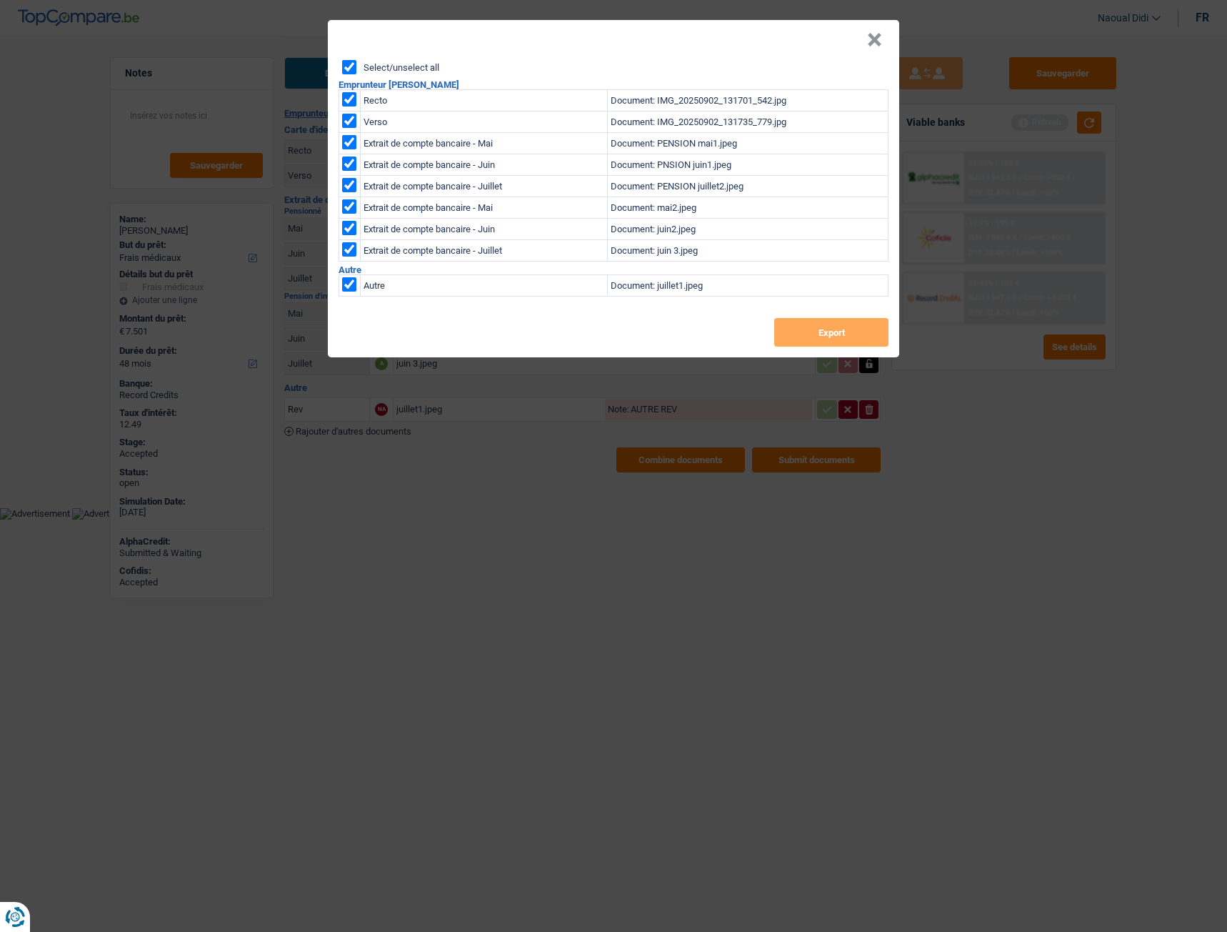
checkbox input "true"
click at [792, 327] on button "Export" at bounding box center [831, 332] width 114 height 29
click at [872, 45] on button "×" at bounding box center [874, 40] width 15 height 14
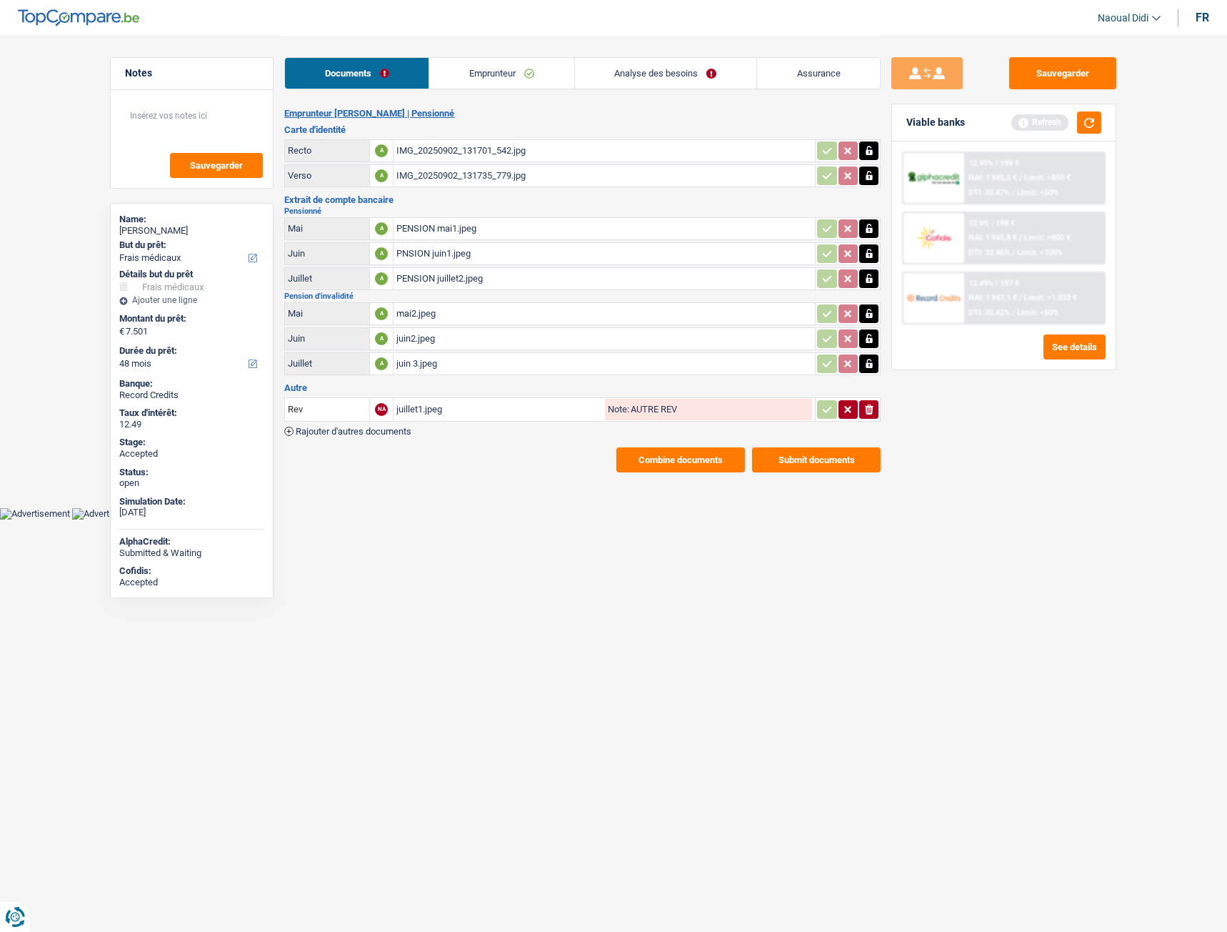
click at [471, 69] on link "Emprunteur" at bounding box center [501, 73] width 144 height 31
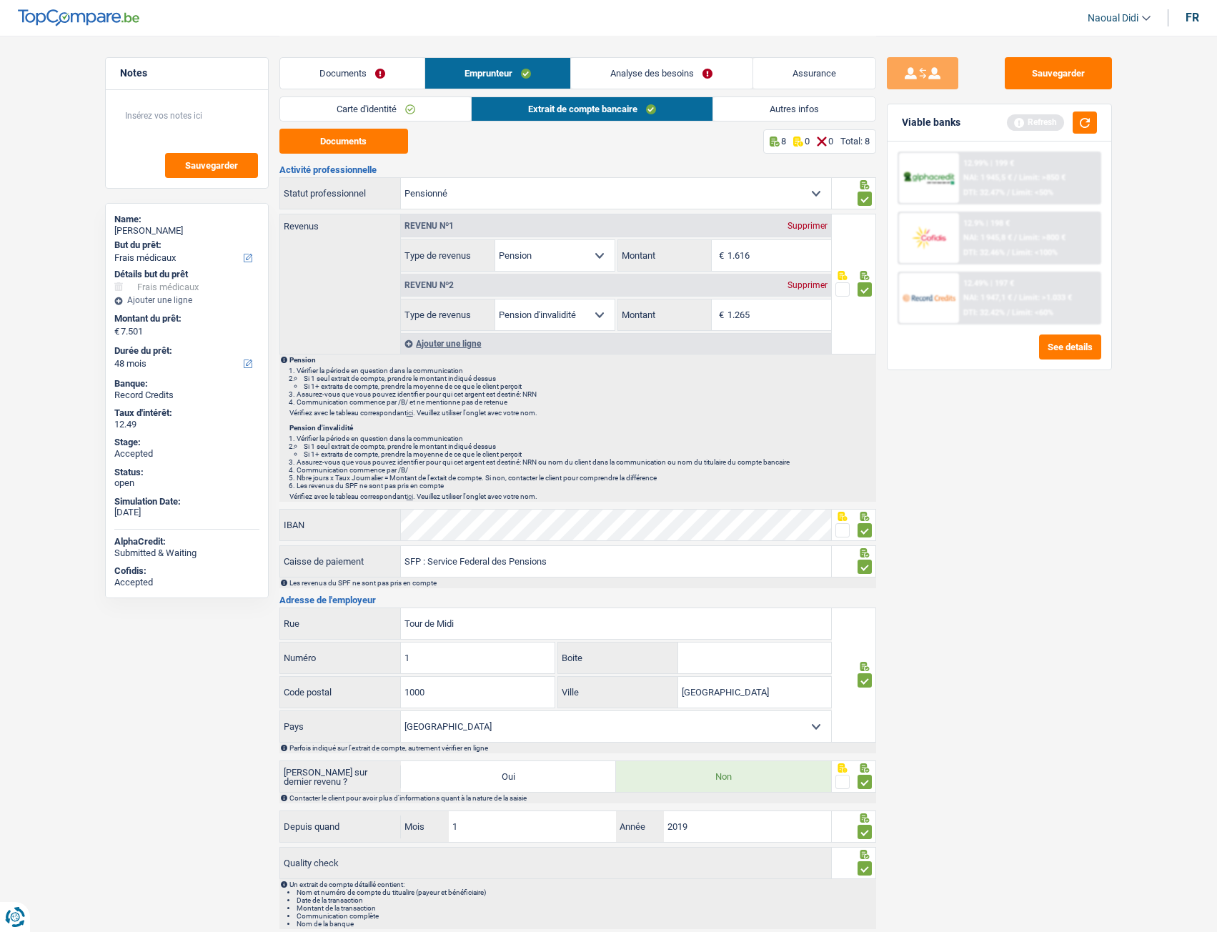
click at [329, 111] on link "Carte d'identité" at bounding box center [375, 109] width 191 height 24
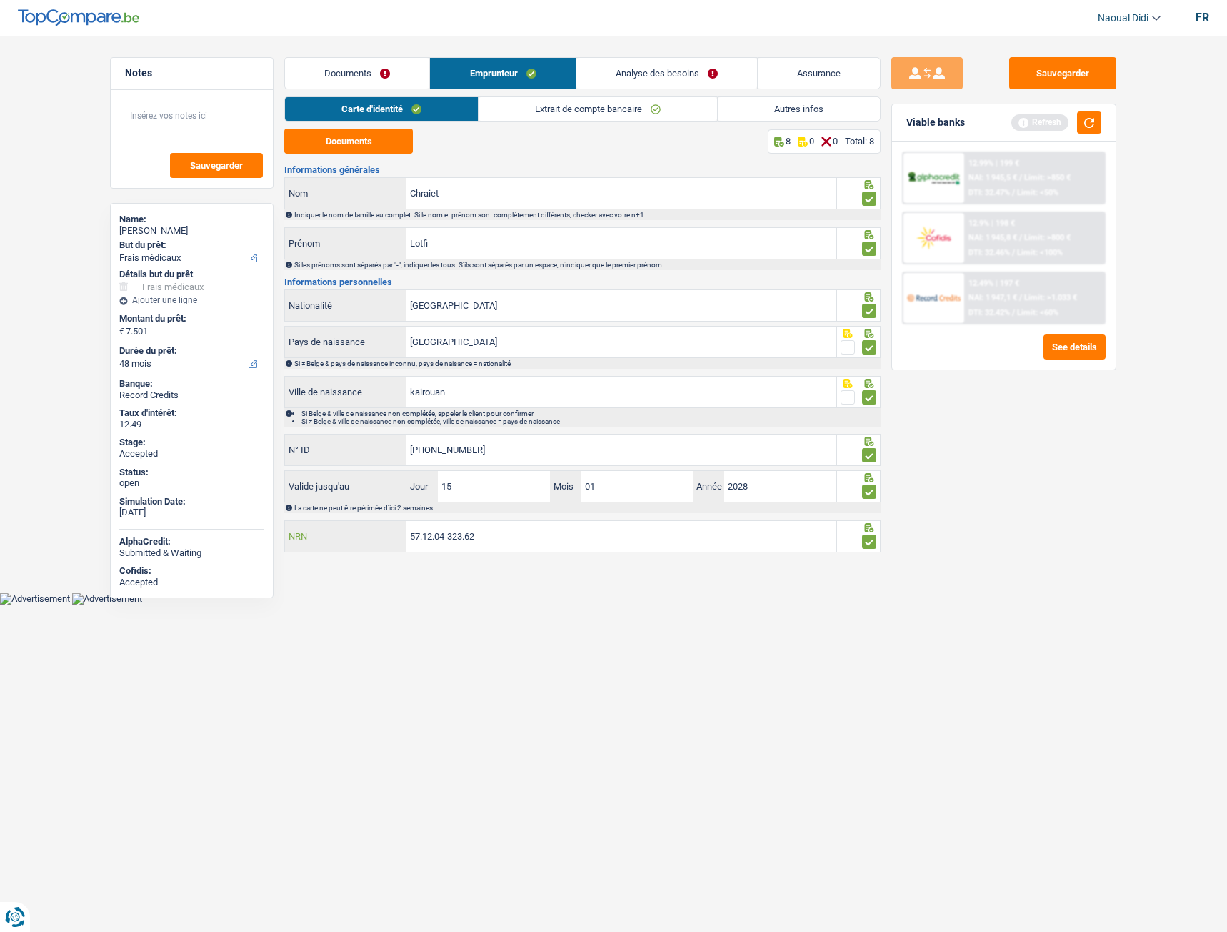
drag, startPoint x: 503, startPoint y: 541, endPoint x: 371, endPoint y: 528, distance: 132.8
click at [371, 521] on div "57.12.04-323.62 NRN" at bounding box center [561, 536] width 552 height 31
drag, startPoint x: 174, startPoint y: 234, endPoint x: 119, endPoint y: 235, distance: 55.7
click at [119, 235] on div "Name: Lotfi Chraiet But du prêt: Confort maison: meubles, textile, peinture, él…" at bounding box center [192, 400] width 164 height 395
copy div "Lotfi Chraiet"
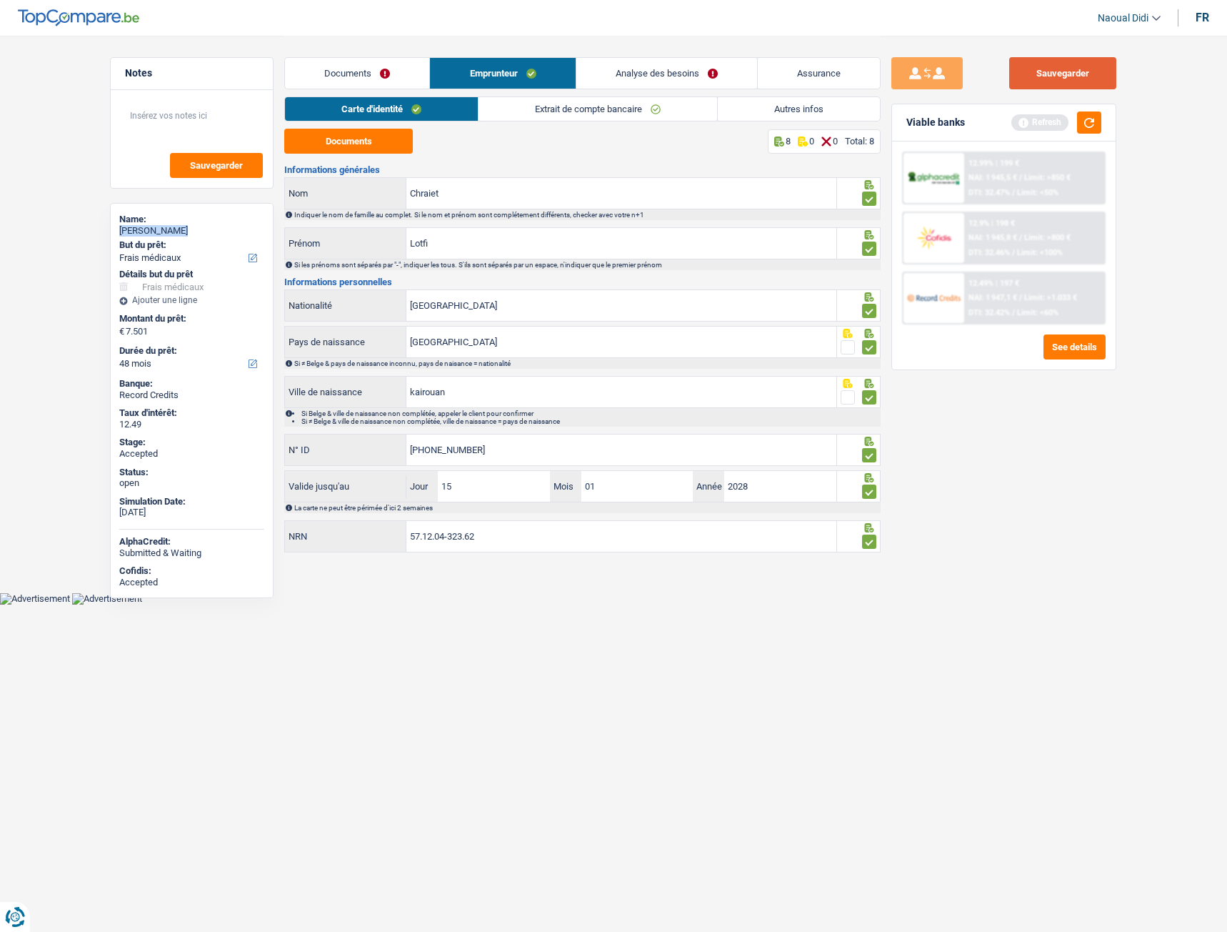
click at [1046, 83] on button "Sauvegarder" at bounding box center [1063, 73] width 107 height 32
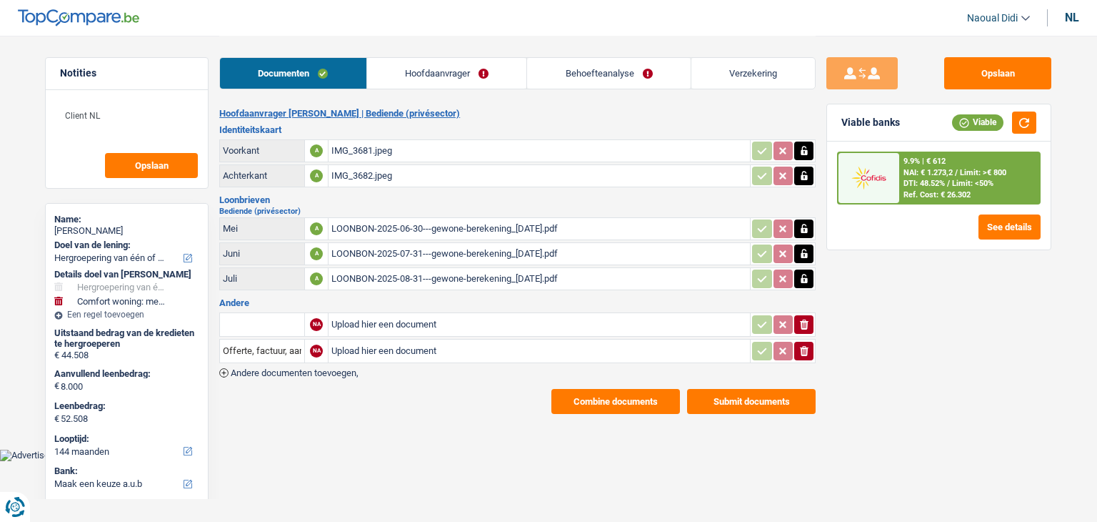
select select "refinancing"
select select "household"
select select "144"
click at [347, 150] on div "IMG_3681.jpeg" at bounding box center [540, 150] width 416 height 21
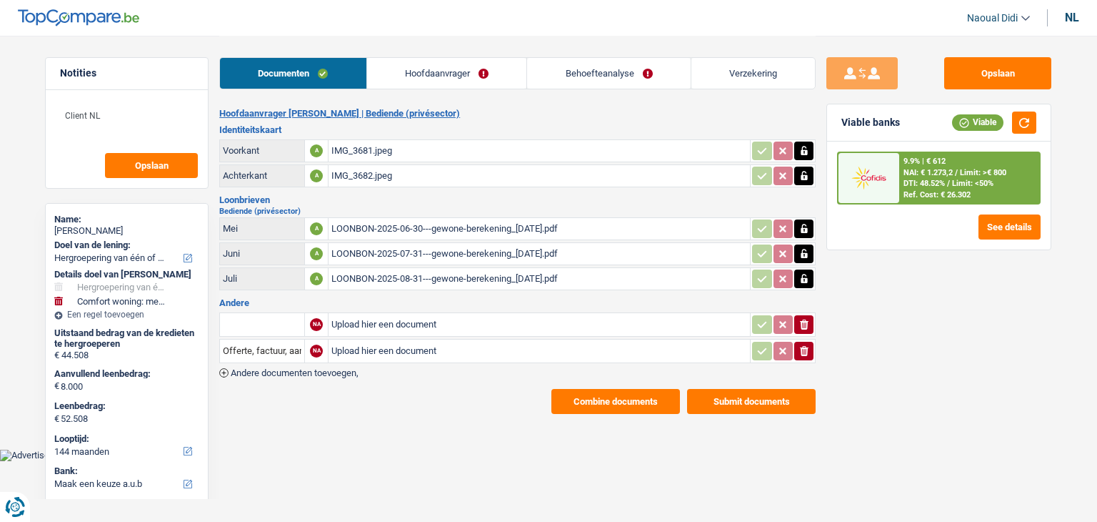
click at [1075, 18] on div "nl" at bounding box center [1072, 18] width 14 height 14
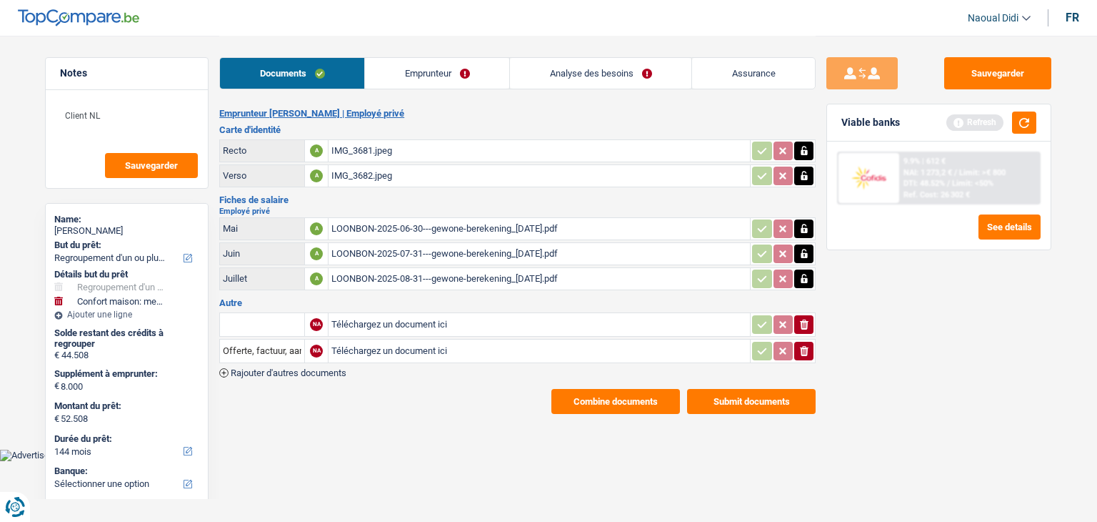
click at [434, 76] on link "Emprunteur" at bounding box center [437, 73] width 144 height 31
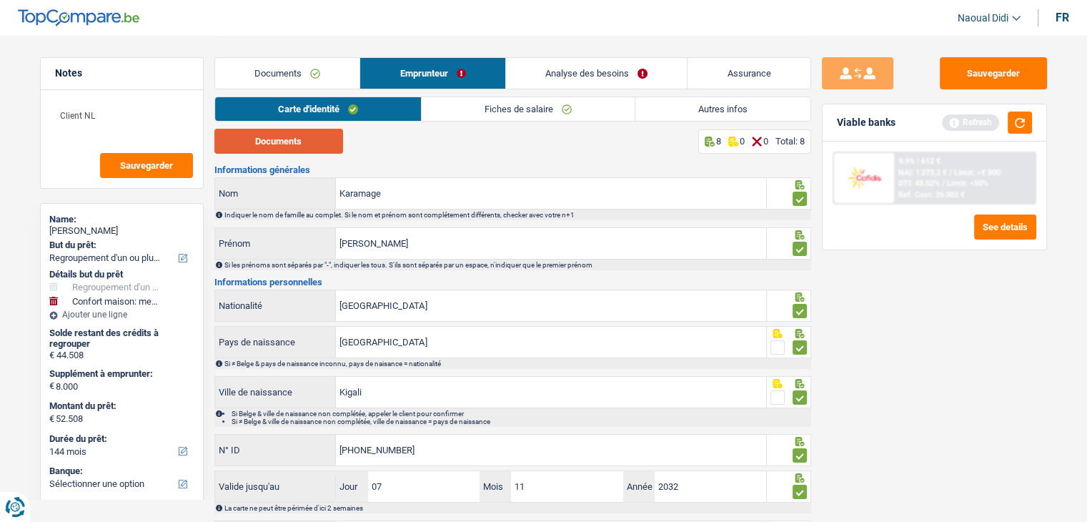
click at [249, 145] on button "Documents" at bounding box center [278, 141] width 129 height 25
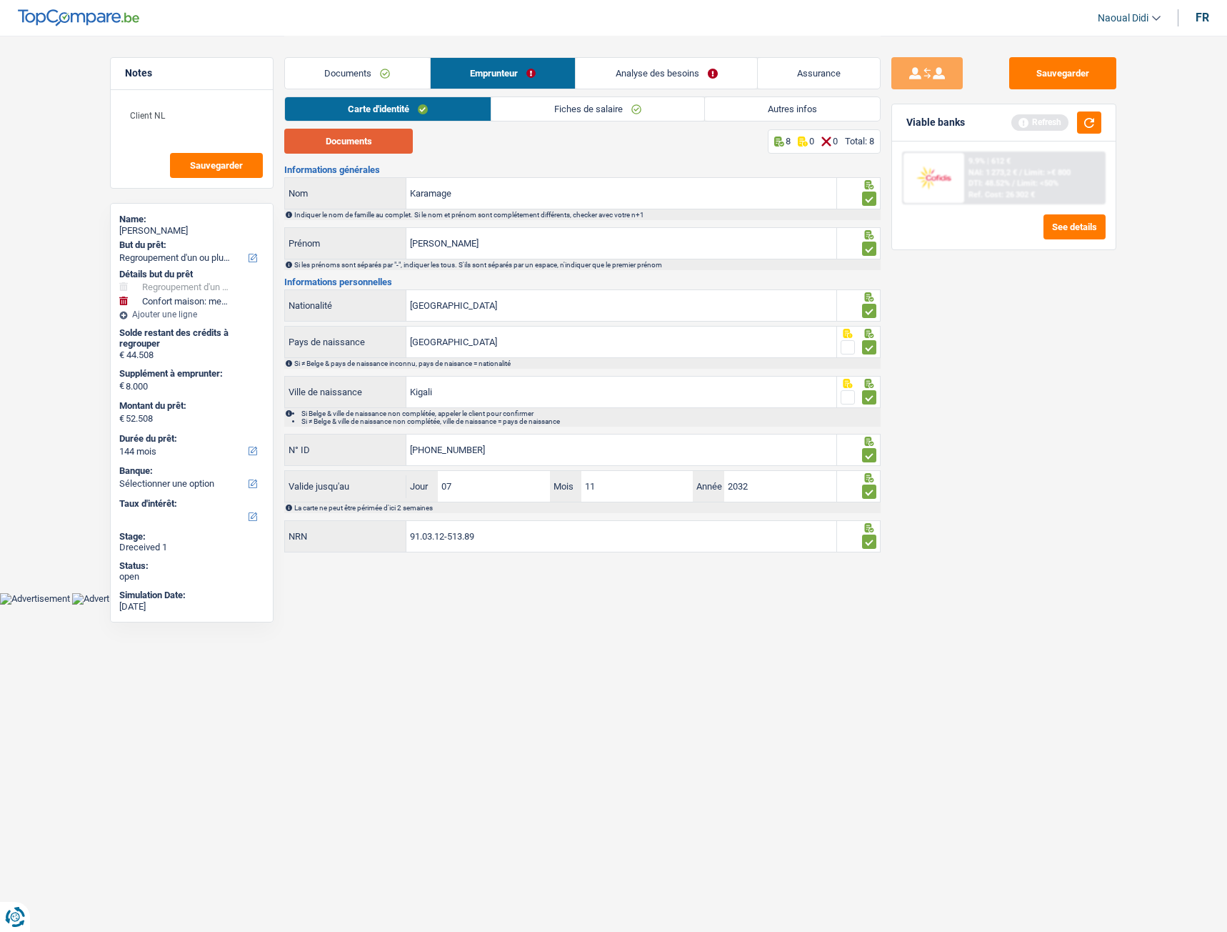
click at [345, 146] on button "Documents" at bounding box center [348, 141] width 129 height 25
click at [604, 108] on link "Fiches de salaire" at bounding box center [598, 109] width 213 height 24
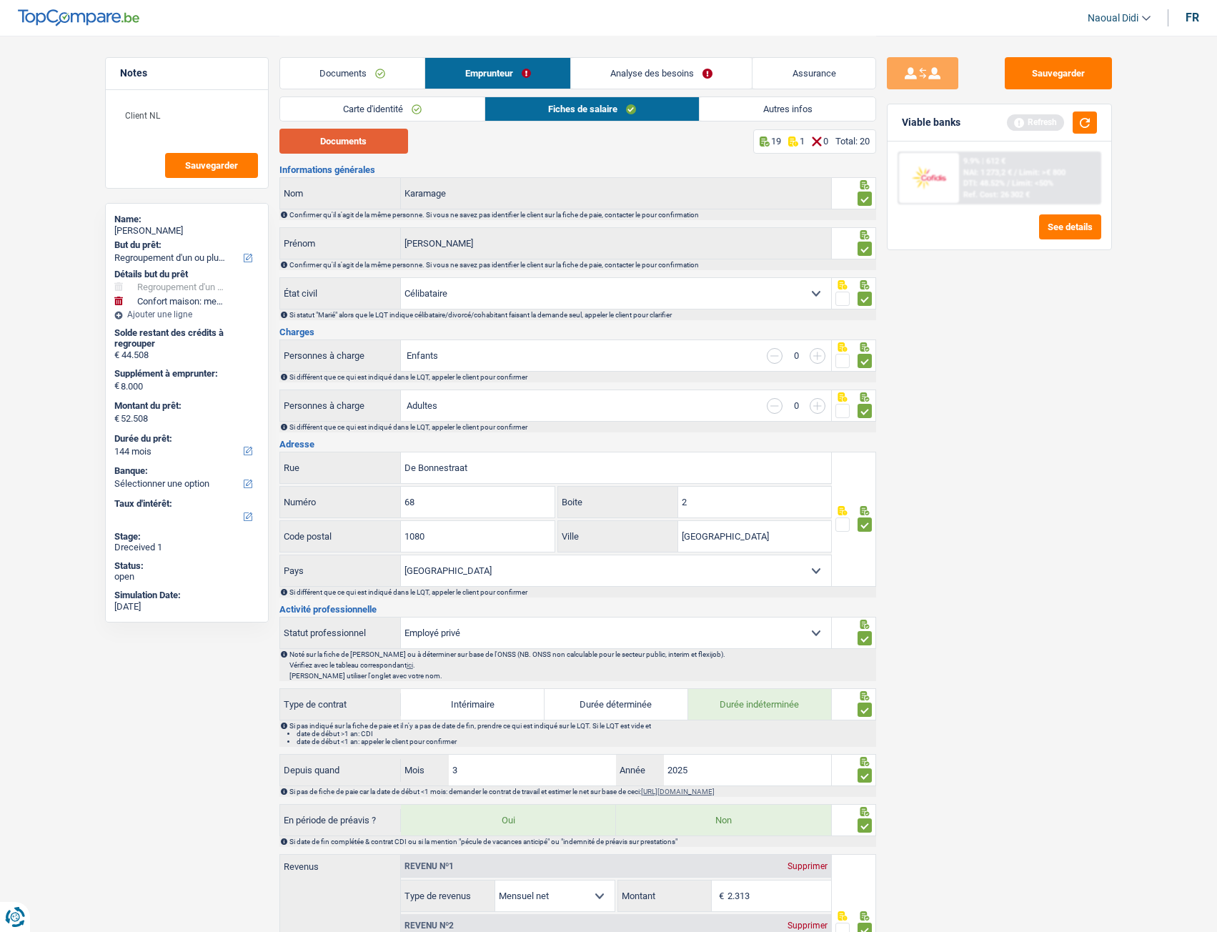
click at [343, 140] on button "Documents" at bounding box center [343, 141] width 129 height 25
click at [629, 79] on link "Analyse des besoins" at bounding box center [661, 73] width 181 height 31
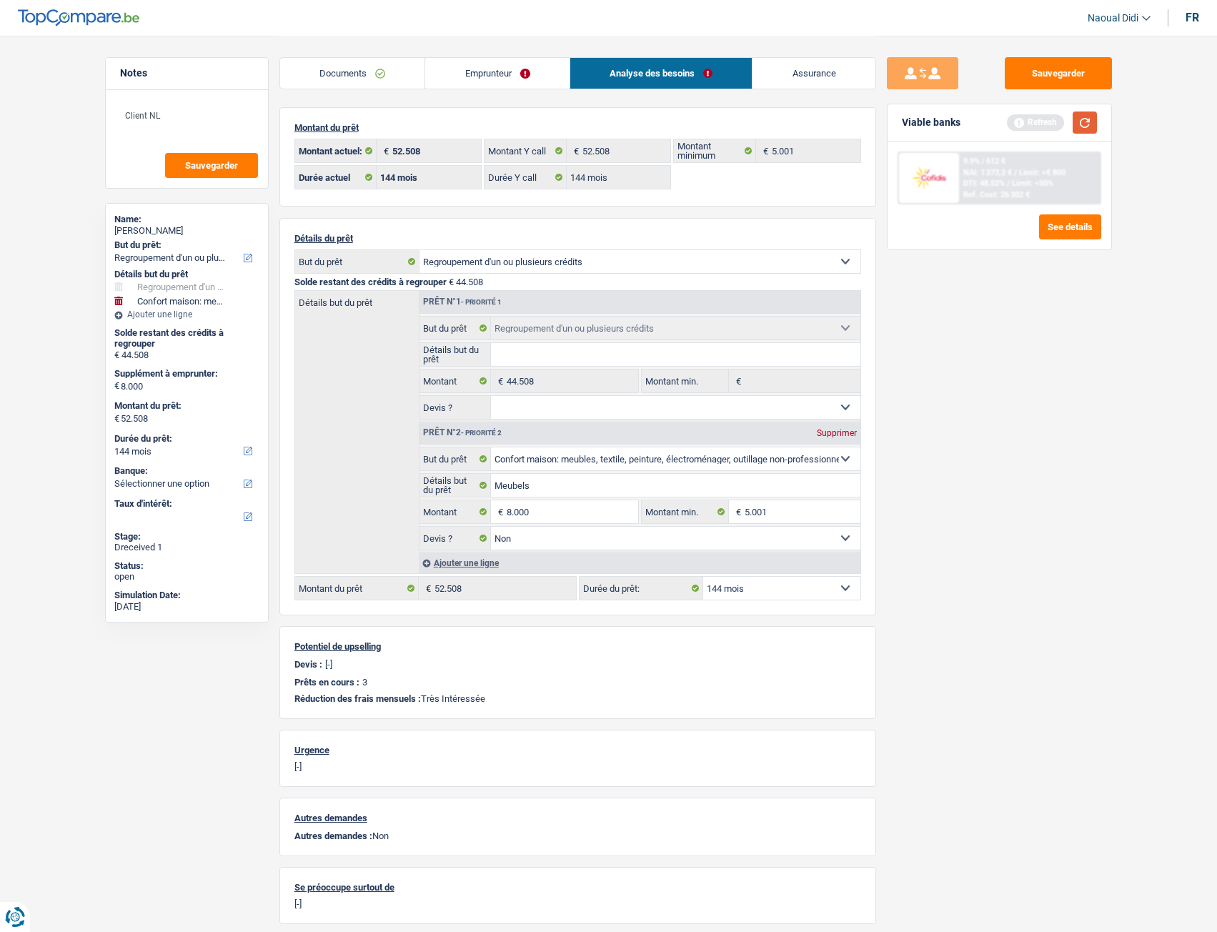
click at [1087, 115] on button "button" at bounding box center [1084, 122] width 24 height 22
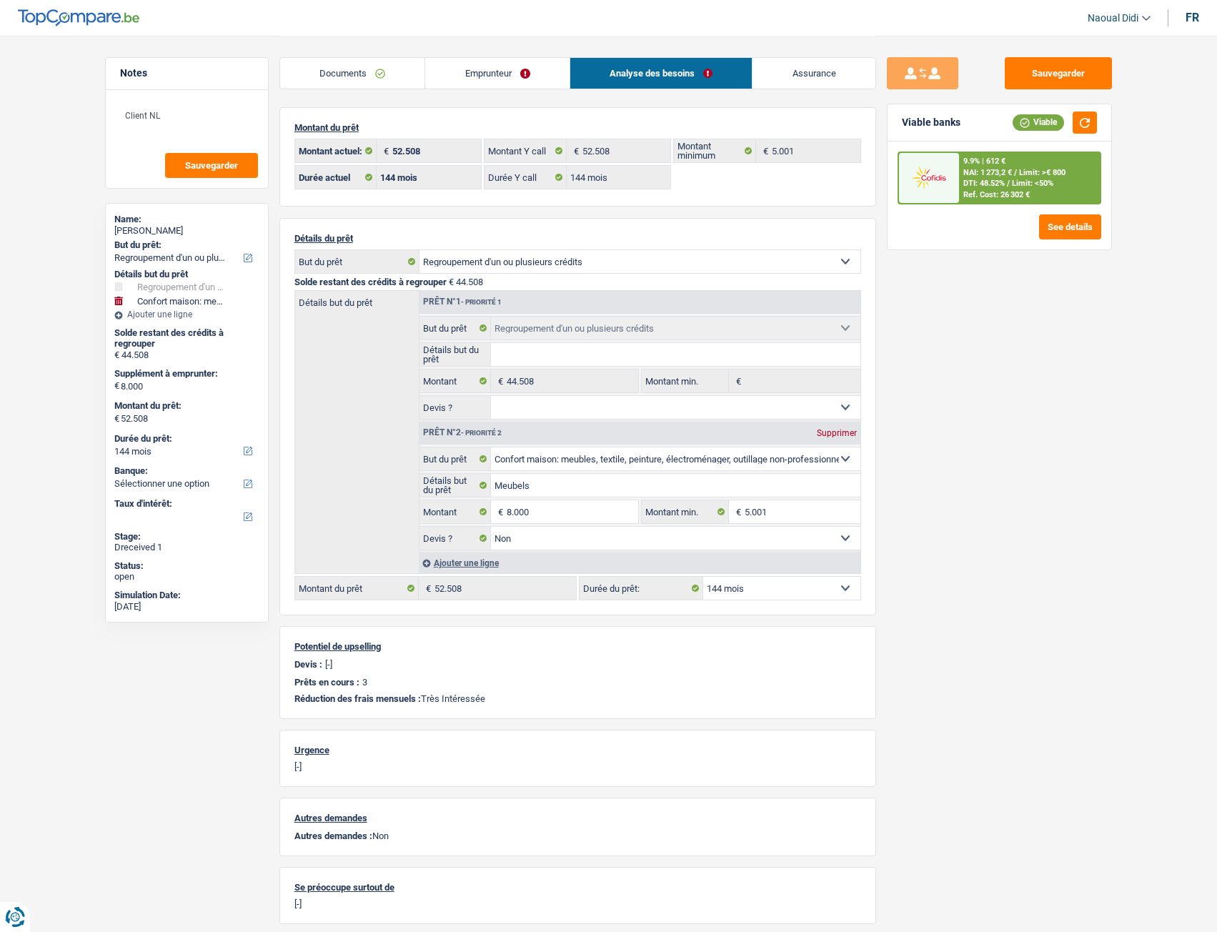
click at [486, 76] on link "Emprunteur" at bounding box center [497, 73] width 144 height 31
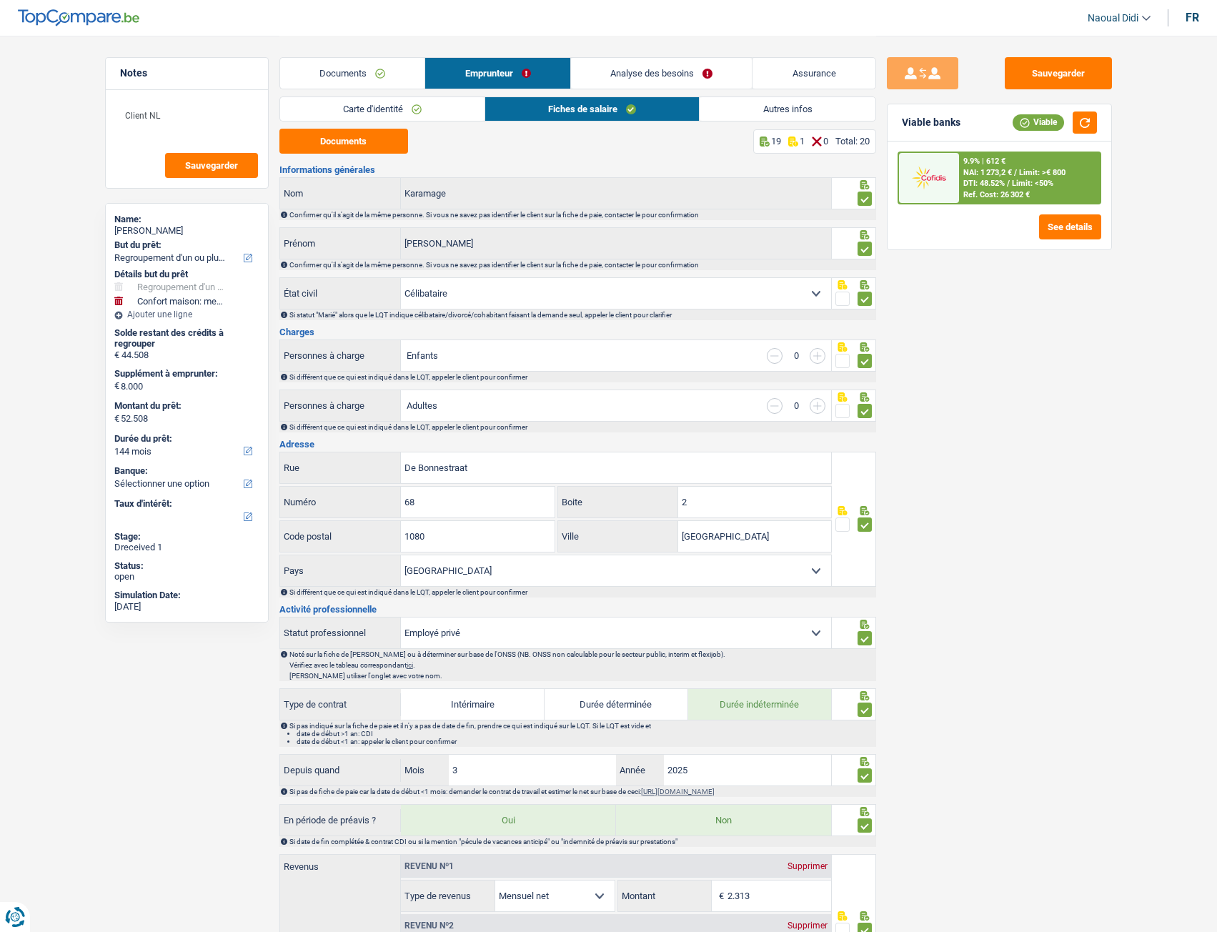
click at [793, 114] on link "Autres infos" at bounding box center [786, 109] width 175 height 24
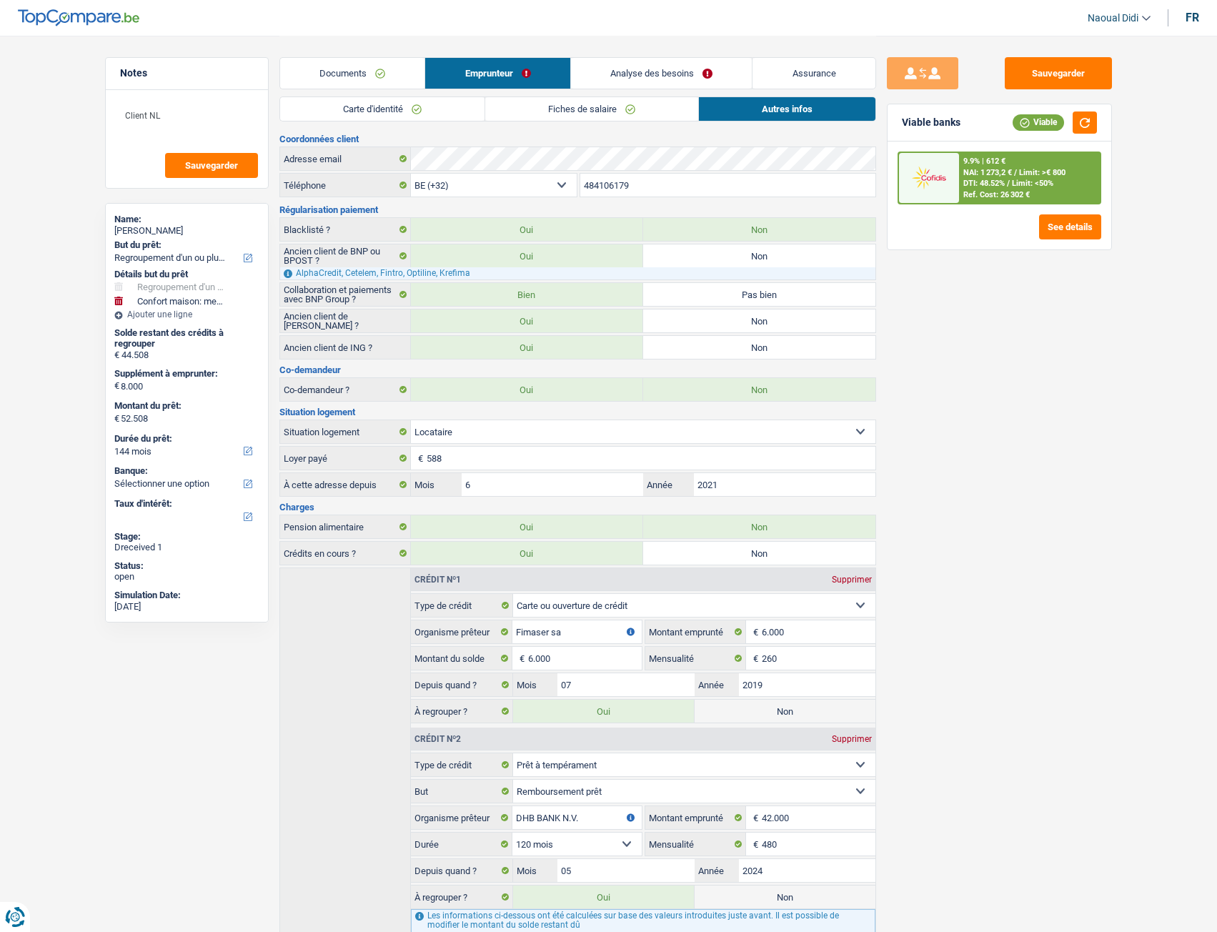
click at [648, 77] on link "Analyse des besoins" at bounding box center [661, 73] width 181 height 31
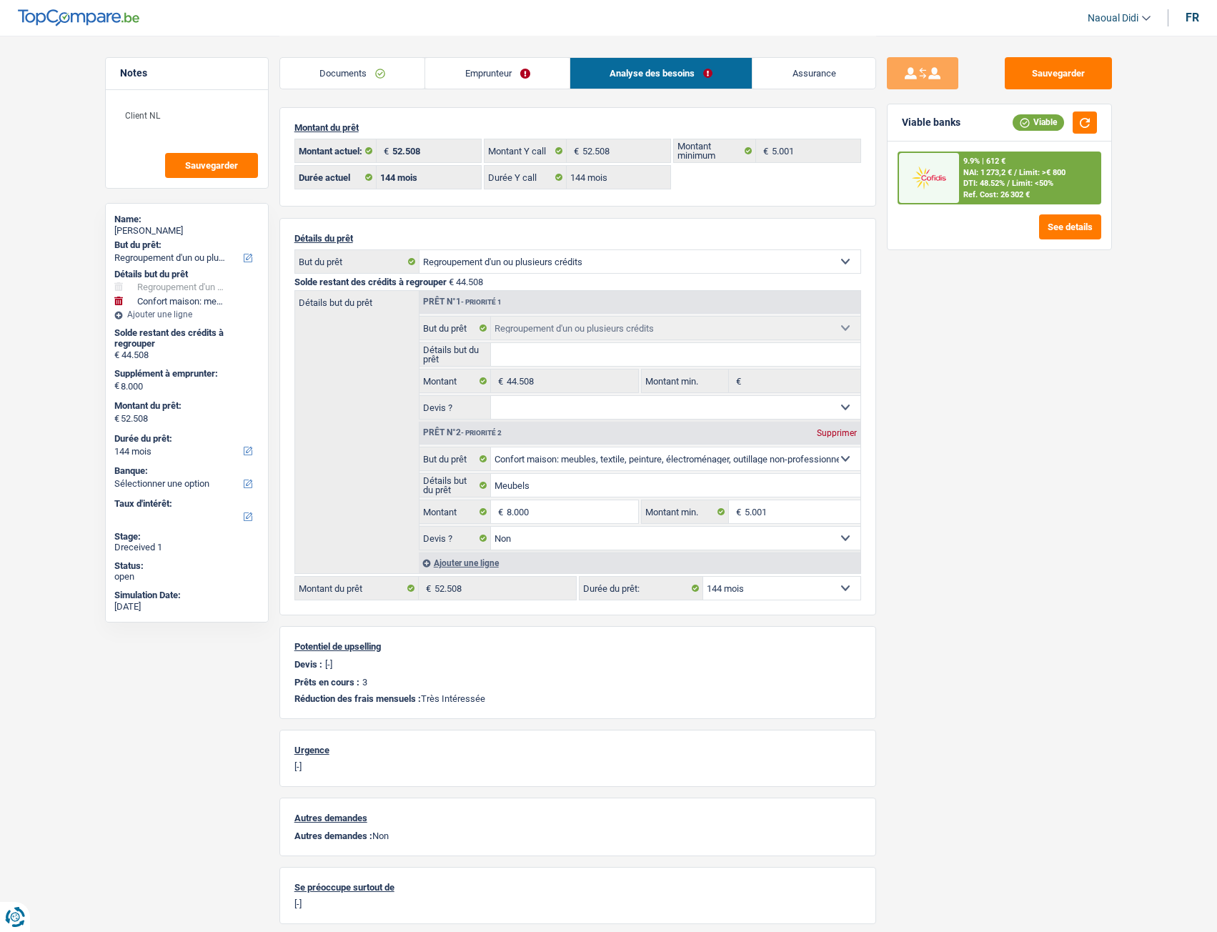
click at [999, 176] on span "NAI: 1 273,2 €" at bounding box center [987, 172] width 49 height 9
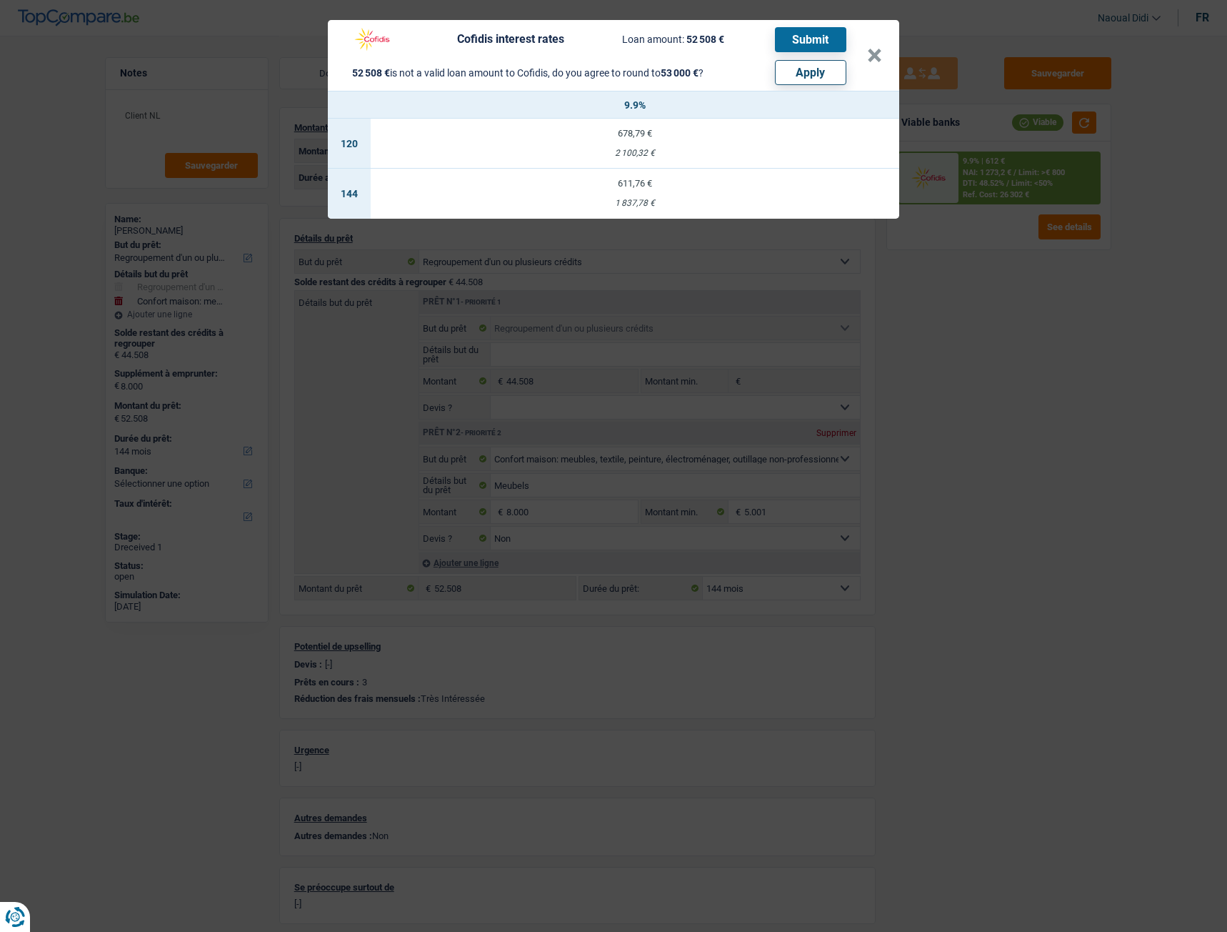
click at [636, 189] on td "611,76 € 1 837,78 €" at bounding box center [635, 194] width 529 height 50
select select "cofidis"
type input "9,90"
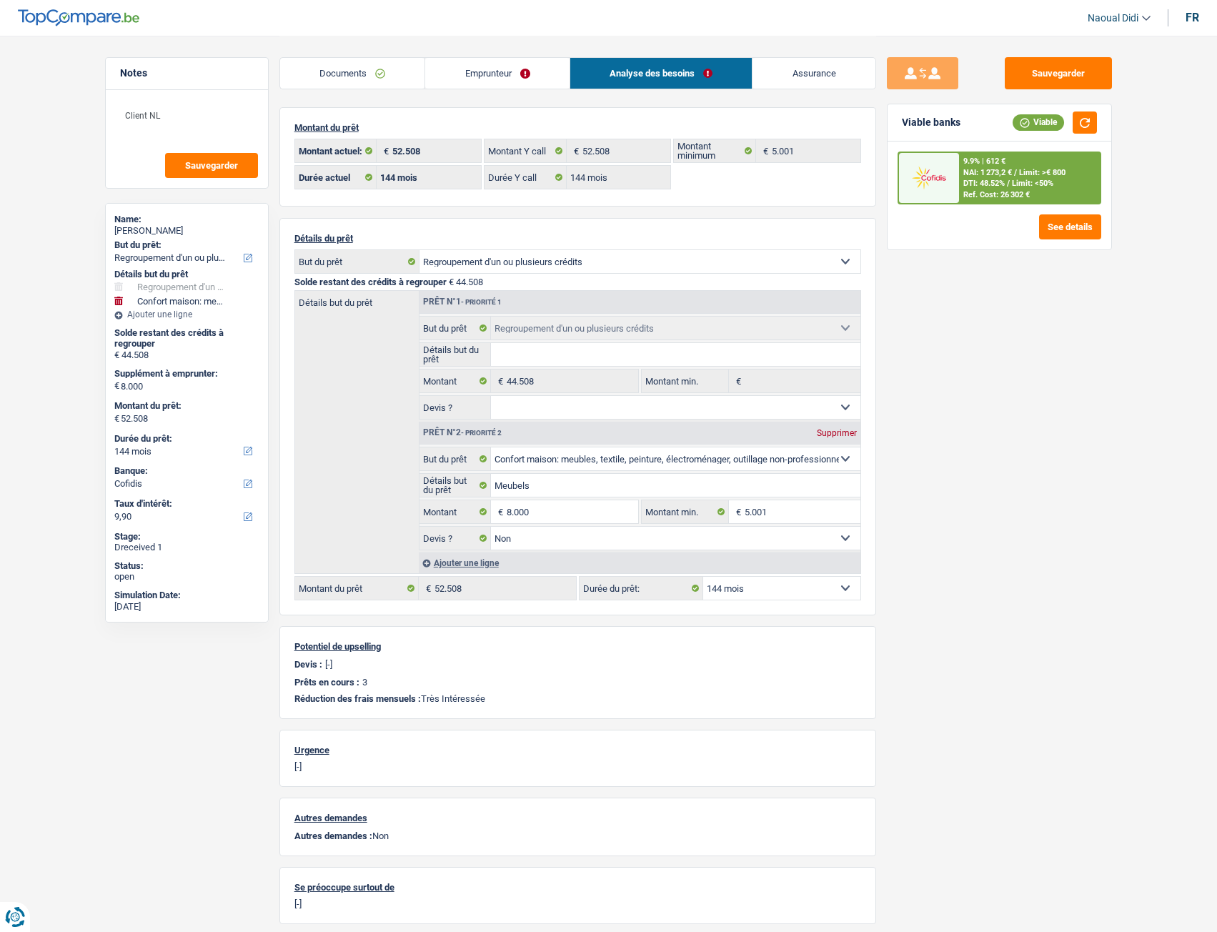
click at [988, 176] on span "NAI: 1 273,2 €" at bounding box center [987, 172] width 49 height 9
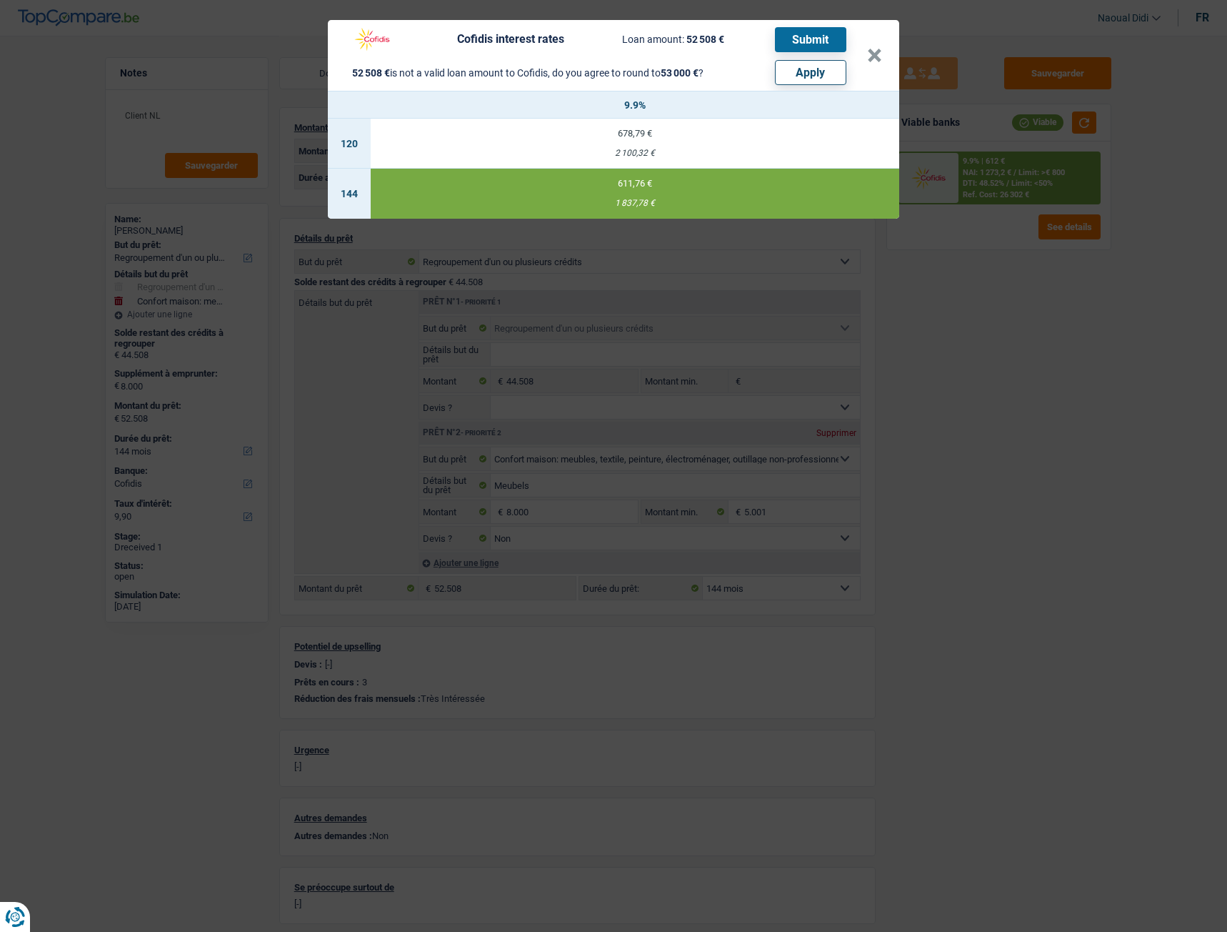
click at [795, 79] on button "Apply" at bounding box center [810, 72] width 71 height 25
type input "8.492"
type input "53.000"
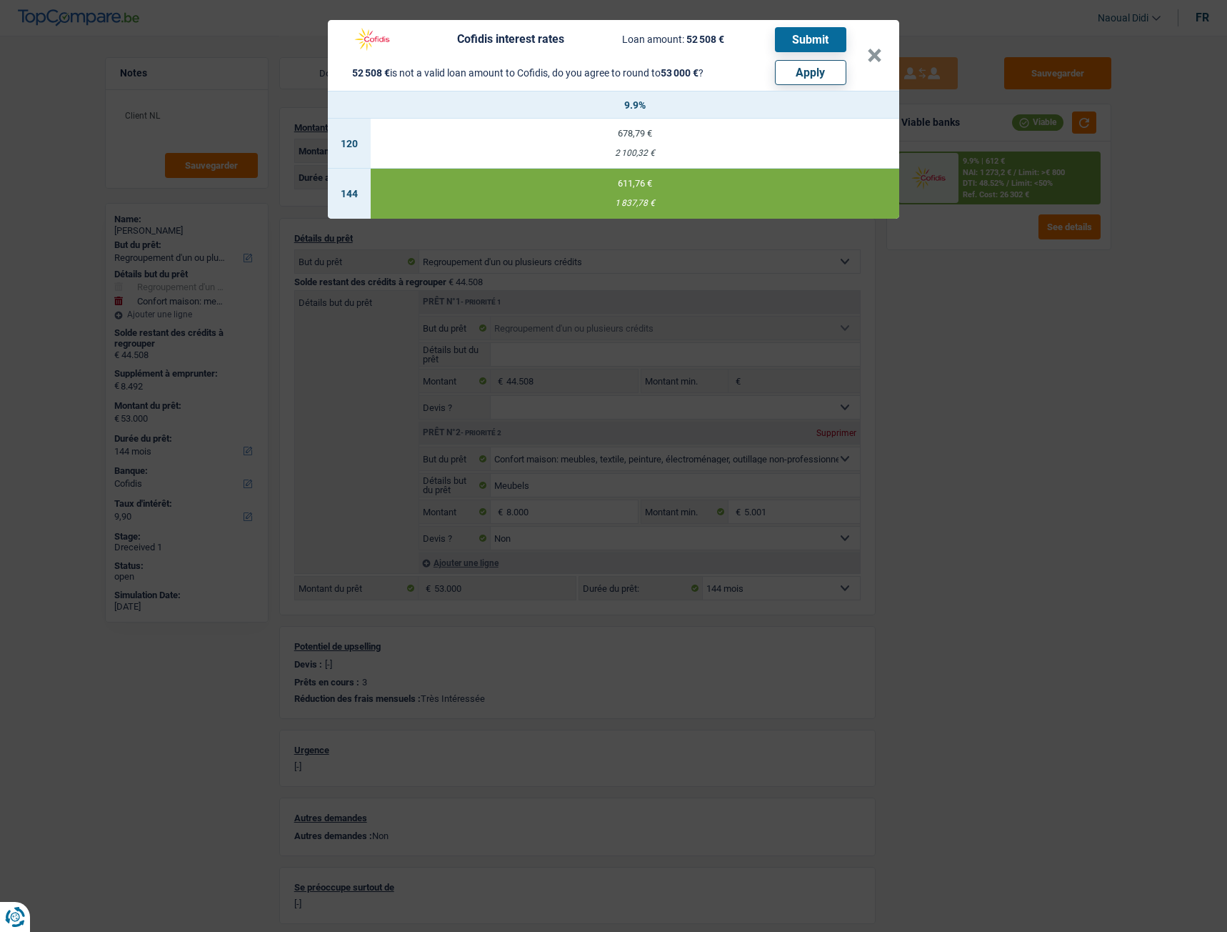
select select "other"
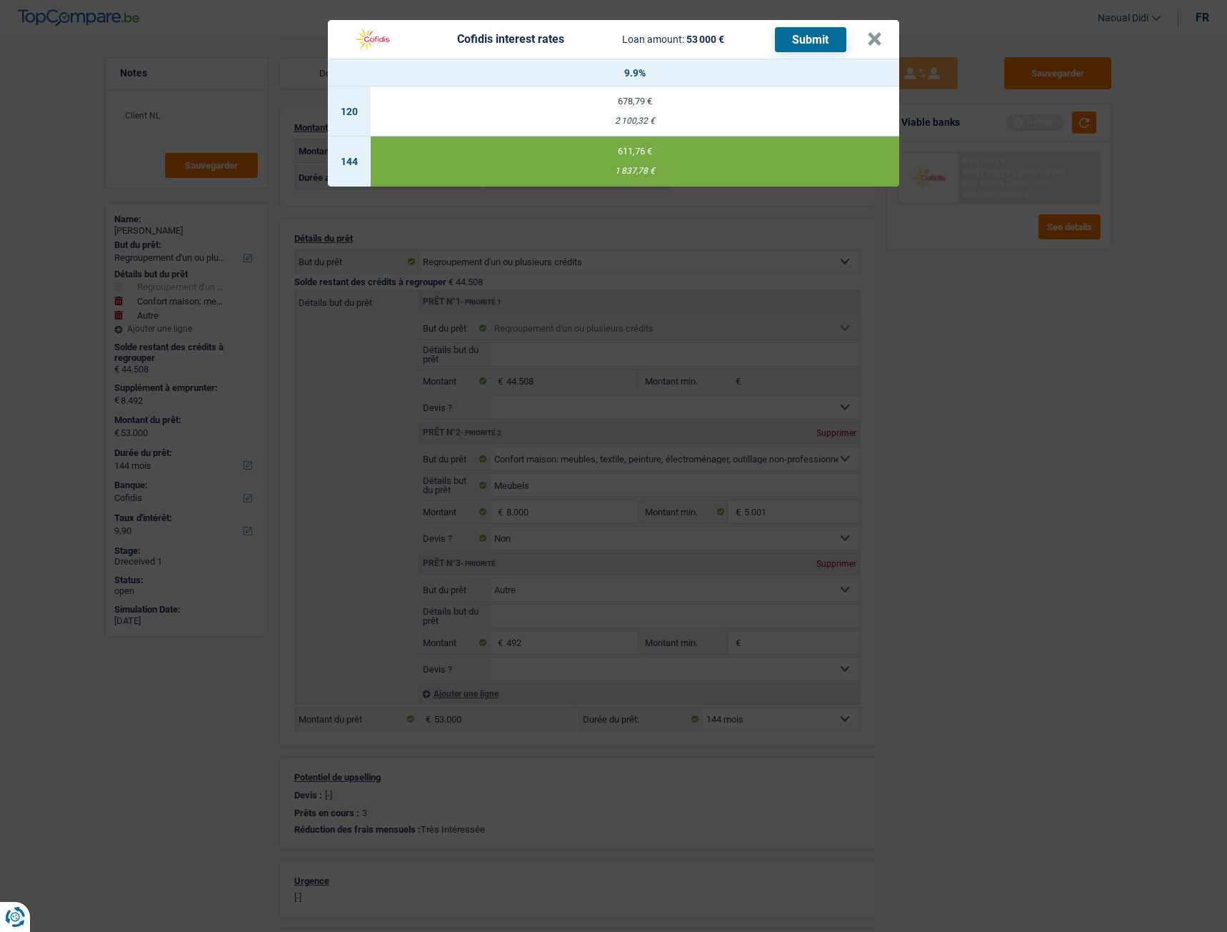
click at [797, 43] on button "Submit" at bounding box center [810, 39] width 71 height 25
click at [874, 46] on button "×" at bounding box center [874, 39] width 15 height 14
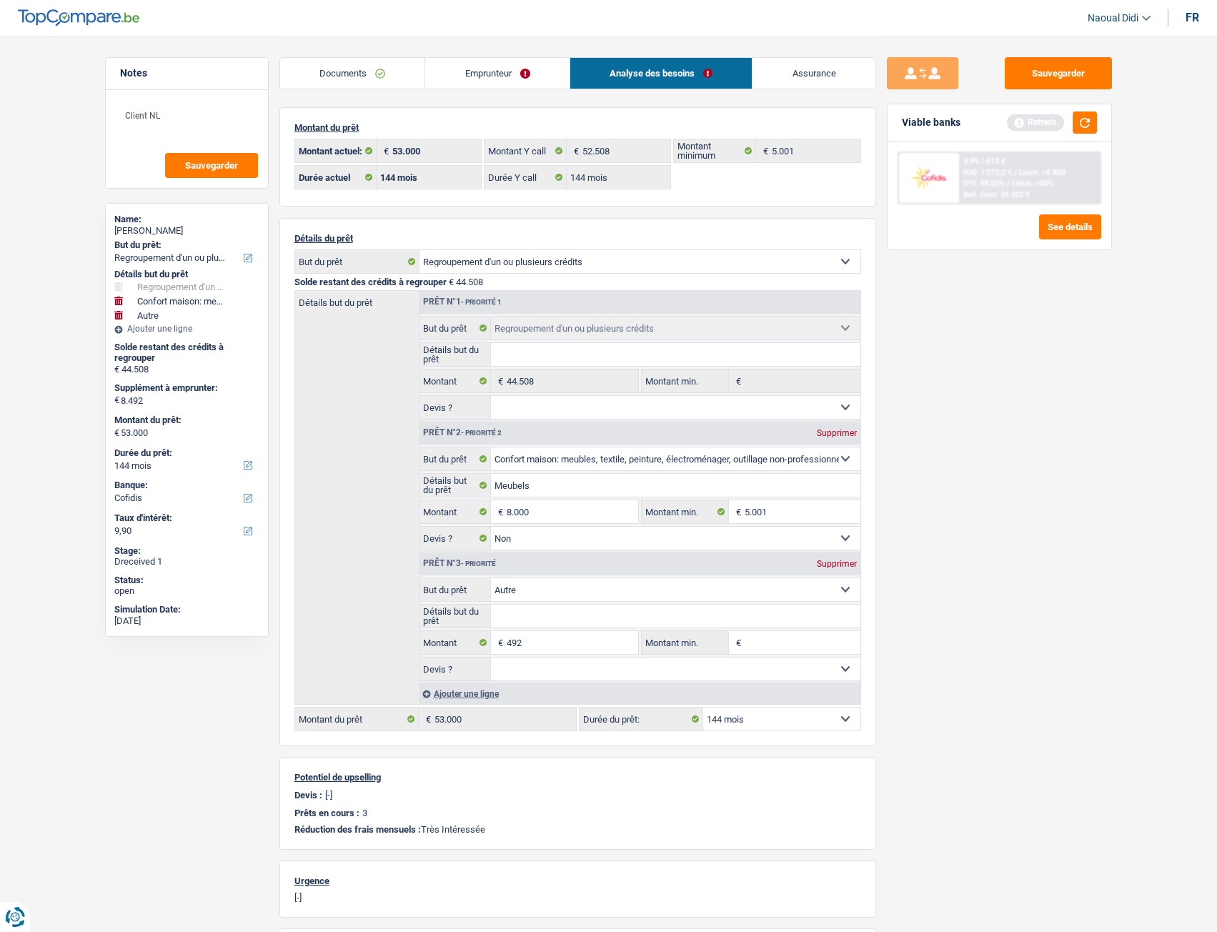
click at [841, 521] on div "Prêt n°3 - Priorité Supprimer" at bounding box center [639, 563] width 441 height 23
click at [829, 521] on div "Supprimer" at bounding box center [836, 563] width 47 height 9
type input "8.000"
type input "52.508"
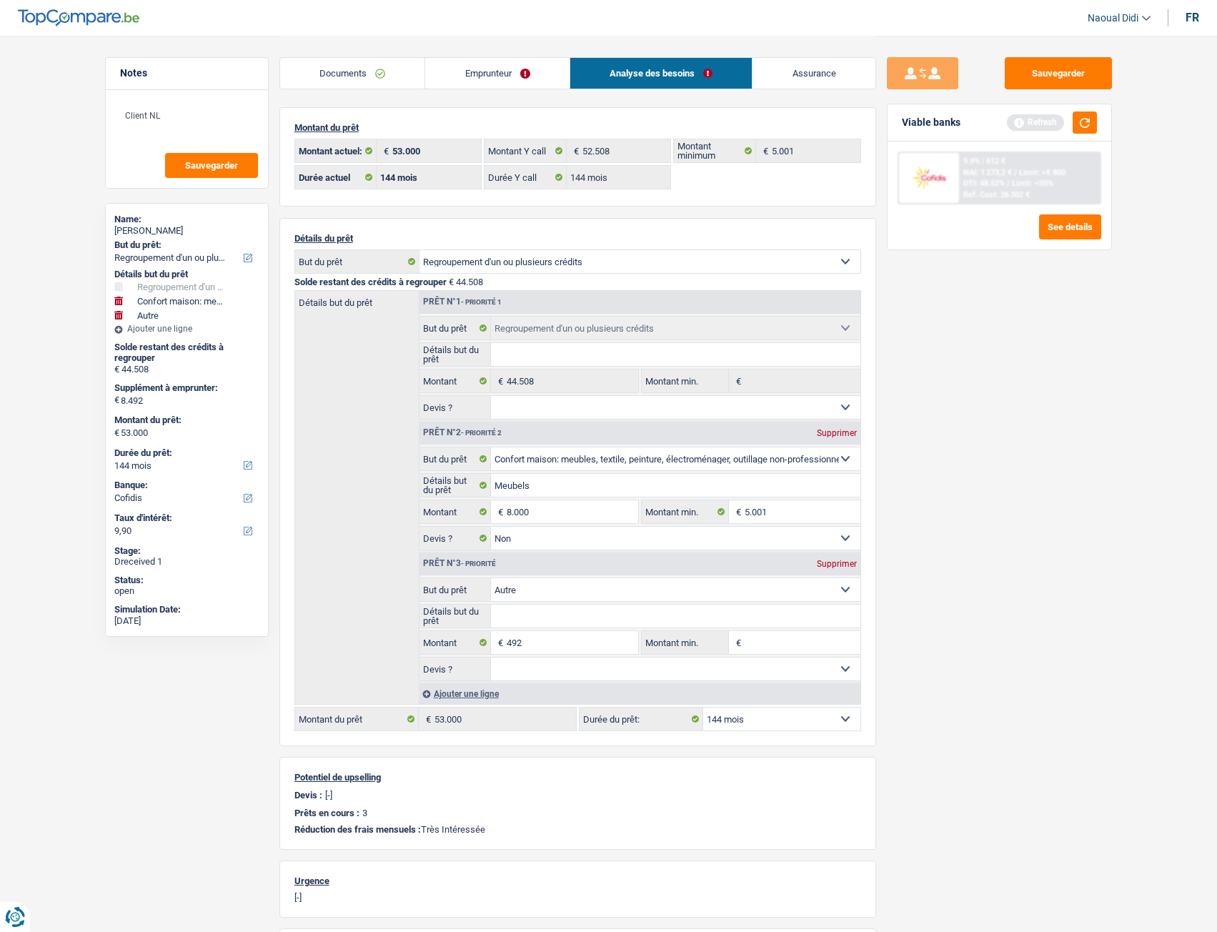
type input "52.508"
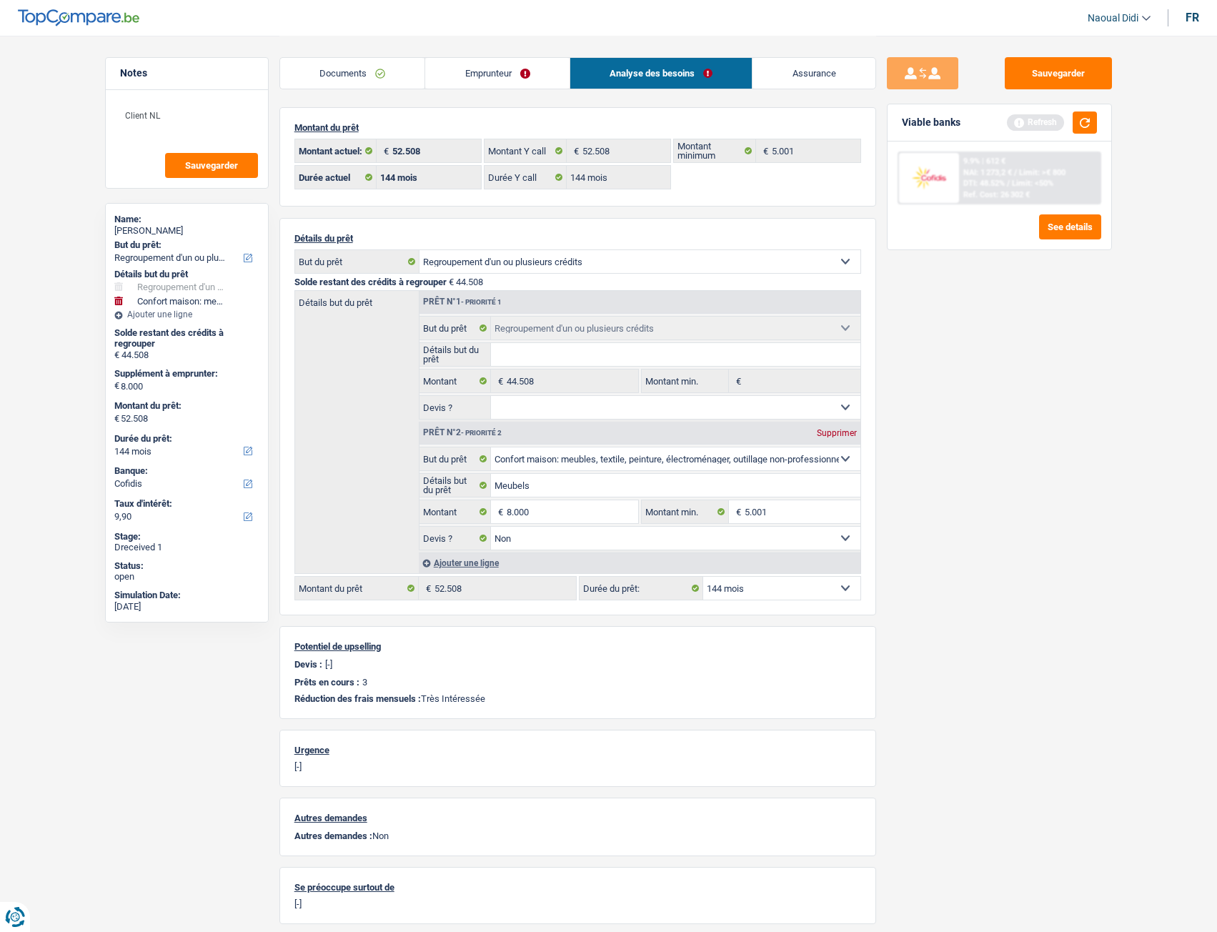
click at [786, 521] on select "12 mois 18 mois 24 mois 30 mois 36 mois 42 mois 48 mois 60 mois 72 mois 84 mois…" at bounding box center [781, 588] width 157 height 23
select select "120"
click at [703, 521] on select "12 mois 18 mois 24 mois 30 mois 36 mois 42 mois 48 mois 60 mois 72 mois 84 mois…" at bounding box center [781, 588] width 157 height 23
select select "120"
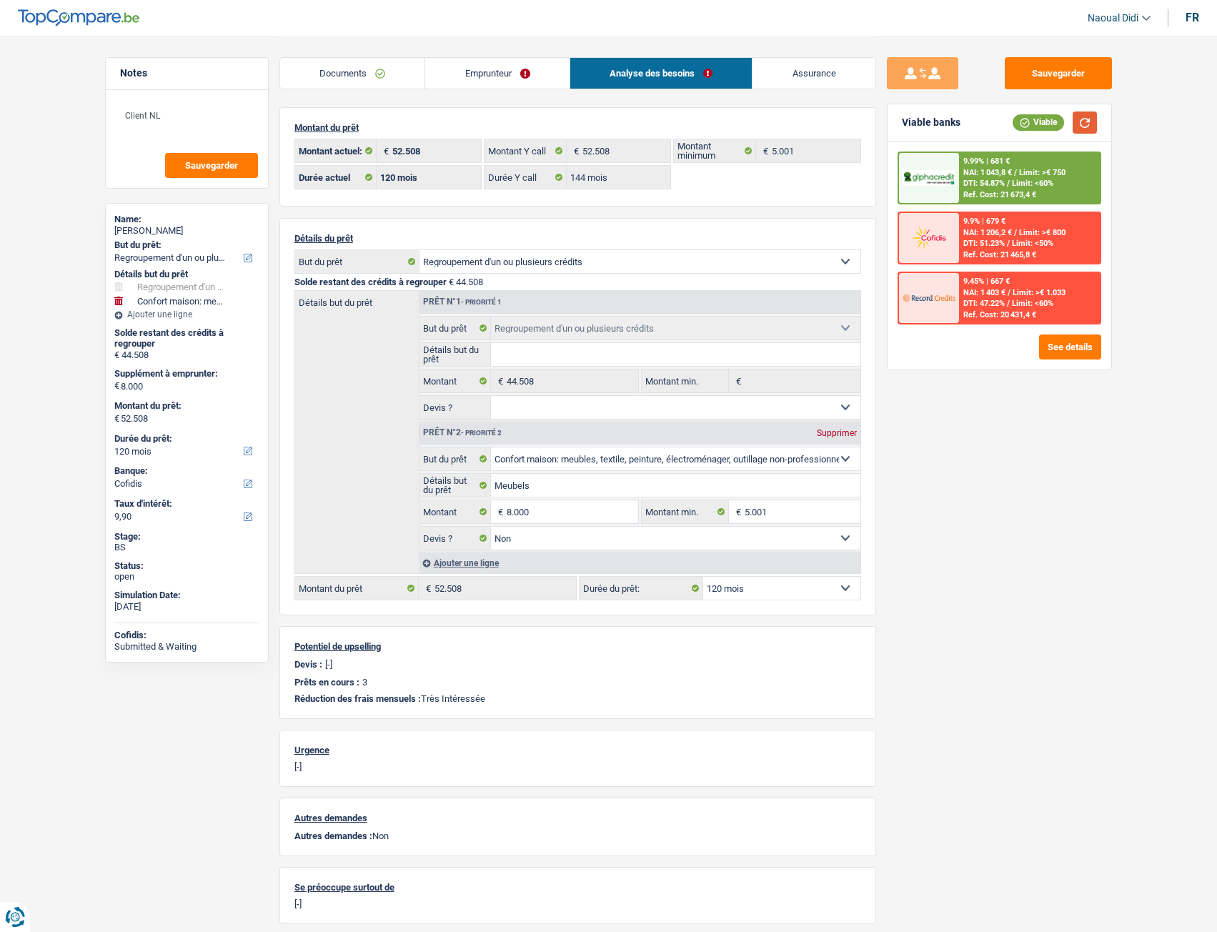
click at [1082, 126] on button "button" at bounding box center [1084, 122] width 24 height 22
click at [768, 521] on select "12 mois 18 mois 24 mois 30 mois 36 mois 42 mois 48 mois 60 mois 72 mois 84 mois…" at bounding box center [781, 588] width 157 height 23
select select "84"
click at [703, 521] on select "12 mois 18 mois 24 mois 30 mois 36 mois 42 mois 48 mois 60 mois 72 mois 84 mois…" at bounding box center [781, 588] width 157 height 23
select select "84"
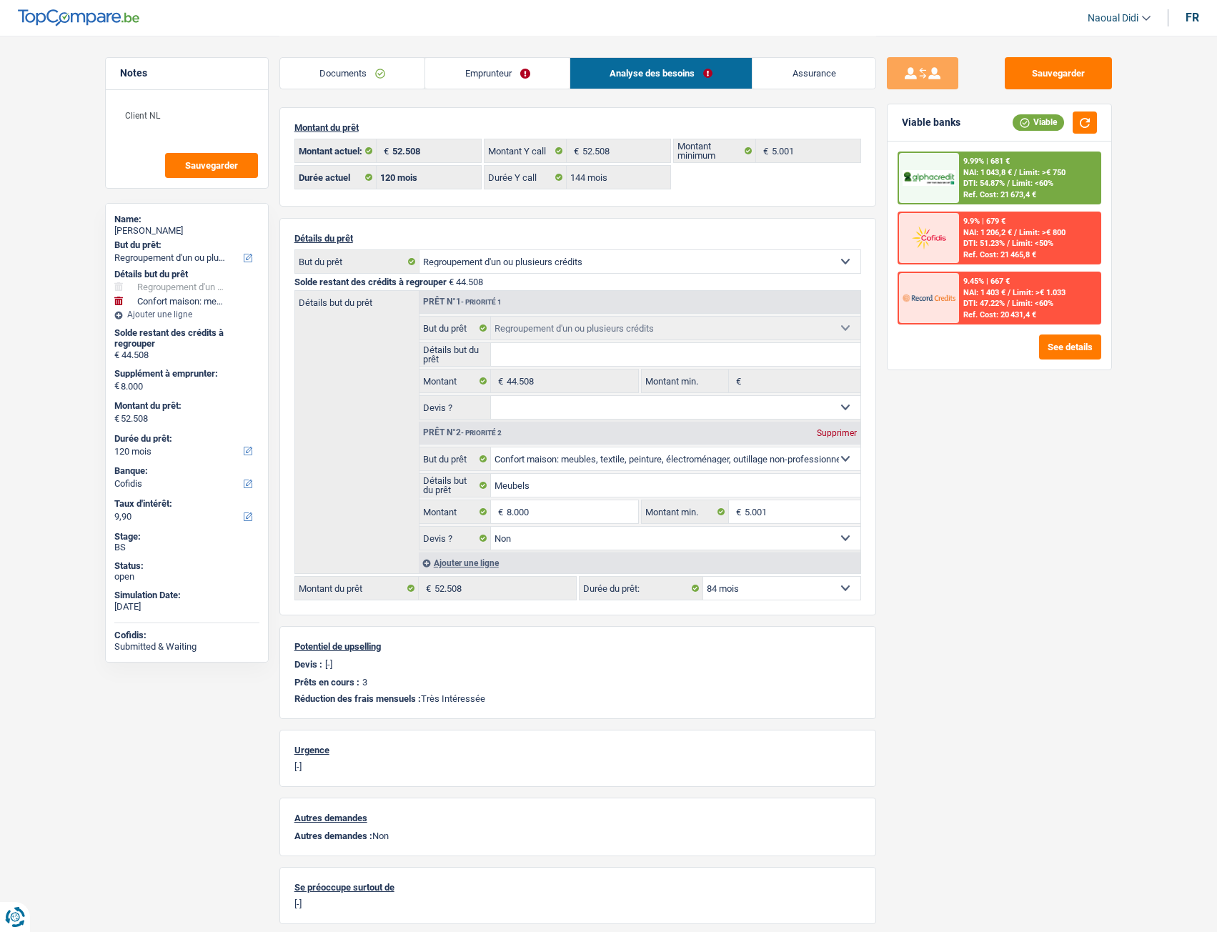
select select "84"
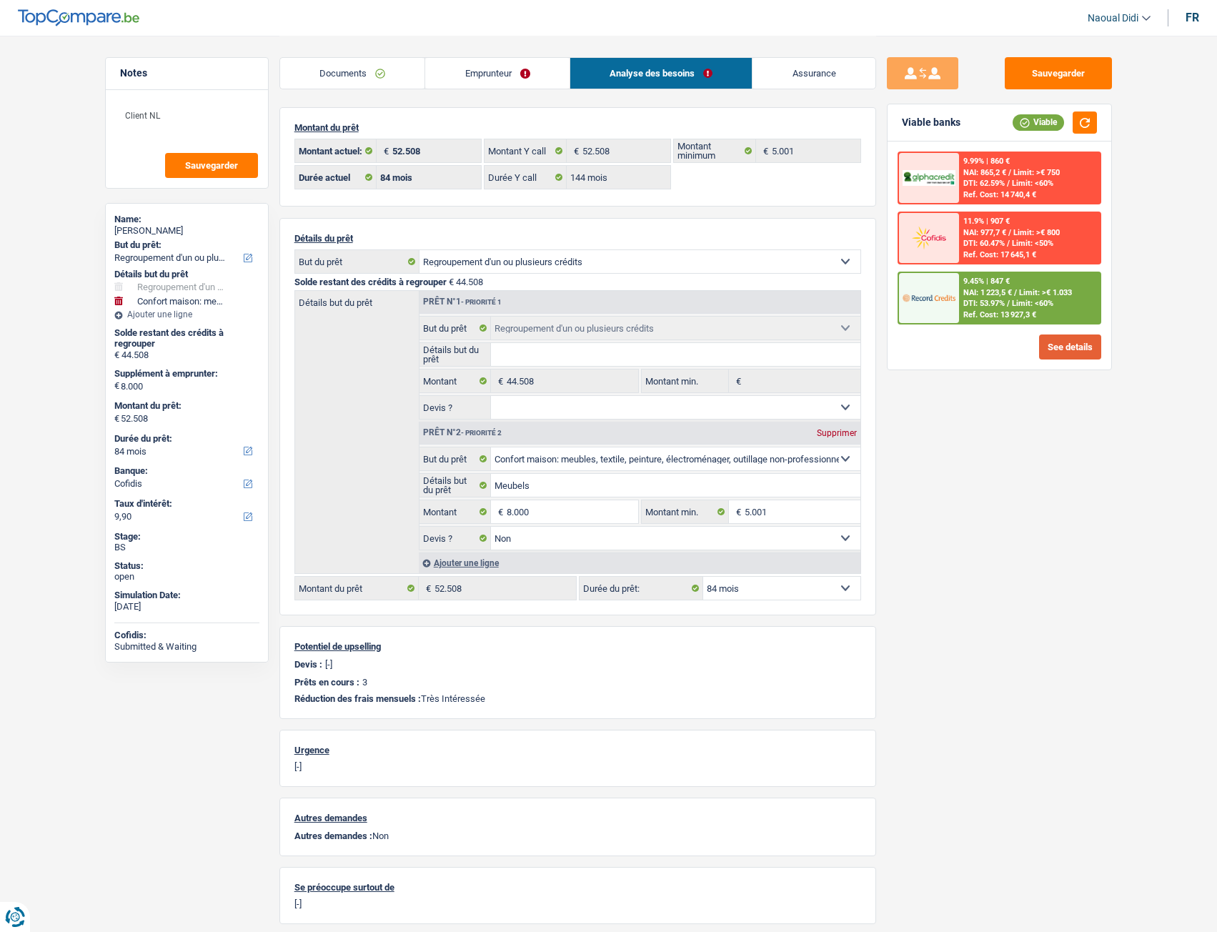
click at [1070, 351] on button "See details" at bounding box center [1070, 346] width 62 height 25
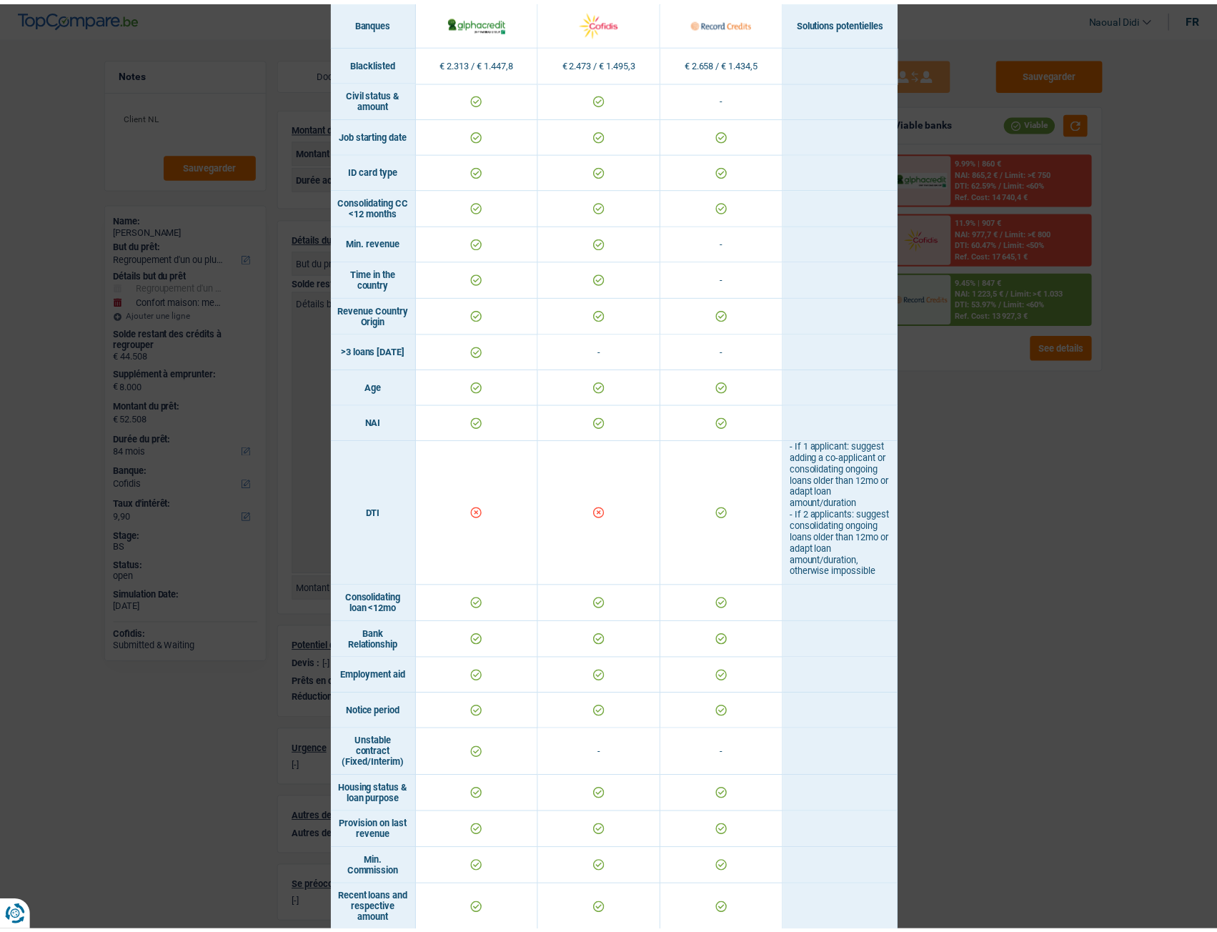
scroll to position [194, 0]
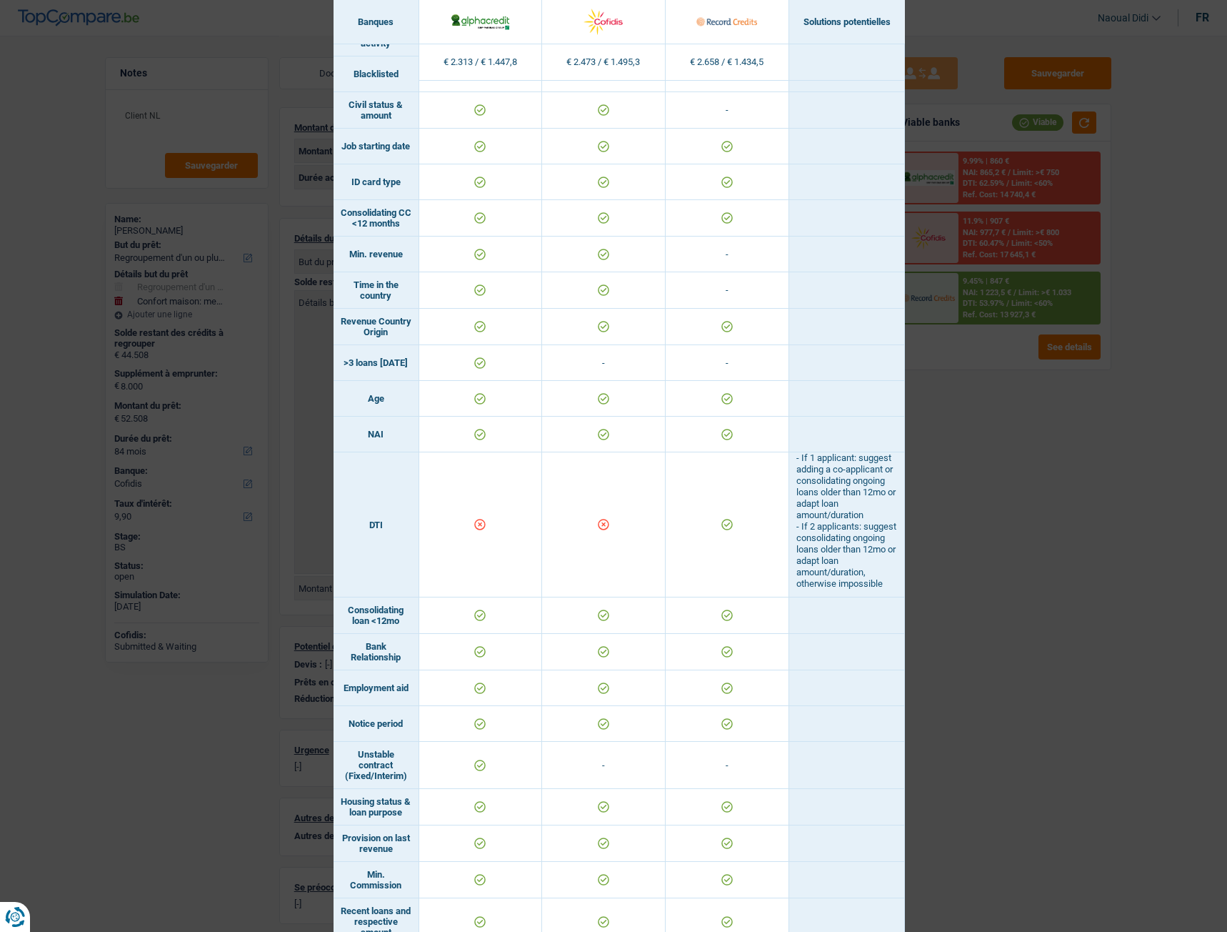
click at [991, 498] on div "Banks conditions × Banques Solutions potentielles Revenus / Charges € 2.313 / €…" at bounding box center [613, 466] width 1227 height 932
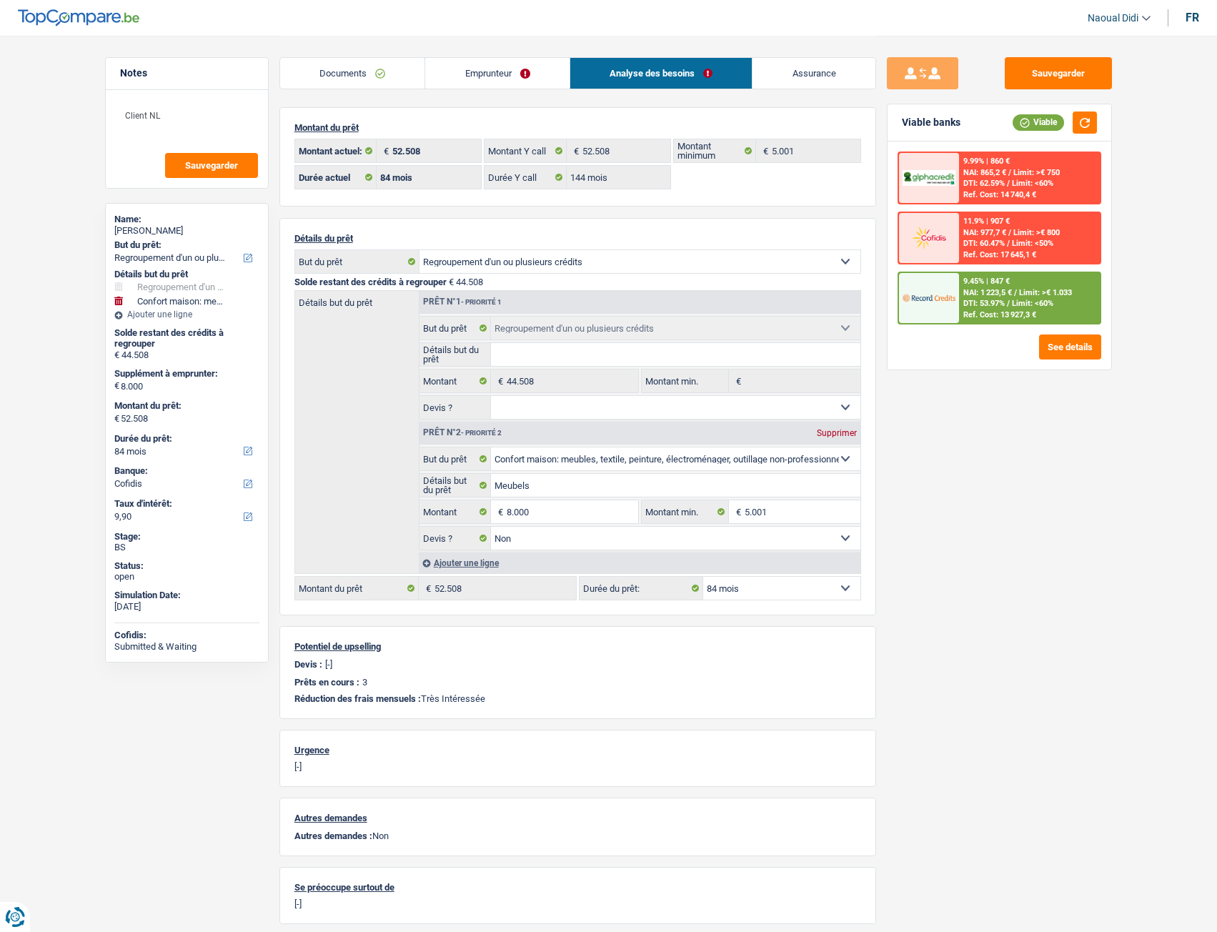
click at [1025, 302] on span "Limit: <60%" at bounding box center [1032, 303] width 41 height 9
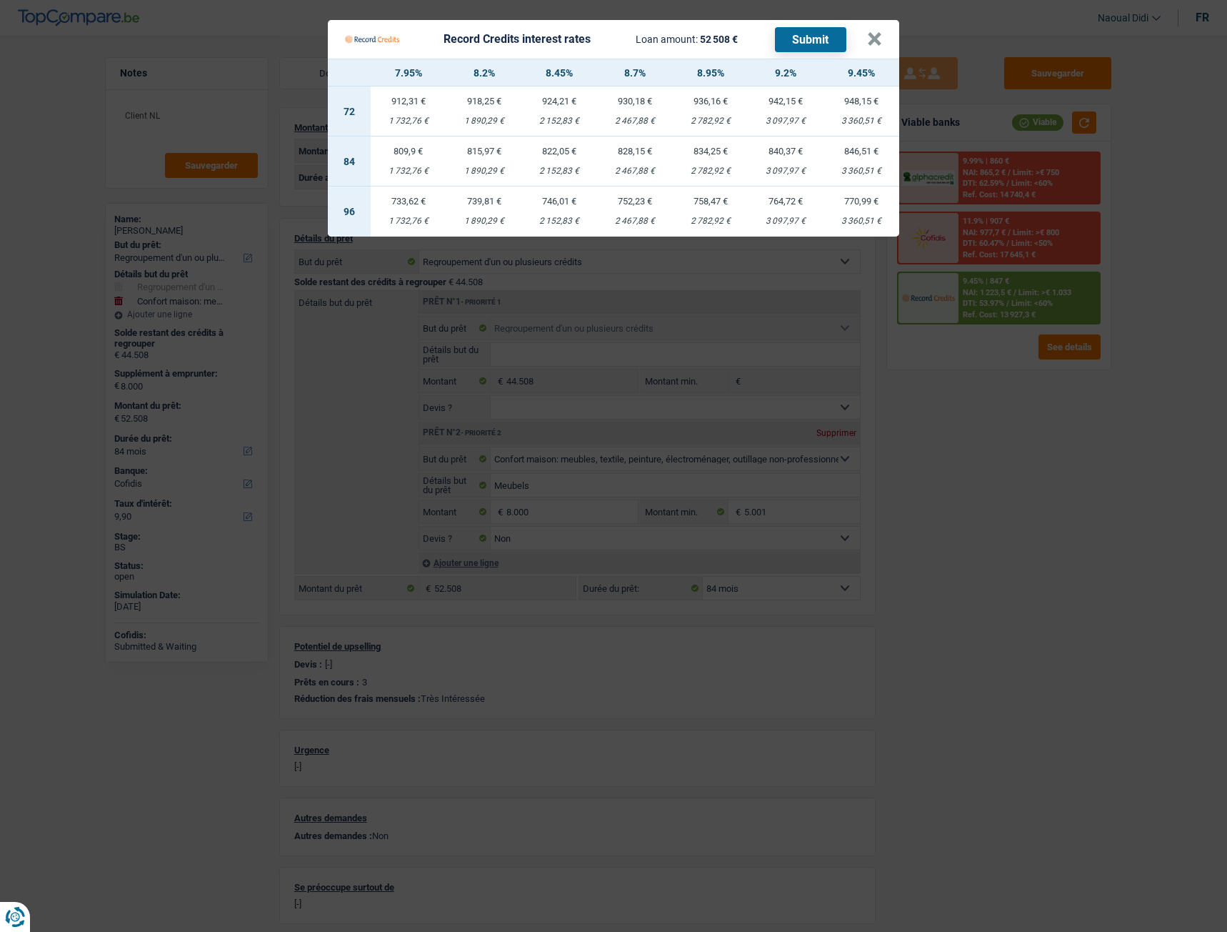
click at [773, 164] on td "840,37 € 3 097,97 €" at bounding box center [787, 161] width 76 height 50
select select "record credits"
type input "9,20"
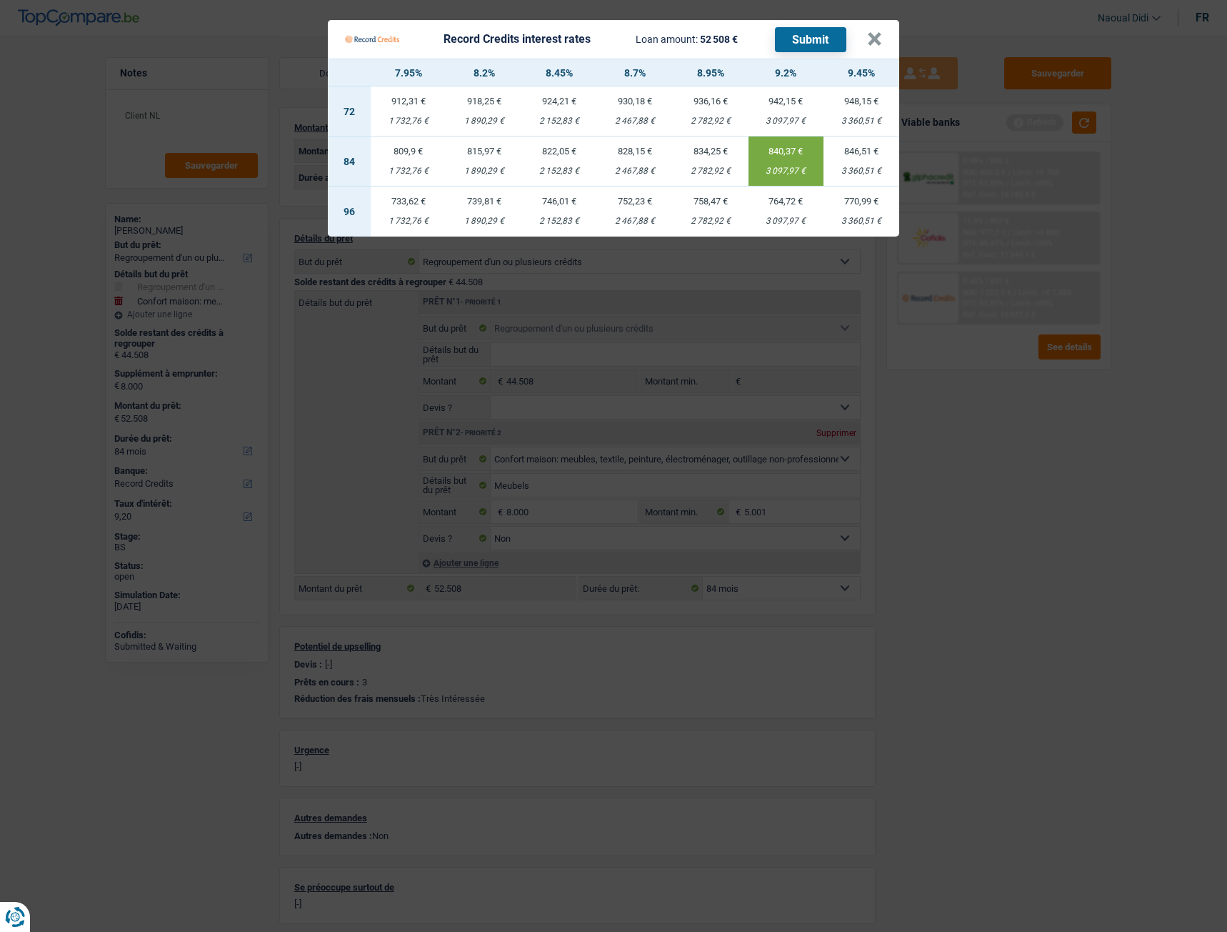
click at [816, 41] on button "Submit" at bounding box center [810, 39] width 71 height 25
click at [877, 32] on button "×" at bounding box center [874, 39] width 15 height 14
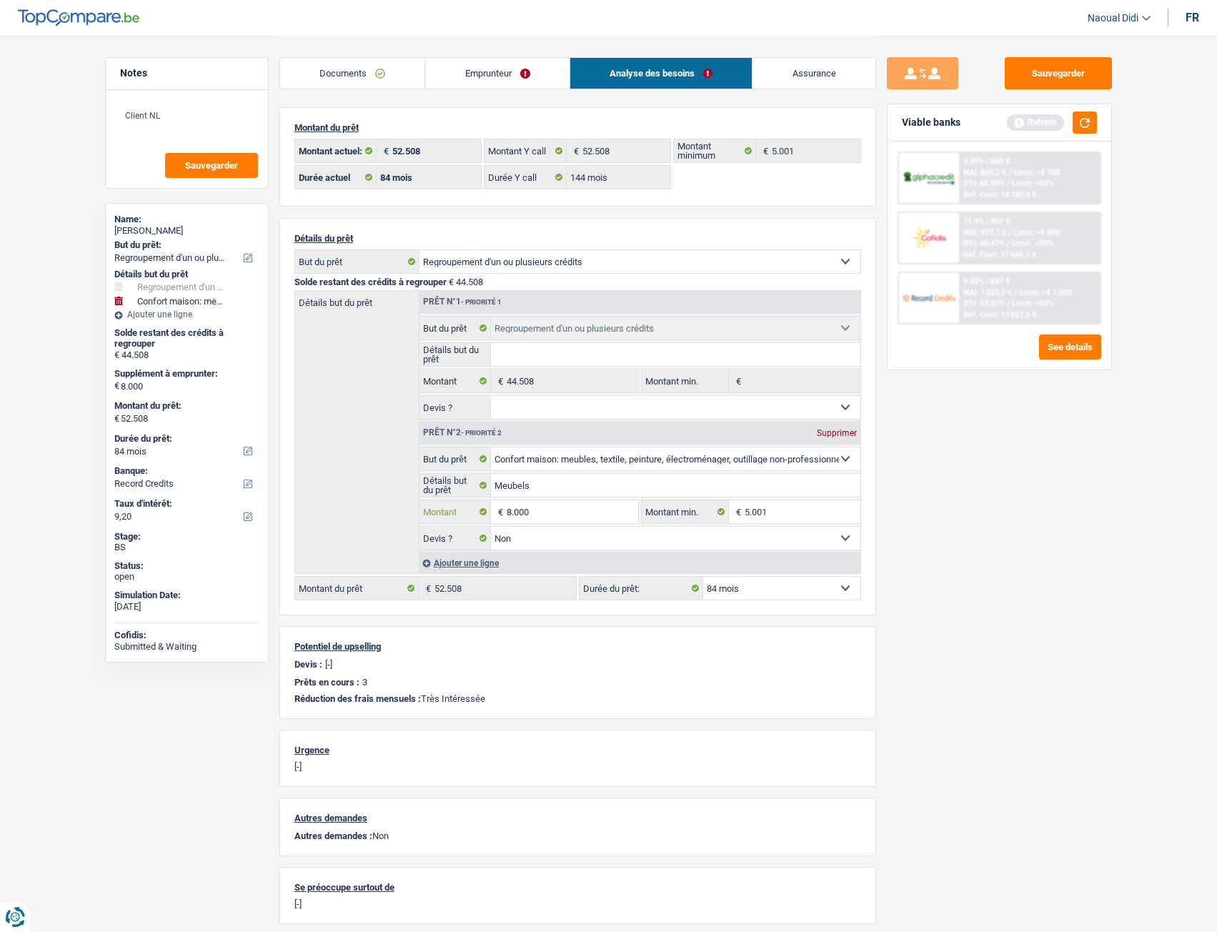
click at [546, 517] on input "8.000" at bounding box center [572, 511] width 131 height 23
type input "8"
type input "5.001"
type input "49.509"
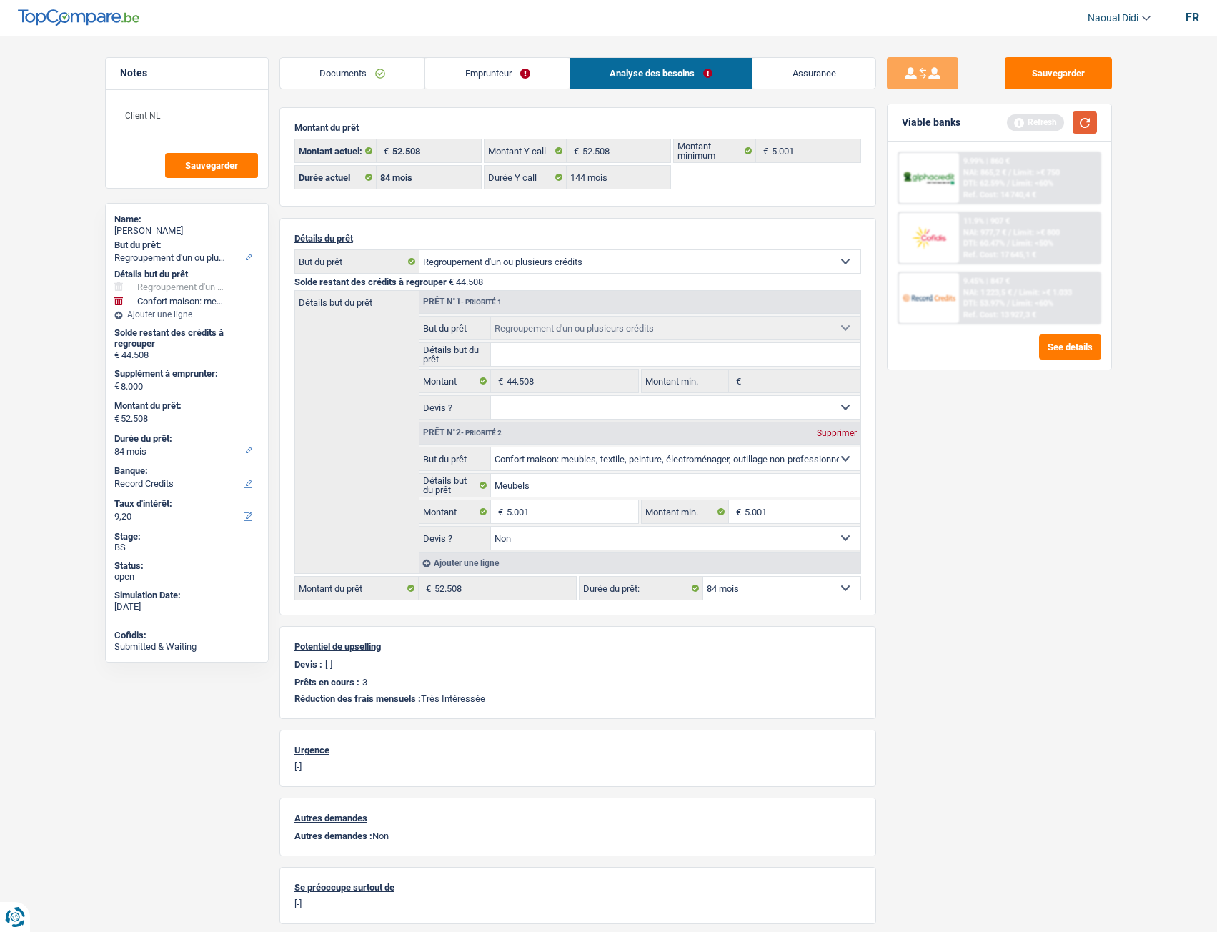
select select "144"
type input "49.509"
select select "144"
type input "49.509"
click at [1075, 126] on button "button" at bounding box center [1084, 122] width 24 height 22
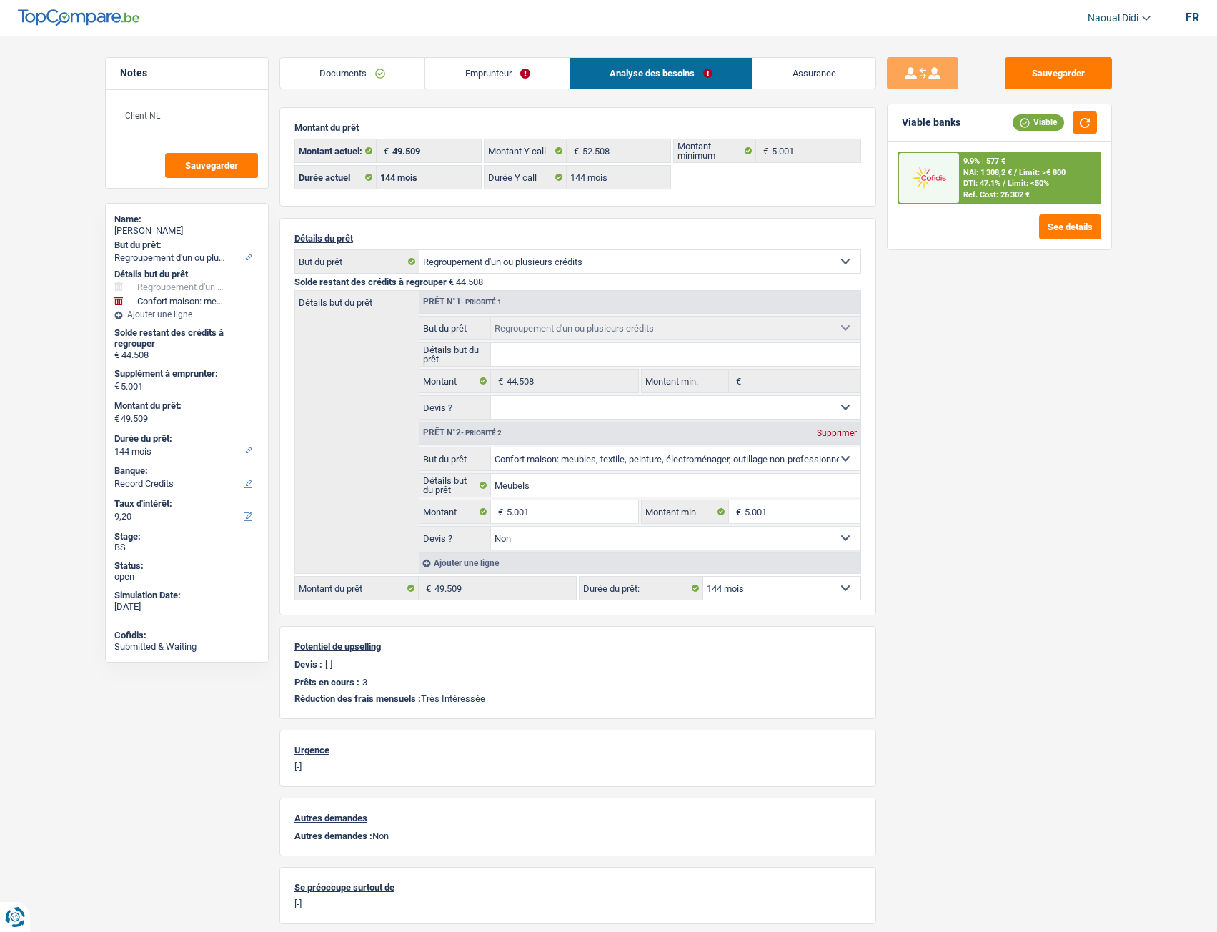
click at [749, 521] on select "12 mois 18 mois 24 mois 30 mois 36 mois 42 mois 48 mois 60 mois 72 mois 84 mois…" at bounding box center [781, 588] width 157 height 23
select select "120"
click at [703, 521] on select "12 mois 18 mois 24 mois 30 mois 36 mois 42 mois 48 mois 60 mois 72 mois 84 mois…" at bounding box center [781, 588] width 157 height 23
select select "120"
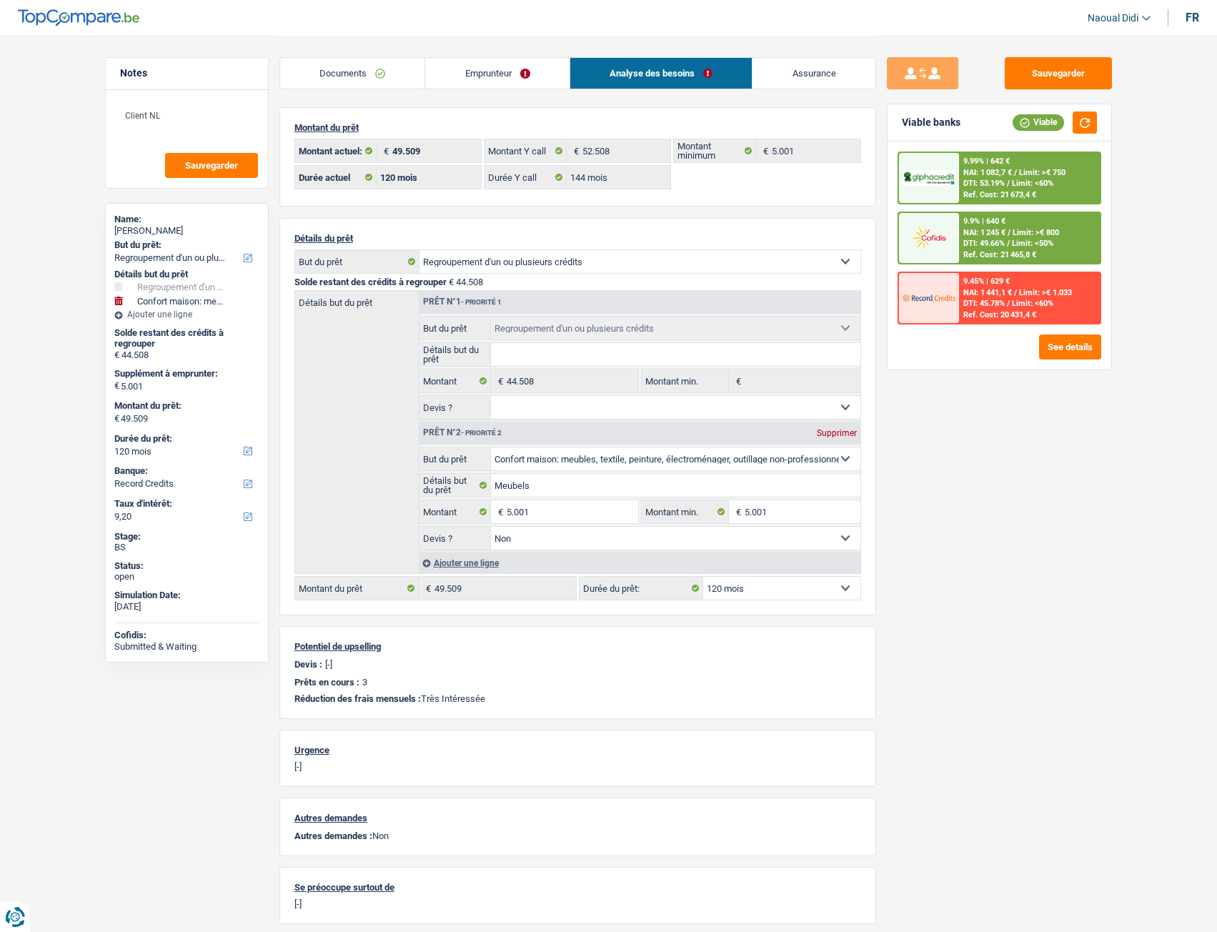
click at [1002, 174] on span "NAI: 1 082,7 €" at bounding box center [987, 172] width 49 height 9
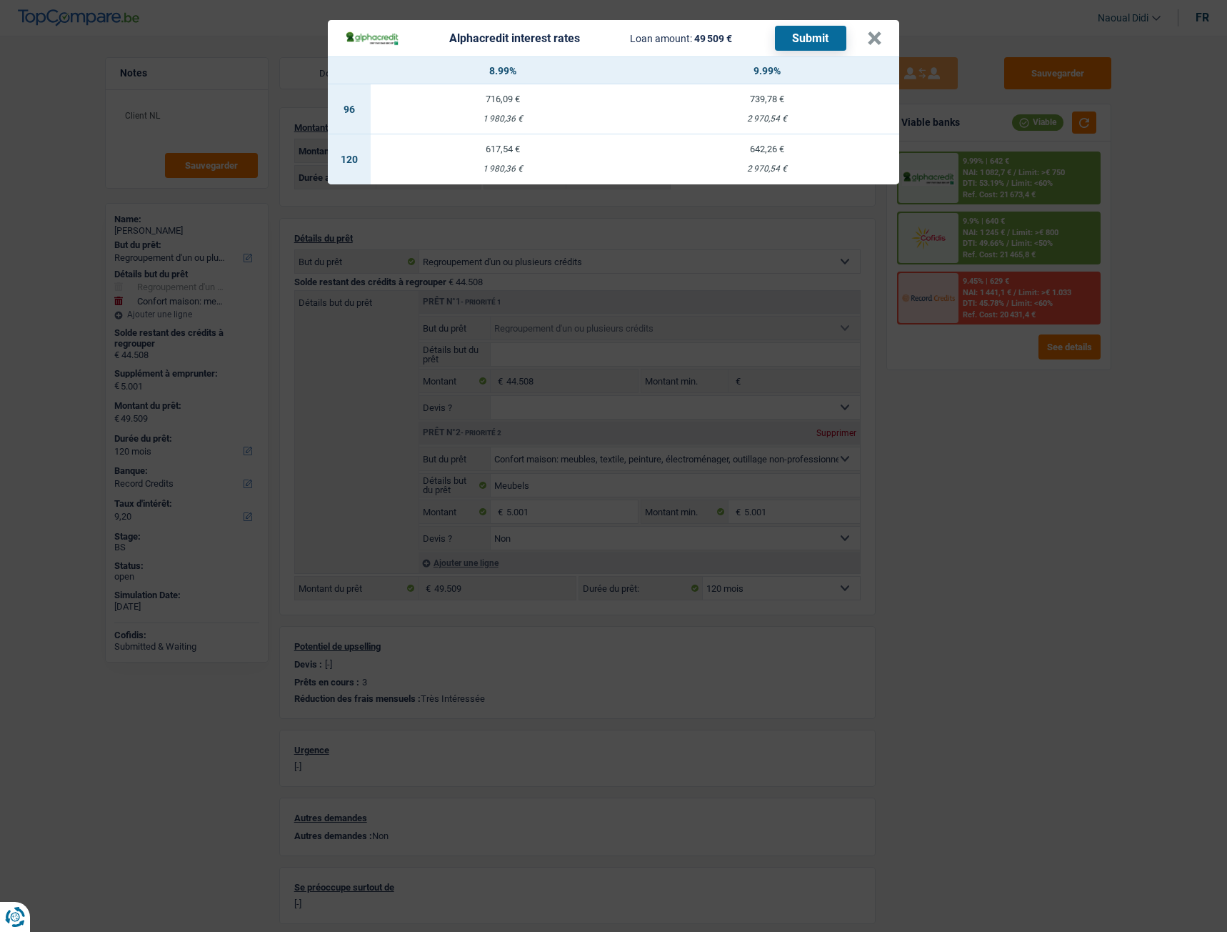
click at [505, 151] on div "617,54 €" at bounding box center [503, 148] width 264 height 9
select select "alphacredit"
type input "8,99"
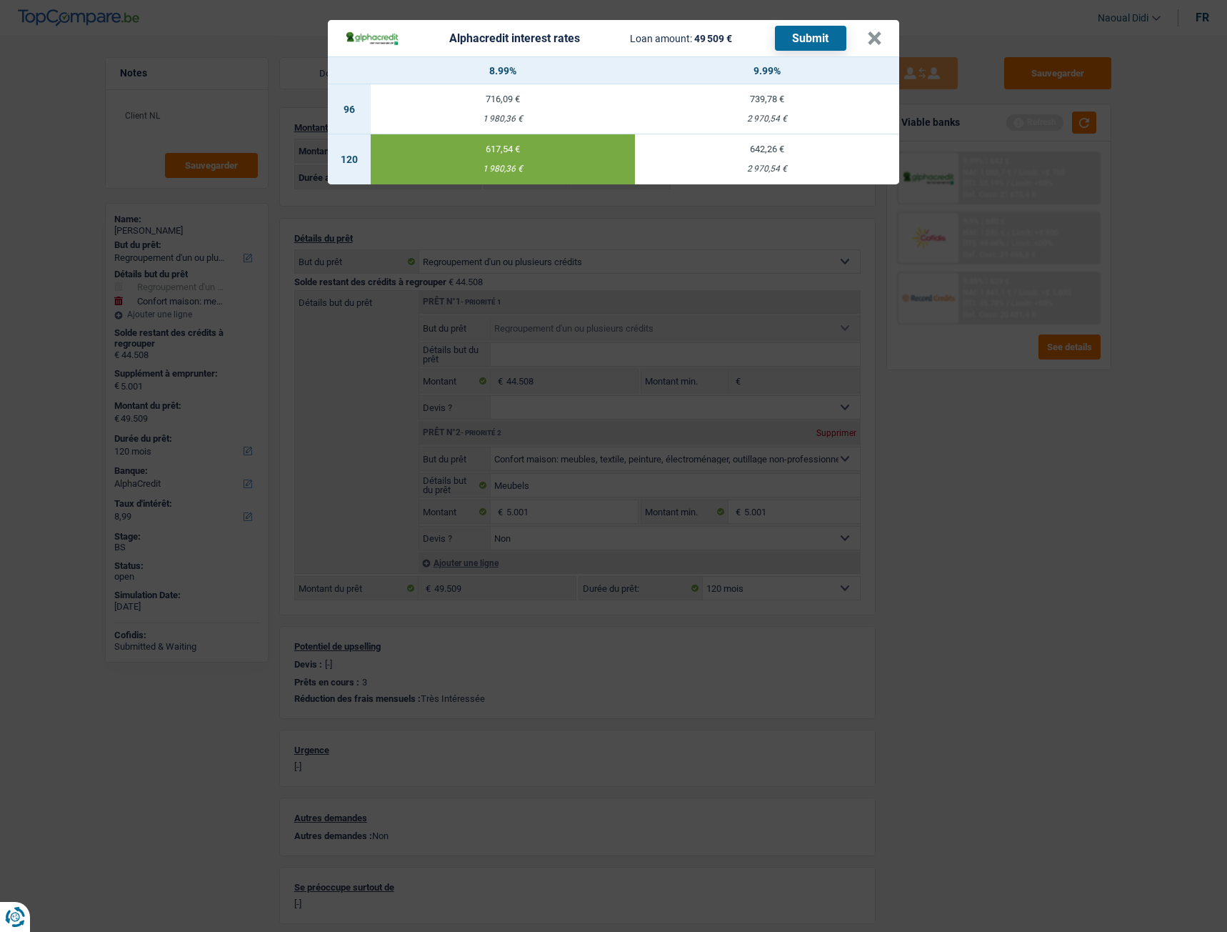
click at [804, 36] on button "Submit" at bounding box center [810, 38] width 71 height 25
click at [872, 41] on button "×" at bounding box center [874, 38] width 15 height 14
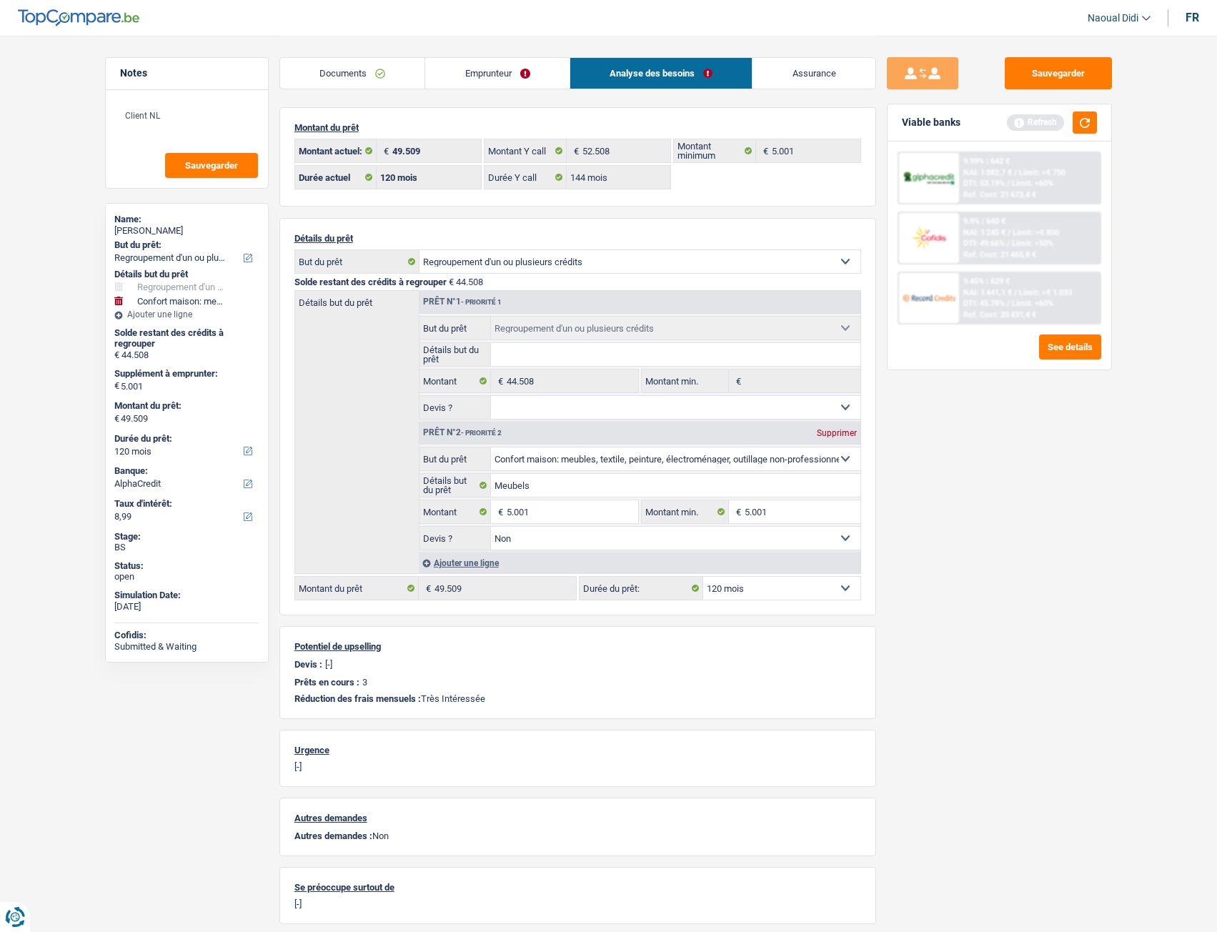
drag, startPoint x: 945, startPoint y: 444, endPoint x: 974, endPoint y: 389, distance: 61.4
click at [949, 438] on div "Sauvegarder Viable banks Refresh 9.99% | 642 € NAI: 1 082,7 € / Limit: >€ 750 D…" at bounding box center [999, 483] width 246 height 852
click at [1083, 113] on button "button" at bounding box center [1084, 122] width 24 height 22
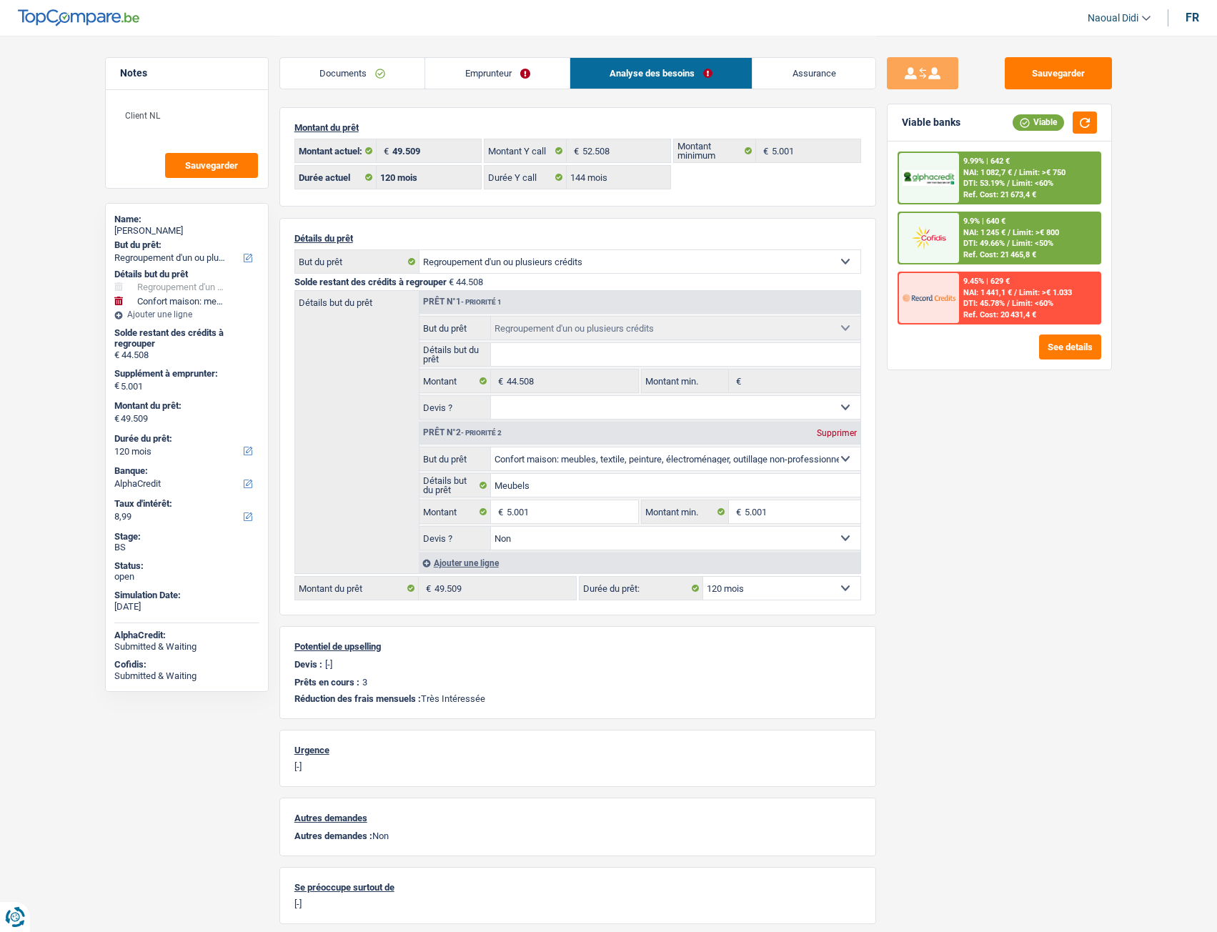
click at [530, 76] on link "Emprunteur" at bounding box center [497, 73] width 144 height 31
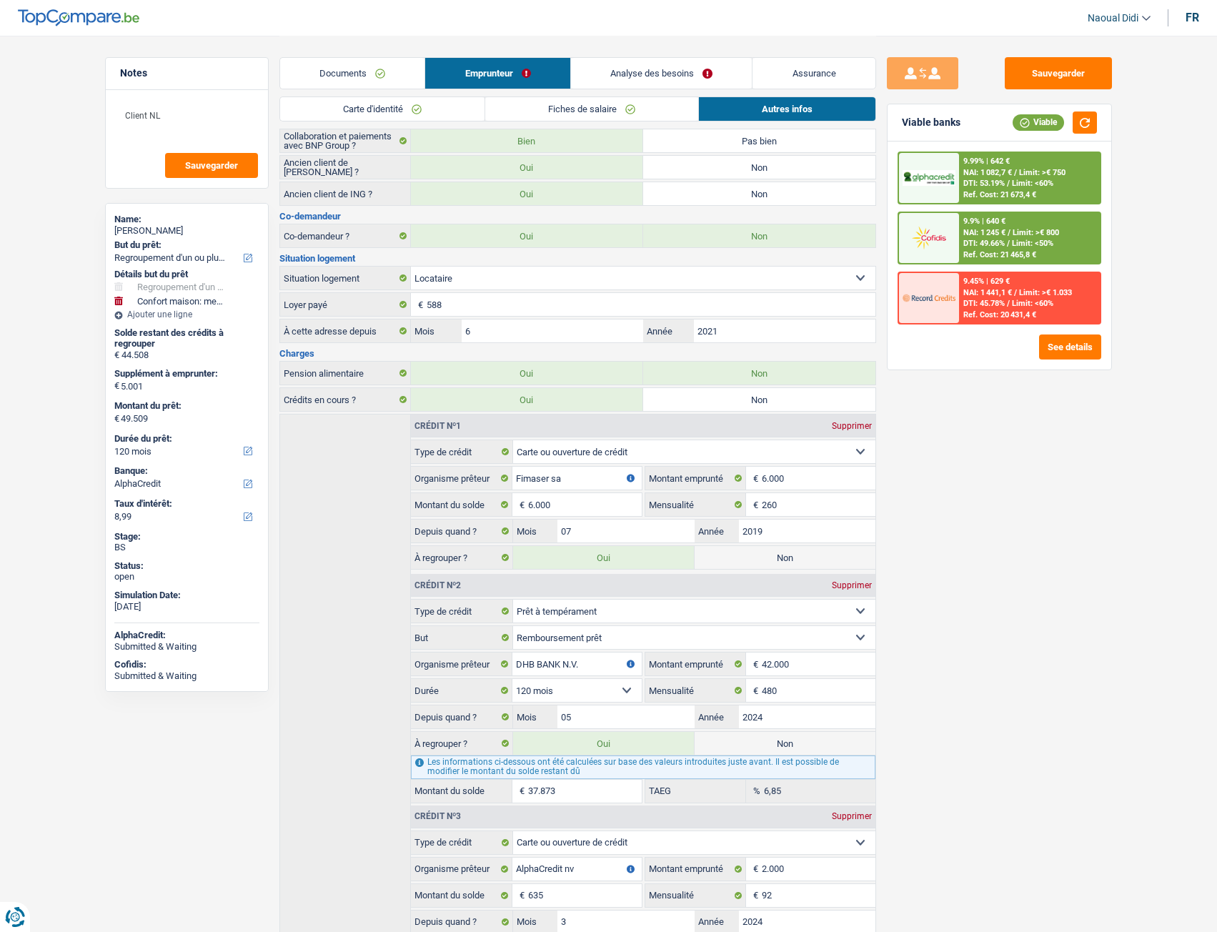
scroll to position [257, 0]
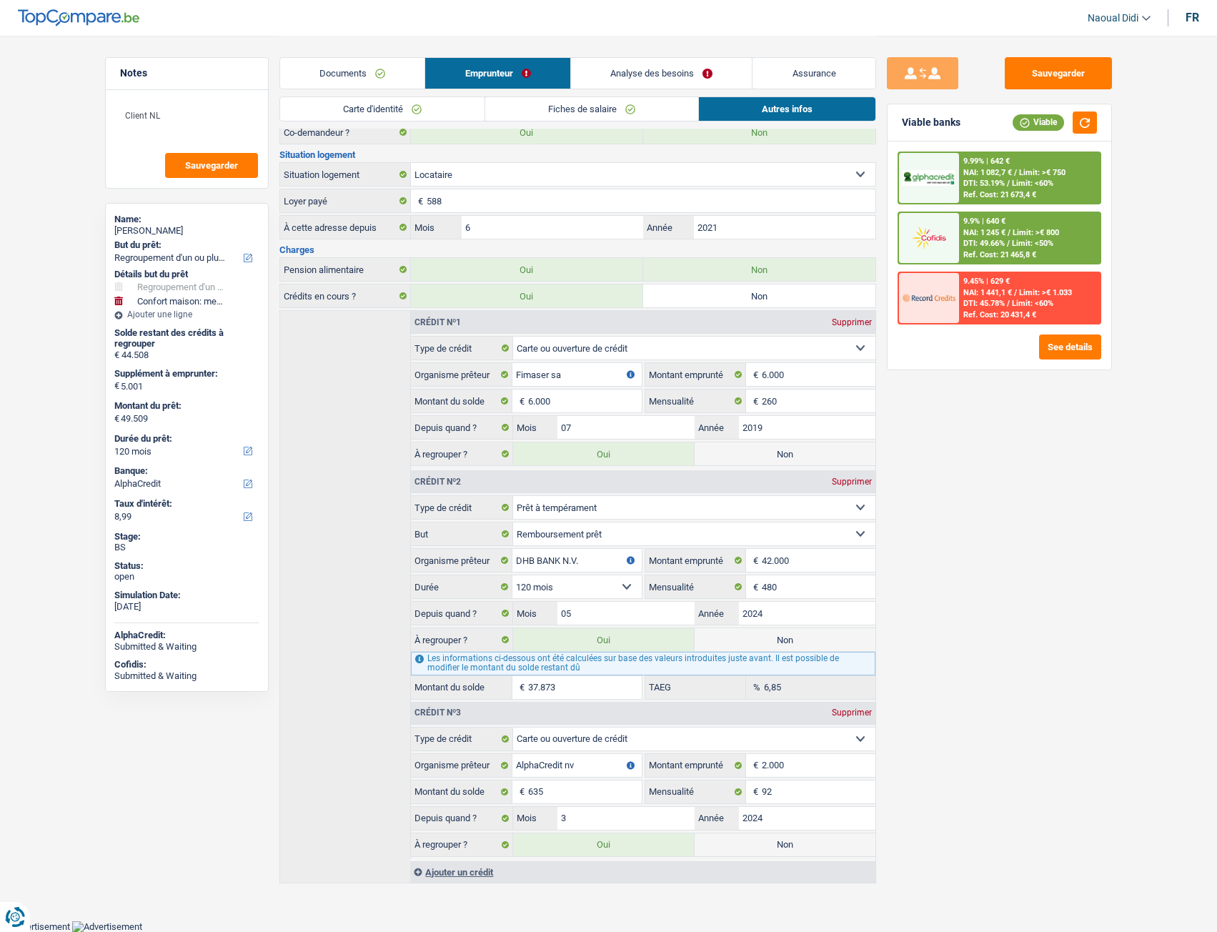
click at [933, 447] on div "Sauvegarder Viable banks Viable 9.99% | 642 € NAI: 1 082,7 € / Limit: >€ 750 DT…" at bounding box center [999, 483] width 246 height 852
click at [670, 67] on link "Analyse des besoins" at bounding box center [661, 73] width 181 height 31
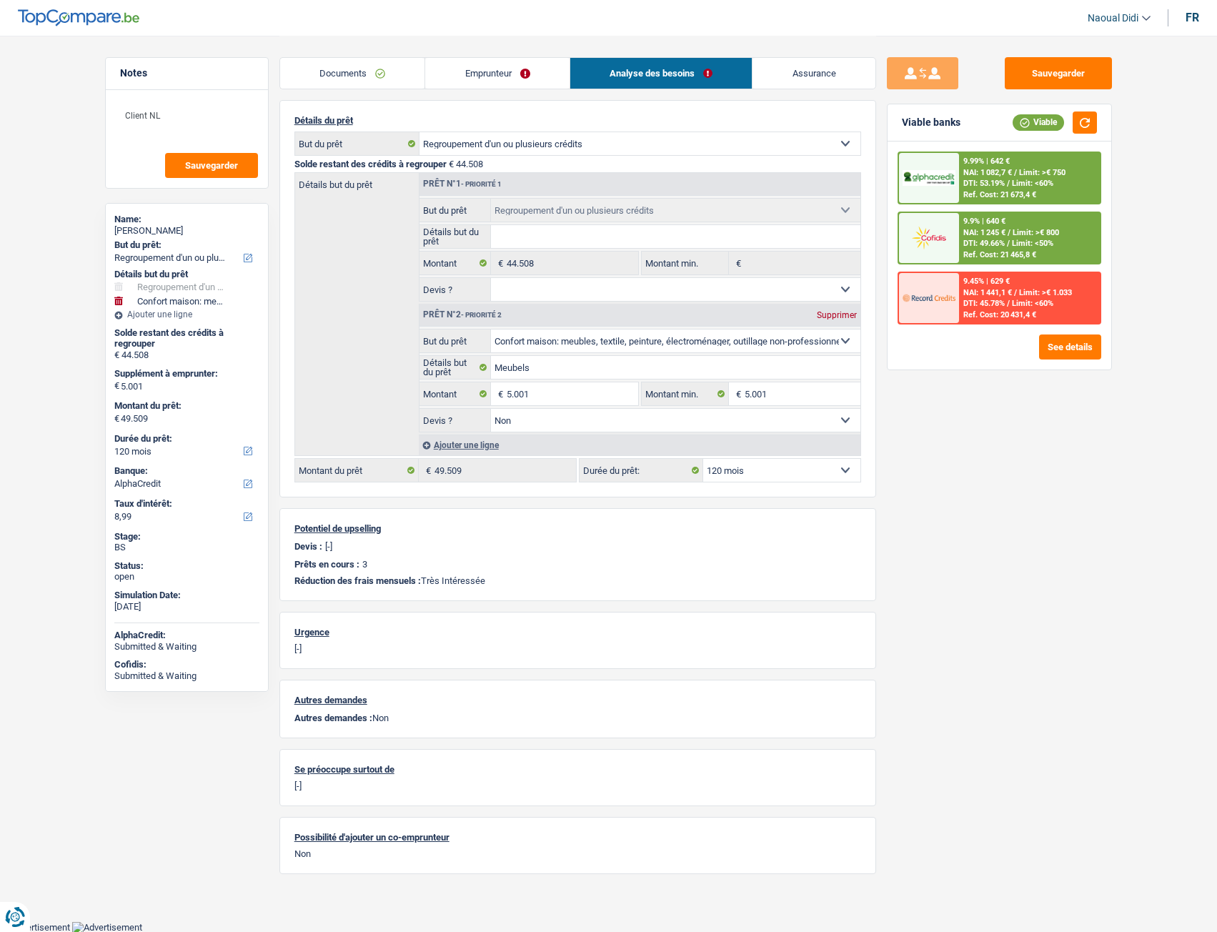
click at [331, 75] on link "Documents" at bounding box center [352, 73] width 145 height 31
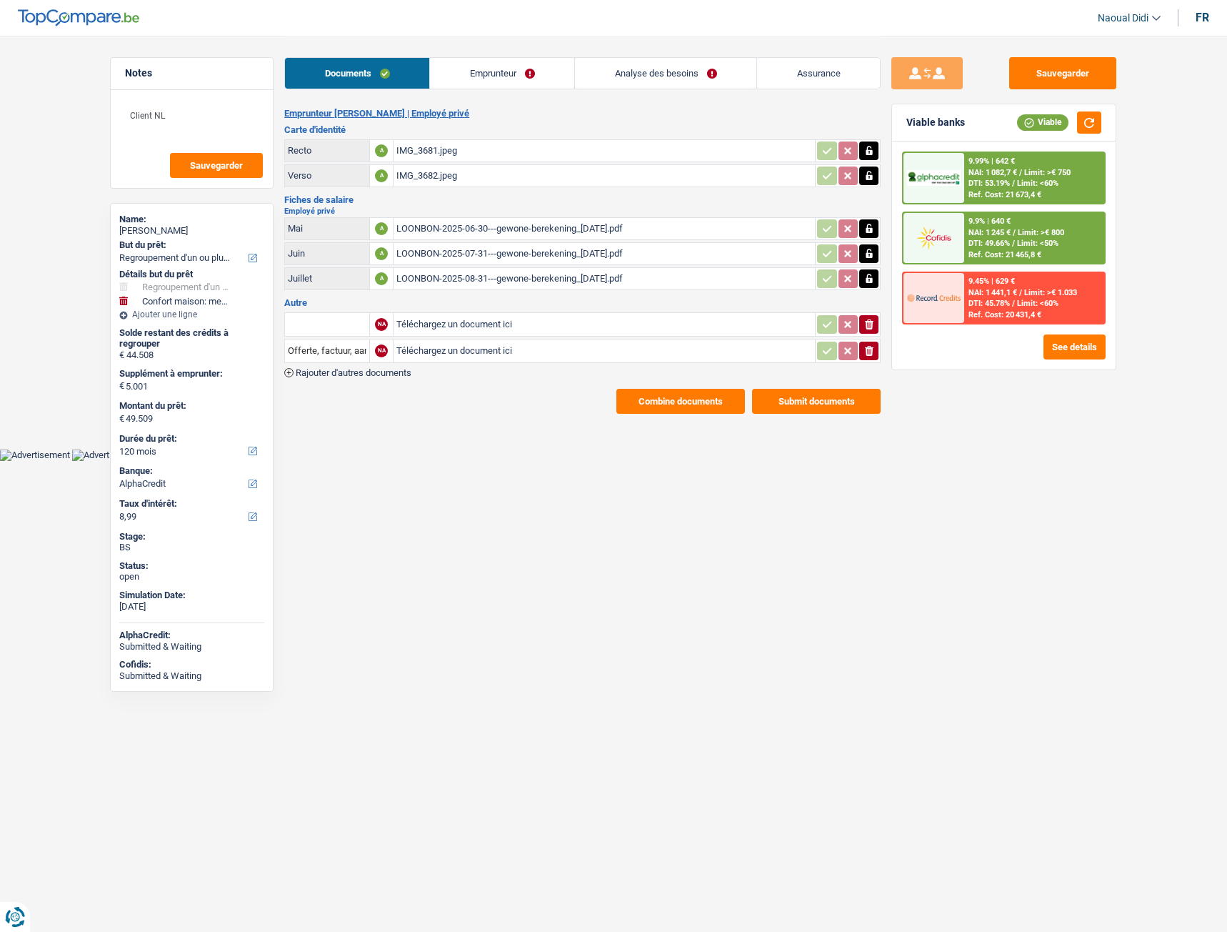
click at [427, 151] on div "IMG_3681.jpeg" at bounding box center [605, 150] width 416 height 21
click at [817, 400] on button "Submit documents" at bounding box center [816, 401] width 129 height 25
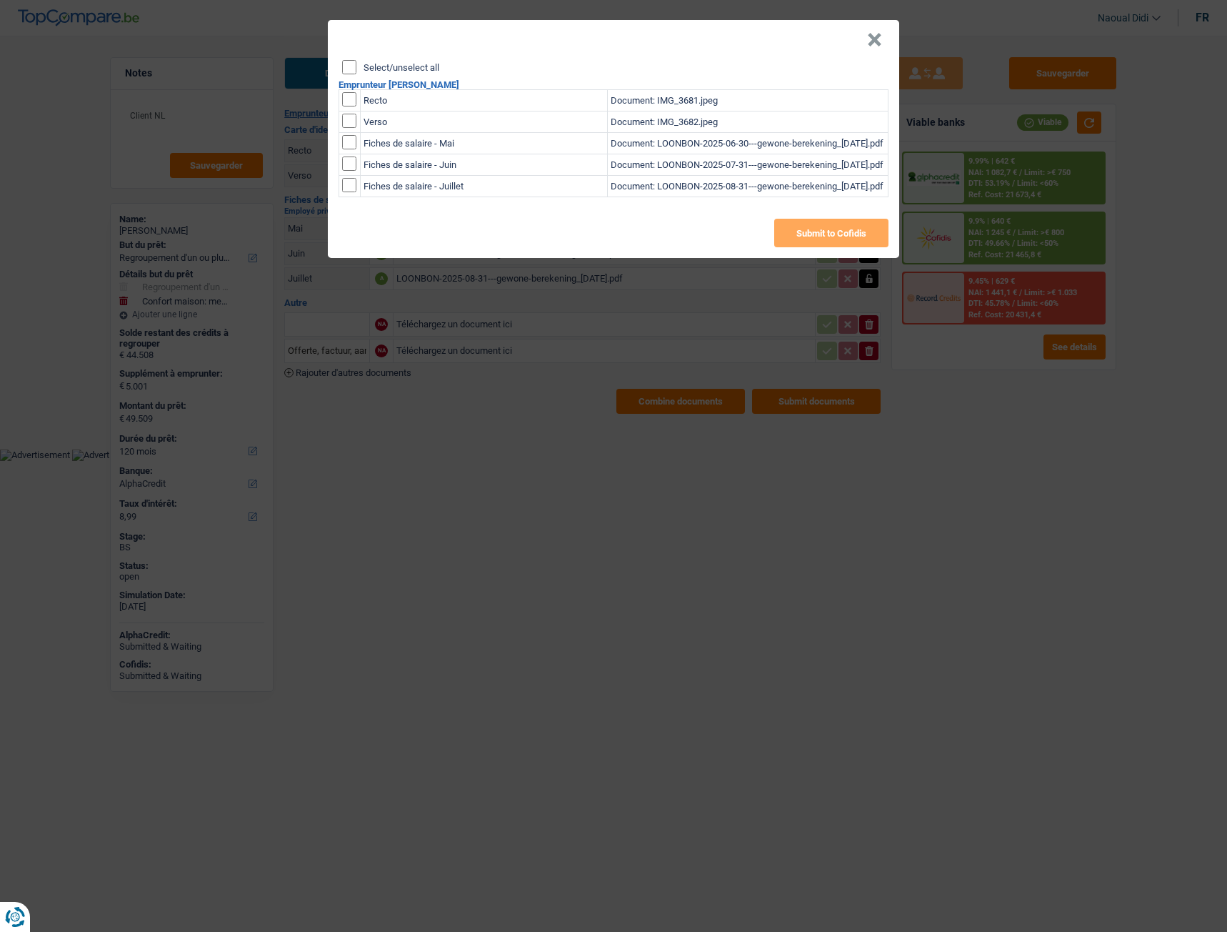
click at [348, 63] on input "Select/unselect all" at bounding box center [349, 67] width 14 height 14
checkbox input "true"
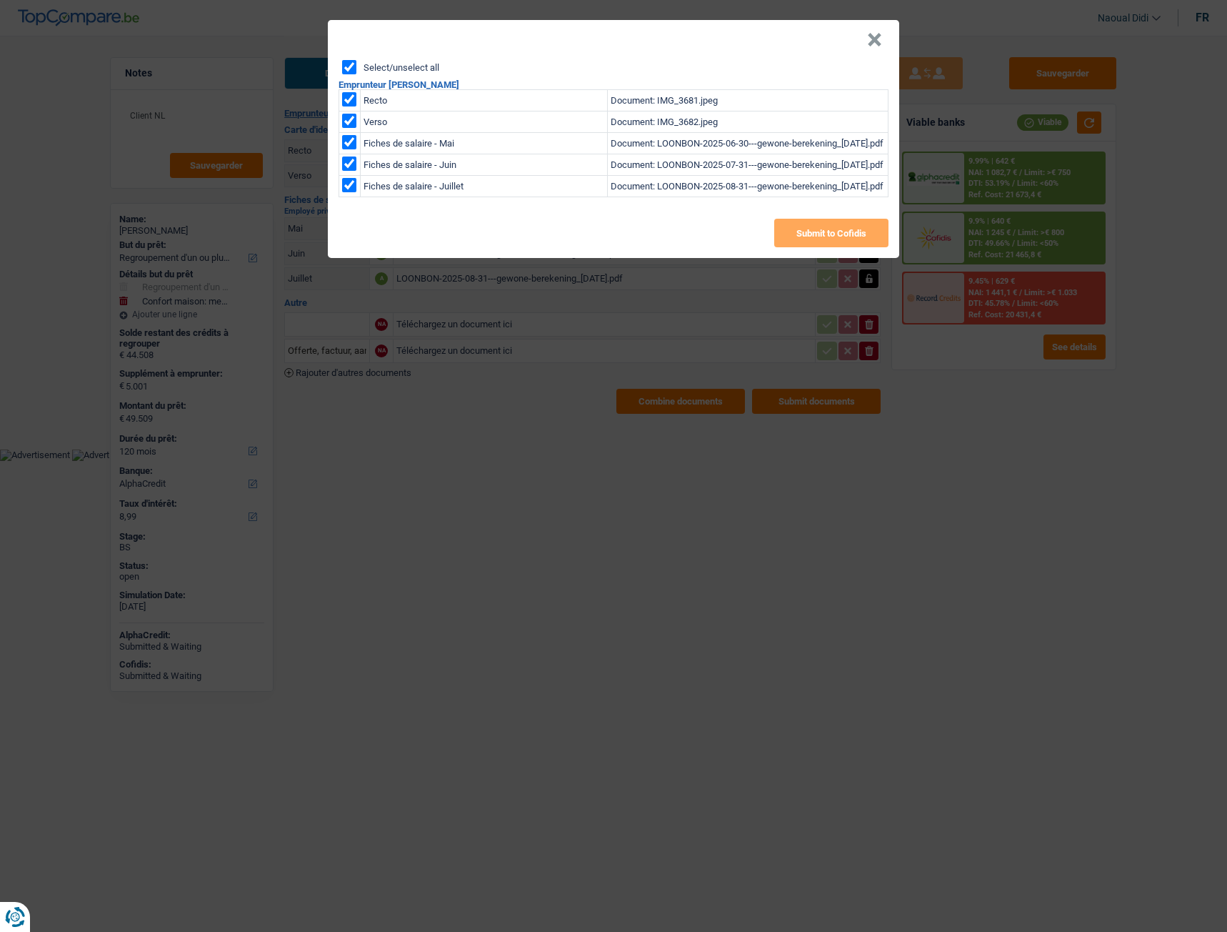
checkbox input "true"
click at [829, 231] on button "Submit to Cofidis" at bounding box center [831, 233] width 114 height 29
click at [871, 41] on button "×" at bounding box center [874, 40] width 15 height 14
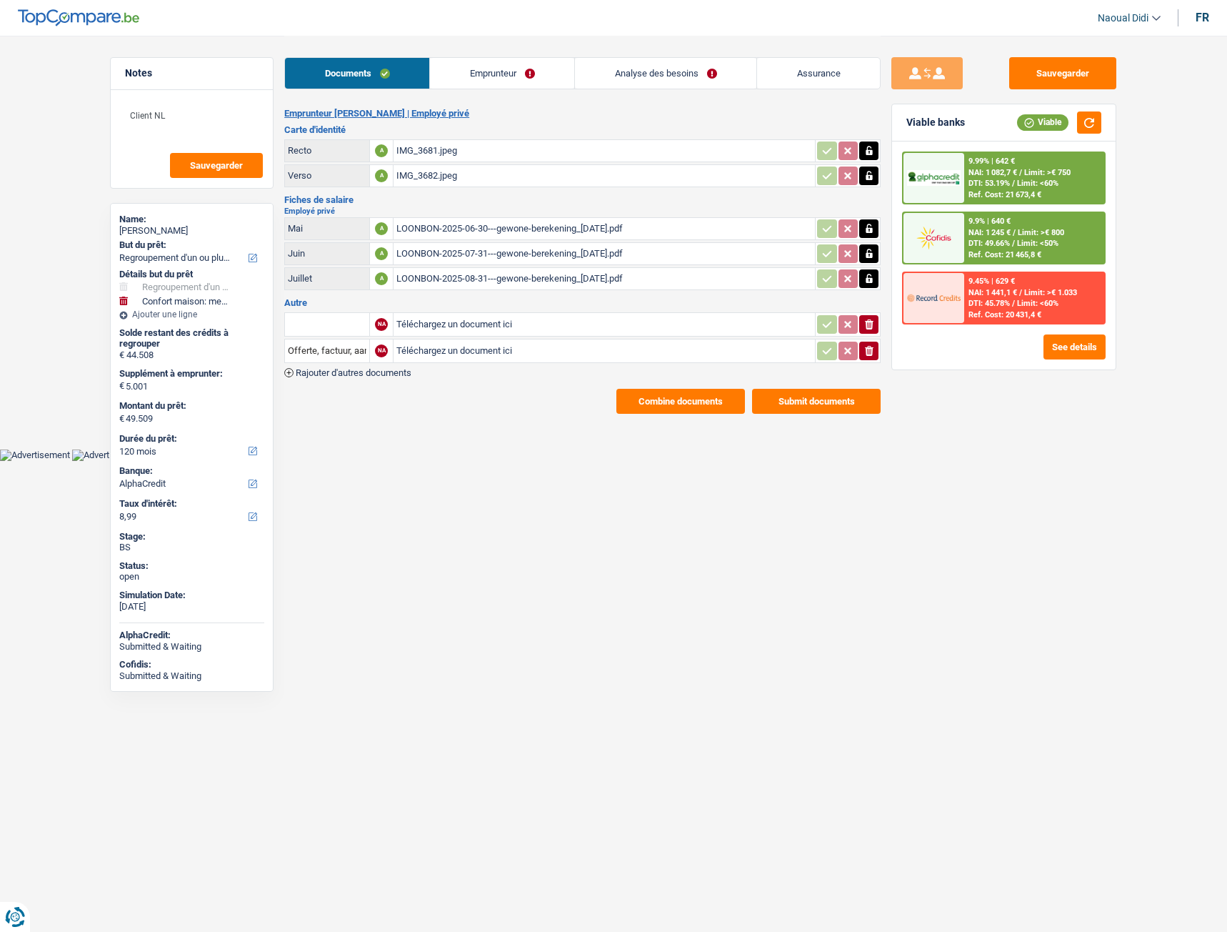
click at [489, 79] on link "Emprunteur" at bounding box center [502, 73] width 144 height 31
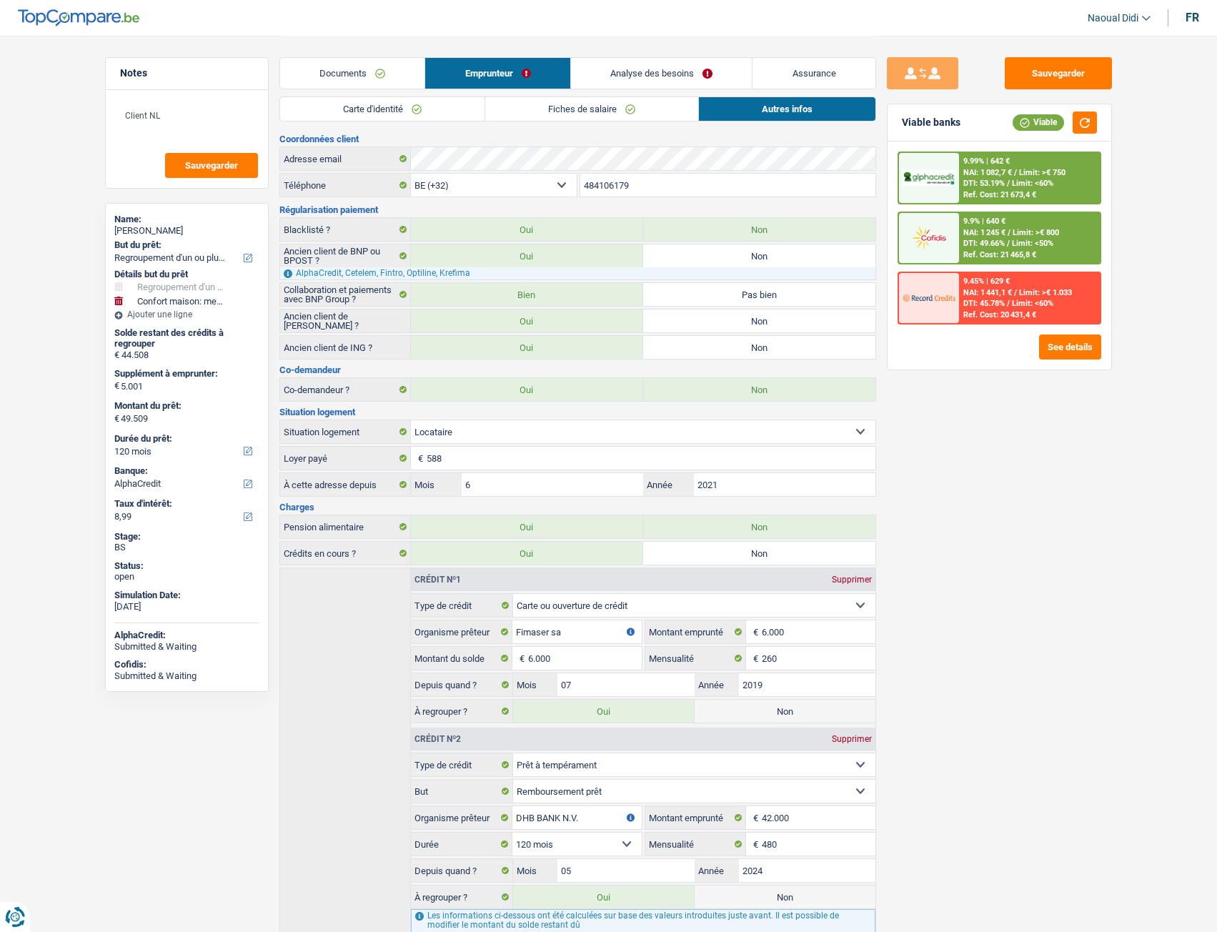
click at [558, 111] on link "Fiches de salaire" at bounding box center [591, 109] width 213 height 24
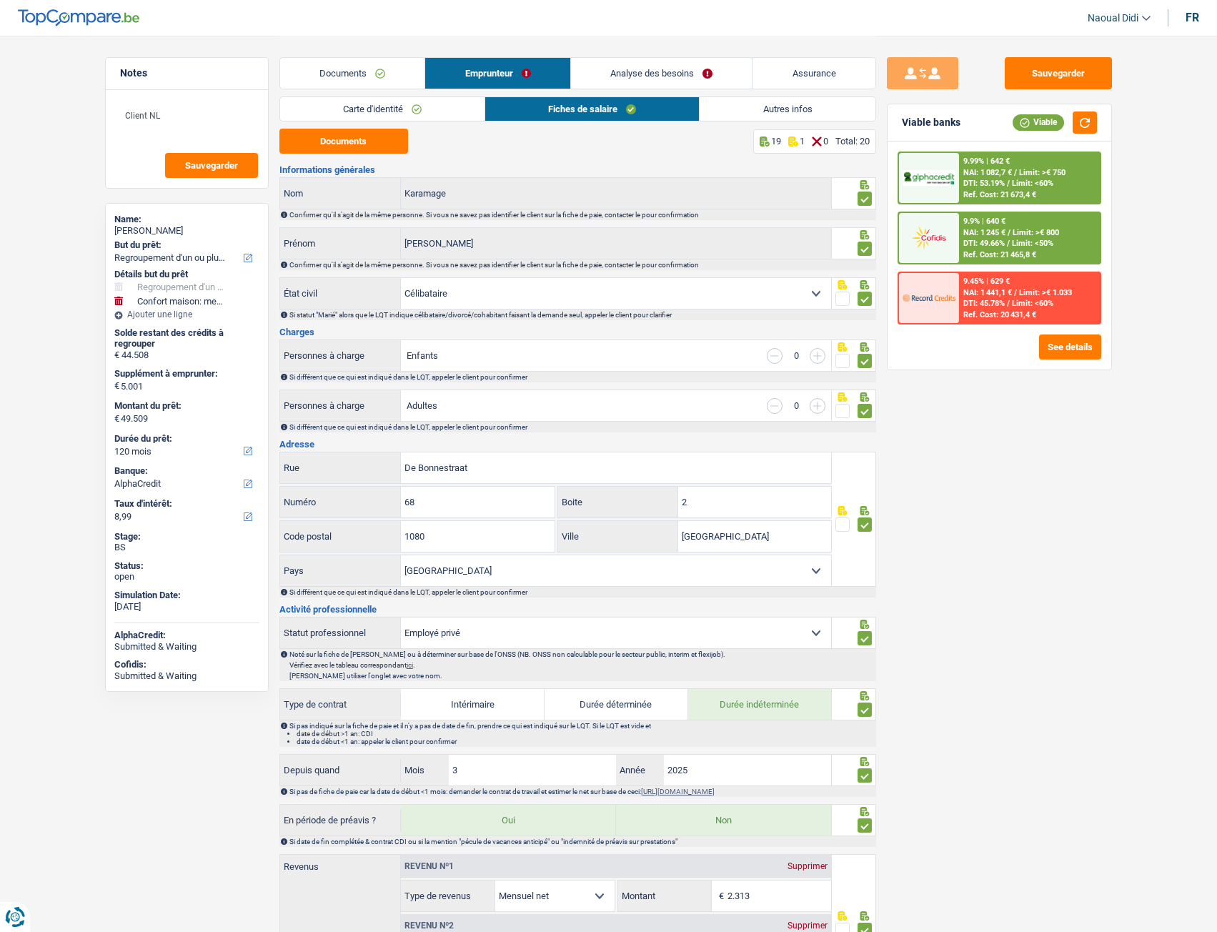
click at [345, 73] on link "Documents" at bounding box center [352, 73] width 145 height 31
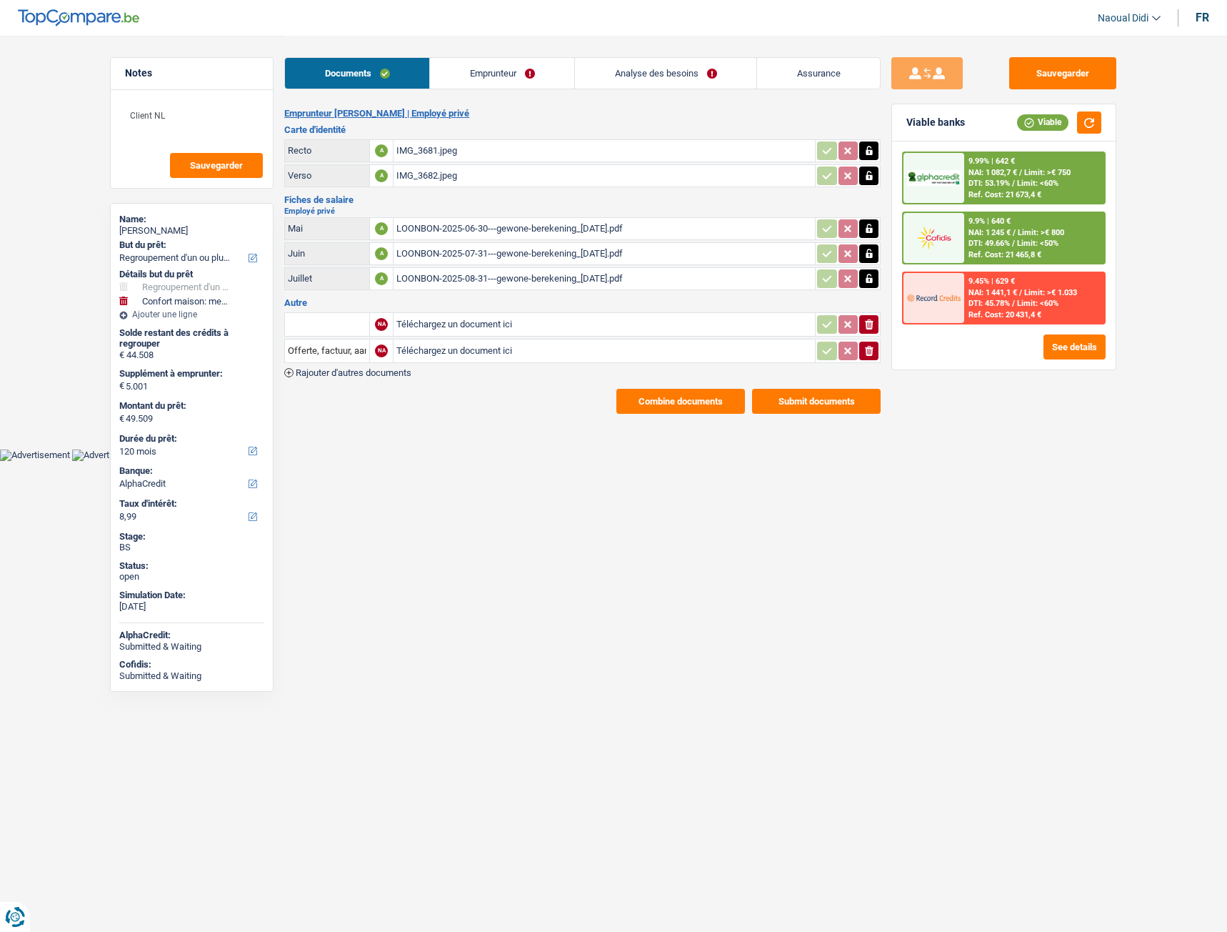
click at [705, 403] on button "Combine documents" at bounding box center [681, 401] width 129 height 25
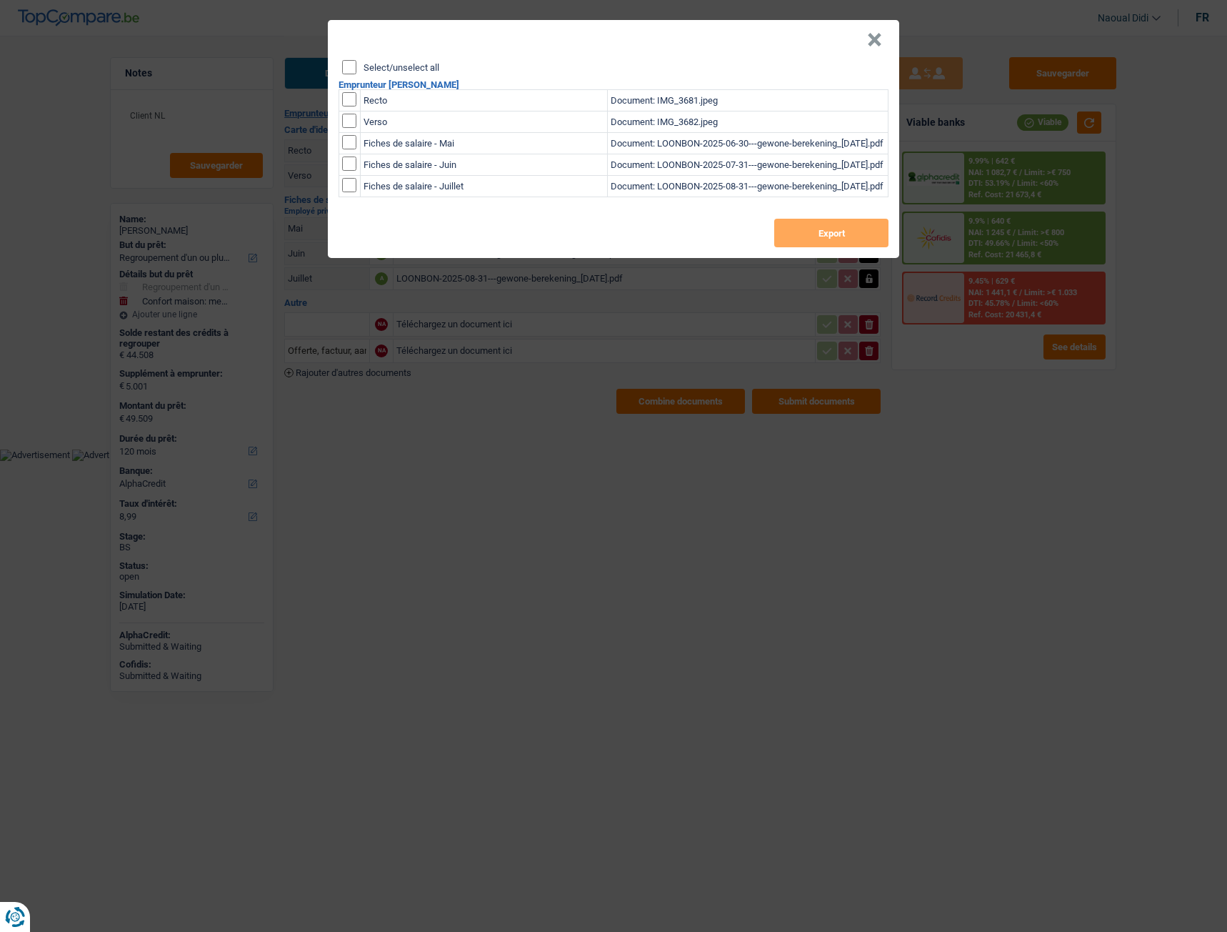
click at [350, 71] on input "Select/unselect all" at bounding box center [349, 67] width 14 height 14
checkbox input "true"
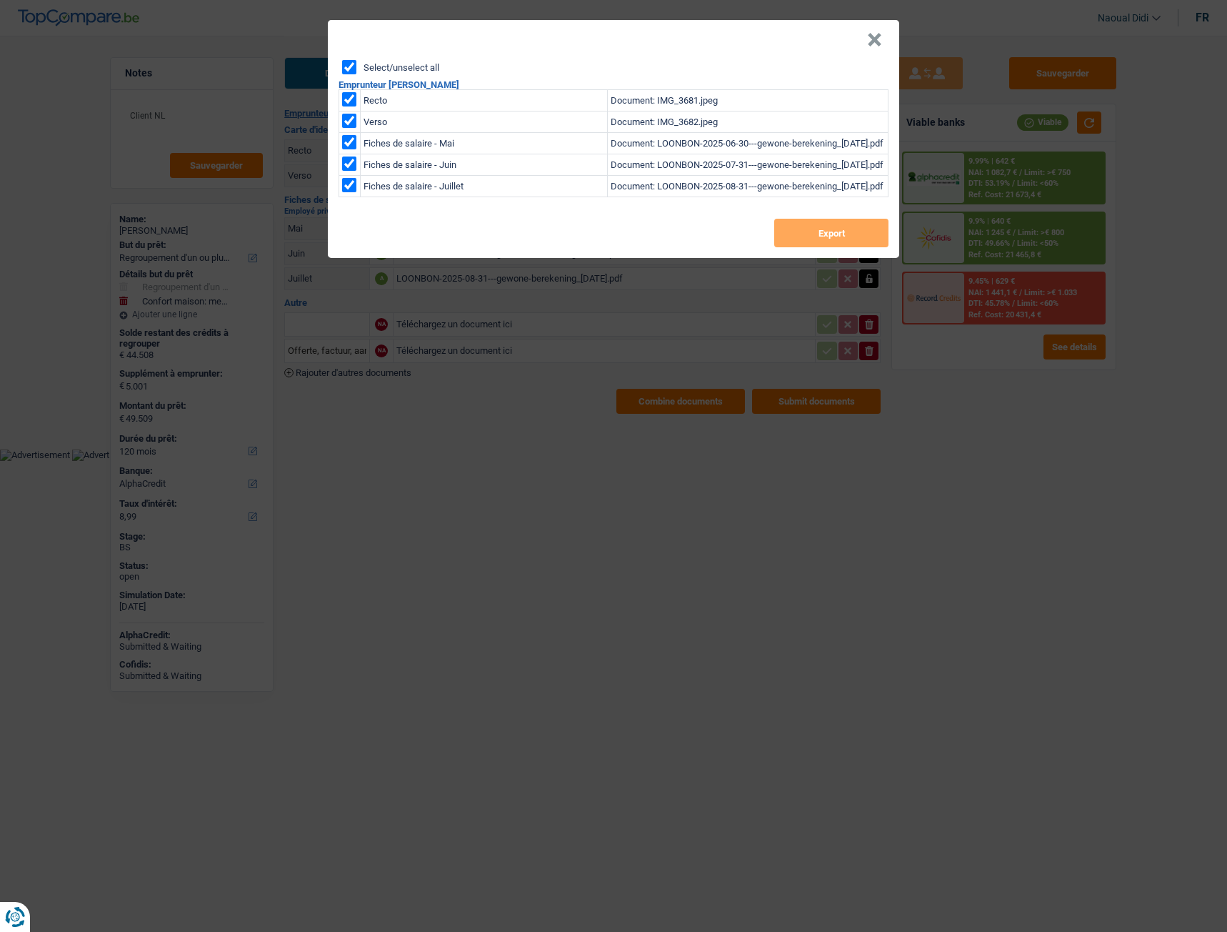
checkbox input "true"
click at [857, 238] on button "Export" at bounding box center [831, 233] width 114 height 29
drag, startPoint x: 879, startPoint y: 39, endPoint x: 767, endPoint y: 46, distance: 112.4
click at [879, 39] on button "×" at bounding box center [874, 40] width 15 height 14
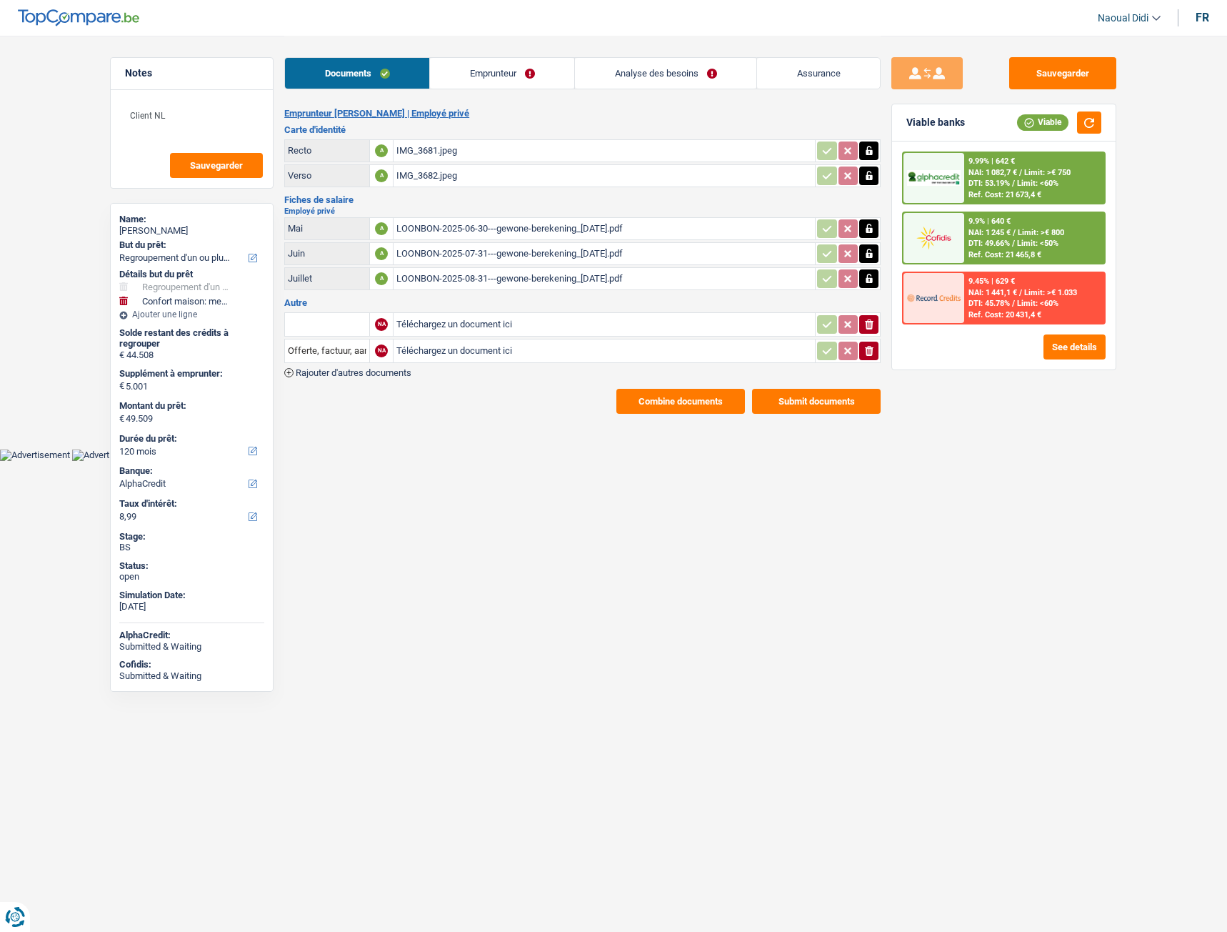
click at [646, 71] on link "Analyse des besoins" at bounding box center [665, 73] width 181 height 31
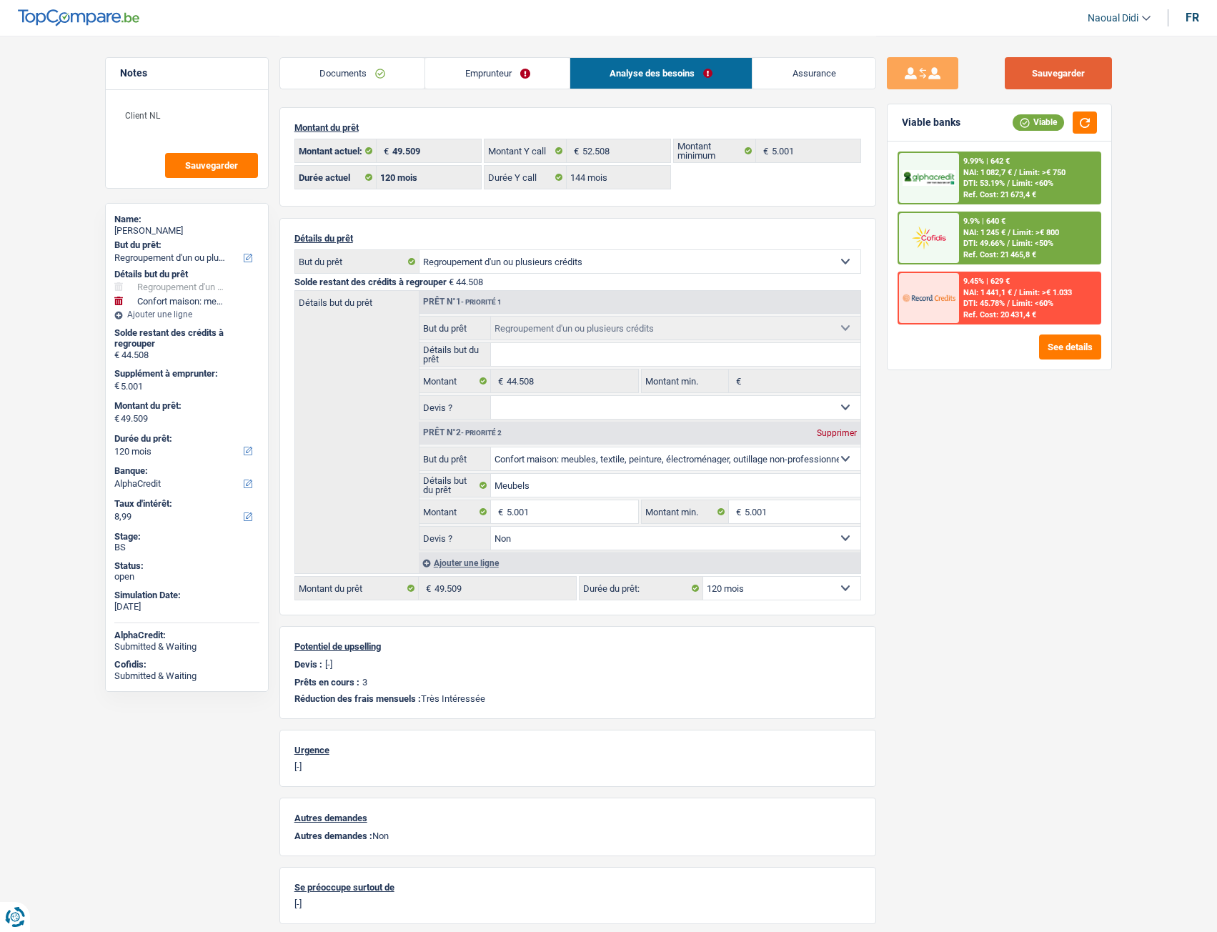
click at [1055, 74] on button "Sauvegarder" at bounding box center [1058, 73] width 107 height 32
click at [990, 234] on span "NAI: 1 245 €" at bounding box center [984, 232] width 42 height 9
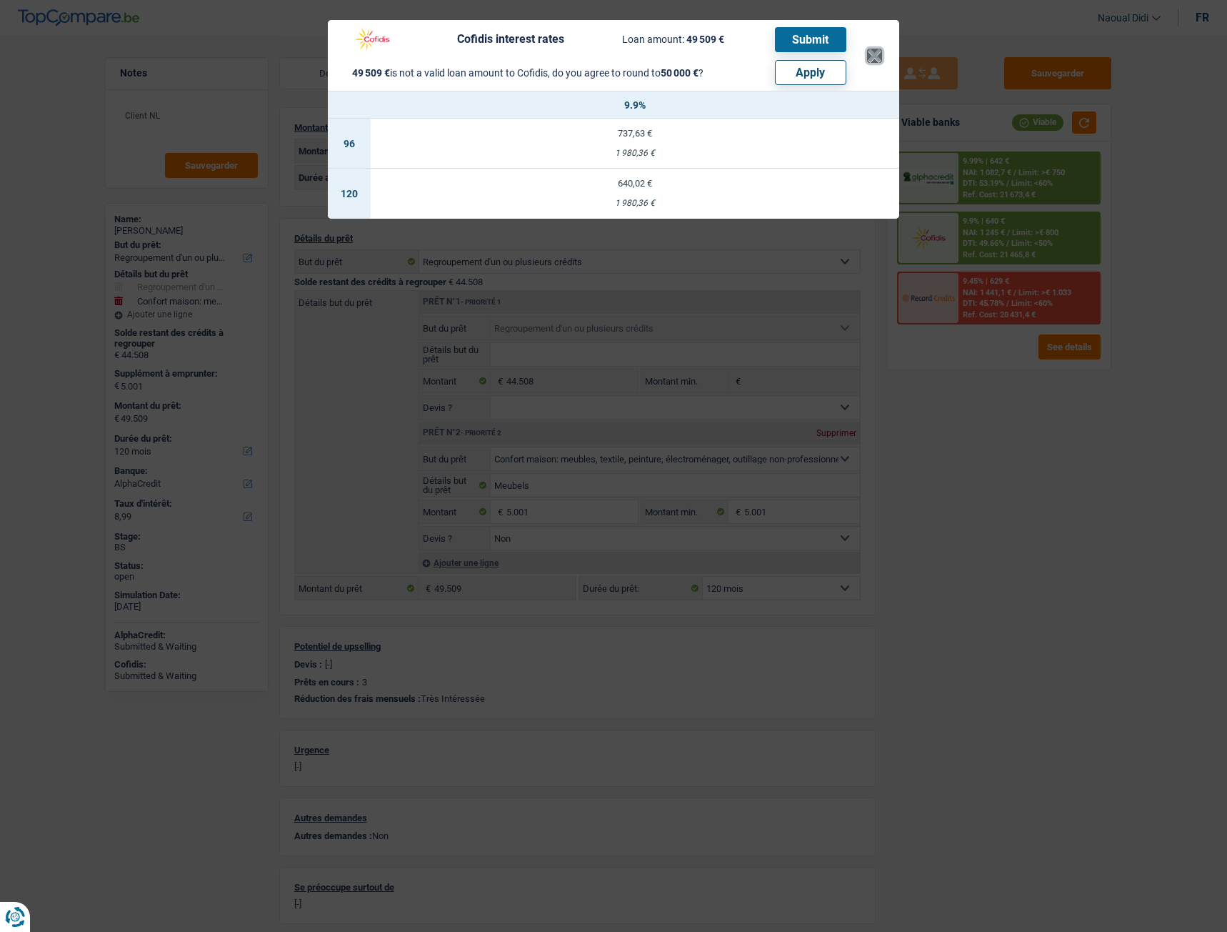
click at [876, 59] on button "×" at bounding box center [874, 56] width 15 height 14
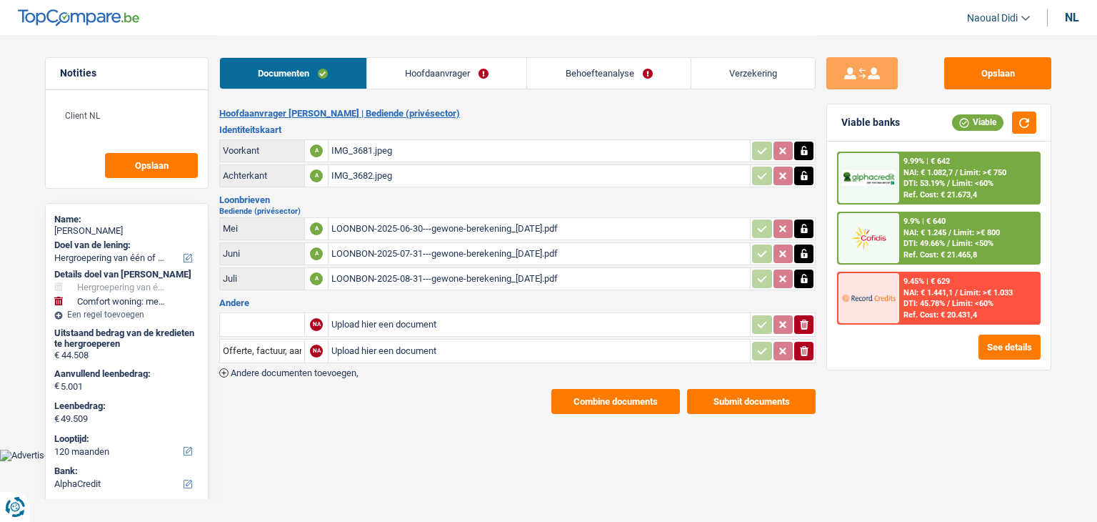
select select "refinancing"
select select "household"
select select "120"
select select "alphacredit"
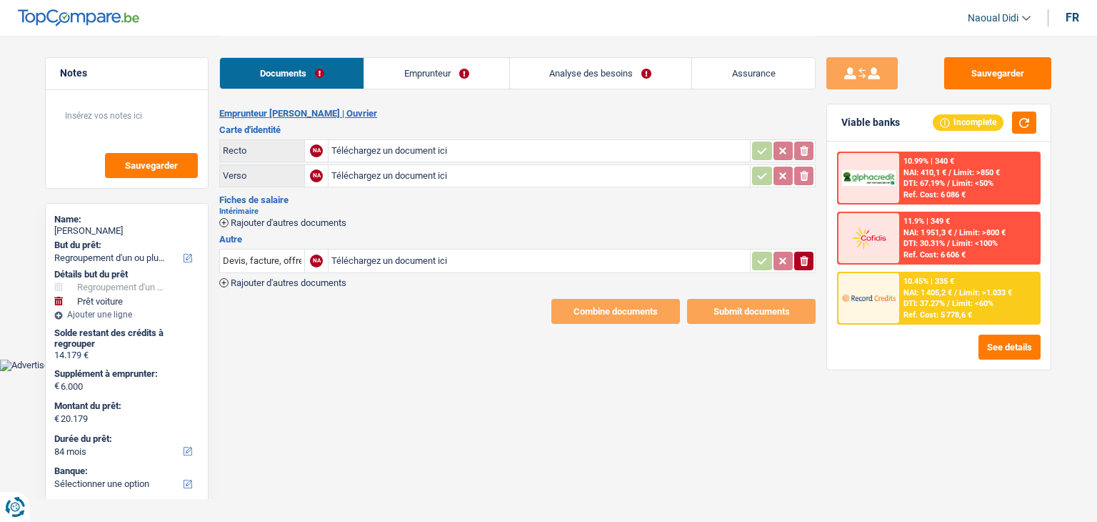
select select "refinancing"
select select "car"
select select "84"
click at [423, 71] on link "Emprunteur" at bounding box center [436, 73] width 144 height 31
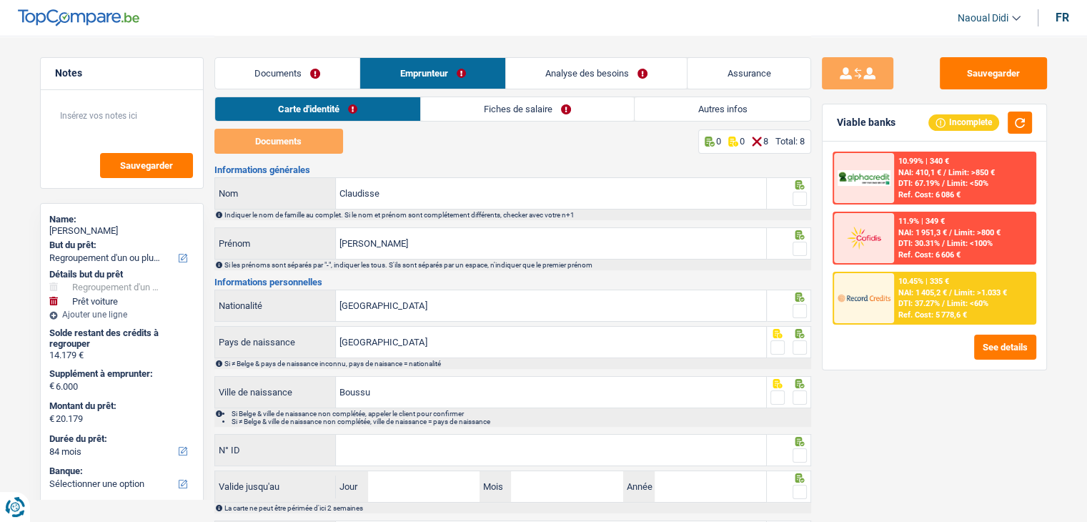
click at [494, 112] on link "Fiches de salaire" at bounding box center [527, 109] width 213 height 24
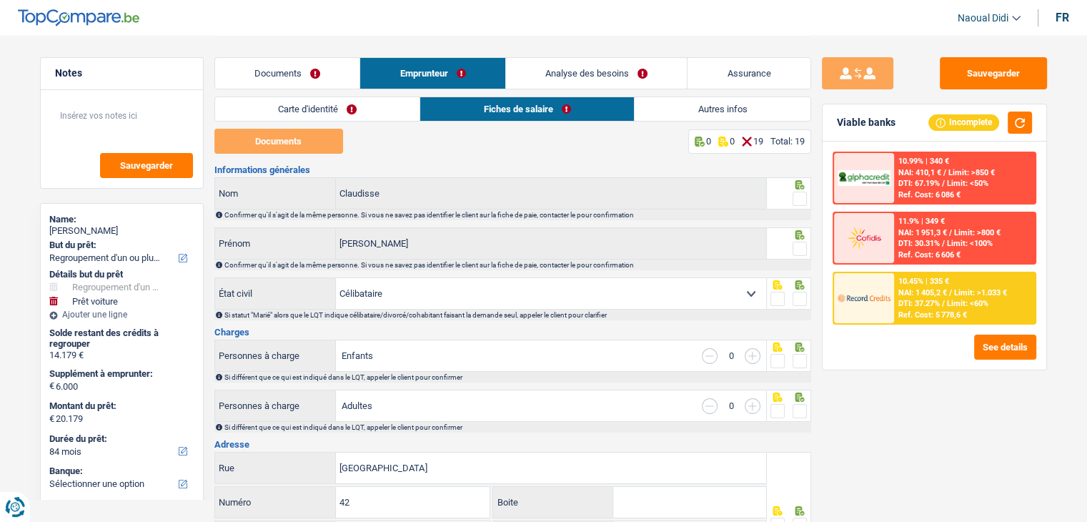
click at [592, 76] on link "Analyse des besoins" at bounding box center [596, 73] width 181 height 31
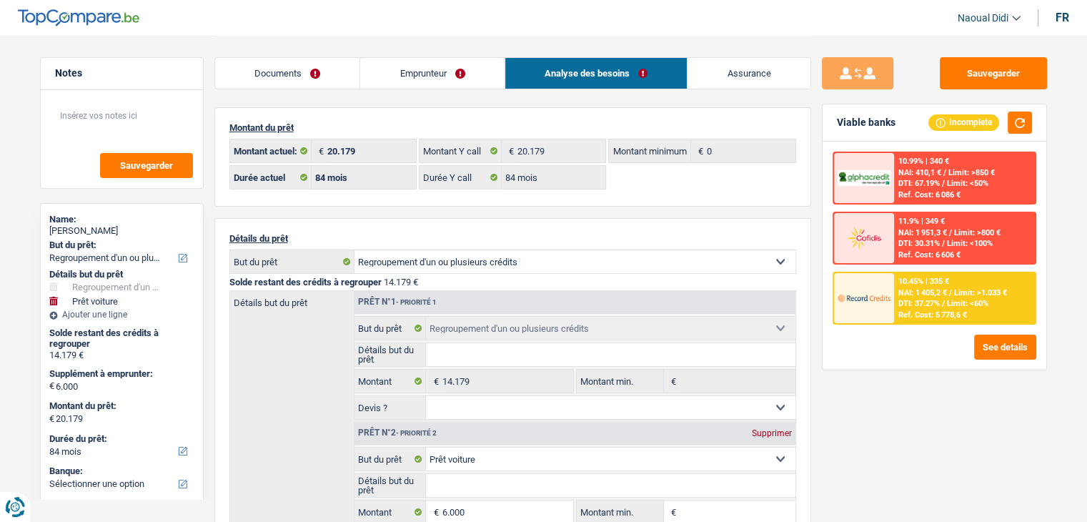
click at [412, 76] on link "Emprunteur" at bounding box center [432, 73] width 144 height 31
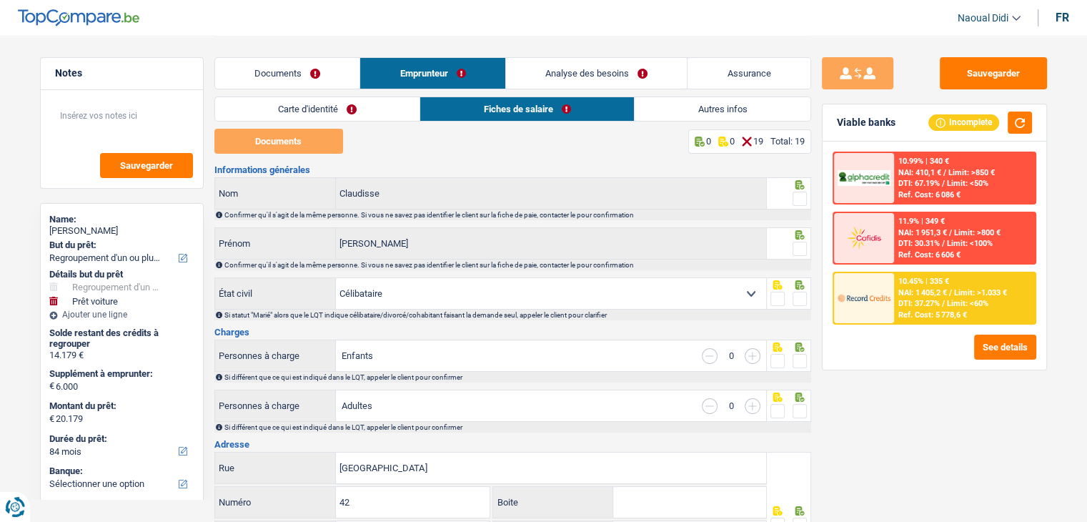
click at [714, 110] on link "Autres infos" at bounding box center [722, 109] width 176 height 24
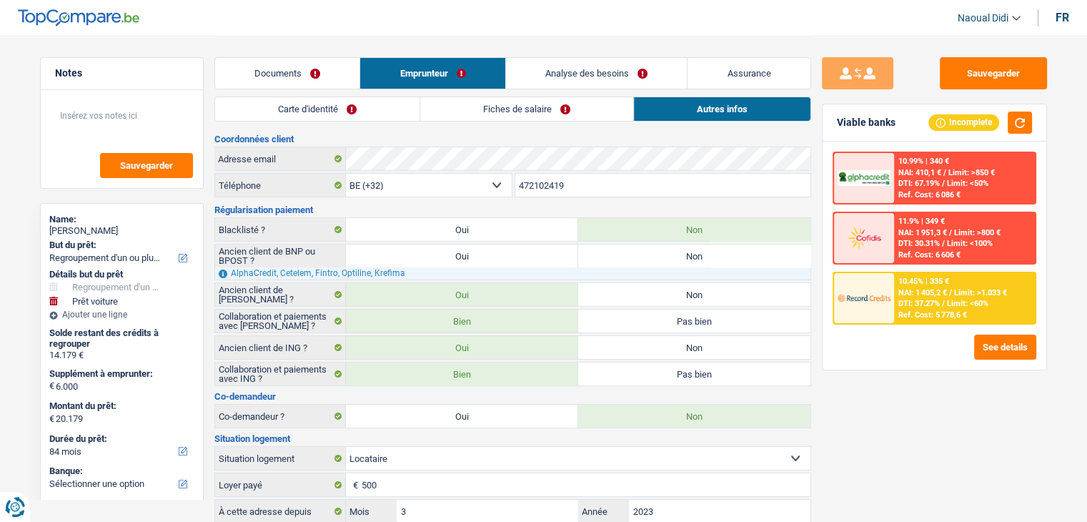
click at [544, 109] on link "Fiches de salaire" at bounding box center [526, 109] width 213 height 24
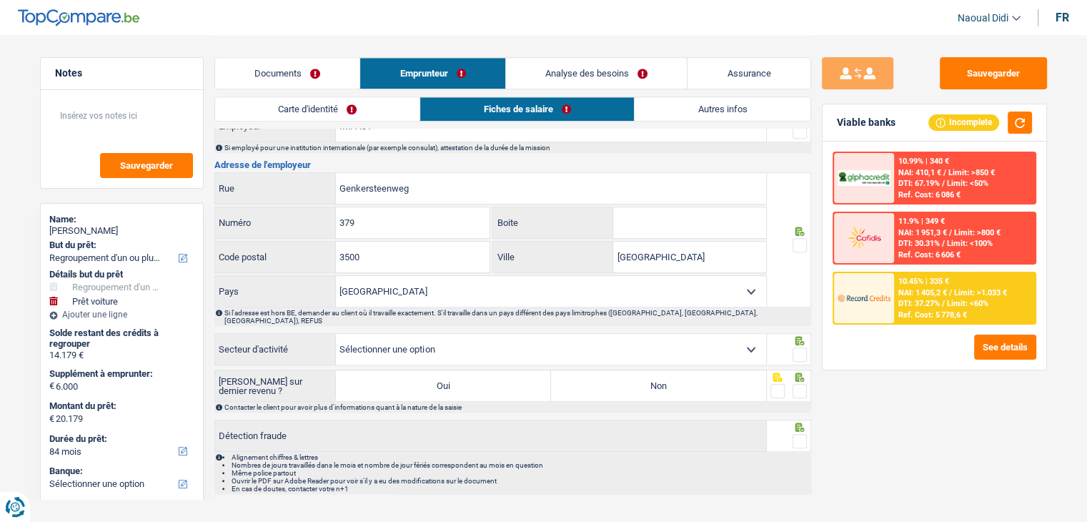
scroll to position [997, 0]
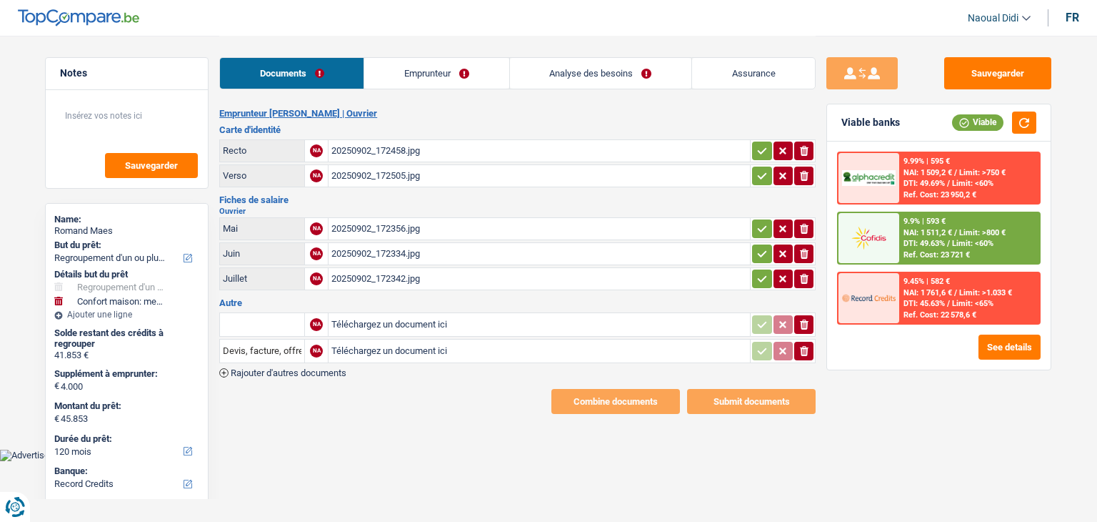
select select "refinancing"
select select "household"
select select "120"
select select "record credits"
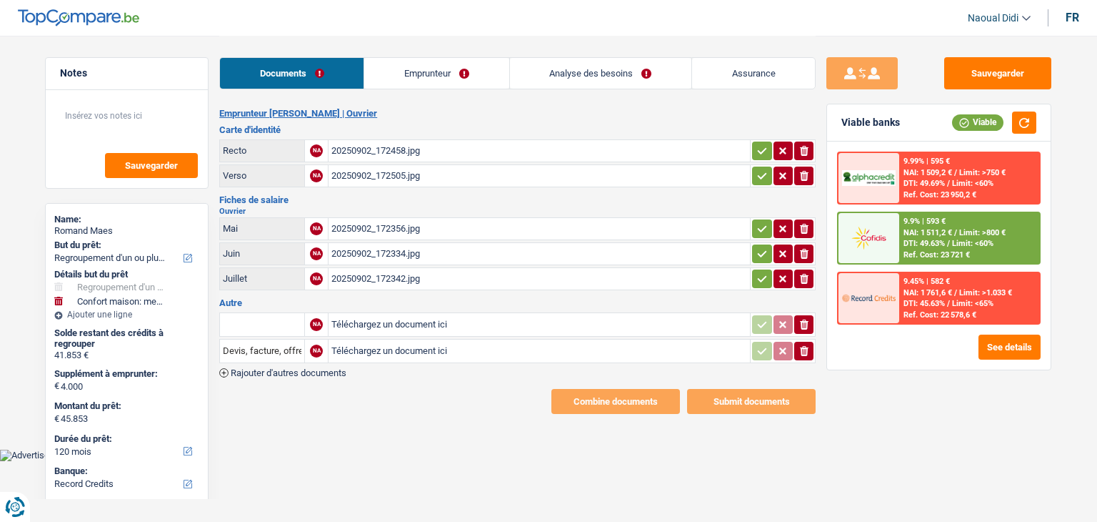
click at [392, 146] on div "20250902_172458.jpg" at bounding box center [540, 150] width 416 height 21
click at [389, 174] on div "20250902_172505.jpg" at bounding box center [540, 175] width 416 height 21
click at [389, 224] on div "20250902_172356.jpg" at bounding box center [540, 228] width 416 height 21
click at [369, 252] on div "20250902_172334.jpg" at bounding box center [540, 253] width 416 height 21
click at [377, 276] on div "20250902_172342.jpg" at bounding box center [540, 278] width 416 height 21
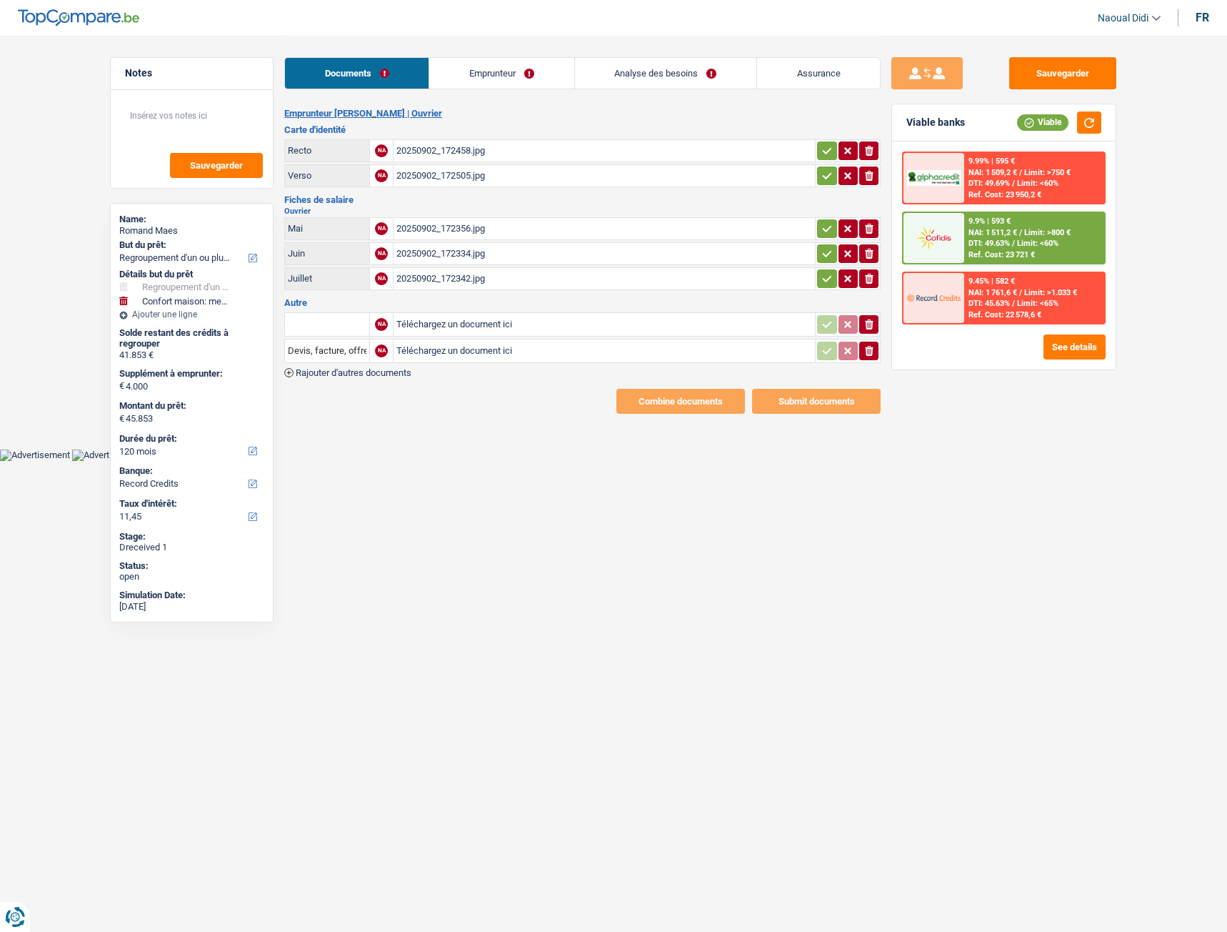
click at [418, 153] on div "20250902_172458.jpg" at bounding box center [605, 150] width 416 height 21
click at [473, 176] on div "20250902_172505.jpg" at bounding box center [605, 175] width 416 height 21
drag, startPoint x: 470, startPoint y: 149, endPoint x: 723, endPoint y: 116, distance: 255.1
click at [723, 116] on h2 "Emprunteur [PERSON_NAME] | Ouvrier" at bounding box center [582, 113] width 597 height 11
click at [457, 148] on div "20250902_172458.jpg" at bounding box center [605, 150] width 416 height 21
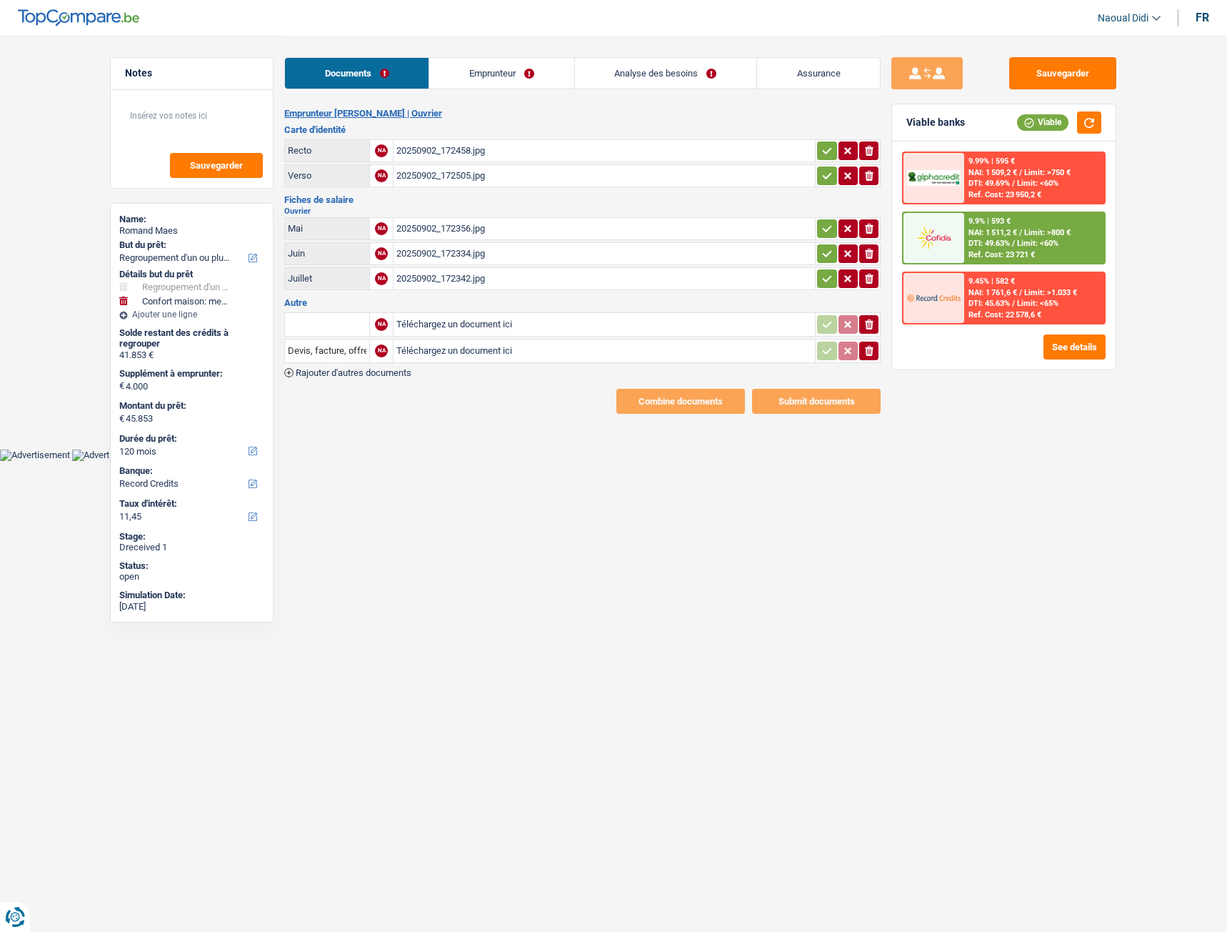
click at [492, 76] on link "Emprunteur" at bounding box center [501, 73] width 144 height 31
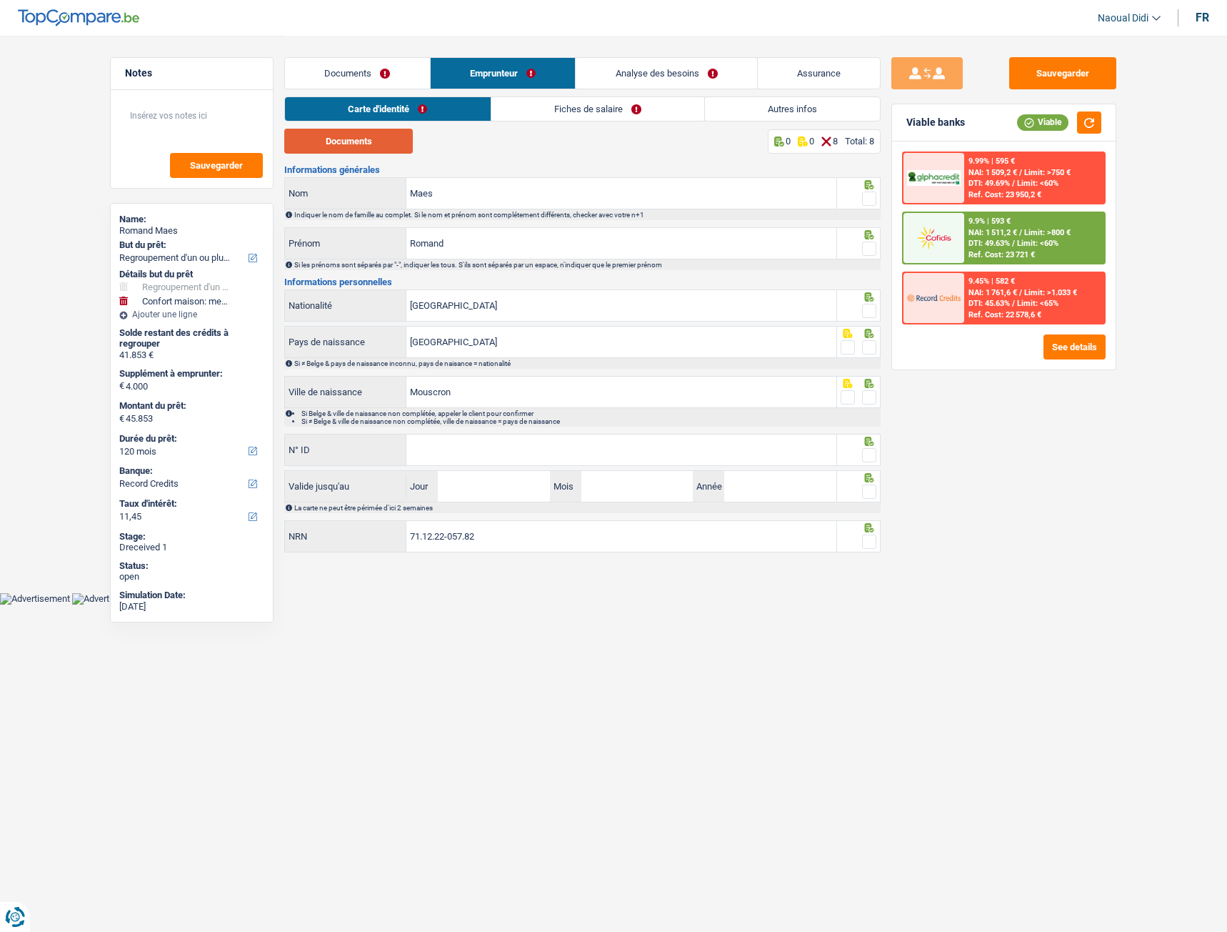
click at [357, 137] on button "Documents" at bounding box center [348, 141] width 129 height 25
click at [867, 192] on span at bounding box center [869, 198] width 14 height 14
click at [0, 0] on input "radio" at bounding box center [0, 0] width 0 height 0
click at [869, 244] on span at bounding box center [869, 248] width 14 height 14
click at [0, 0] on input "radio" at bounding box center [0, 0] width 0 height 0
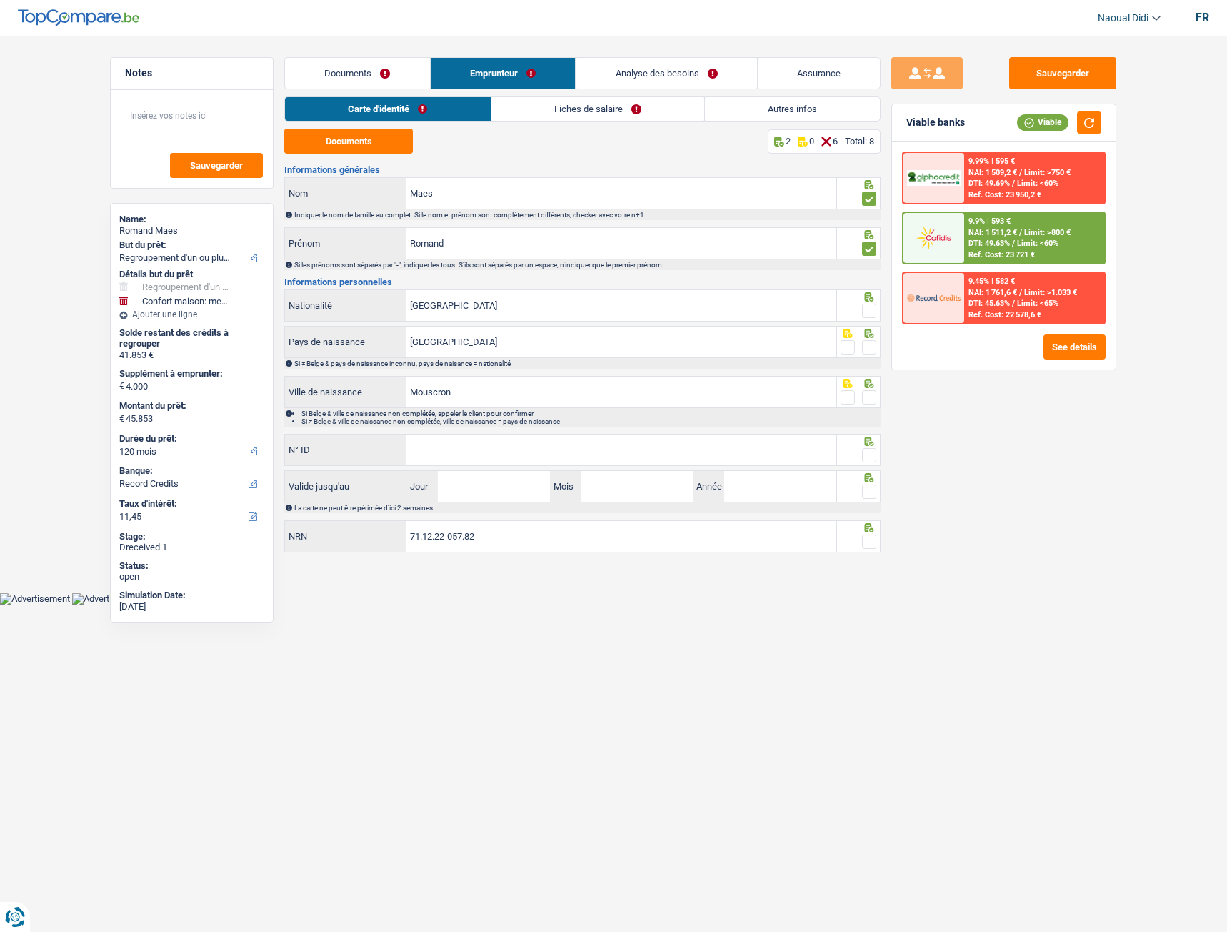
click at [868, 311] on span at bounding box center [869, 311] width 14 height 14
click at [0, 0] on input "radio" at bounding box center [0, 0] width 0 height 0
click at [867, 349] on span at bounding box center [869, 347] width 14 height 14
click at [0, 0] on input "radio" at bounding box center [0, 0] width 0 height 0
drag, startPoint x: 869, startPoint y: 400, endPoint x: 867, endPoint y: 422, distance: 21.5
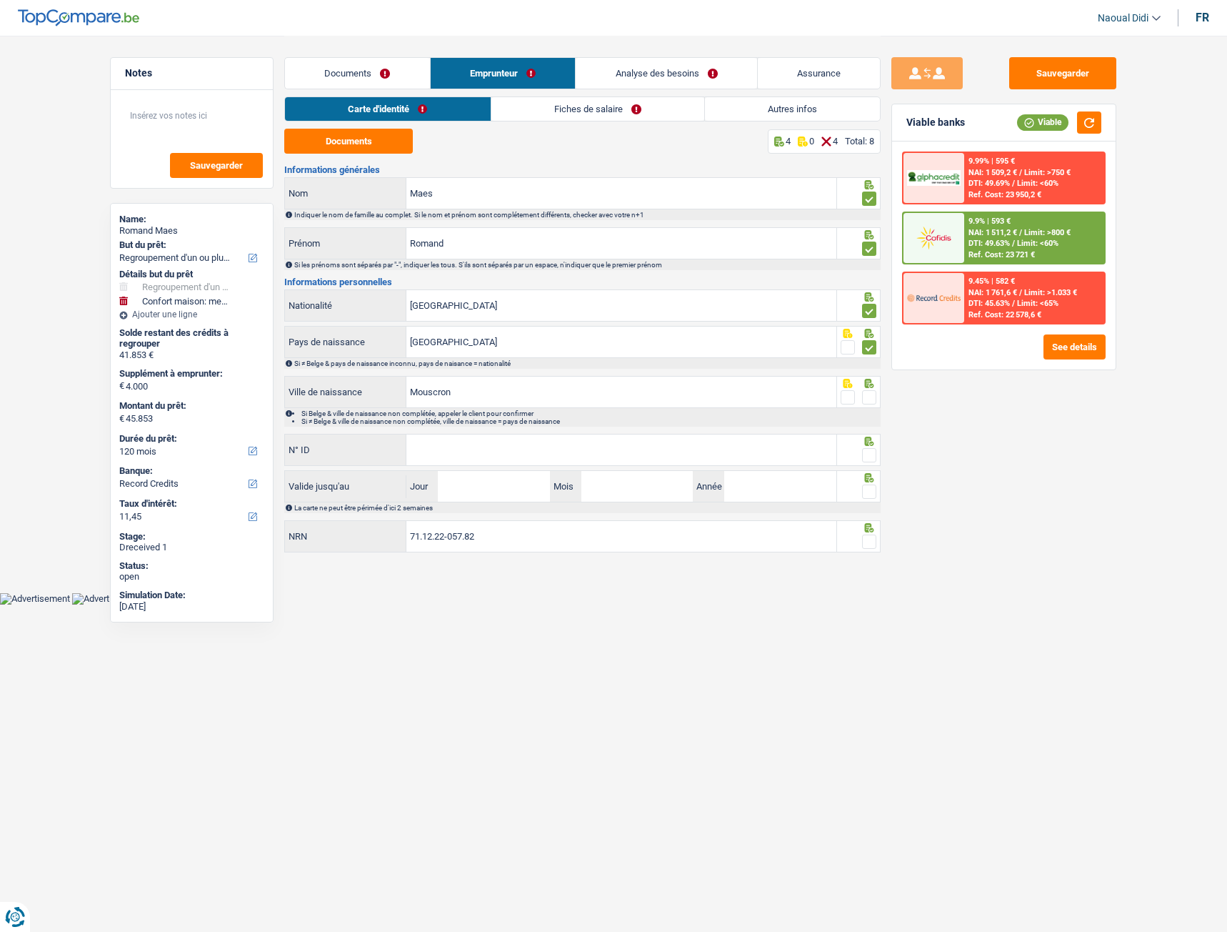
click at [868, 400] on span at bounding box center [869, 397] width 14 height 14
click at [0, 0] on input "radio" at bounding box center [0, 0] width 0 height 0
click at [734, 449] on input "N° ID" at bounding box center [622, 449] width 430 height 31
click at [409, 449] on input "N° ID" at bounding box center [622, 449] width 430 height 31
paste input "[PHONE_NUMBER]"
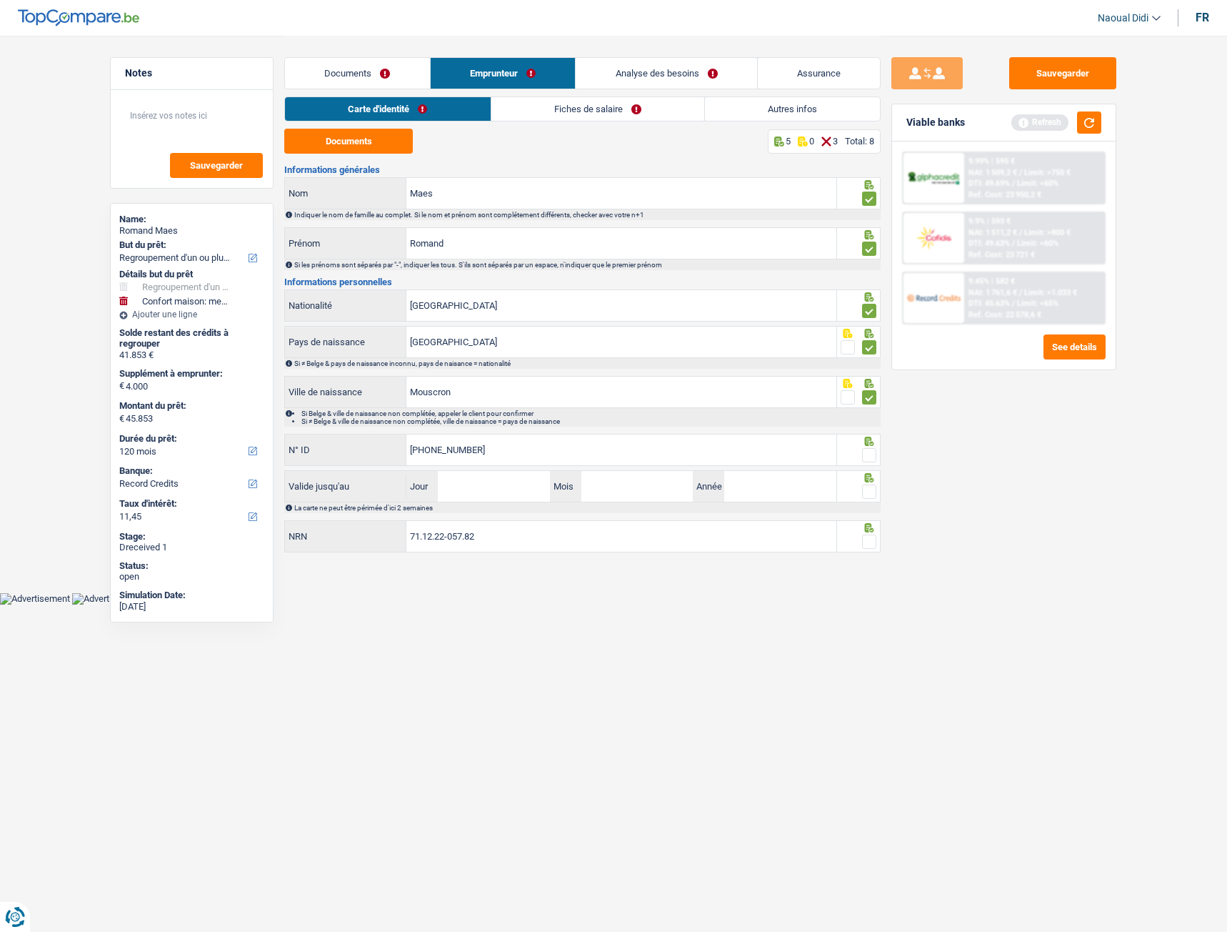
type input "[PHONE_NUMBER]"
click at [497, 489] on input "Jour" at bounding box center [493, 486] width 111 height 31
type input "26"
type input "11"
type input "2026"
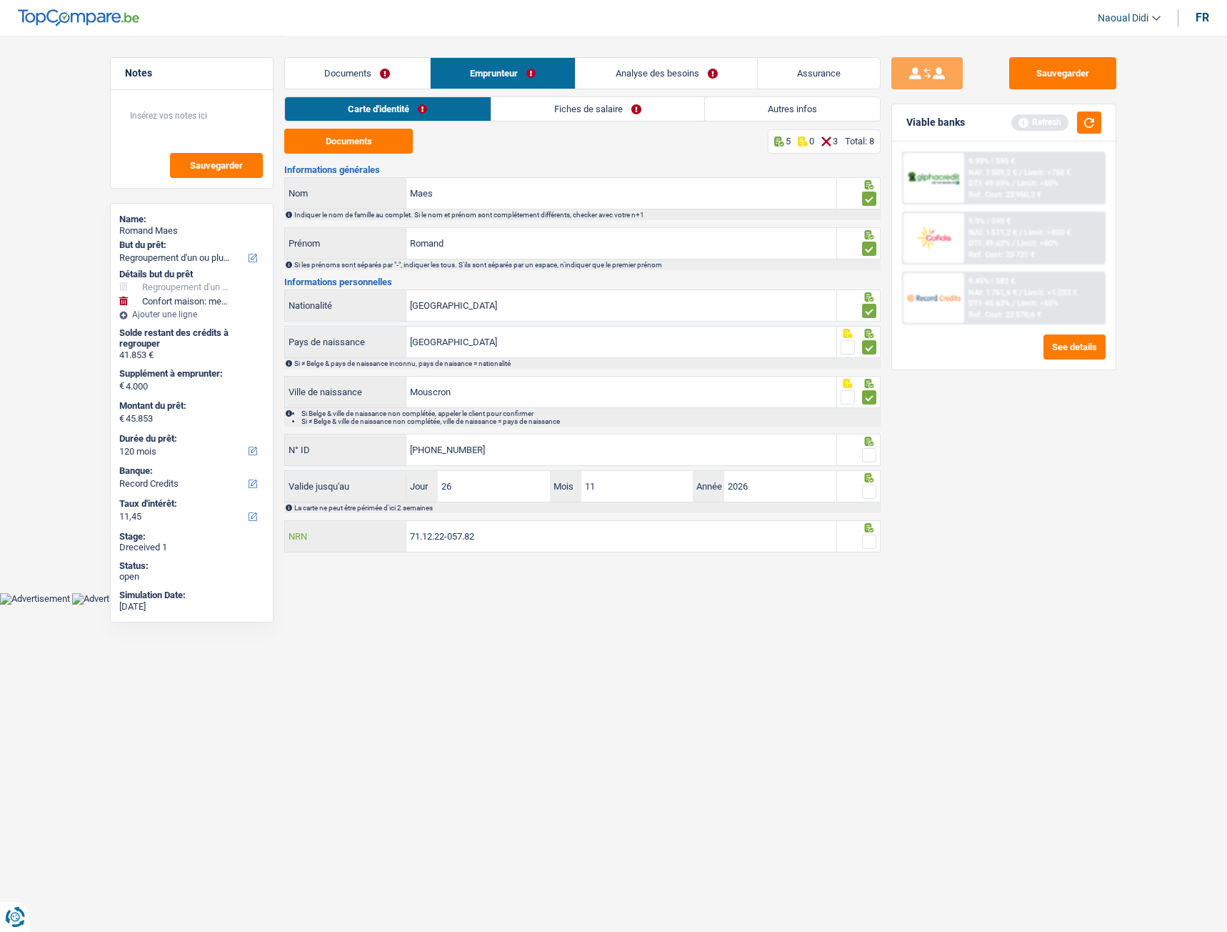
click at [531, 521] on input "71.12.22-057.82" at bounding box center [622, 536] width 430 height 31
click at [866, 454] on span at bounding box center [869, 455] width 14 height 14
click at [0, 0] on input "radio" at bounding box center [0, 0] width 0 height 0
click at [870, 497] on span at bounding box center [869, 491] width 14 height 14
click at [0, 0] on input "radio" at bounding box center [0, 0] width 0 height 0
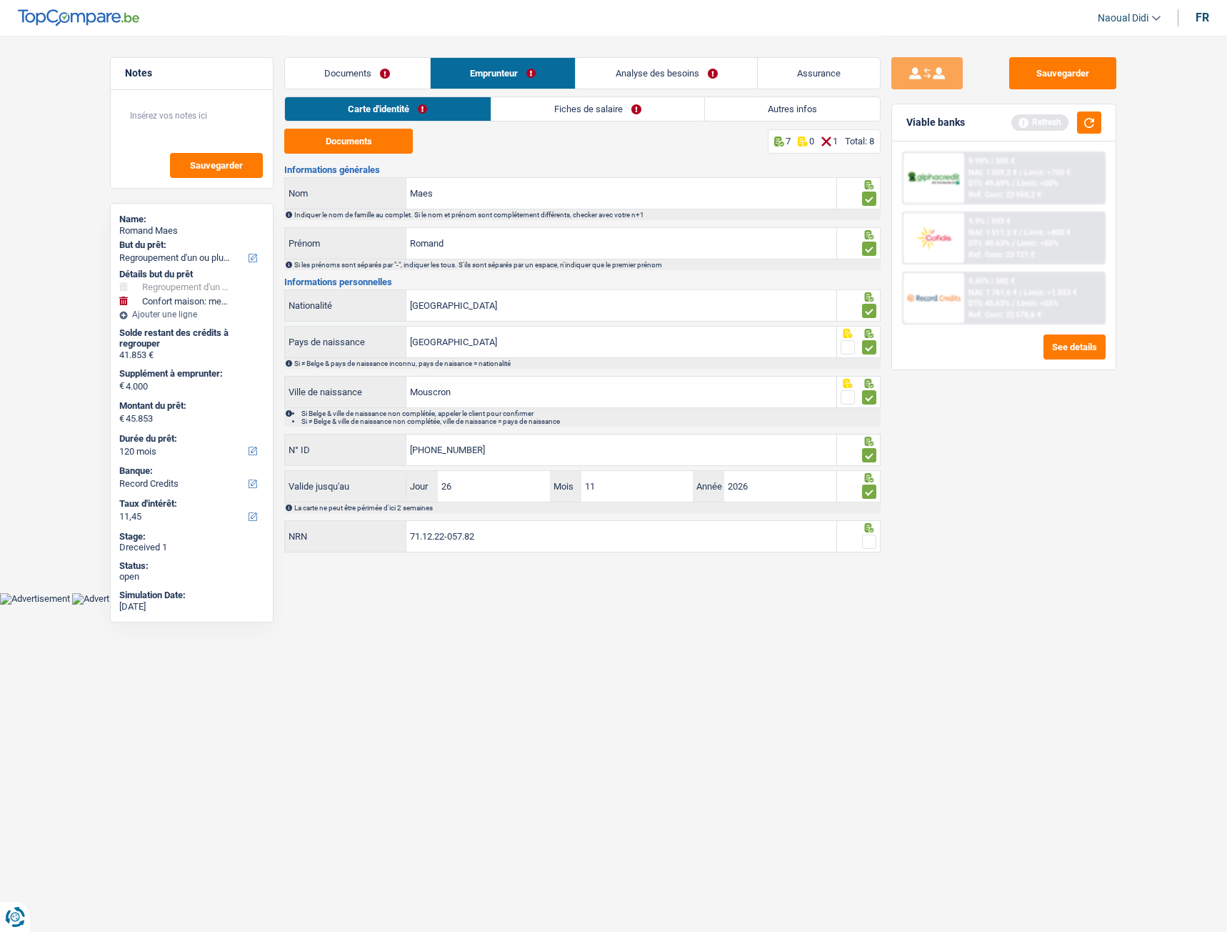
click at [868, 521] on icon at bounding box center [869, 527] width 9 height 9
click at [864, 521] on span at bounding box center [869, 541] width 14 height 14
click at [0, 0] on input "radio" at bounding box center [0, 0] width 0 height 0
click at [1069, 80] on button "Sauvegarder" at bounding box center [1063, 73] width 107 height 32
click at [603, 104] on link "Fiches de salaire" at bounding box center [598, 109] width 213 height 24
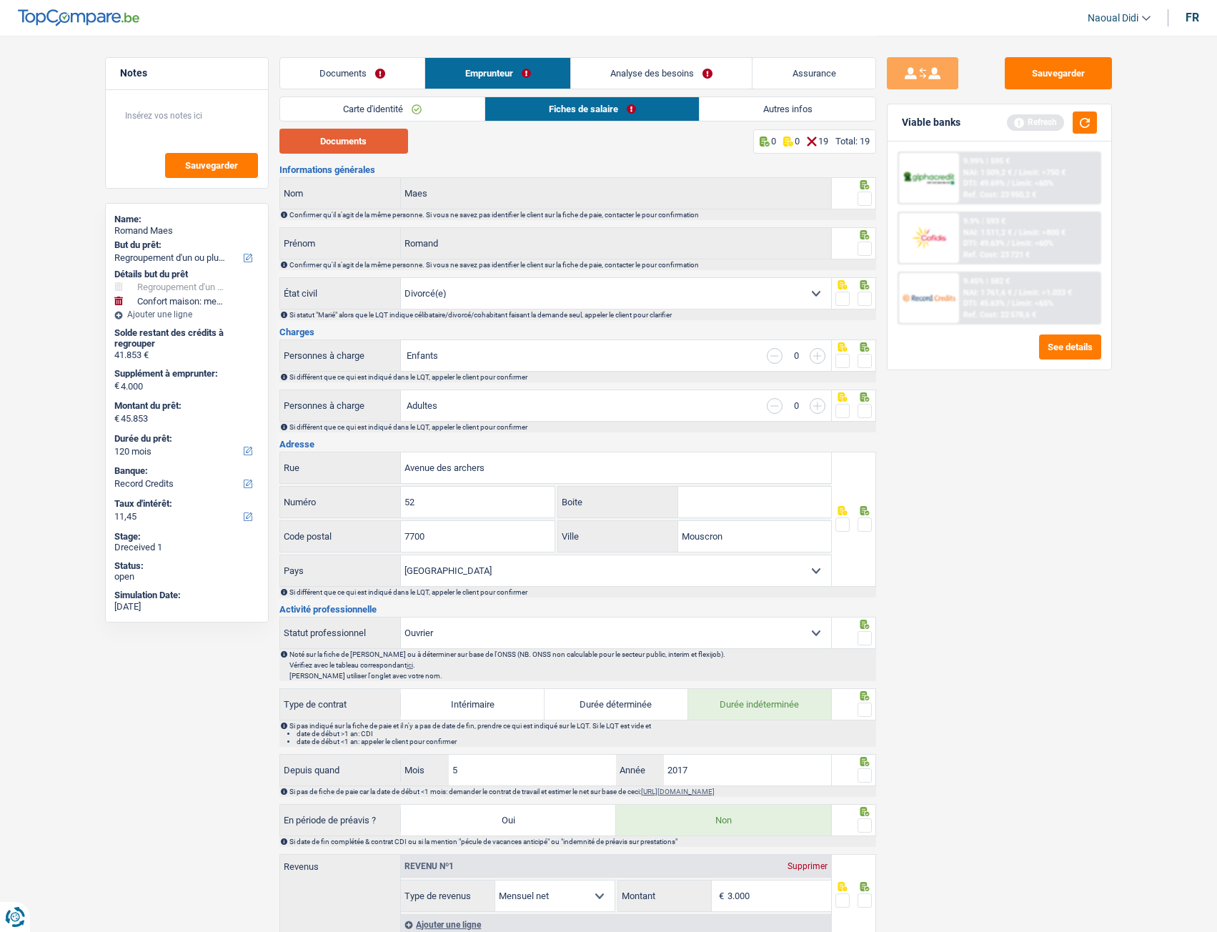
click at [341, 134] on button "Documents" at bounding box center [343, 141] width 129 height 25
click at [860, 197] on span at bounding box center [864, 198] width 14 height 14
click at [0, 0] on input "radio" at bounding box center [0, 0] width 0 height 0
click at [861, 244] on span at bounding box center [864, 248] width 14 height 14
click at [0, 0] on input "radio" at bounding box center [0, 0] width 0 height 0
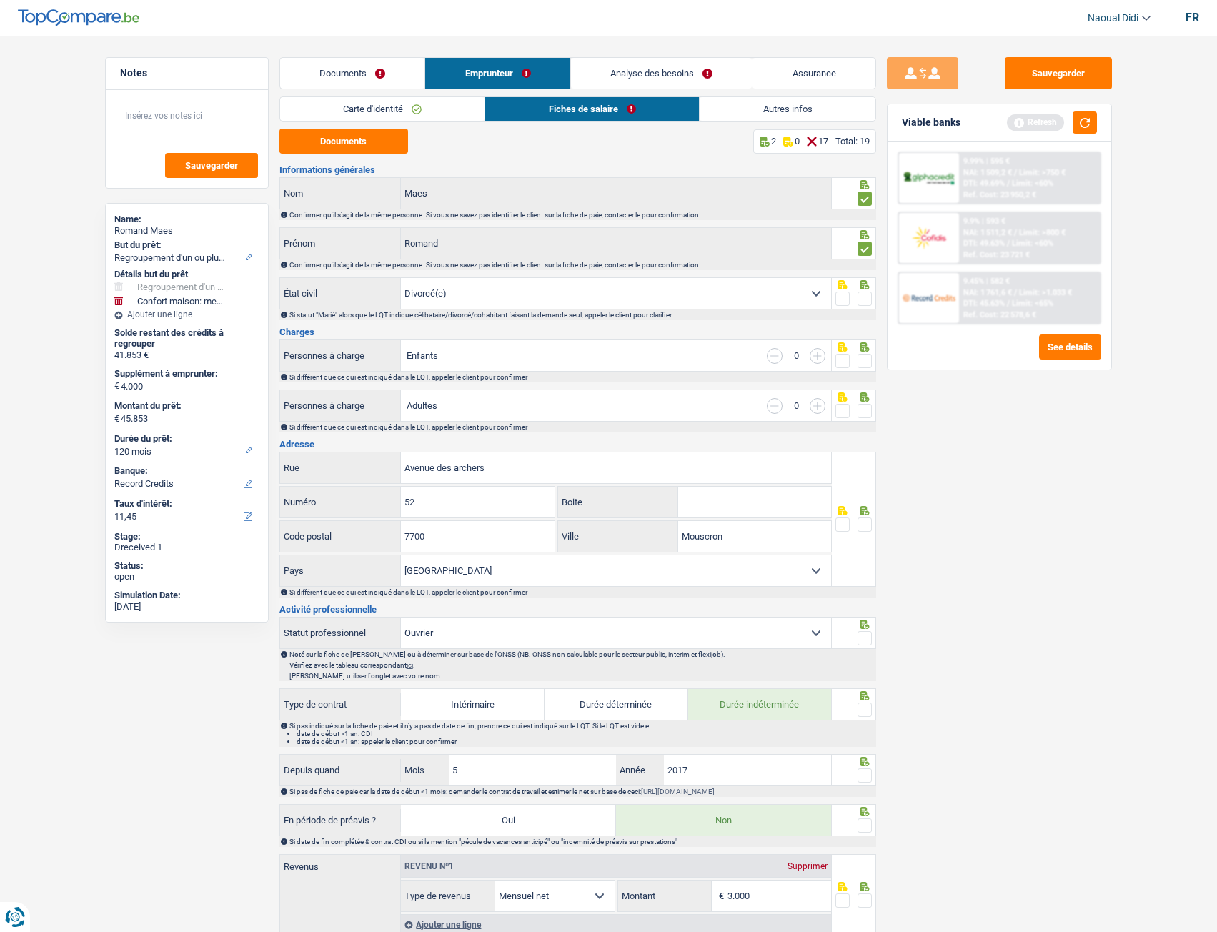
click at [375, 102] on link "Carte d'identité" at bounding box center [382, 109] width 205 height 24
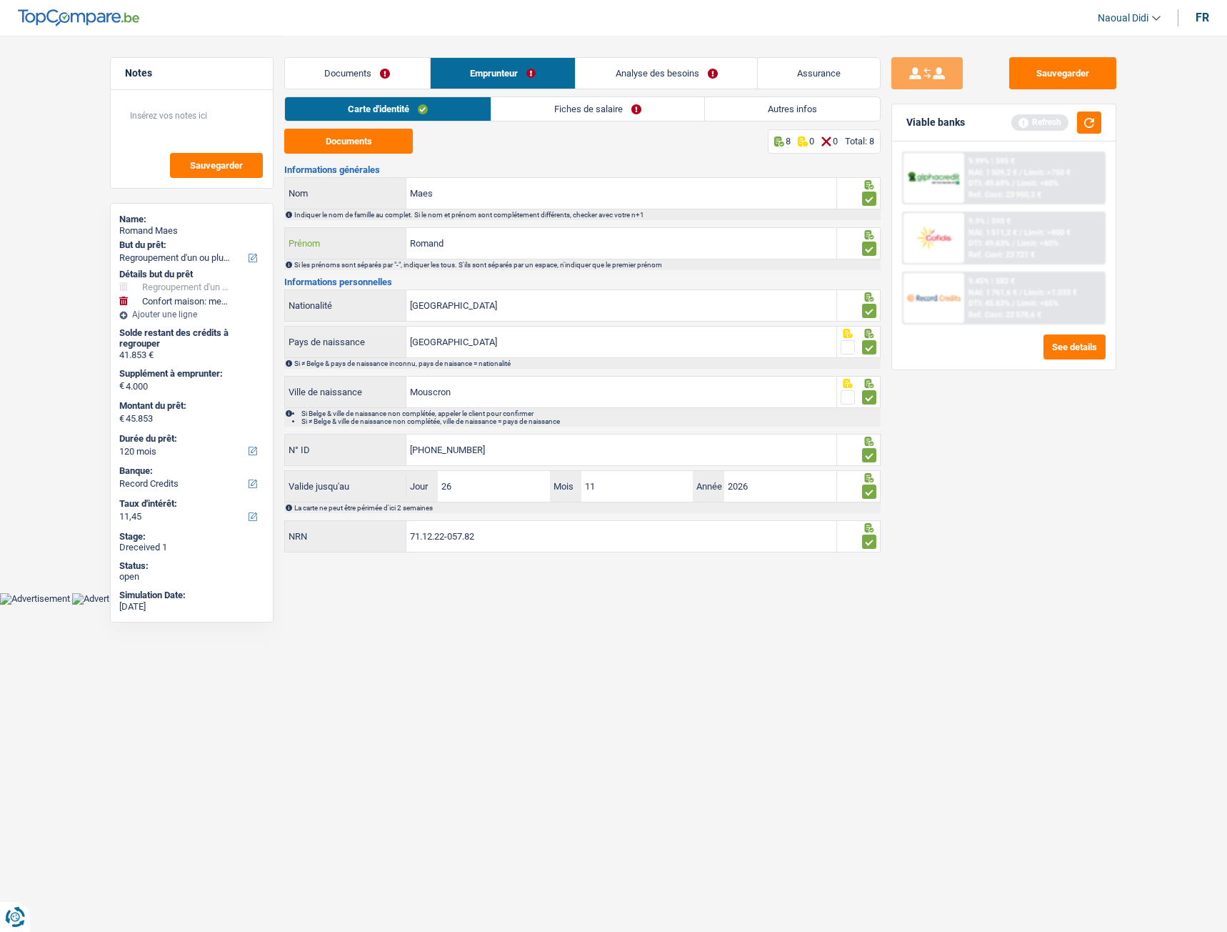
click at [467, 241] on input "Romand" at bounding box center [622, 243] width 430 height 31
type input "Roland"
click at [1037, 86] on button "Sauvegarder" at bounding box center [1063, 73] width 107 height 32
click at [559, 96] on li "Fiches de salaire" at bounding box center [598, 108] width 214 height 25
click at [560, 103] on link "Fiches de salaire" at bounding box center [598, 109] width 213 height 24
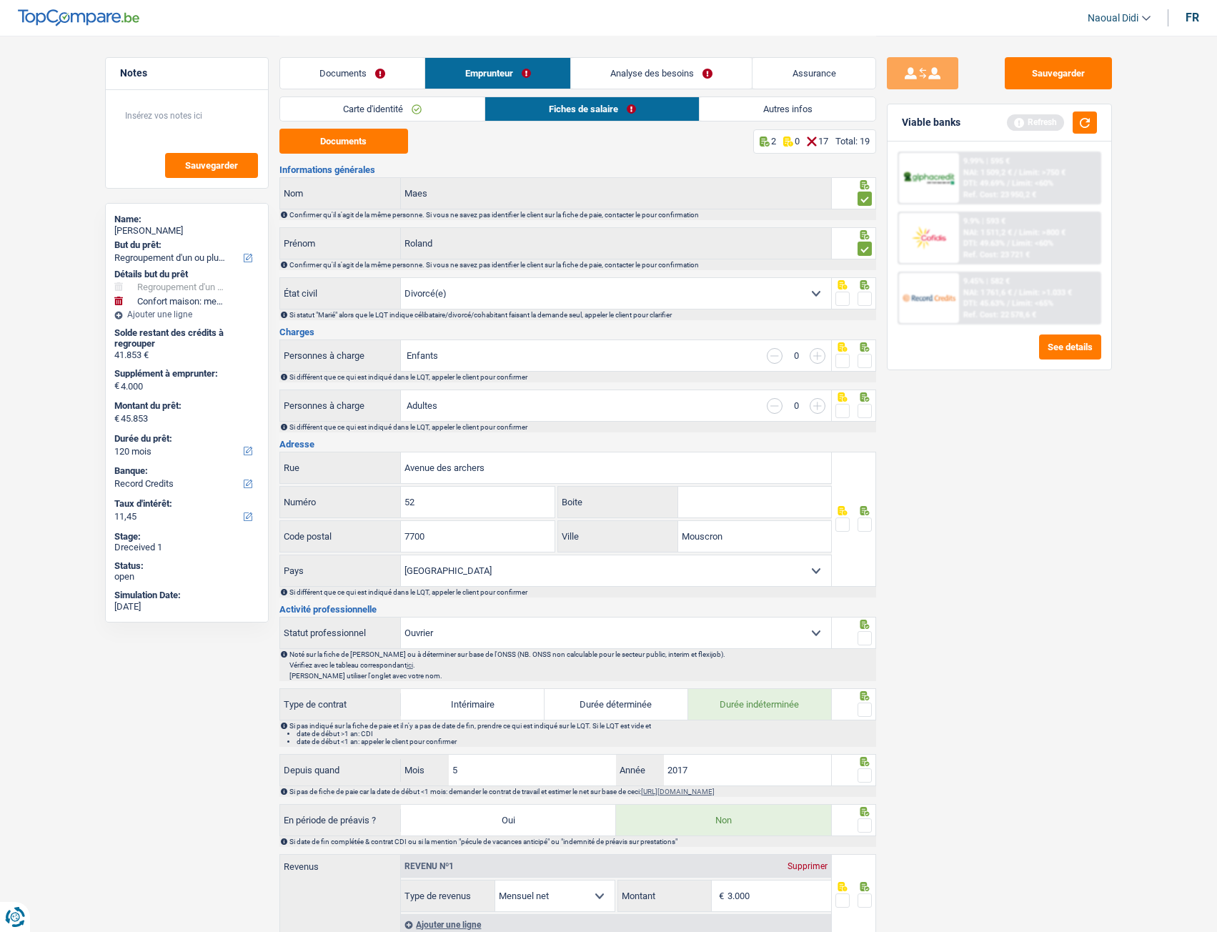
click at [862, 299] on span at bounding box center [864, 298] width 14 height 14
click at [0, 0] on input "radio" at bounding box center [0, 0] width 0 height 0
click at [860, 357] on span at bounding box center [864, 361] width 14 height 14
click at [0, 0] on input "radio" at bounding box center [0, 0] width 0 height 0
click at [861, 411] on span at bounding box center [864, 411] width 14 height 14
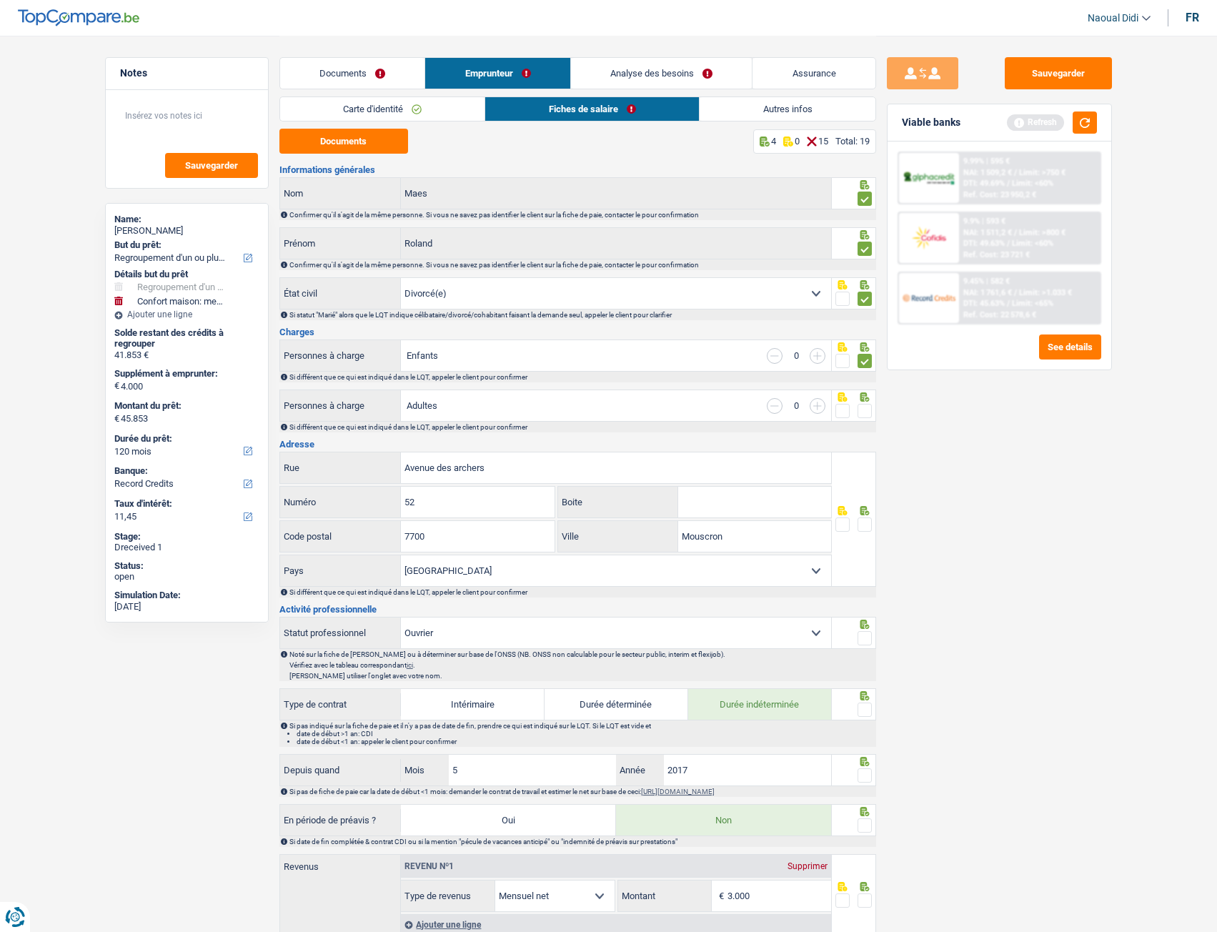
click at [0, 0] on input "radio" at bounding box center [0, 0] width 0 height 0
click at [864, 521] on span at bounding box center [864, 524] width 14 height 14
click at [0, 0] on input "radio" at bounding box center [0, 0] width 0 height 0
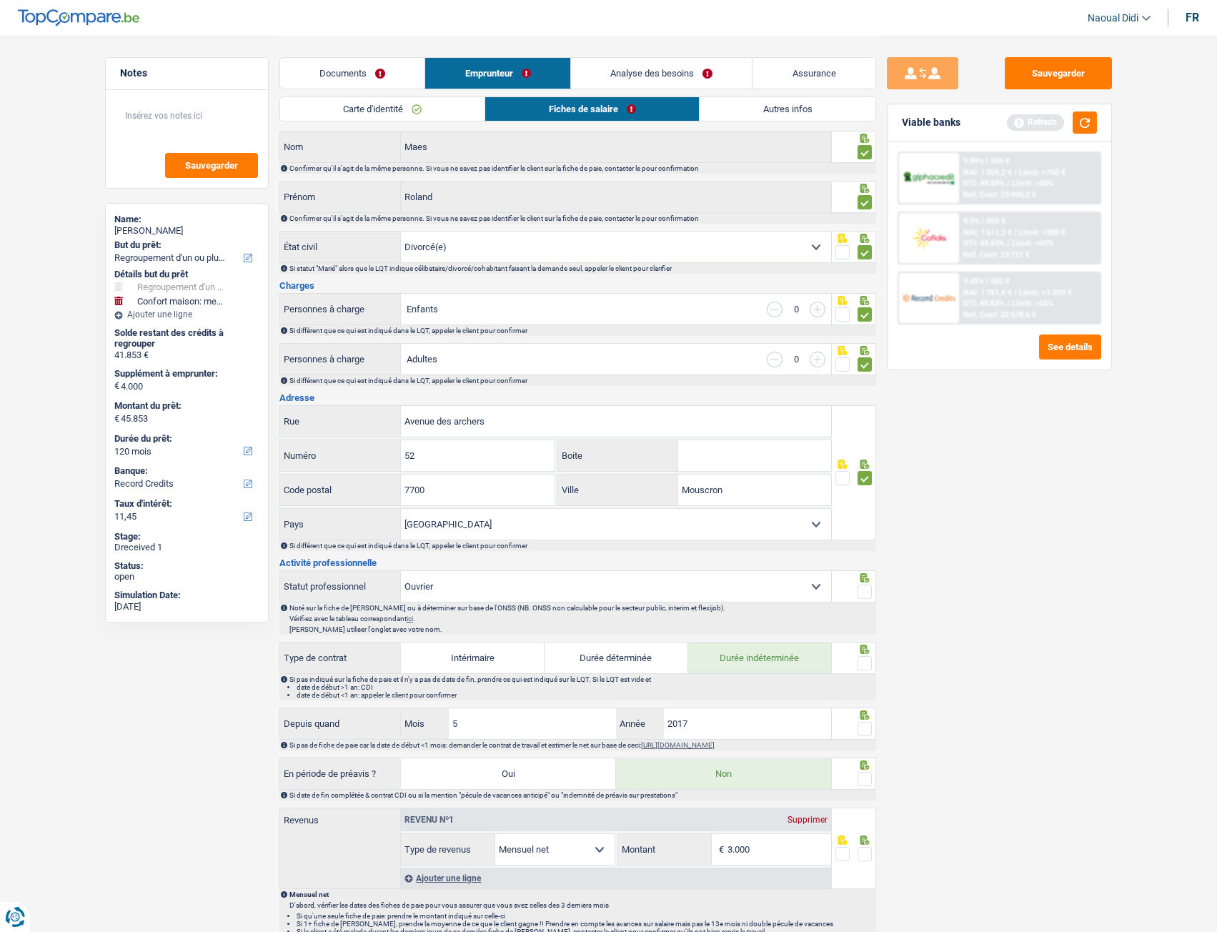
scroll to position [286, 0]
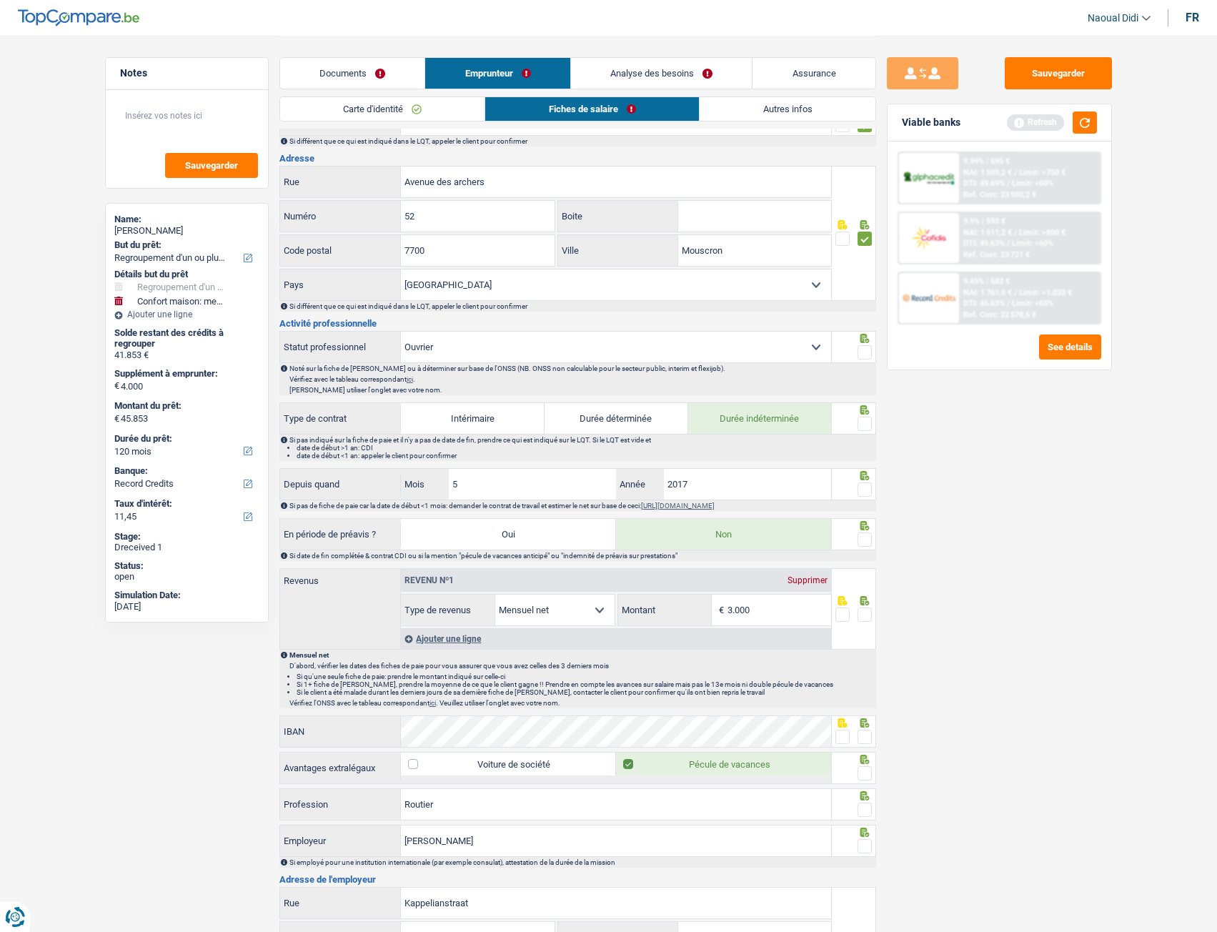
click at [866, 349] on span at bounding box center [864, 352] width 14 height 14
click at [0, 0] on input "radio" at bounding box center [0, 0] width 0 height 0
click at [866, 422] on span at bounding box center [864, 424] width 14 height 14
click at [0, 0] on input "radio" at bounding box center [0, 0] width 0 height 0
click at [714, 482] on input "2017" at bounding box center [748, 484] width 168 height 31
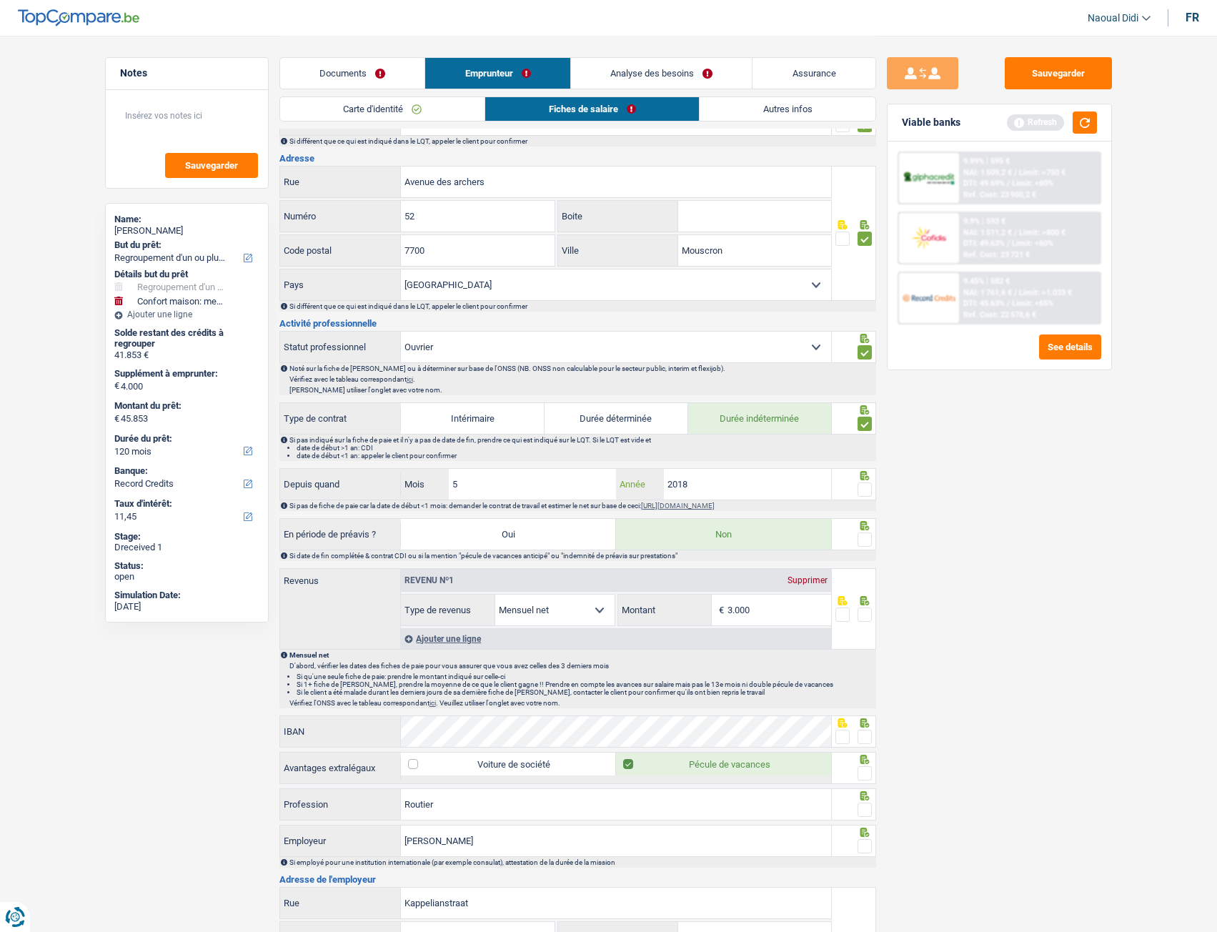
type input "2018"
click at [426, 479] on div "5 Mois" at bounding box center [508, 484] width 215 height 31
type input "4"
click at [1043, 75] on button "Sauvegarder" at bounding box center [1058, 73] width 107 height 32
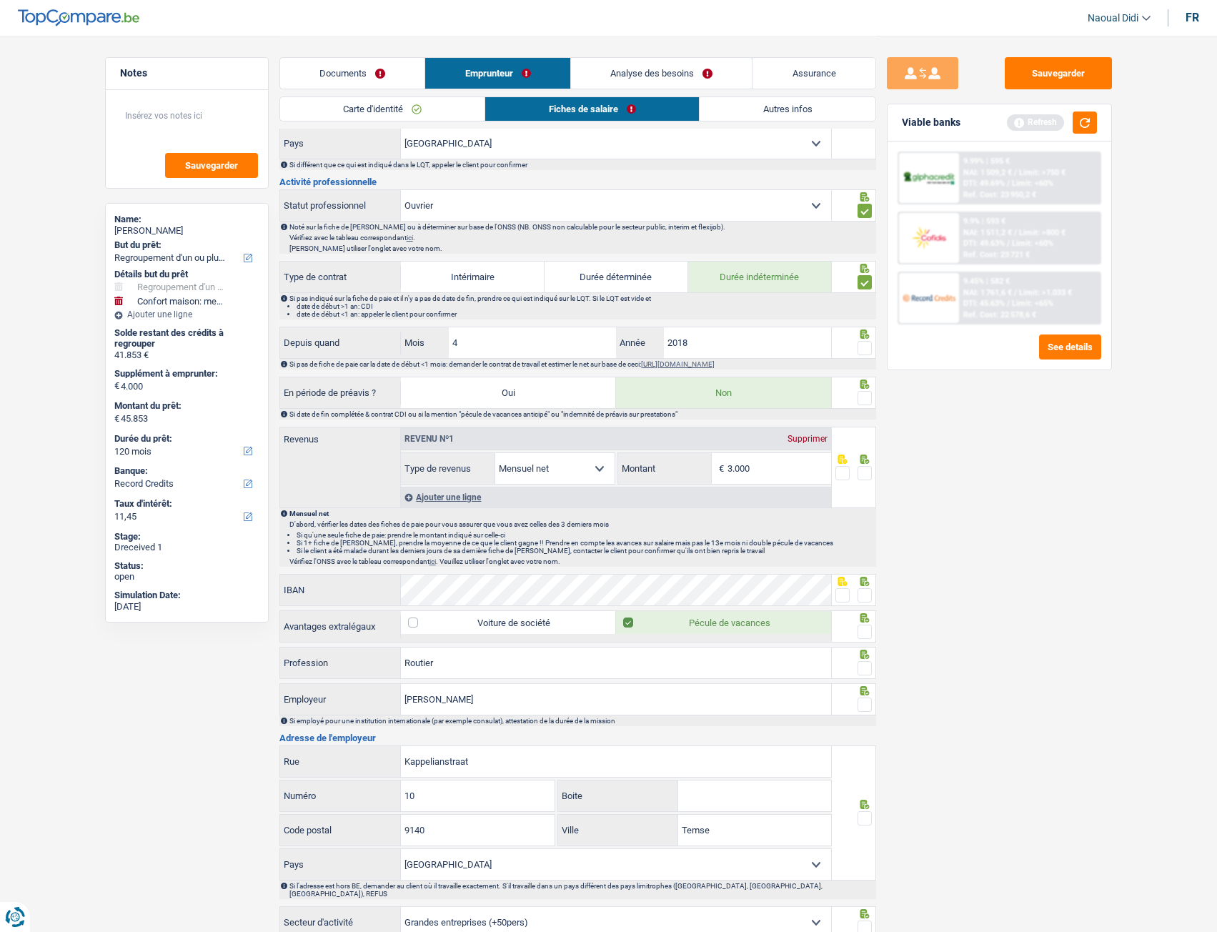
scroll to position [429, 0]
click at [861, 397] on span at bounding box center [864, 396] width 14 height 14
click at [0, 0] on input "radio" at bounding box center [0, 0] width 0 height 0
click at [862, 337] on icon at bounding box center [863, 332] width 9 height 9
click at [864, 347] on span at bounding box center [864, 346] width 14 height 14
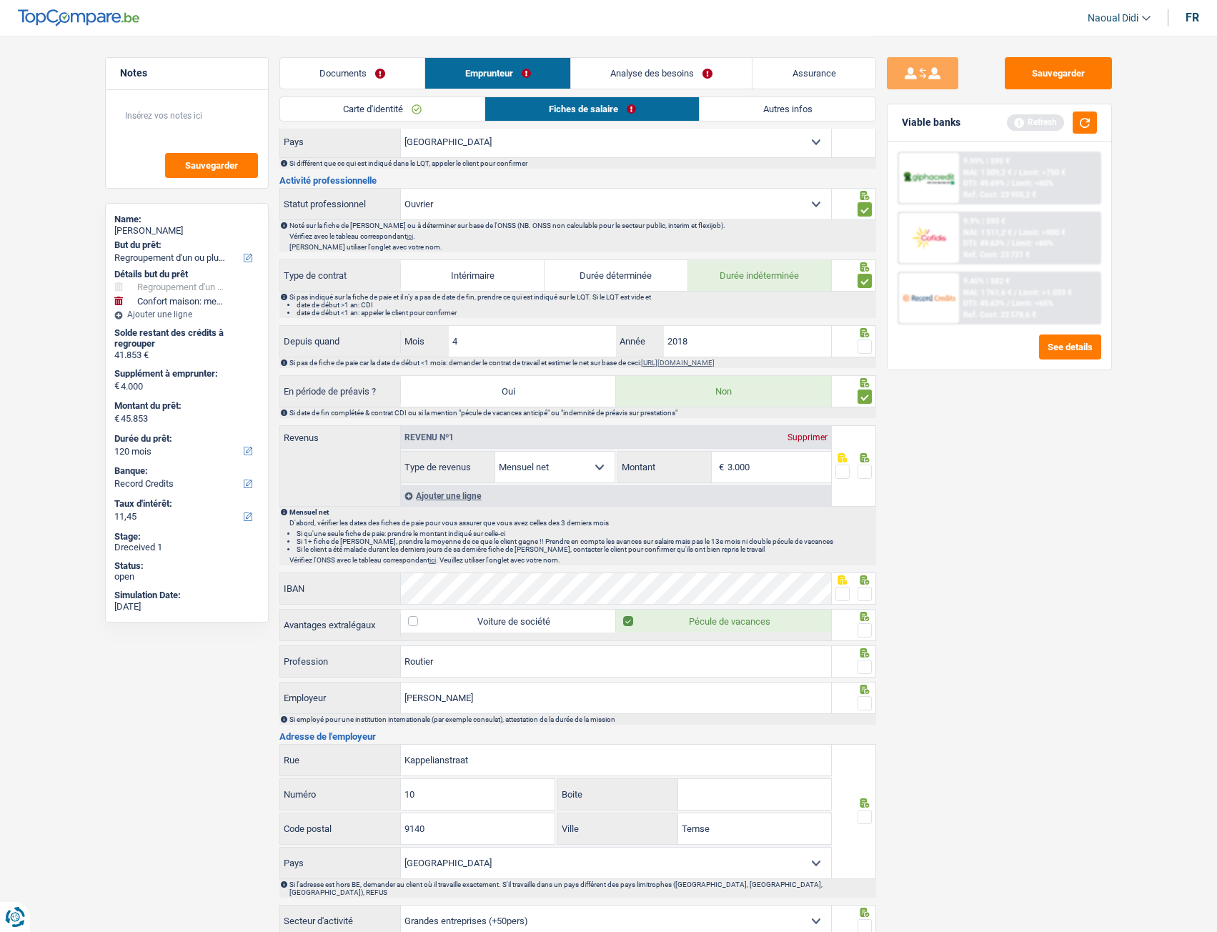
click at [0, 0] on input "radio" at bounding box center [0, 0] width 0 height 0
click at [788, 471] on input "3.000" at bounding box center [779, 467] width 104 height 31
type input "3"
type input "2.771"
click at [864, 464] on span at bounding box center [864, 471] width 14 height 14
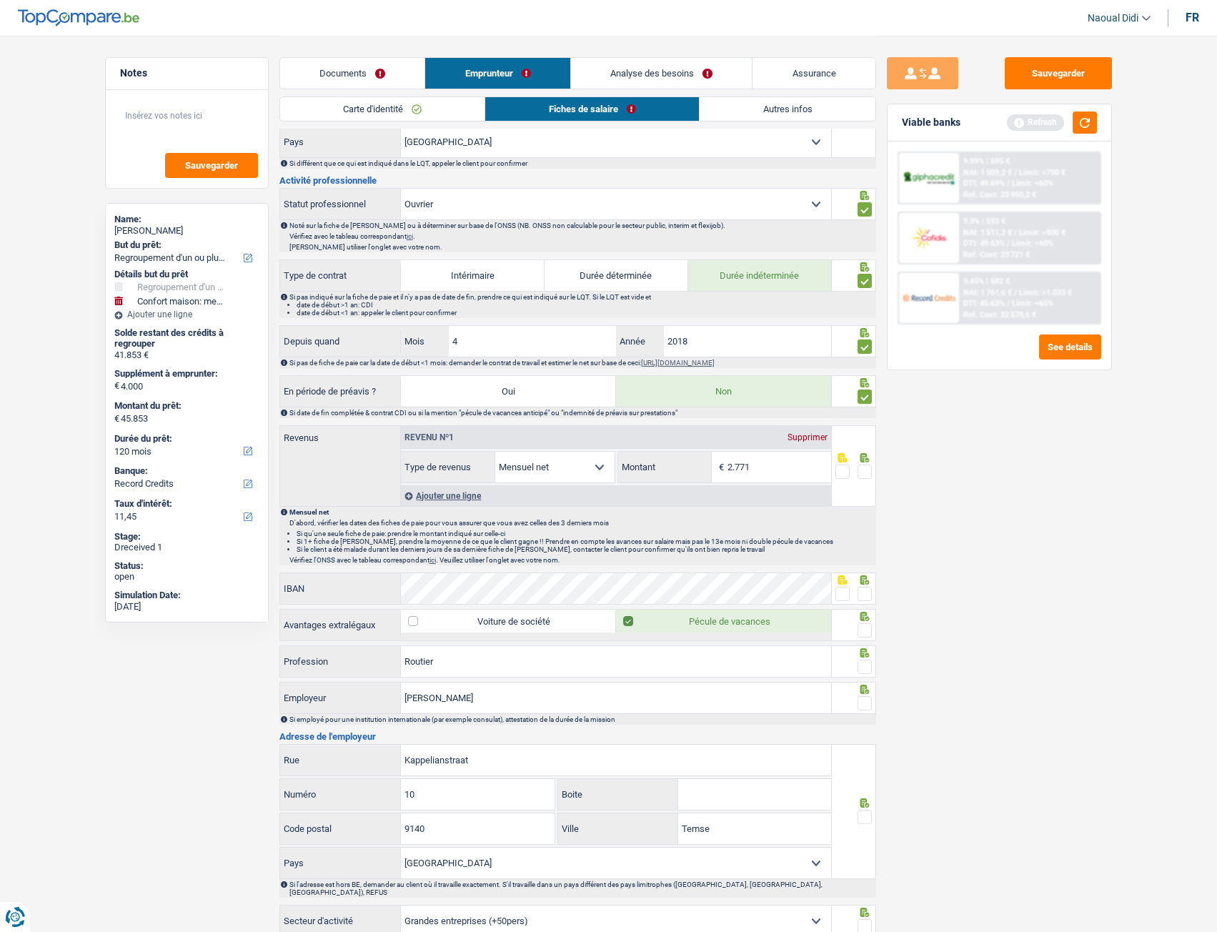
click at [0, 0] on input "radio" at bounding box center [0, 0] width 0 height 0
click at [1074, 64] on button "Sauvegarder" at bounding box center [1058, 73] width 107 height 32
click at [869, 521] on span at bounding box center [864, 594] width 14 height 14
click at [0, 0] on input "radio" at bounding box center [0, 0] width 0 height 0
click at [862, 521] on span at bounding box center [864, 630] width 14 height 14
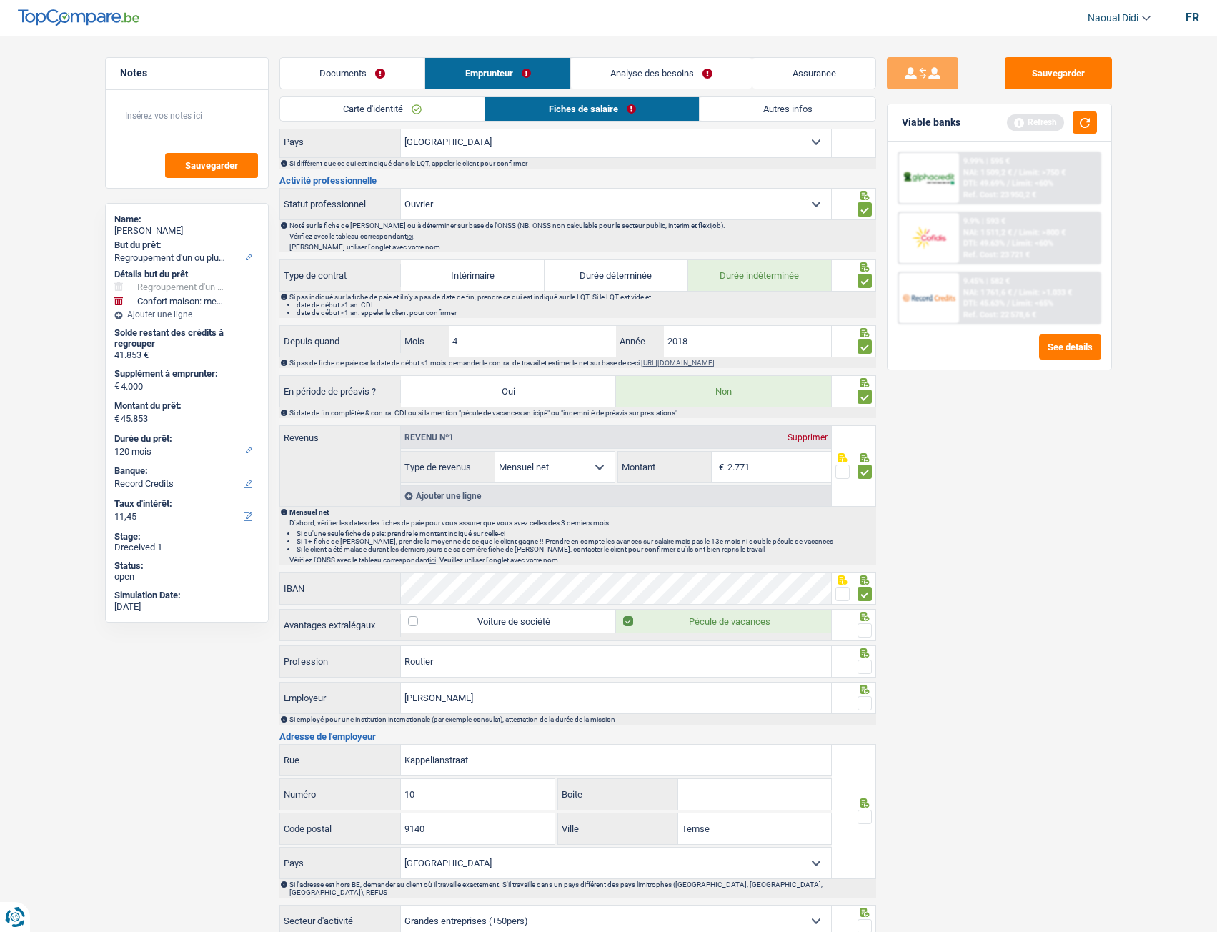
click at [0, 0] on input "radio" at bounding box center [0, 0] width 0 height 0
click at [864, 521] on span at bounding box center [864, 666] width 14 height 14
click at [0, 0] on input "radio" at bounding box center [0, 0] width 0 height 0
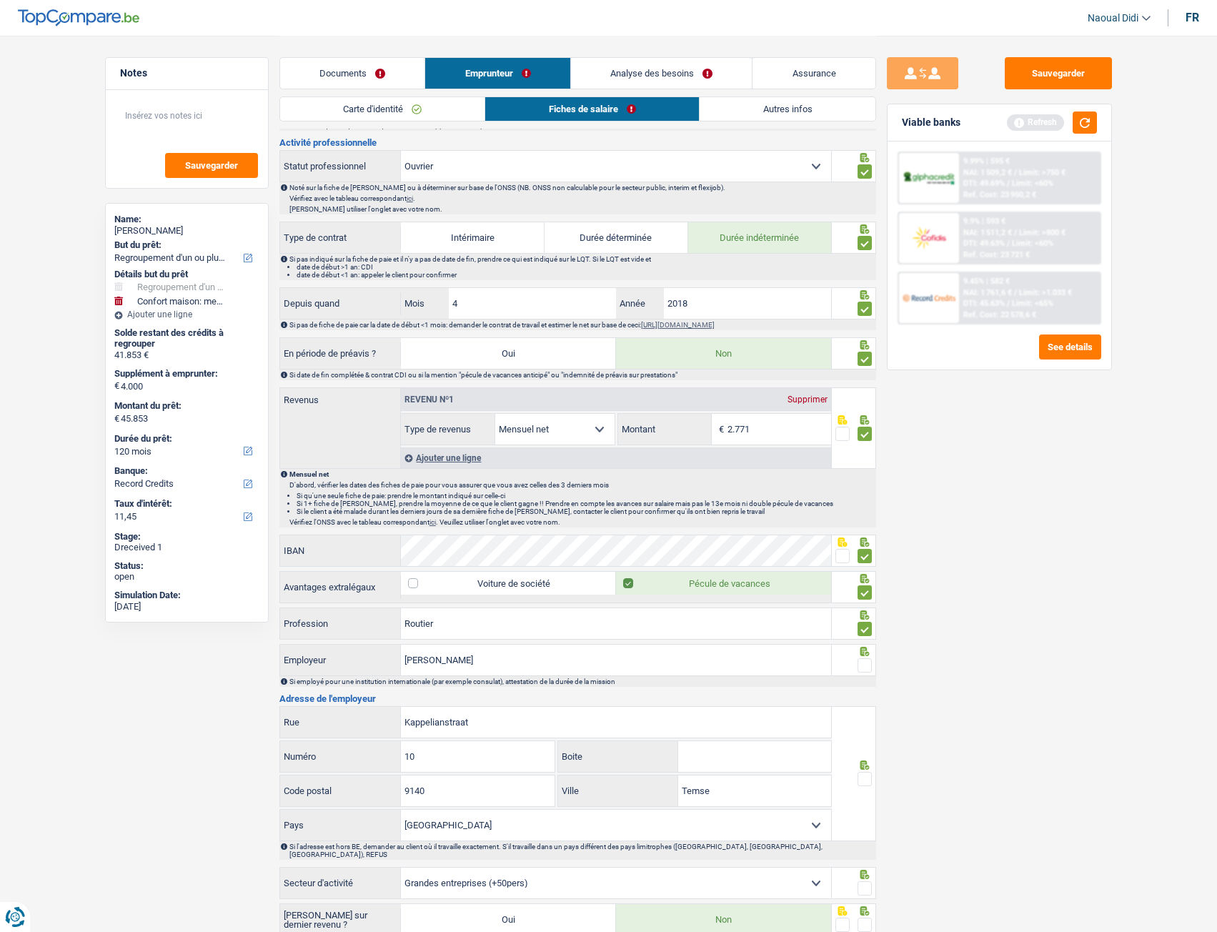
scroll to position [500, 0]
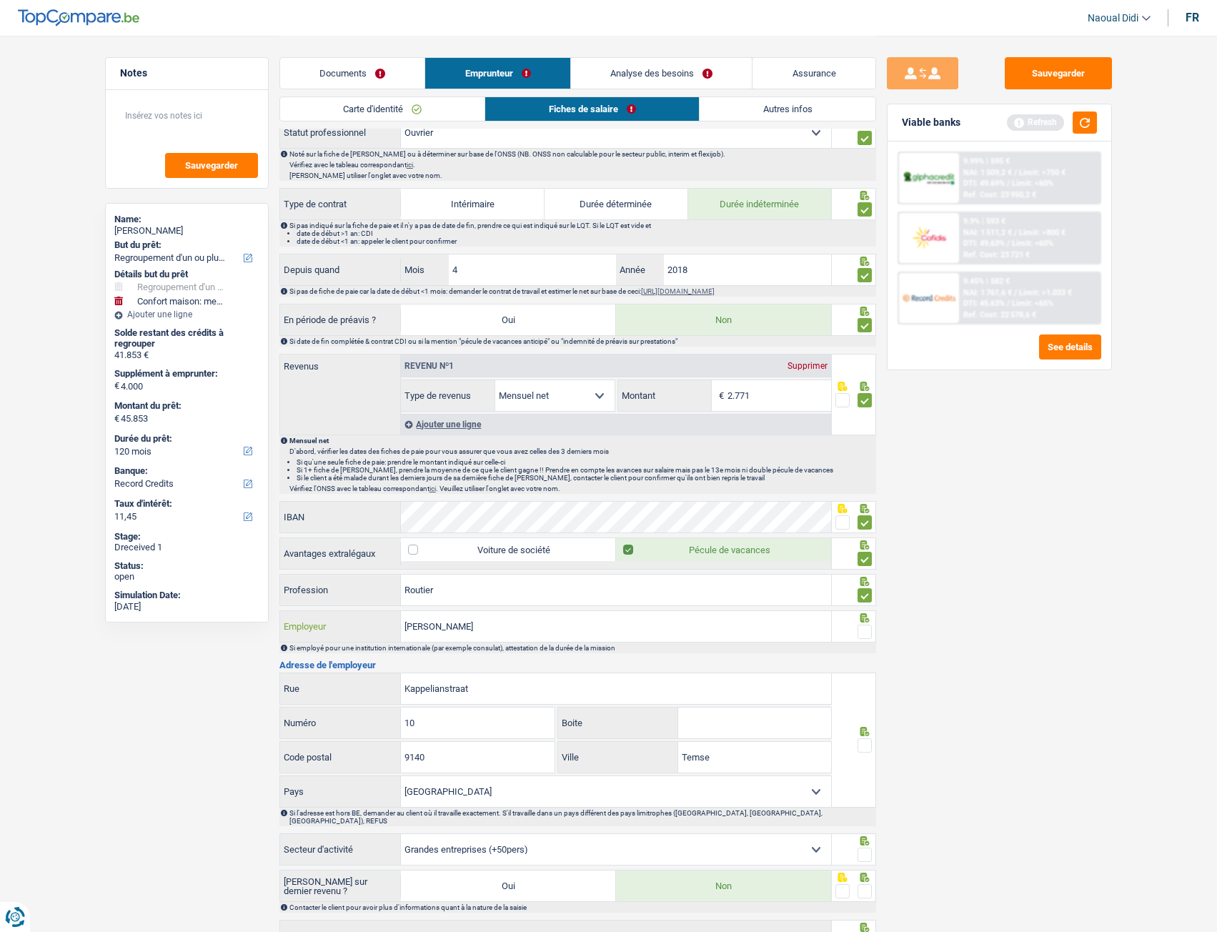
click at [512, 521] on input "[PERSON_NAME]" at bounding box center [616, 626] width 430 height 31
drag, startPoint x: 451, startPoint y: 627, endPoint x: 434, endPoint y: 630, distance: 16.7
click at [434, 521] on input "[PERSON_NAME]" at bounding box center [616, 626] width 430 height 31
click at [402, 521] on input "[PERSON_NAME]" at bounding box center [616, 626] width 430 height 31
paste input "declerqc"
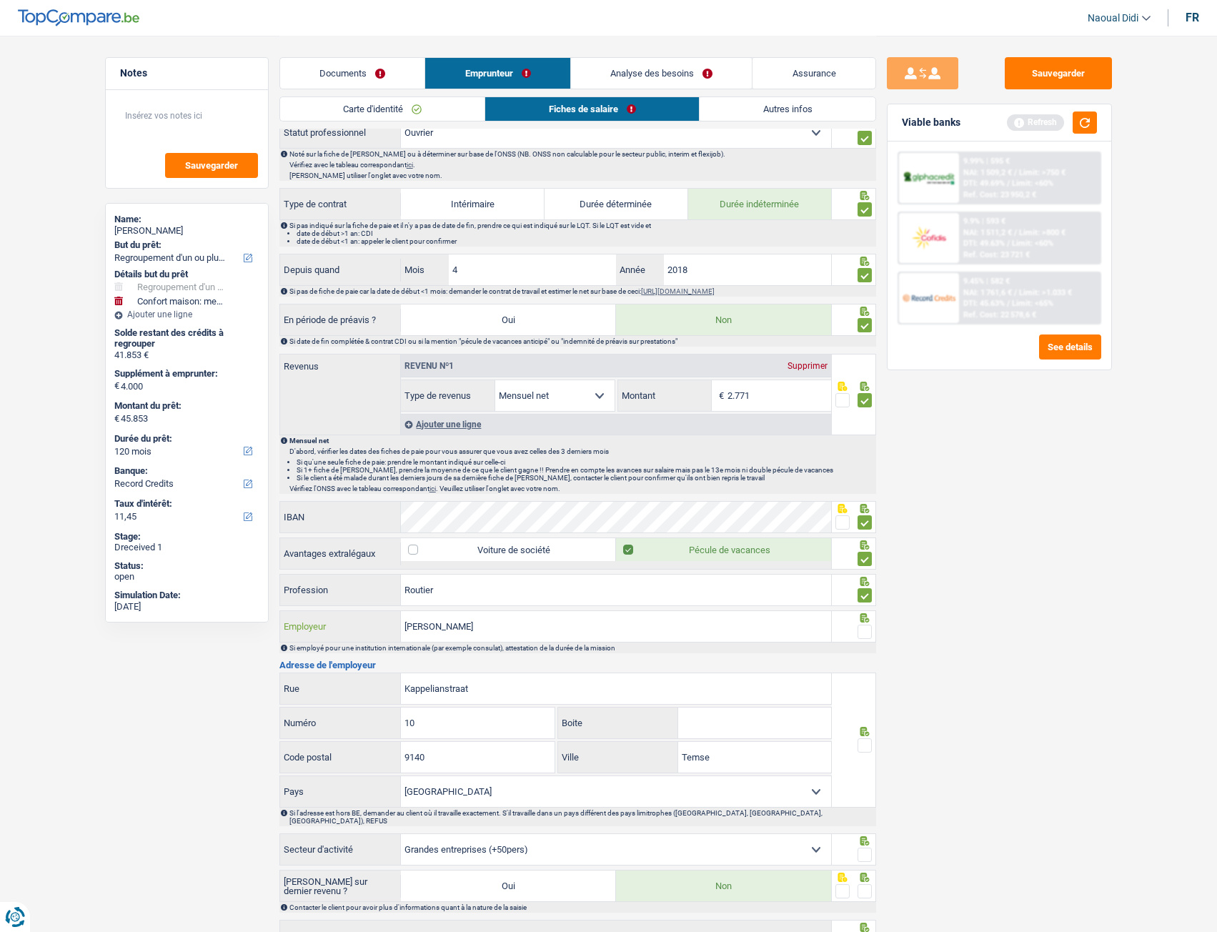
click at [482, 521] on input "[PERSON_NAME]" at bounding box center [616, 626] width 430 height 31
type input "[PERSON_NAME]"
drag, startPoint x: 865, startPoint y: 628, endPoint x: 857, endPoint y: 629, distance: 8.6
click at [864, 521] on span at bounding box center [864, 631] width 14 height 14
click at [0, 0] on input "radio" at bounding box center [0, 0] width 0 height 0
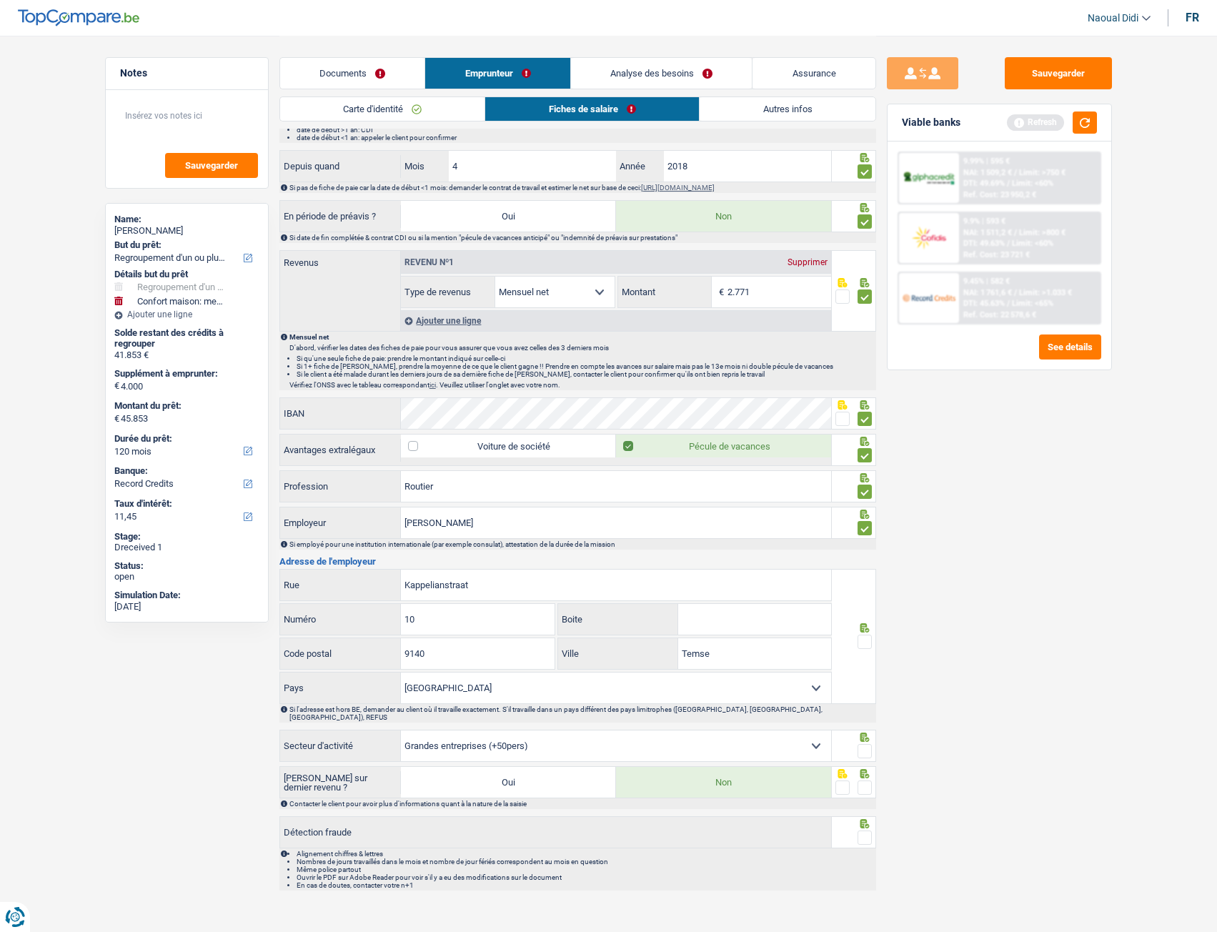
scroll to position [608, 0]
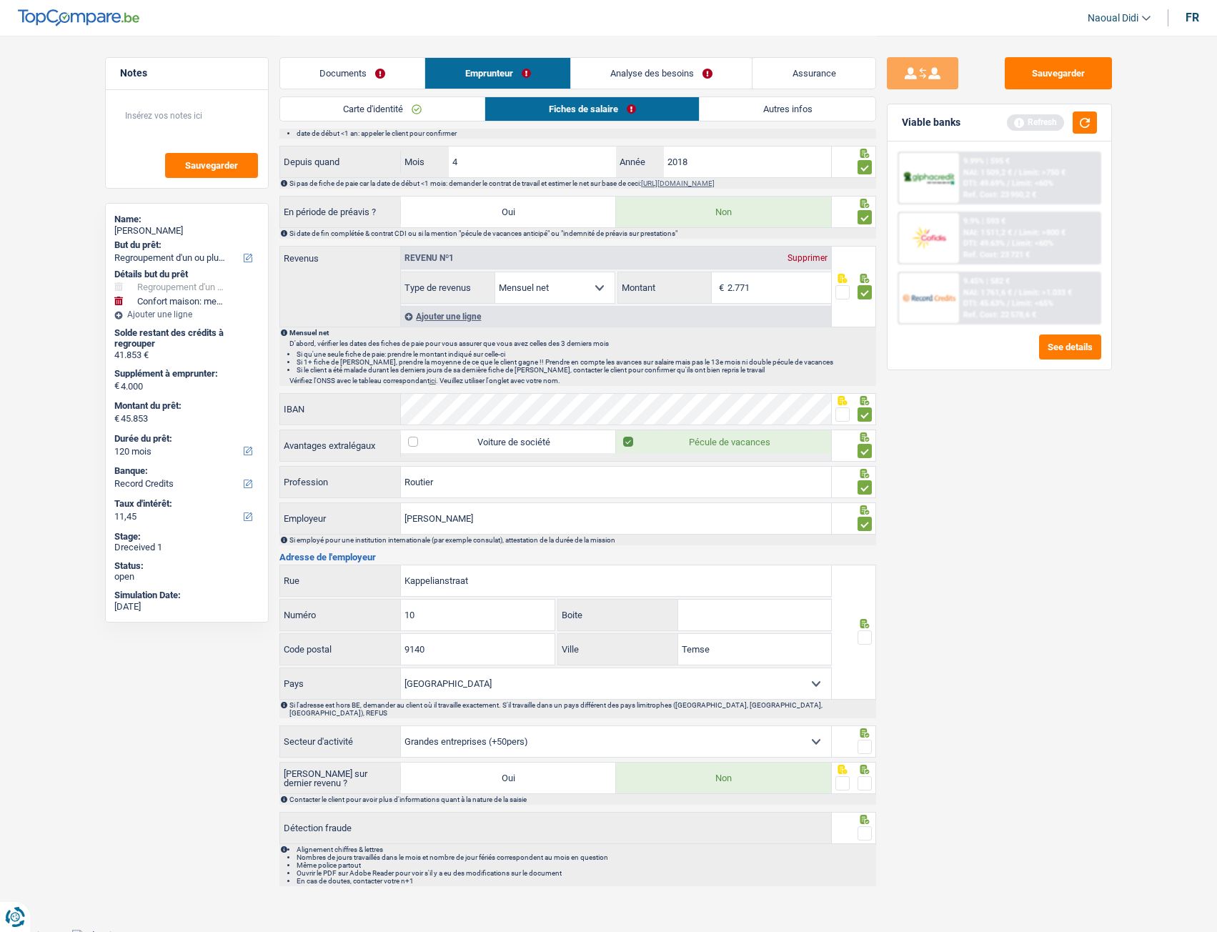
click at [867, 521] on span at bounding box center [864, 637] width 14 height 14
click at [0, 0] on input "radio" at bounding box center [0, 0] width 0 height 0
click at [862, 521] on span at bounding box center [864, 746] width 14 height 14
click at [0, 0] on input "radio" at bounding box center [0, 0] width 0 height 0
click at [862, 521] on span at bounding box center [864, 783] width 14 height 14
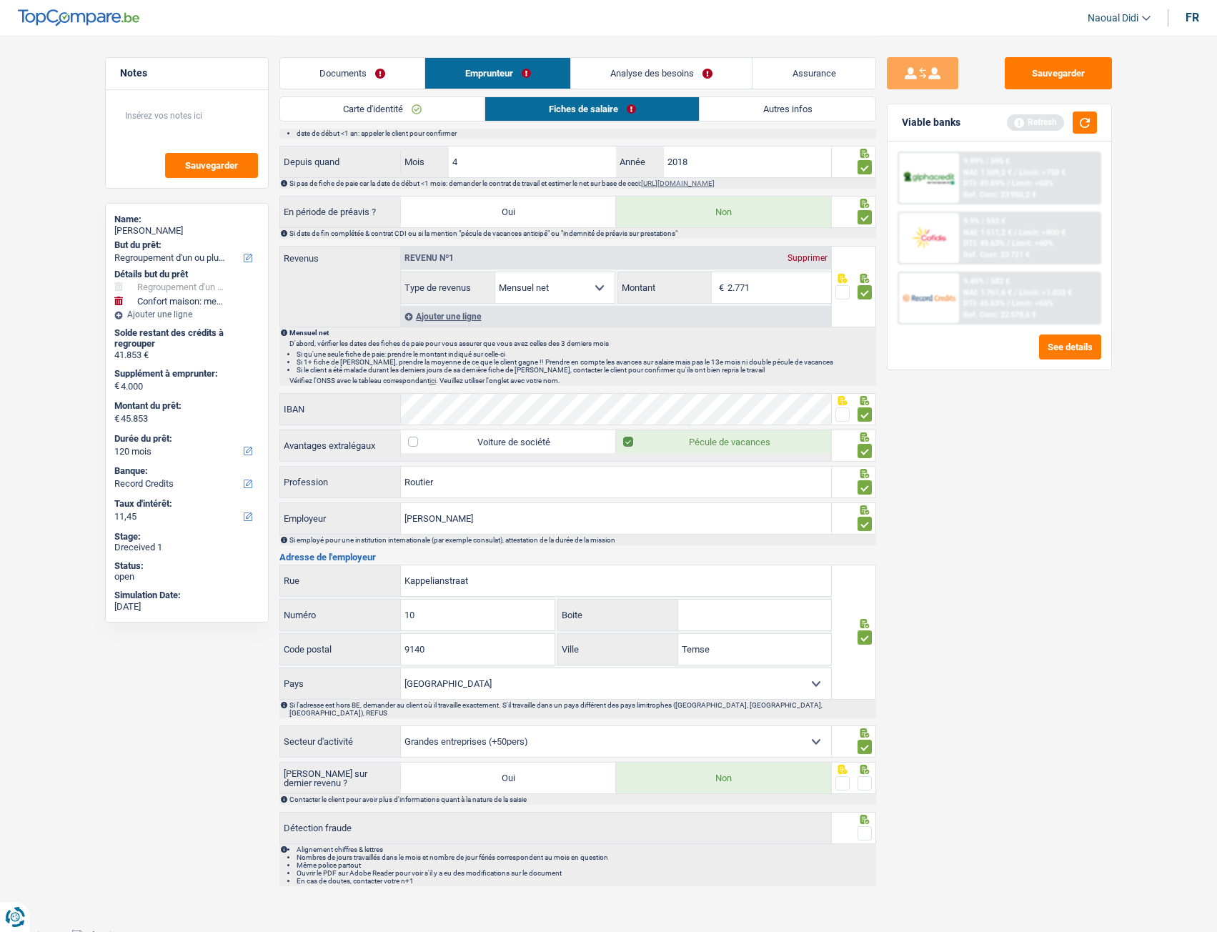
click at [0, 0] on input "radio" at bounding box center [0, 0] width 0 height 0
click at [863, 521] on span at bounding box center [864, 833] width 14 height 14
click at [0, 0] on input "radio" at bounding box center [0, 0] width 0 height 0
click at [1068, 79] on button "Sauvegarder" at bounding box center [1058, 73] width 107 height 32
click at [784, 110] on link "Autres infos" at bounding box center [786, 109] width 175 height 24
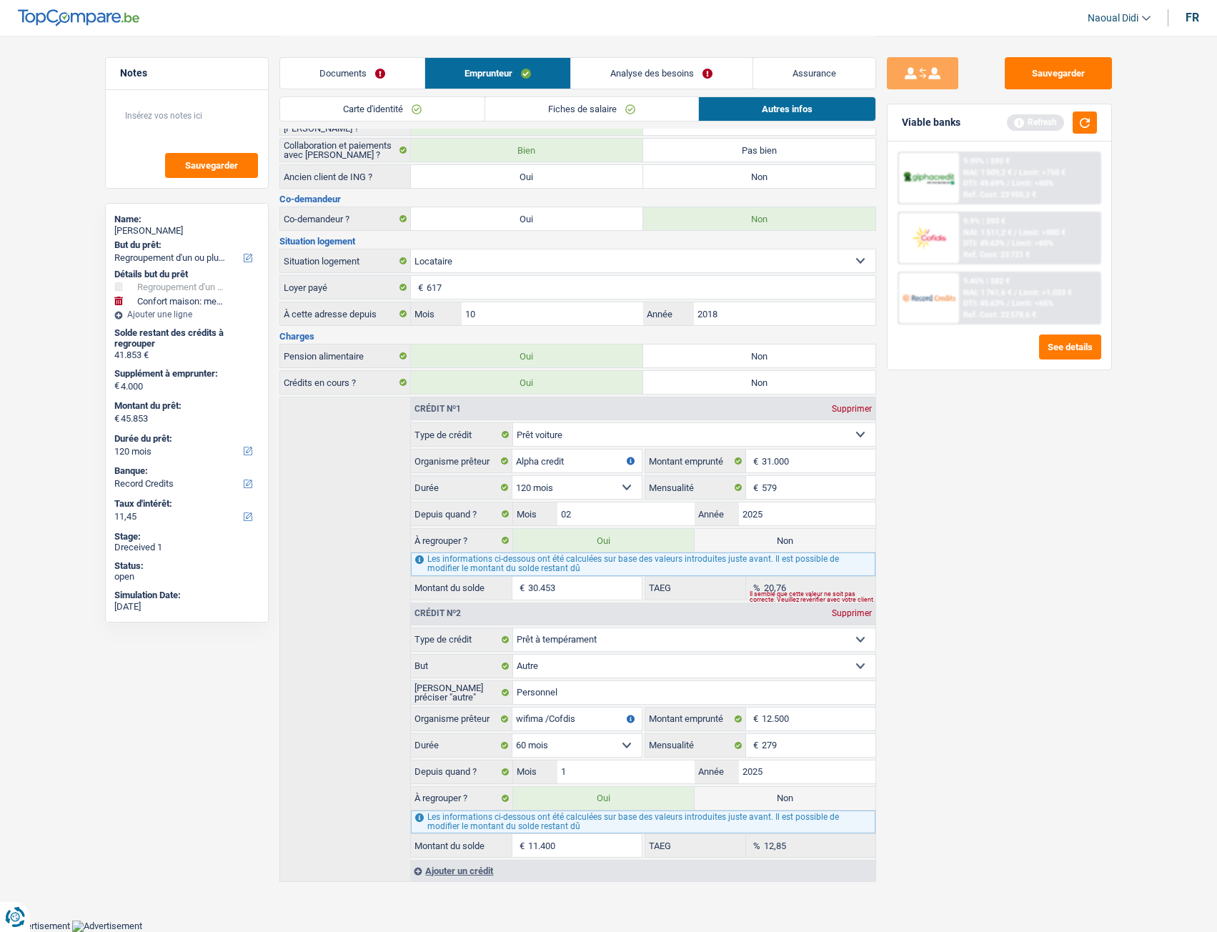
scroll to position [196, 0]
click at [644, 64] on link "Analyse des besoins" at bounding box center [661, 73] width 181 height 31
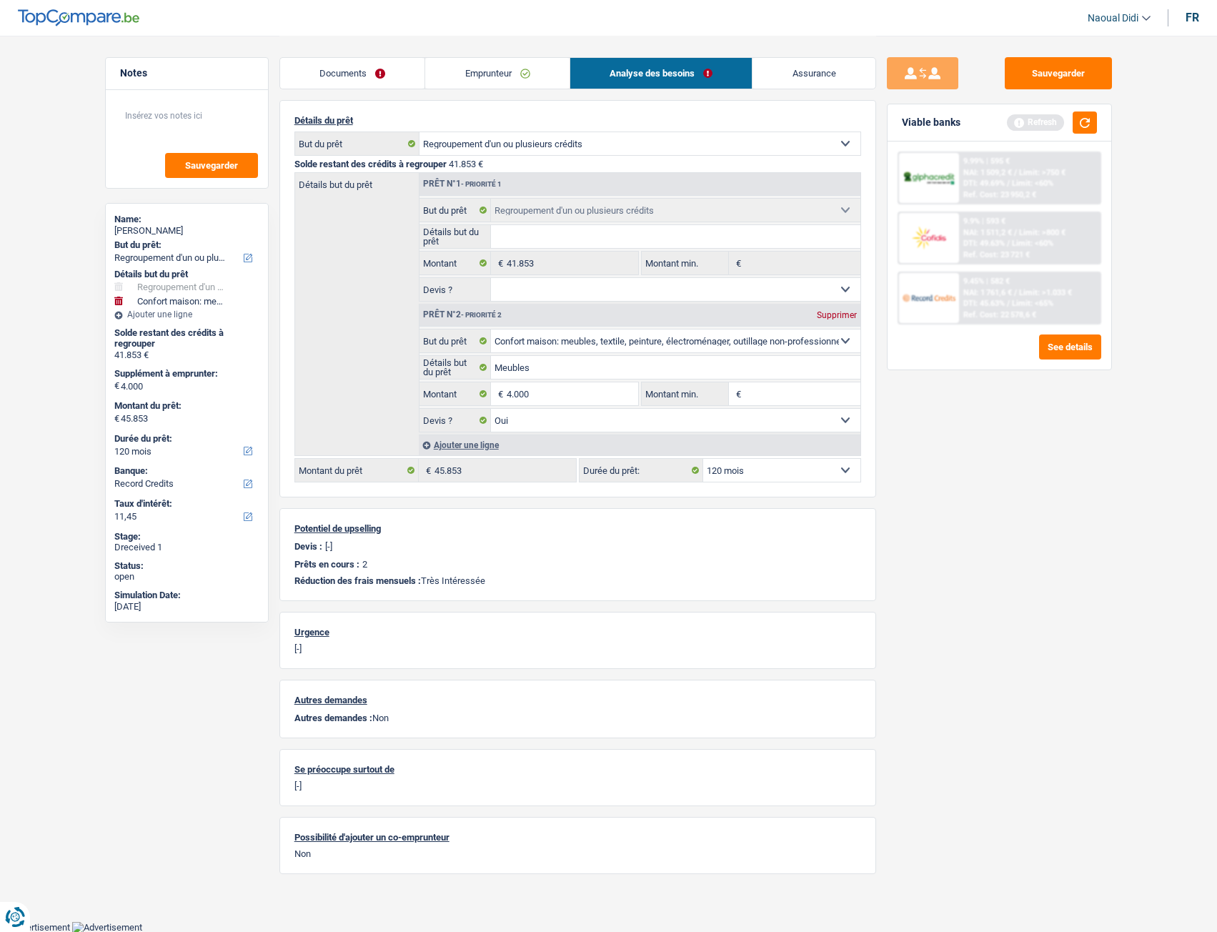
click at [382, 71] on link "Documents" at bounding box center [352, 73] width 145 height 31
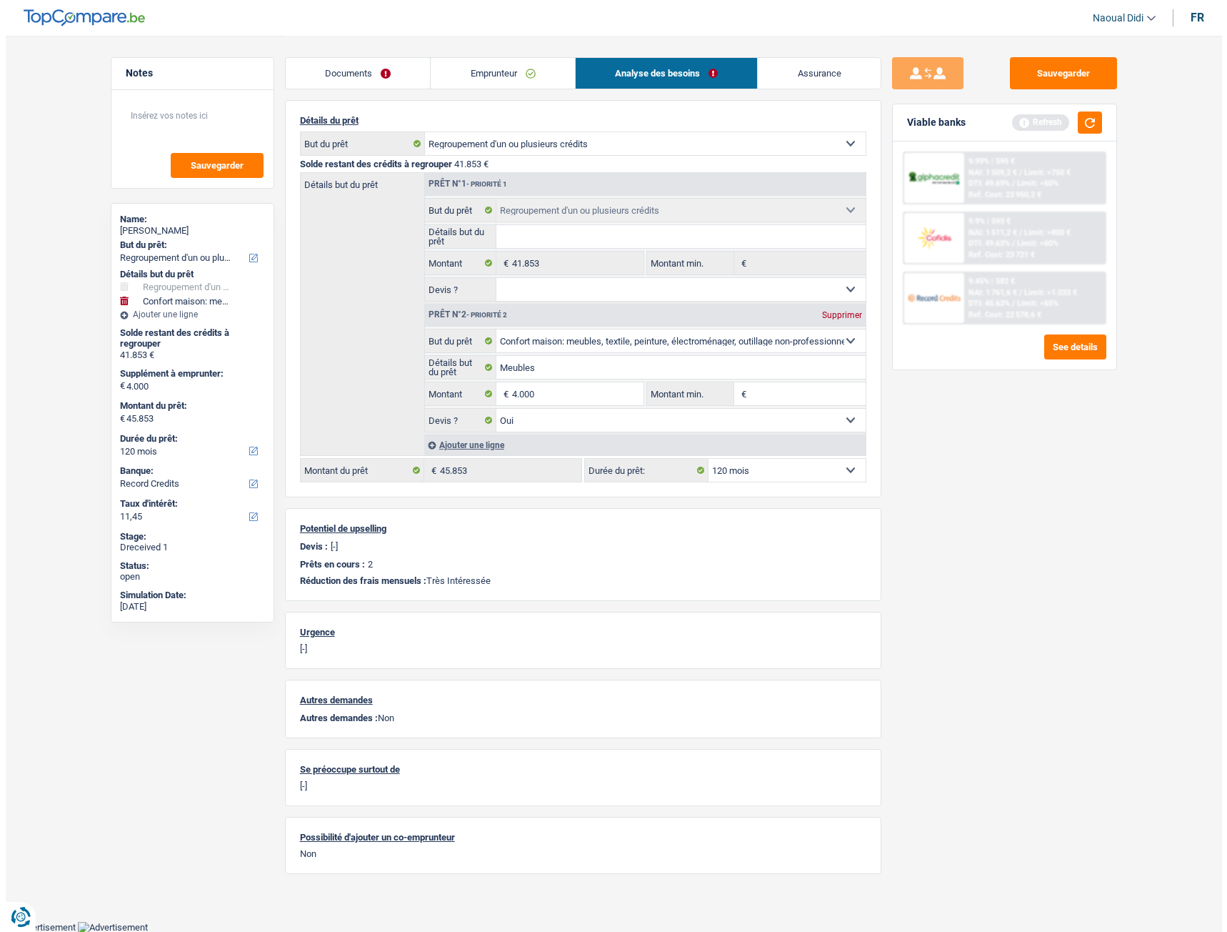
scroll to position [0, 0]
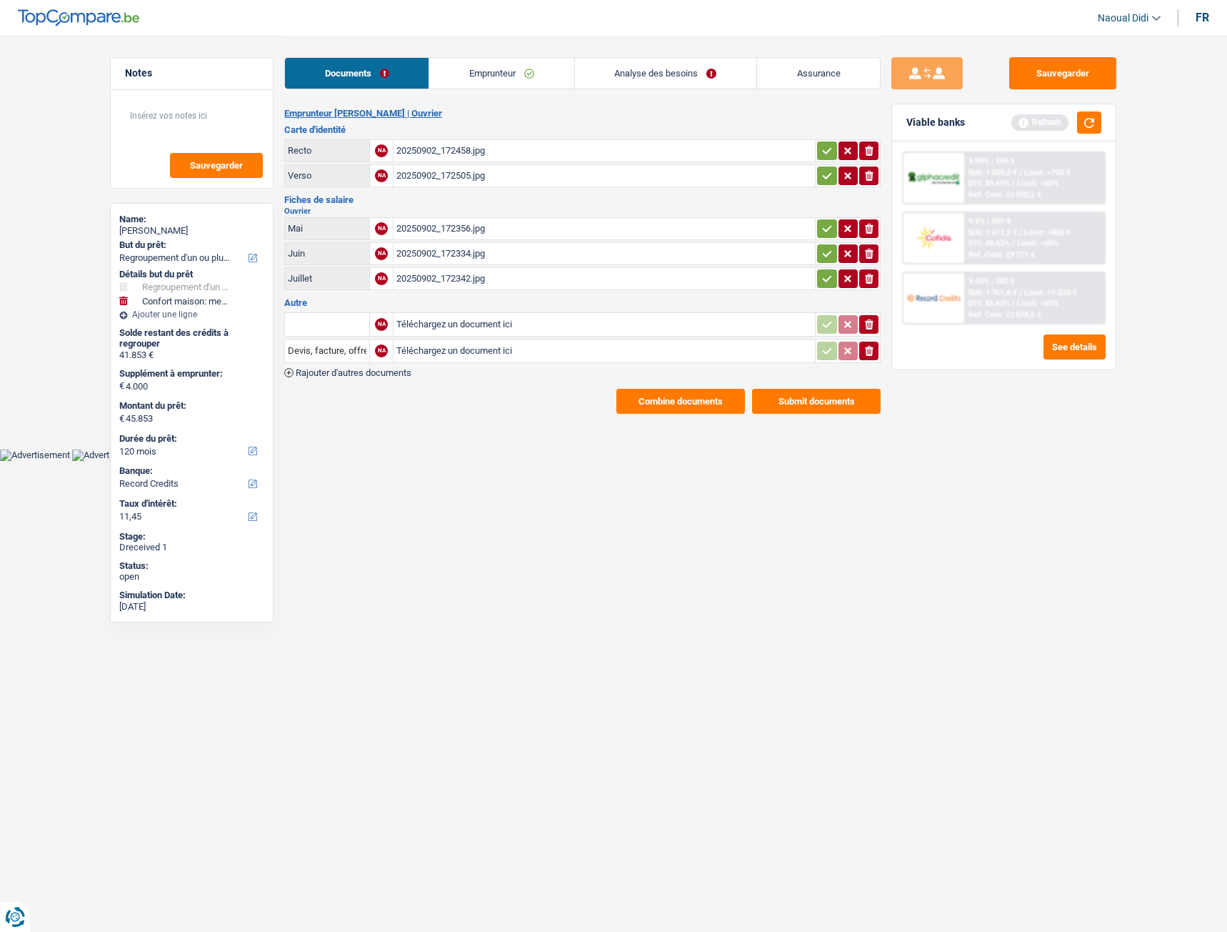
click at [822, 274] on icon "button" at bounding box center [827, 278] width 11 height 14
click at [823, 254] on icon "button" at bounding box center [827, 253] width 9 height 6
click at [825, 234] on icon "button" at bounding box center [827, 228] width 11 height 14
click at [826, 172] on icon "button" at bounding box center [827, 176] width 11 height 14
click at [826, 144] on icon "button" at bounding box center [827, 151] width 11 height 14
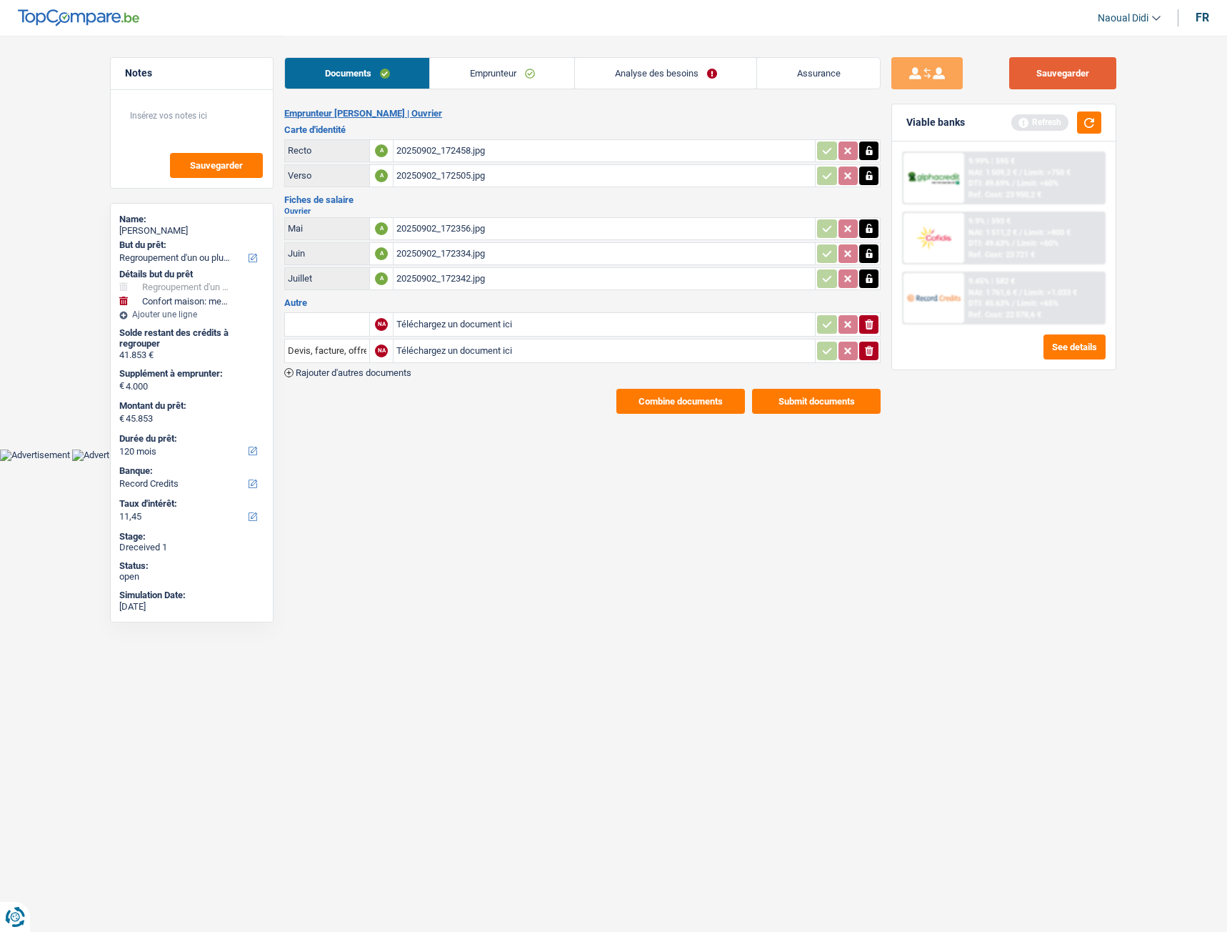
click at [1062, 76] on button "Sauvegarder" at bounding box center [1063, 73] width 107 height 32
click at [539, 67] on link "Emprunteur" at bounding box center [502, 73] width 144 height 31
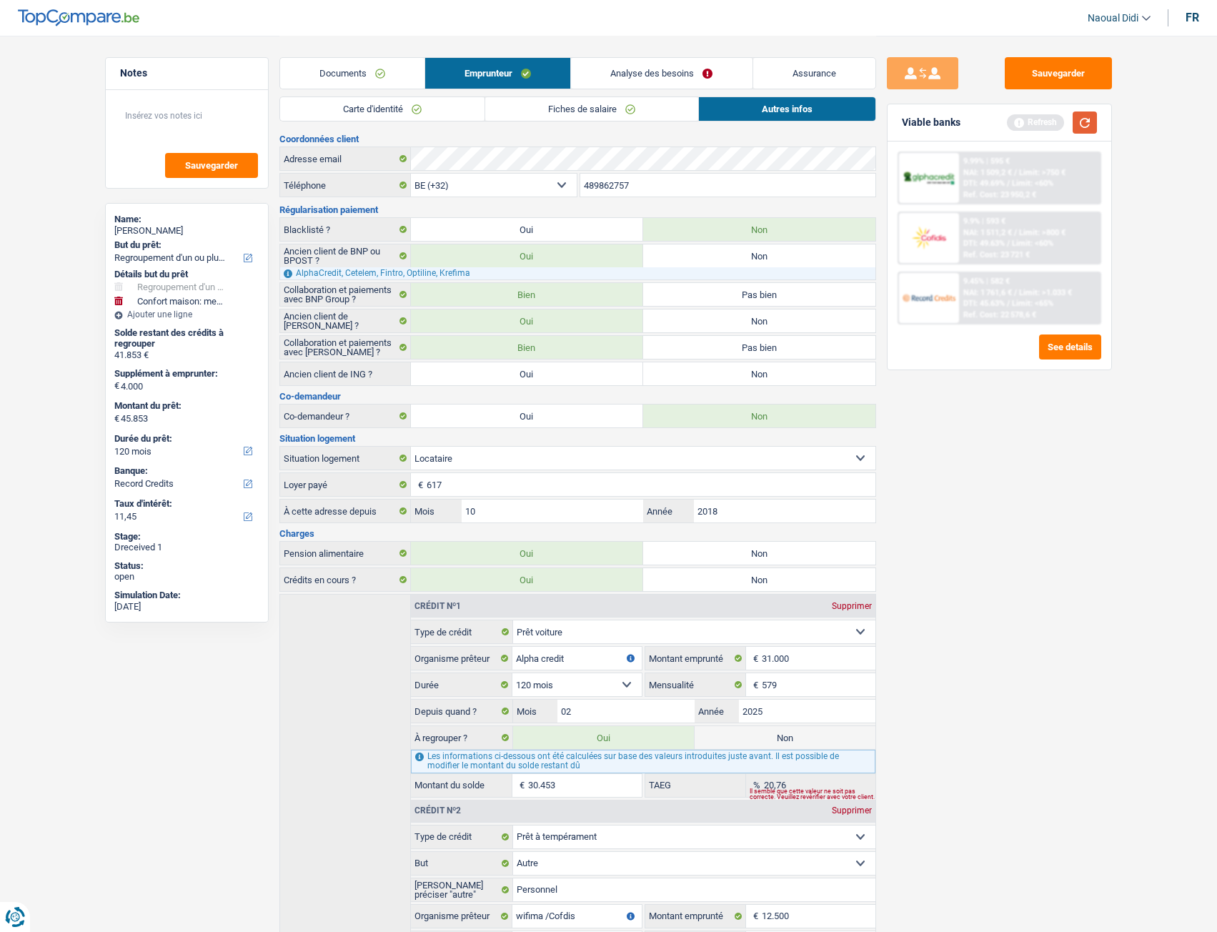
click at [1083, 121] on button "button" at bounding box center [1084, 122] width 24 height 22
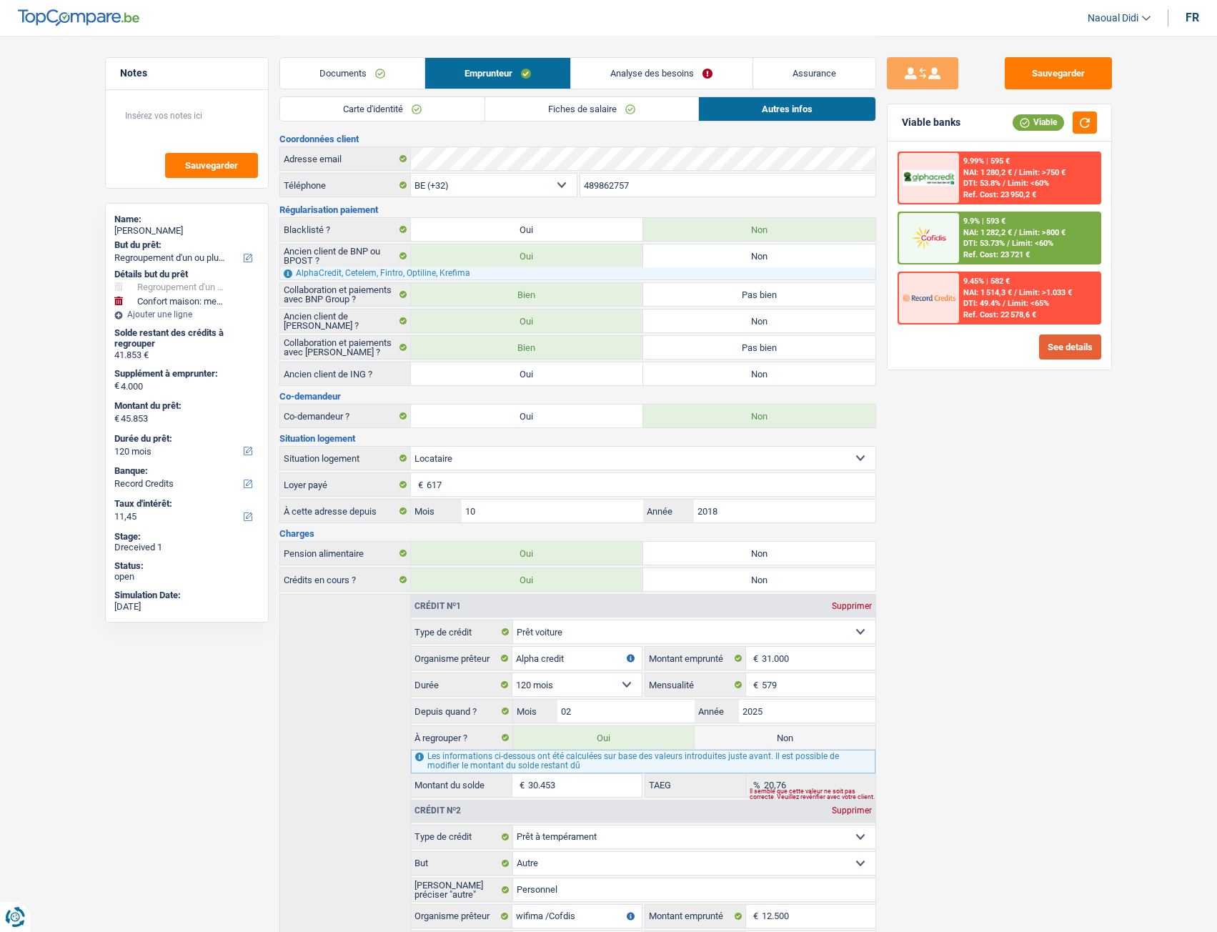
click at [1075, 349] on button "See details" at bounding box center [1070, 346] width 62 height 25
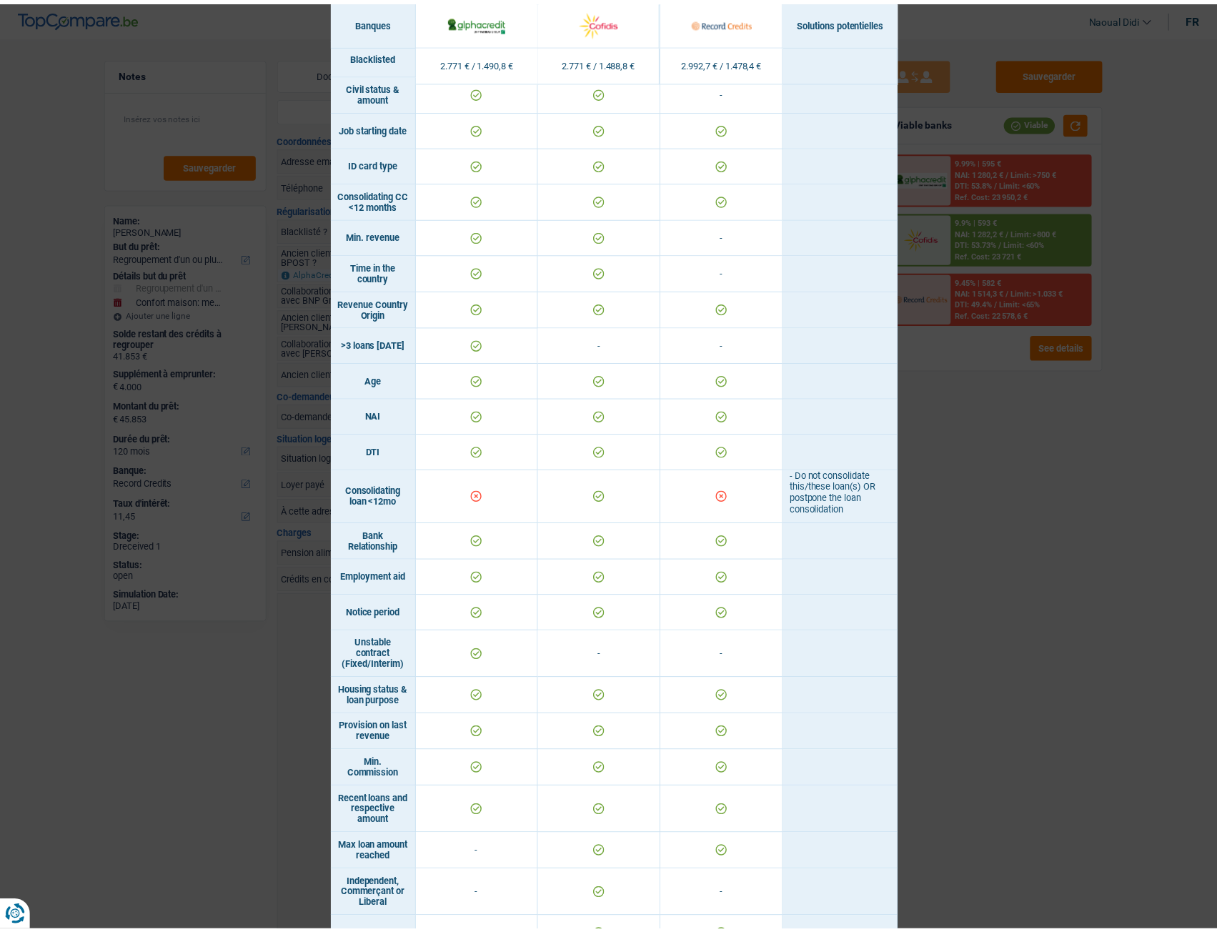
scroll to position [214, 0]
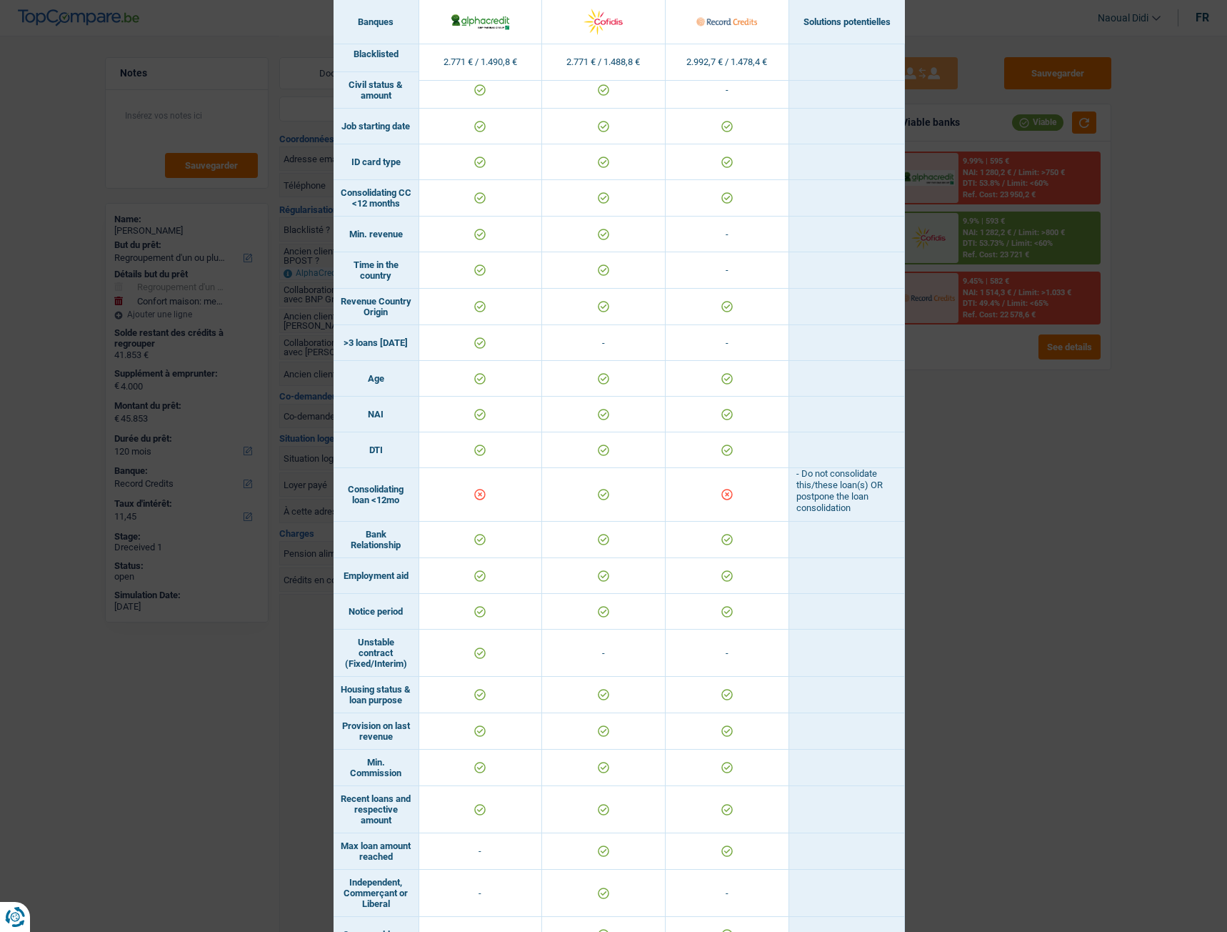
click at [960, 521] on div "Banks conditions × Banques Solutions potentielles Revenus / Charges 2.771 € / 1…" at bounding box center [613, 466] width 1227 height 932
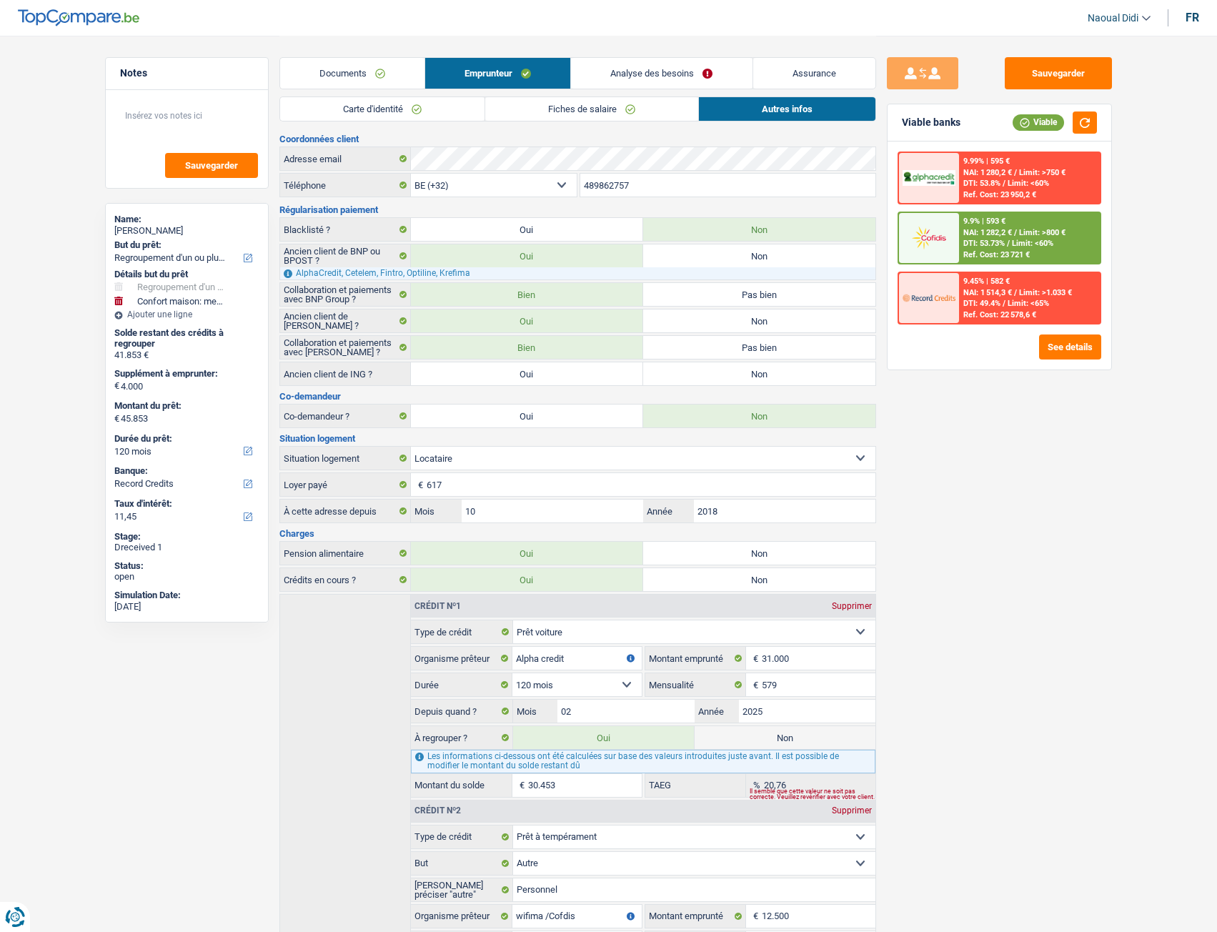
click at [1017, 247] on span "Limit: <60%" at bounding box center [1032, 243] width 41 height 9
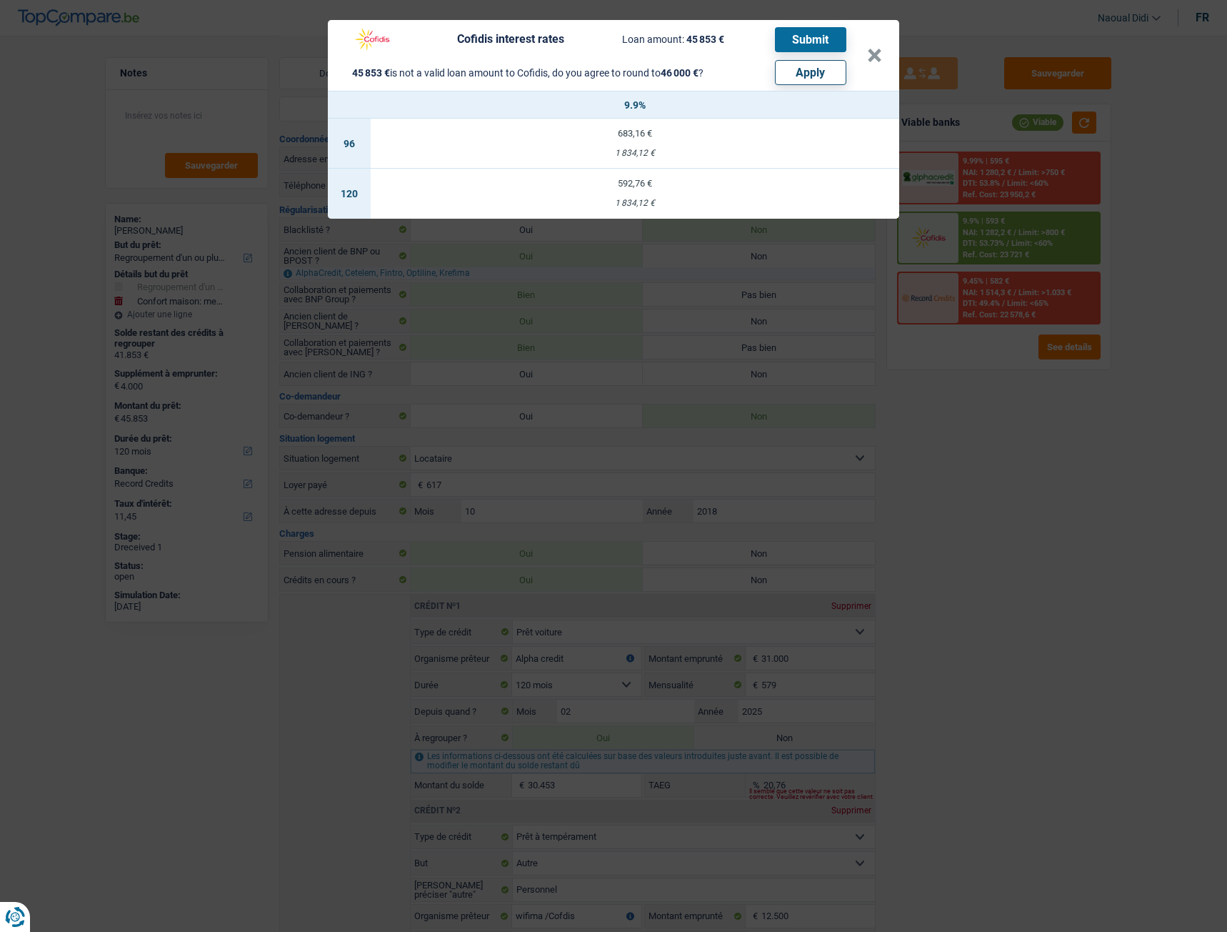
click at [817, 76] on button "Apply" at bounding box center [810, 72] width 71 height 25
type input "4.147"
type input "46.000"
select select "144"
select select "other"
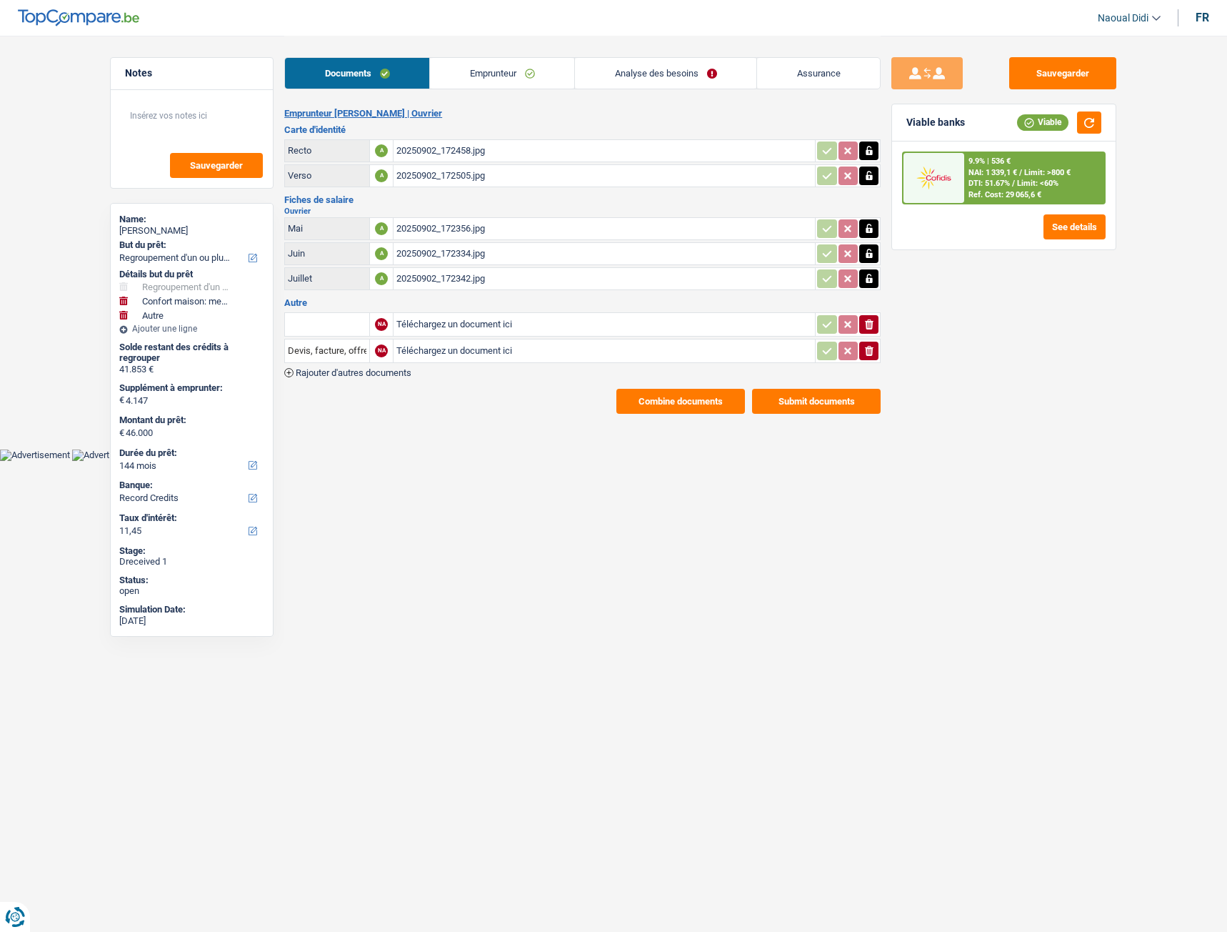
select select "refinancing"
select select "household"
select select "other"
select select "144"
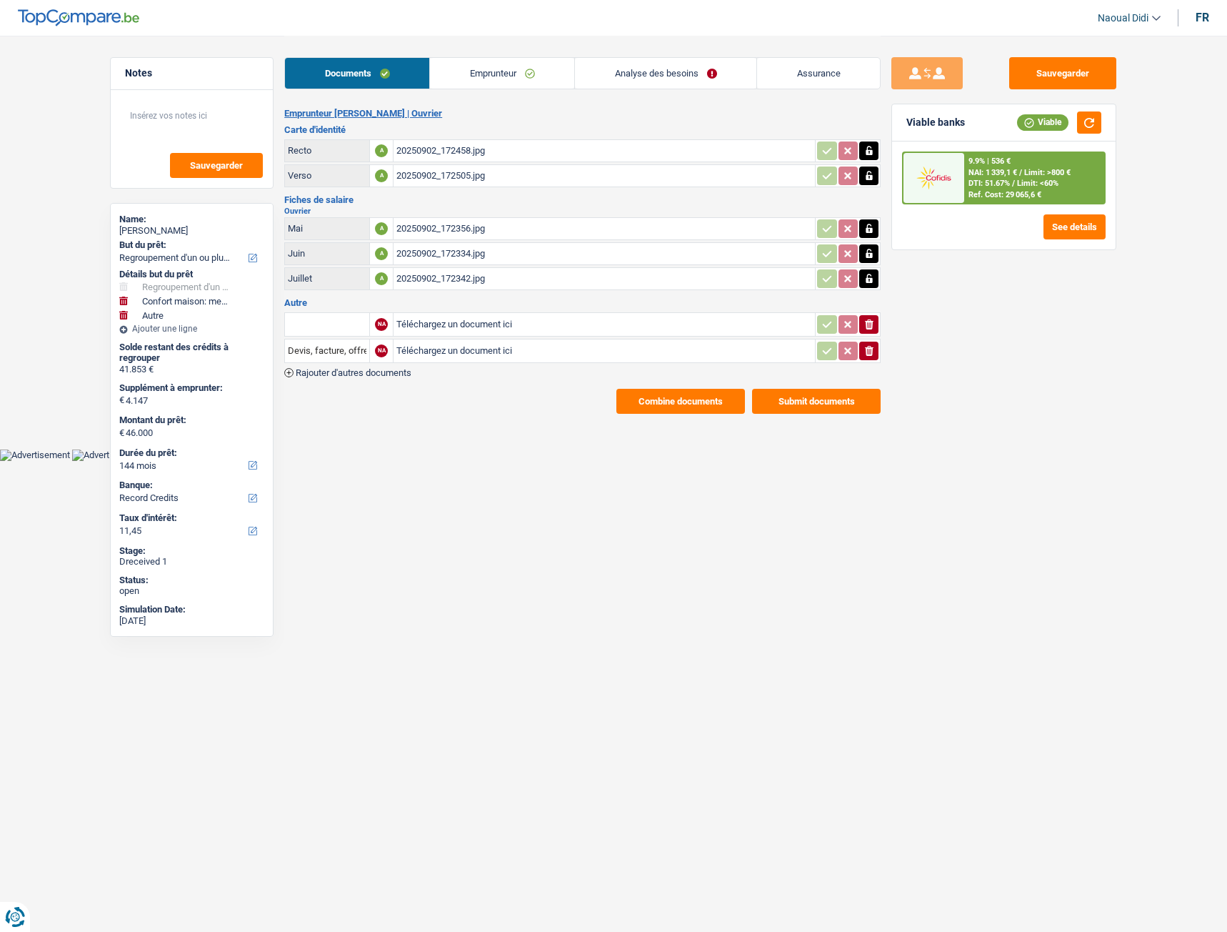
select select "record credits"
click at [1020, 181] on span "Limit: <60%" at bounding box center [1037, 183] width 41 height 9
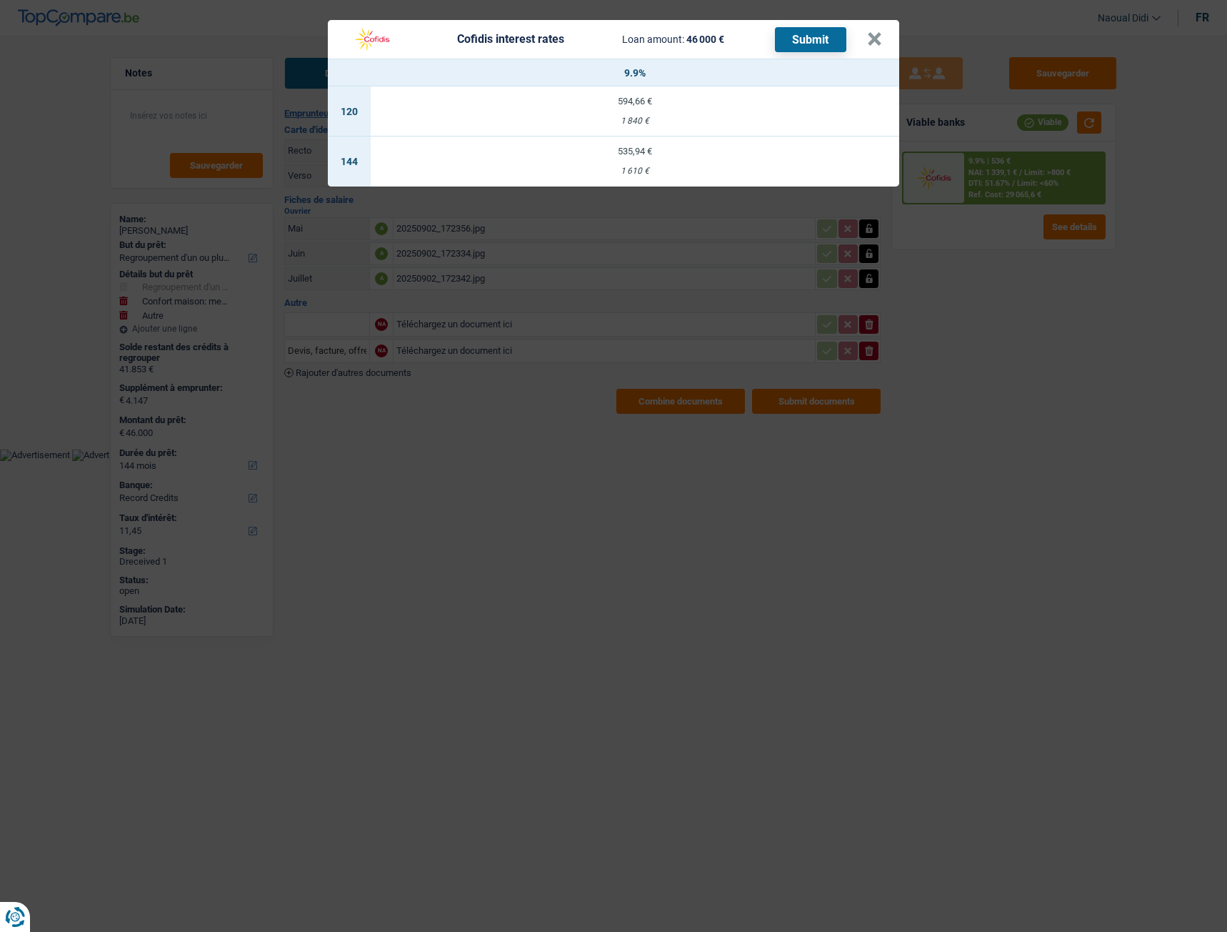
drag, startPoint x: 617, startPoint y: 152, endPoint x: 662, endPoint y: 249, distance: 106.1
click at [662, 249] on div "Cofidis interest rates Loan amount: 46 000 € Submit × 9.9% 120 594,66 € 1 840 €…" at bounding box center [613, 466] width 1227 height 932
click at [875, 40] on button "×" at bounding box center [874, 39] width 15 height 14
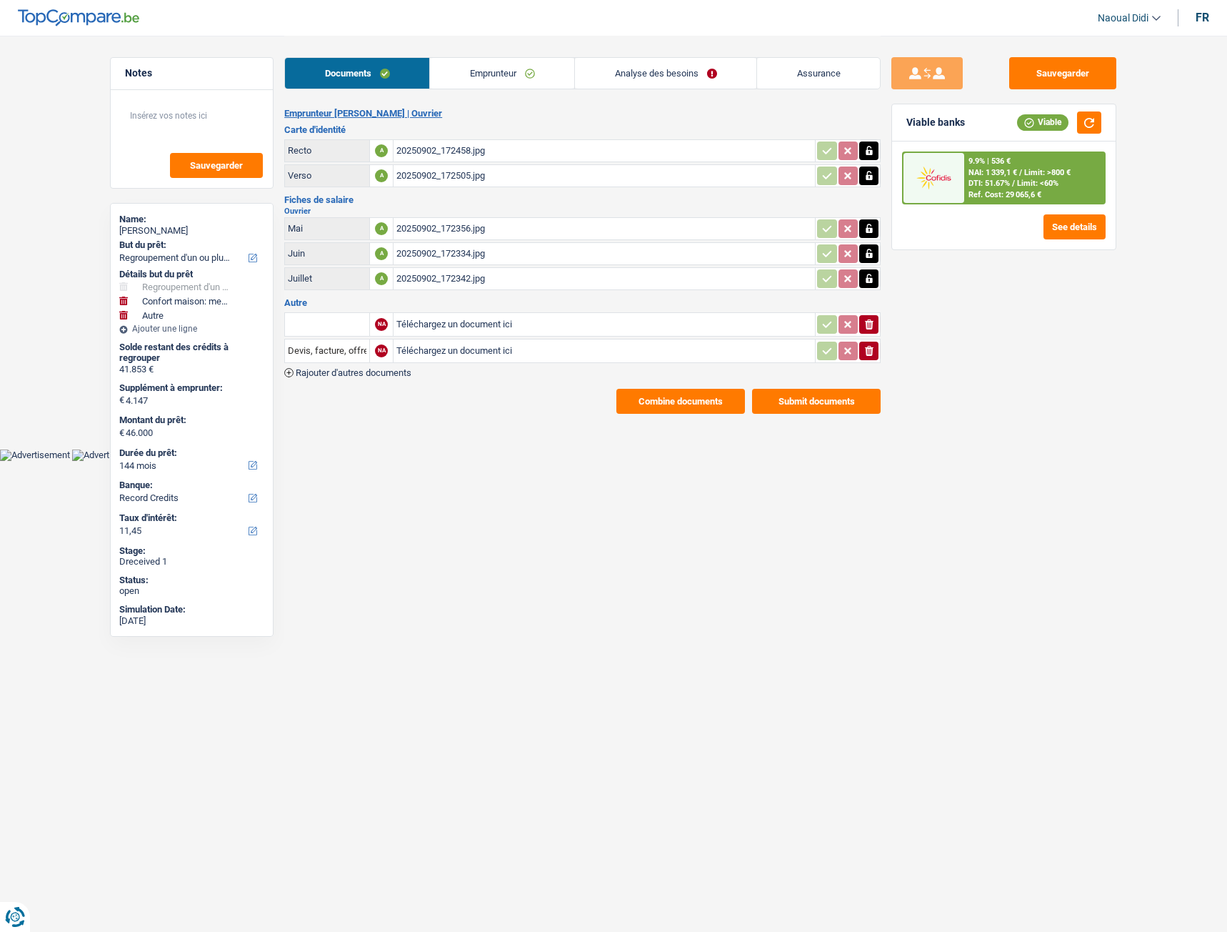
click at [638, 66] on link "Analyse des besoins" at bounding box center [665, 73] width 181 height 31
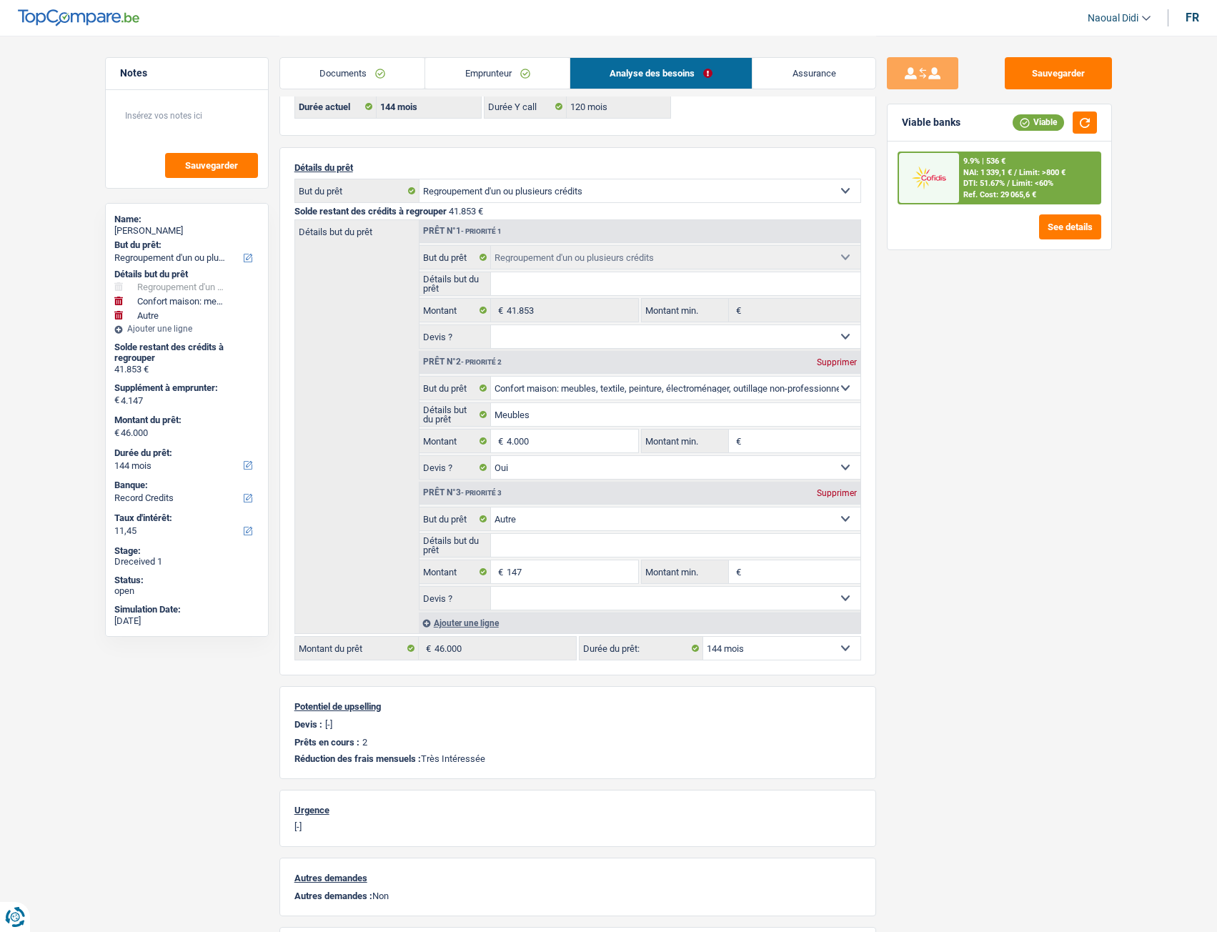
scroll to position [71, 0]
click at [768, 647] on select "12 mois 18 mois 24 mois 30 mois 36 mois 42 mois 48 mois 60 mois 72 mois 84 mois…" at bounding box center [781, 647] width 157 height 23
select select "120"
click at [703, 636] on select "12 mois 18 mois 24 mois 30 mois 36 mois 42 mois 48 mois 60 mois 72 mois 84 mois…" at bounding box center [781, 647] width 157 height 23
select select "120"
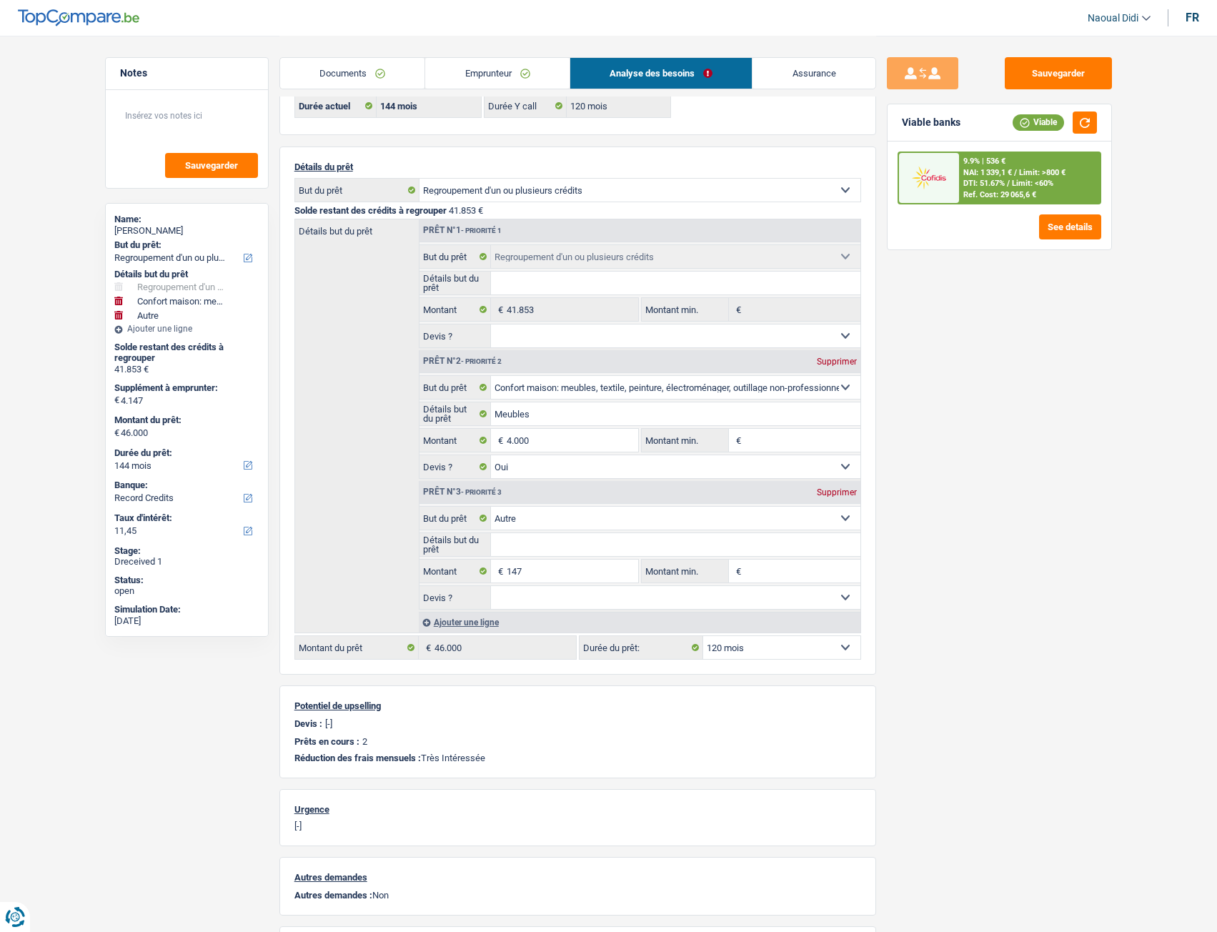
select select "120"
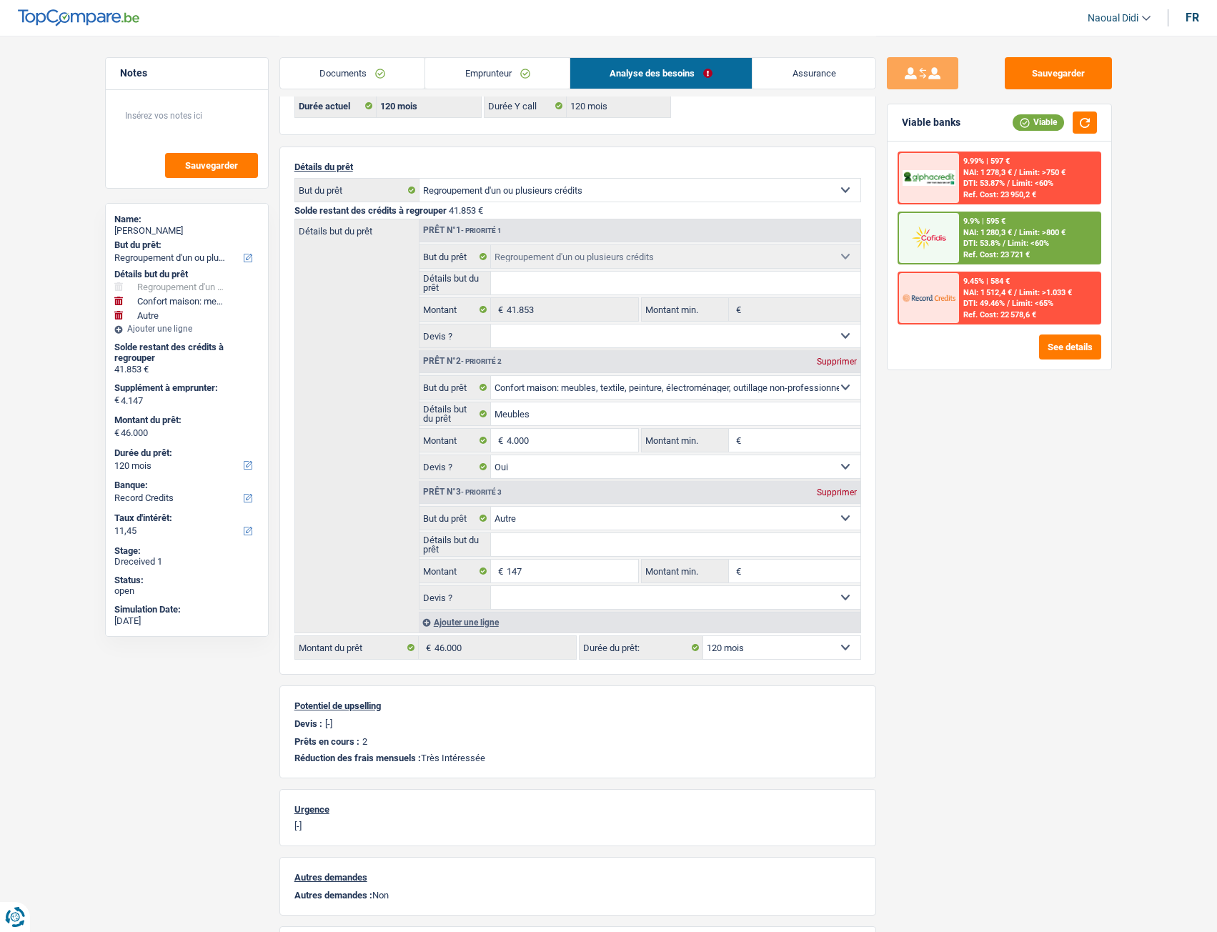
click at [979, 231] on span "NAI: 1 280,3 €" at bounding box center [987, 232] width 49 height 9
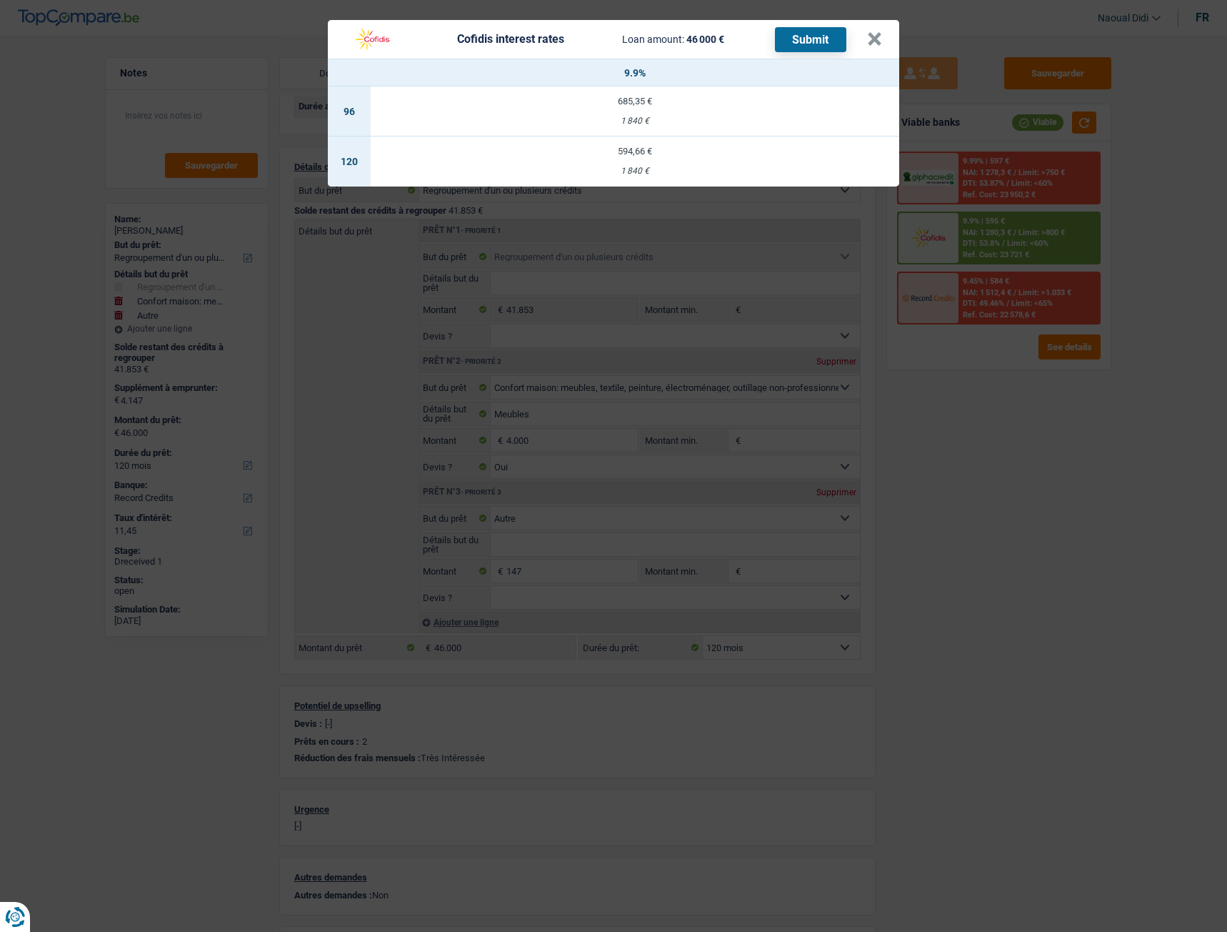
click at [637, 155] on div "594,66 €" at bounding box center [635, 150] width 529 height 9
select select "cofidis"
type input "9,90"
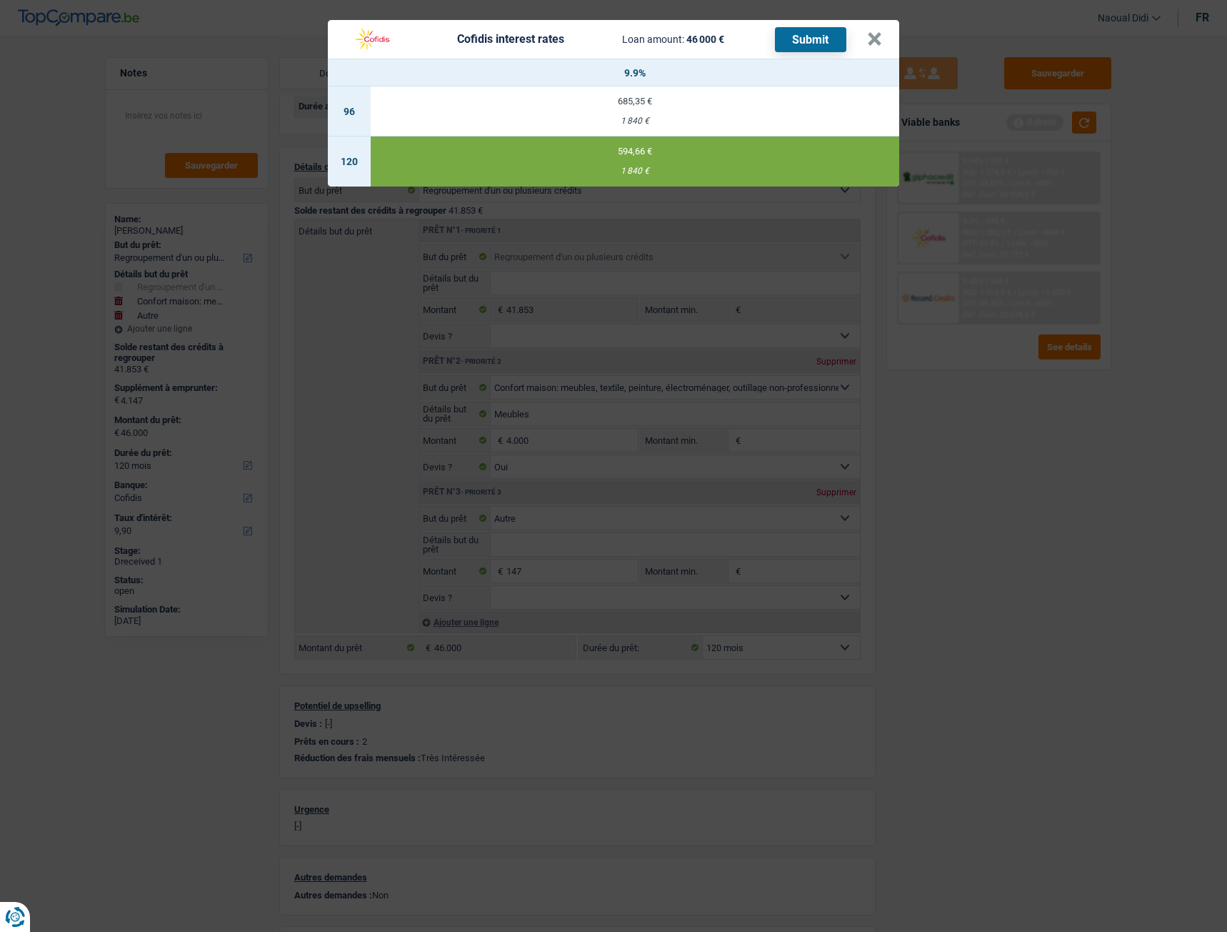
click at [797, 29] on button "Submit" at bounding box center [810, 39] width 71 height 25
click at [877, 38] on button "×" at bounding box center [874, 39] width 15 height 14
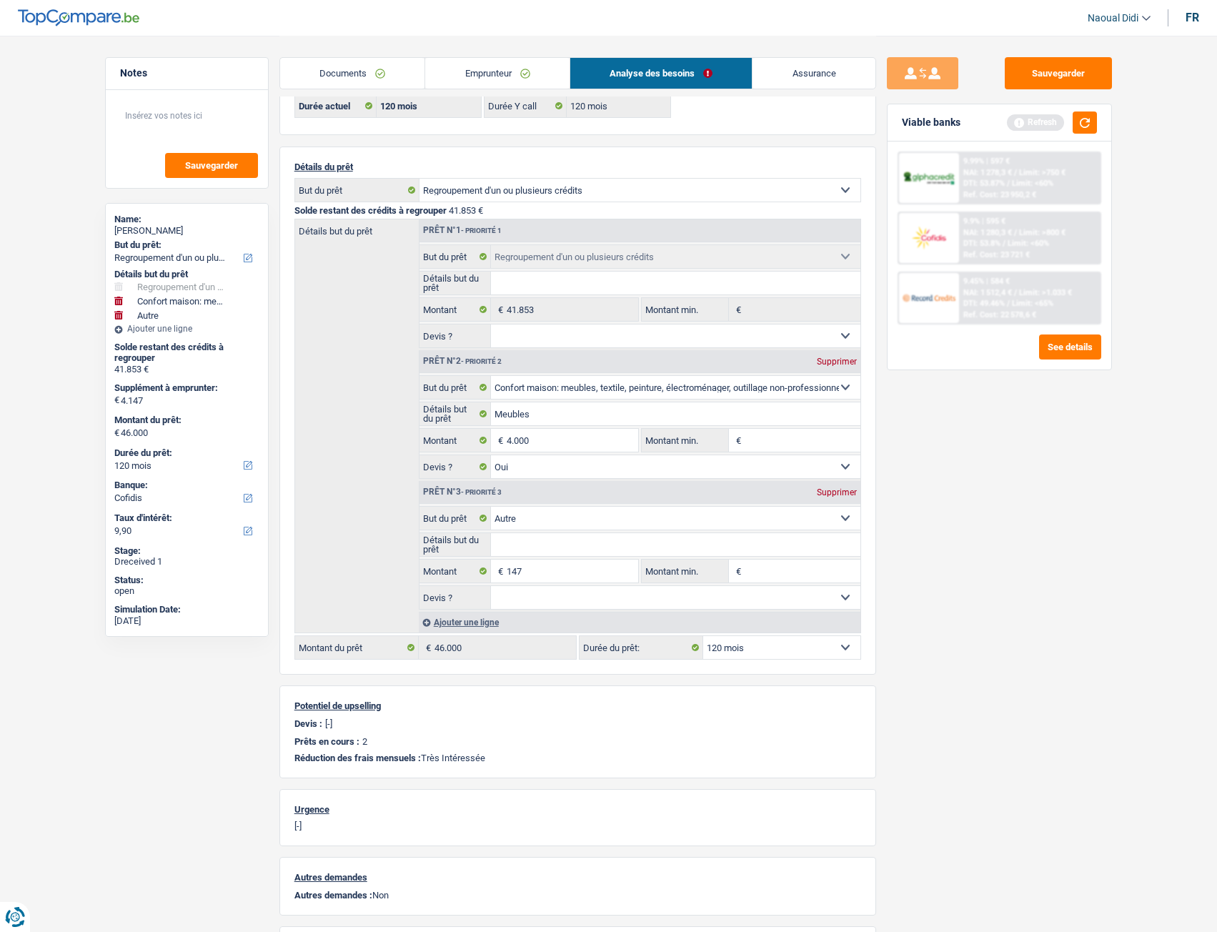
click at [348, 85] on link "Documents" at bounding box center [352, 73] width 145 height 31
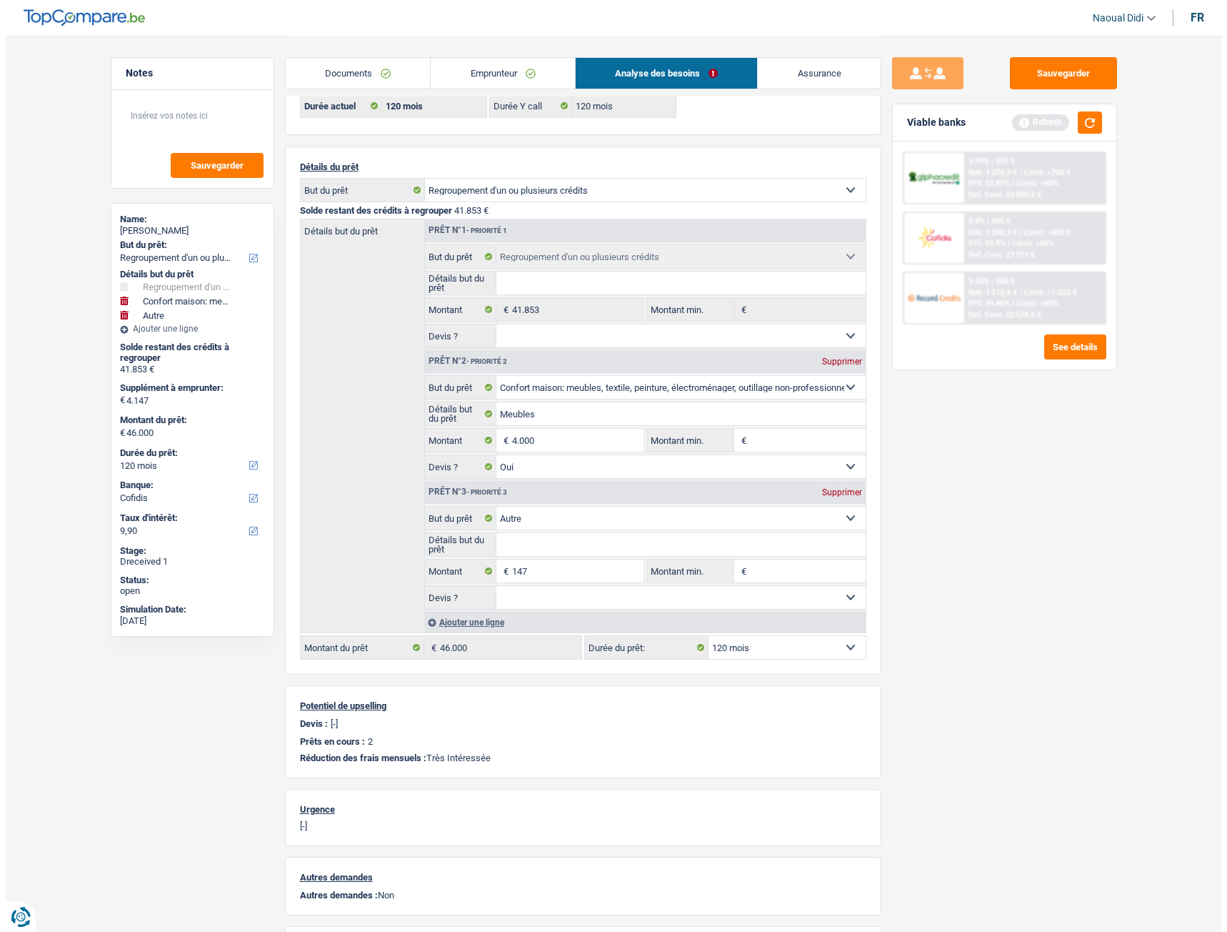
scroll to position [0, 0]
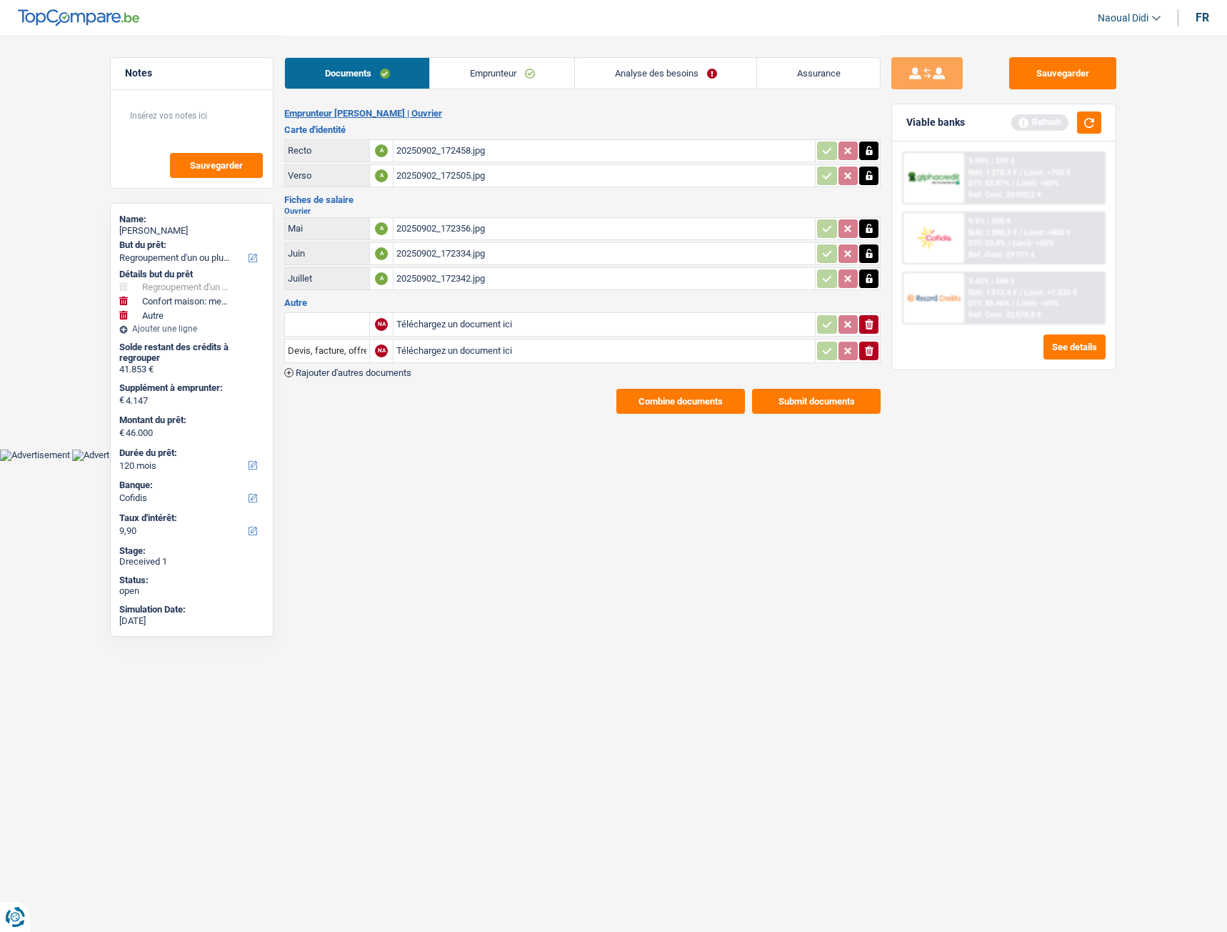
click at [803, 406] on button "Submit documents" at bounding box center [816, 401] width 129 height 25
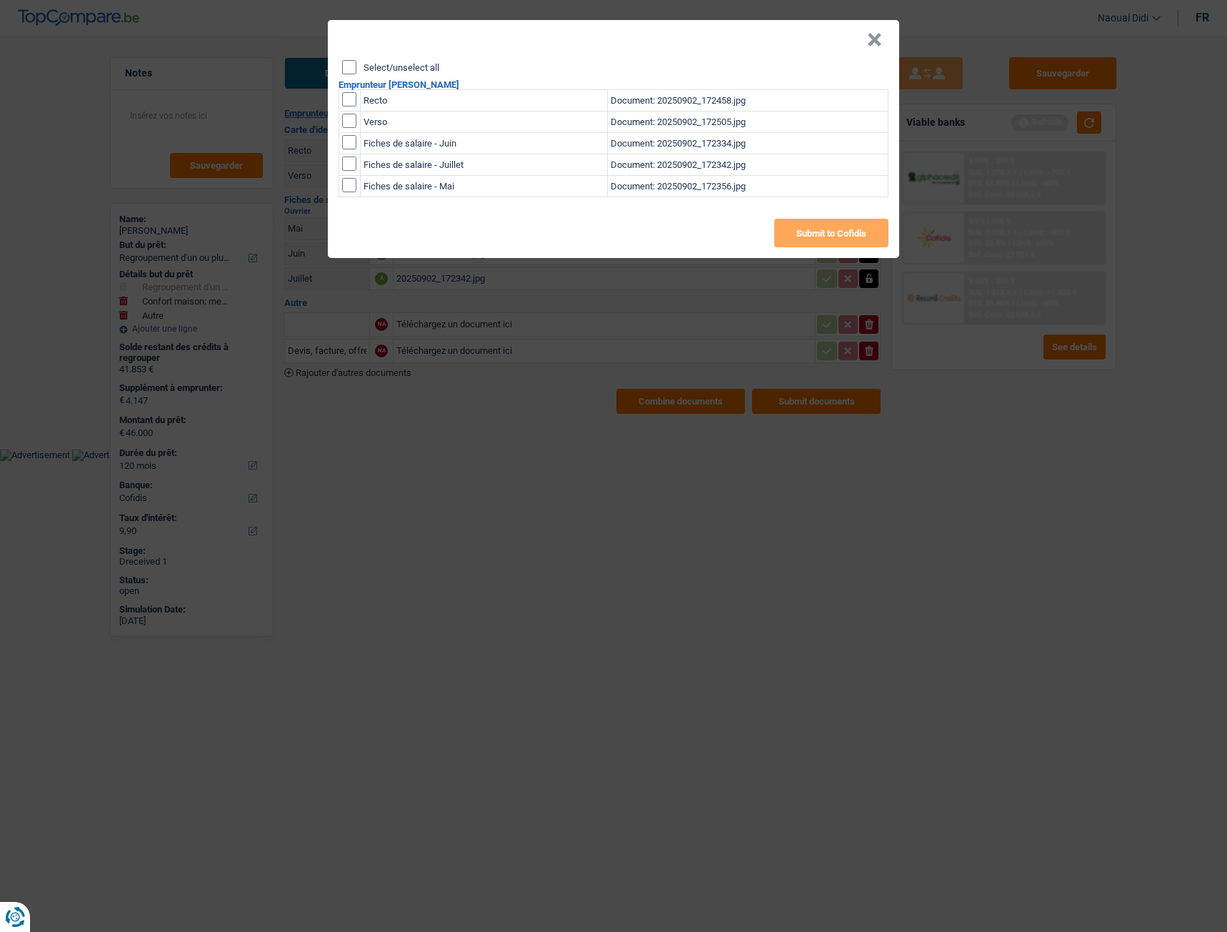
click at [347, 69] on input "Select/unselect all" at bounding box center [349, 67] width 14 height 14
checkbox input "true"
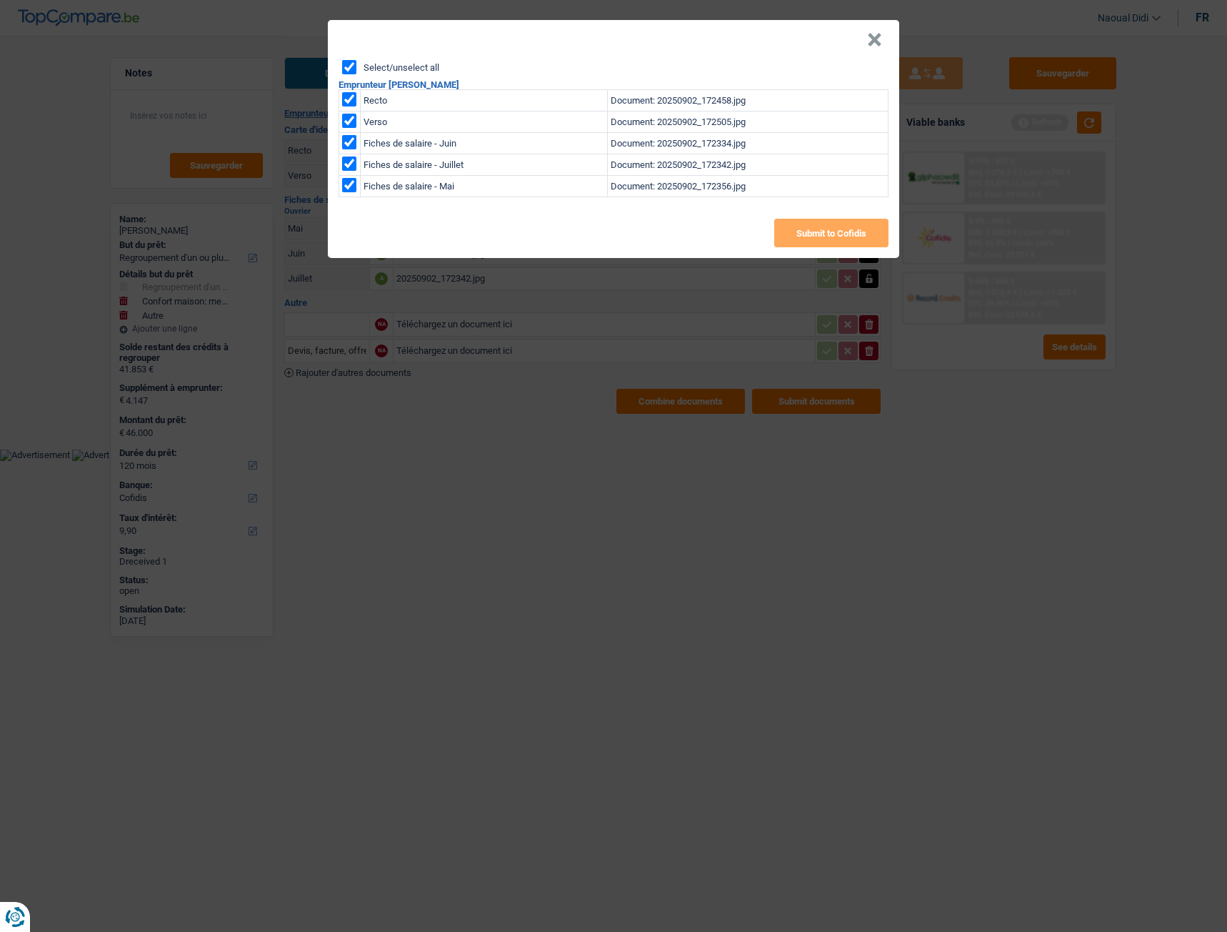
checkbox input "true"
click at [823, 234] on button "Submit to Cofidis" at bounding box center [831, 233] width 114 height 29
click at [865, 45] on header "×" at bounding box center [614, 40] width 572 height 40
click at [872, 44] on button "×" at bounding box center [874, 40] width 15 height 14
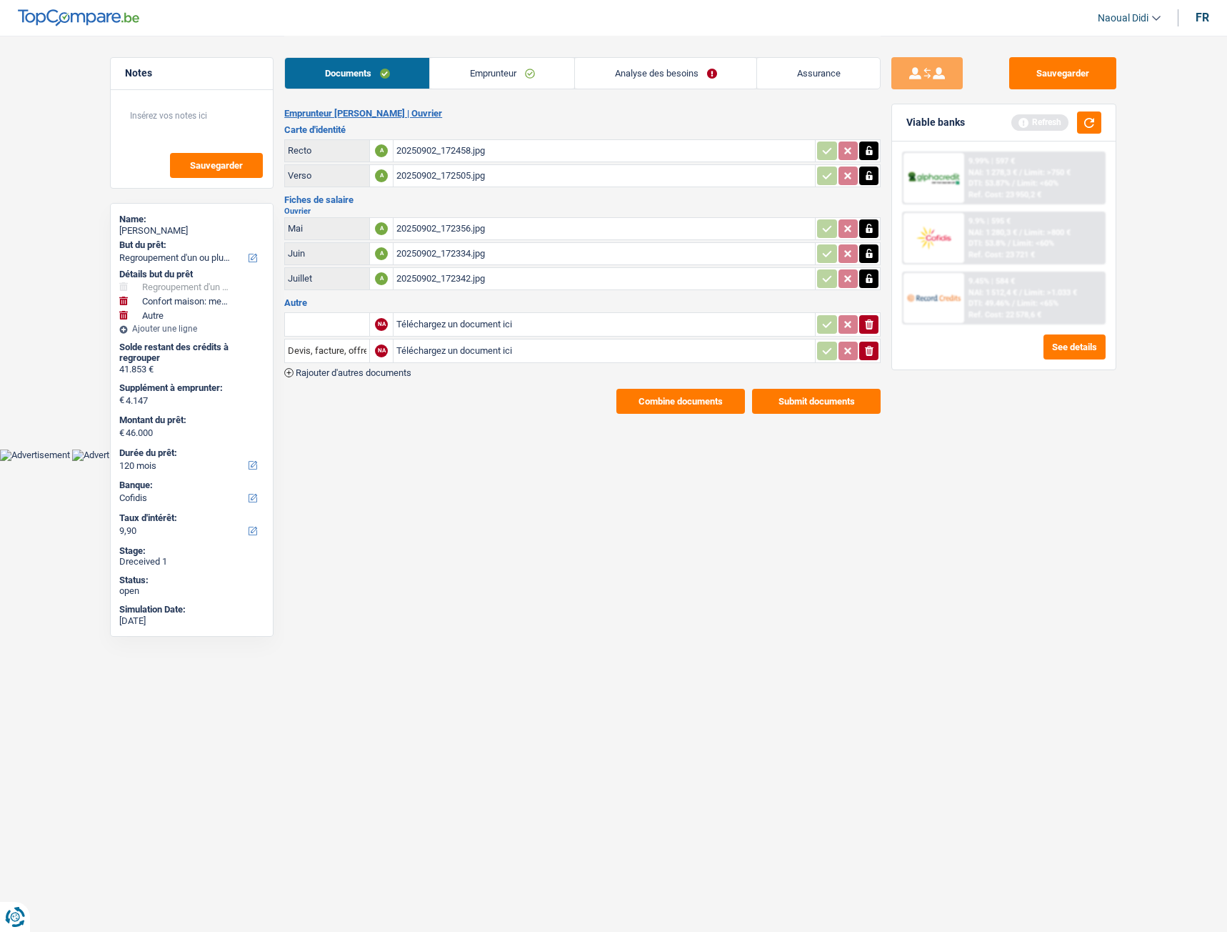
click at [658, 403] on button "Combine documents" at bounding box center [681, 401] width 129 height 25
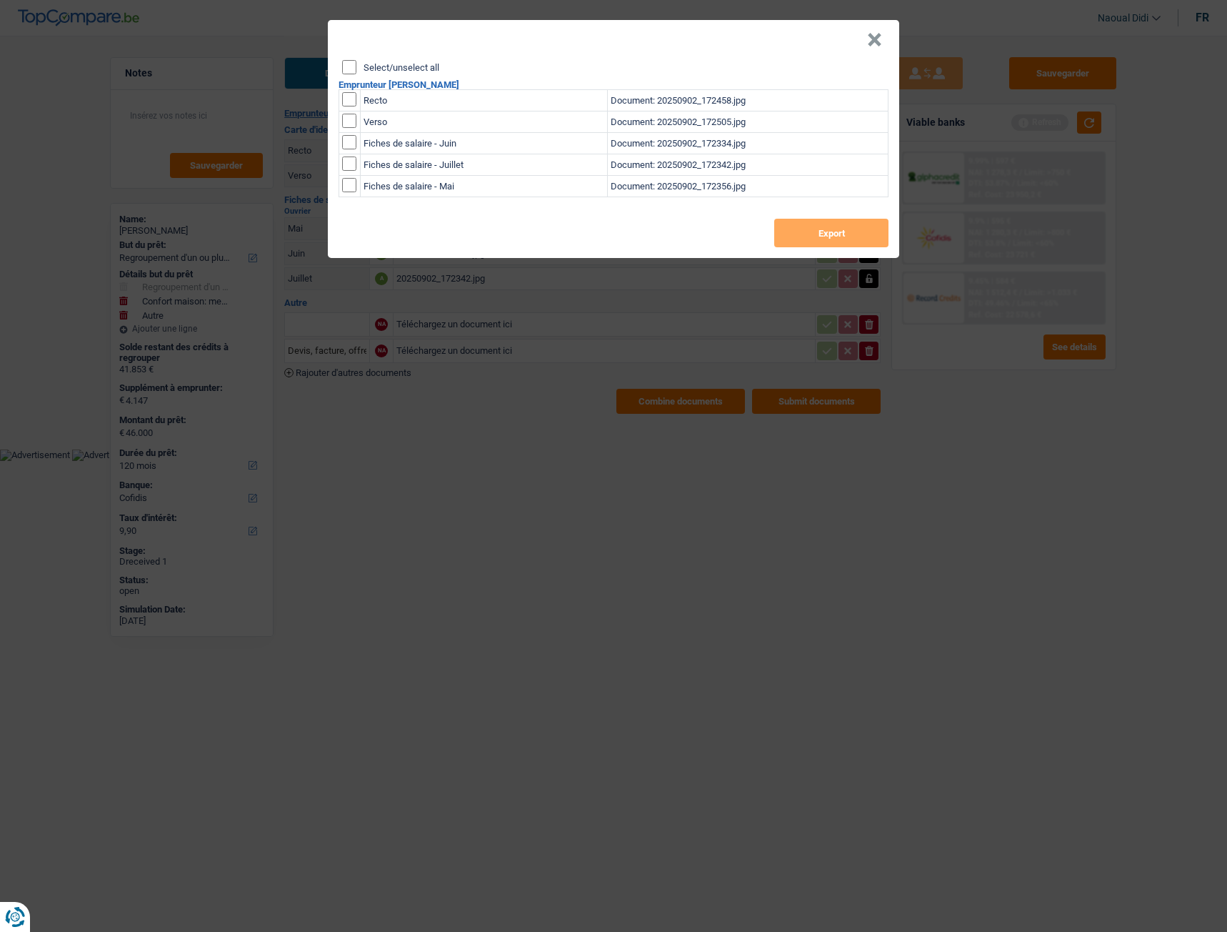
click at [347, 59] on header "×" at bounding box center [614, 40] width 572 height 40
click at [342, 64] on input "Select/unselect all" at bounding box center [349, 67] width 14 height 14
checkbox input "true"
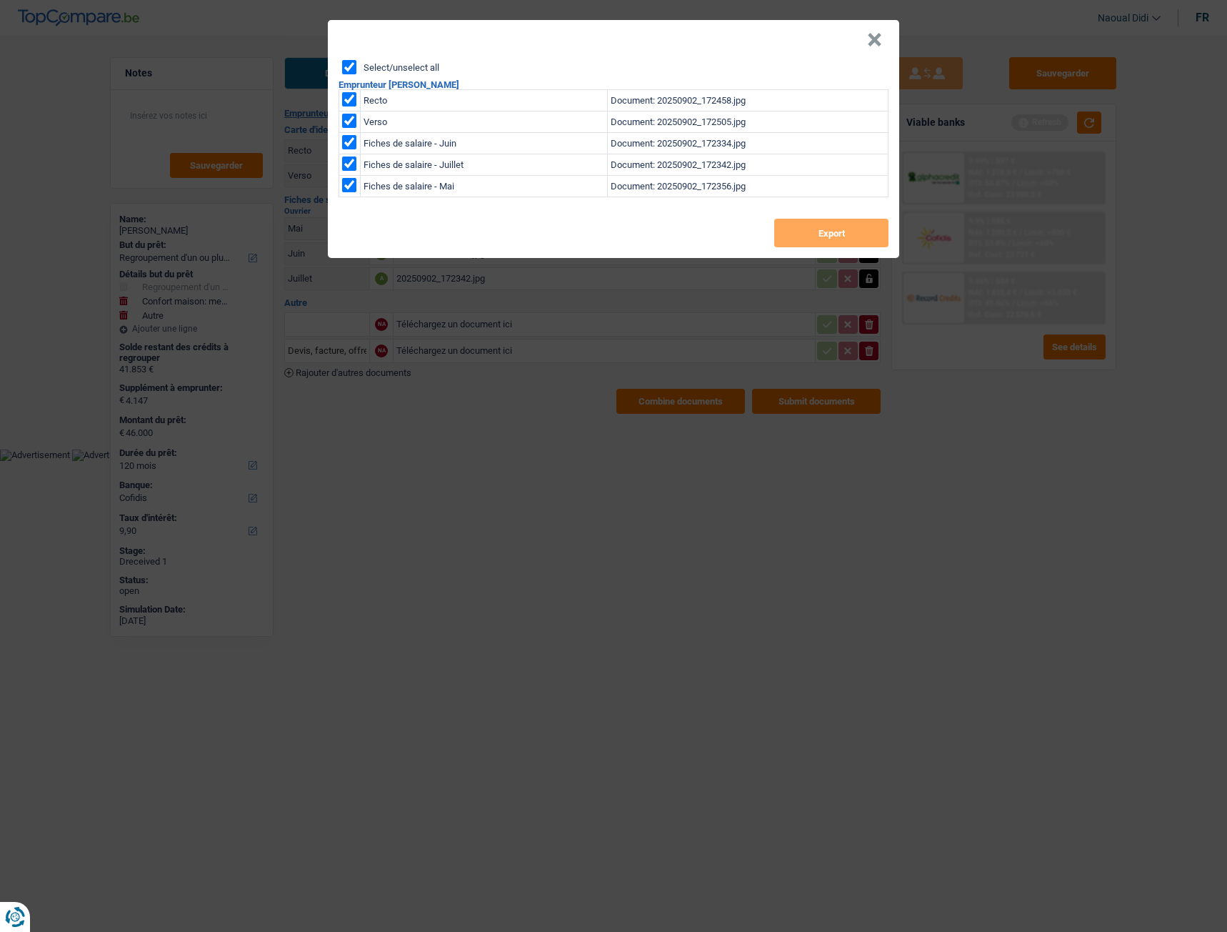
checkbox input "true"
click at [829, 235] on button "Export" at bounding box center [831, 233] width 114 height 29
drag, startPoint x: 873, startPoint y: 41, endPoint x: 824, endPoint y: 51, distance: 50.3
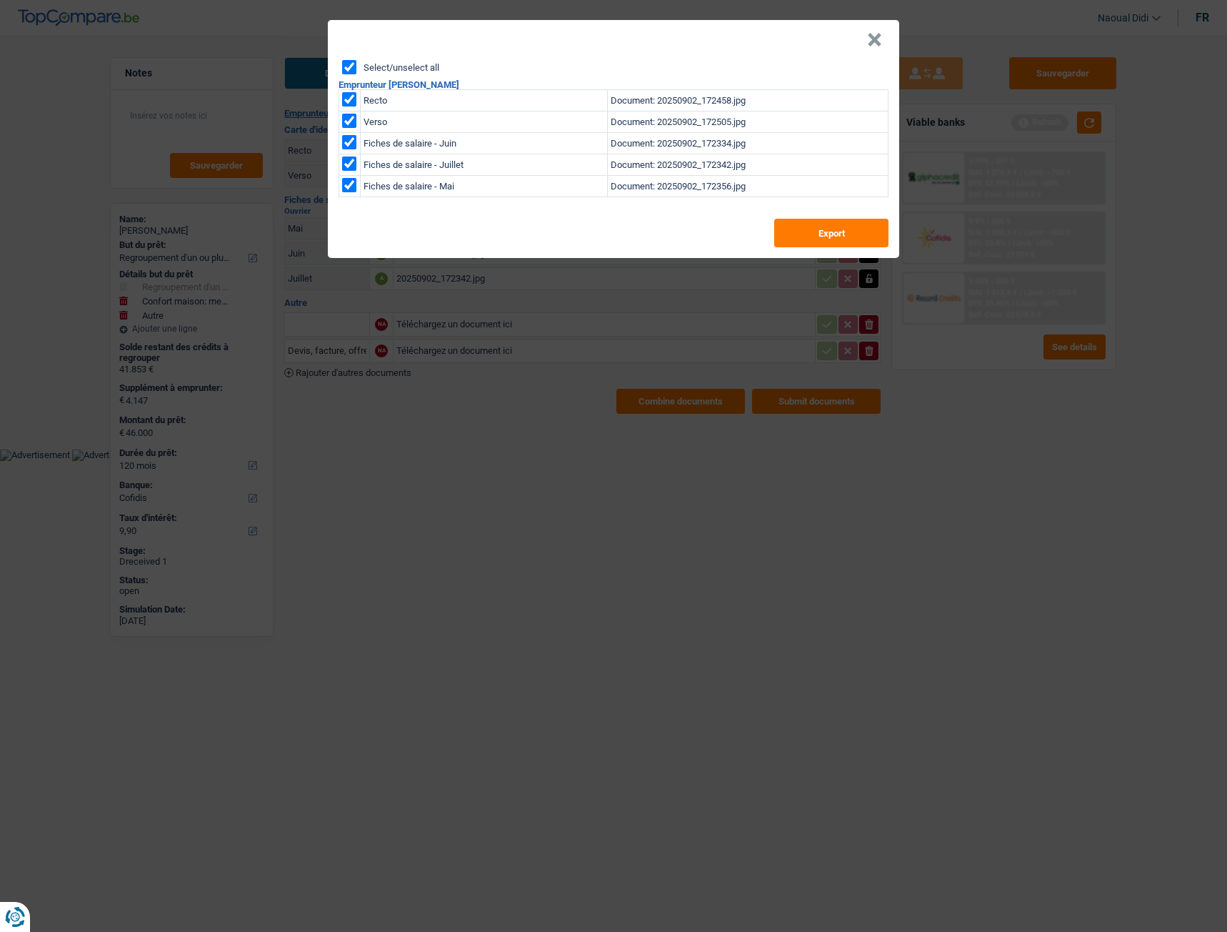
click at [873, 41] on button "×" at bounding box center [874, 40] width 15 height 14
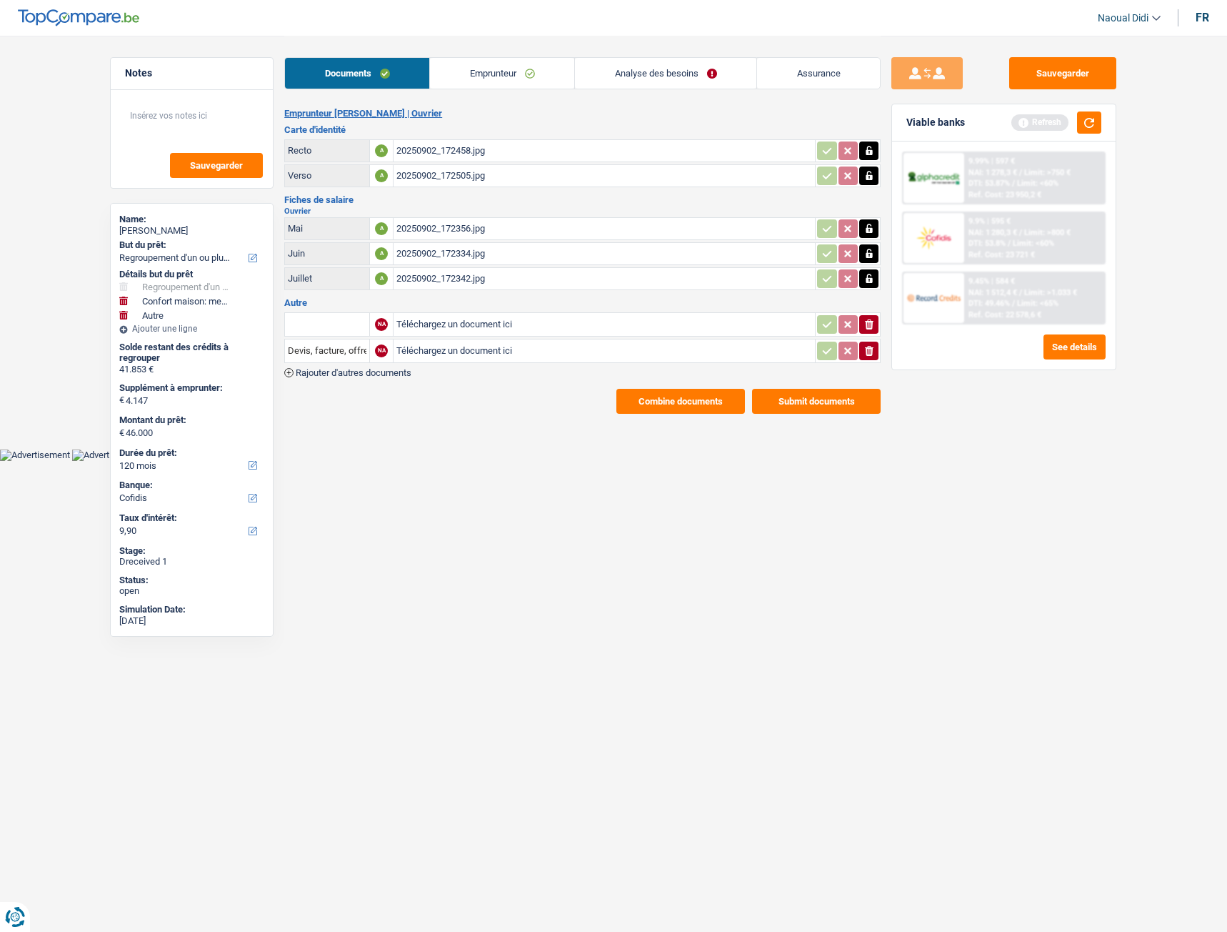
click at [475, 71] on link "Emprunteur" at bounding box center [502, 73] width 144 height 31
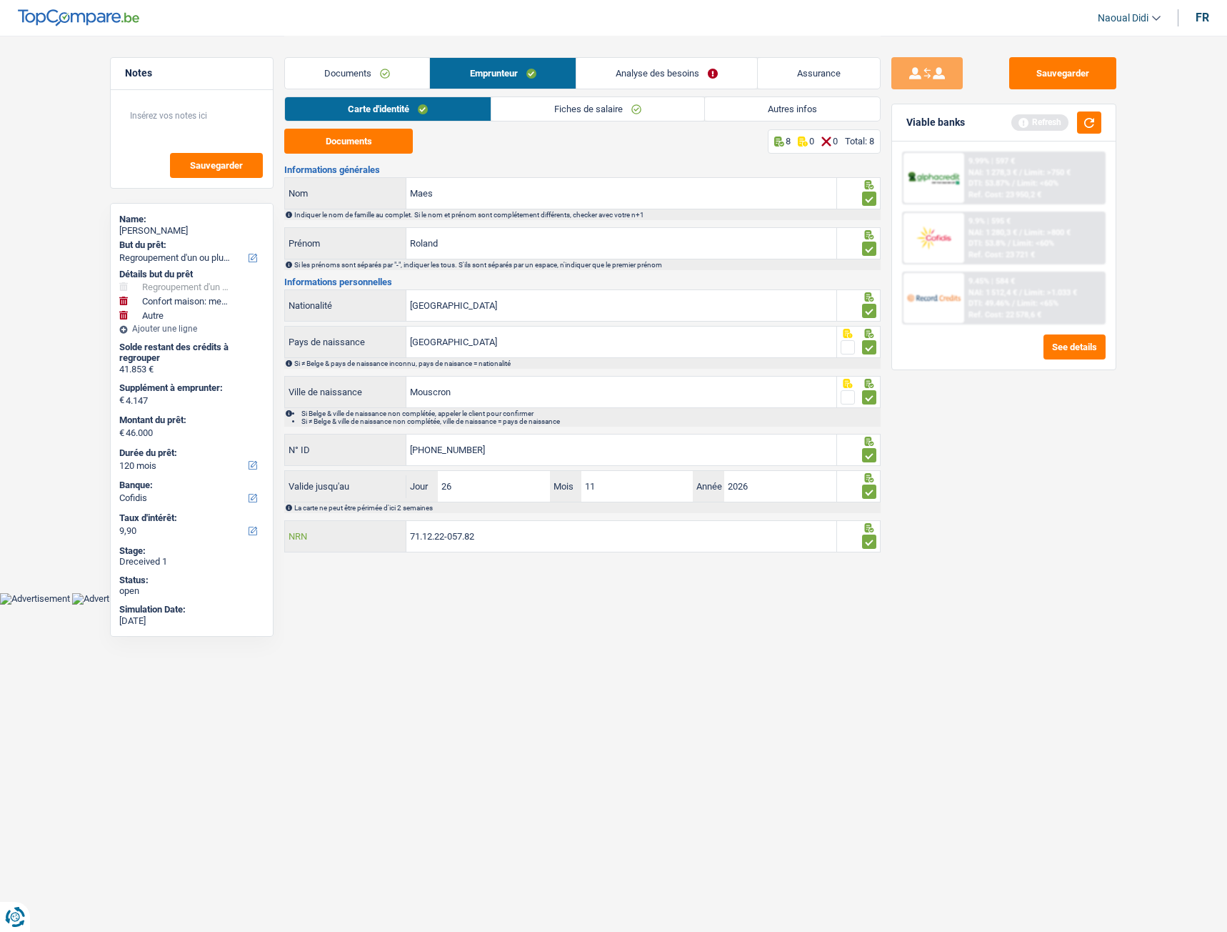
drag, startPoint x: 450, startPoint y: 534, endPoint x: 392, endPoint y: 529, distance: 58.8
click at [392, 529] on div "71.12.22-057.82 NRN" at bounding box center [561, 536] width 552 height 31
drag, startPoint x: 178, startPoint y: 234, endPoint x: 121, endPoint y: 236, distance: 56.5
click at [121, 236] on div "[PERSON_NAME]" at bounding box center [191, 230] width 145 height 11
click at [1092, 121] on button "button" at bounding box center [1089, 122] width 24 height 22
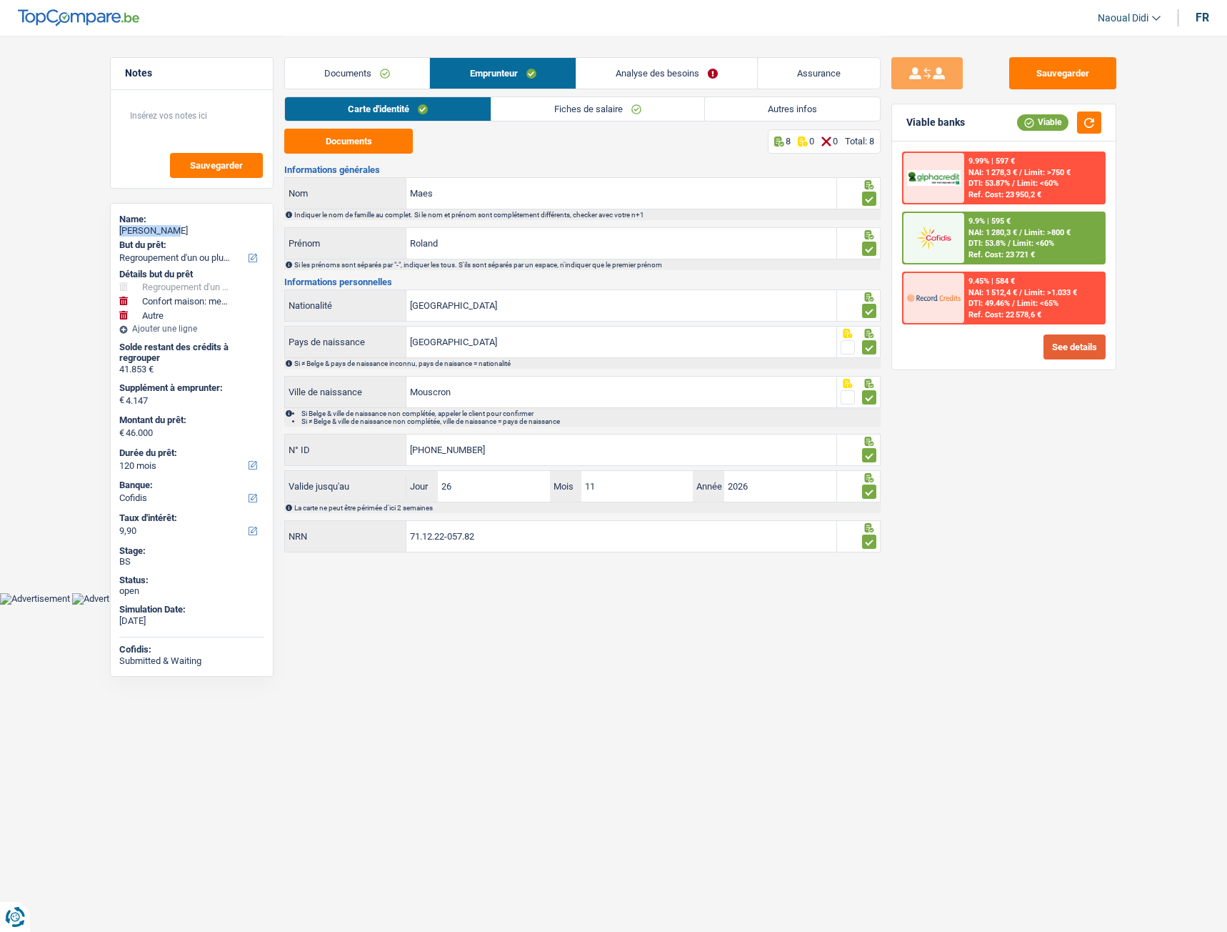
click at [1052, 343] on button "See details" at bounding box center [1075, 346] width 62 height 25
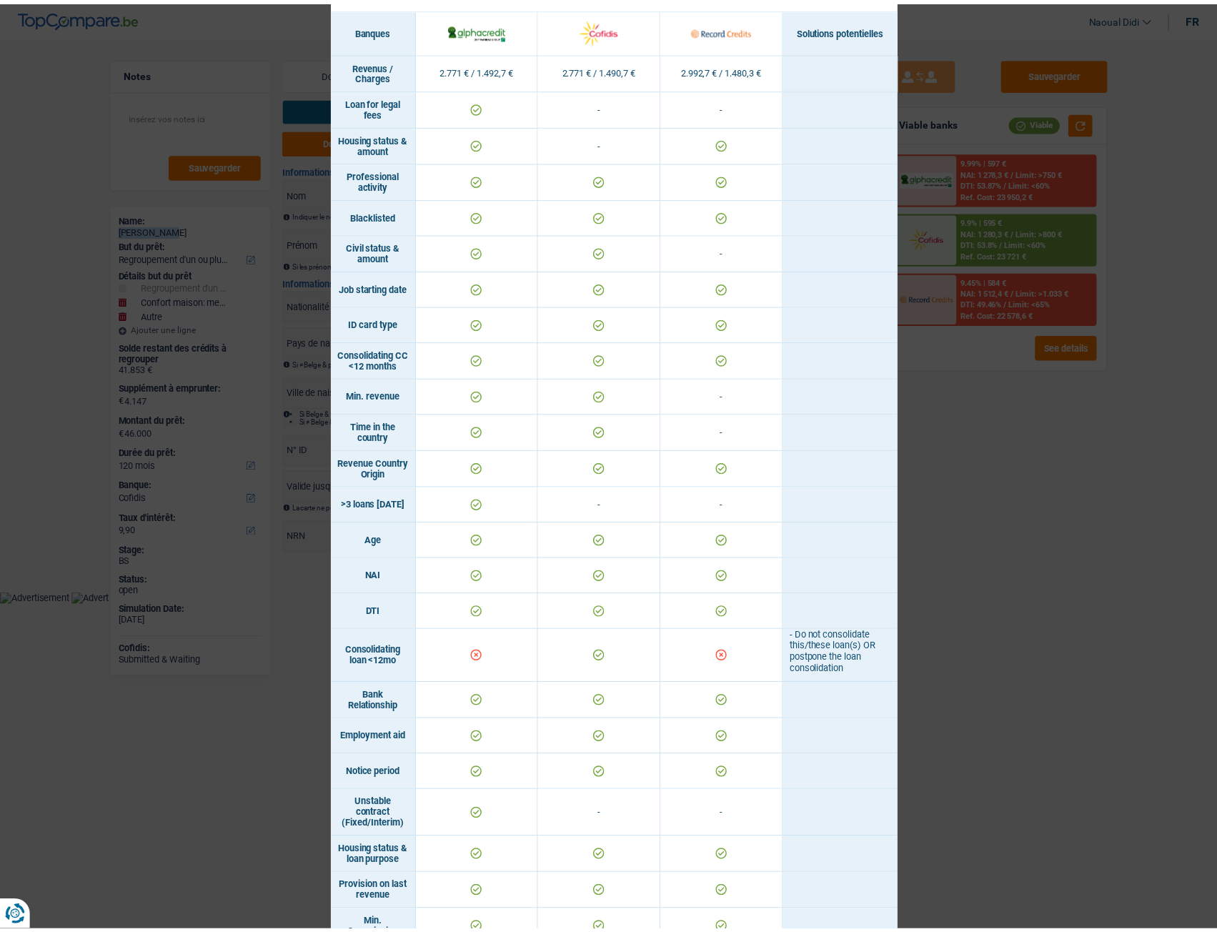
scroll to position [143, 0]
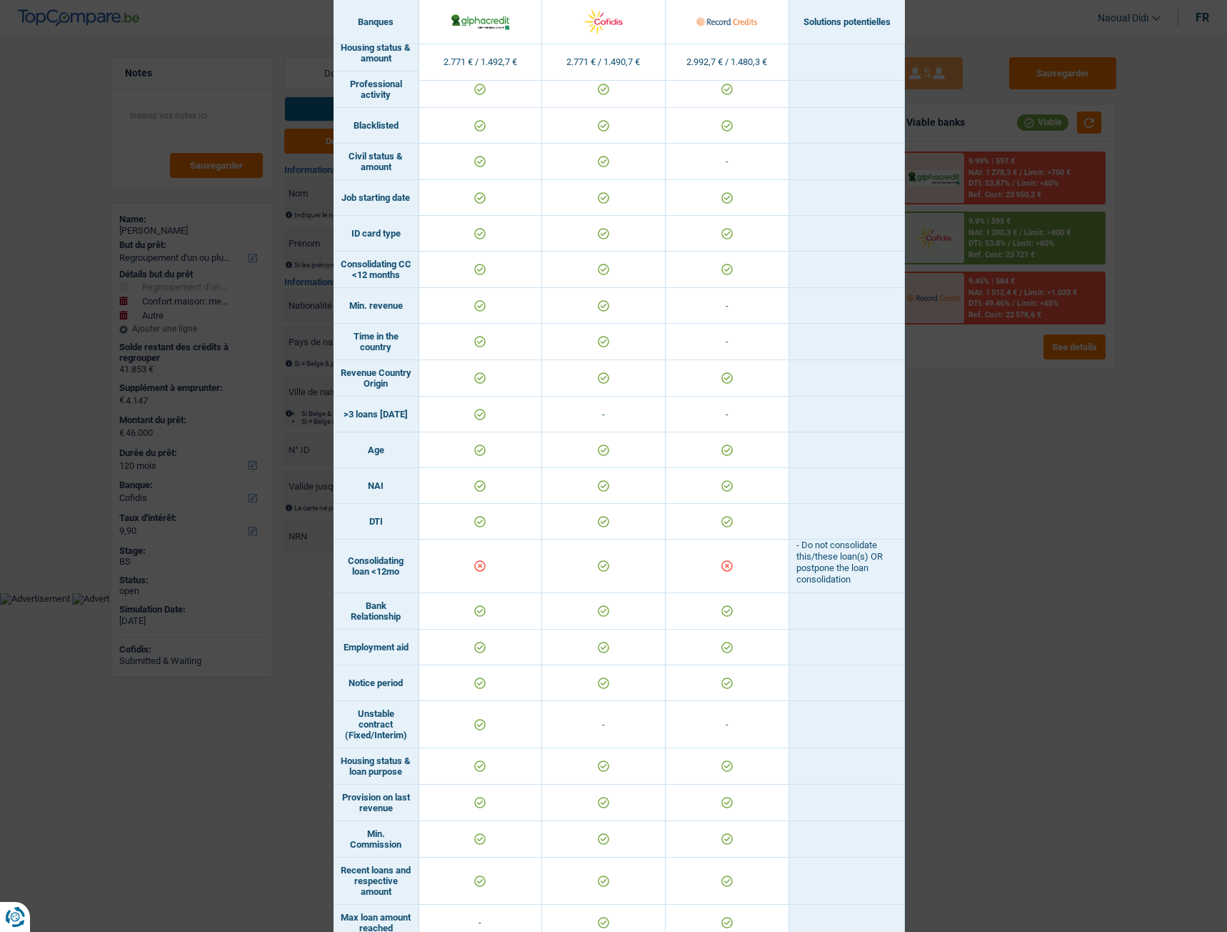
click at [1030, 634] on div "Banks conditions × Banques Solutions potentielles Revenus / Charges 2.771 € / 1…" at bounding box center [613, 466] width 1227 height 932
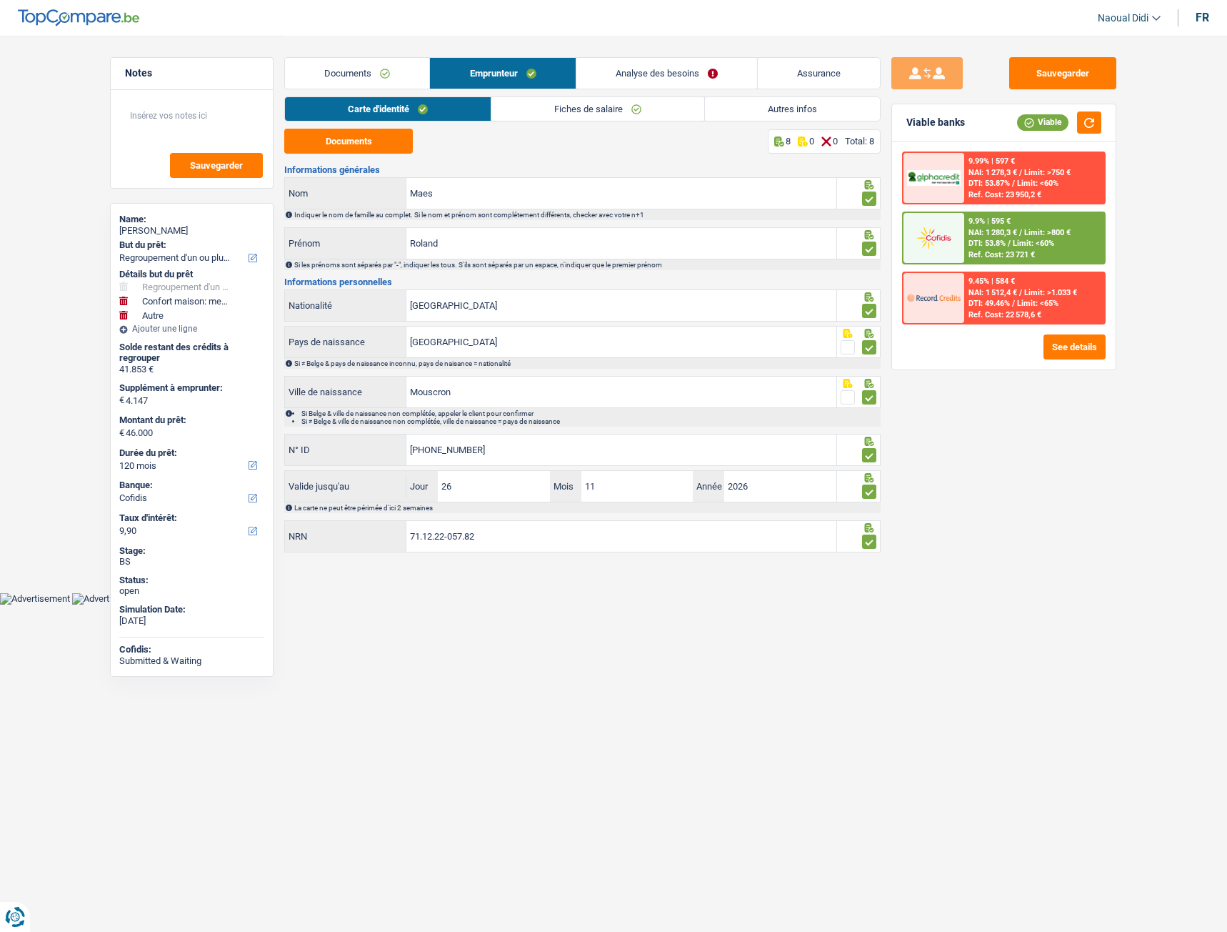
click at [671, 74] on link "Analyse des besoins" at bounding box center [667, 73] width 181 height 31
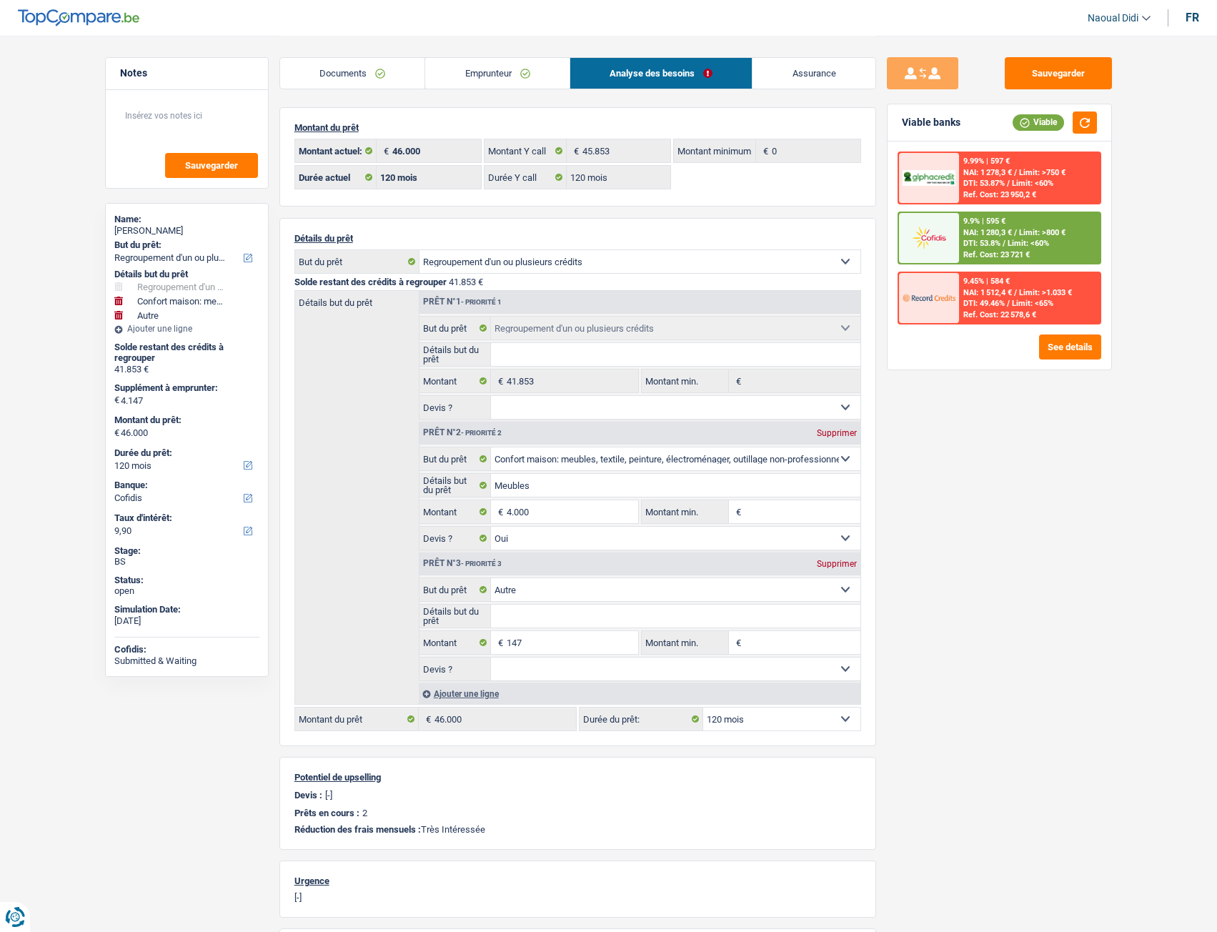
click at [454, 75] on link "Emprunteur" at bounding box center [497, 73] width 144 height 31
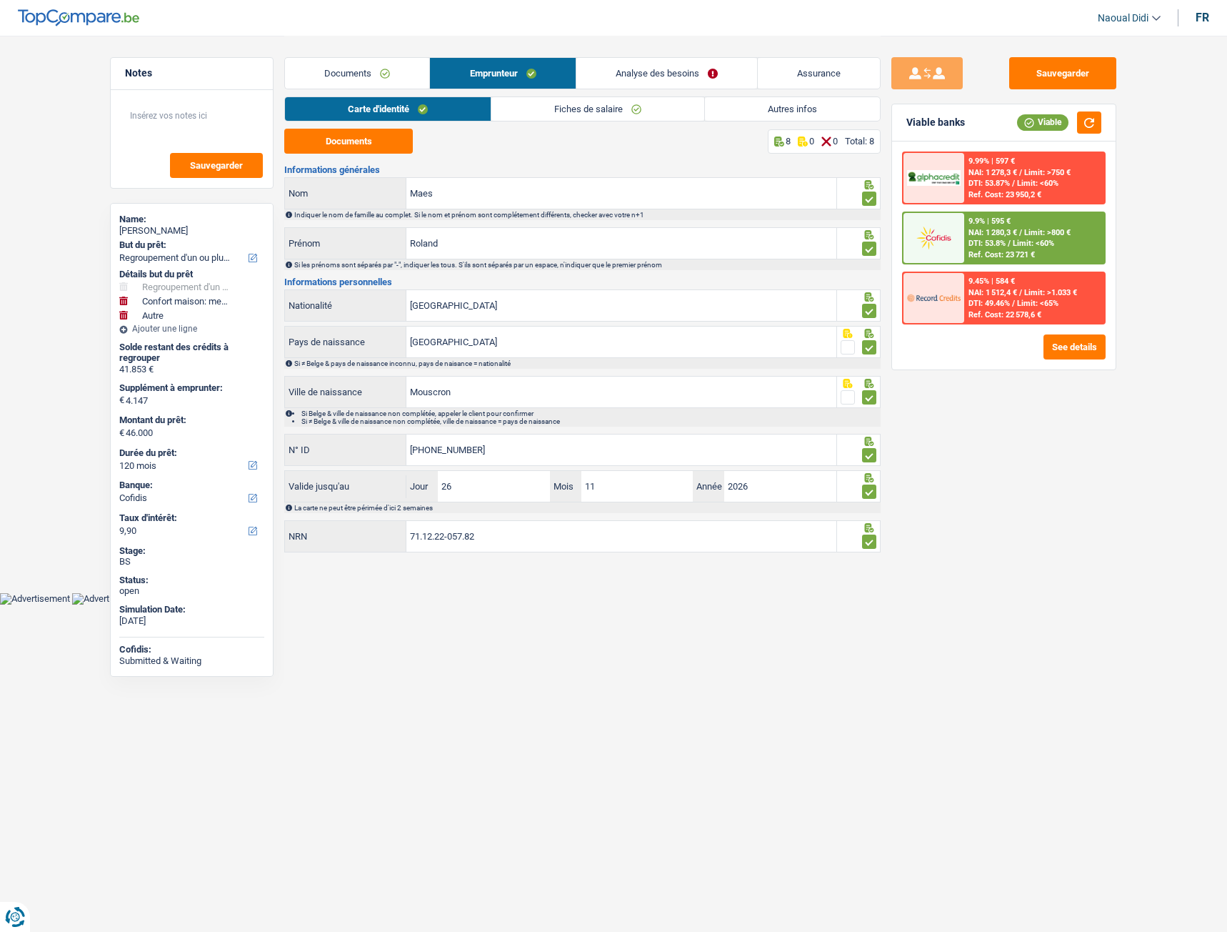
click at [817, 108] on link "Autres infos" at bounding box center [792, 109] width 175 height 24
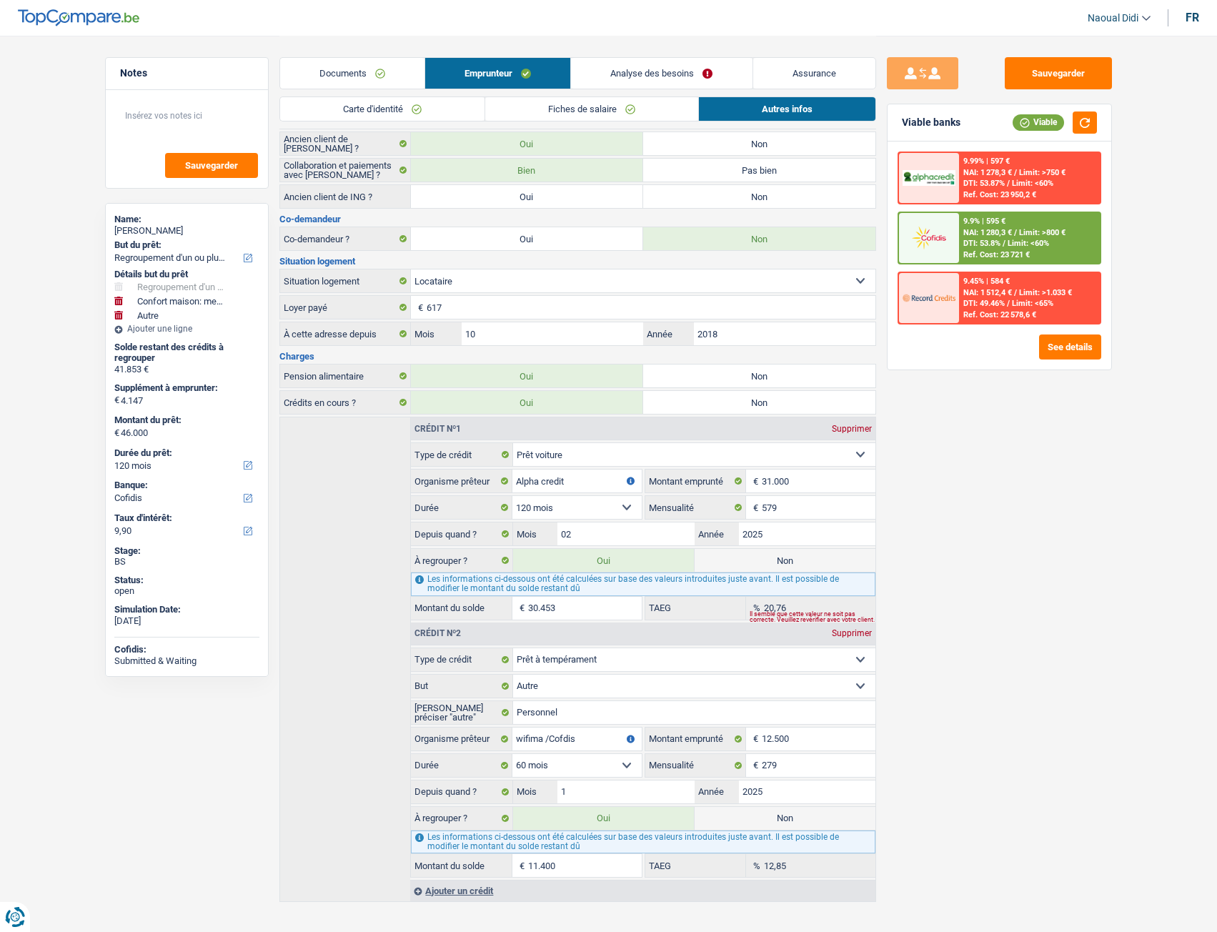
scroll to position [196, 0]
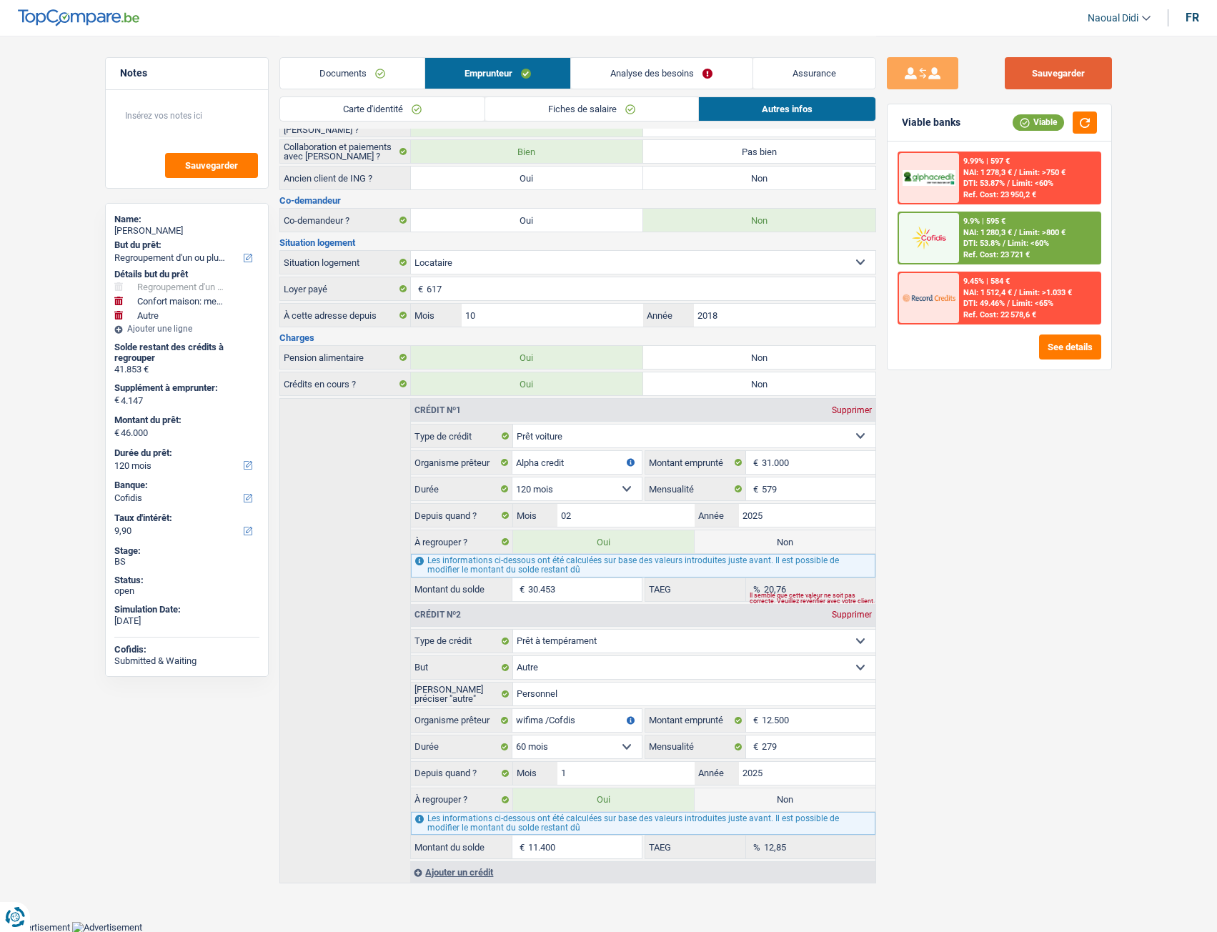
click at [1017, 65] on button "Sauvegarder" at bounding box center [1058, 73] width 107 height 32
click at [382, 110] on link "Carte d'identité" at bounding box center [382, 109] width 204 height 24
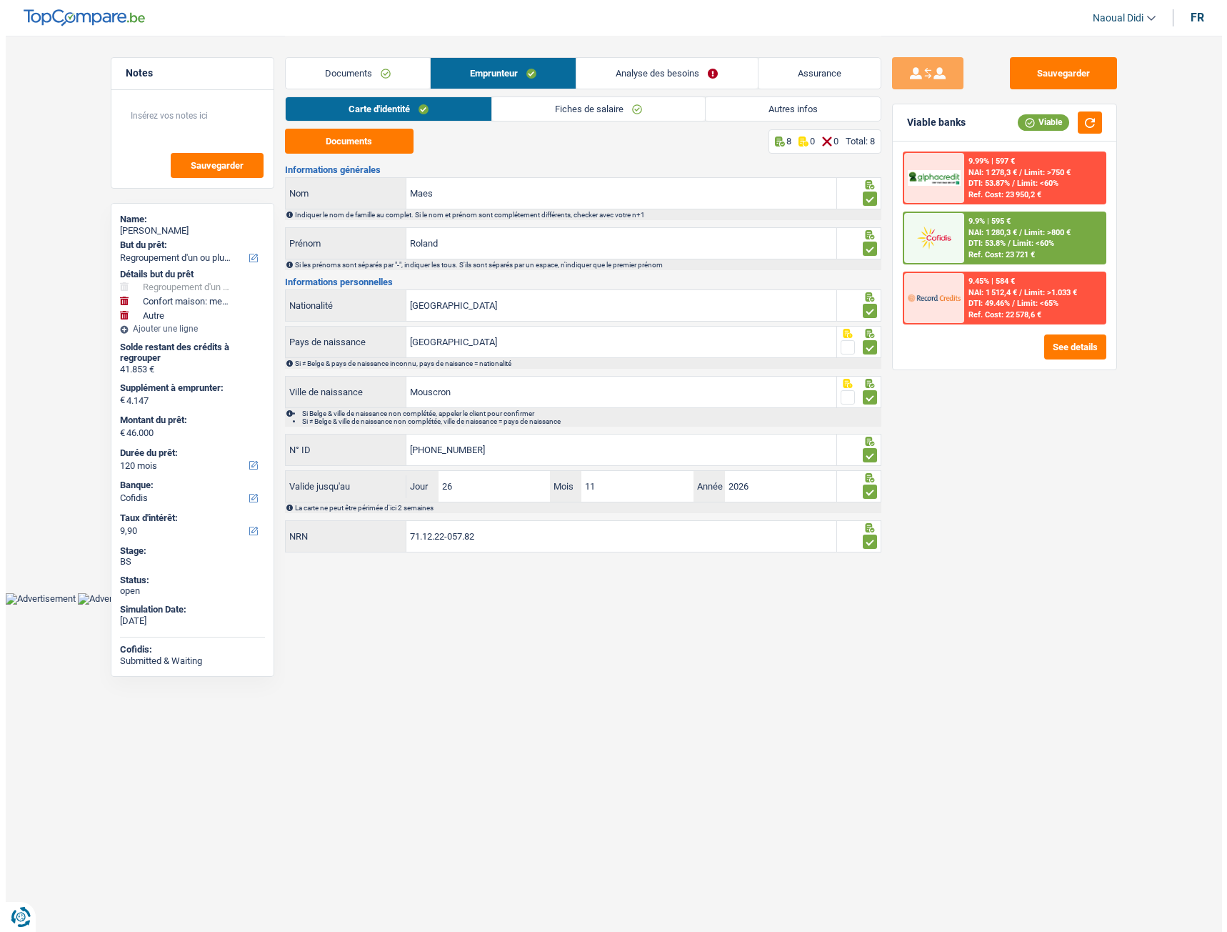
scroll to position [0, 0]
click at [307, 510] on div "Informations générales Maes Nom Indiquer le nom de famille au complet. Si le no…" at bounding box center [582, 359] width 597 height 389
drag, startPoint x: 1060, startPoint y: 71, endPoint x: 1052, endPoint y: 71, distance: 7.9
click at [1060, 71] on button "Sauvegarder" at bounding box center [1063, 73] width 107 height 32
